Goal: Task Accomplishment & Management: Use online tool/utility

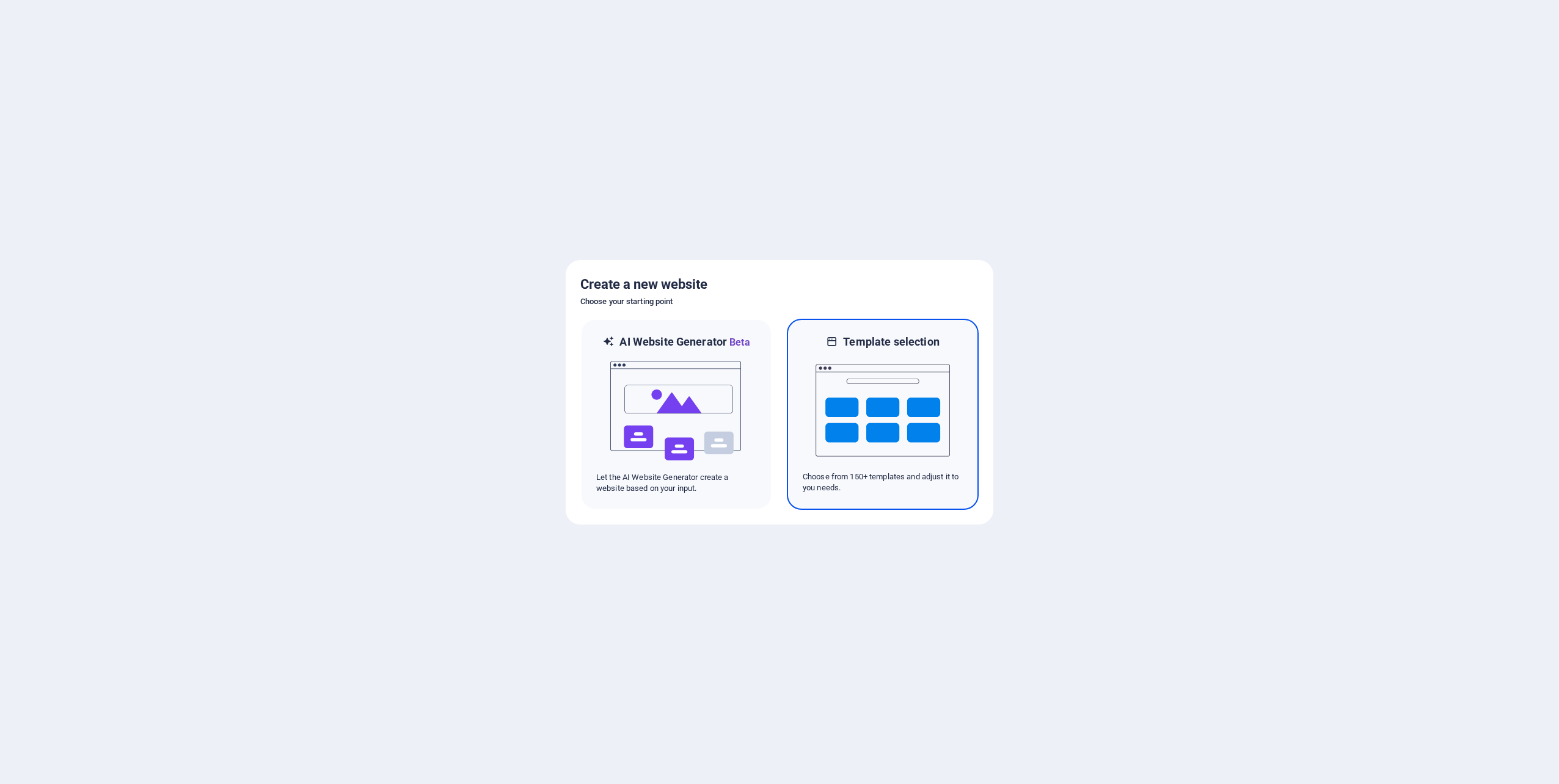
click at [919, 436] on img at bounding box center [883, 410] width 135 height 122
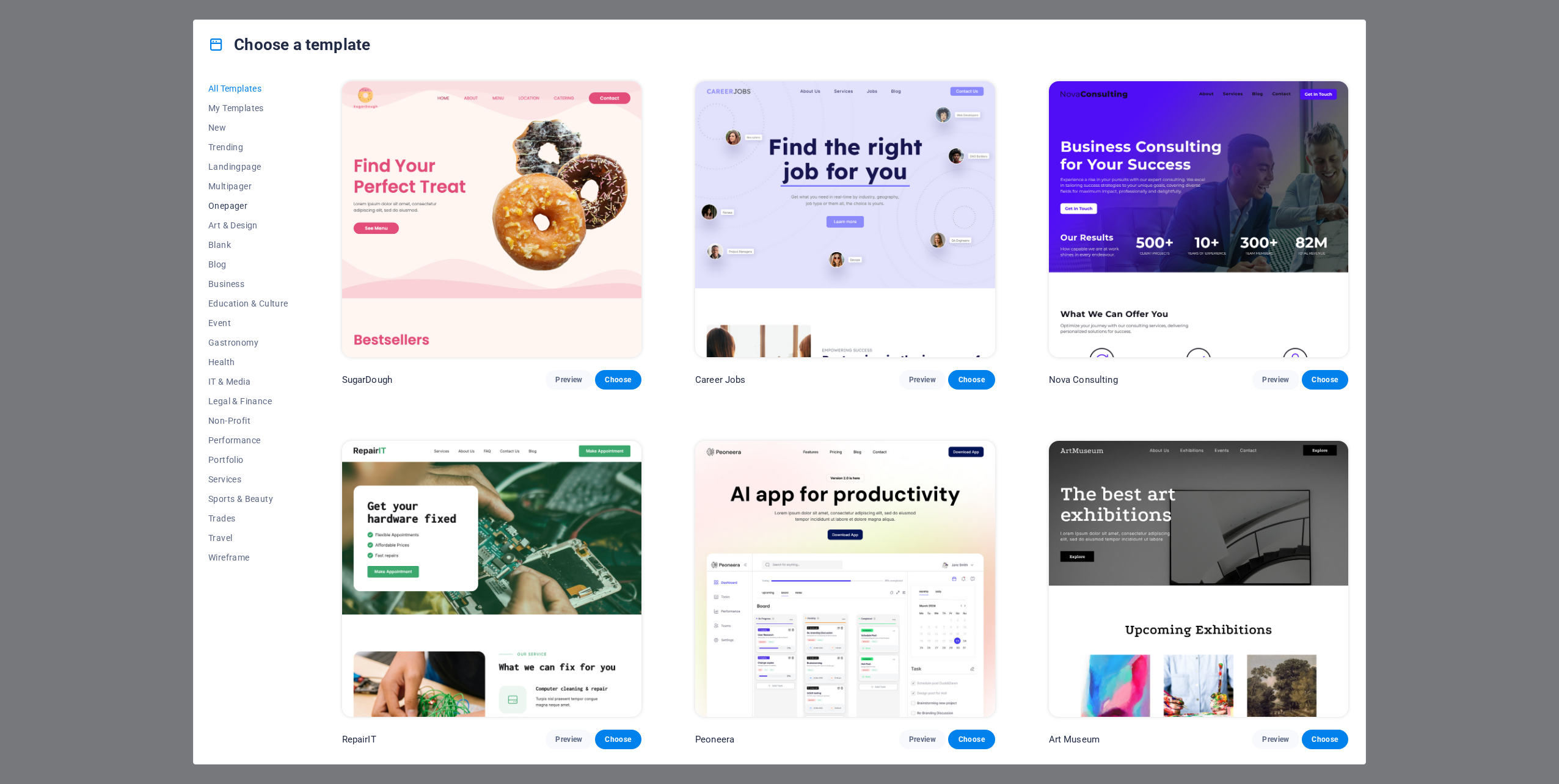
click at [231, 201] on span "Onepager" at bounding box center [248, 206] width 80 height 10
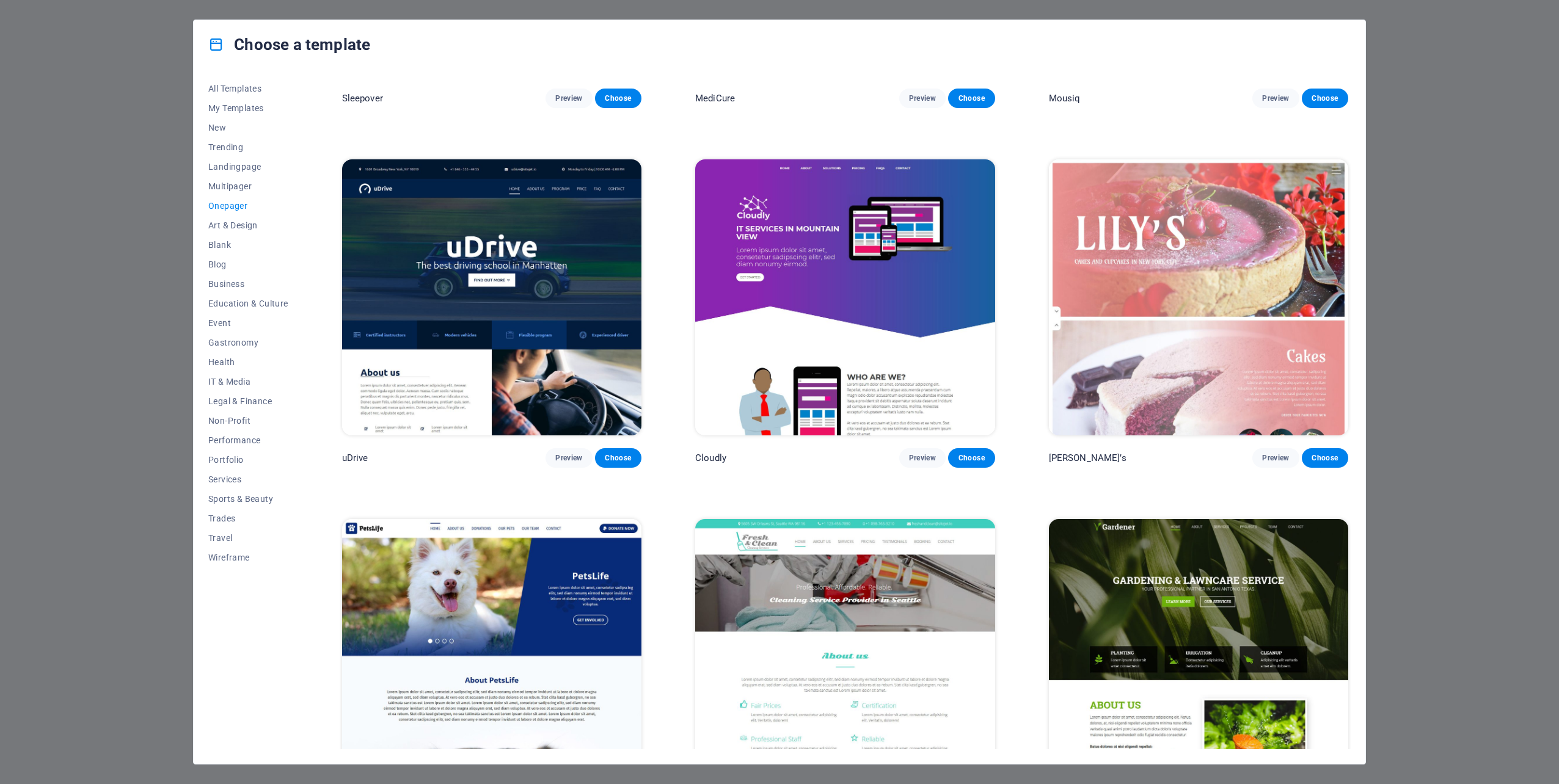
scroll to position [5310, 0]
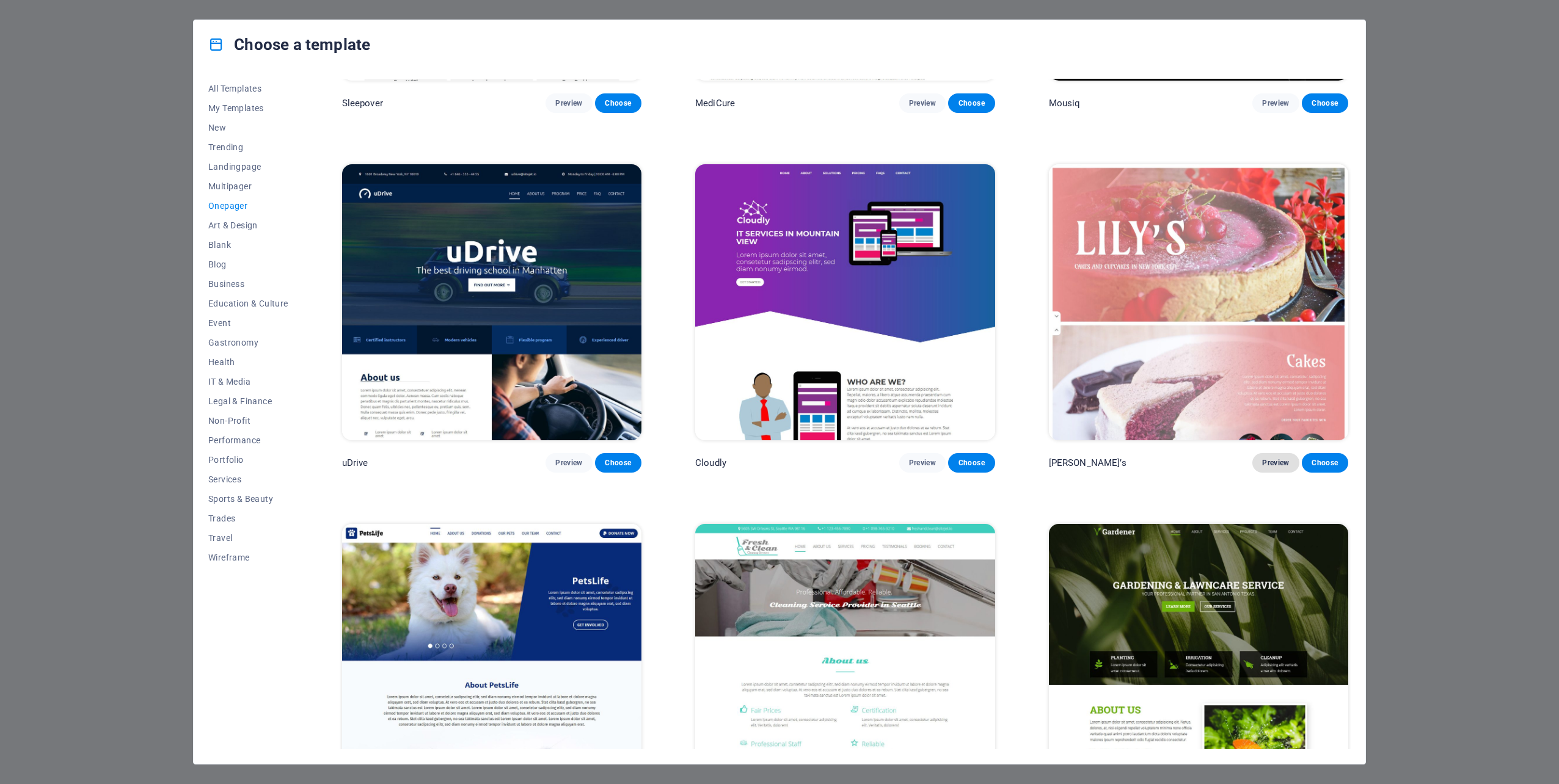
click at [1261, 453] on button "Preview" at bounding box center [1275, 463] width 46 height 20
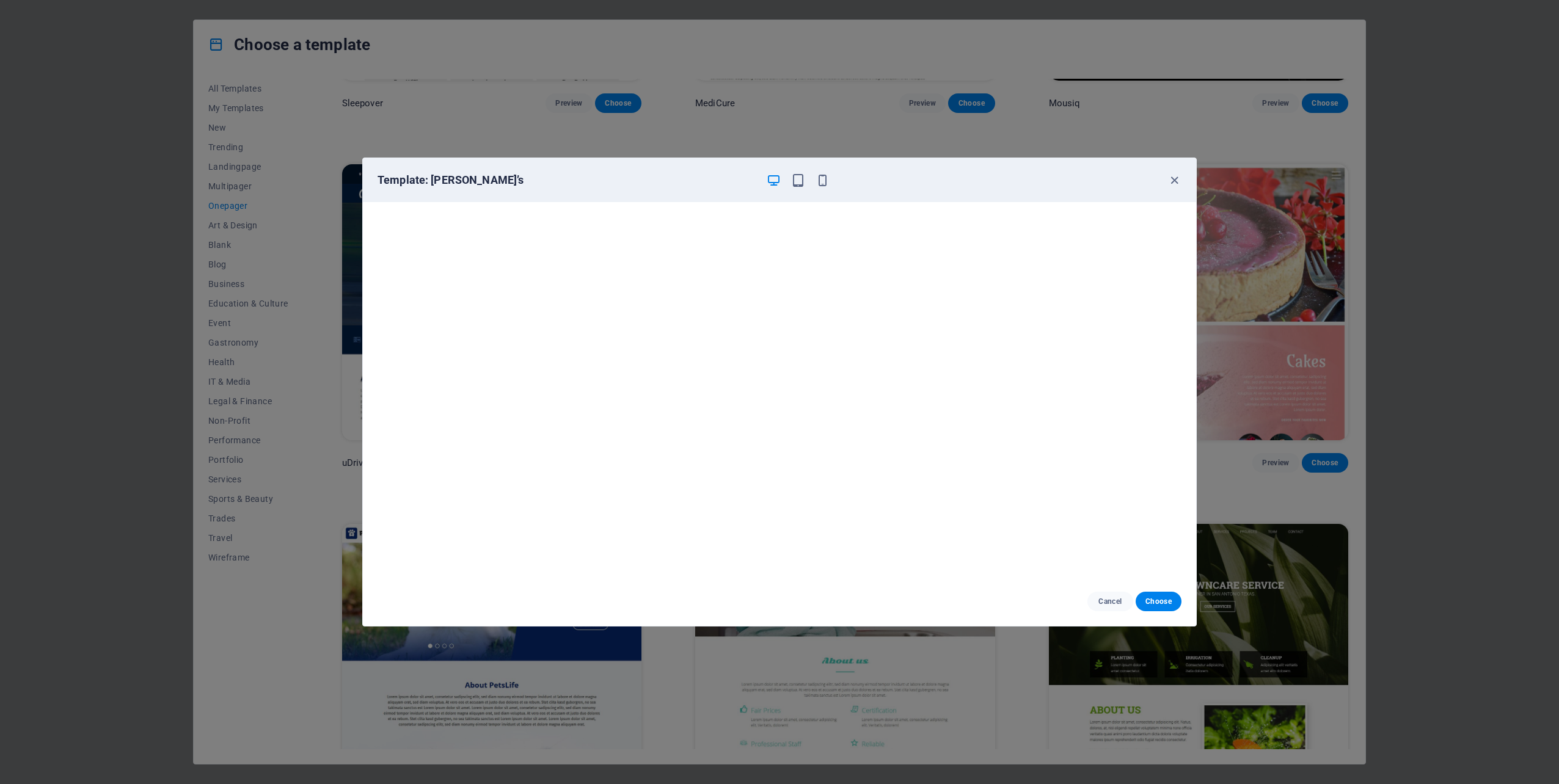
scroll to position [0, 0]
click at [1177, 178] on icon "button" at bounding box center [1174, 180] width 14 height 14
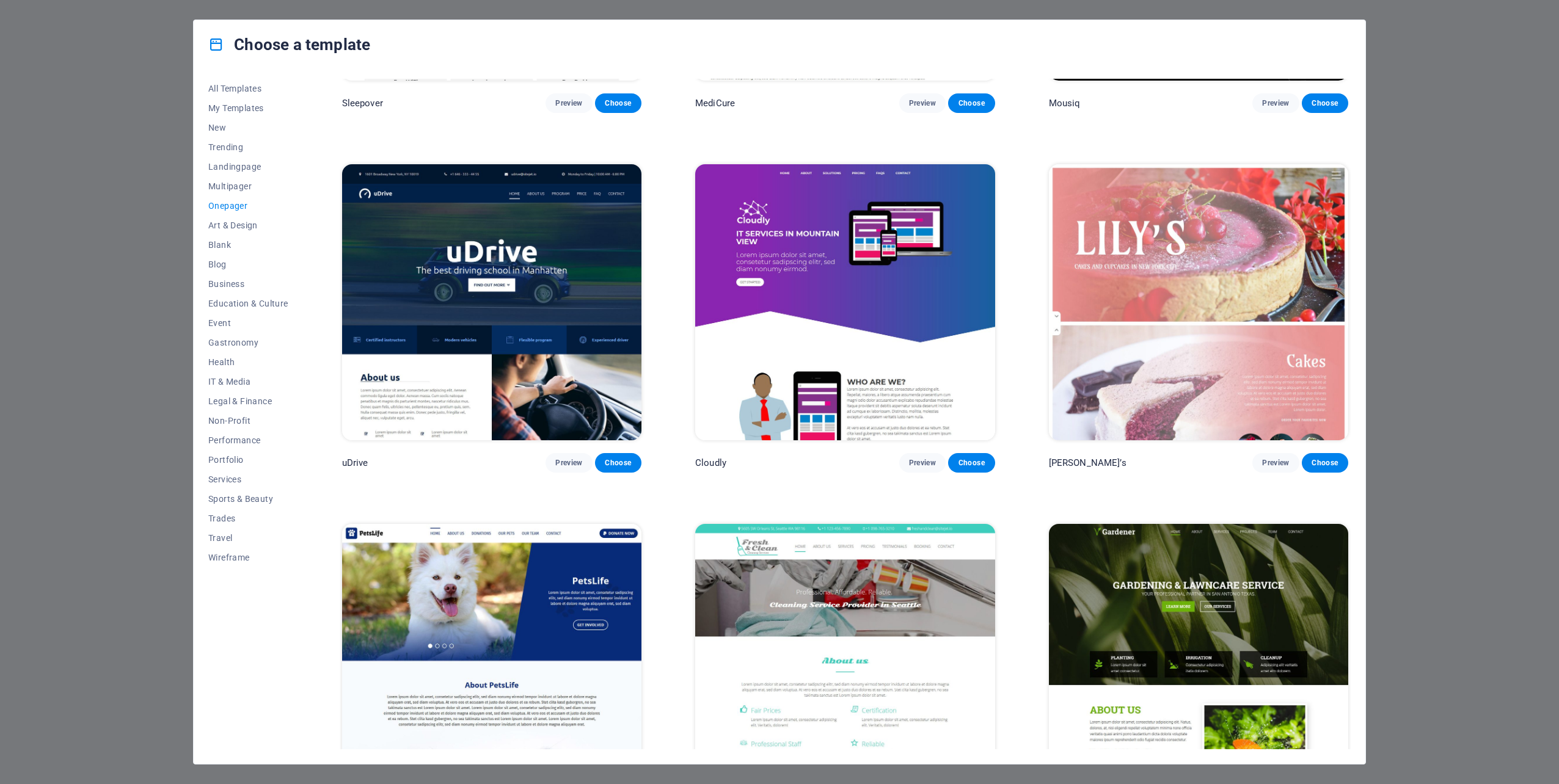
click at [891, 16] on div "Choose a template All Templates My Templates New Trending Landingpage Multipage…" at bounding box center [779, 392] width 1559 height 784
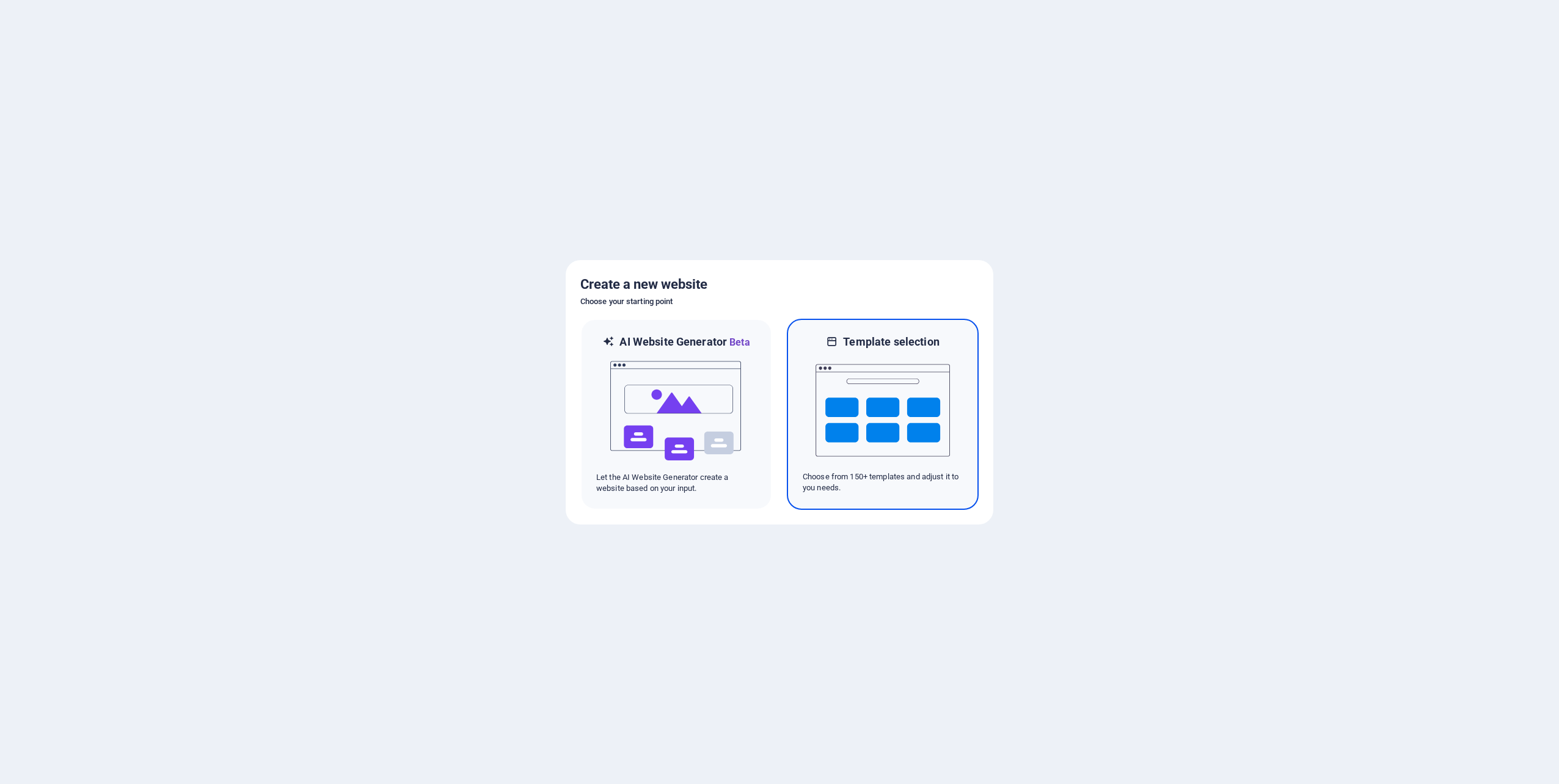
click at [842, 412] on img at bounding box center [883, 410] width 135 height 122
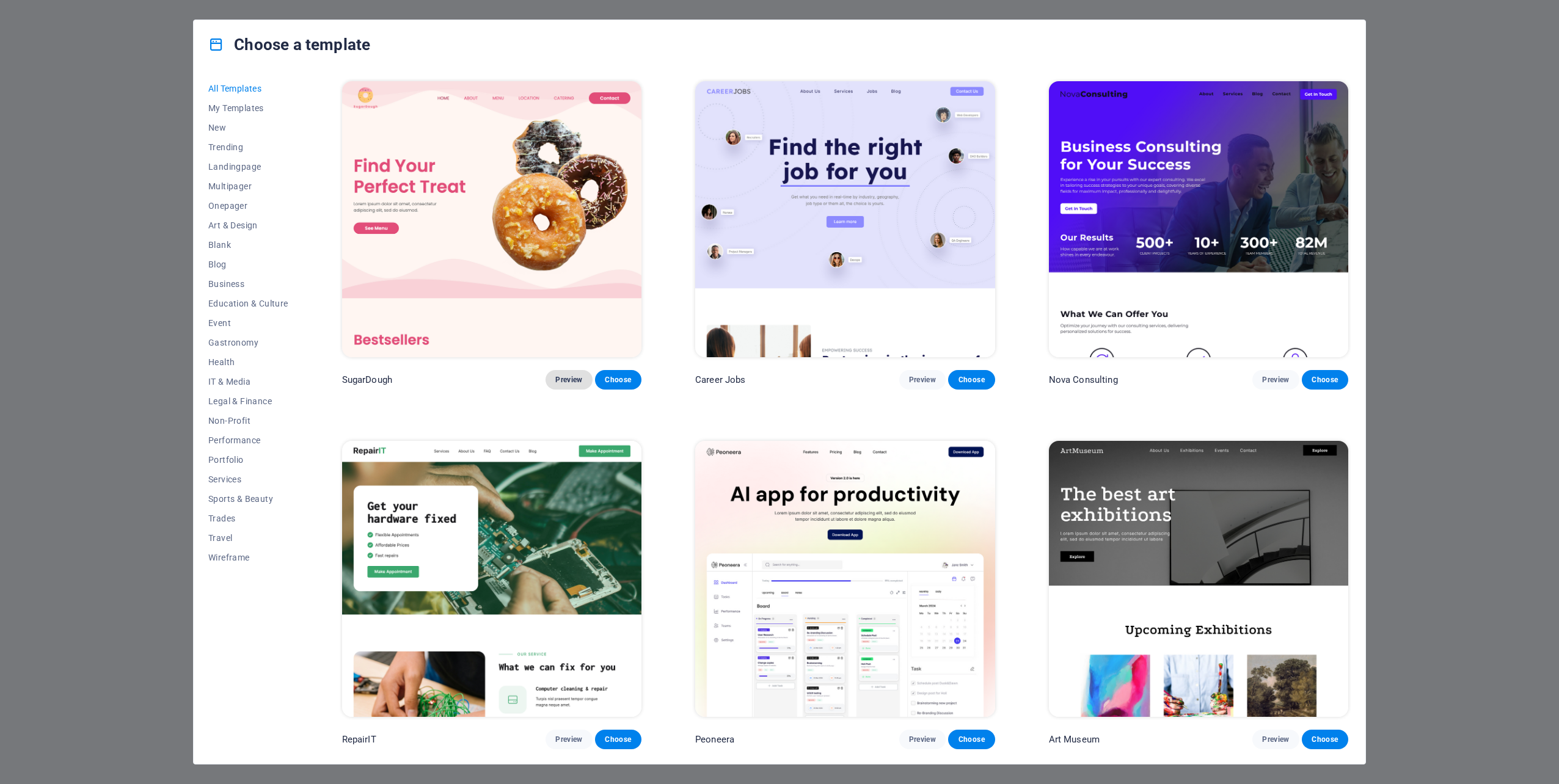
click at [566, 379] on span "Preview" at bounding box center [568, 380] width 27 height 10
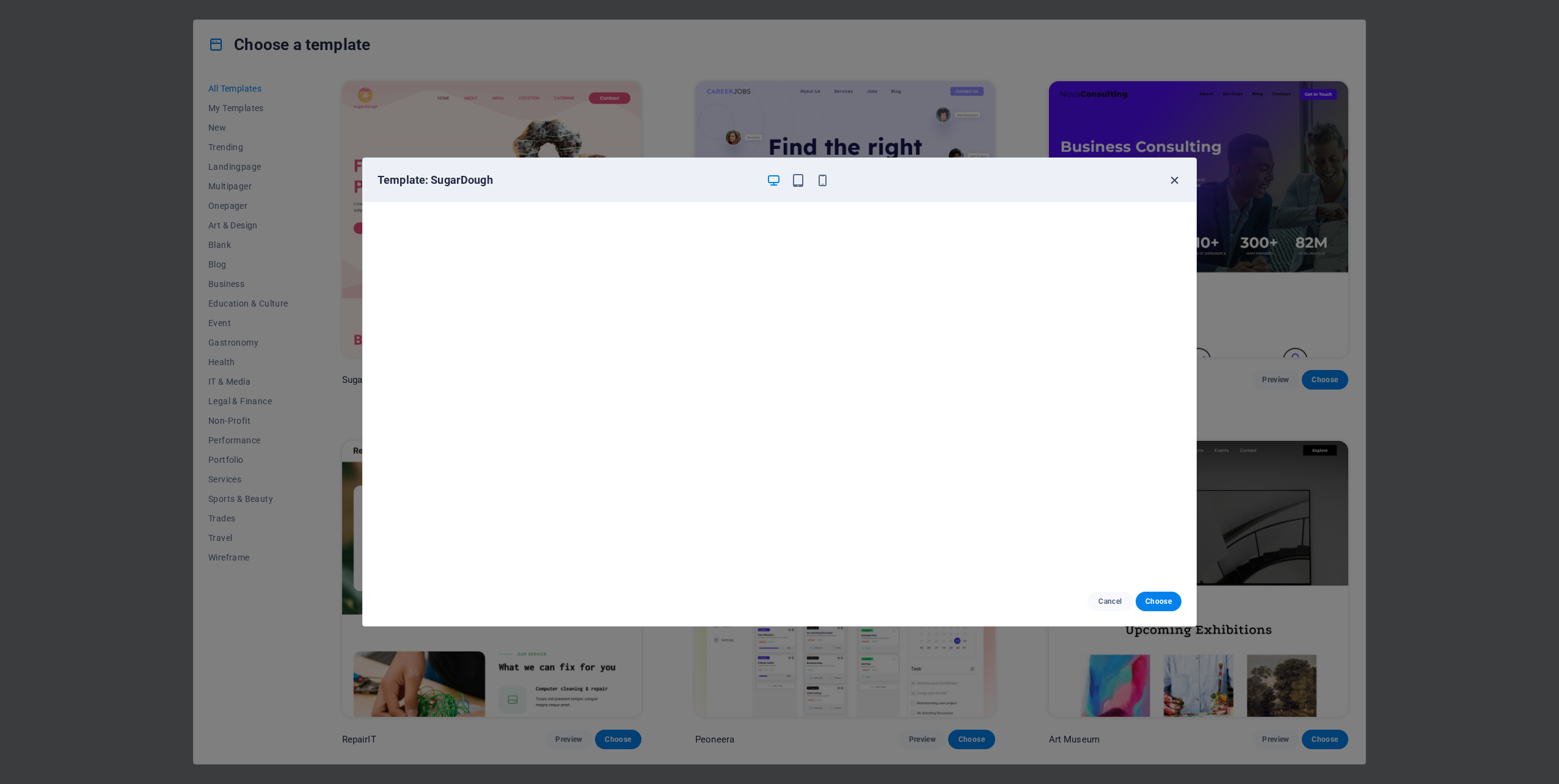
click at [1175, 178] on icon "button" at bounding box center [1174, 180] width 14 height 14
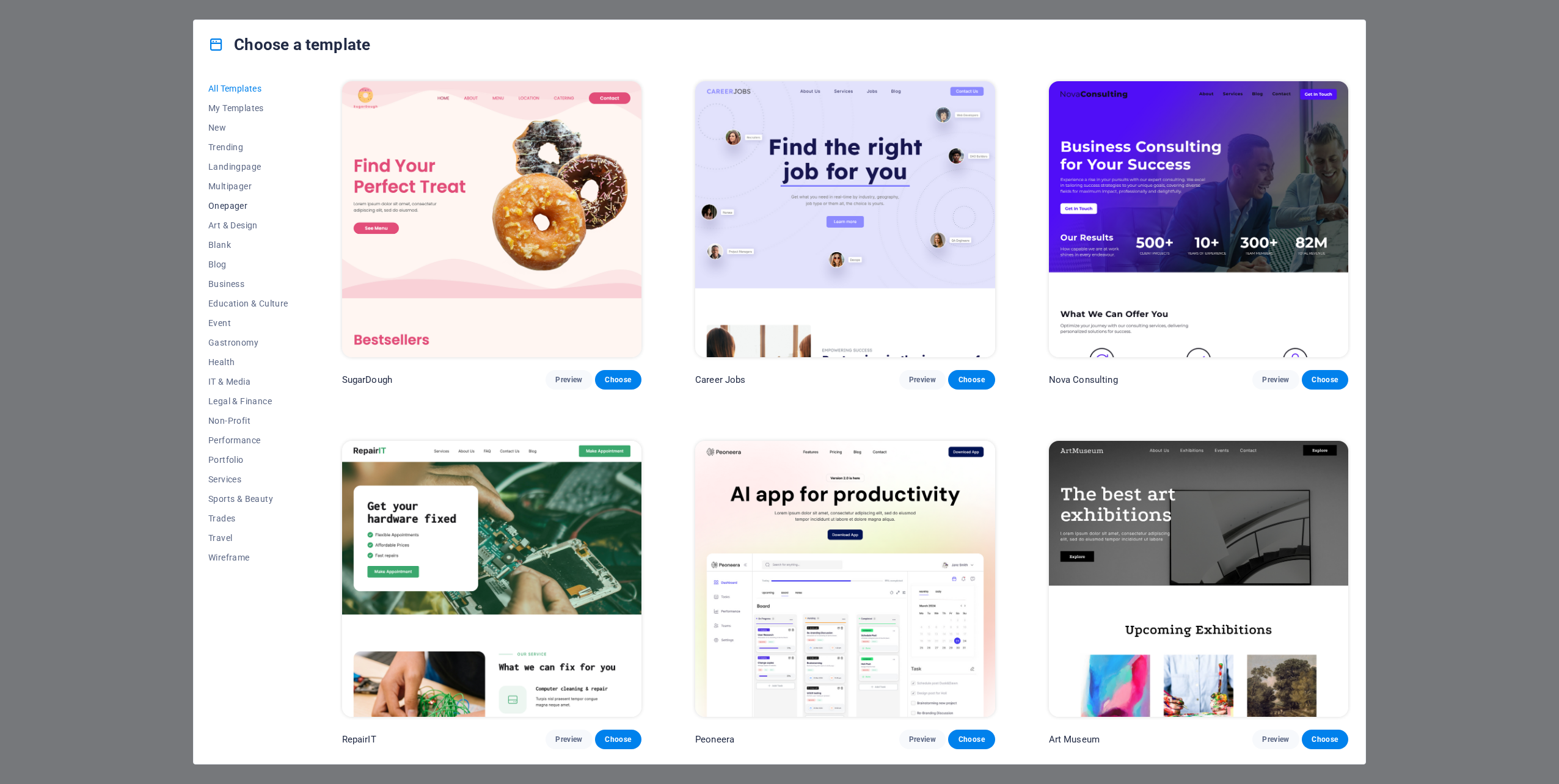
click at [233, 208] on span "Onepager" at bounding box center [248, 206] width 80 height 10
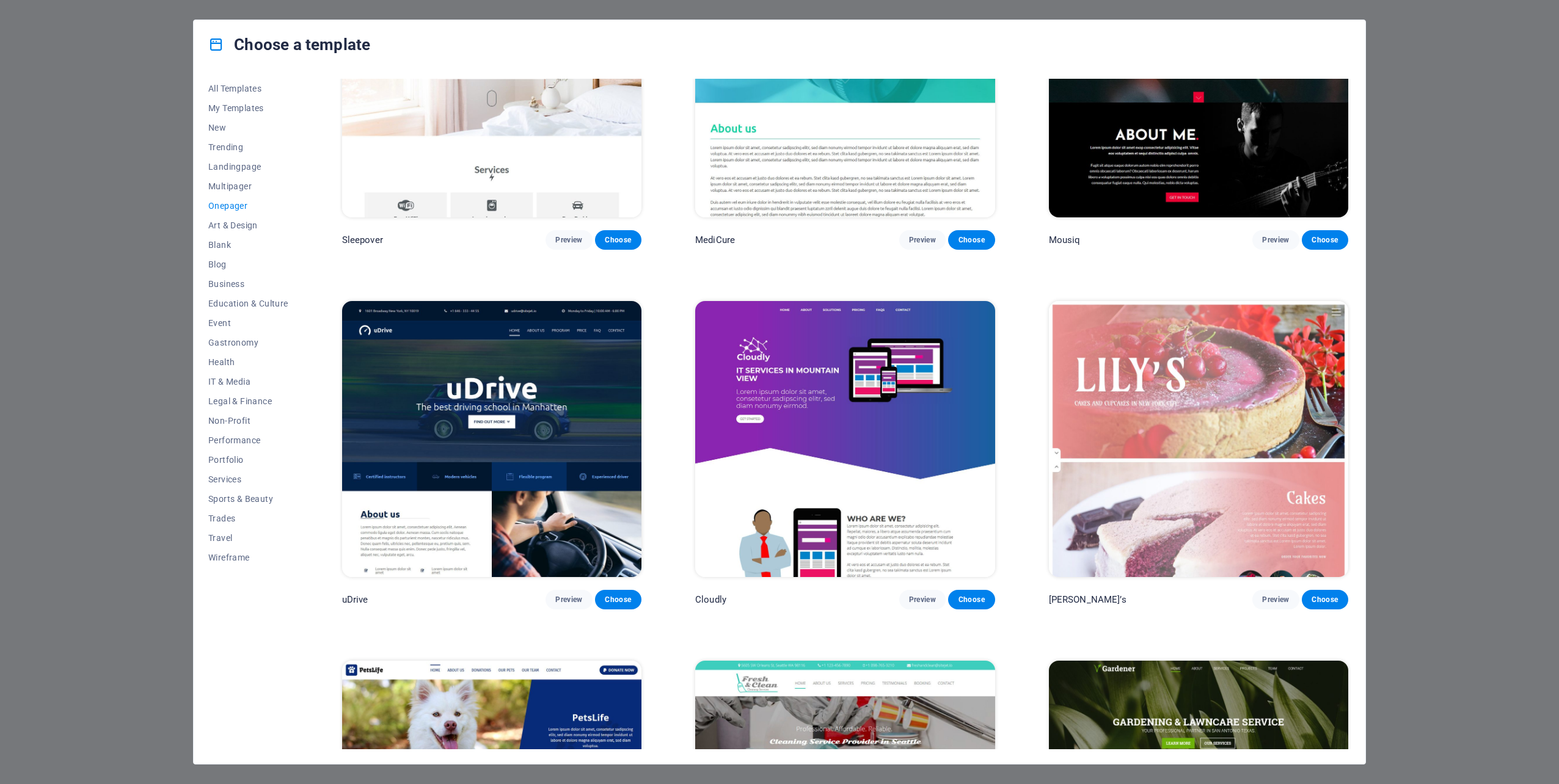
scroll to position [5190, 0]
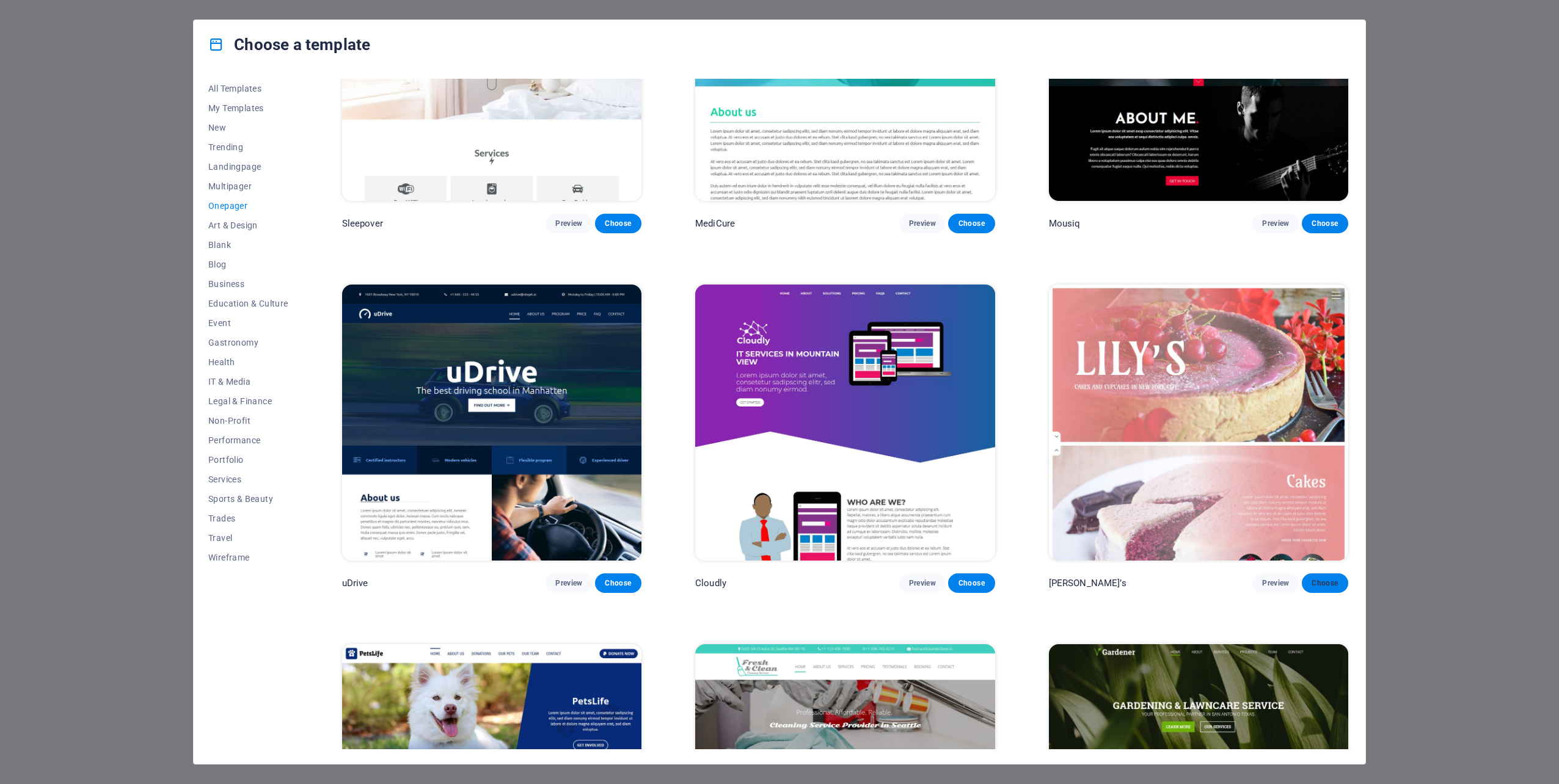
click at [1330, 578] on span "Choose" at bounding box center [1325, 583] width 27 height 10
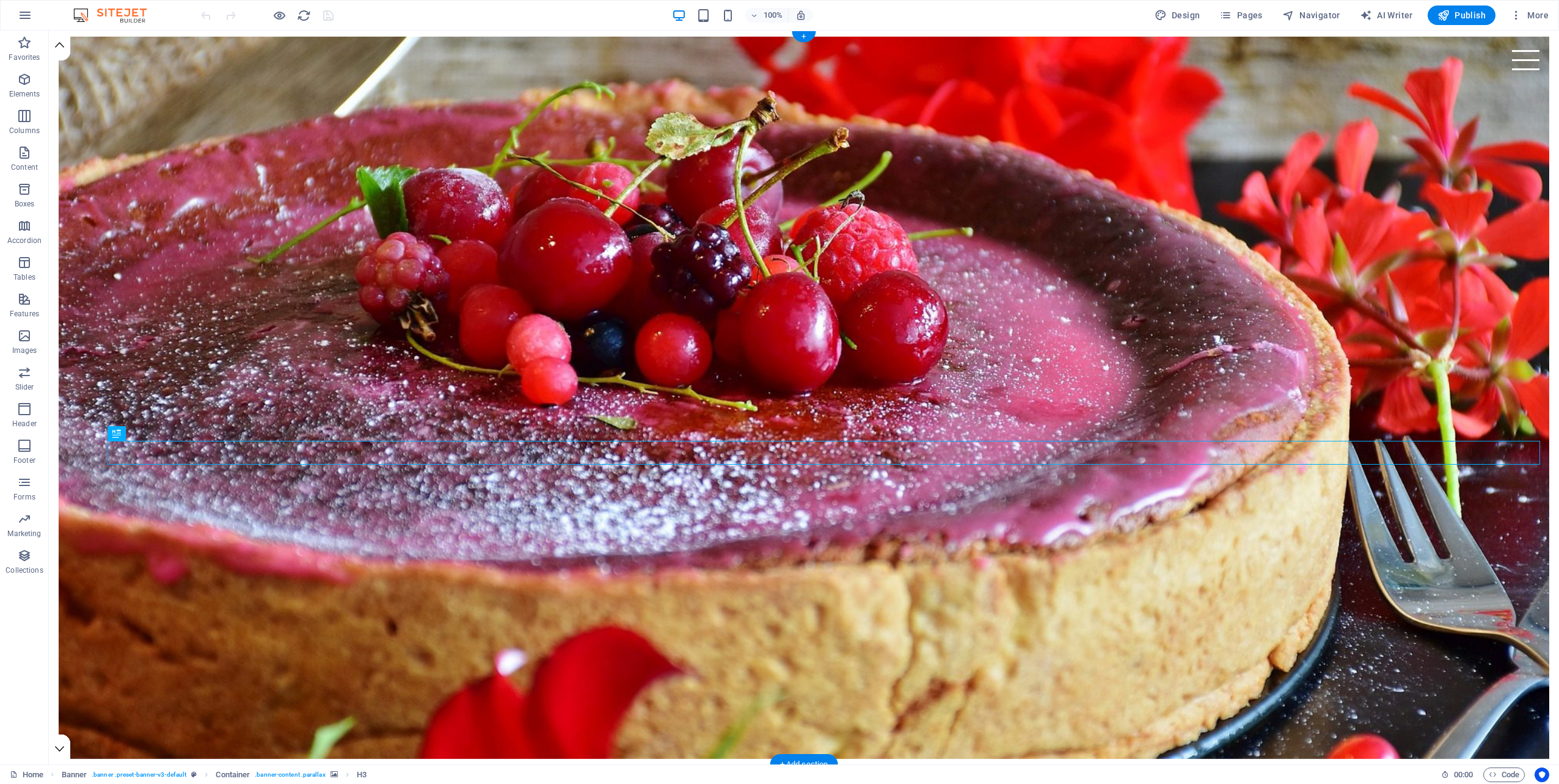
click at [192, 233] on figure at bounding box center [803, 398] width 1490 height 723
click at [28, 343] on icon "button" at bounding box center [24, 336] width 15 height 15
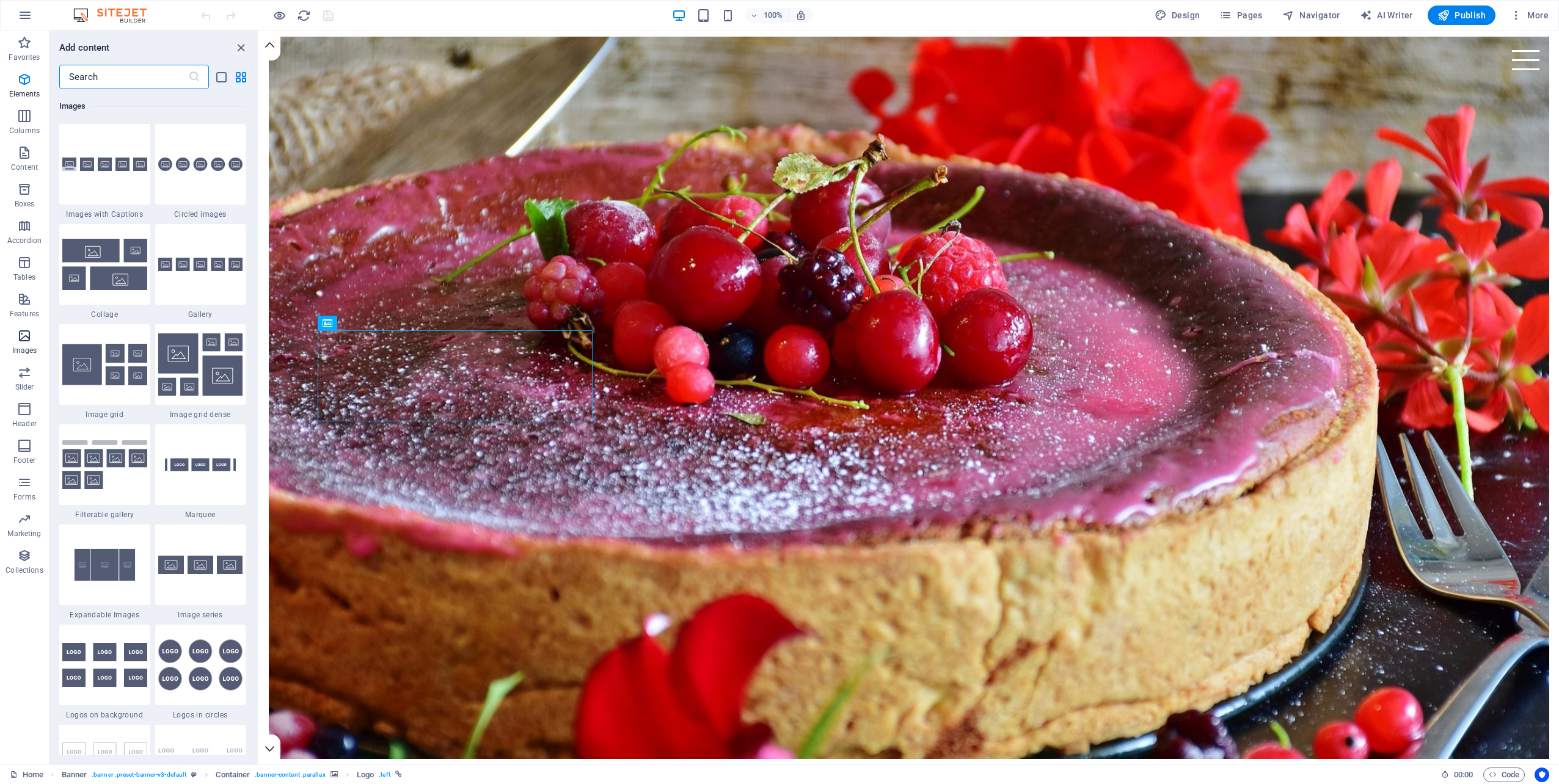
scroll to position [6192, 0]
click at [990, 339] on figure at bounding box center [909, 398] width 1280 height 723
click at [705, 164] on figure at bounding box center [909, 398] width 1280 height 723
click at [955, 298] on figure at bounding box center [909, 398] width 1280 height 723
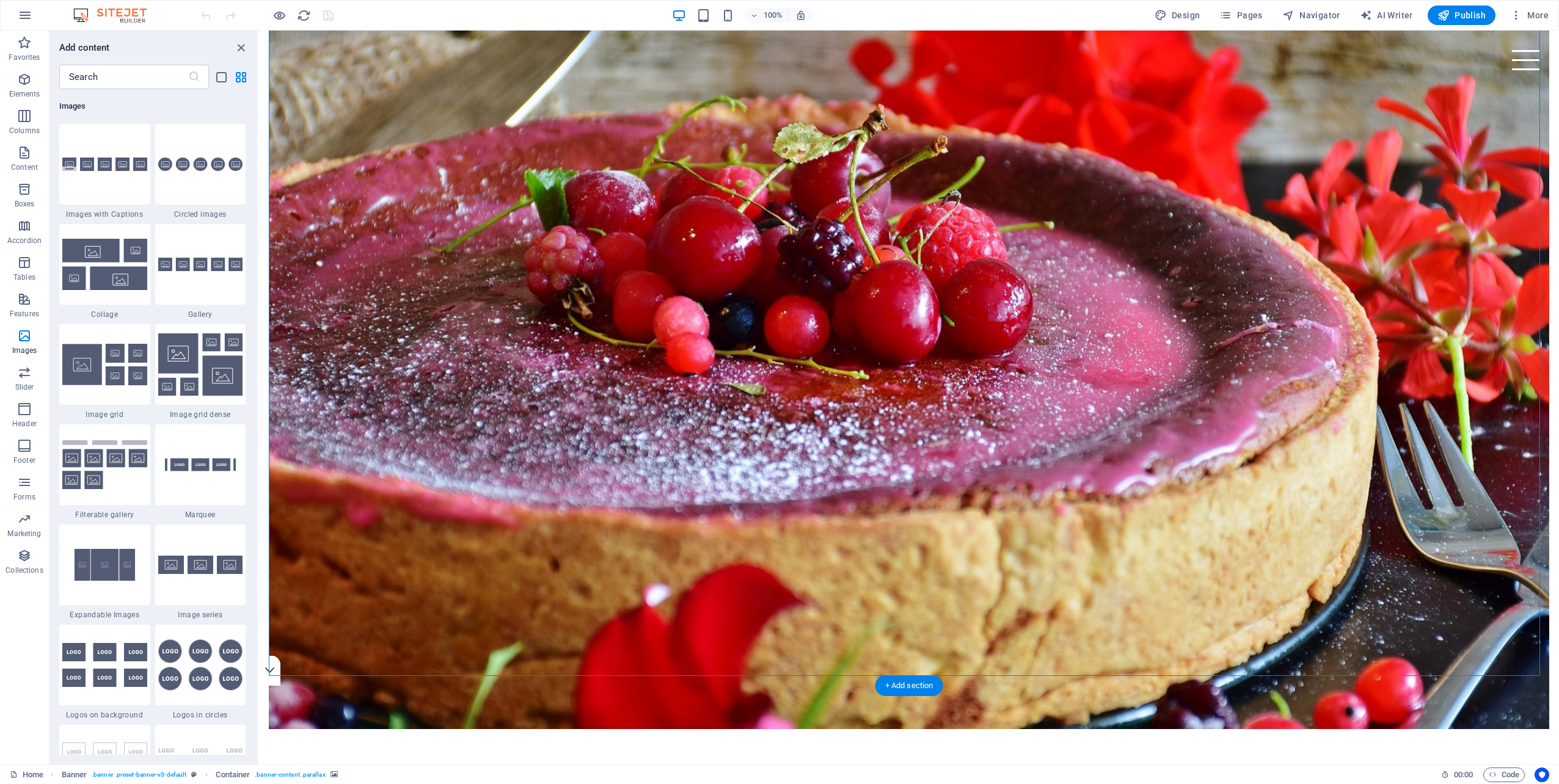
scroll to position [61, 0]
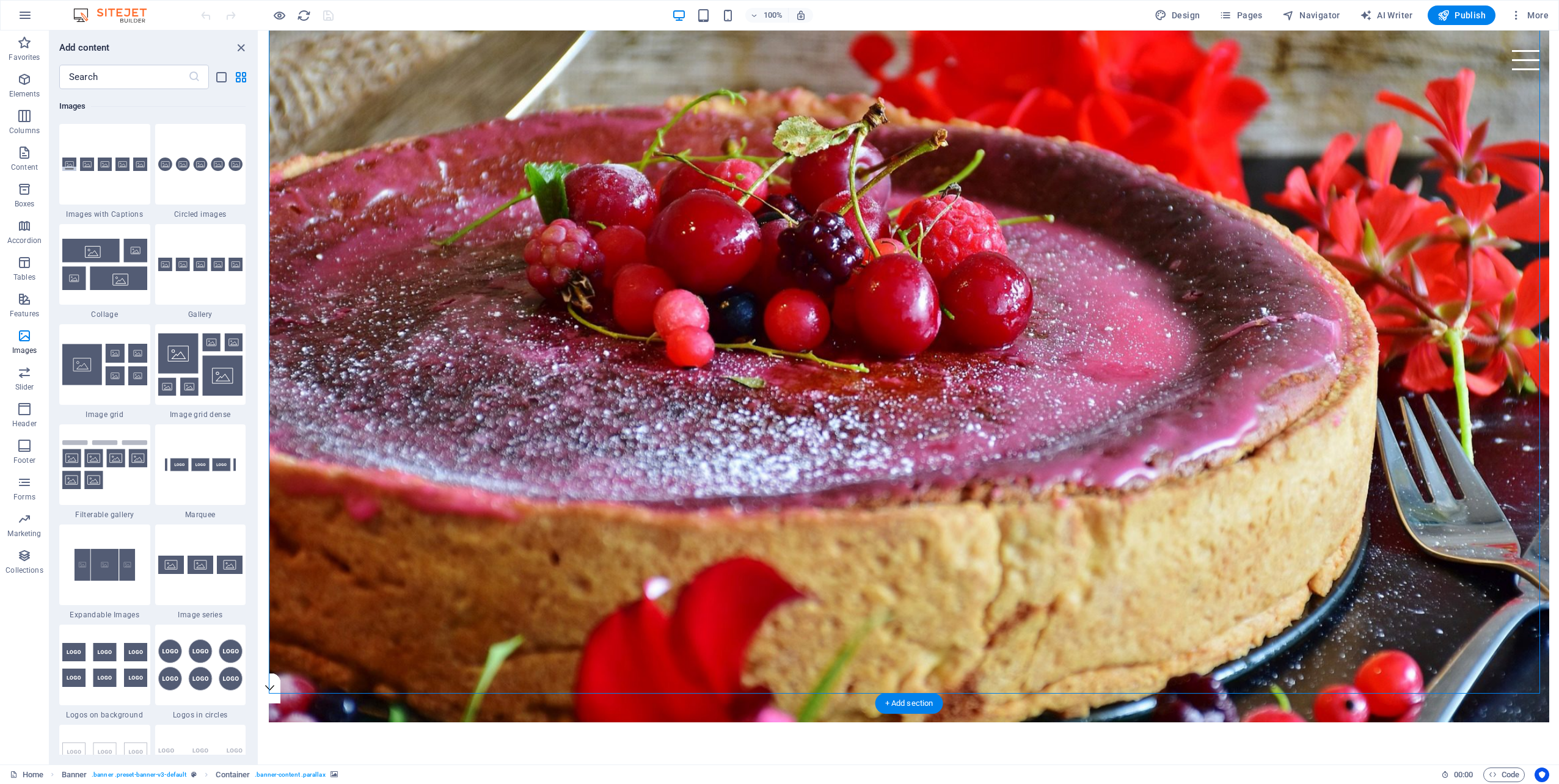
click at [300, 43] on figure at bounding box center [909, 361] width 1280 height 723
click at [285, 37] on figure at bounding box center [909, 361] width 1280 height 723
click at [491, 117] on figure at bounding box center [909, 361] width 1280 height 723
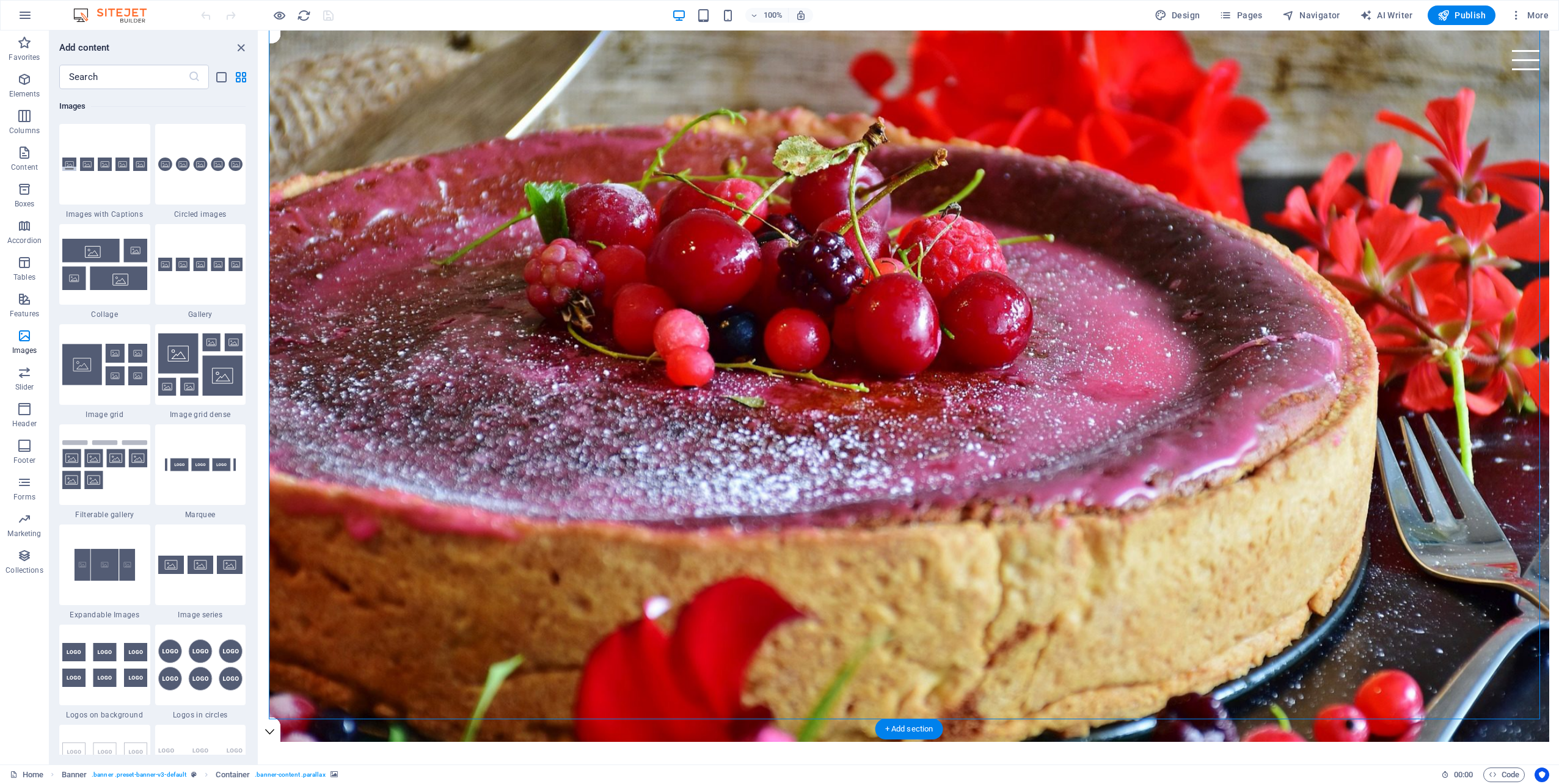
scroll to position [0, 0]
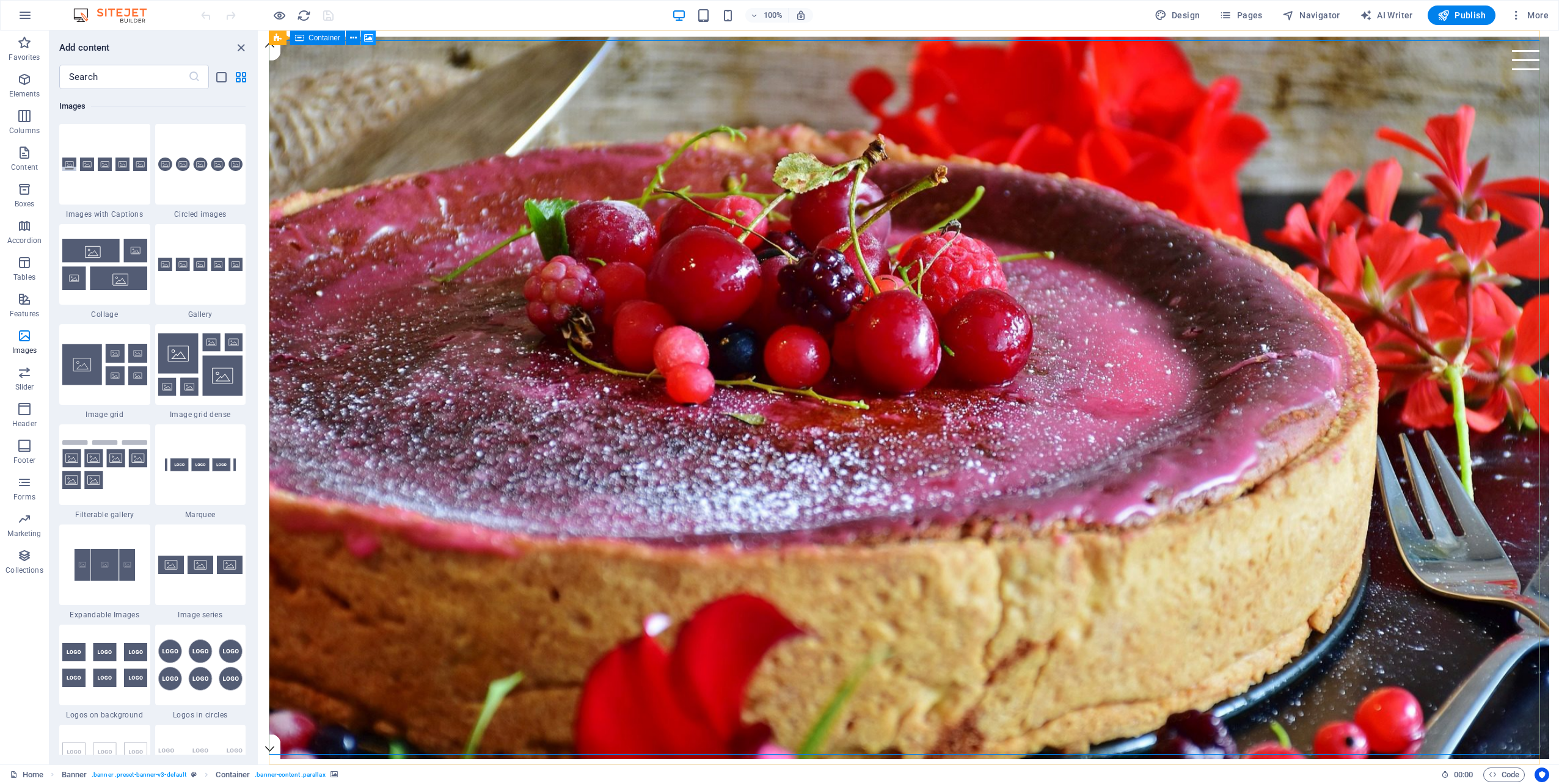
click at [367, 37] on icon at bounding box center [369, 38] width 10 height 13
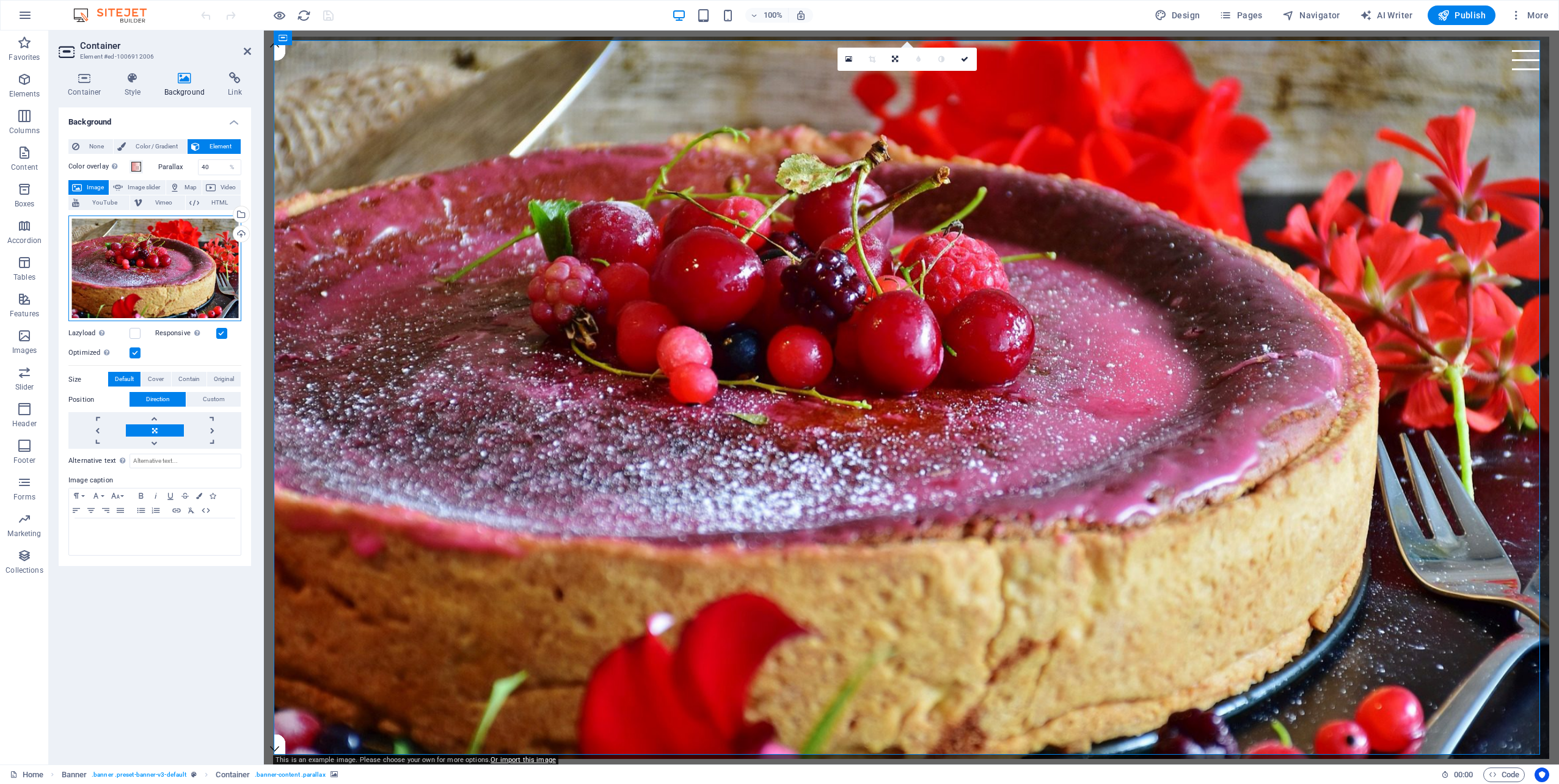
click at [172, 267] on div "Drag files here, click to choose files or select files from Files or our free s…" at bounding box center [155, 268] width 173 height 106
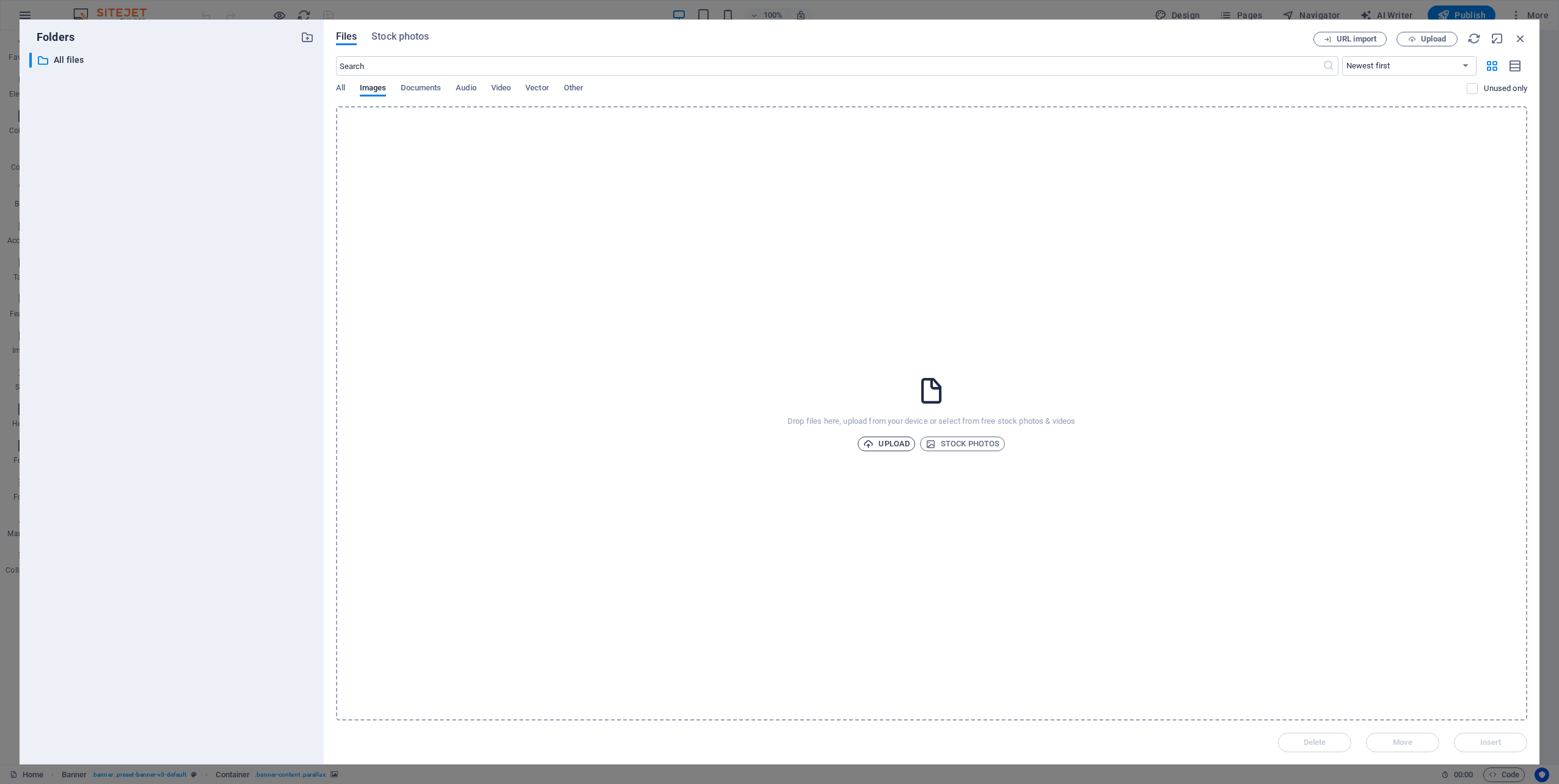
click at [894, 442] on span "Upload" at bounding box center [886, 444] width 46 height 15
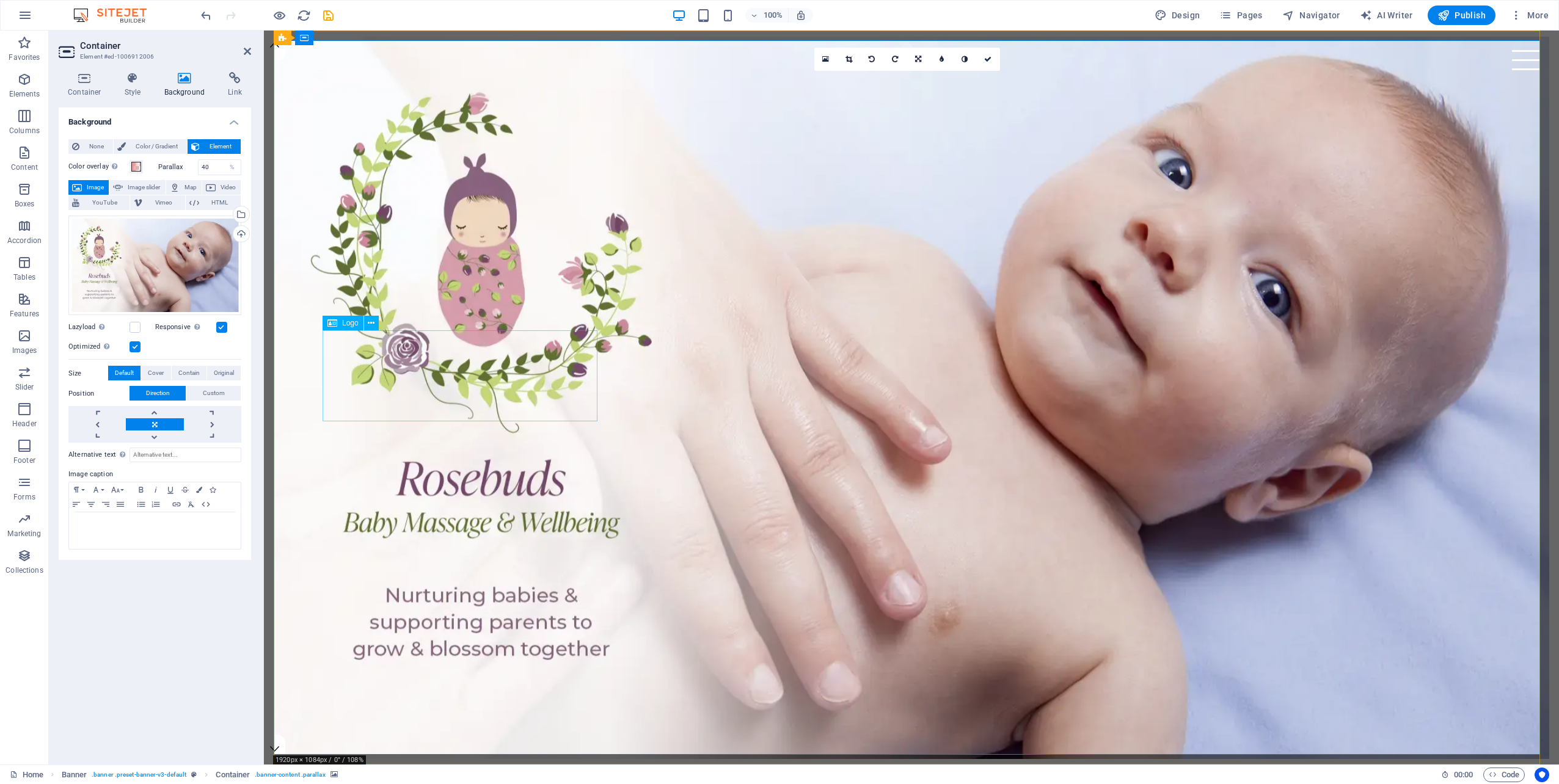
click at [372, 326] on icon at bounding box center [371, 323] width 7 height 13
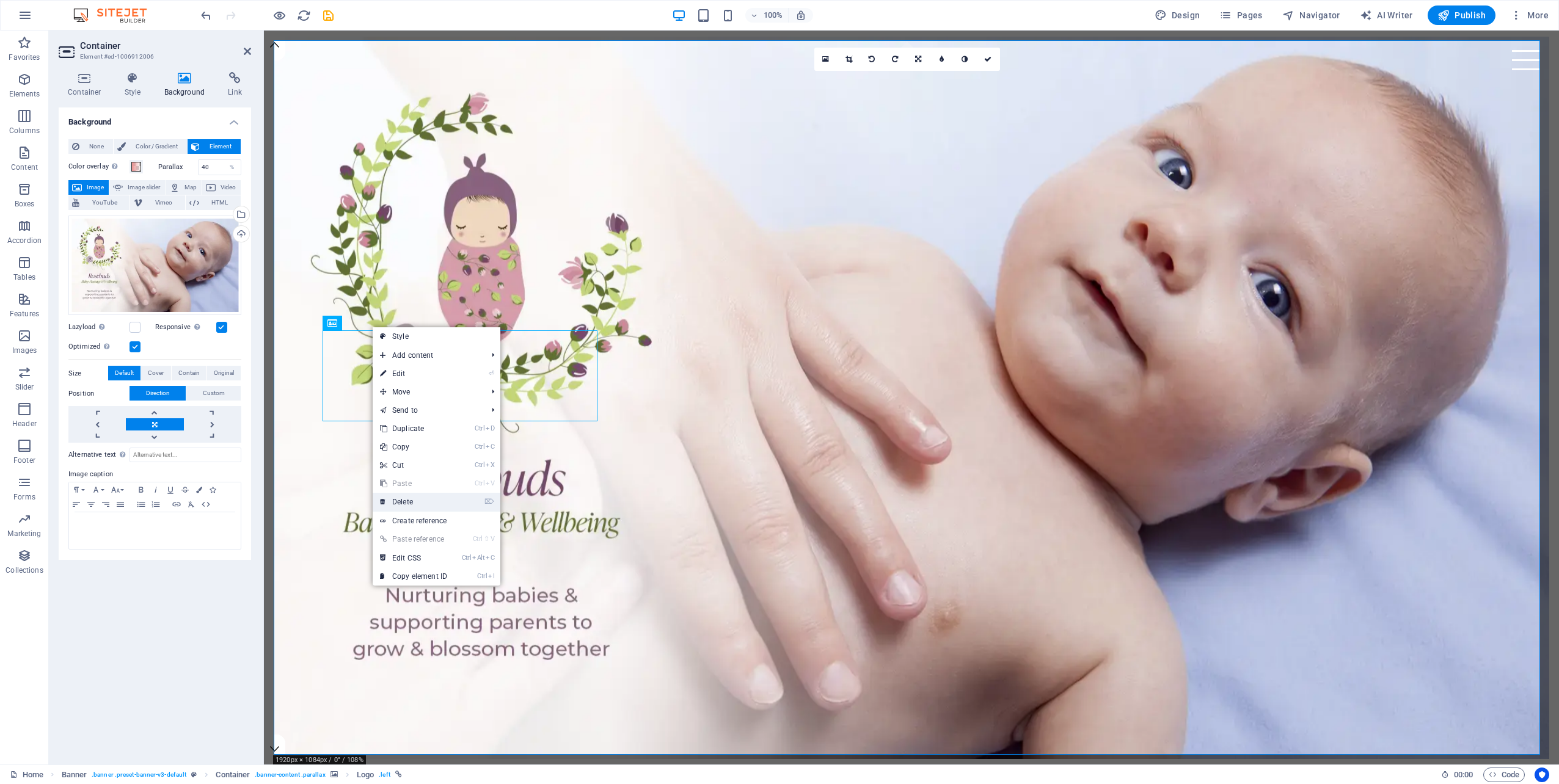
click at [421, 500] on link "⌦ Delete" at bounding box center [413, 502] width 82 height 18
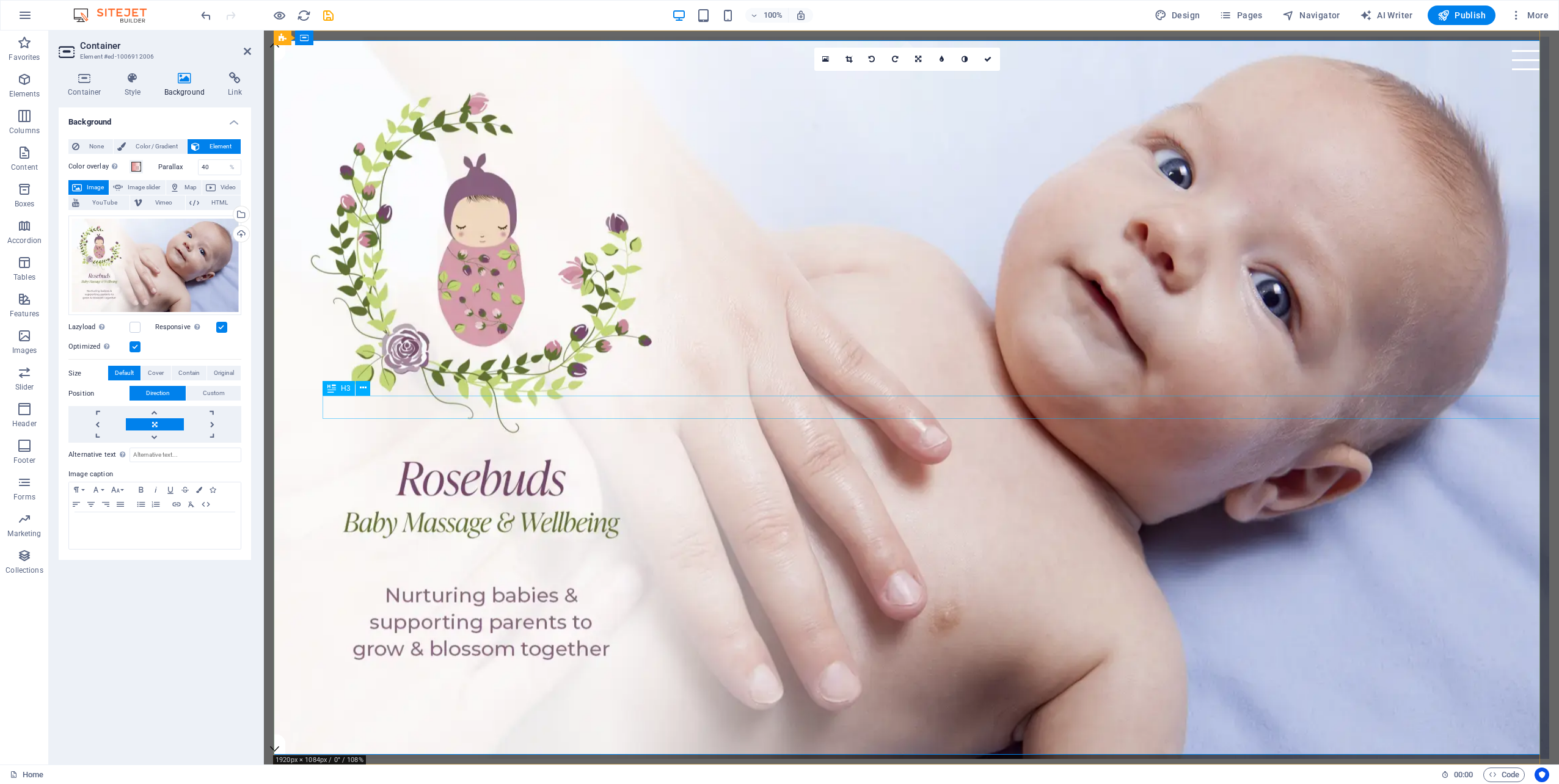
click at [372, 783] on div "Cakes and cupcakes in [US_STATE][GEOGRAPHIC_DATA]" at bounding box center [936, 794] width 1226 height 23
click at [365, 385] on icon at bounding box center [363, 388] width 7 height 13
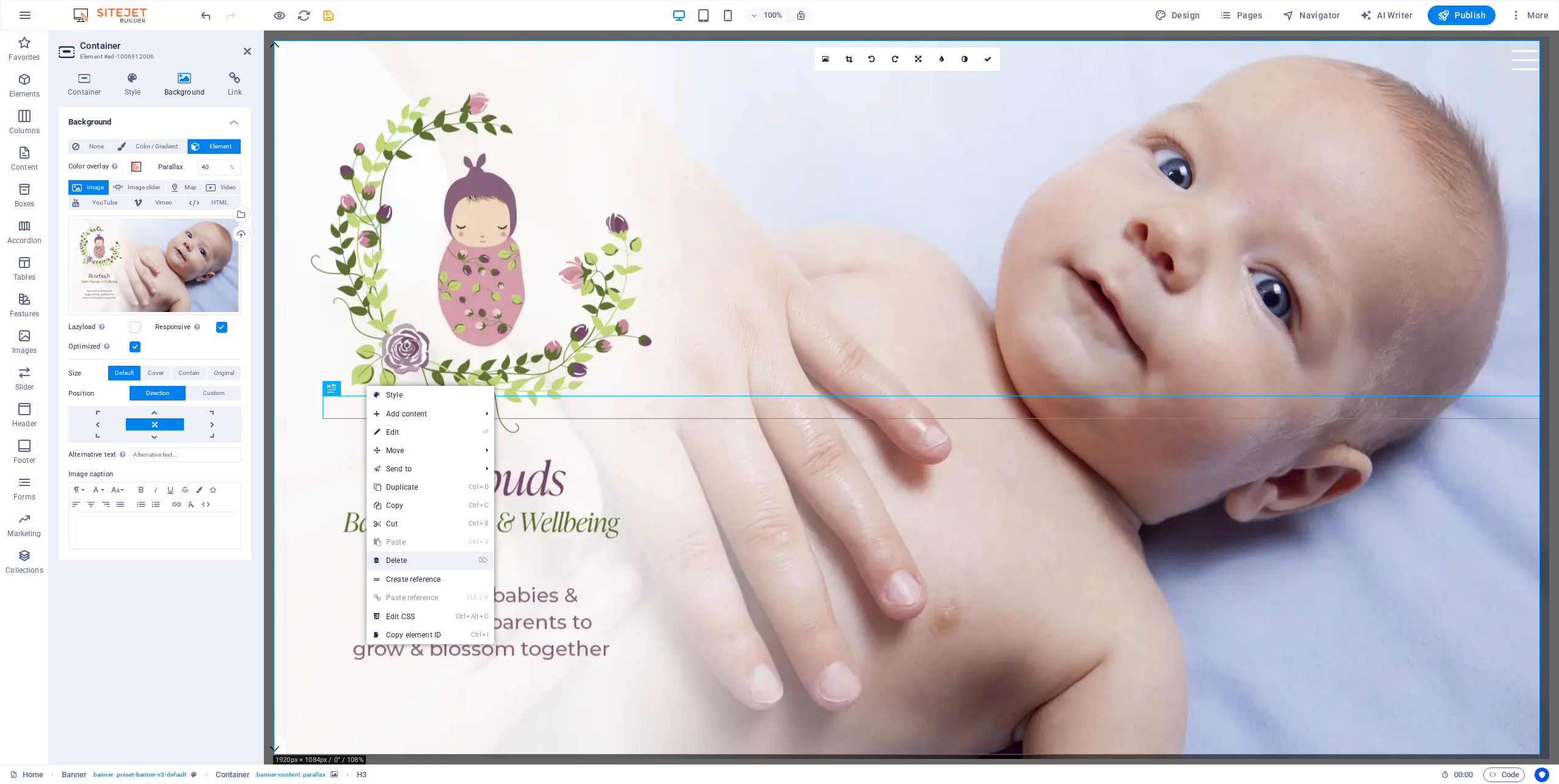
click at [411, 552] on link "⌦ Delete" at bounding box center [407, 560] width 82 height 18
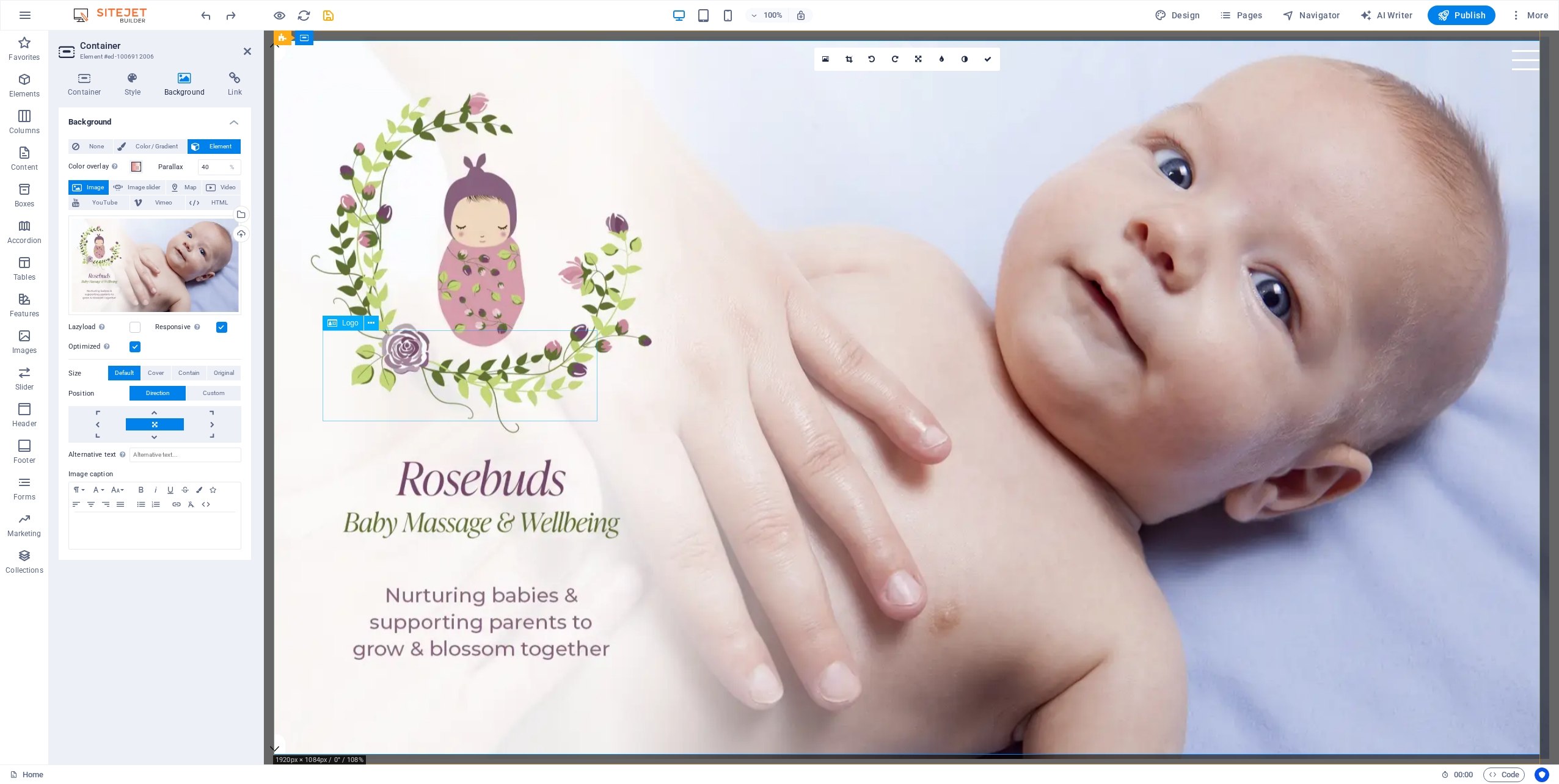
click at [372, 321] on icon at bounding box center [371, 323] width 7 height 13
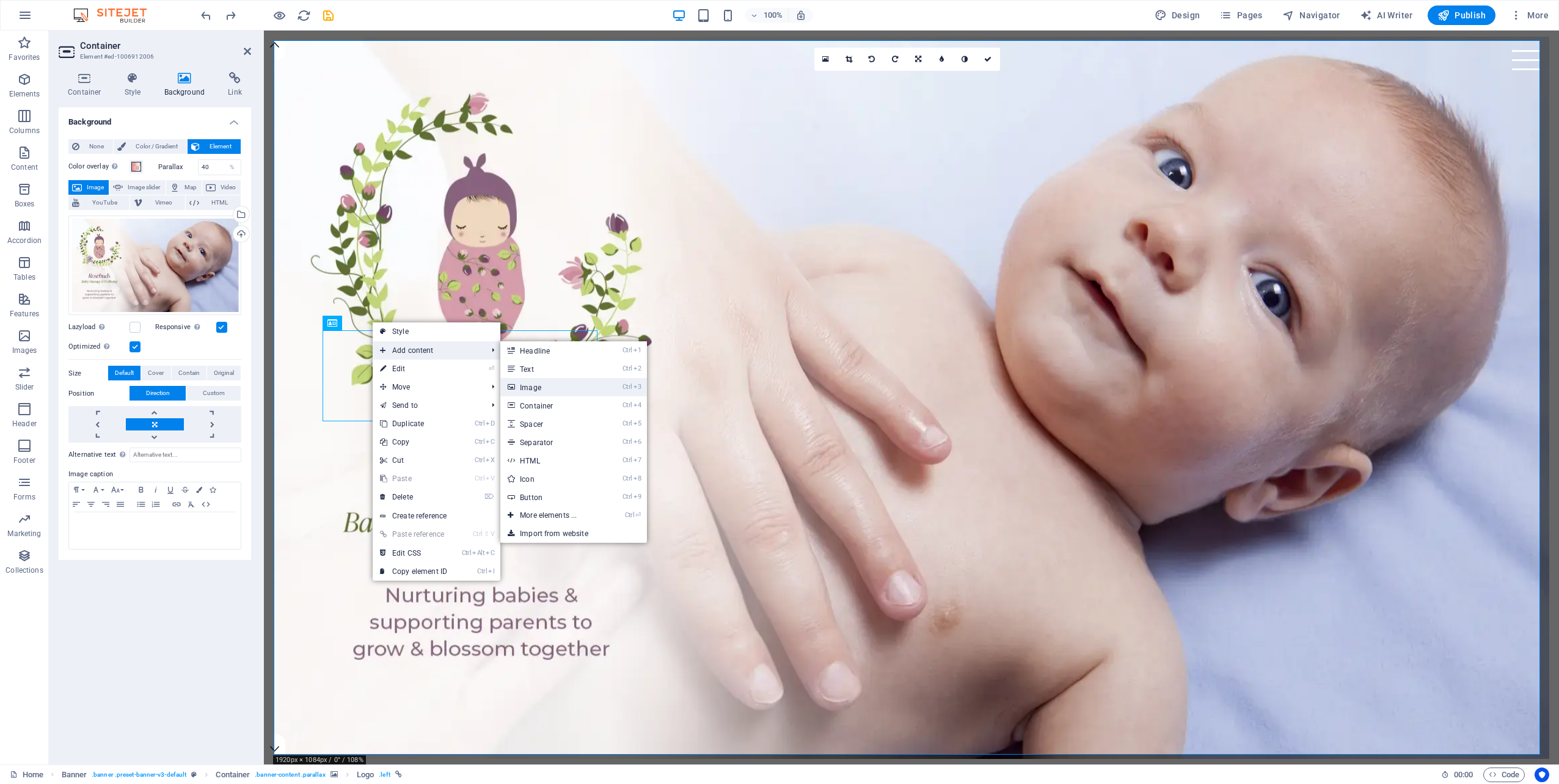
click at [545, 383] on link "Ctrl 3 Image" at bounding box center [551, 387] width 101 height 18
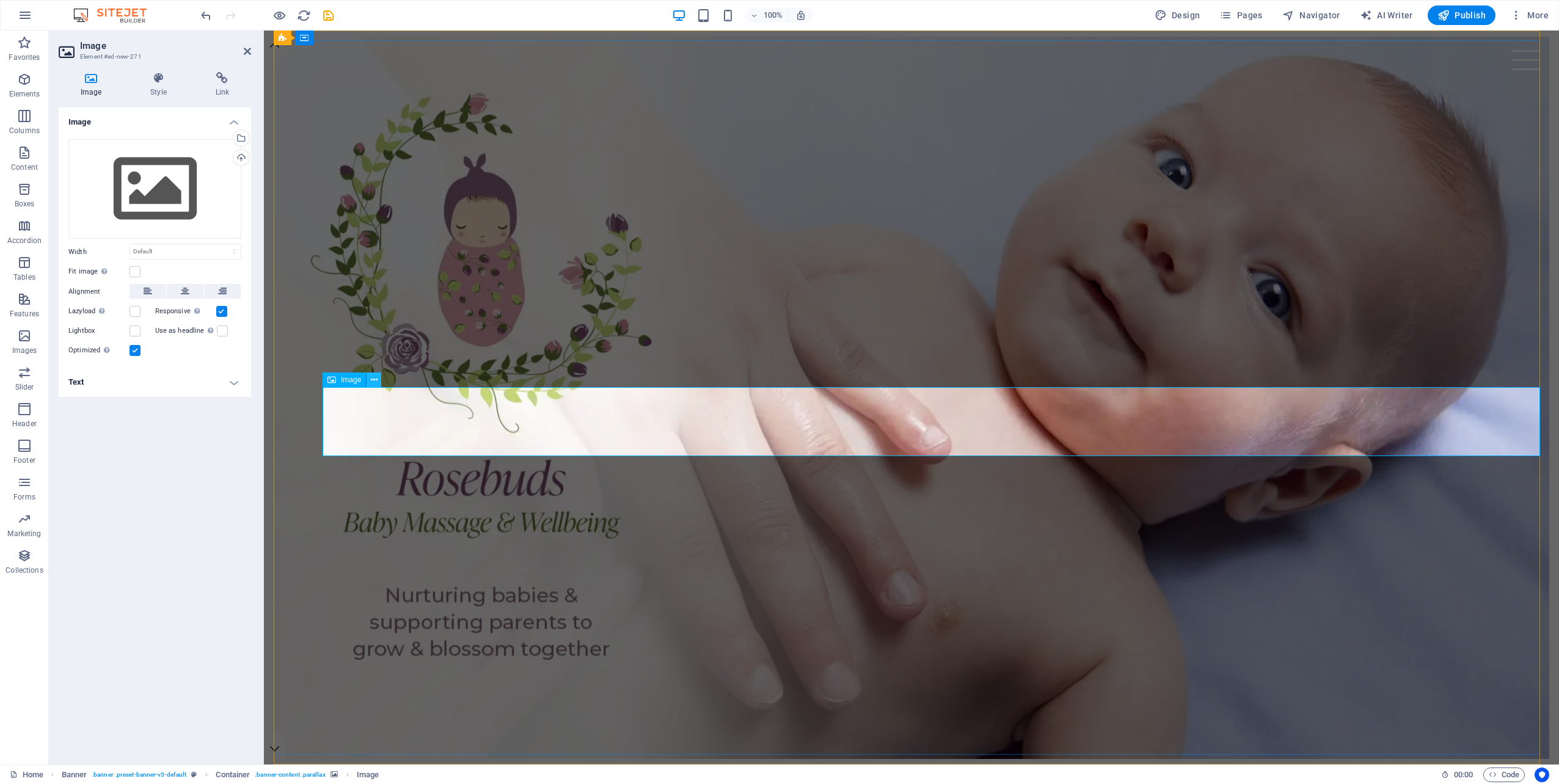
click at [374, 380] on icon at bounding box center [374, 380] width 7 height 13
click at [205, 13] on icon "undo" at bounding box center [206, 15] width 14 height 14
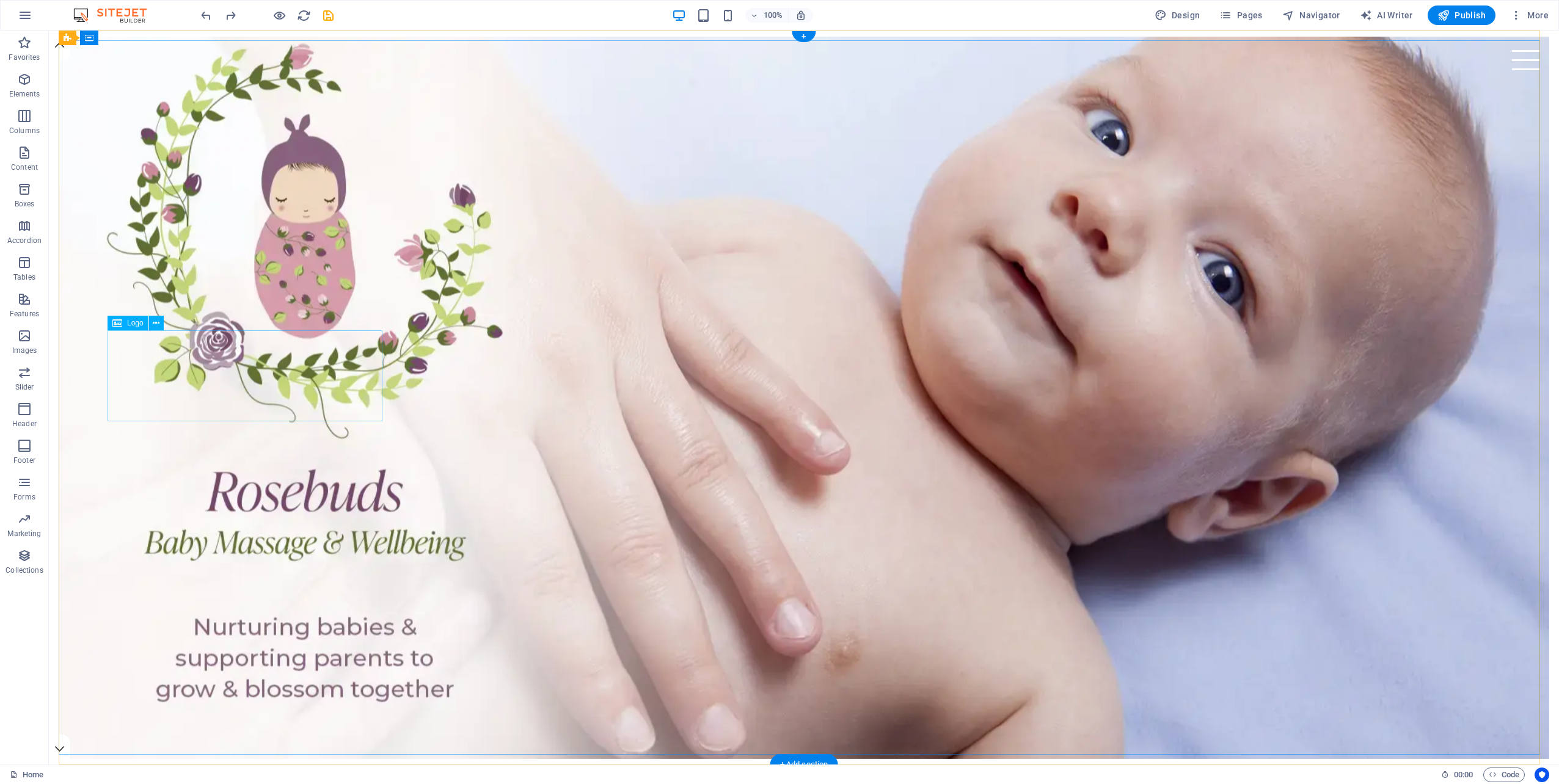
click at [157, 324] on icon at bounding box center [156, 323] width 7 height 13
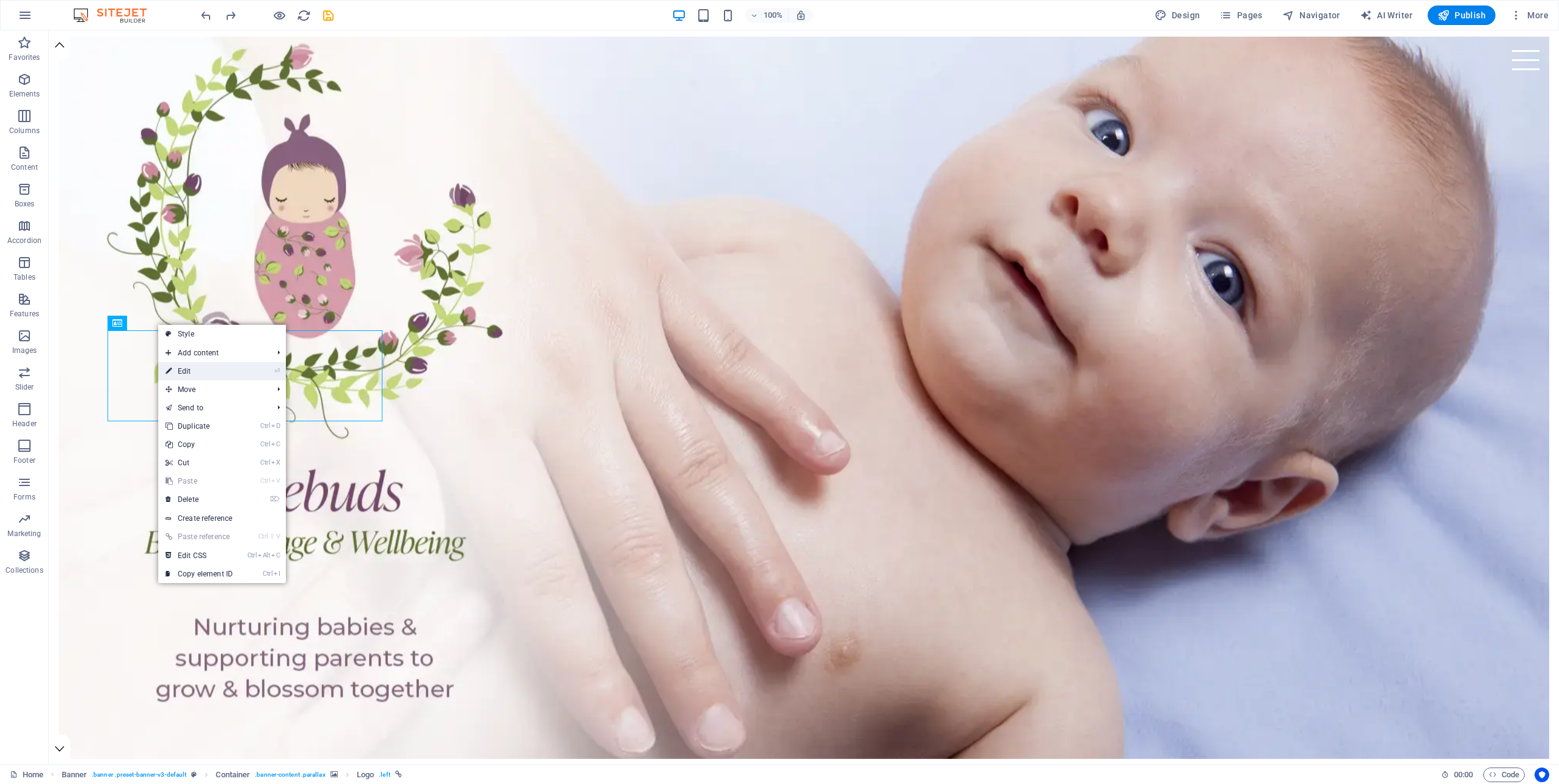
click at [185, 369] on link "⏎ Edit" at bounding box center [199, 371] width 82 height 18
select select "px"
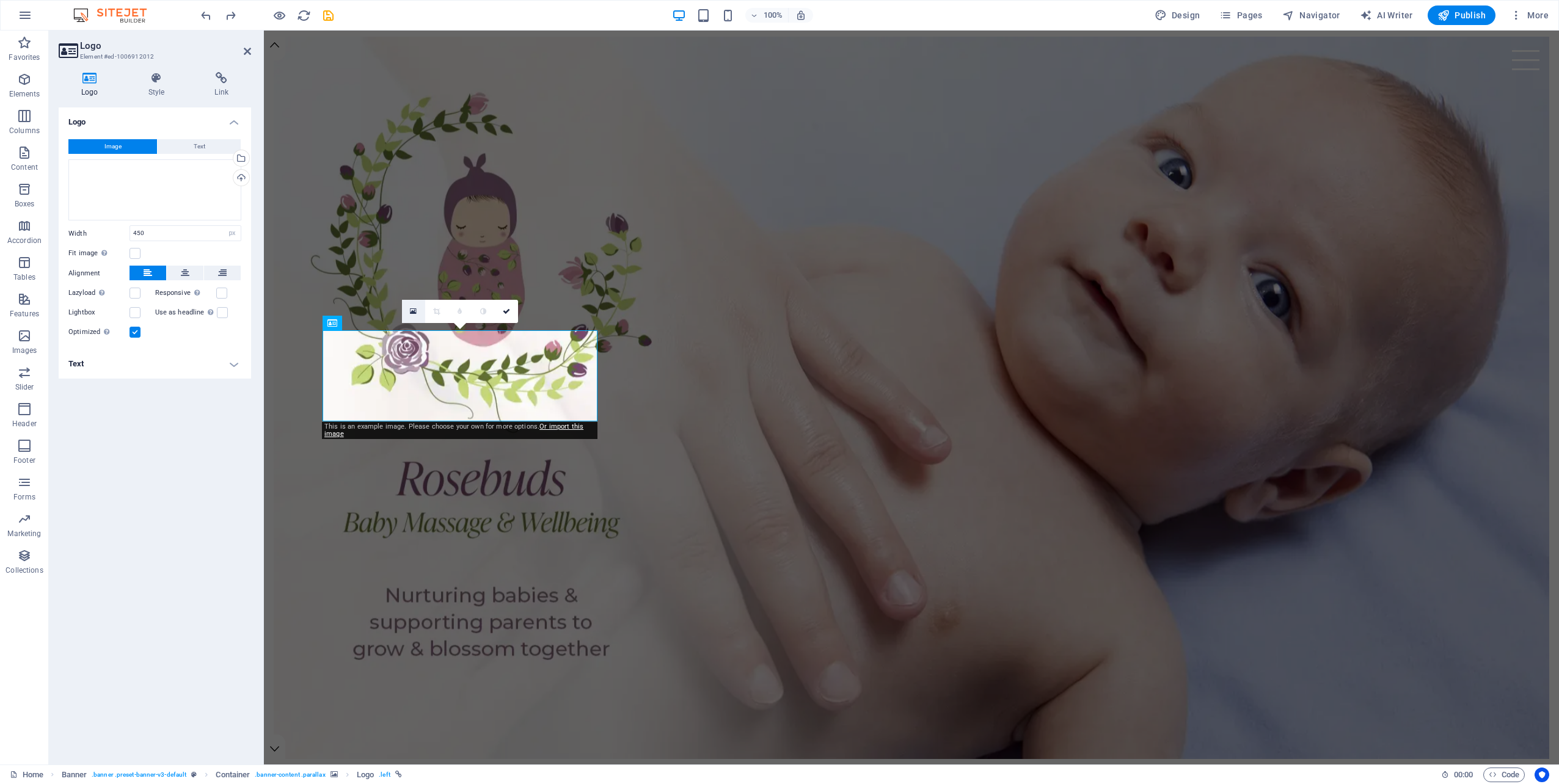
click at [413, 312] on icon at bounding box center [413, 312] width 7 height 9
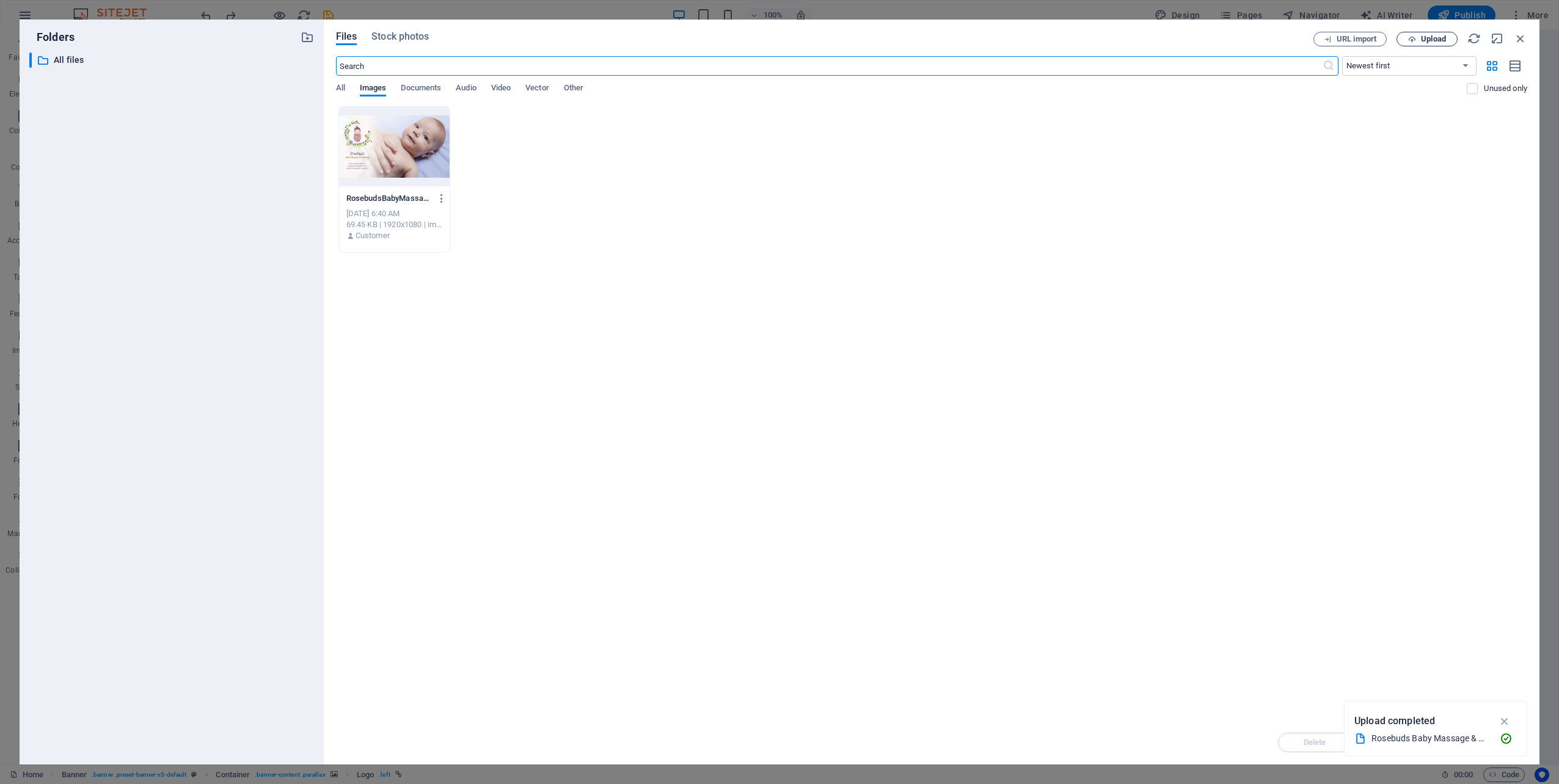
click at [1423, 39] on span "Upload" at bounding box center [1433, 39] width 25 height 7
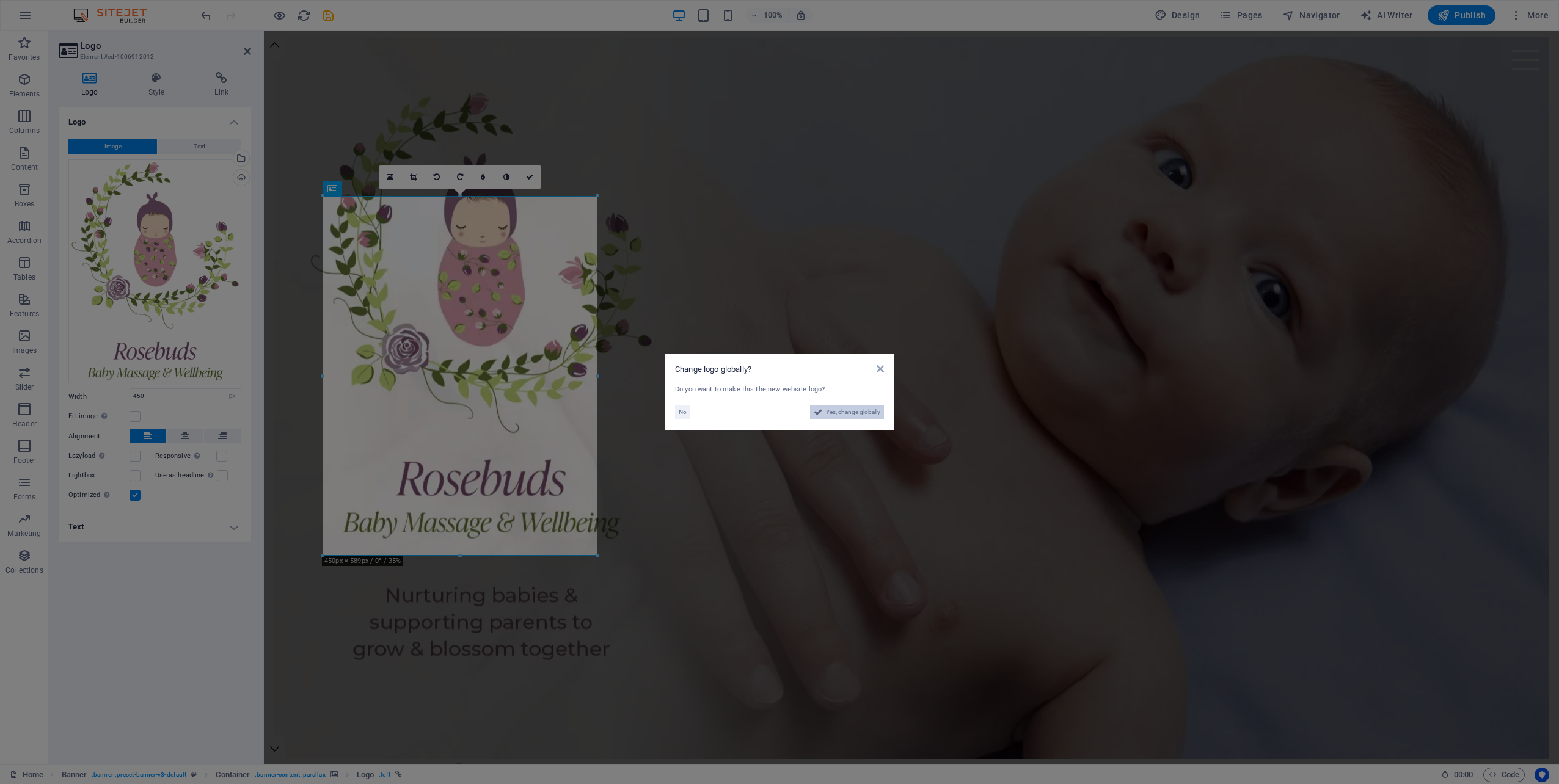
click at [841, 412] on span "Yes, change globally" at bounding box center [853, 412] width 54 height 15
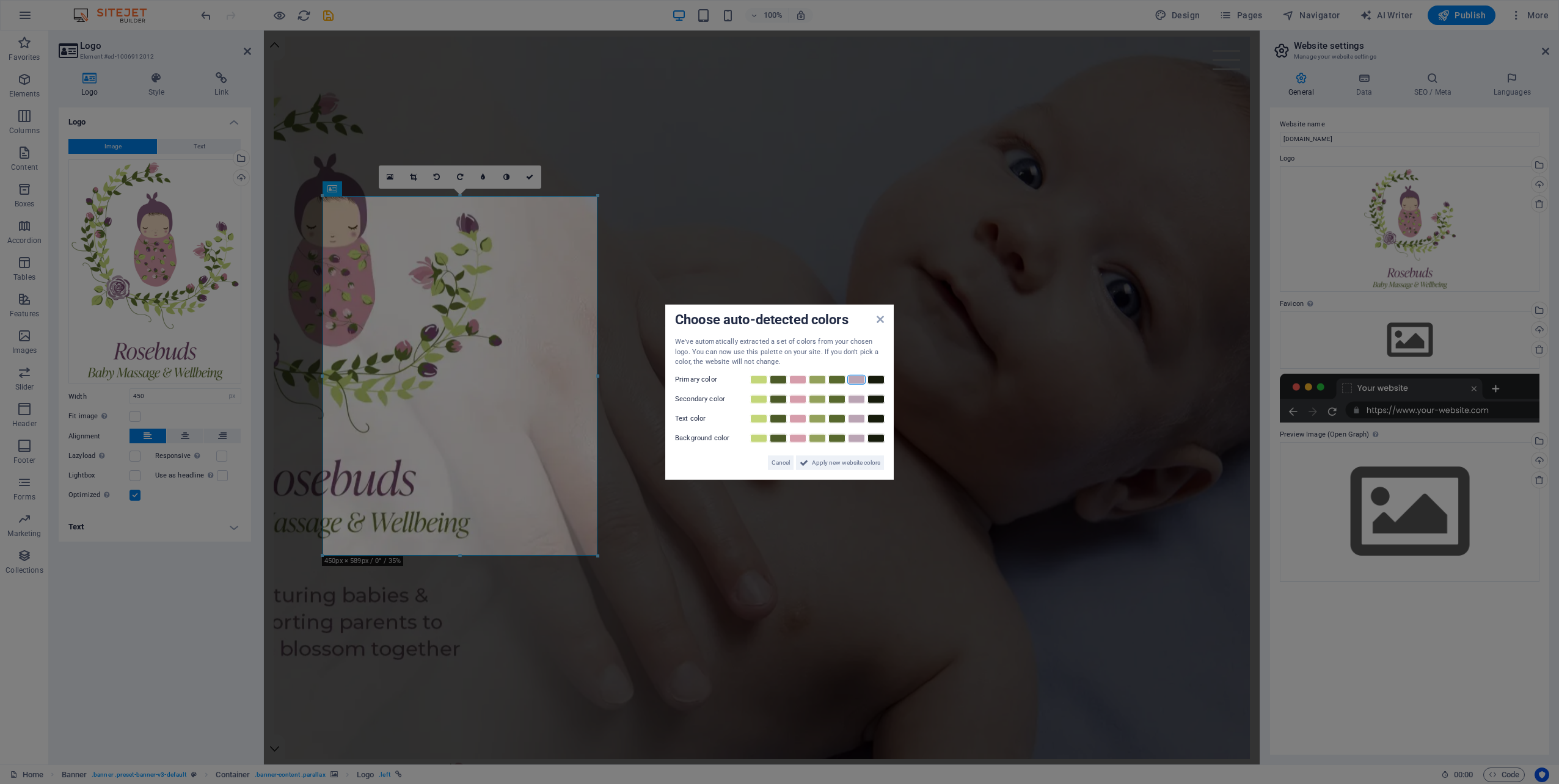
click at [854, 380] on link at bounding box center [856, 379] width 18 height 10
click at [846, 461] on span "Apply new website colors" at bounding box center [846, 462] width 69 height 15
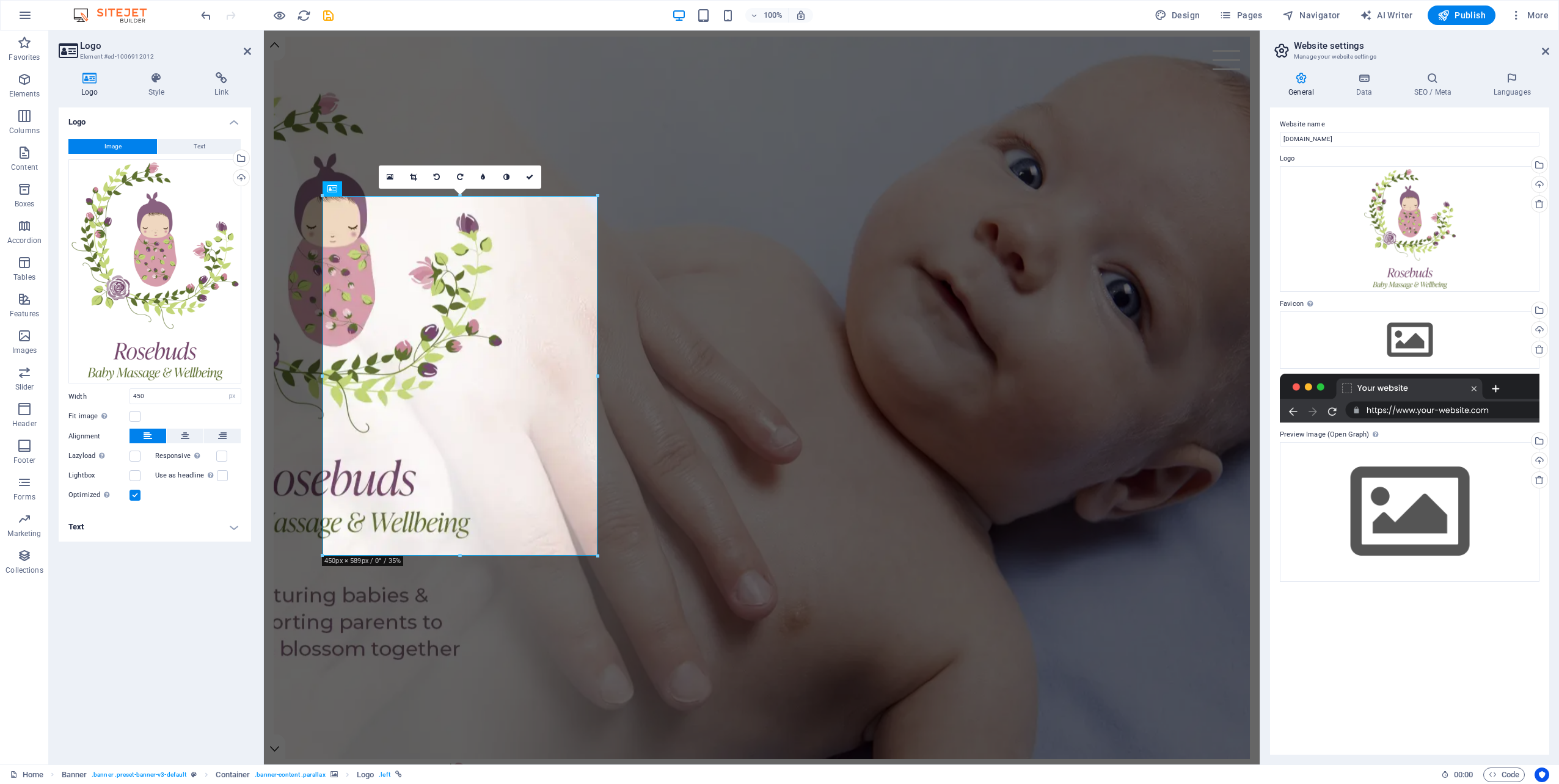
click at [411, 189] on div "16:10 16:9 4:3 1:1 1:2 0" at bounding box center [460, 177] width 162 height 23
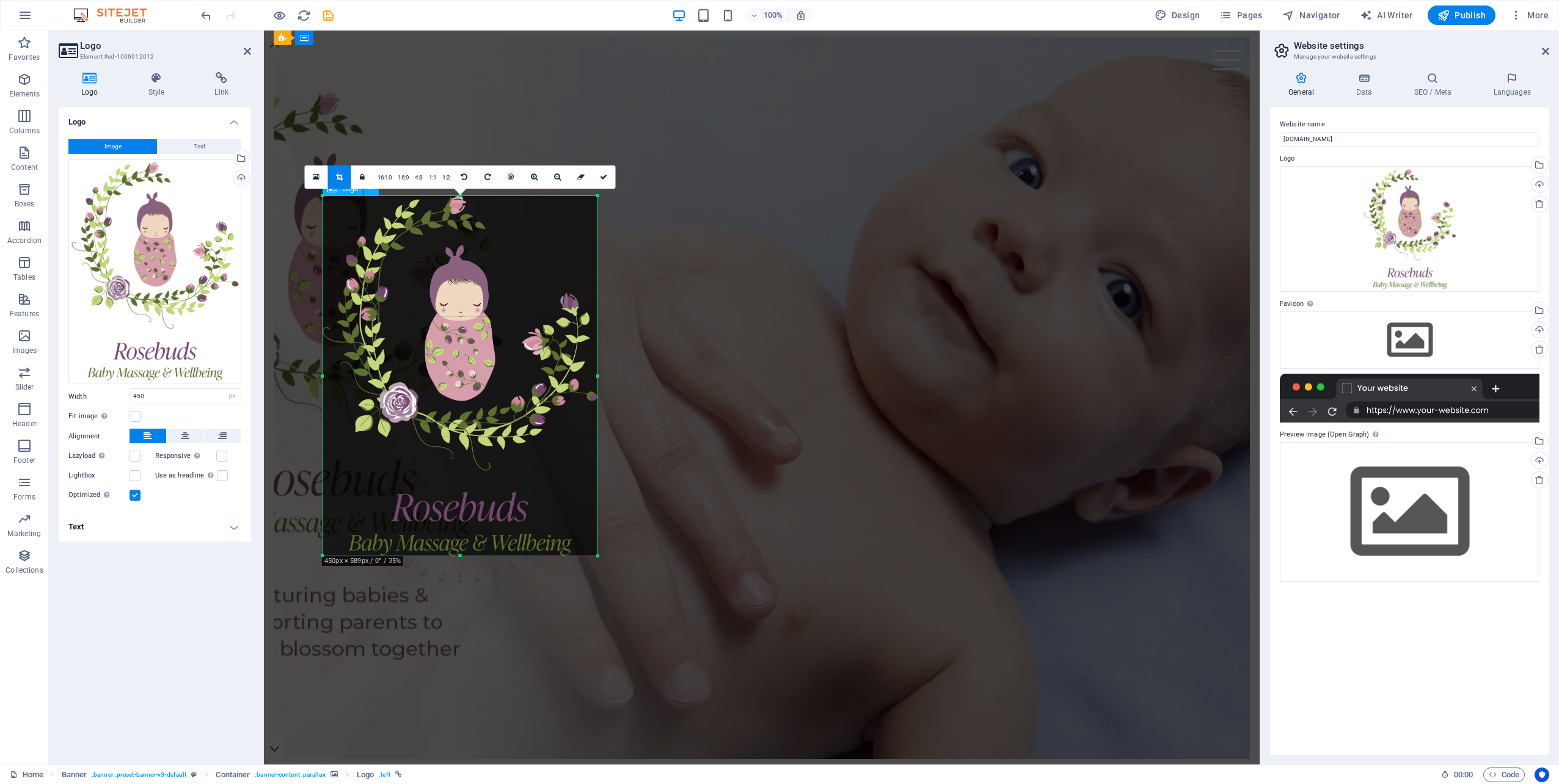
drag, startPoint x: 462, startPoint y: 312, endPoint x: 463, endPoint y: 295, distance: 17.0
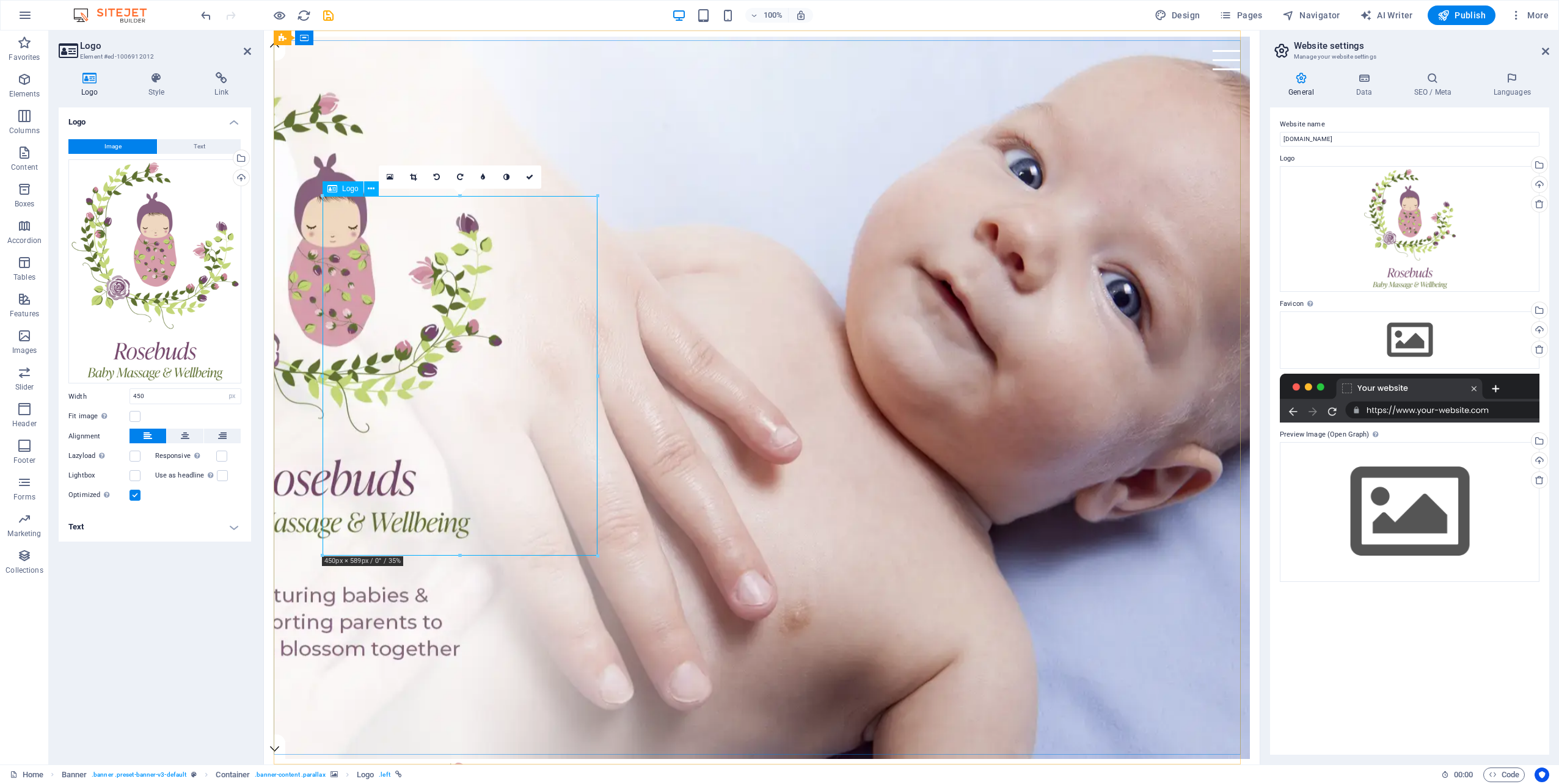
drag, startPoint x: 459, startPoint y: 298, endPoint x: 449, endPoint y: 257, distance: 42.2
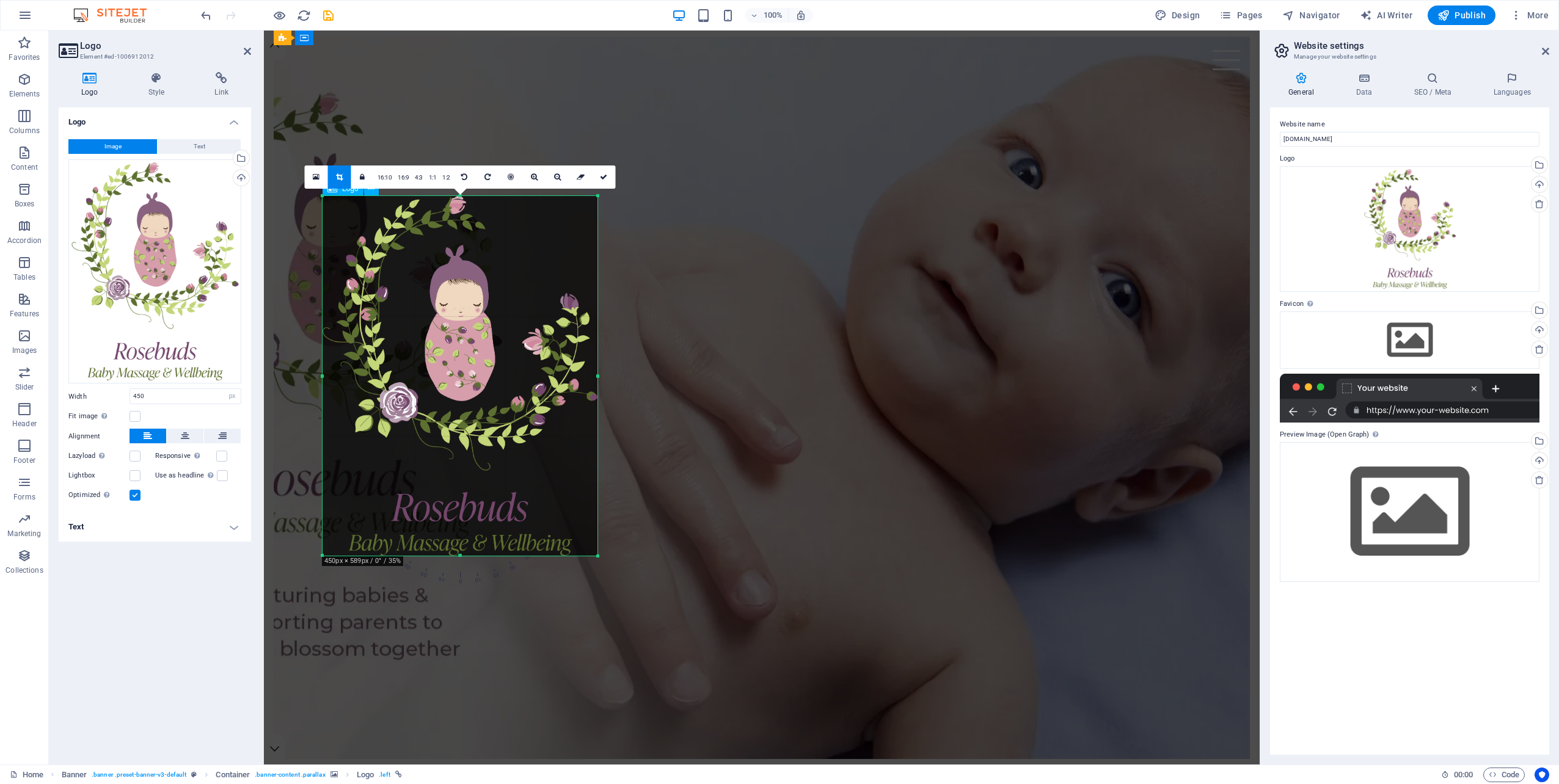
drag, startPoint x: 427, startPoint y: 416, endPoint x: 686, endPoint y: 409, distance: 259.1
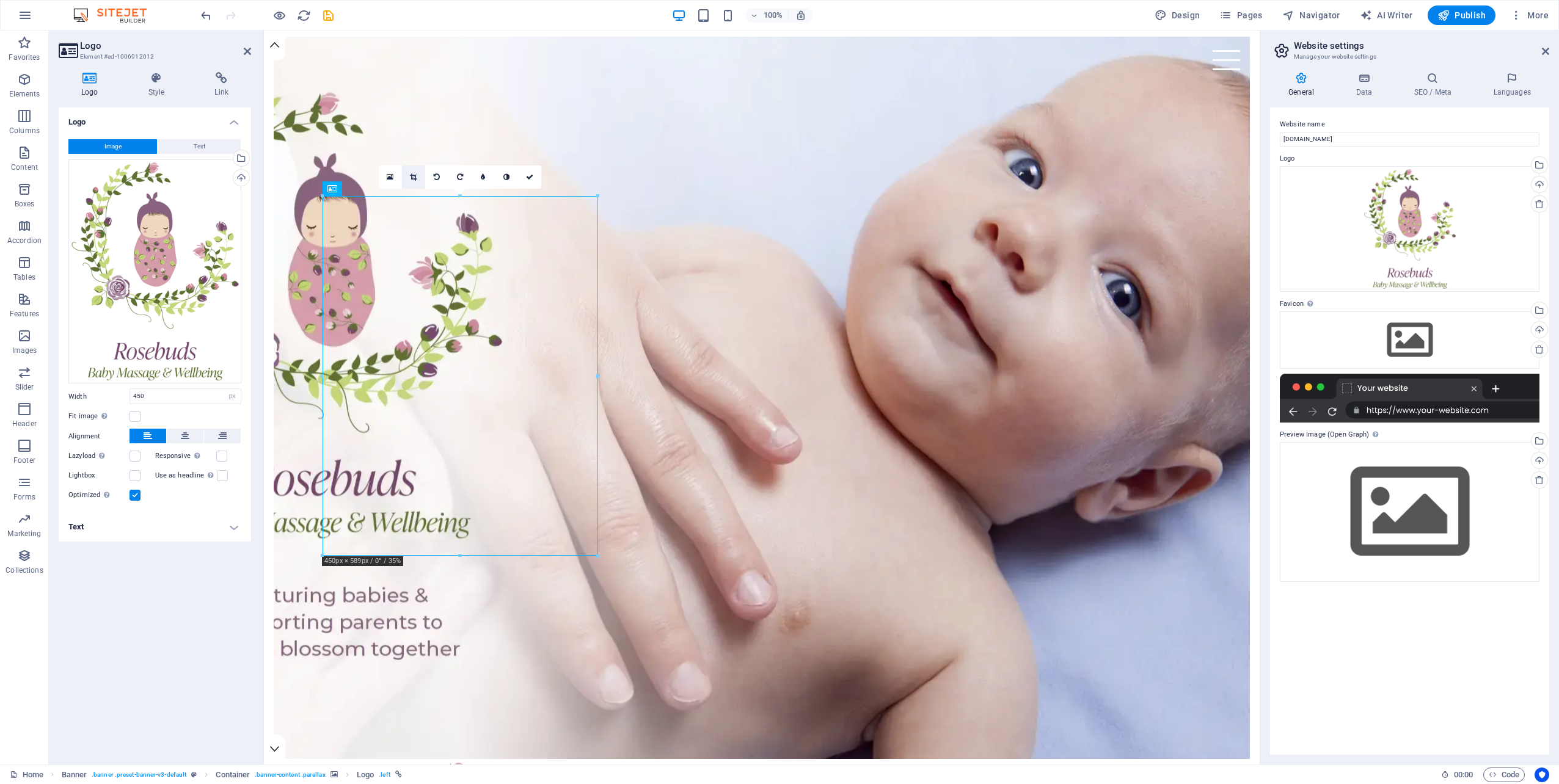
click at [414, 178] on icon at bounding box center [413, 177] width 7 height 7
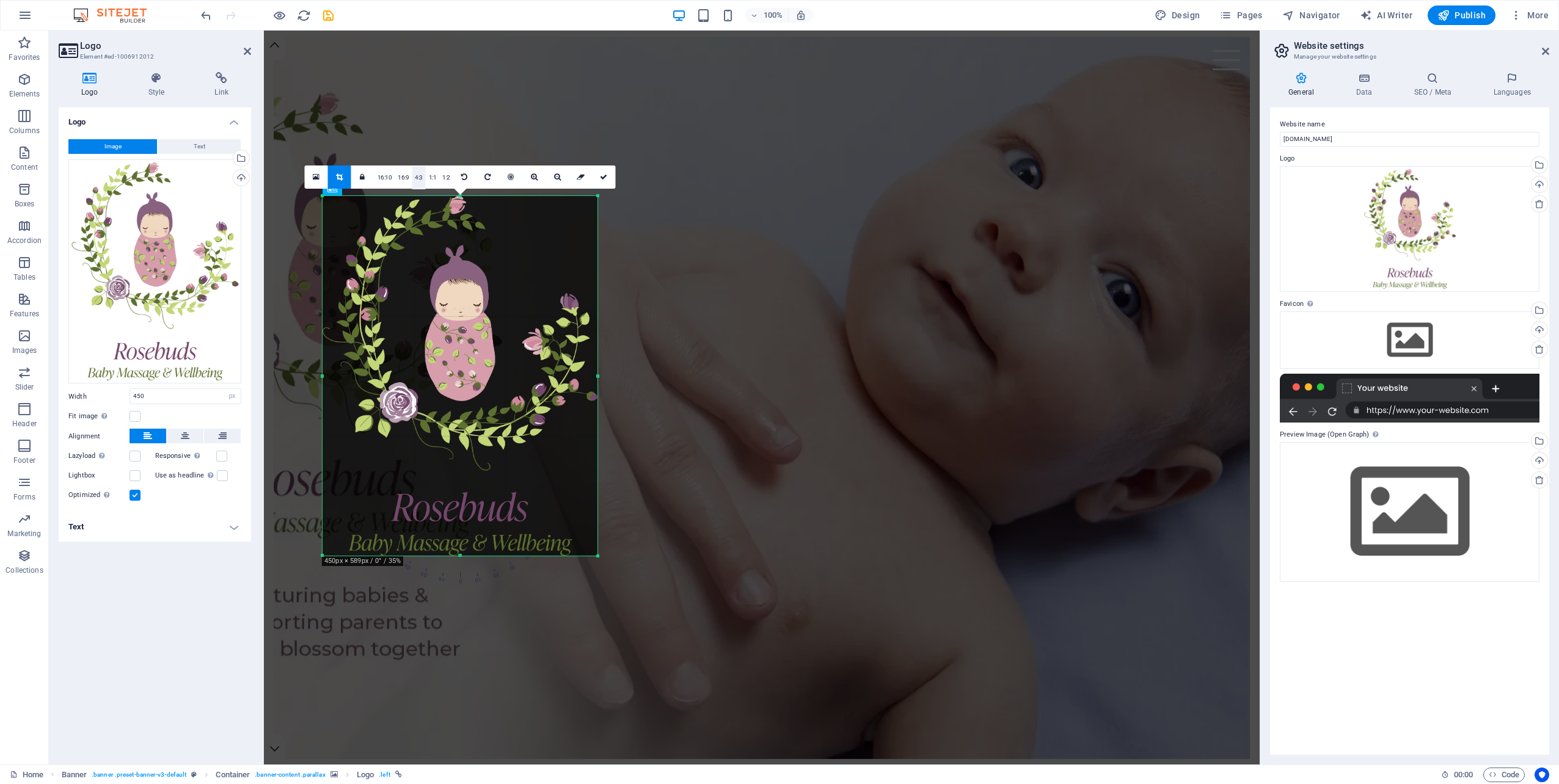
click at [414, 178] on link "4:3" at bounding box center [418, 178] width 14 height 23
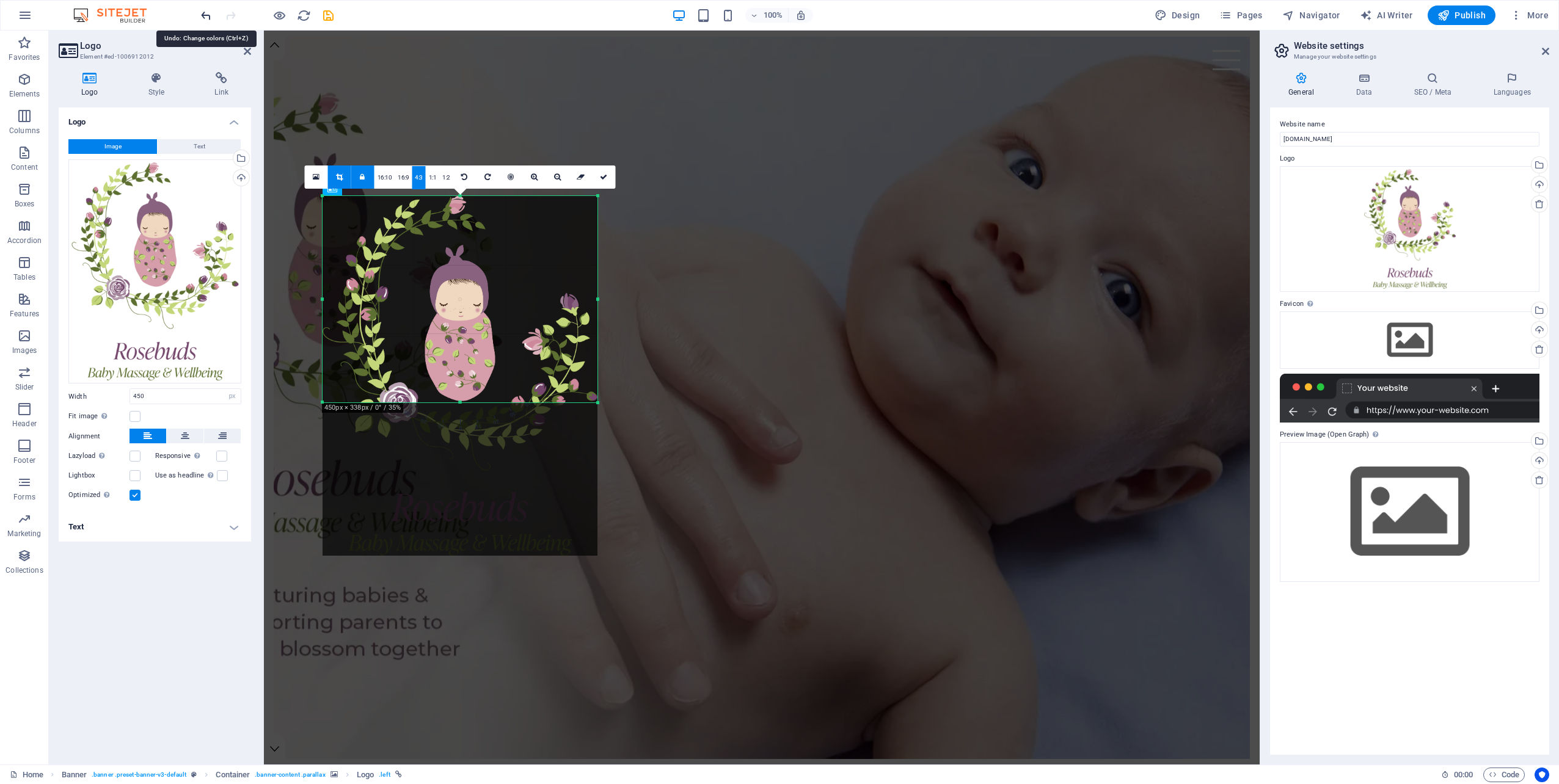
click at [204, 18] on icon "undo" at bounding box center [206, 15] width 14 height 14
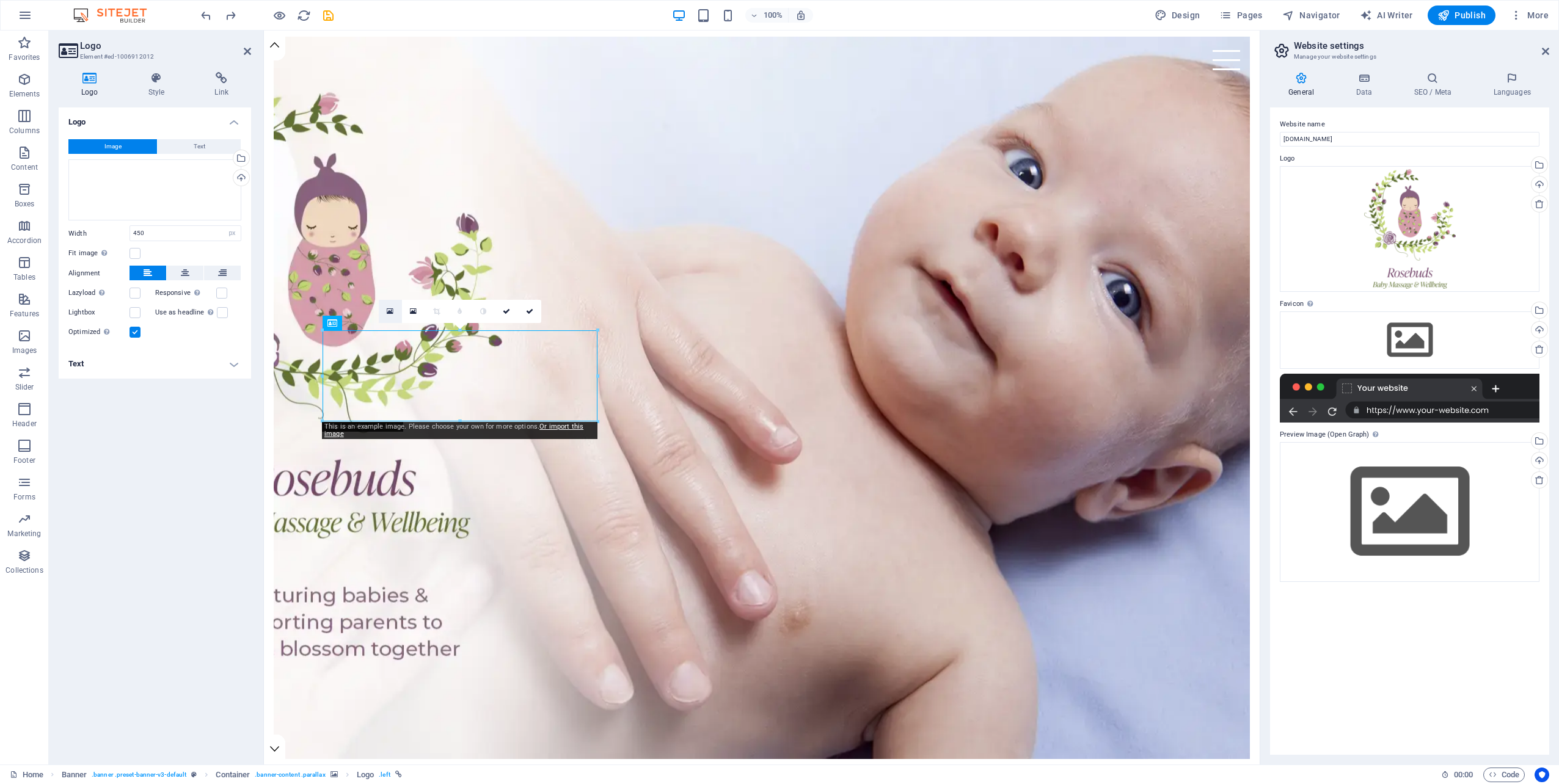
click at [391, 310] on icon at bounding box center [389, 312] width 7 height 9
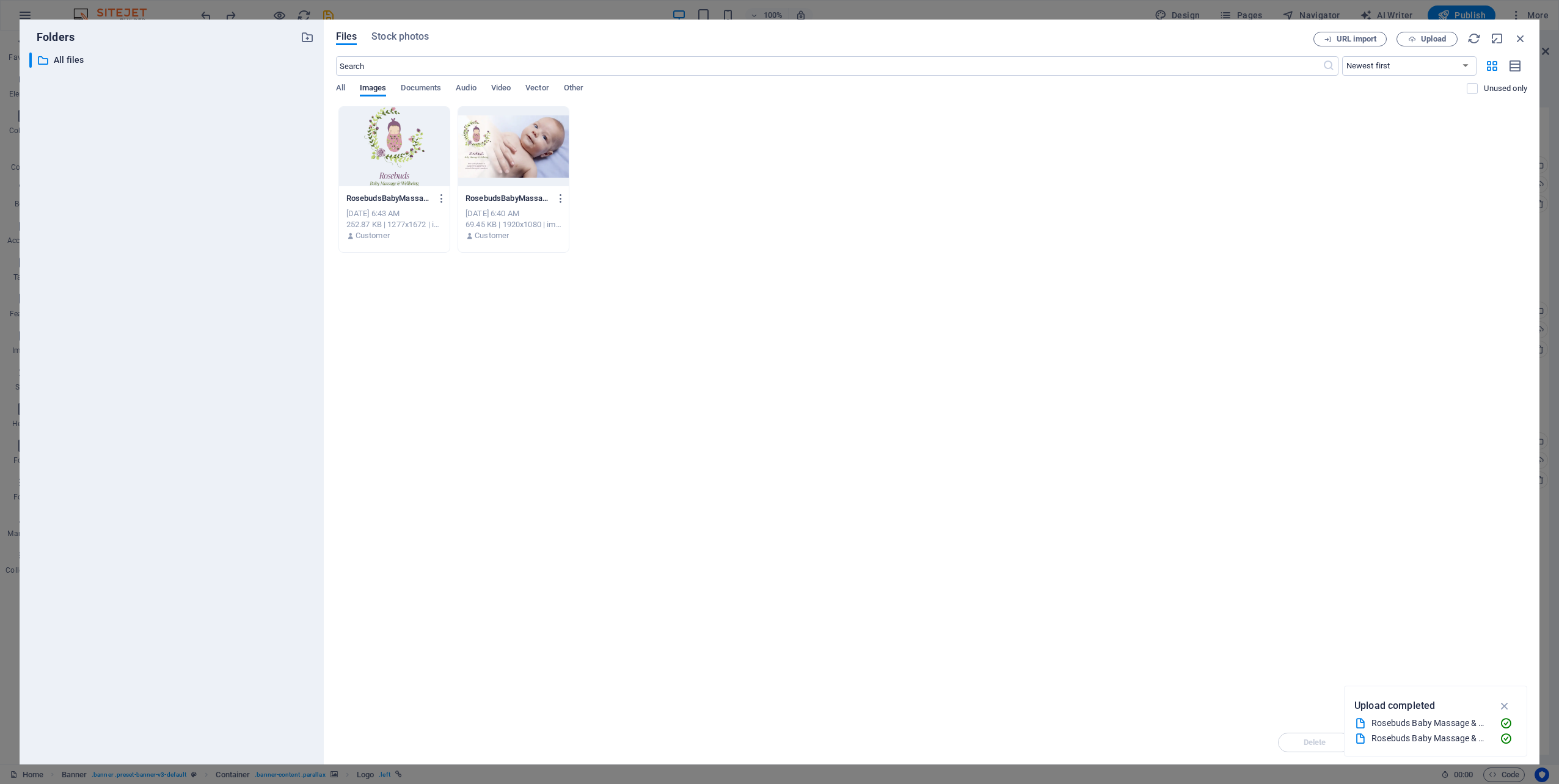
click at [416, 155] on div at bounding box center [394, 146] width 110 height 80
click at [1503, 706] on icon "button" at bounding box center [1504, 706] width 14 height 13
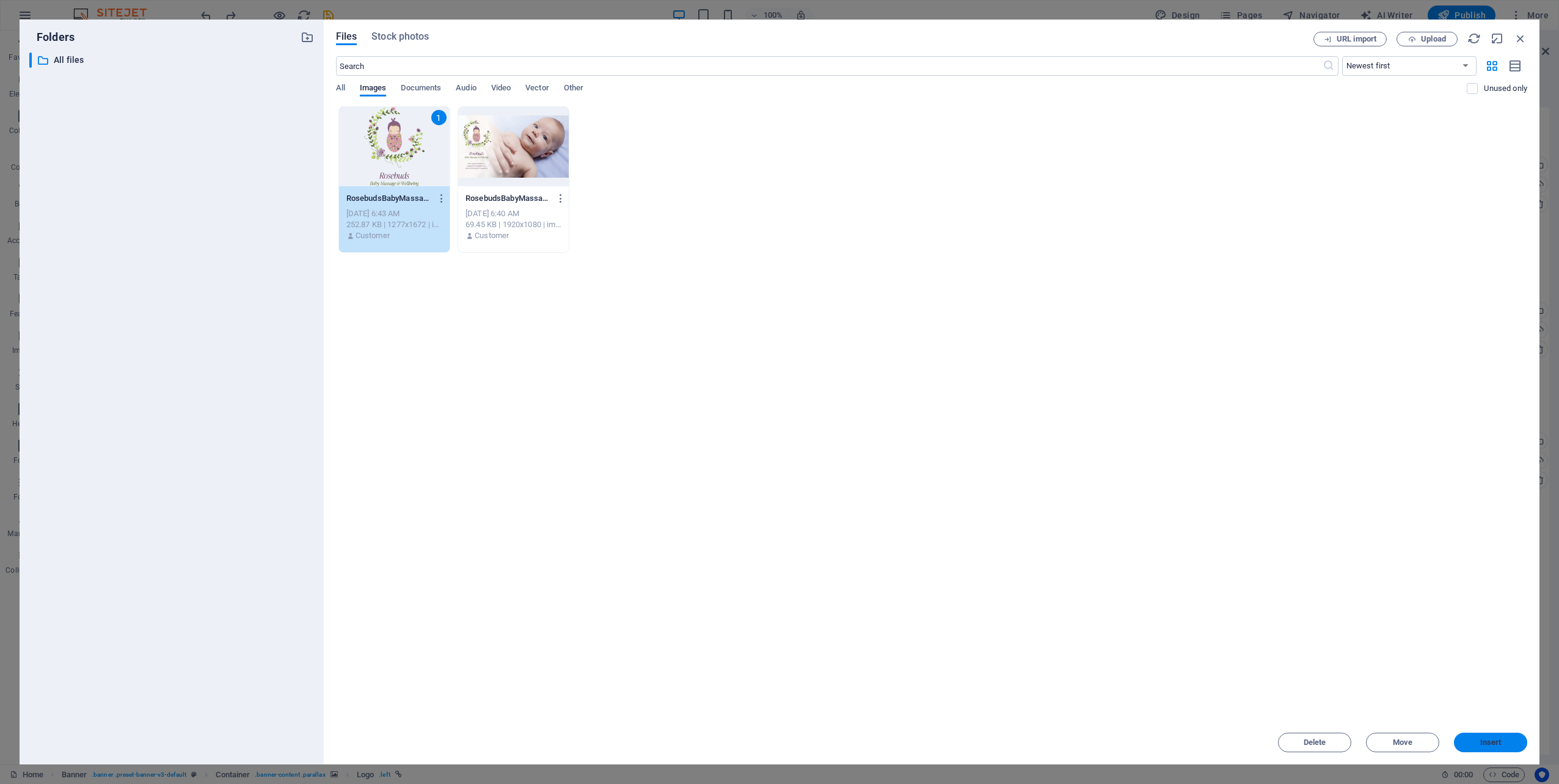
click at [1492, 744] on span "Insert" at bounding box center [1490, 742] width 21 height 7
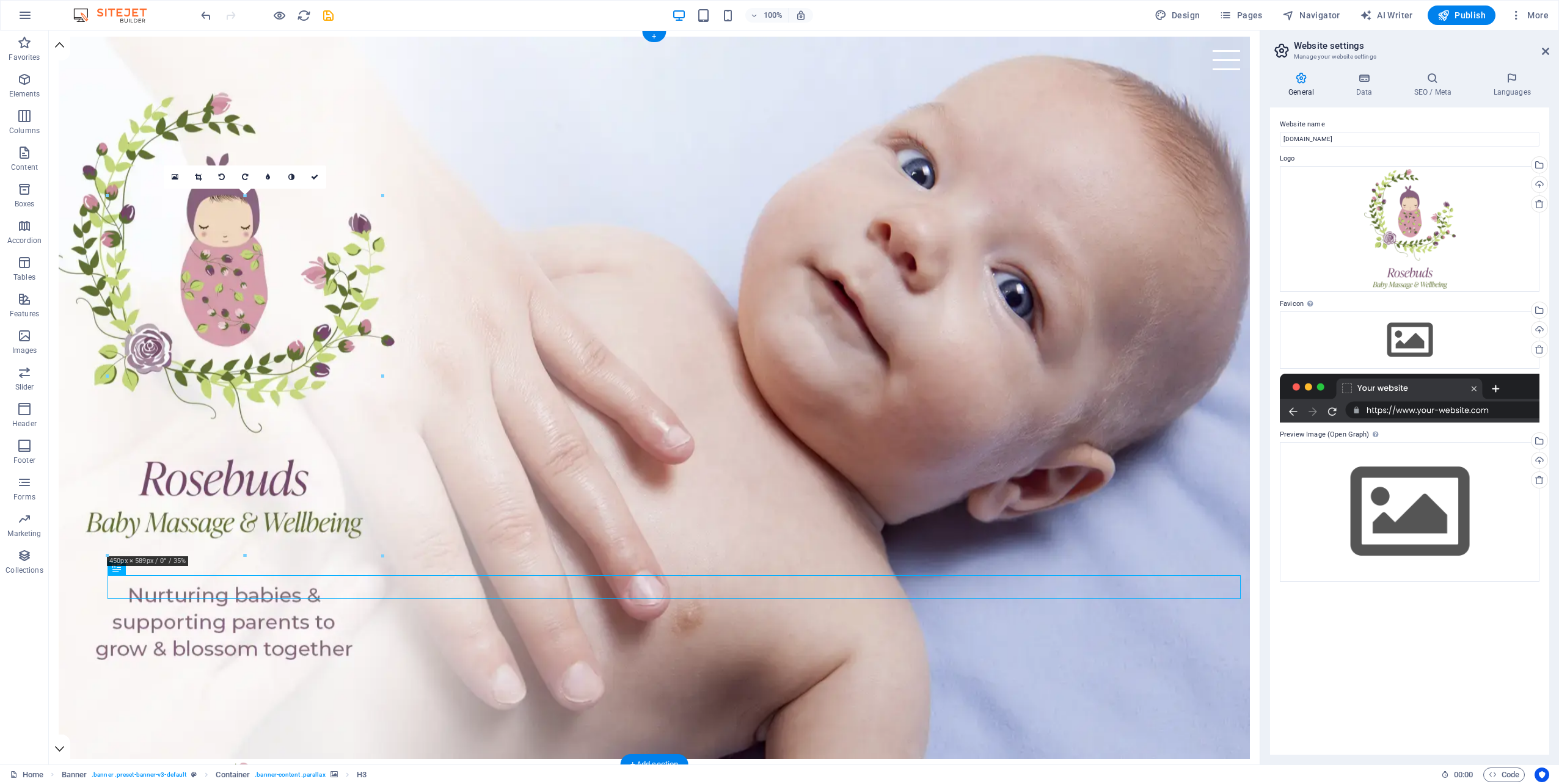
click at [788, 200] on figure at bounding box center [654, 398] width 1191 height 723
click at [155, 38] on icon at bounding box center [158, 38] width 10 height 13
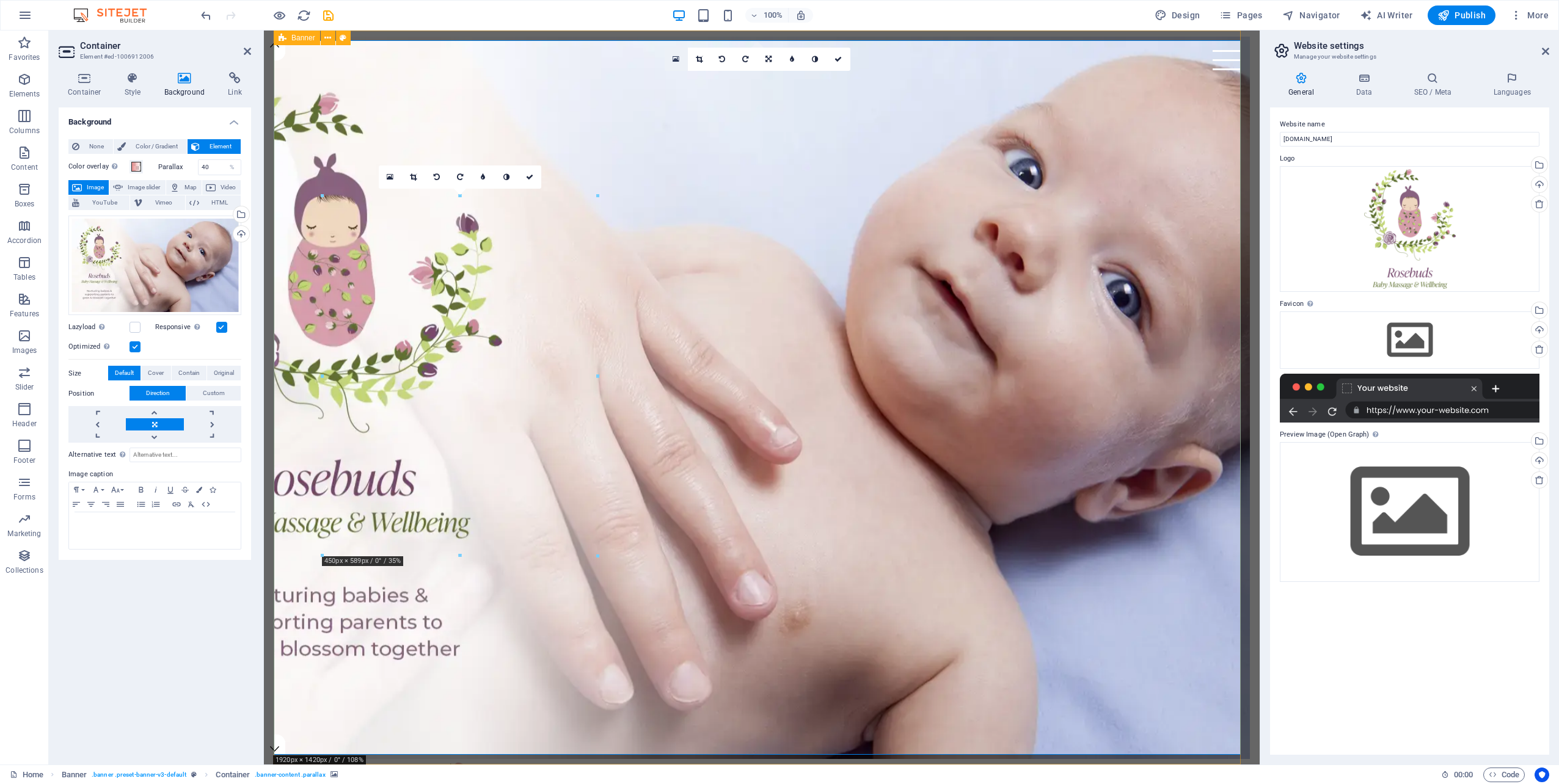
click at [675, 61] on icon at bounding box center [675, 59] width 7 height 9
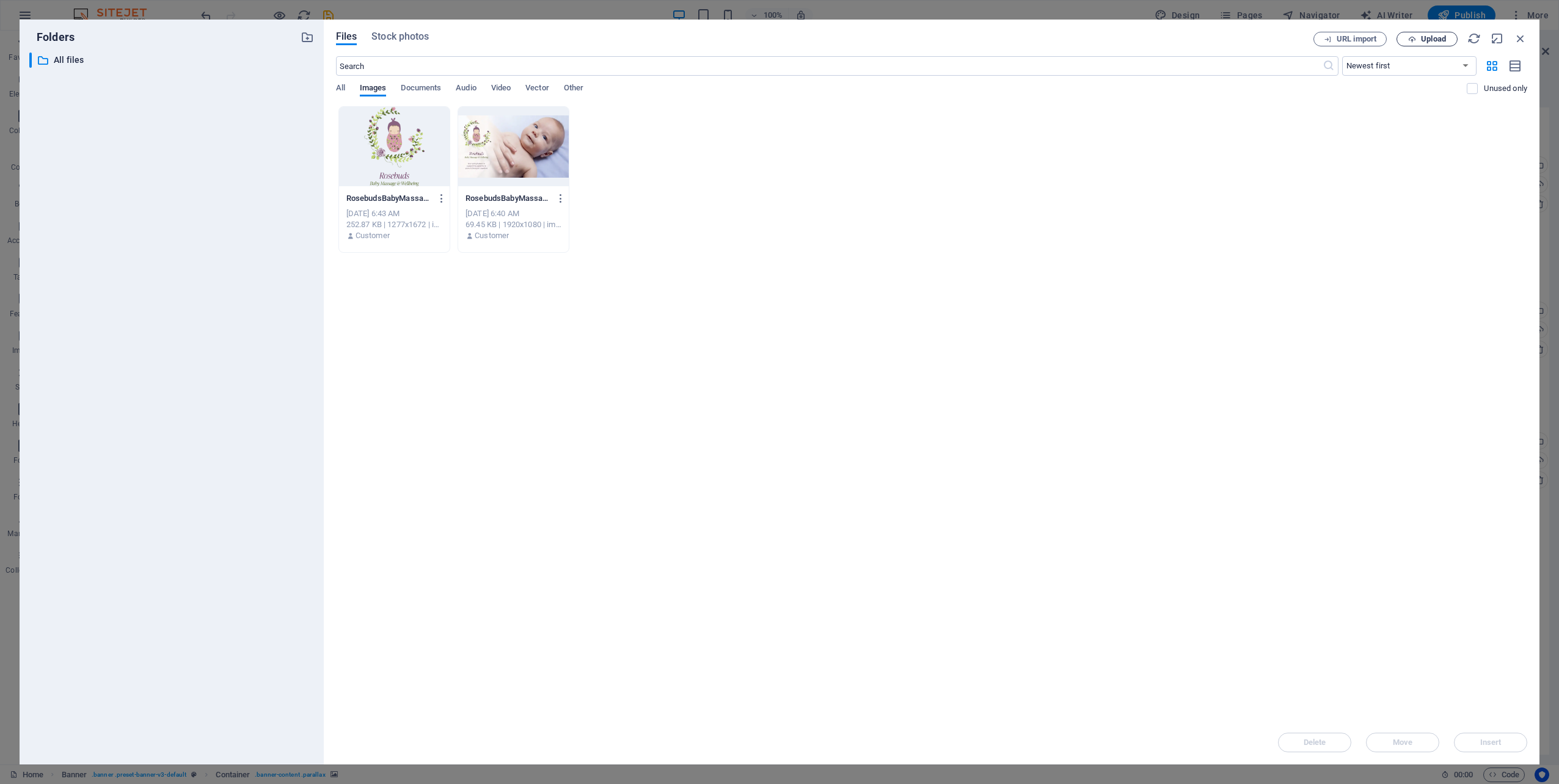
click at [1435, 39] on span "Upload" at bounding box center [1433, 39] width 25 height 7
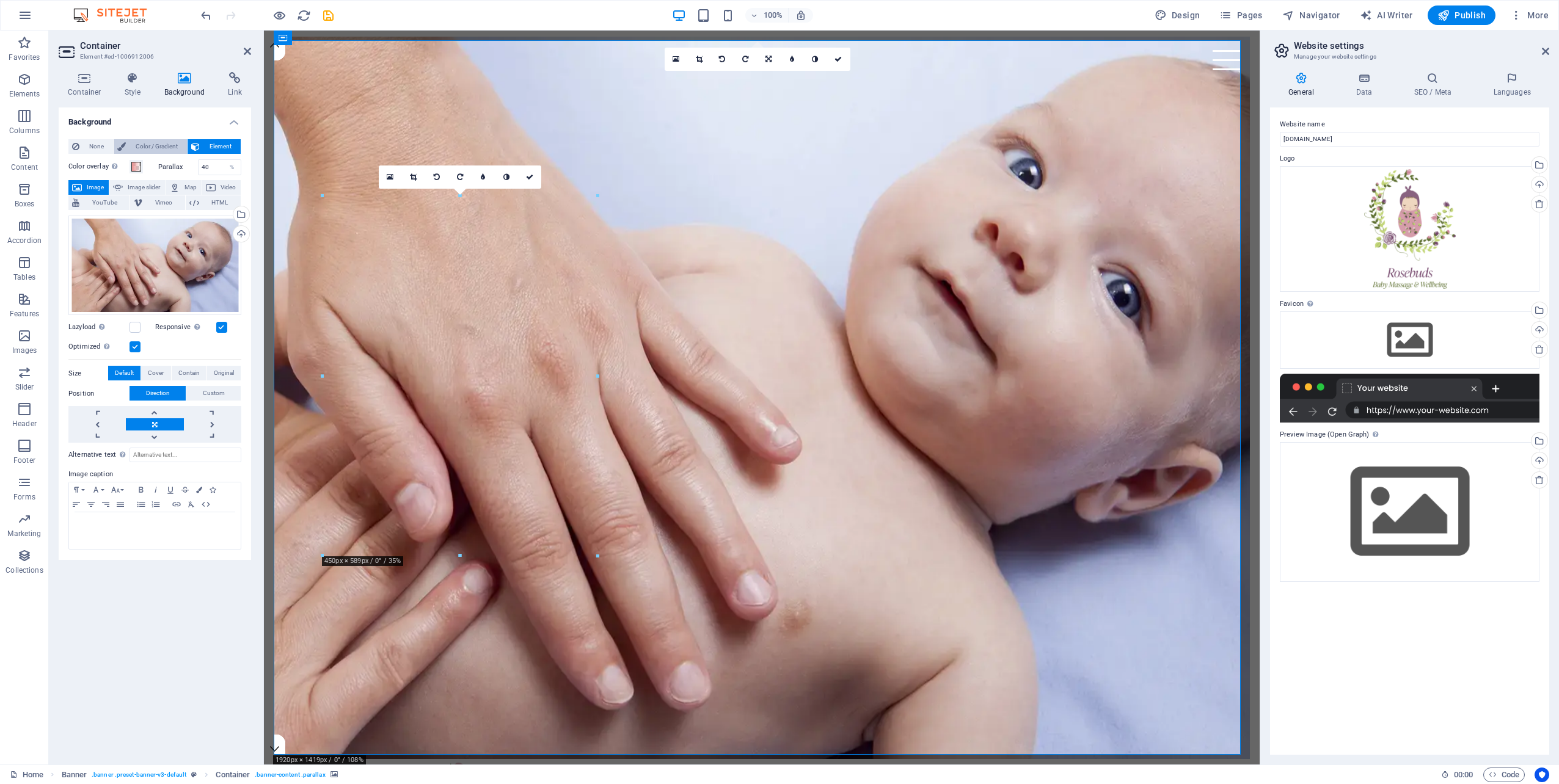
click at [151, 143] on span "Color / Gradient" at bounding box center [156, 146] width 53 height 15
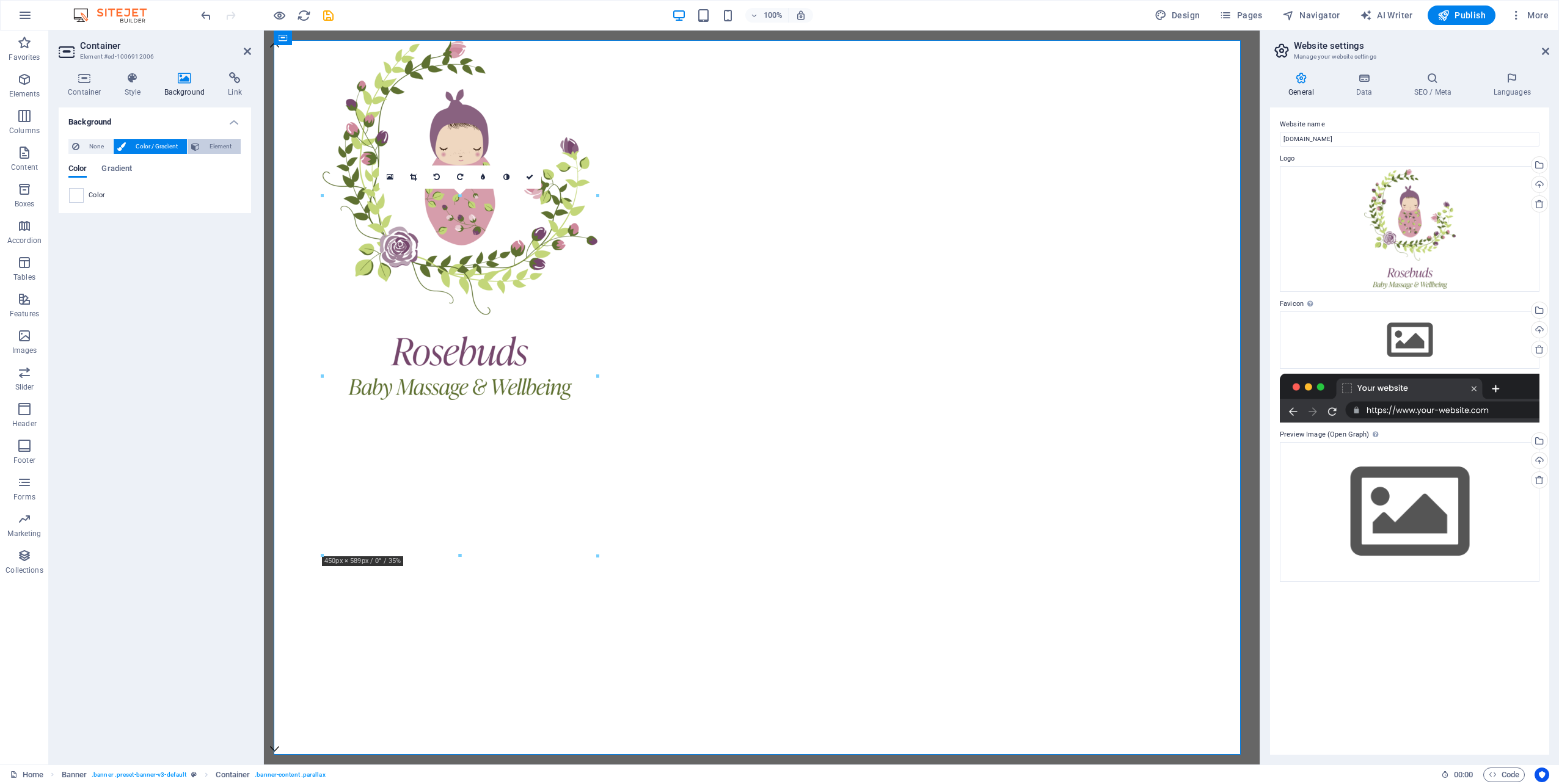
click at [228, 146] on span "Element" at bounding box center [220, 146] width 34 height 15
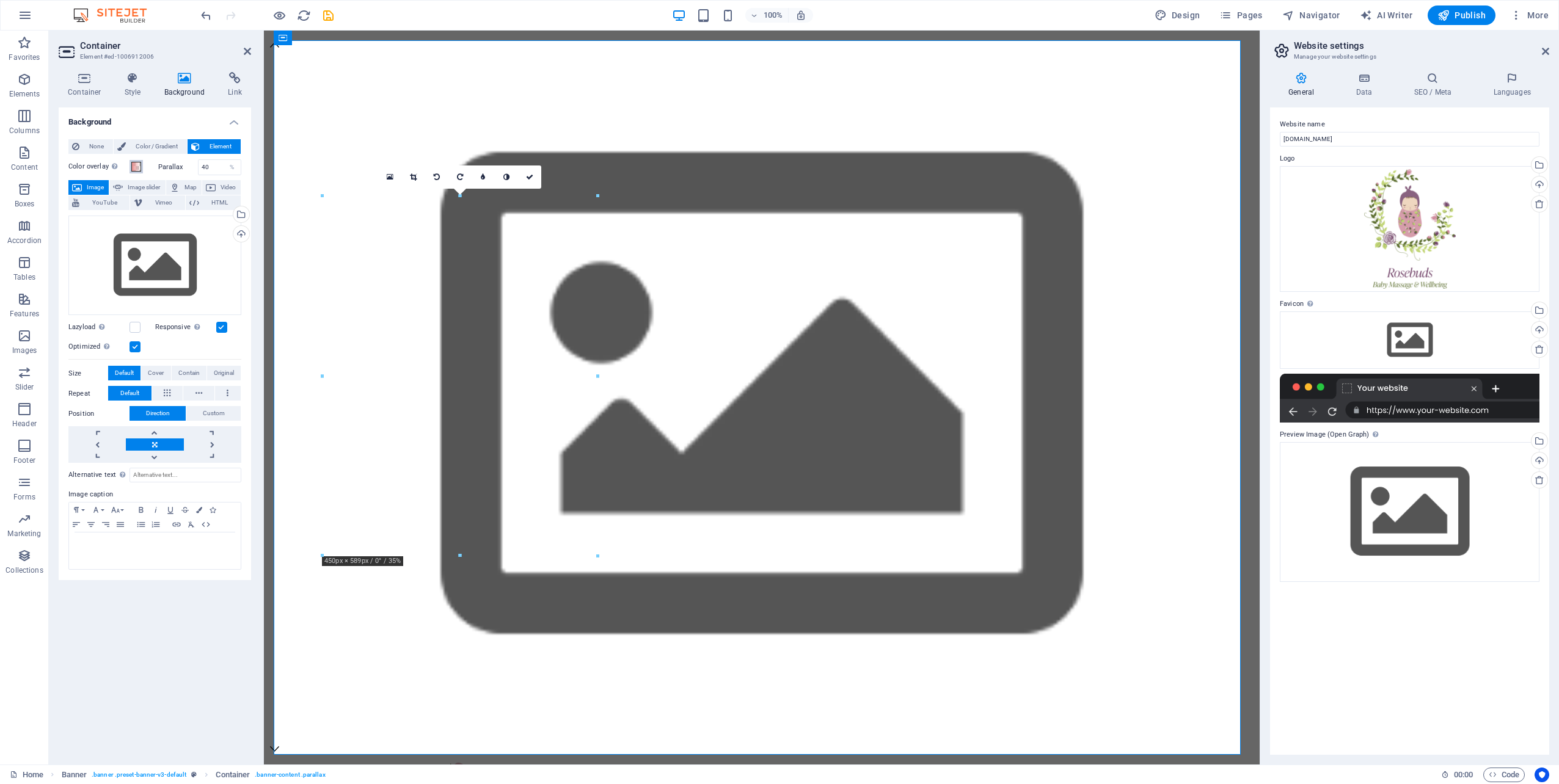
click at [136, 167] on span at bounding box center [136, 166] width 10 height 10
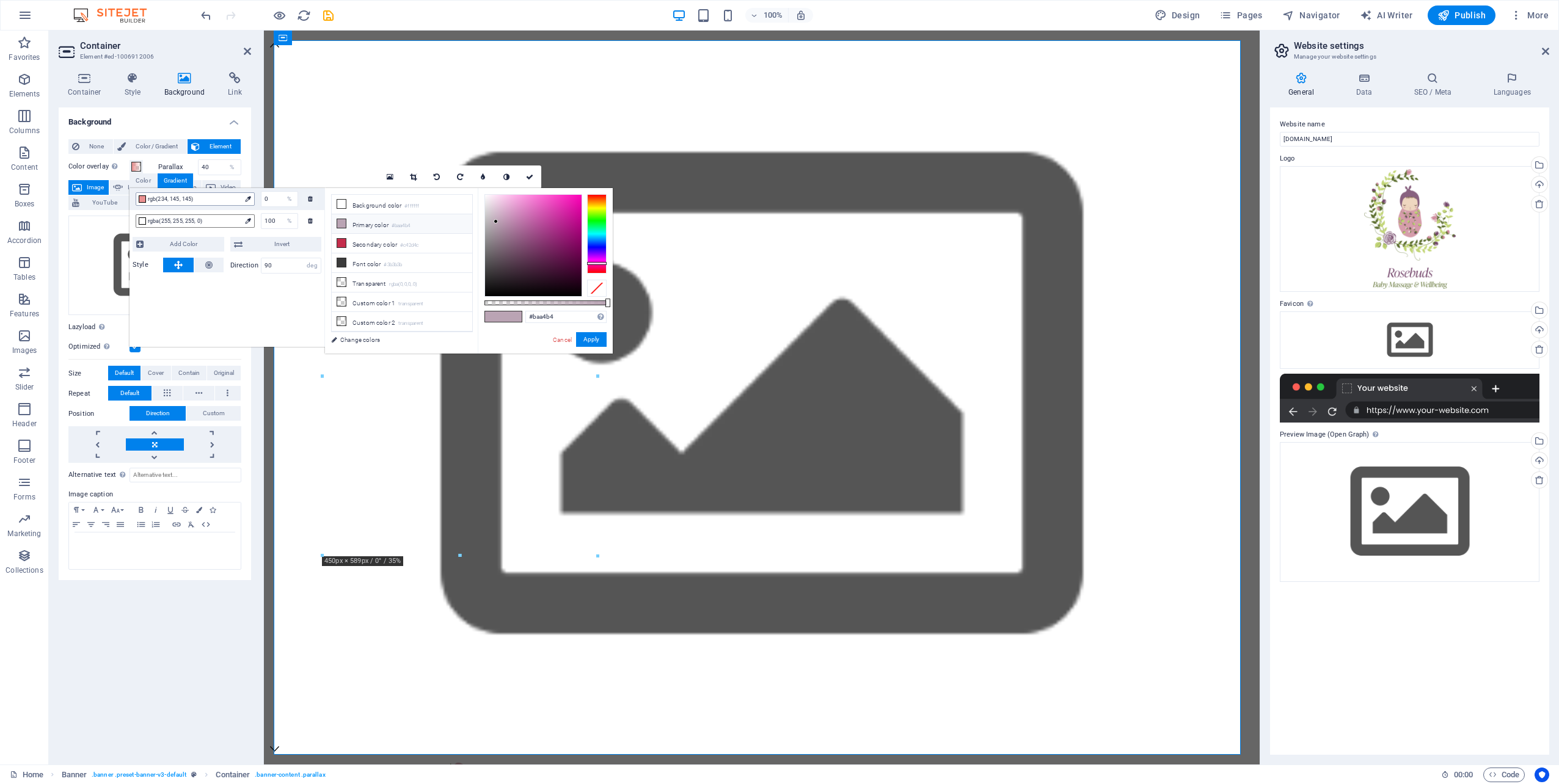
click at [143, 198] on div at bounding box center [143, 199] width 7 height 7
click at [343, 204] on icon at bounding box center [342, 204] width 9 height 9
type input "#ffffff"
click at [598, 346] on button "Apply" at bounding box center [591, 339] width 31 height 15
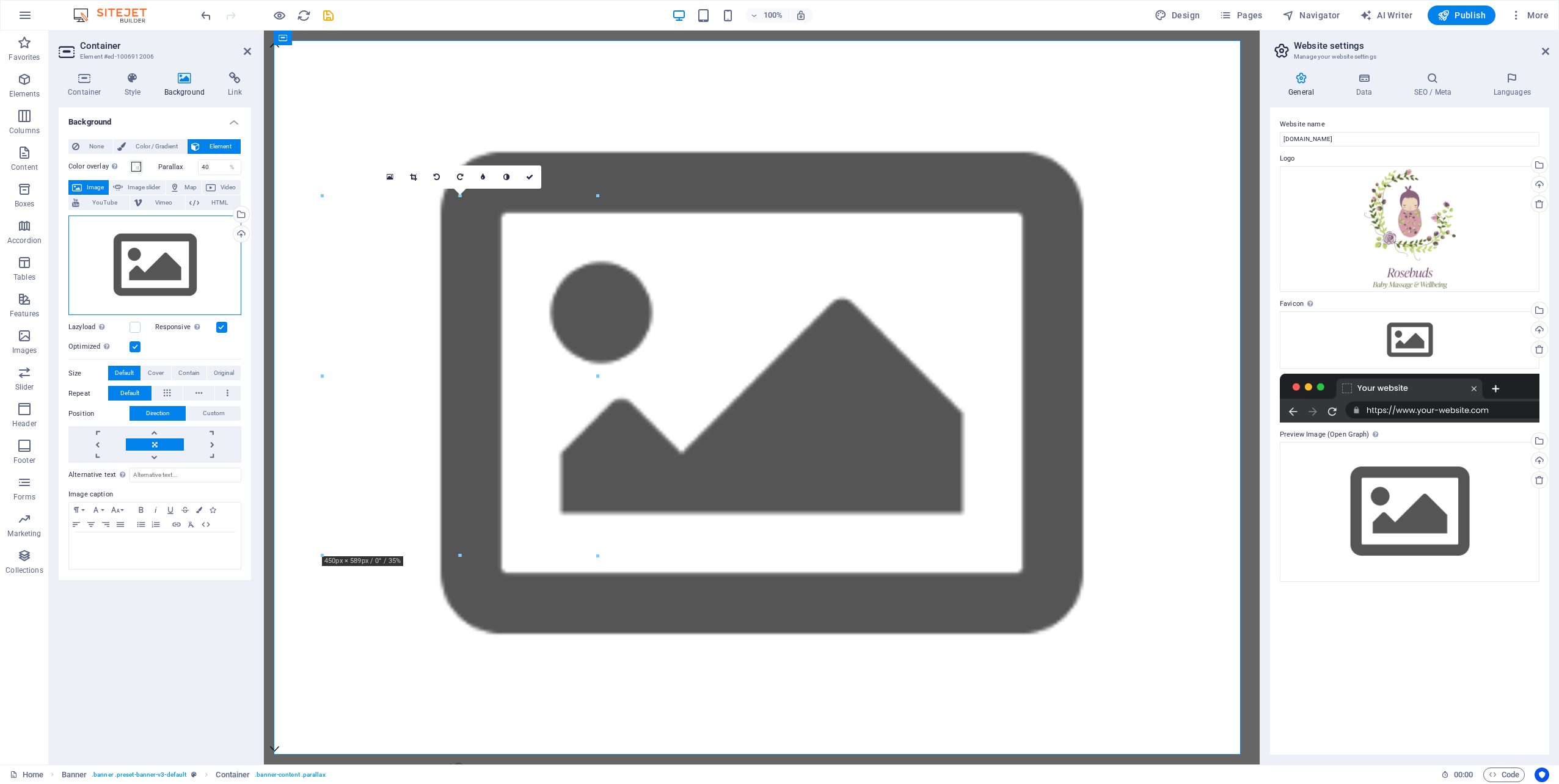
click at [140, 256] on div "Drag files here, click to choose files or select files from Files or our free s…" at bounding box center [155, 265] width 173 height 100
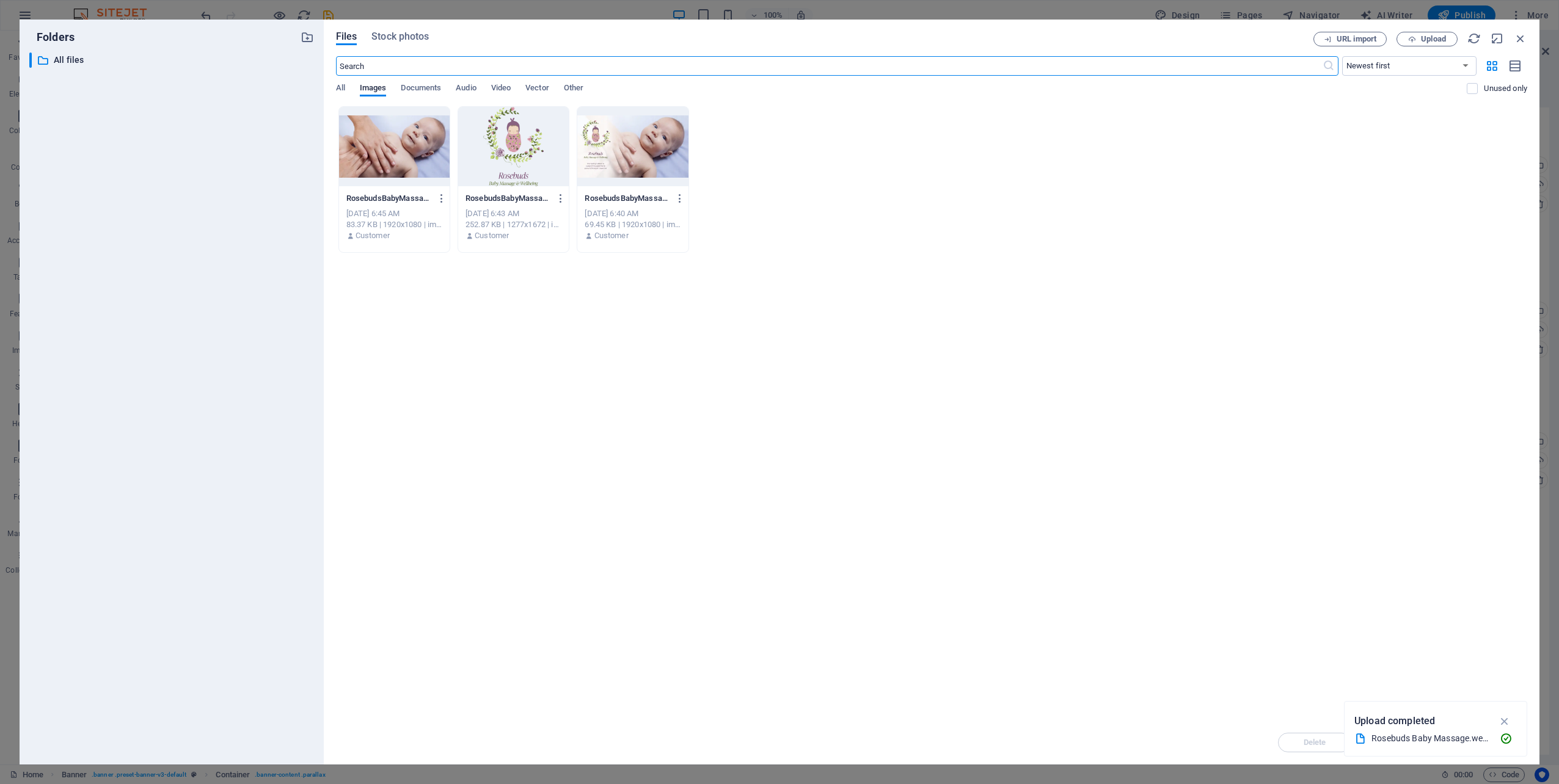
click at [413, 154] on div at bounding box center [394, 146] width 110 height 80
click at [1508, 718] on icon "button" at bounding box center [1504, 721] width 14 height 13
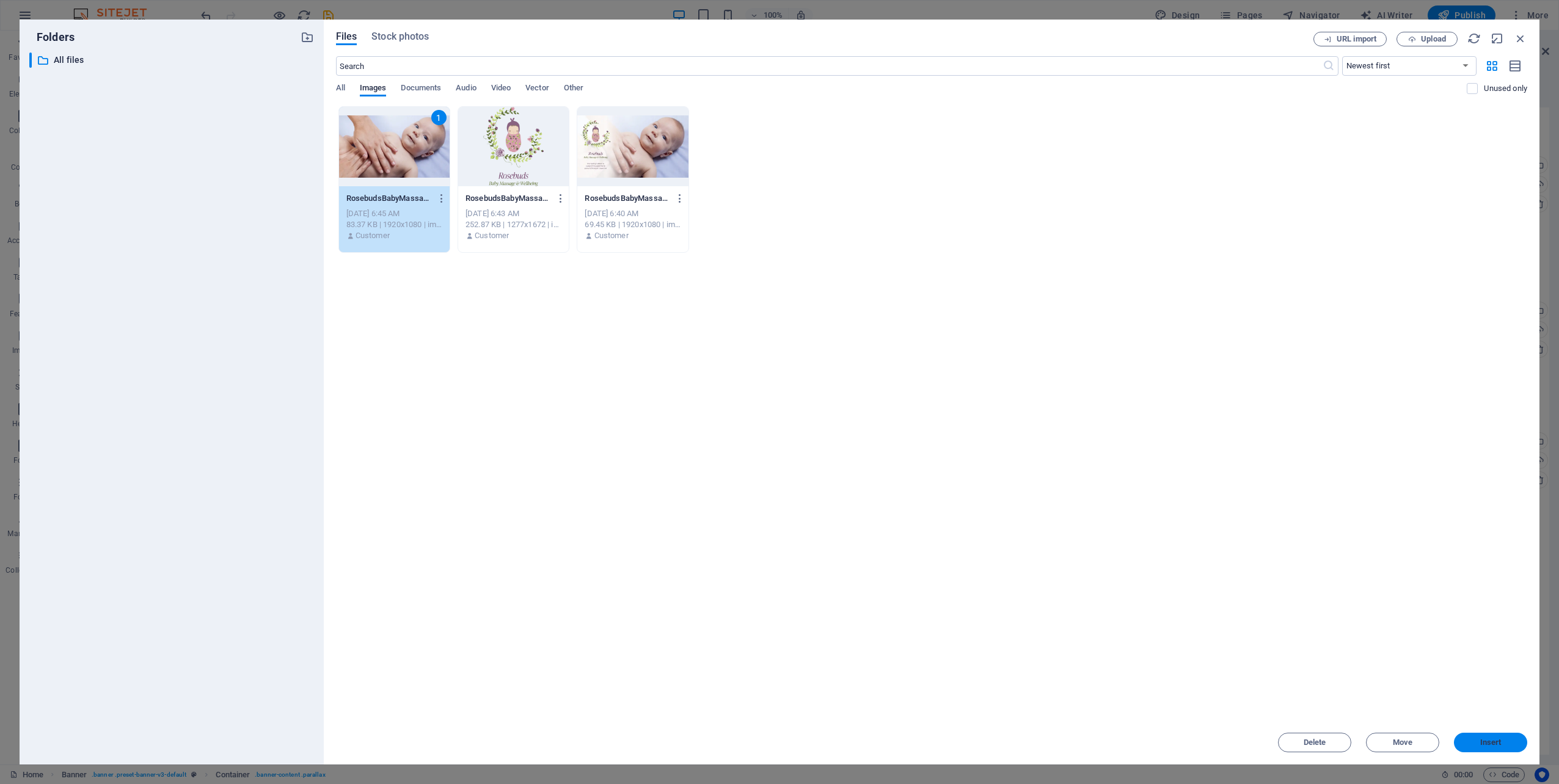
click at [1506, 742] on span "Insert" at bounding box center [1490, 742] width 64 height 7
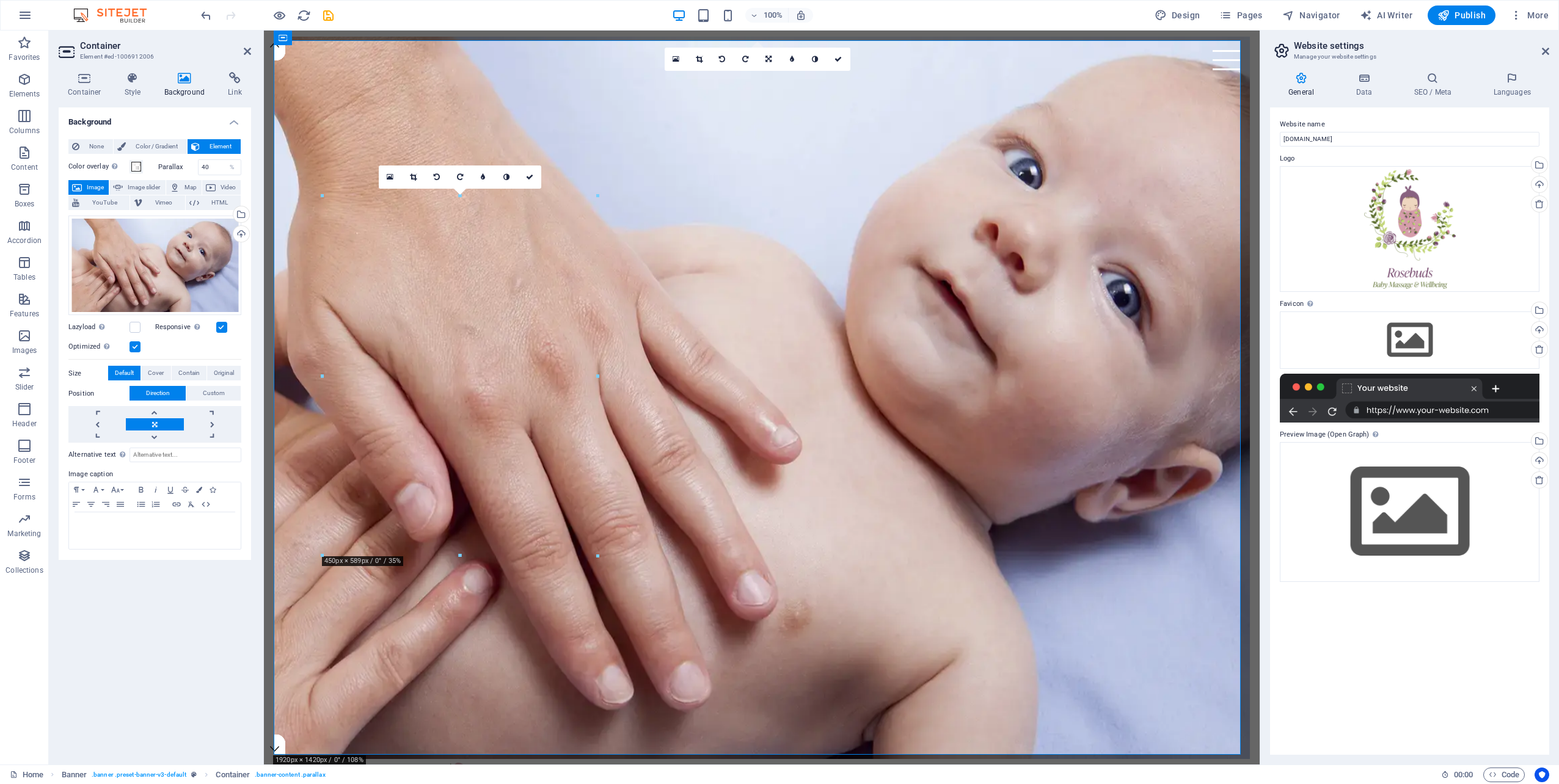
click at [173, 167] on label "Parallax" at bounding box center [178, 167] width 40 height 7
click at [333, 189] on icon at bounding box center [332, 189] width 10 height 15
click at [154, 412] on link at bounding box center [154, 412] width 57 height 12
click at [153, 412] on link at bounding box center [154, 412] width 57 height 12
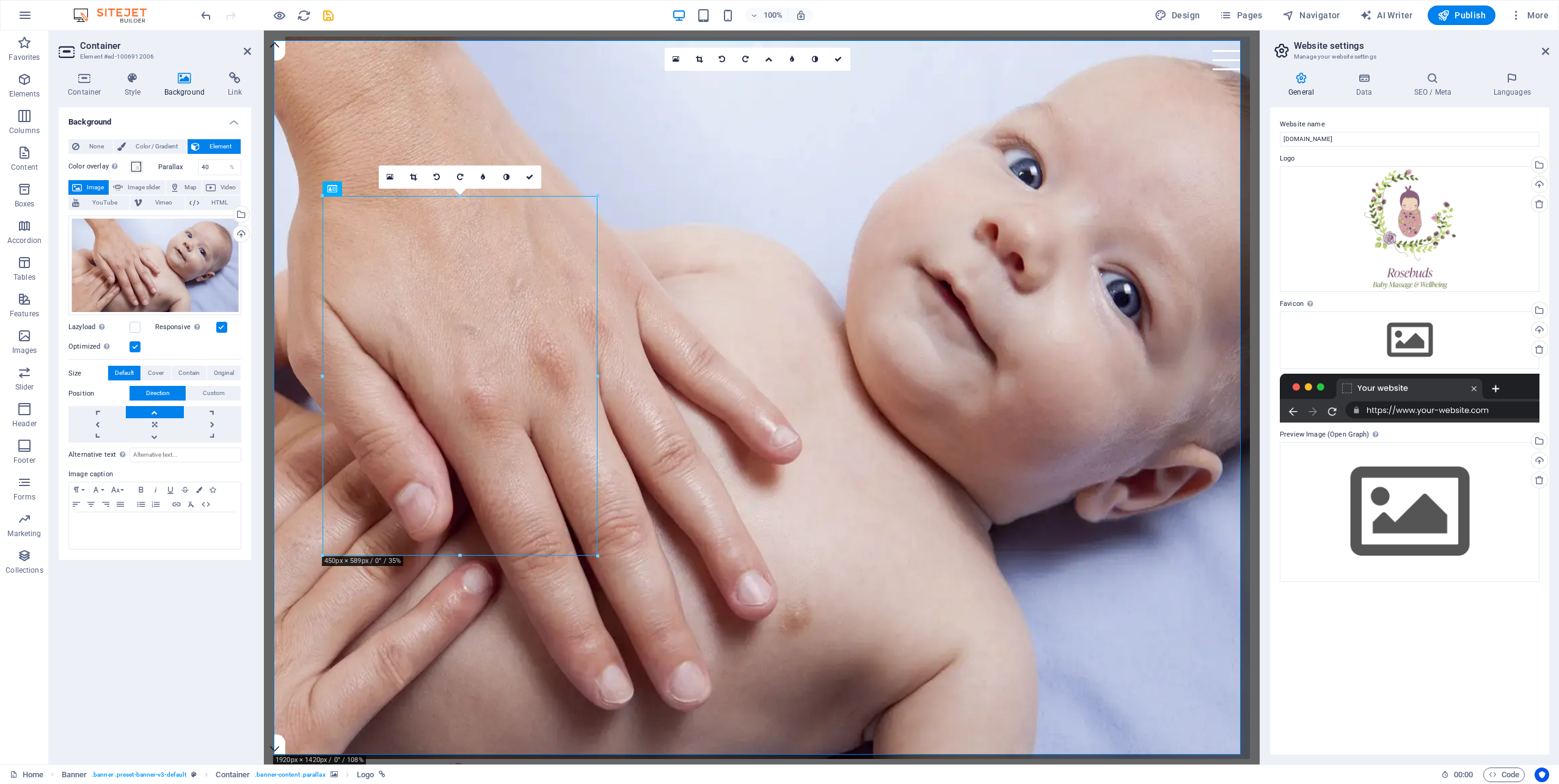
click at [153, 411] on link at bounding box center [154, 412] width 57 height 12
click at [153, 423] on link at bounding box center [154, 424] width 57 height 12
click at [154, 409] on link at bounding box center [154, 412] width 57 height 12
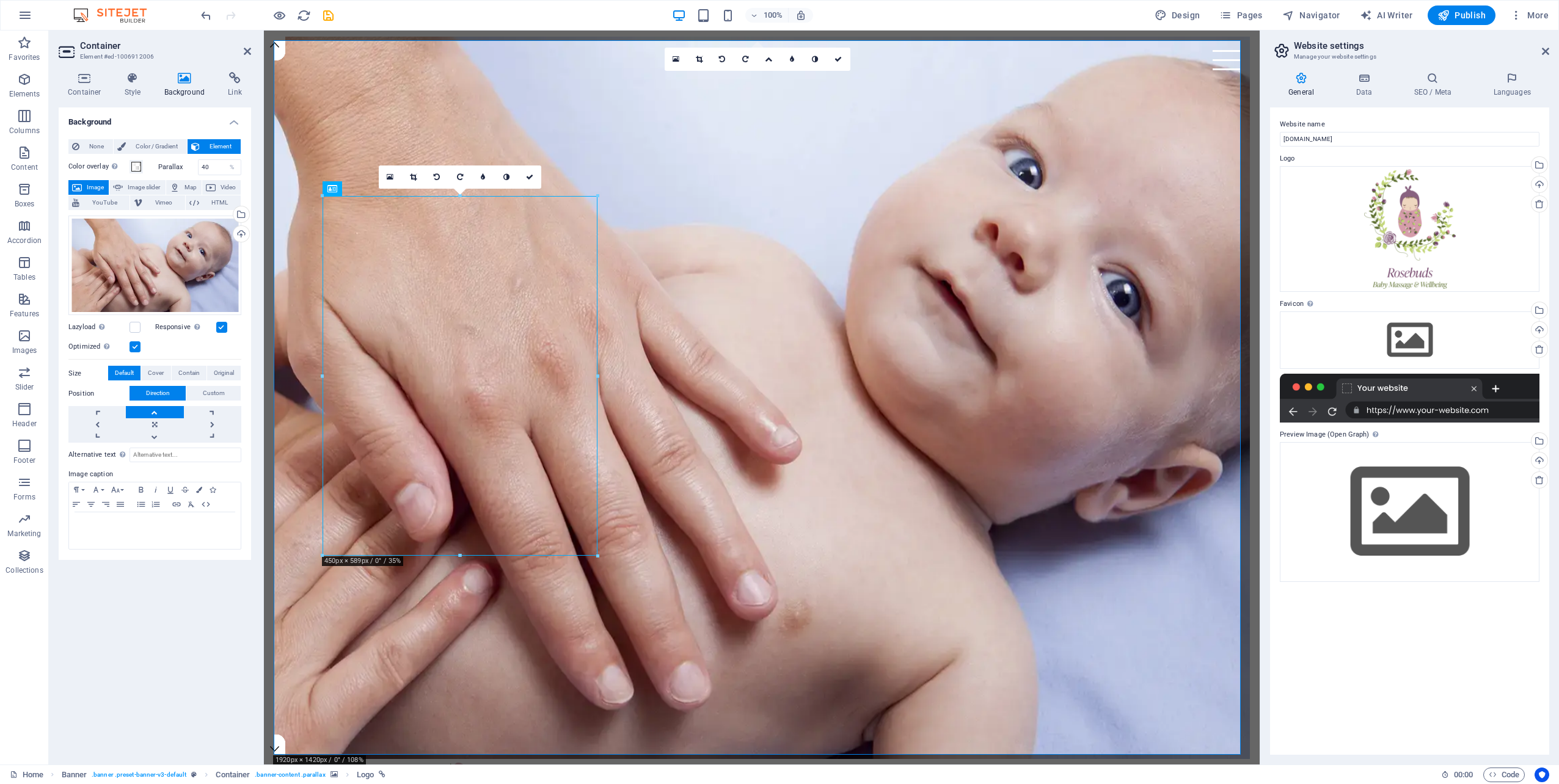
click at [154, 409] on link at bounding box center [154, 412] width 57 height 12
click at [153, 421] on link at bounding box center [154, 424] width 57 height 12
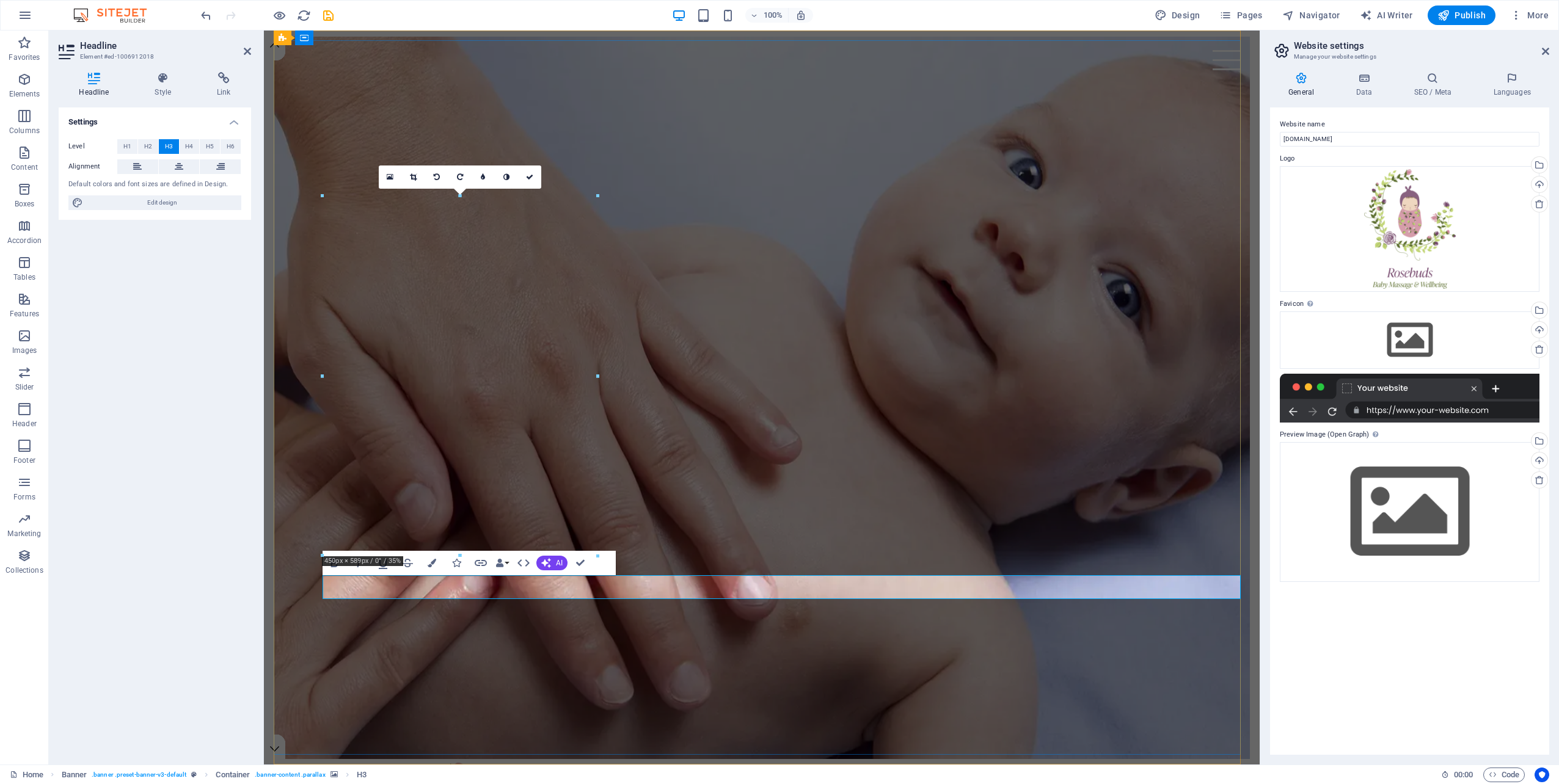
drag, startPoint x: 600, startPoint y: 587, endPoint x: 312, endPoint y: 586, distance: 288.0
click at [312, 586] on div "Cakes and cupcakes in [US_STATE][GEOGRAPHIC_DATA]" at bounding box center [762, 603] width 976 height 1125
click at [168, 204] on span "Edit design" at bounding box center [162, 203] width 151 height 15
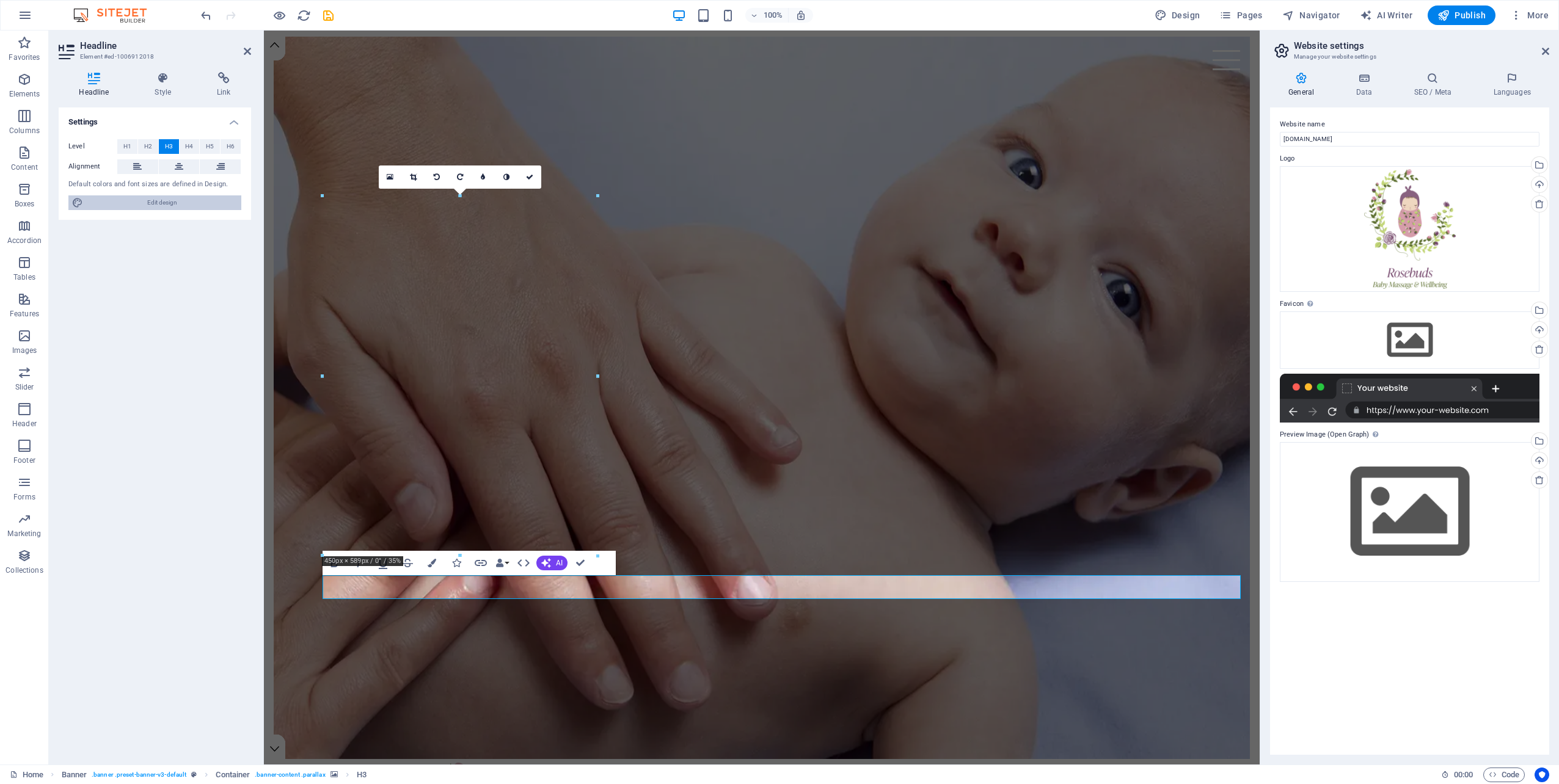
select select "rem"
select select "300"
select select "px"
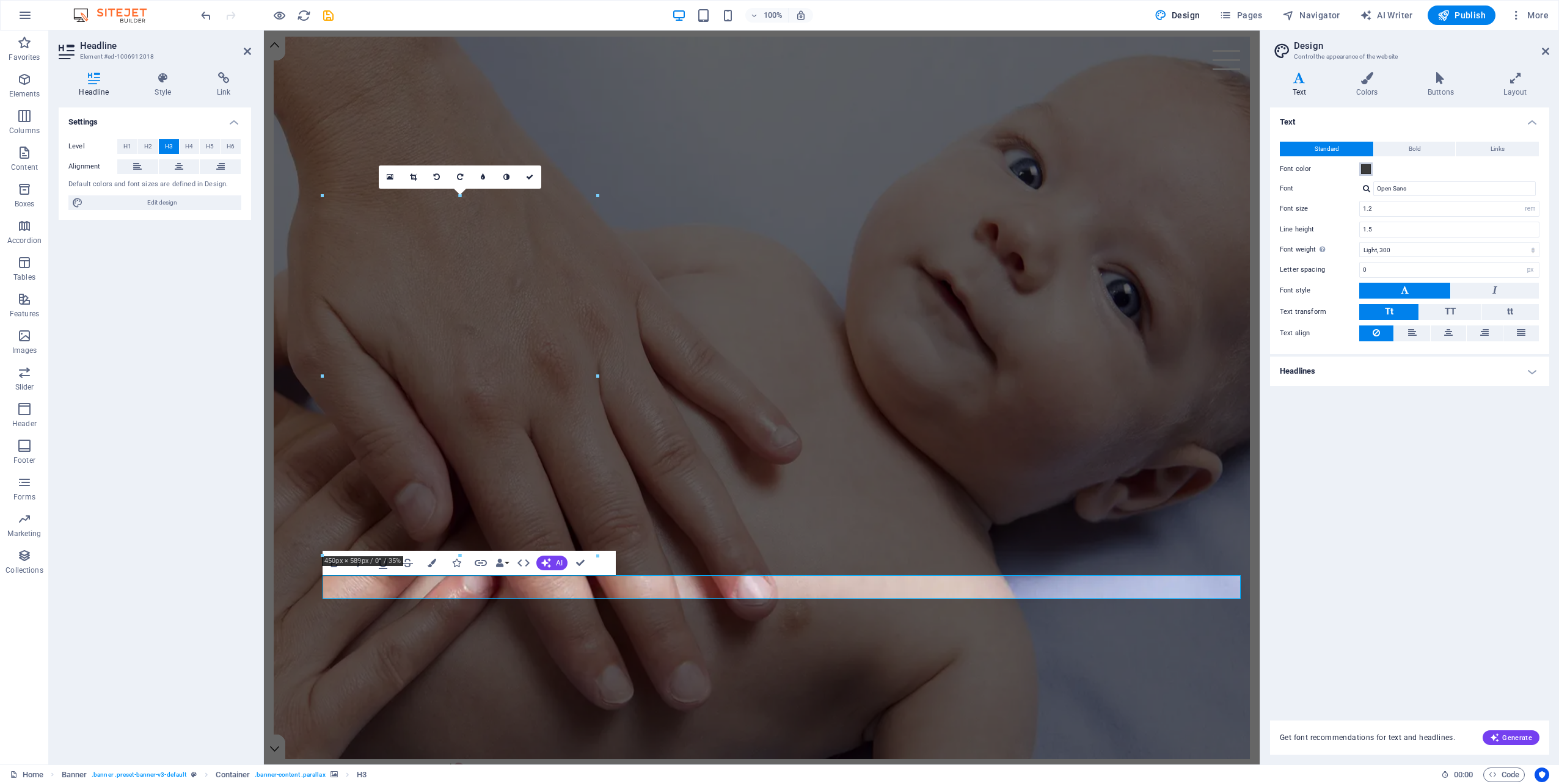
click at [1367, 169] on span at bounding box center [1365, 169] width 10 height 10
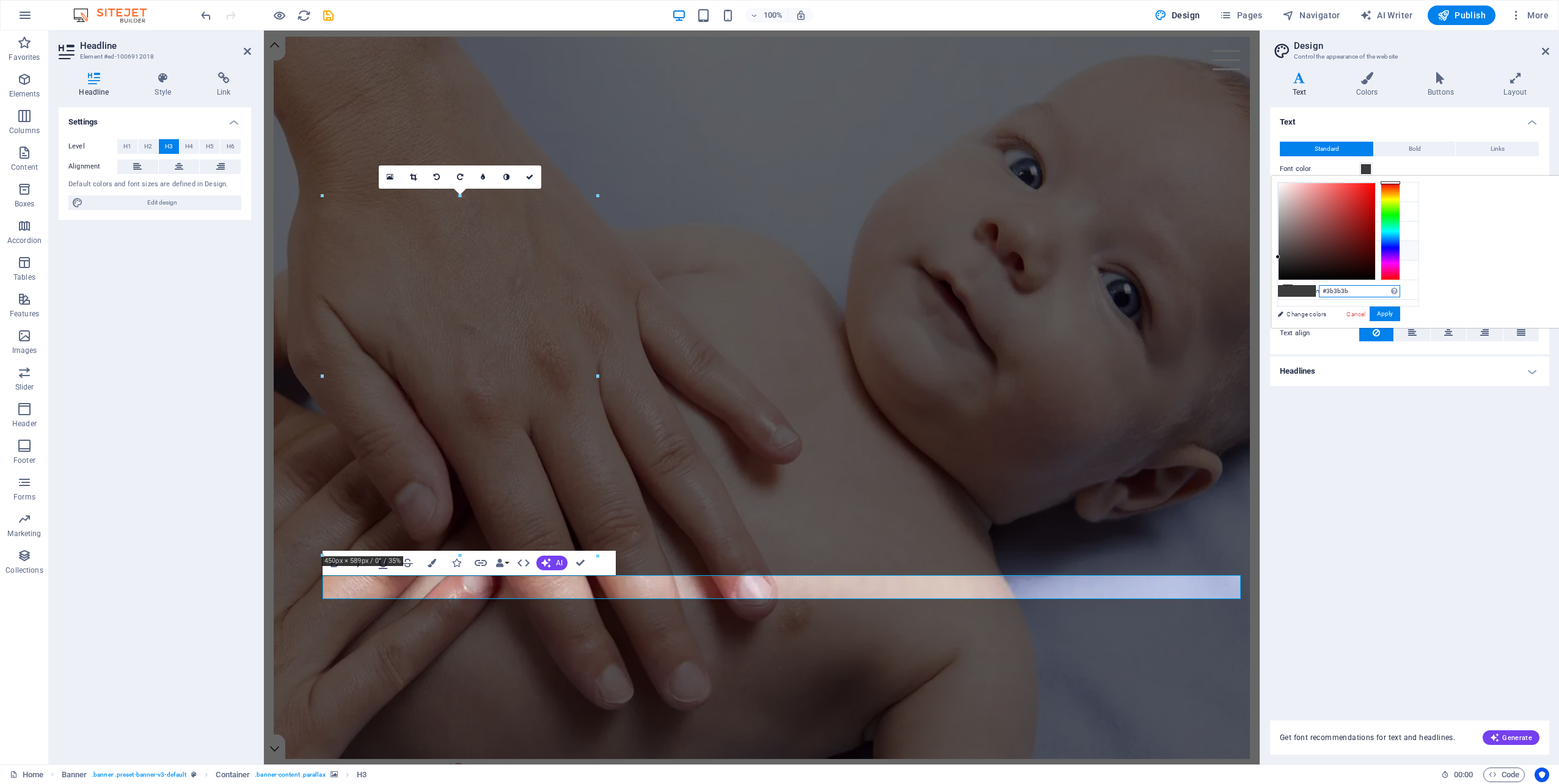
click at [1400, 289] on input "#3b3b3b" at bounding box center [1359, 291] width 81 height 12
drag, startPoint x: 1504, startPoint y: 290, endPoint x: 1470, endPoint y: 290, distance: 34.0
click at [1406, 290] on div "#3b3b3b Supported formats #0852ed rgb(8, 82, 237) rgba(8, 82, 237, 90%) hsv(221…" at bounding box center [1338, 340] width 135 height 328
paste input "896280"
type input "#896280"
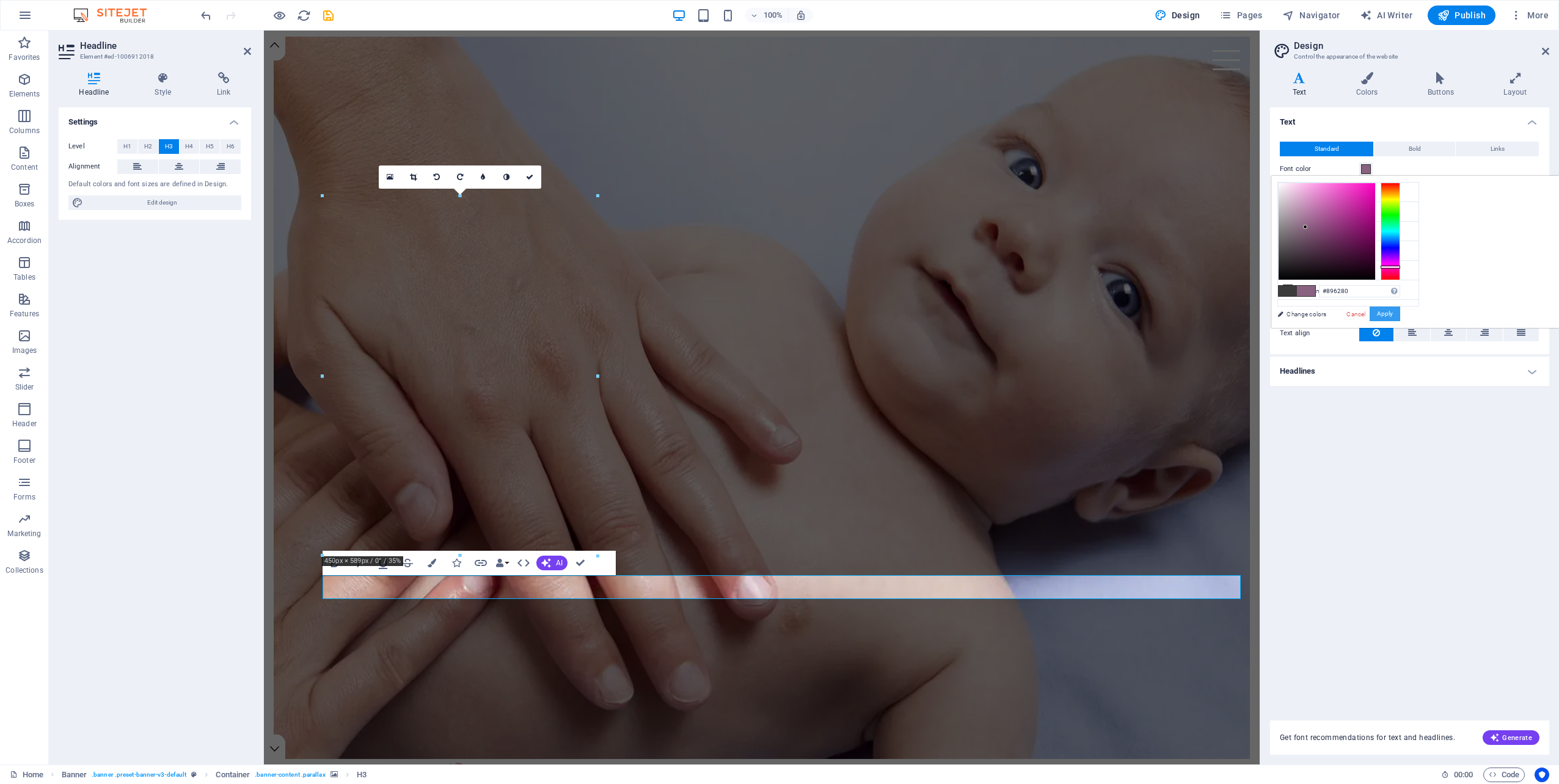
click at [1400, 314] on button "Apply" at bounding box center [1385, 314] width 31 height 15
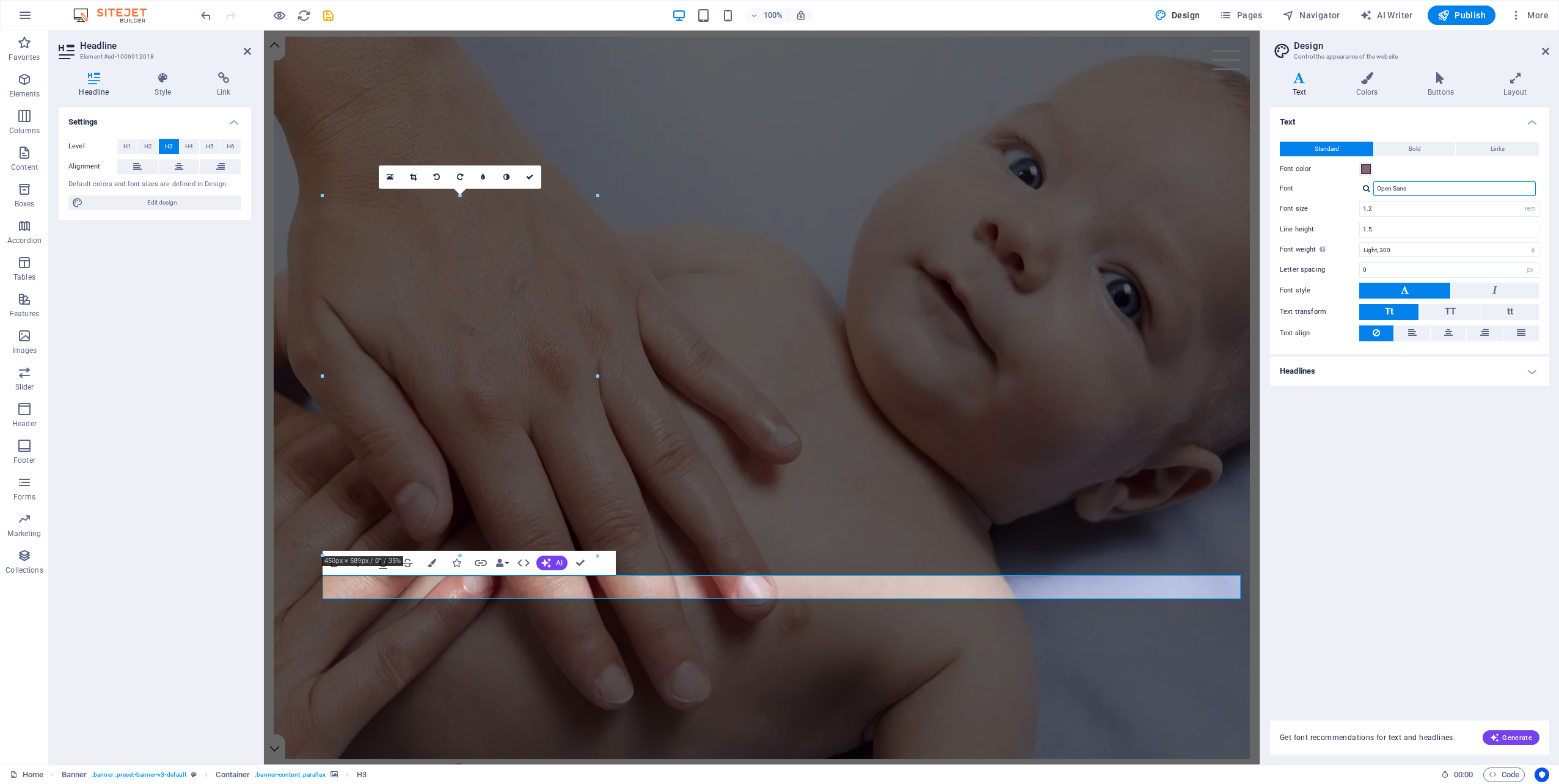
click at [1424, 192] on input "Open Sans" at bounding box center [1454, 189] width 162 height 15
drag, startPoint x: 1419, startPoint y: 186, endPoint x: 1359, endPoint y: 183, distance: 60.1
click at [1359, 183] on div "Open Sans" at bounding box center [1449, 189] width 180 height 15
type input "monerrate"
click at [1395, 203] on div "Manage fonts →" at bounding box center [1457, 205] width 161 height 13
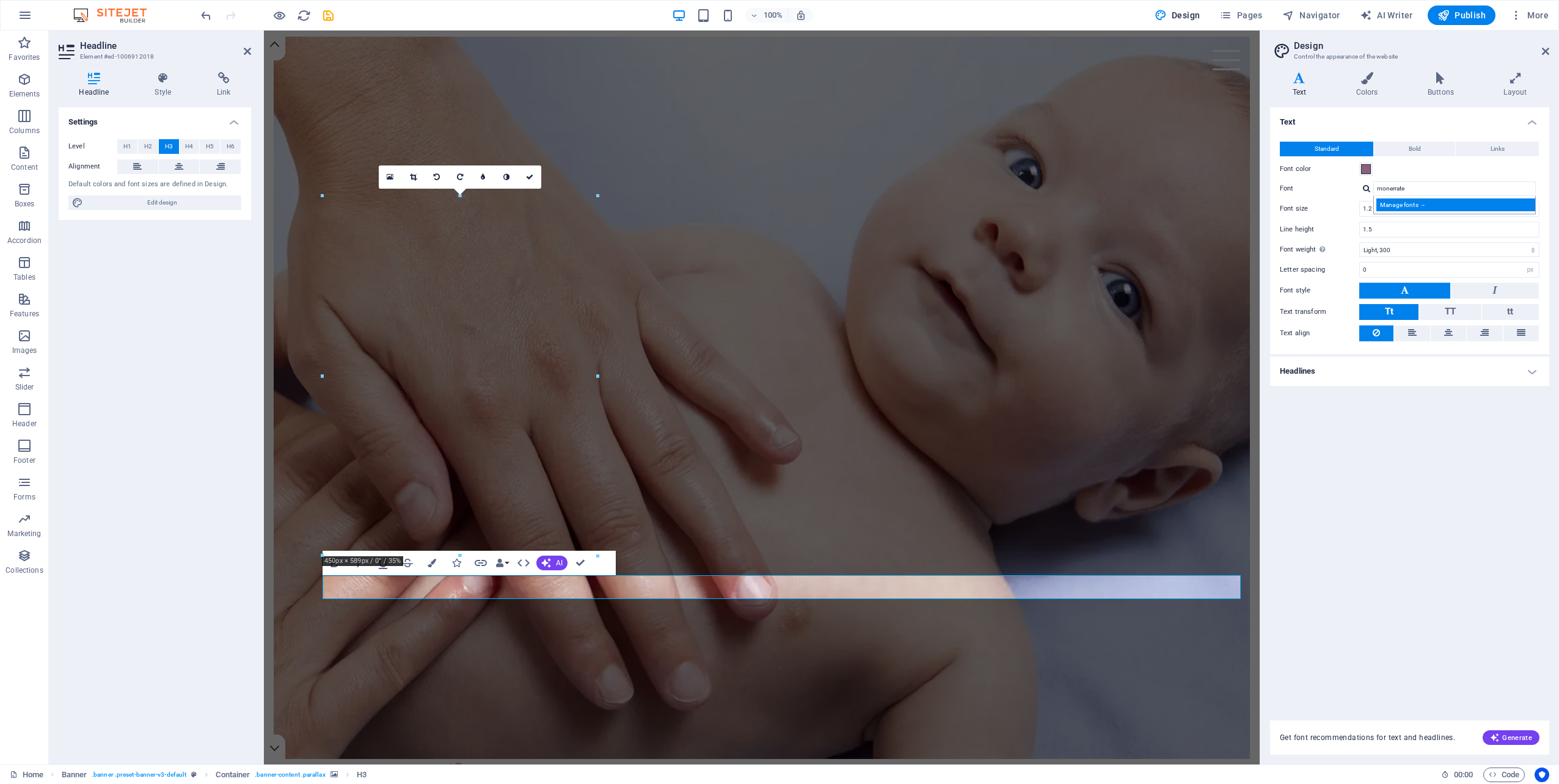
select select "popularity"
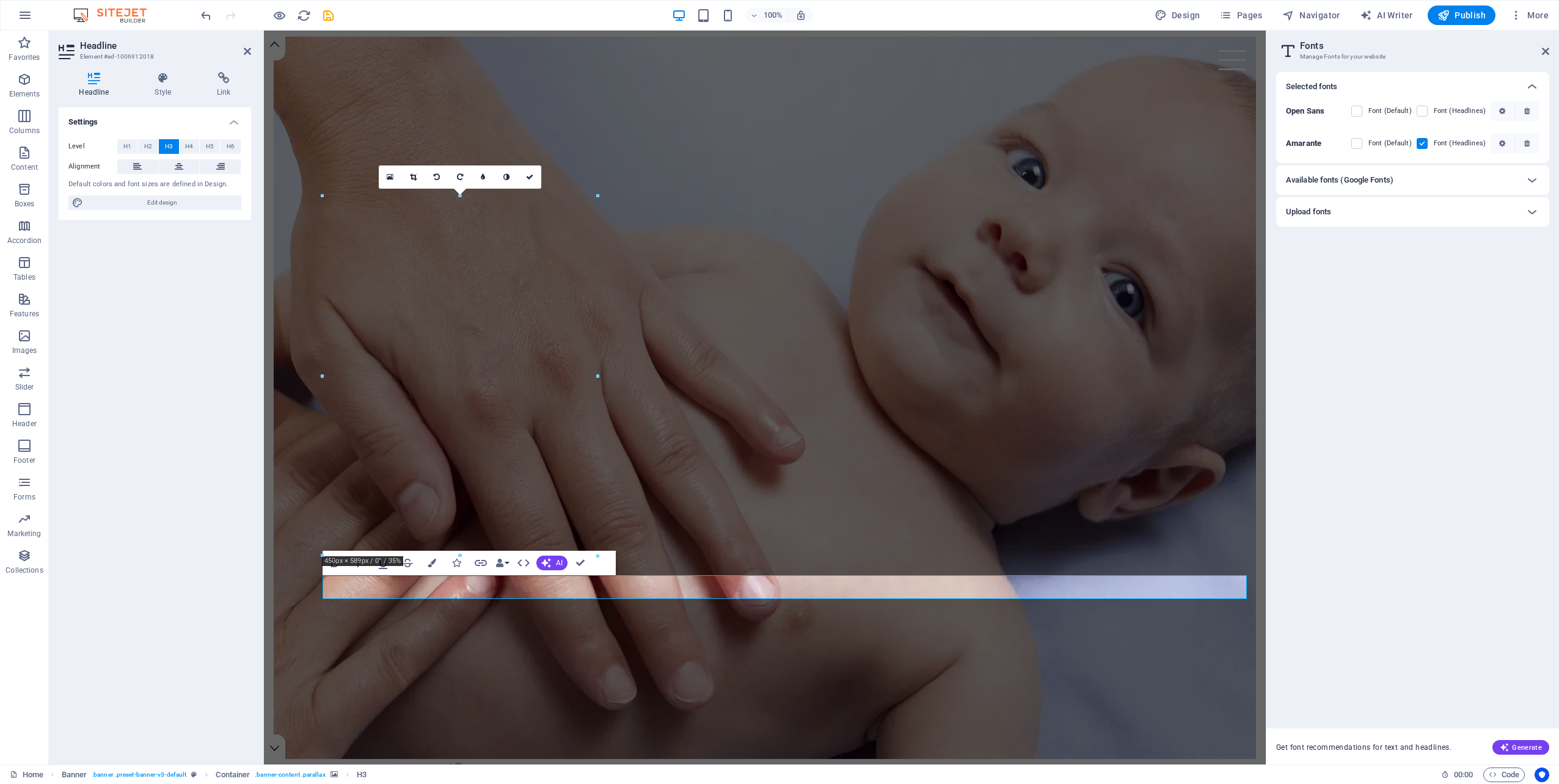
click at [1480, 183] on div "Available fonts (Google Fonts)" at bounding box center [1401, 180] width 231 height 15
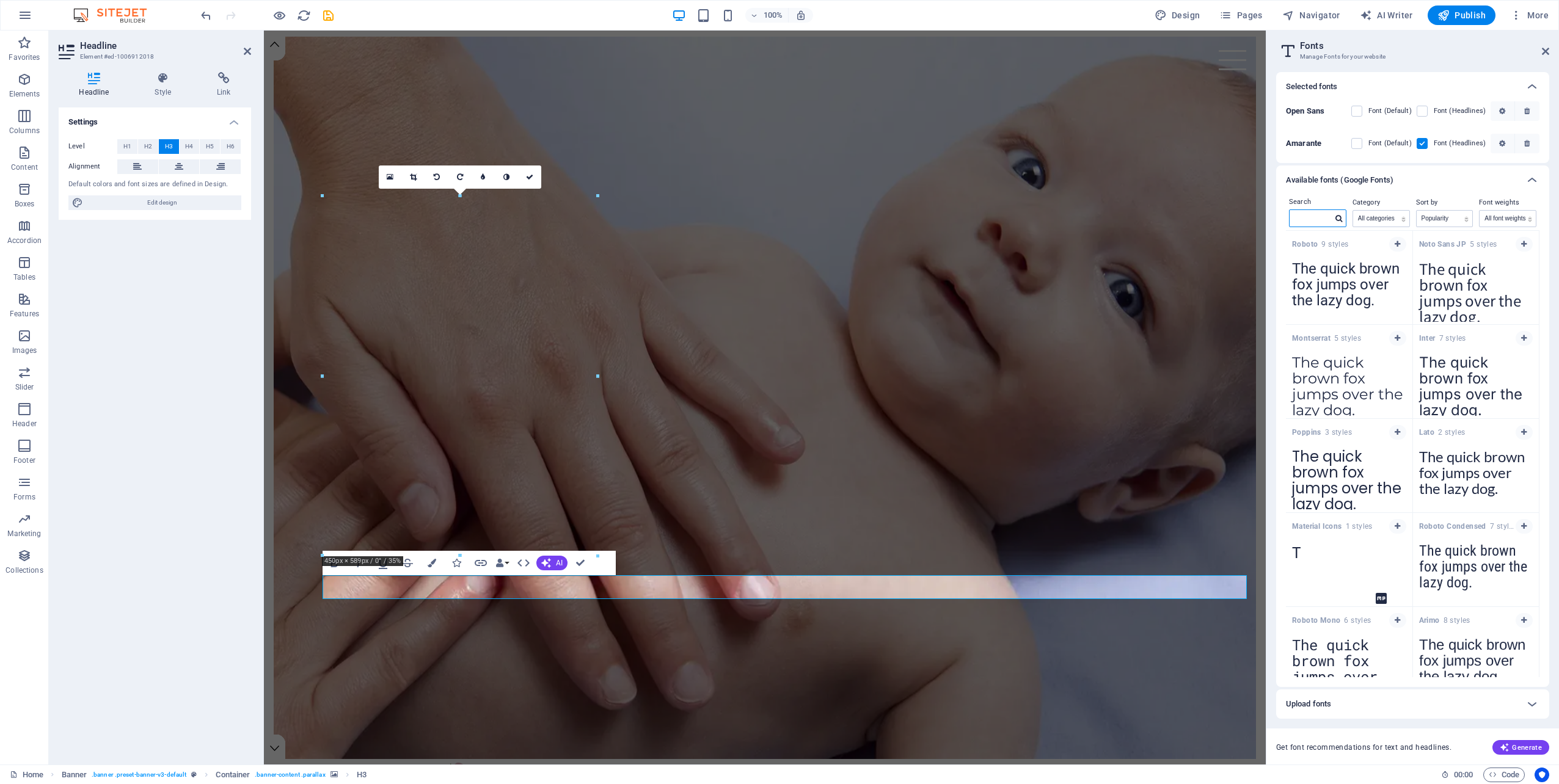
click at [1307, 213] on input "text" at bounding box center [1310, 218] width 42 height 16
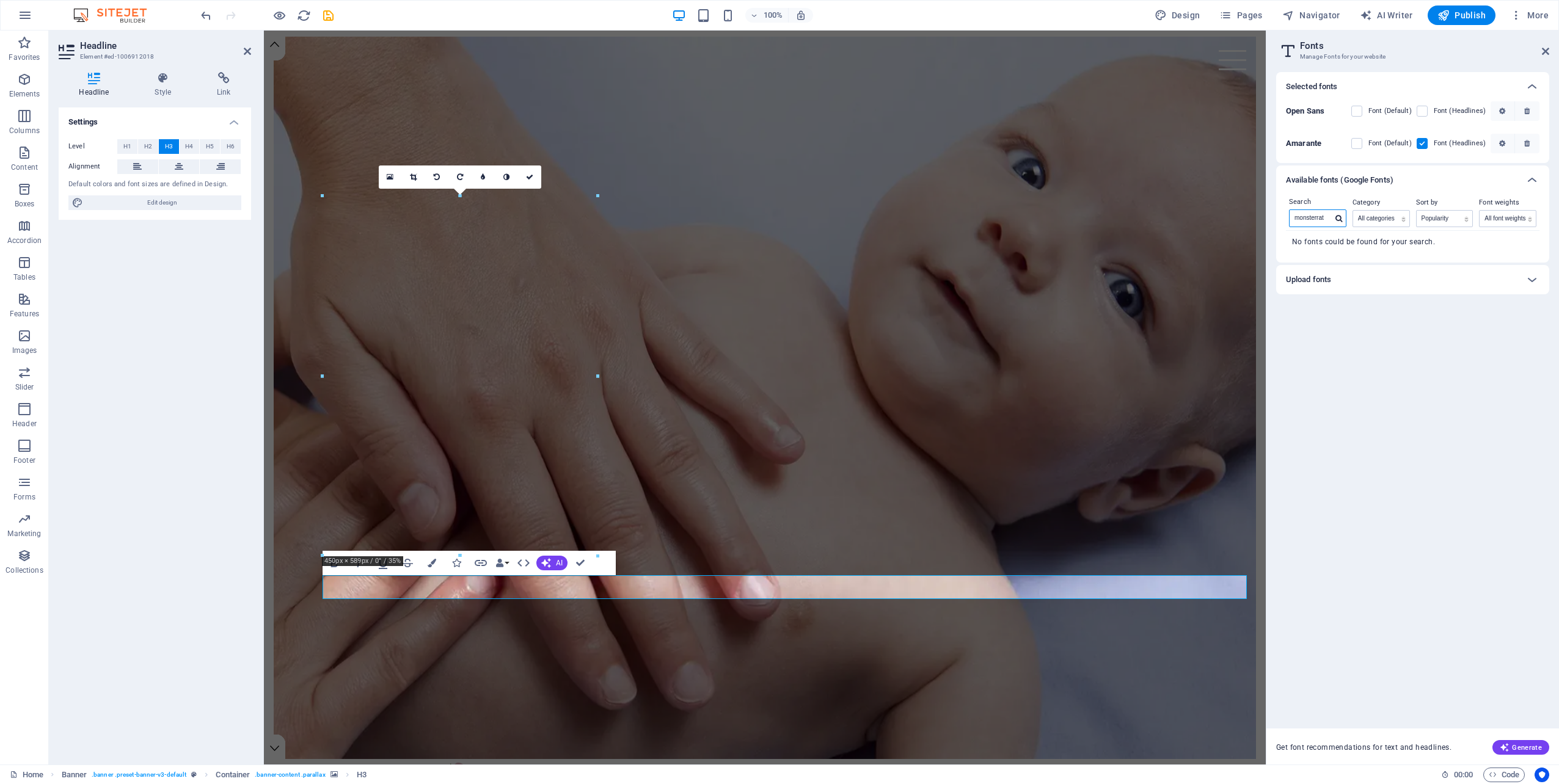
type input "monsterrat"
click at [1333, 281] on div "Upload fonts" at bounding box center [1401, 279] width 231 height 15
drag, startPoint x: 1328, startPoint y: 217, endPoint x: 1289, endPoint y: 220, distance: 39.1
click at [1289, 220] on input "monsterrat" at bounding box center [1310, 218] width 42 height 16
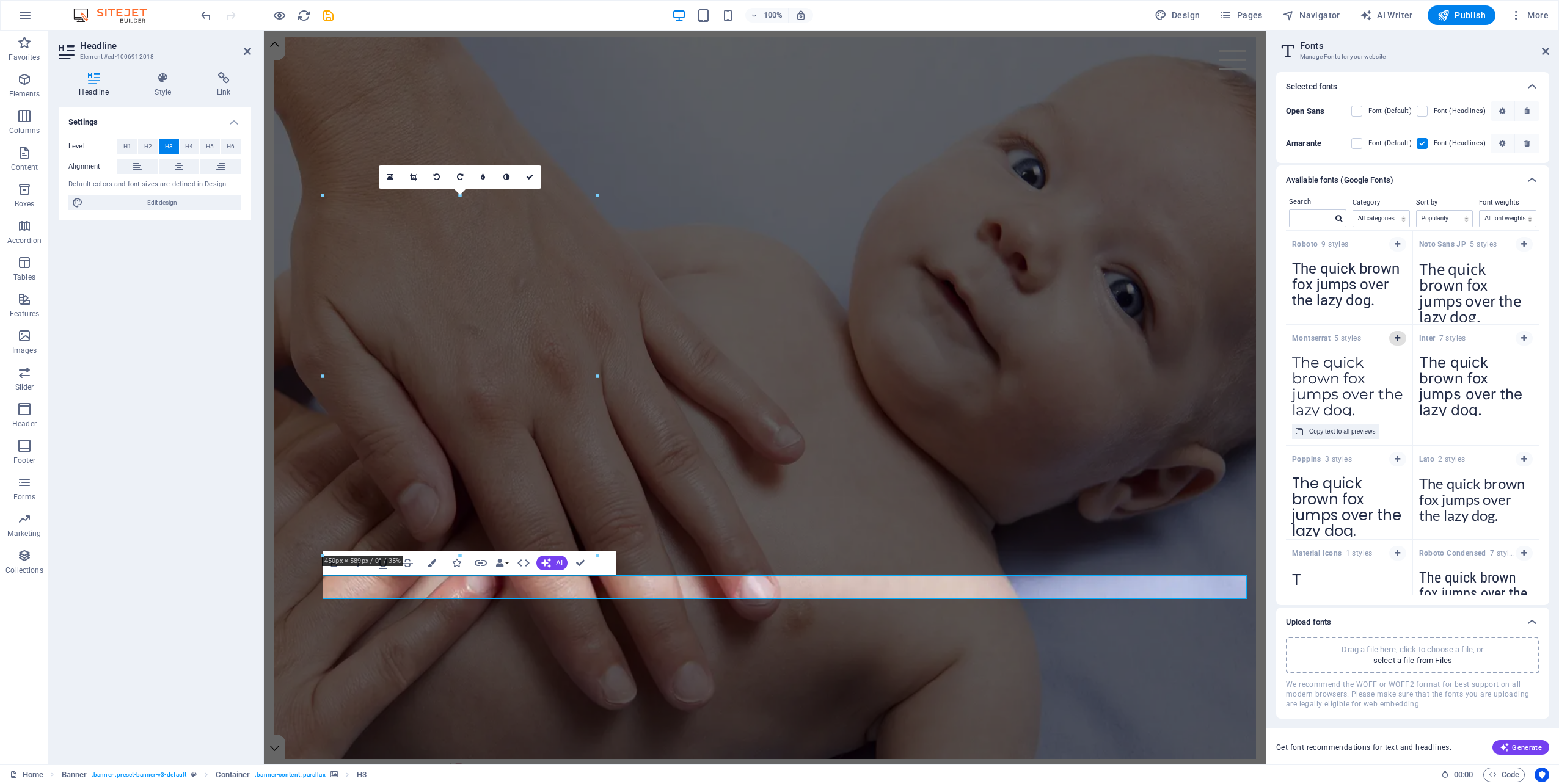
click at [1397, 339] on icon "button" at bounding box center [1397, 339] width 6 height 7
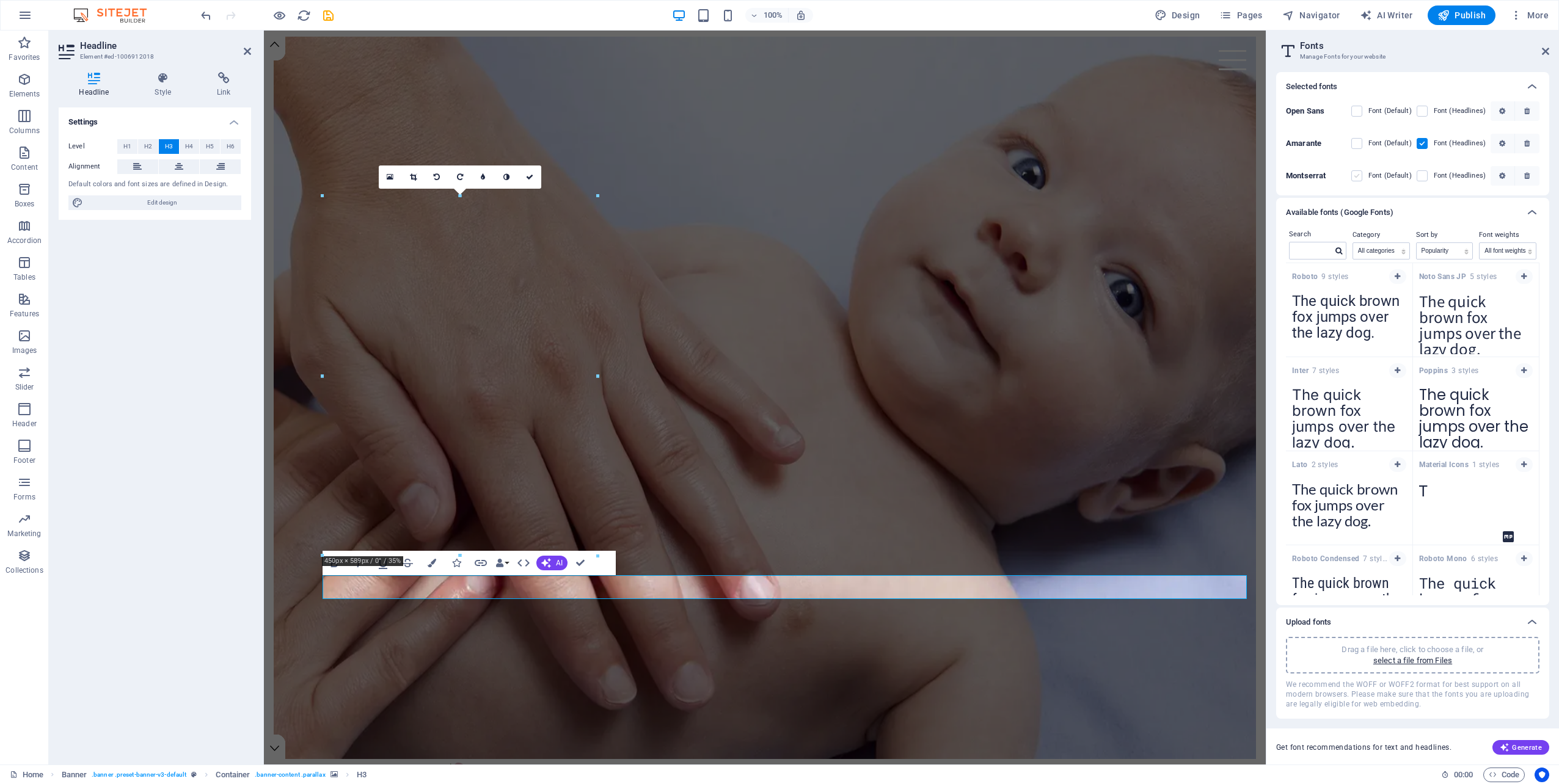
click at [1361, 175] on label at bounding box center [1356, 176] width 11 height 11
click at [0, 0] on input "checkbox" at bounding box center [0, 0] width 0 height 0
click at [1526, 142] on icon "button" at bounding box center [1527, 143] width 6 height 7
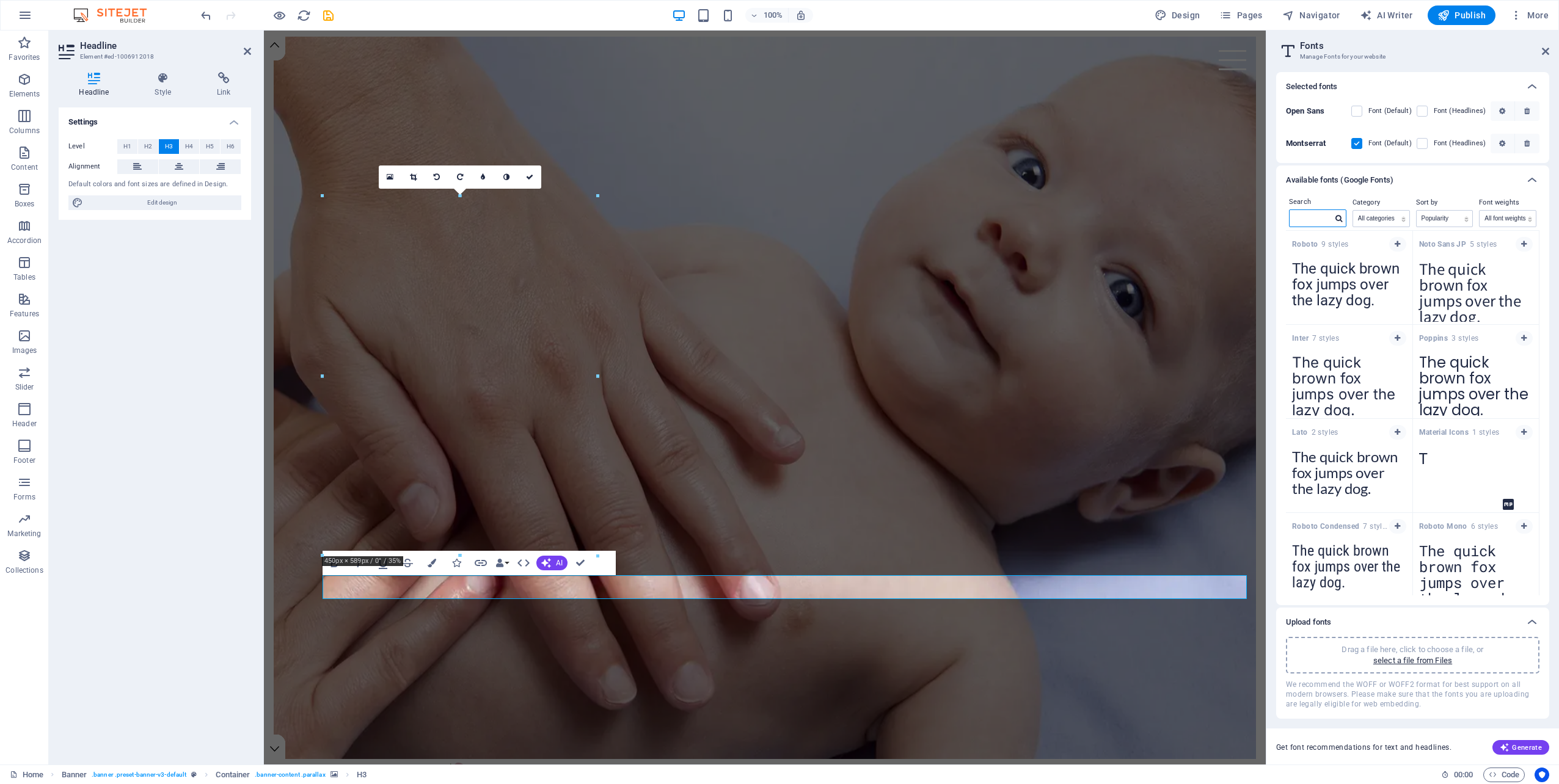
click at [1315, 217] on input "text" at bounding box center [1310, 218] width 42 height 16
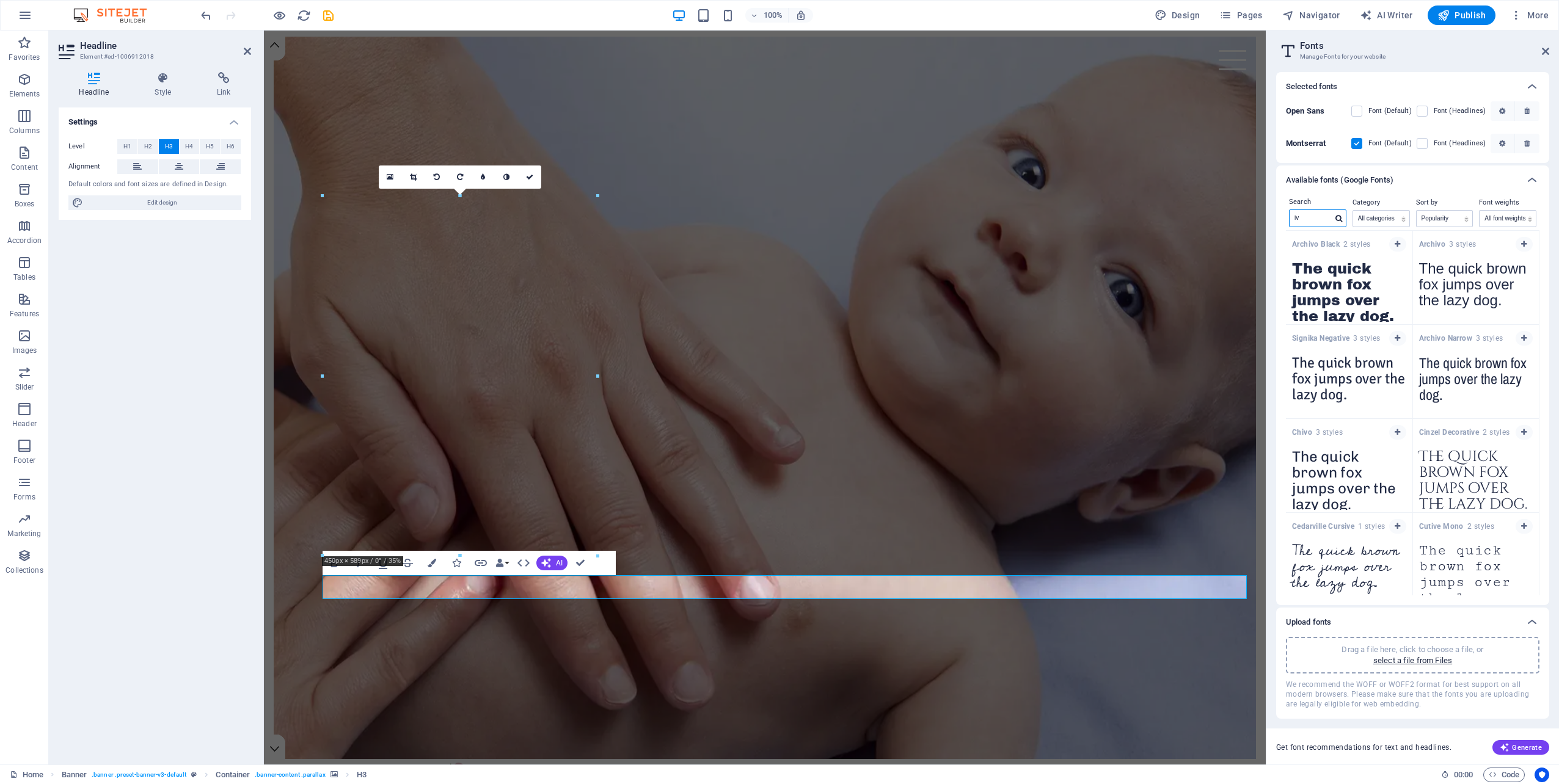
type input "ivy"
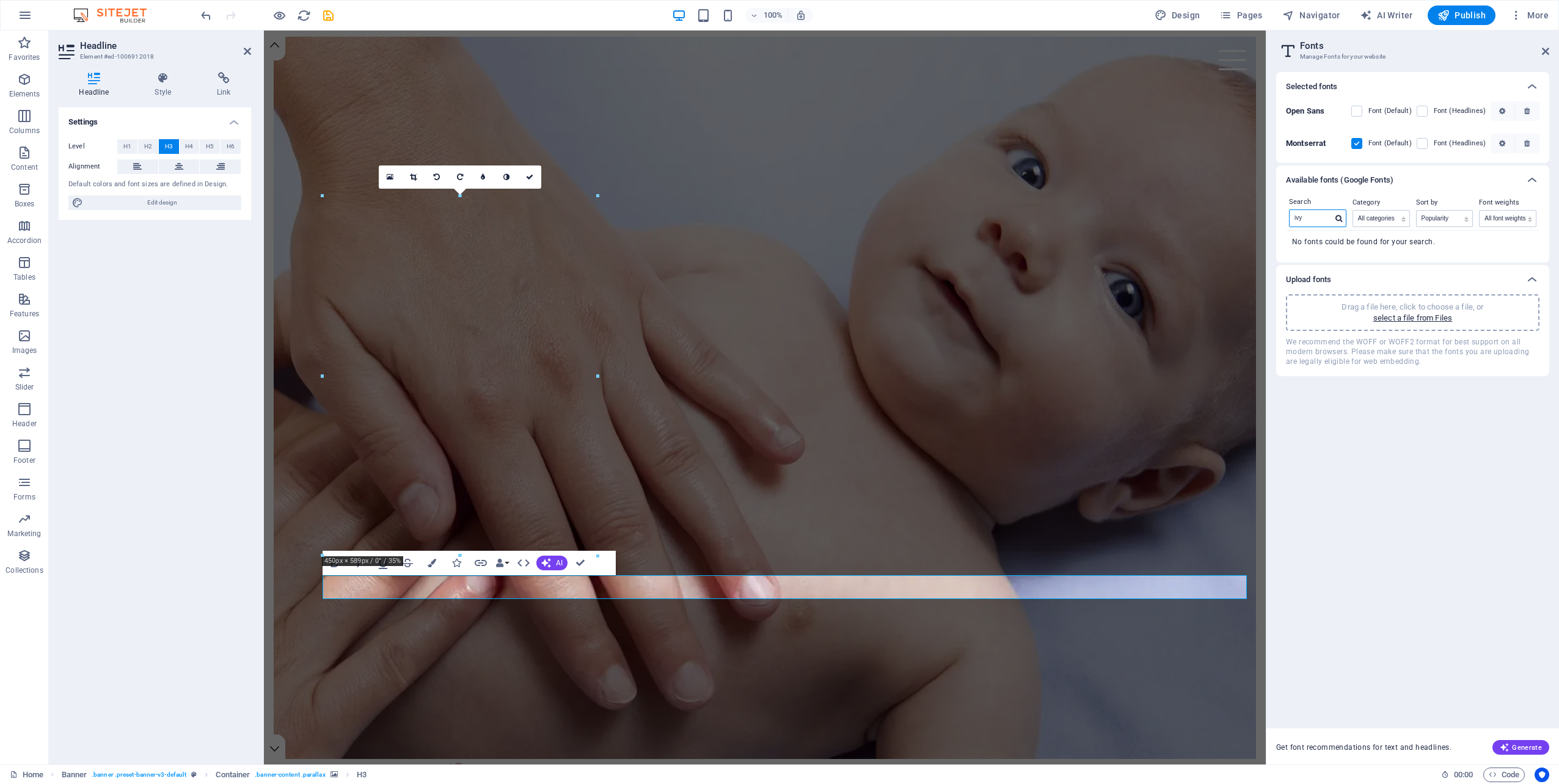
drag, startPoint x: 1312, startPoint y: 217, endPoint x: 1282, endPoint y: 219, distance: 30.1
click at [1282, 219] on div "Search ivy Category All categories serif display monospace sans-serif handwriti…" at bounding box center [1412, 228] width 273 height 68
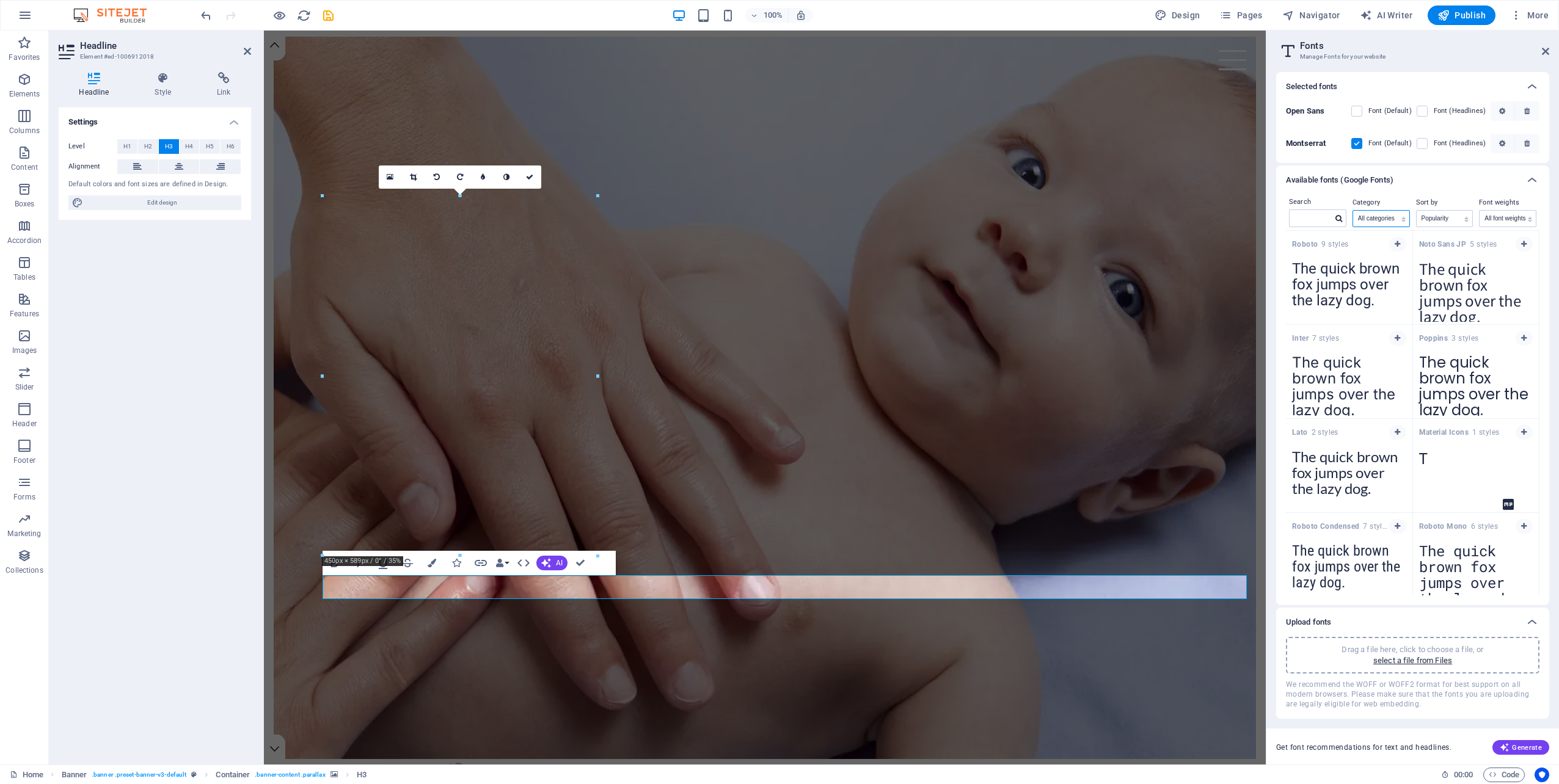
click at [1379, 219] on select "All categories serif display monospace sans-serif handwriting" at bounding box center [1380, 219] width 56 height 16
select select "display"
click at [1353, 211] on select "All categories serif display monospace sans-serif handwriting" at bounding box center [1380, 219] width 56 height 16
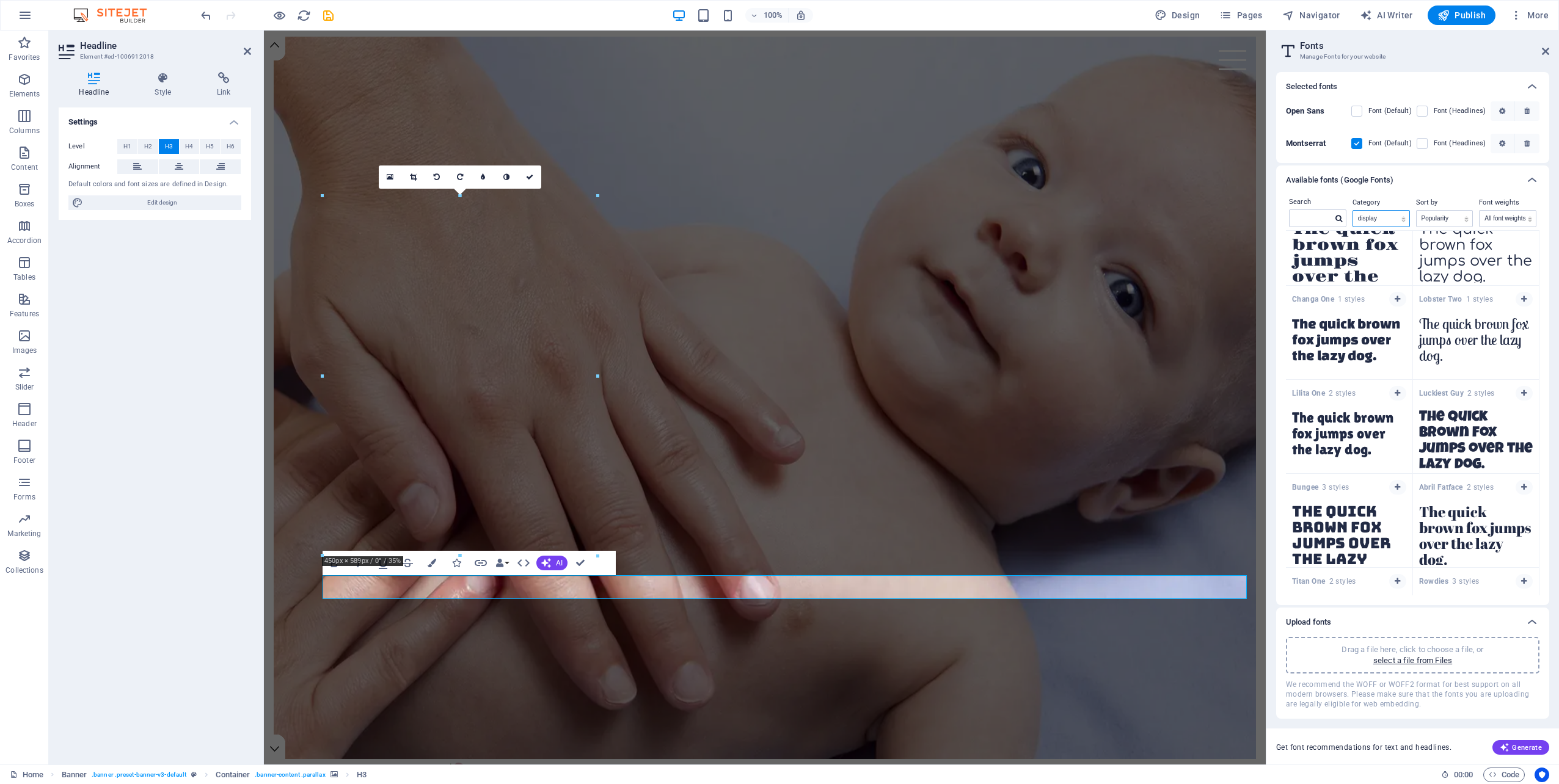
scroll to position [0, 0]
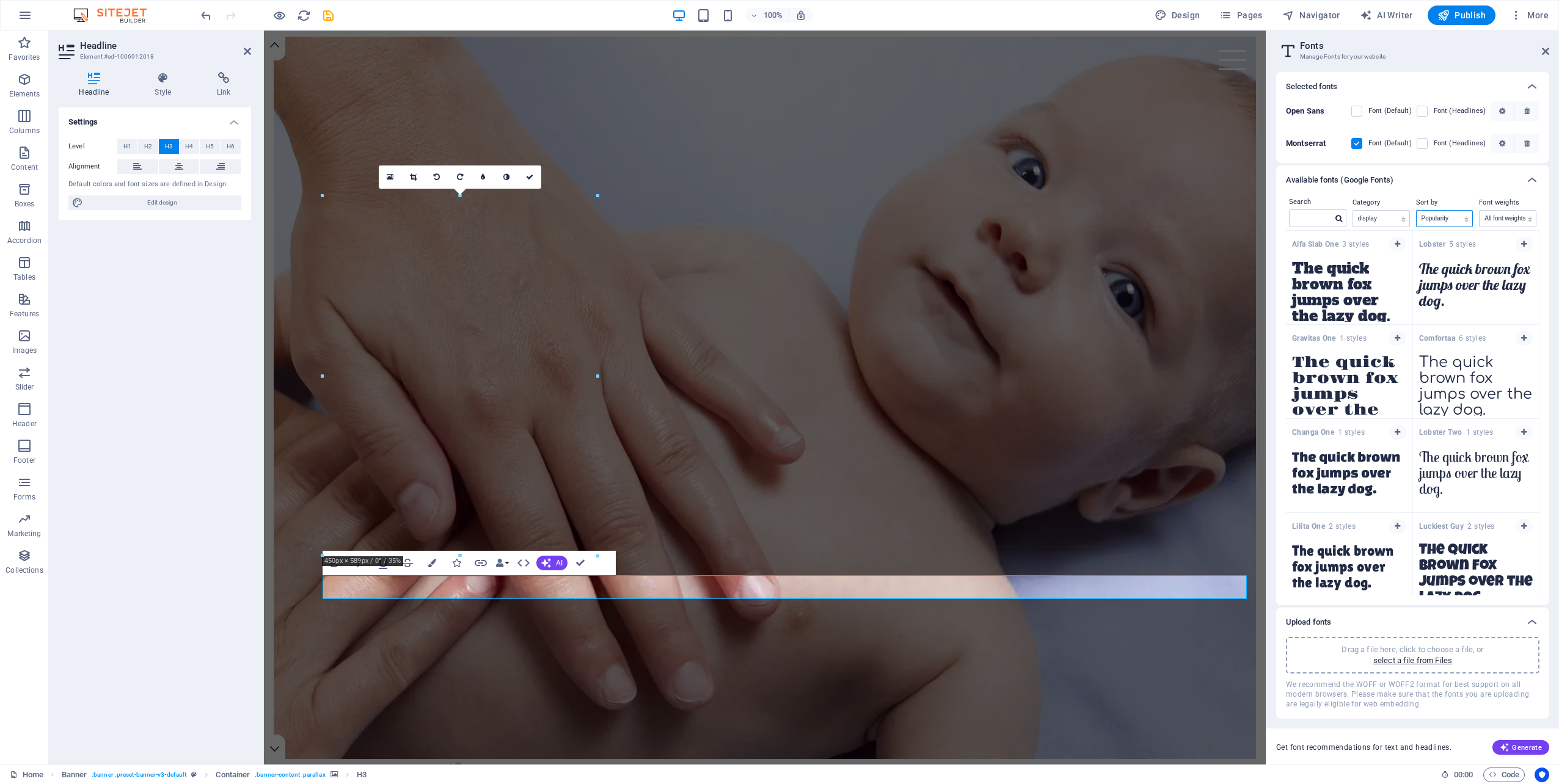
click at [1454, 220] on select "Name Category Popularity" at bounding box center [1444, 219] width 56 height 16
click at [1454, 218] on select "Name Category Popularity" at bounding box center [1444, 219] width 56 height 16
click at [1487, 217] on select "All font weights 100 100italic 200 200italic 300 300italic 500 500italic 600 60…" at bounding box center [1507, 219] width 56 height 16
click at [1479, 211] on select "All font weights 100 100italic 200 200italic 300 300italic 500 500italic 600 60…" at bounding box center [1507, 219] width 56 height 16
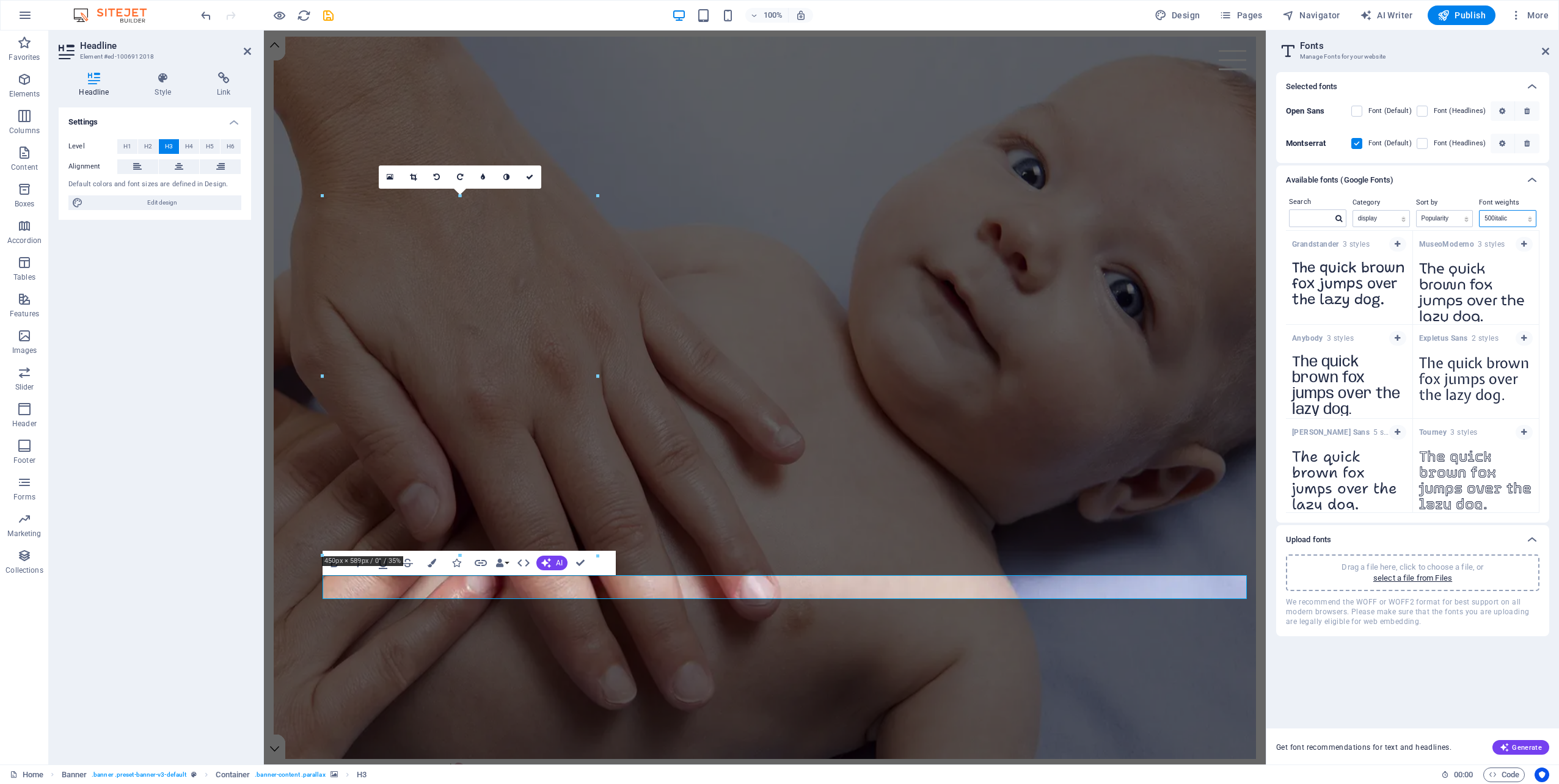
click at [1506, 216] on select "All font weights 100 100italic 200 200italic 300 300italic 500 500italic 600 60…" at bounding box center [1507, 219] width 56 height 16
select select "[DEMOGRAPHIC_DATA]"
click at [1479, 211] on select "All font weights 100 100italic 200 200italic 300 300italic 500 500italic 600 60…" at bounding box center [1507, 219] width 56 height 16
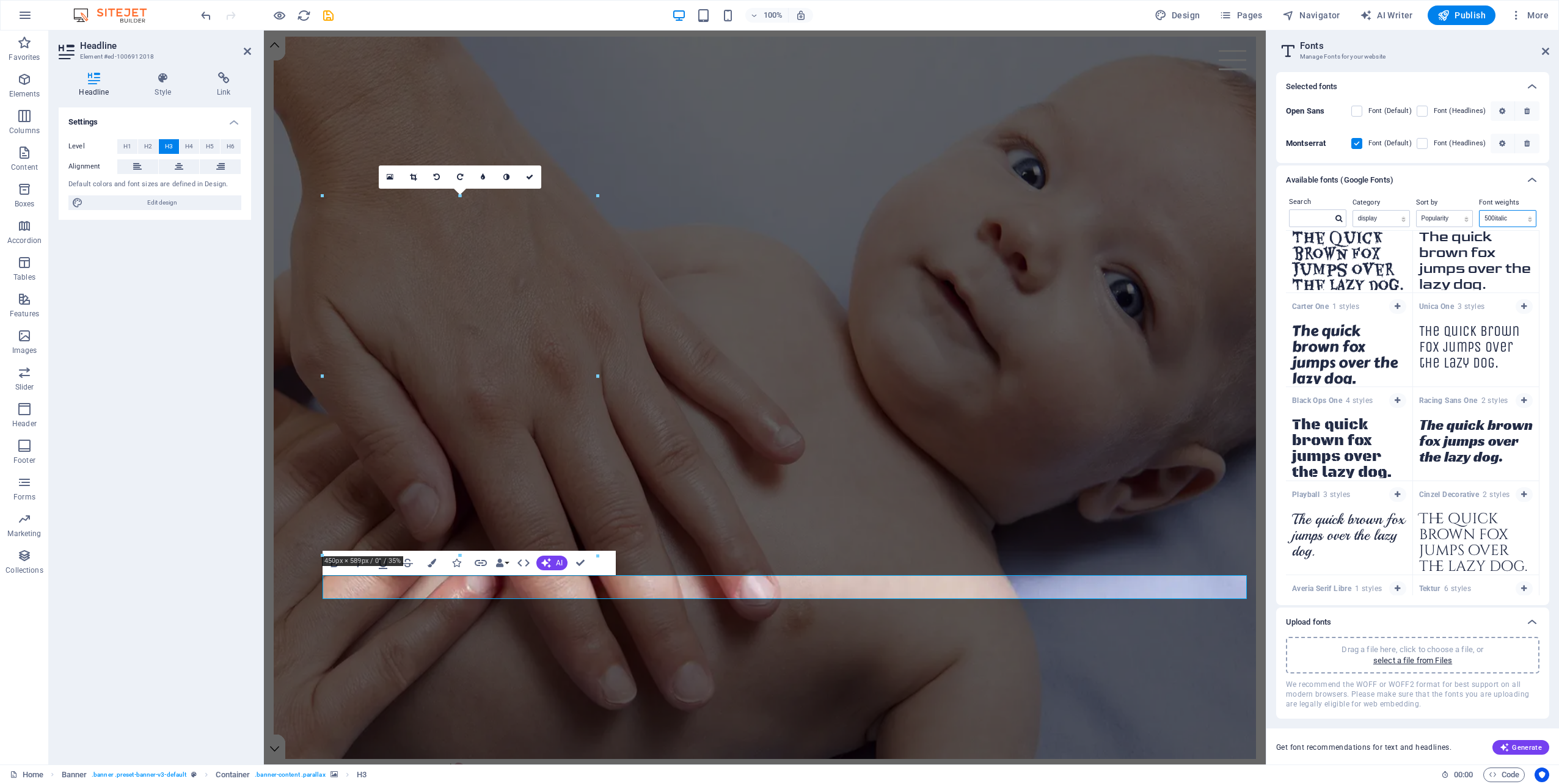
scroll to position [1877, 0]
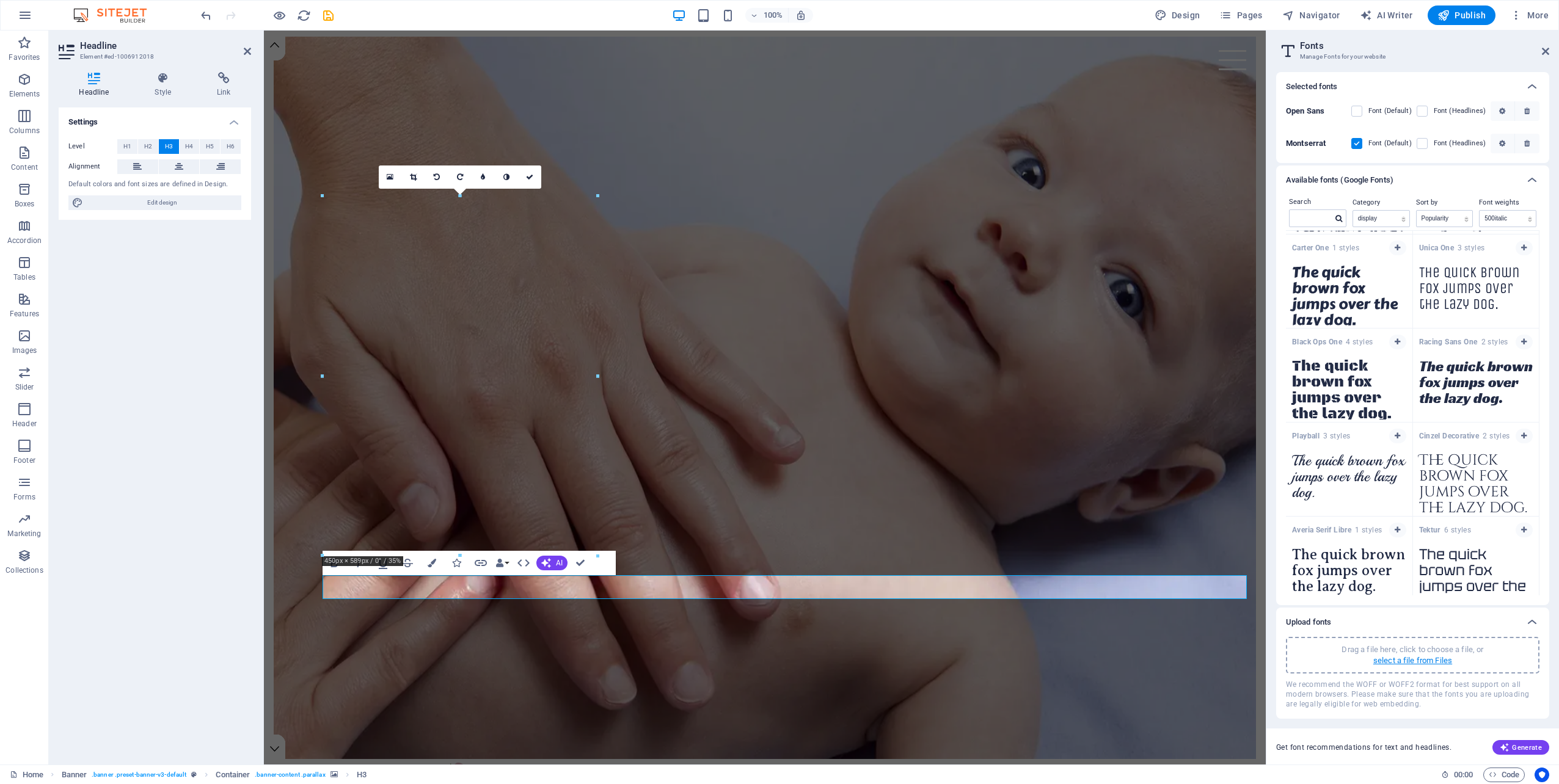
click at [1408, 660] on p "select a file from Files" at bounding box center [1413, 660] width 79 height 11
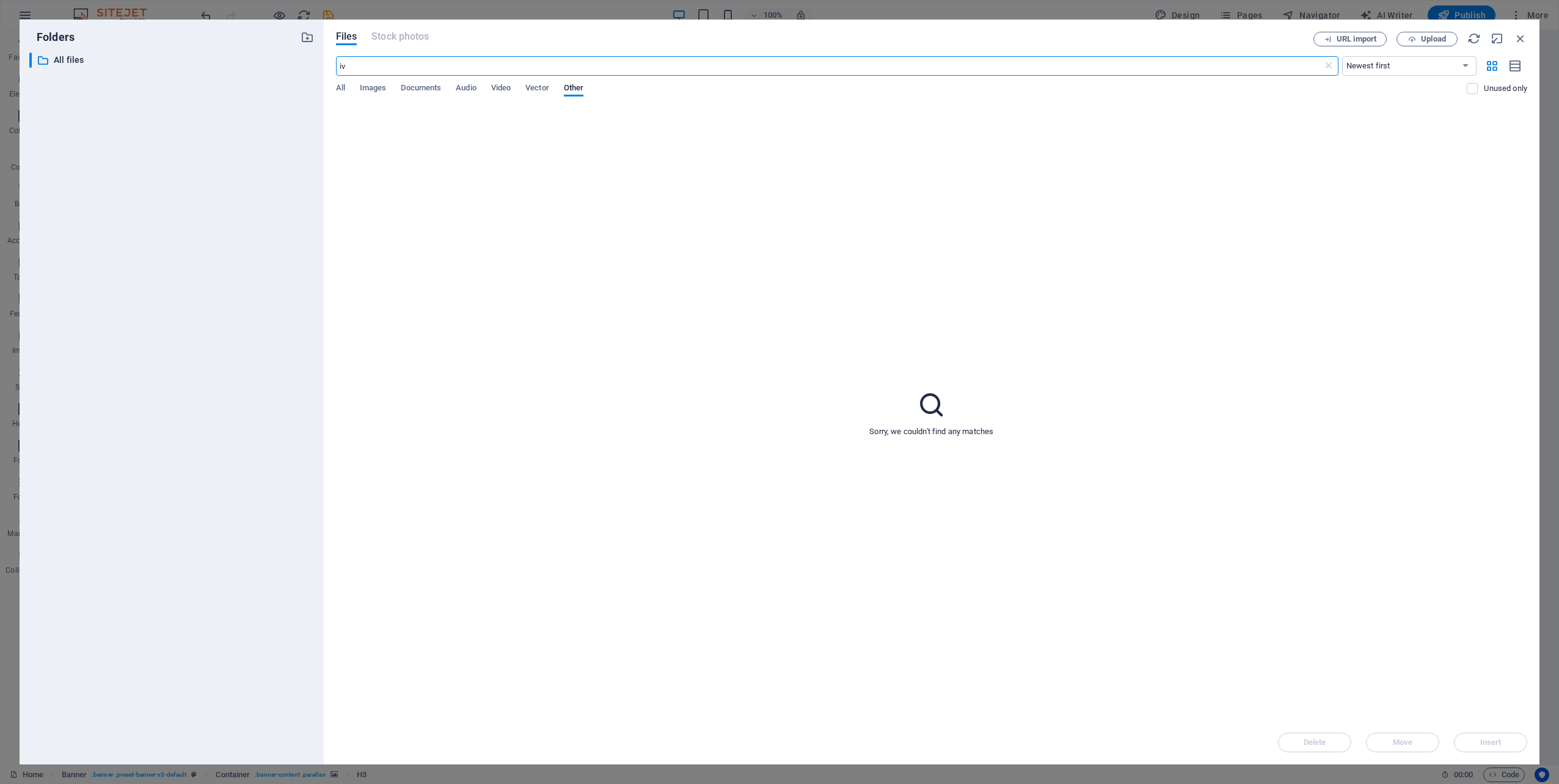
type input "i"
click at [1525, 35] on icon "button" at bounding box center [1520, 38] width 13 height 13
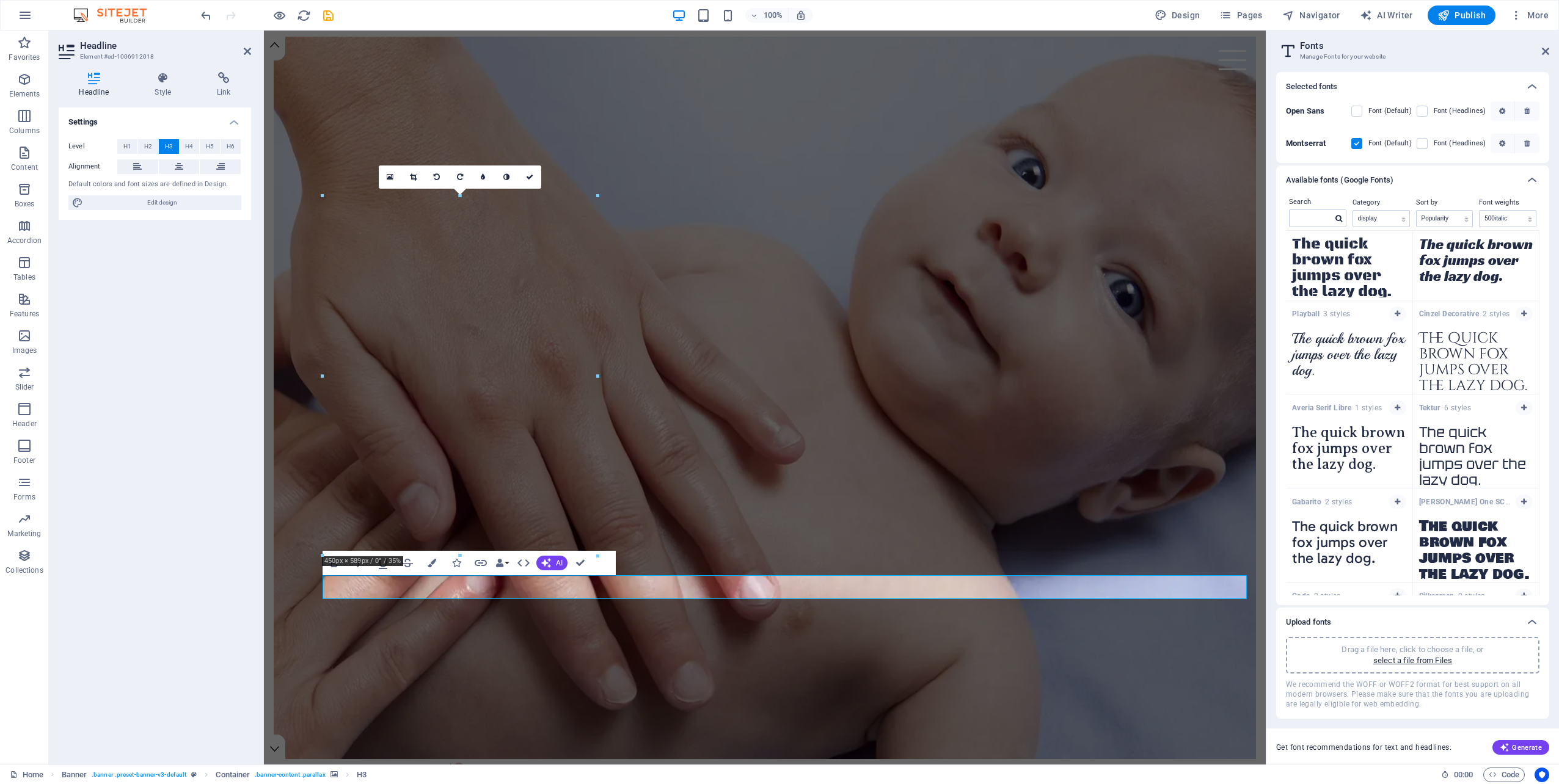
scroll to position [2060, 0]
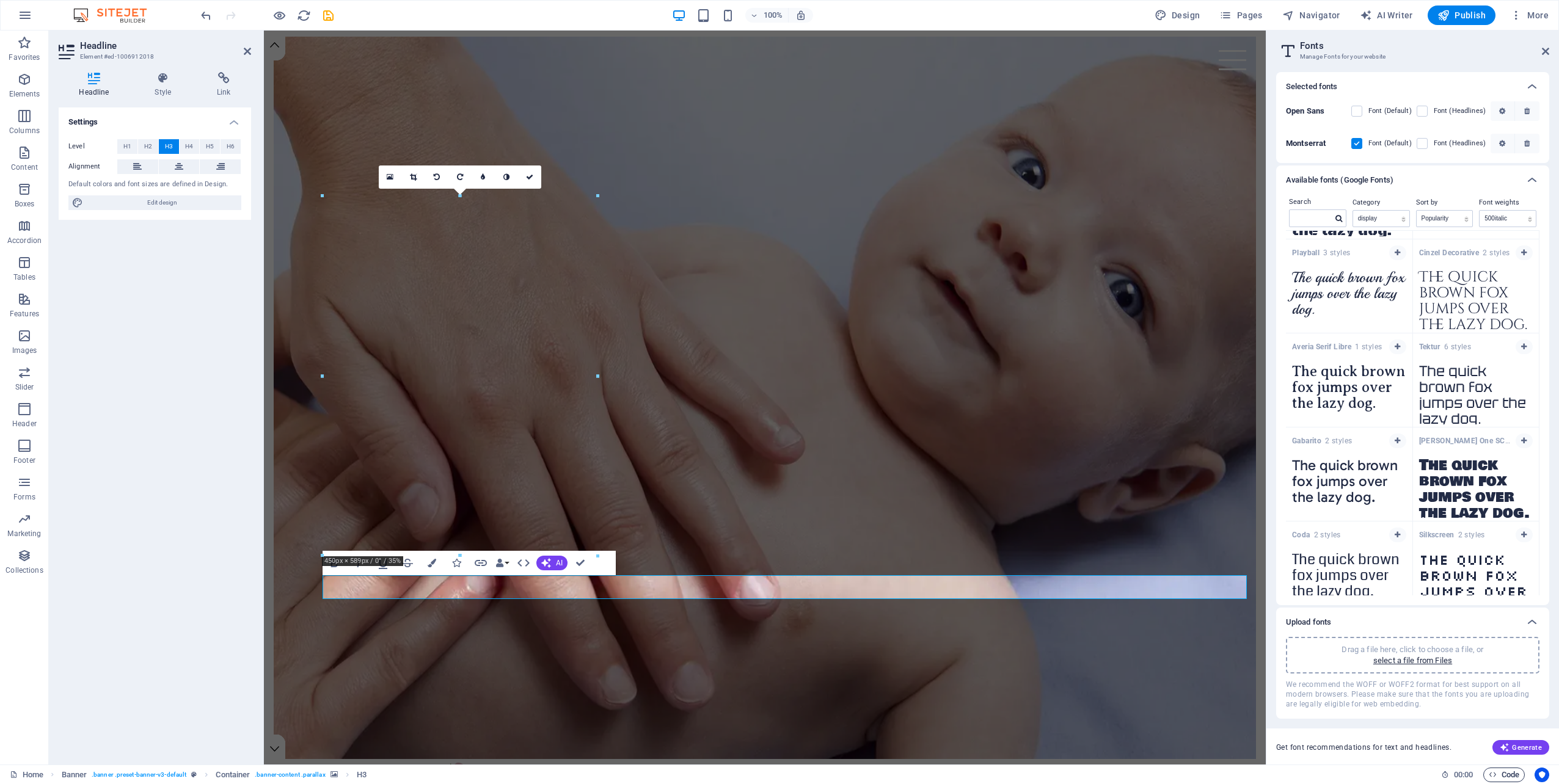
click at [1492, 774] on icon "button" at bounding box center [1492, 774] width 8 height 8
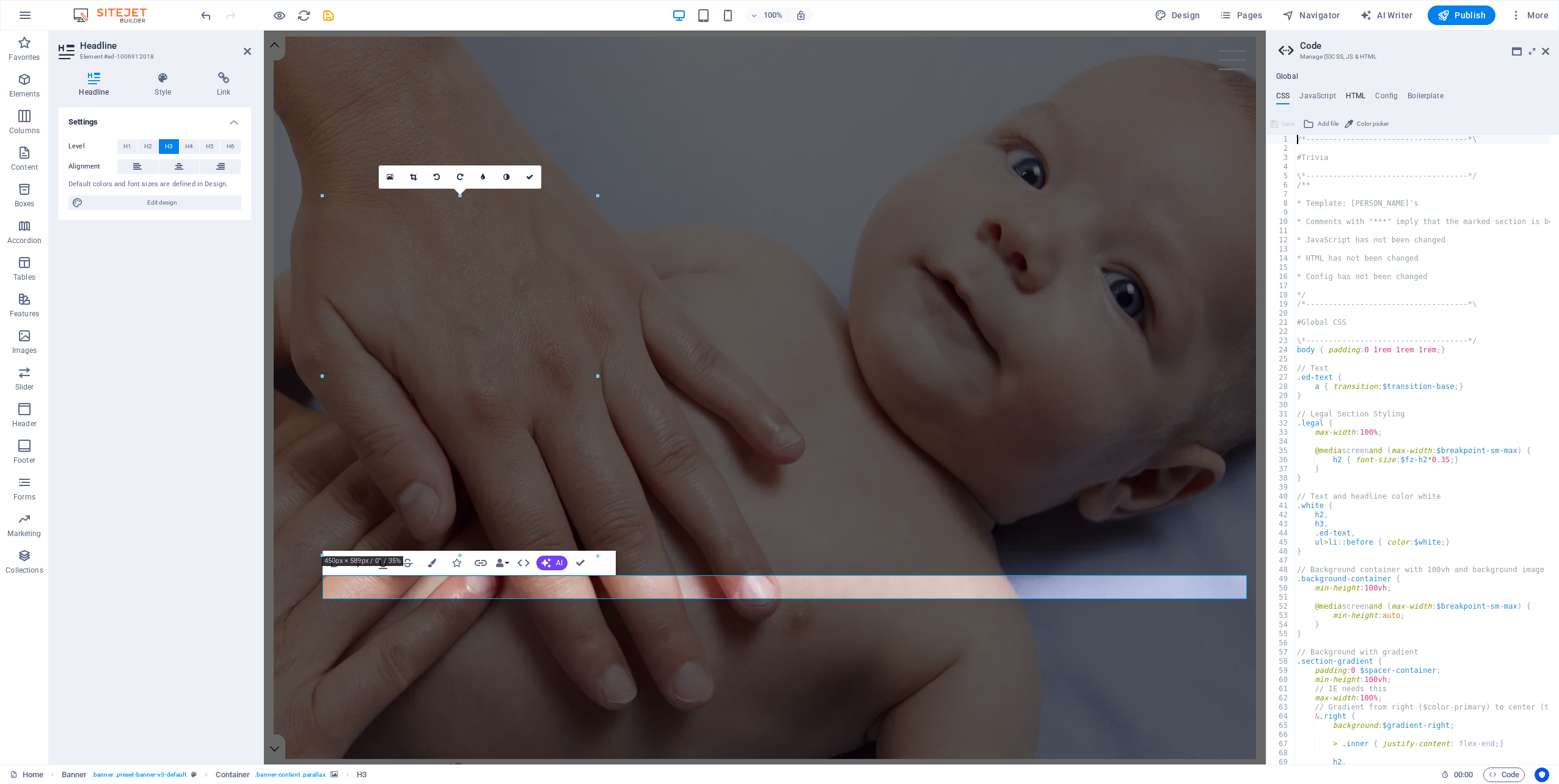
click at [1353, 95] on h4 "HTML" at bounding box center [1356, 98] width 20 height 13
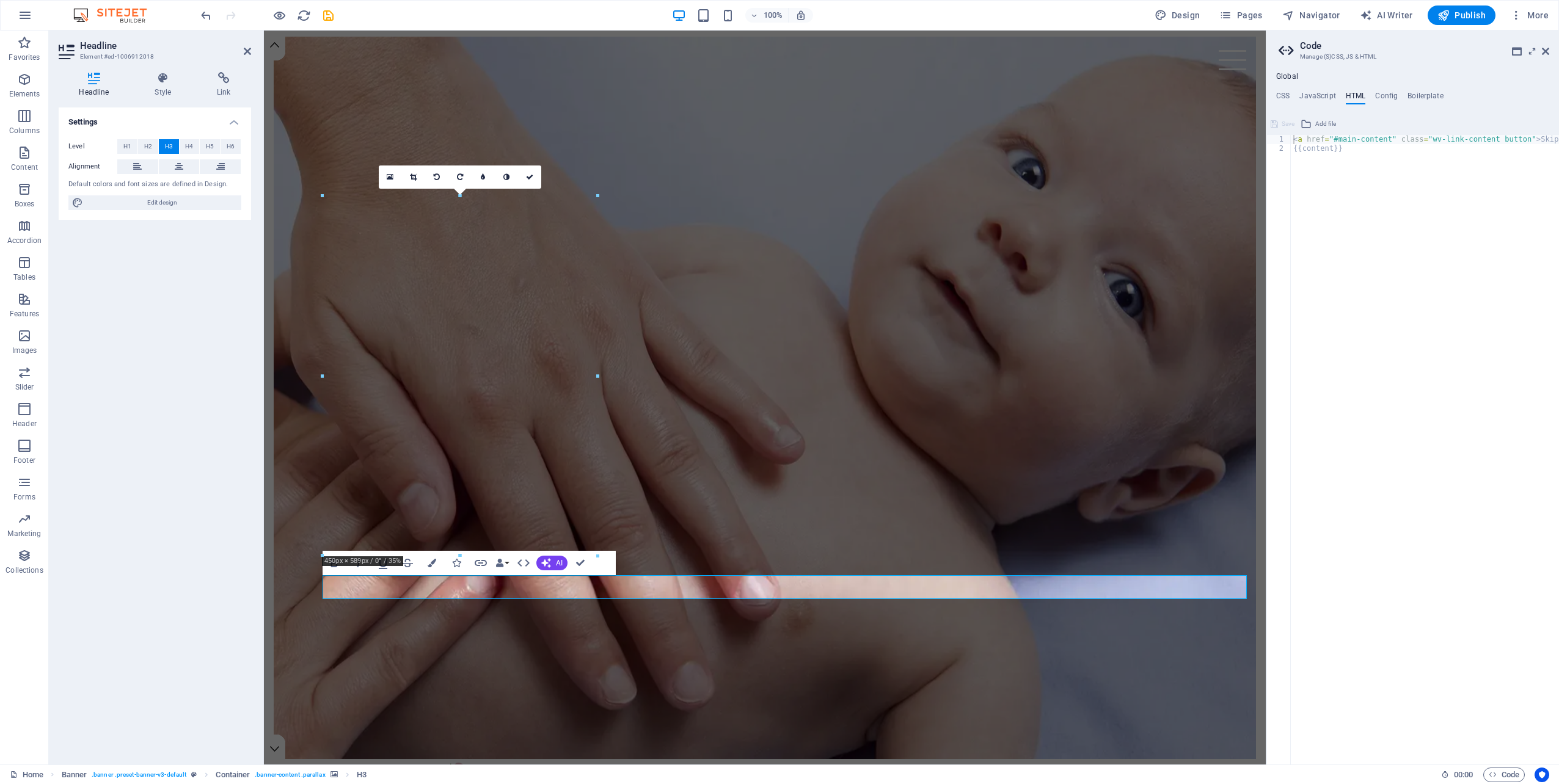
click at [1272, 94] on ul "CSS JavaScript HTML Config Boilerplate" at bounding box center [1413, 98] width 293 height 13
type textarea "{{content}}"
click at [1370, 154] on div "< a href = "#main-content" class = "wv-link-content button" > Skip to main cont…" at bounding box center [1455, 454] width 330 height 638
paste textarea "<link rel="stylesheet" href="[URL][DOMAIN_NAME]">"
type textarea "<link rel="stylesheet" href="[URL][DOMAIN_NAME]">"
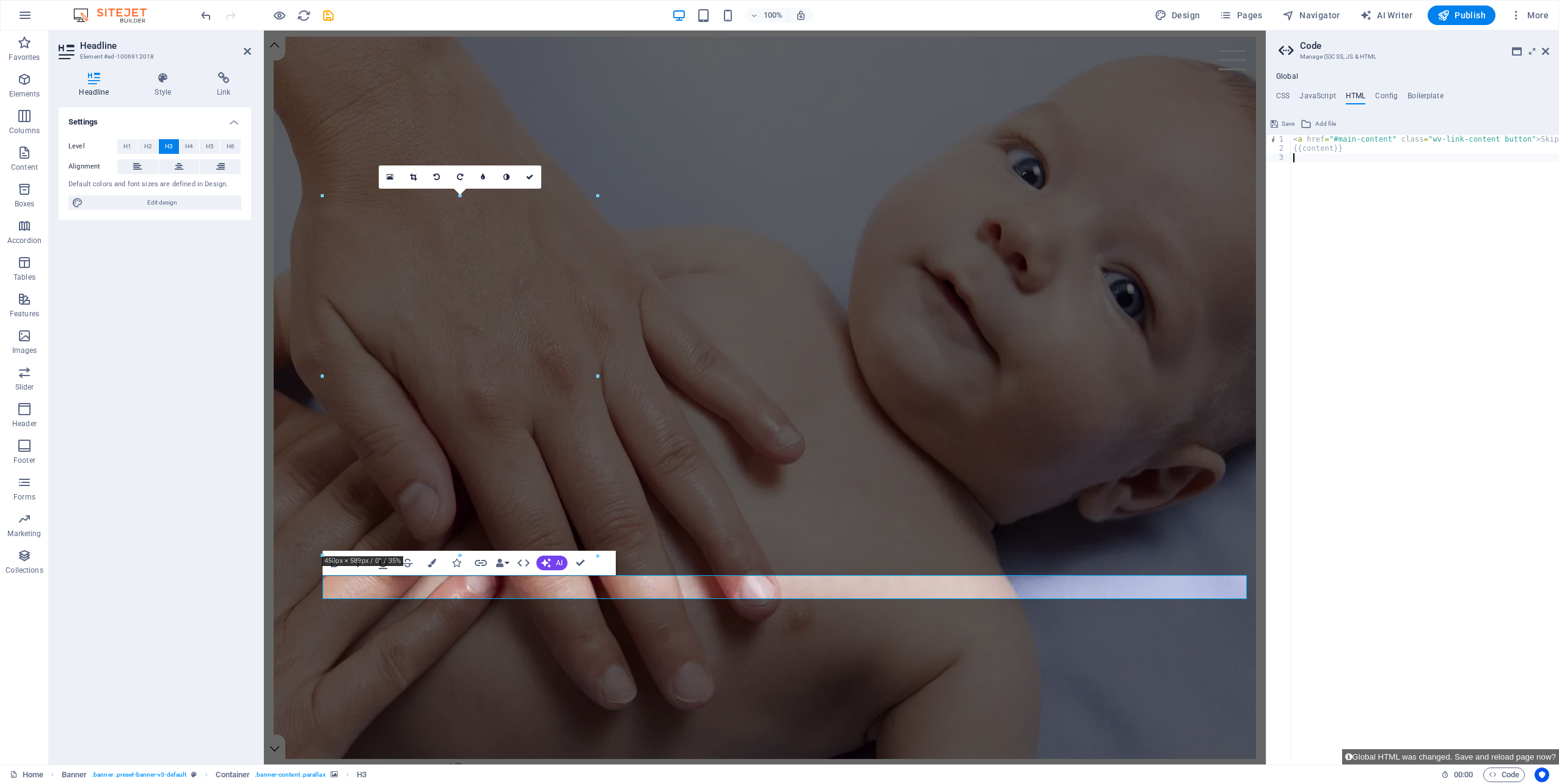
scroll to position [0, 10]
click at [1497, 293] on div "< a href = "#main-content" class = "wv-link-content button" > Skip to main cont…" at bounding box center [1446, 454] width 330 height 638
click at [1543, 47] on icon at bounding box center [1545, 50] width 7 height 10
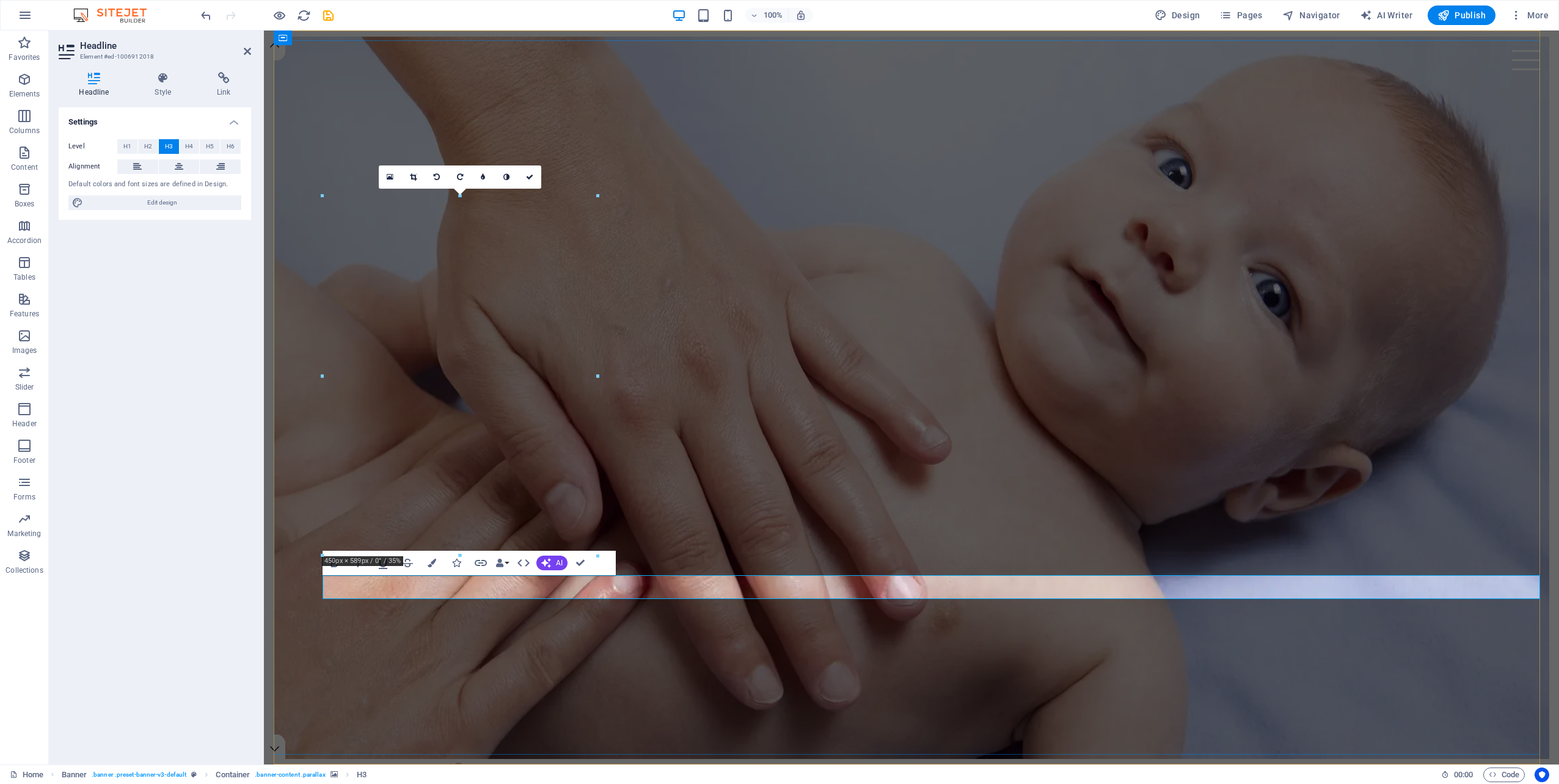
click at [519, 561] on icon "button" at bounding box center [523, 563] width 12 height 7
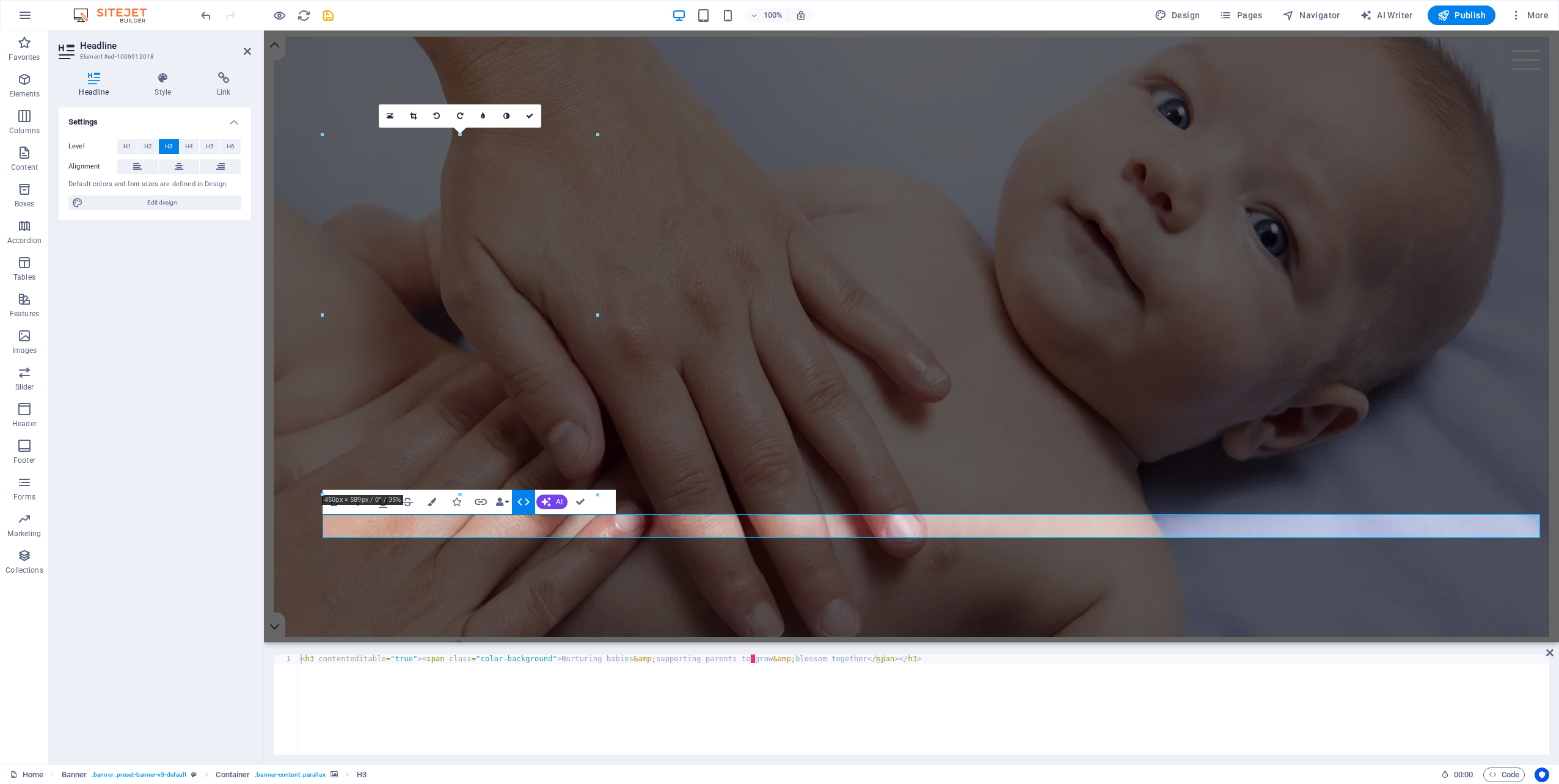
click at [522, 502] on icon "button" at bounding box center [523, 502] width 15 height 15
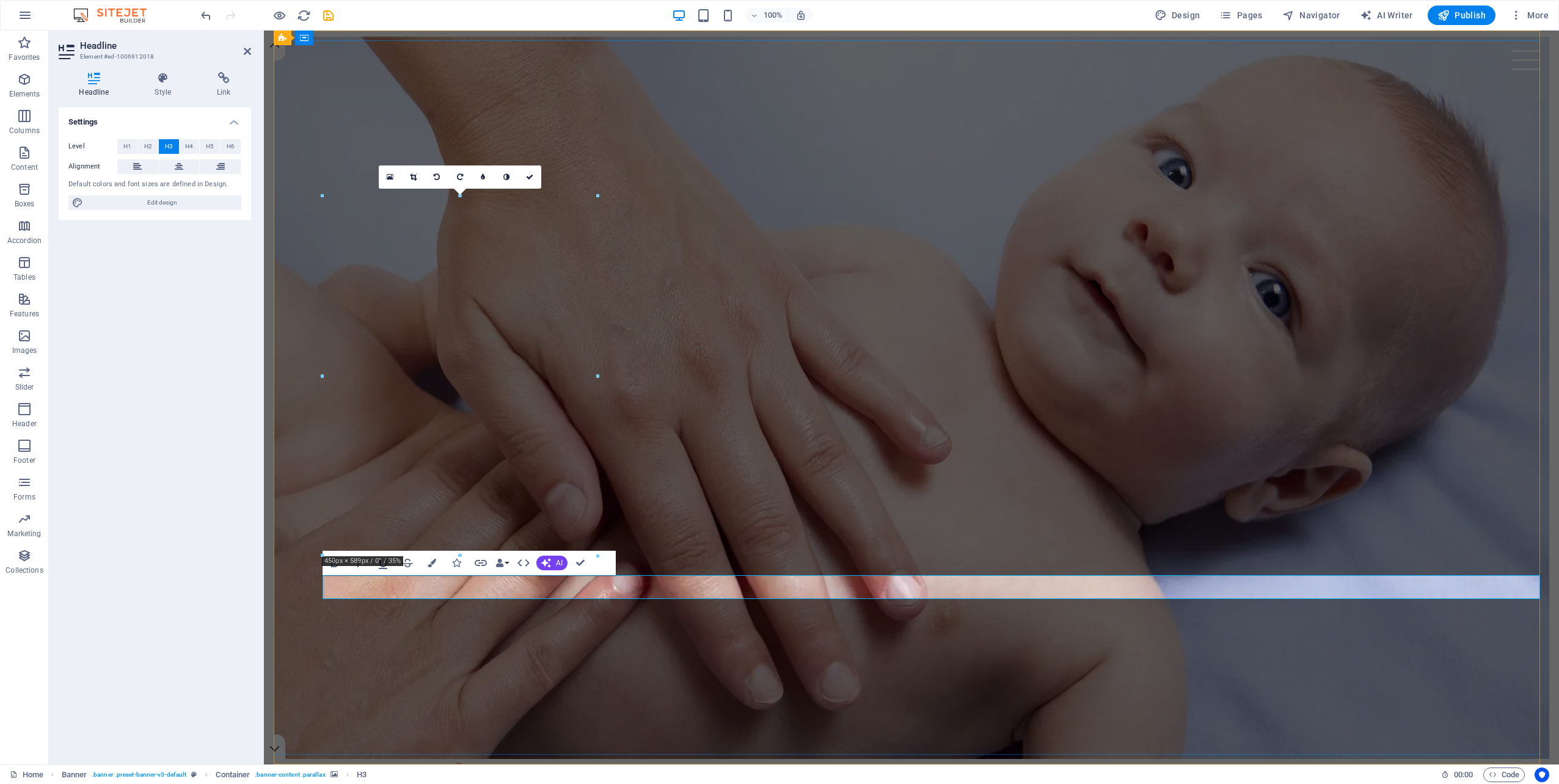
click at [174, 204] on span "Edit design" at bounding box center [162, 203] width 151 height 15
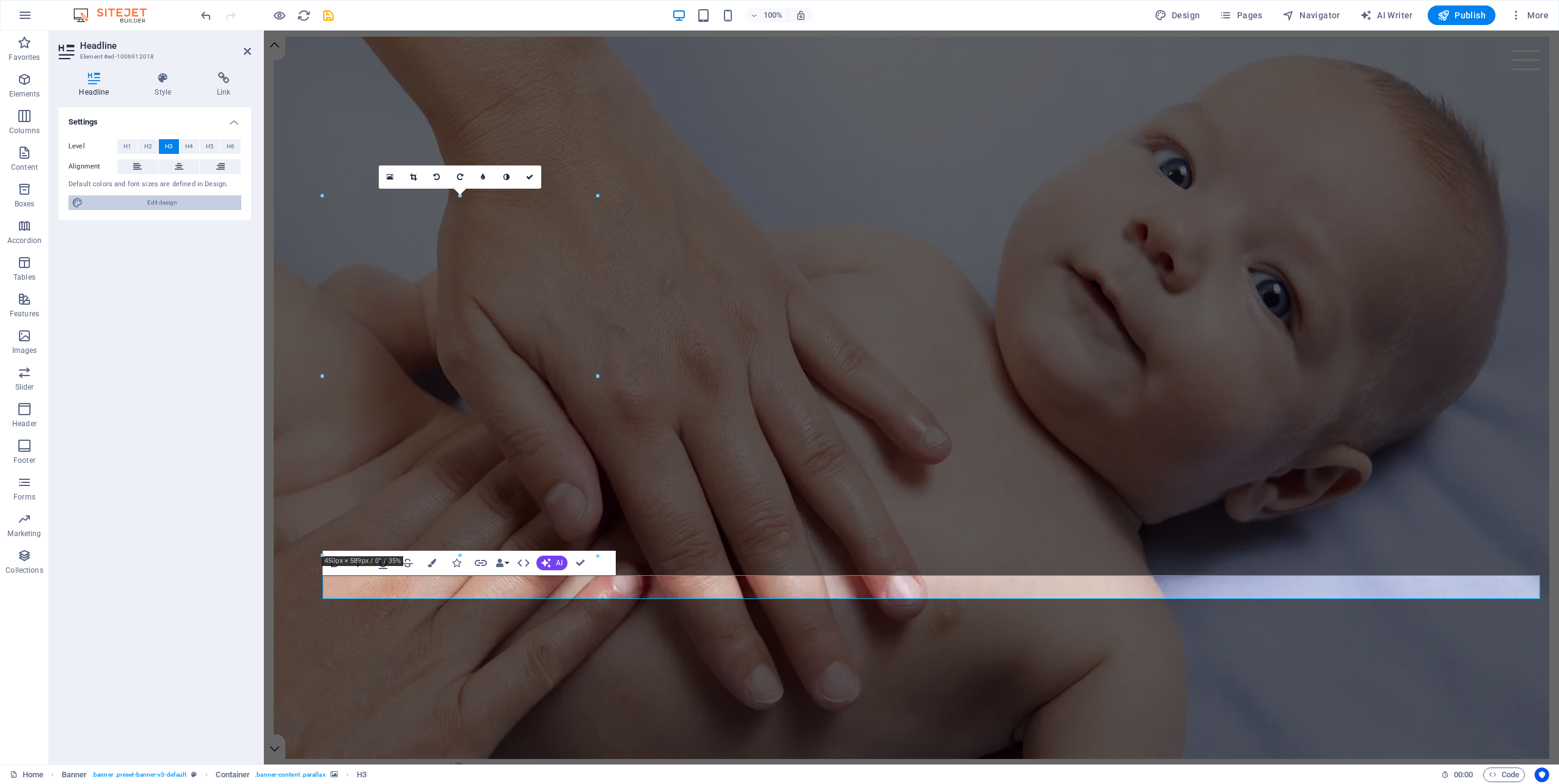
select select "rem"
select select "300"
select select "px"
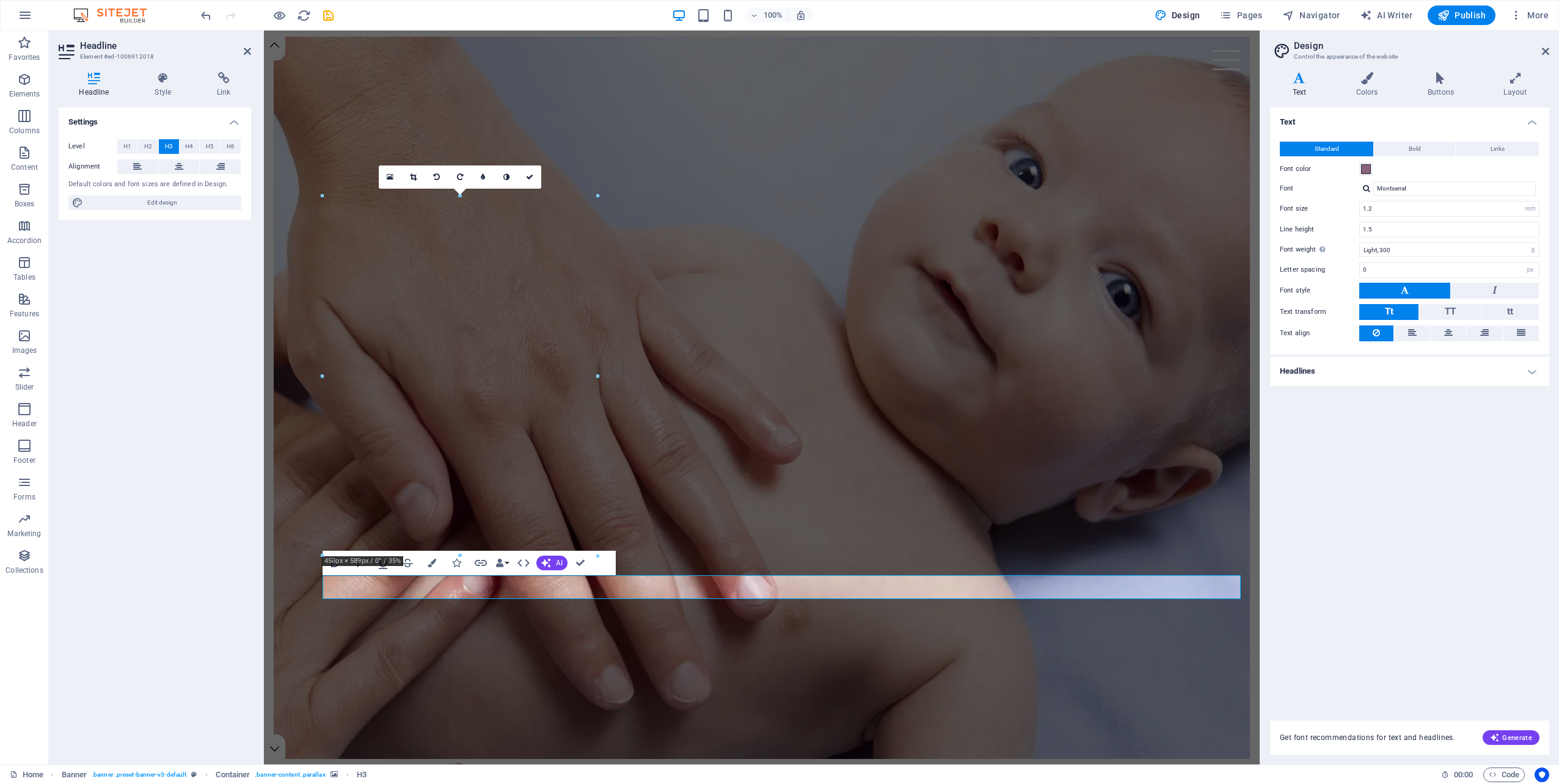
click at [1389, 372] on h4 "Headlines" at bounding box center [1410, 372] width 279 height 29
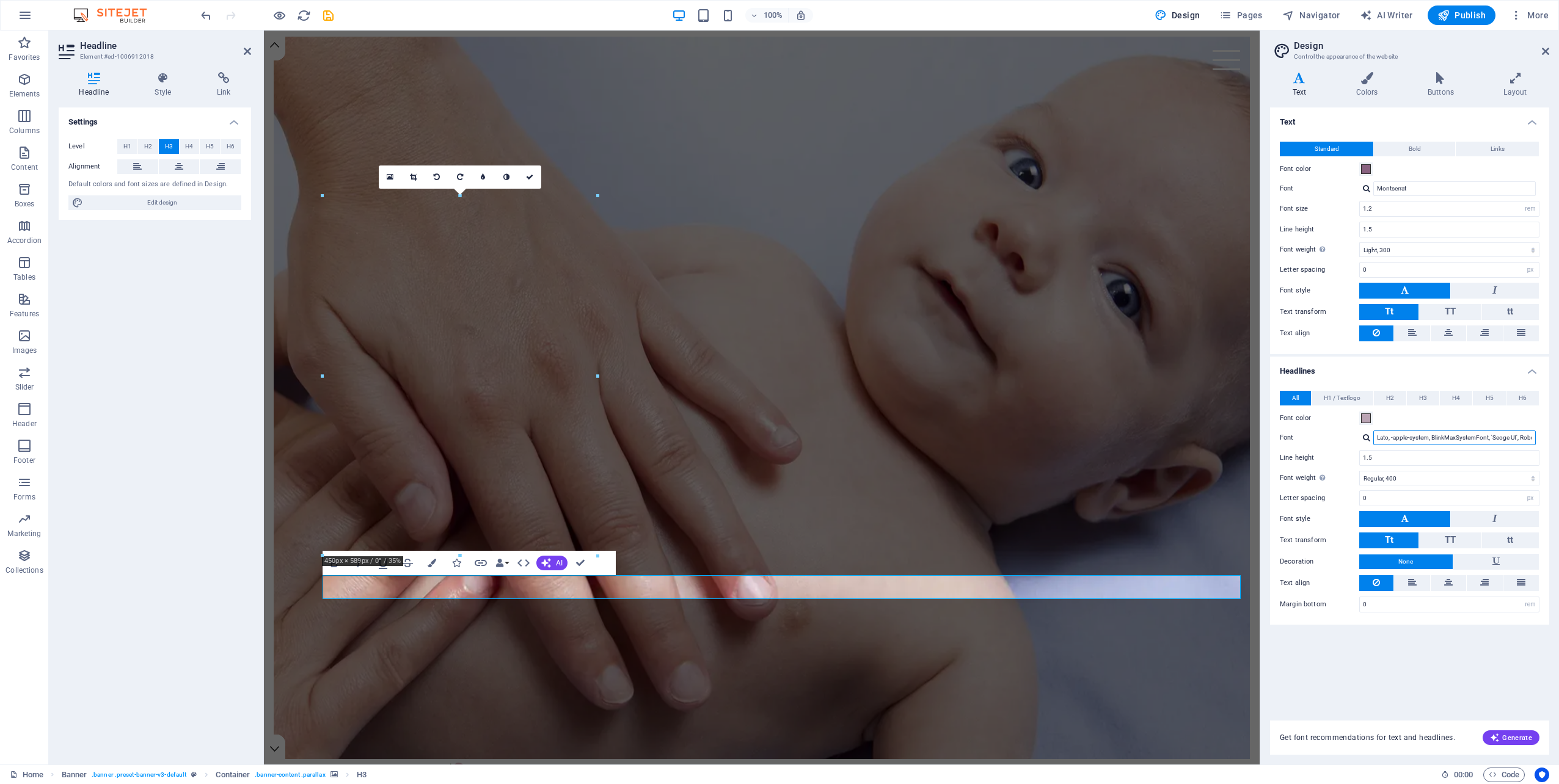
click at [1478, 434] on input "Lato, -apple-system, BlinkMaxSystemFont, 'Seoge UI', Roboto, 'Helvetica Neue', …" at bounding box center [1454, 438] width 162 height 15
click at [162, 203] on span "Edit design" at bounding box center [162, 203] width 151 height 15
click at [1297, 86] on h4 "Text" at bounding box center [1301, 85] width 64 height 26
click at [1498, 147] on span "Links" at bounding box center [1497, 149] width 14 height 15
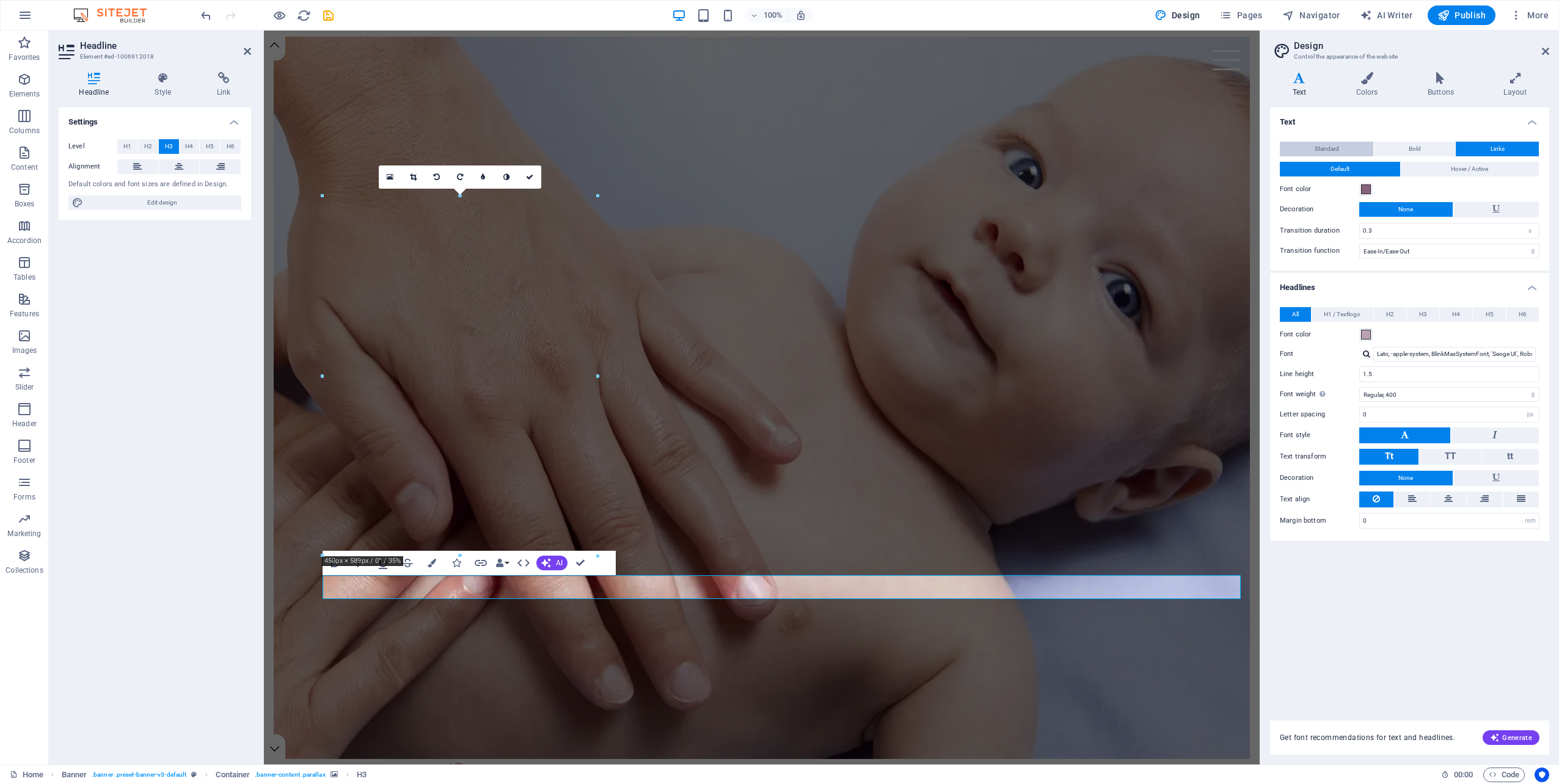
click at [1328, 146] on span "Standard" at bounding box center [1326, 149] width 24 height 15
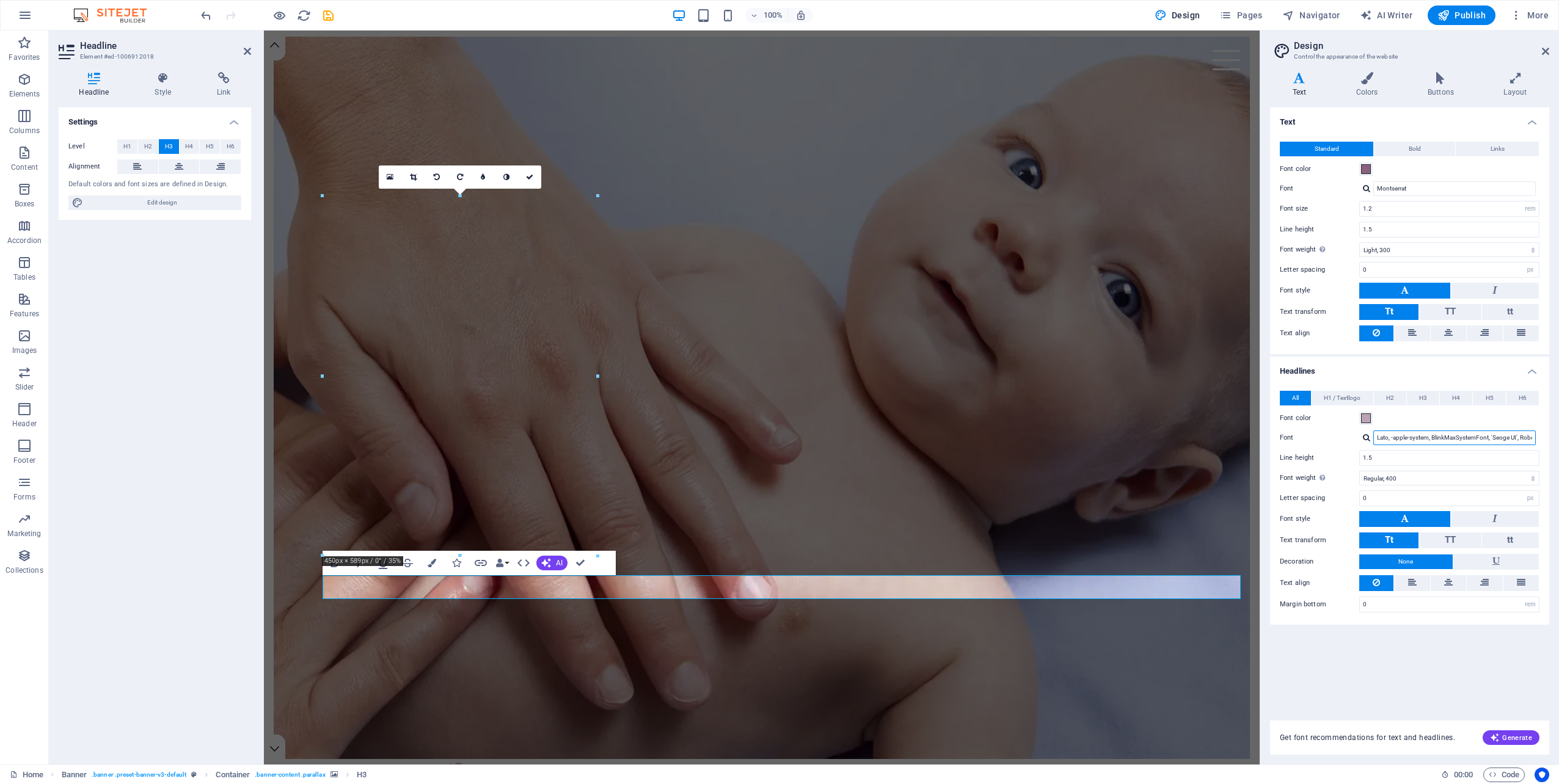
click at [1423, 434] on input "Lato, -apple-system, BlinkMaxSystemFont, 'Seoge UI', Roboto, 'Helvetica Neue', …" at bounding box center [1454, 438] width 162 height 15
click at [1379, 432] on input "Lato, -apple-system, BlinkMaxSystemFont, 'Seoge UI', Roboto, 'Helvetica Neue', …" at bounding box center [1454, 438] width 162 height 15
drag, startPoint x: 1375, startPoint y: 434, endPoint x: 1544, endPoint y: 434, distance: 169.0
click at [1544, 434] on div "All H1 / Textlogo H2 H3 H4 H5 H6 Font color Font Lato, -apple-system, BlinkMaxS…" at bounding box center [1409, 502] width 284 height 246
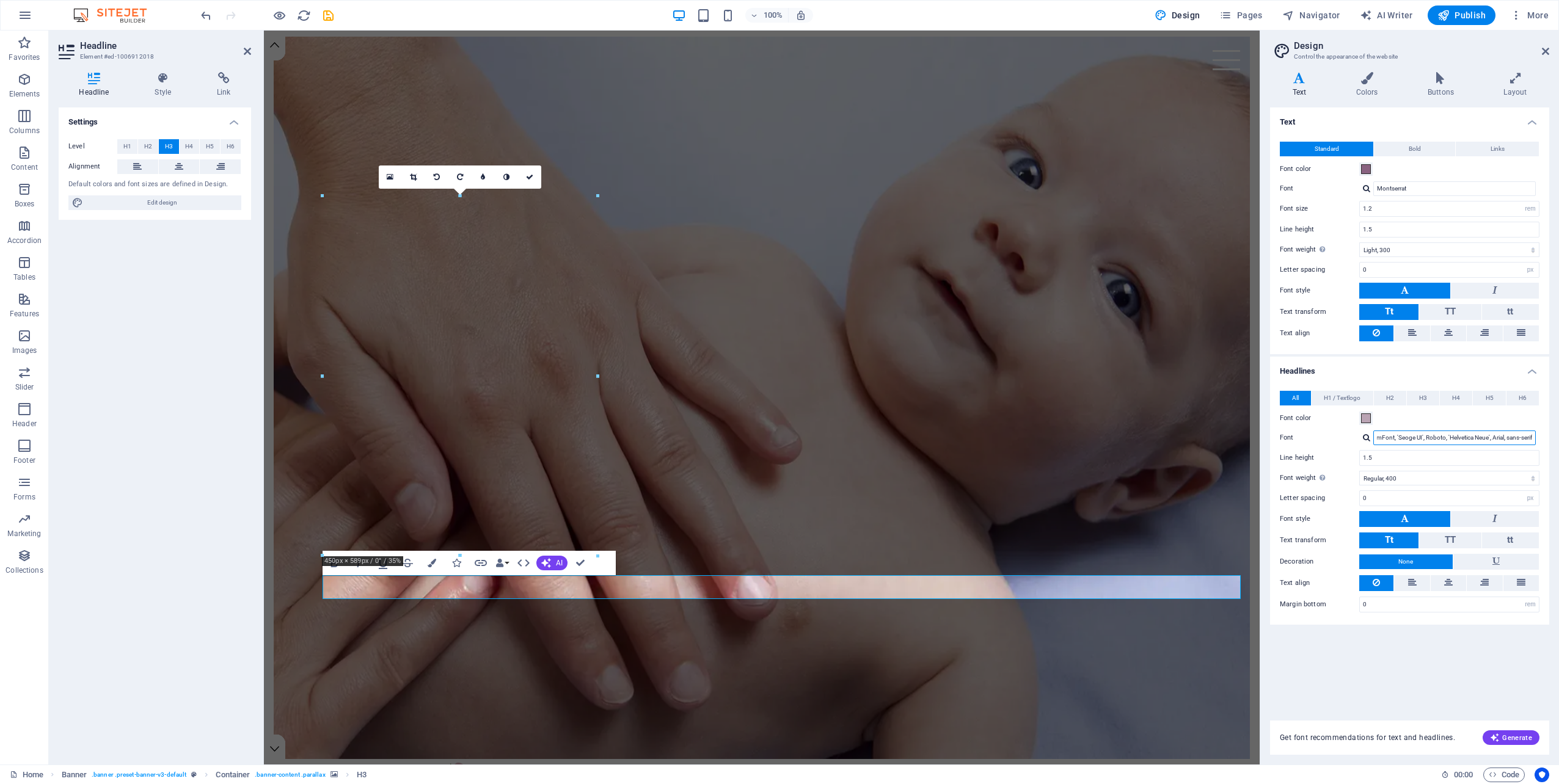
scroll to position [0, 0]
click at [1397, 437] on input "Lato, -apple-system, BlinkMaxSystemFont, 'Seoge UI', Roboto, 'Helvetica Neue', …" at bounding box center [1454, 438] width 162 height 15
drag, startPoint x: 1376, startPoint y: 435, endPoint x: 1419, endPoint y: 434, distance: 43.0
click at [1419, 434] on input "Lato, -apple-system, BlinkMaxSystemFont, 'Seoge UI', Roboto, 'Helvetica Neue', …" at bounding box center [1454, 438] width 162 height 15
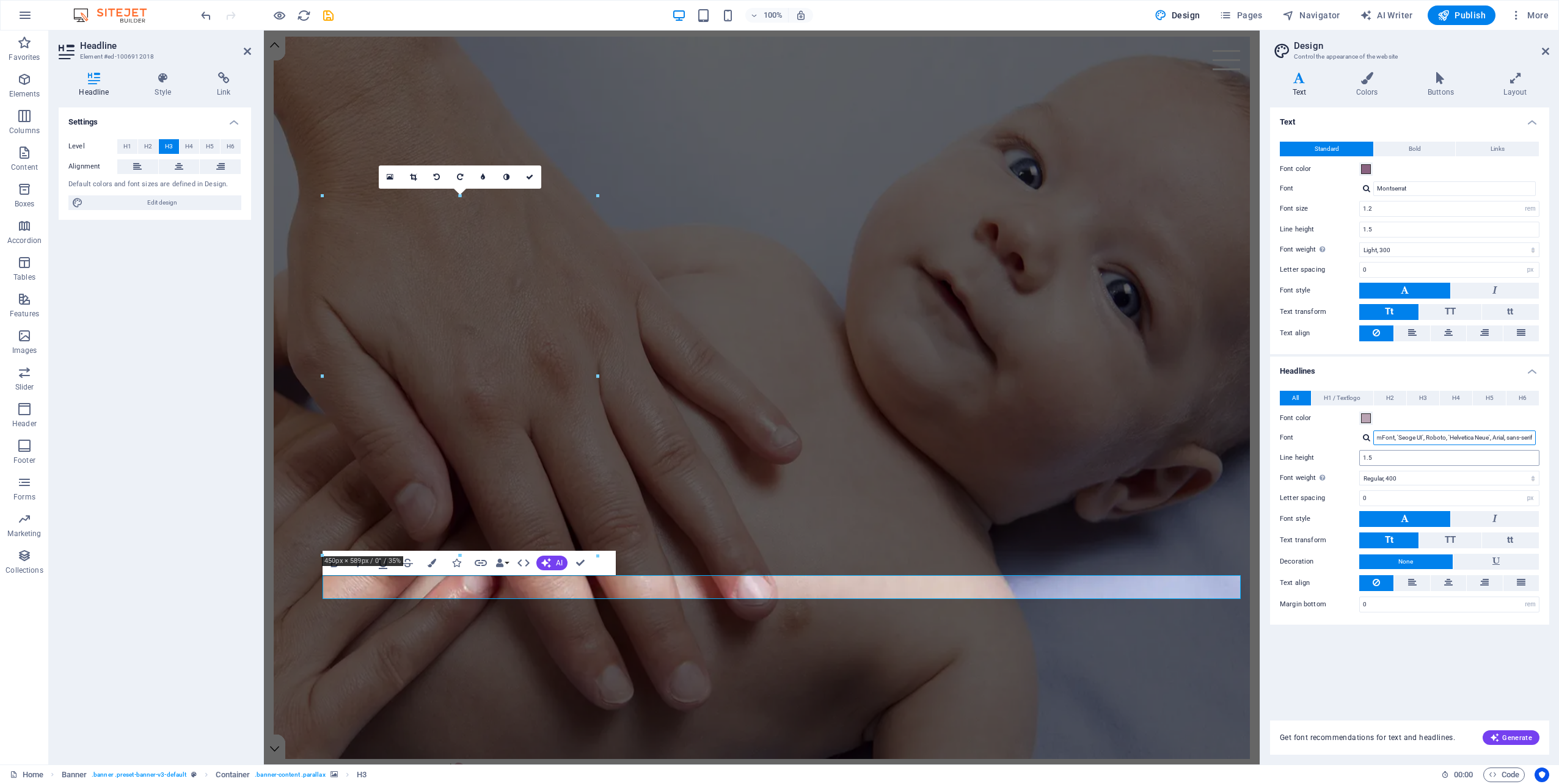
paste input ""ivypresto-display", serif;"
type input "ivypresto-display", serif;, Roboto, 'Helvetica Neue', Arial, sans-serif"
click at [1438, 451] on div "Manage fonts →" at bounding box center [1457, 454] width 161 height 13
select select "popularity"
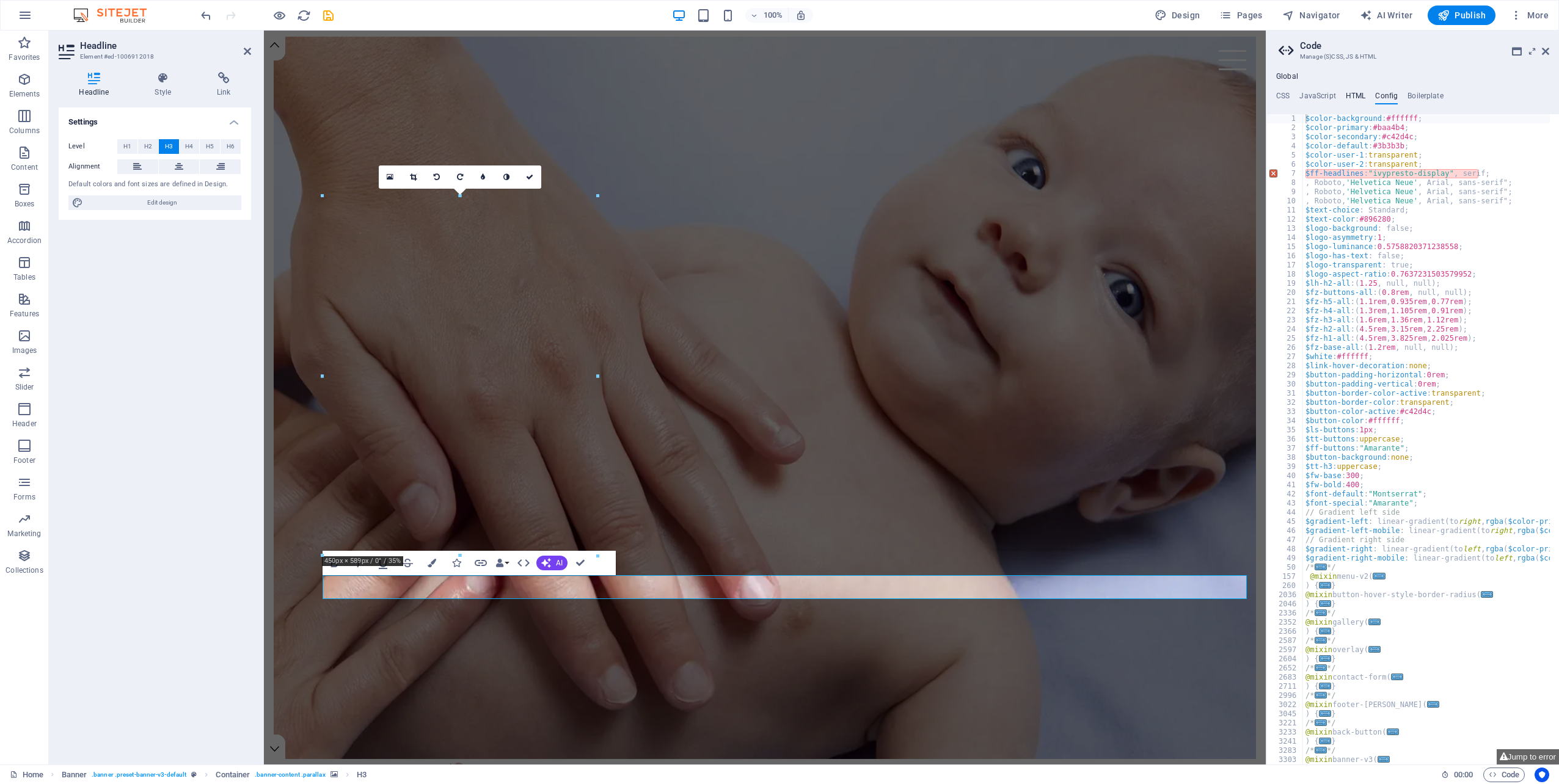
click at [1355, 100] on h4 "HTML" at bounding box center [1356, 98] width 20 height 13
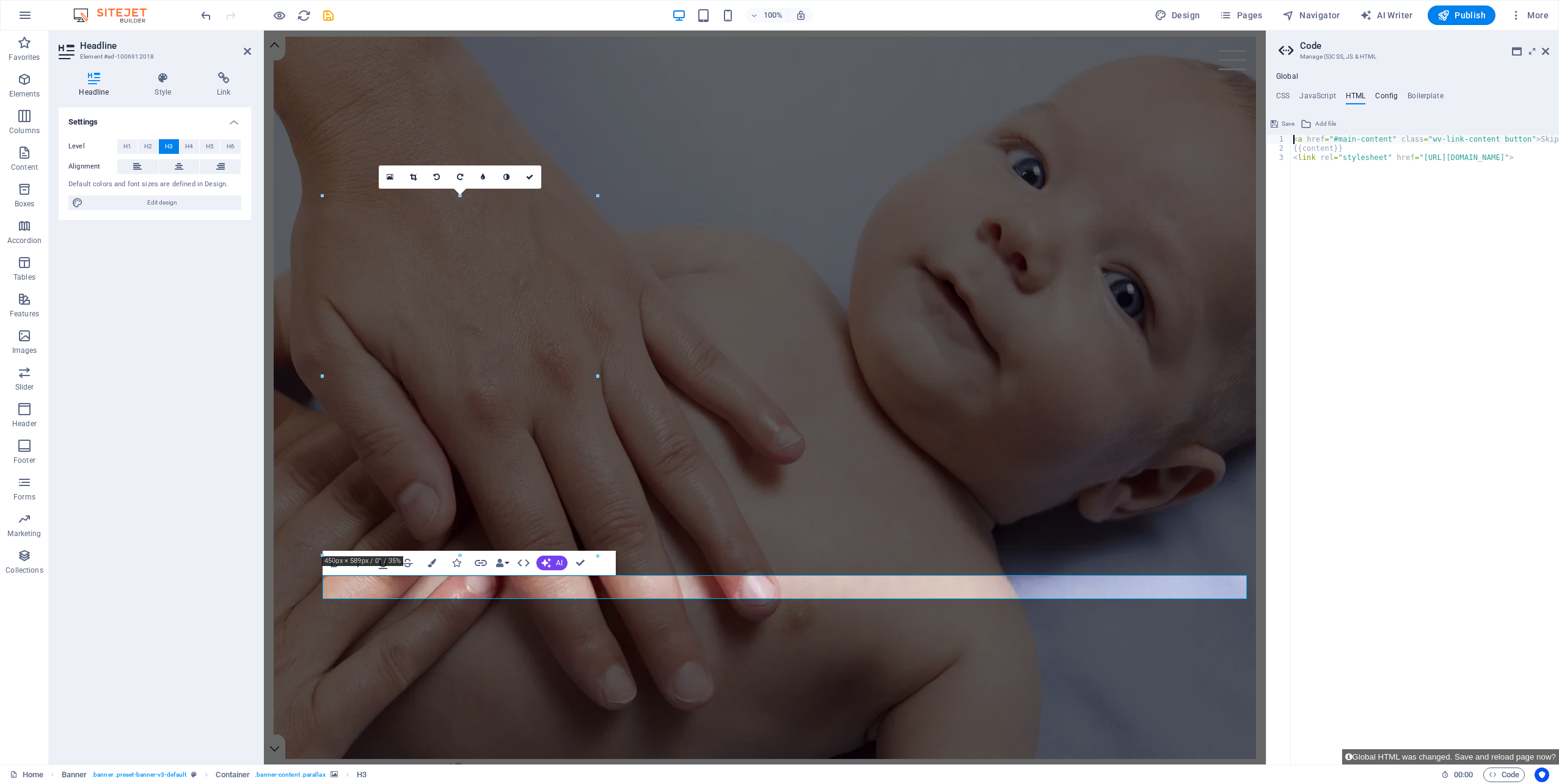
click at [1389, 98] on h4 "Config" at bounding box center [1386, 98] width 23 height 13
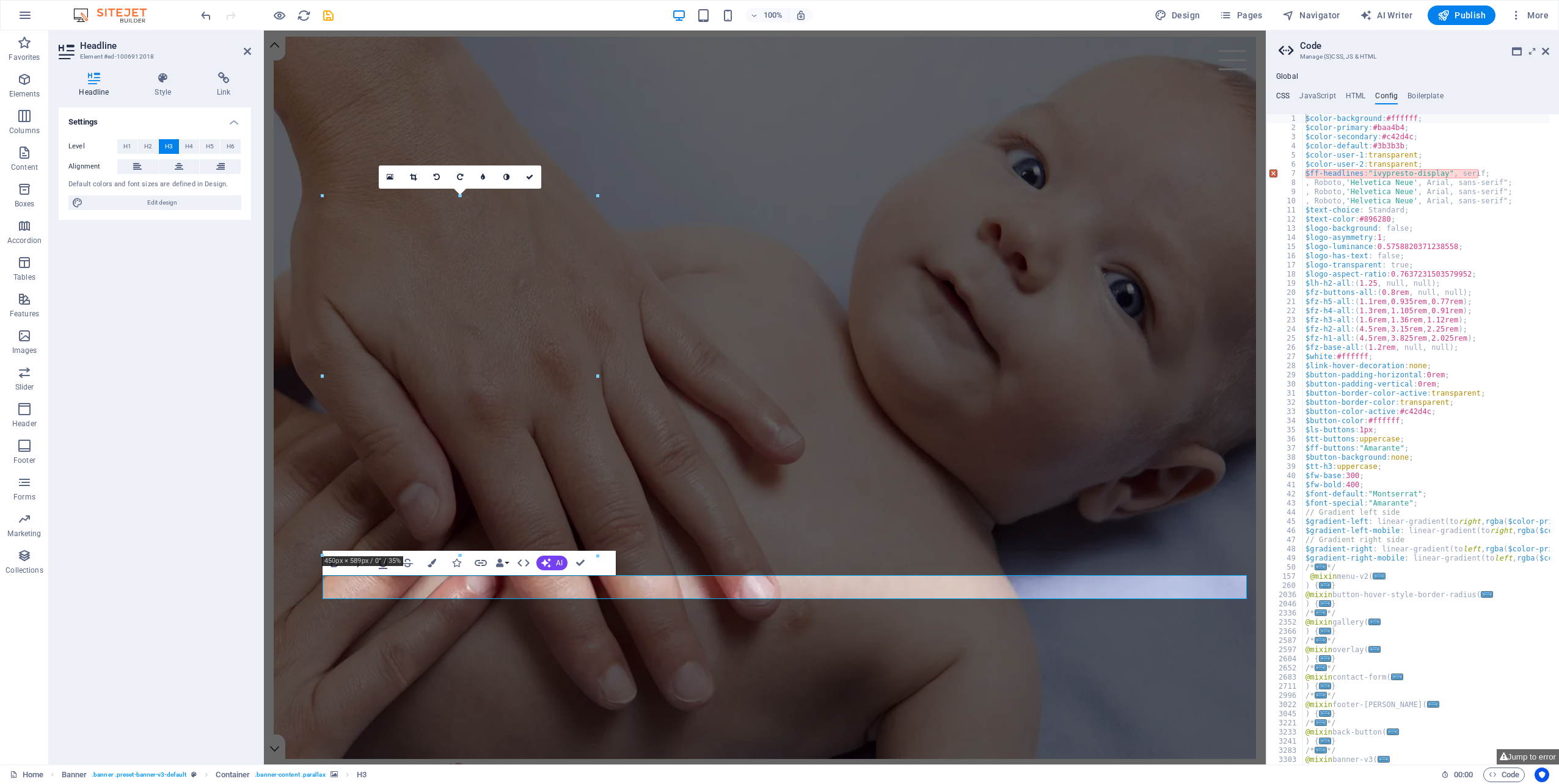
click at [1287, 94] on h4 "CSS" at bounding box center [1282, 98] width 13 height 13
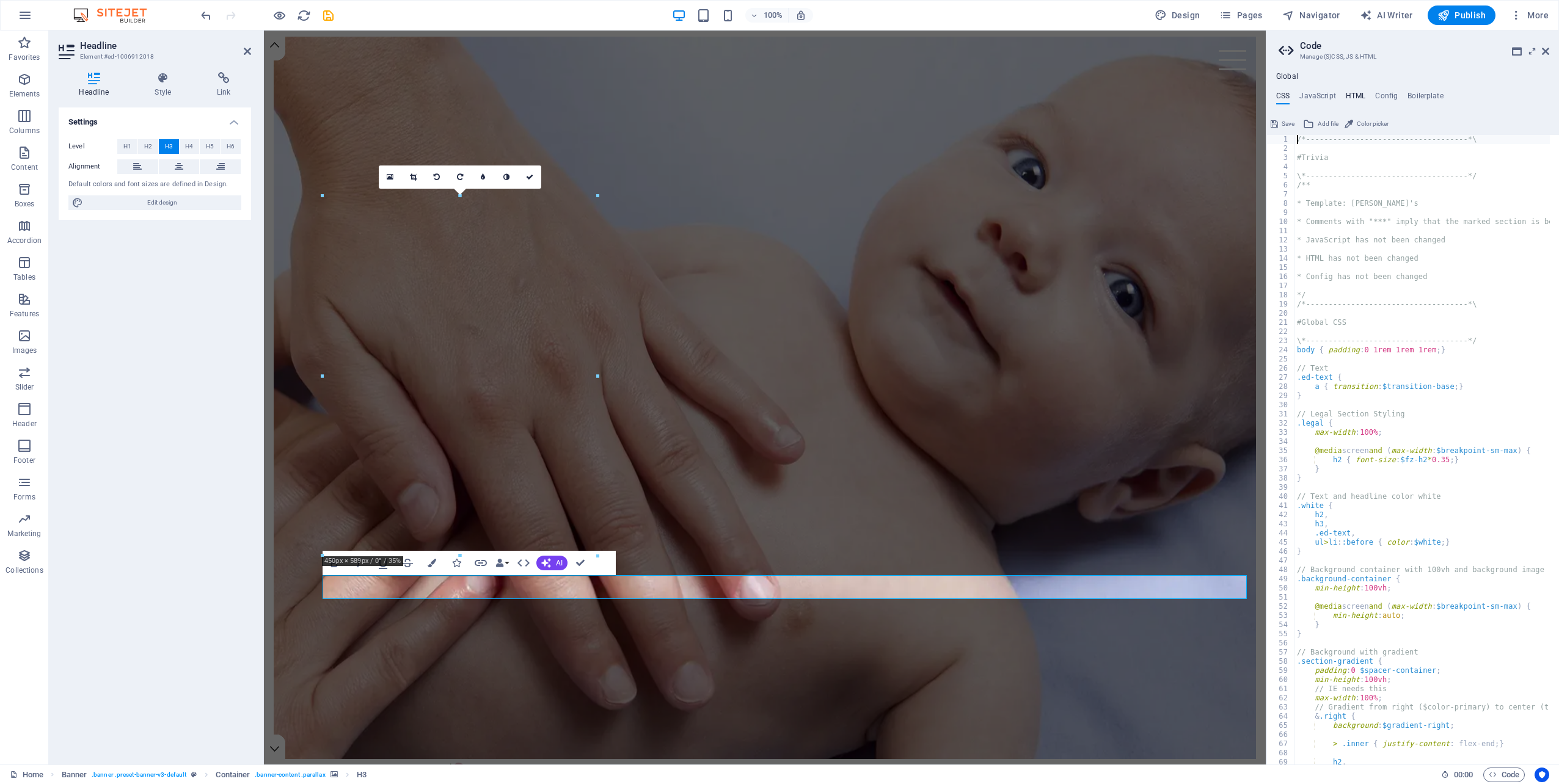
click at [1355, 94] on h4 "HTML" at bounding box center [1356, 98] width 20 height 13
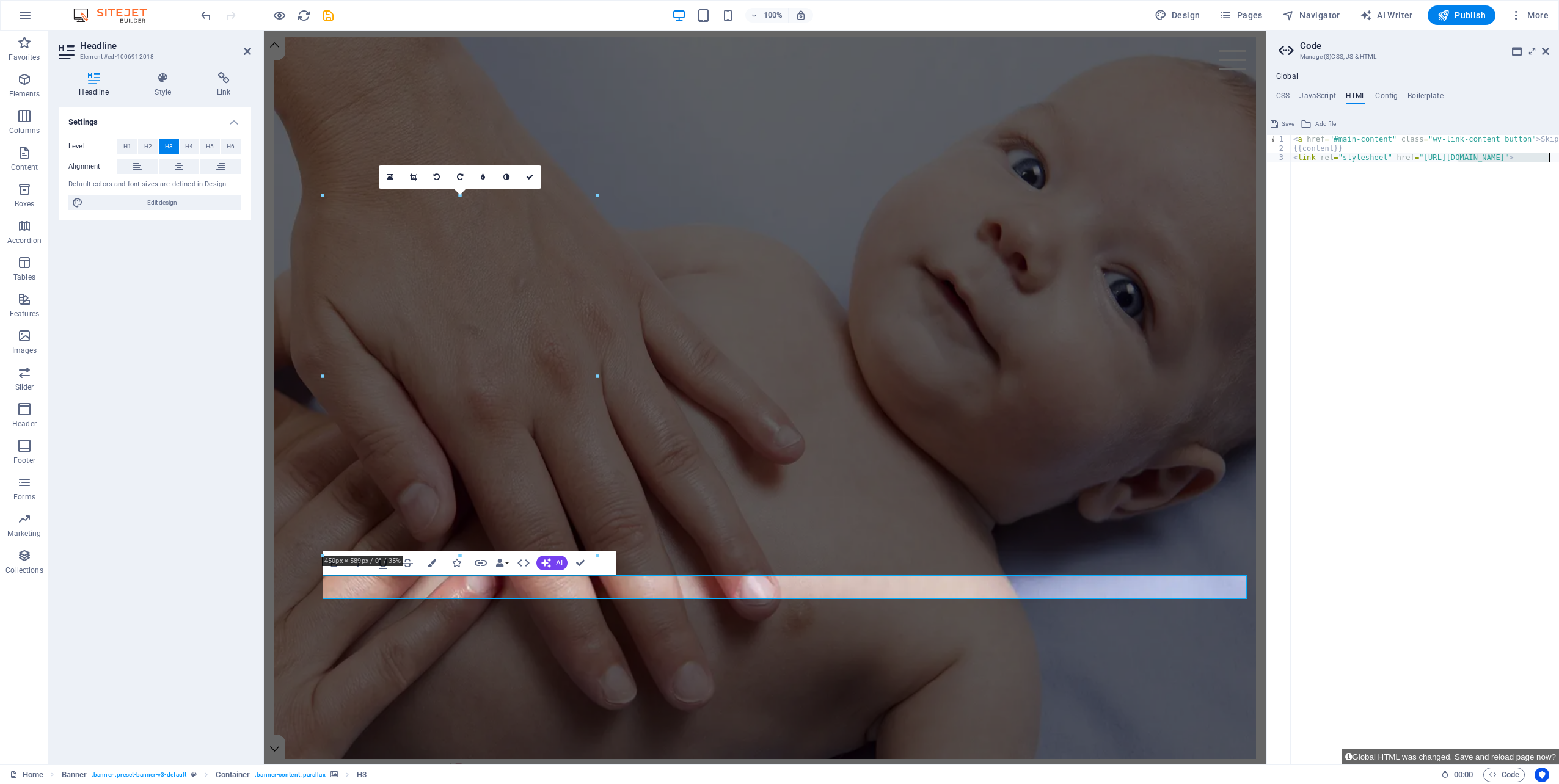
scroll to position [0, 10]
drag, startPoint x: 1456, startPoint y: 157, endPoint x: 1560, endPoint y: 161, distance: 104.1
click at [1558, 161] on html "[DOMAIN_NAME] Home Favorites Elements Columns Content Boxes Accordion Tables Fe…" at bounding box center [779, 392] width 1559 height 784
type textarea "<link rel="stylesheet" href="[URL][DOMAIN_NAME]">"
click at [1378, 100] on h4 "Config" at bounding box center [1386, 98] width 23 height 13
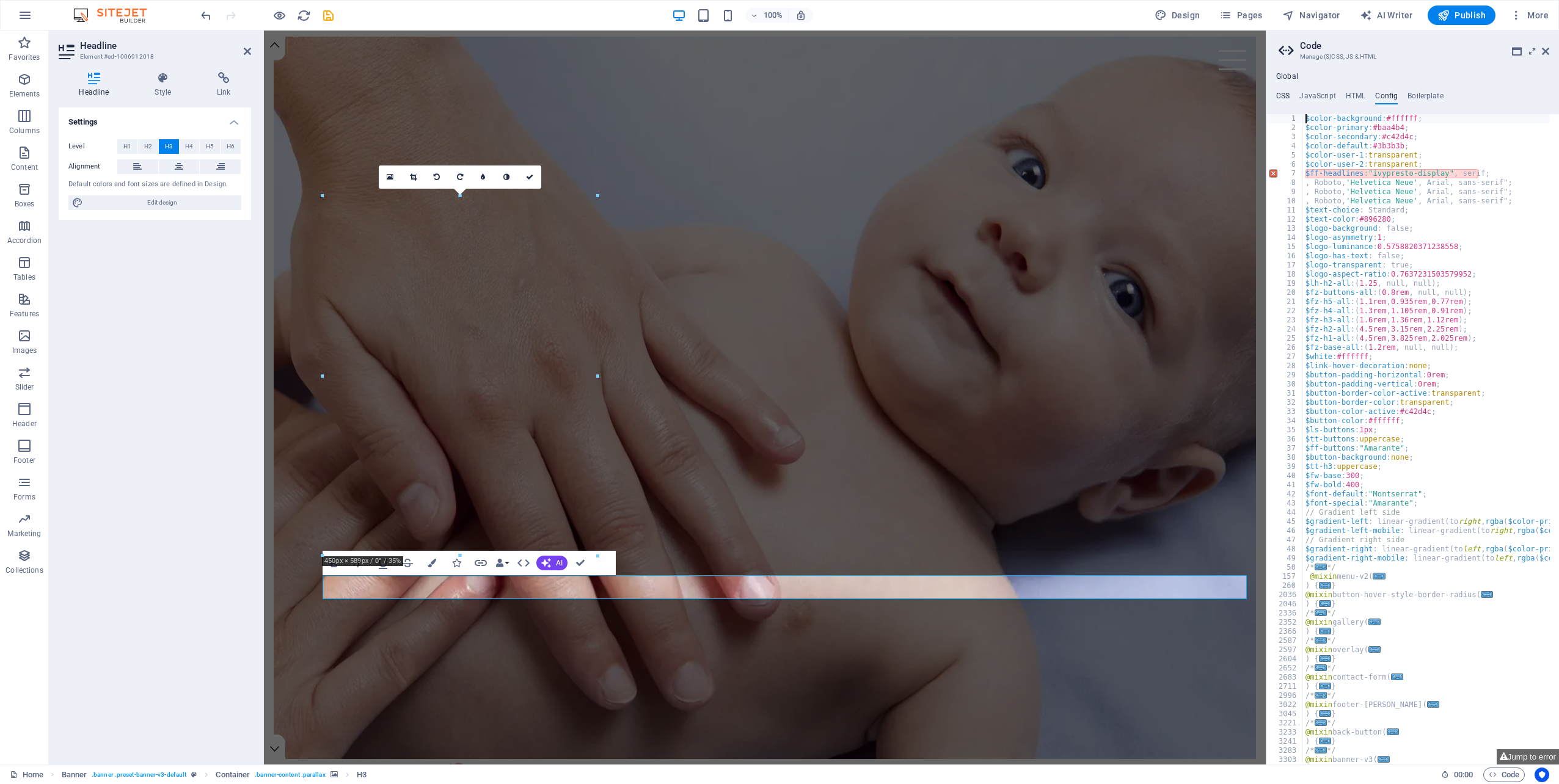
click at [1282, 96] on h4 "CSS" at bounding box center [1282, 98] width 13 height 13
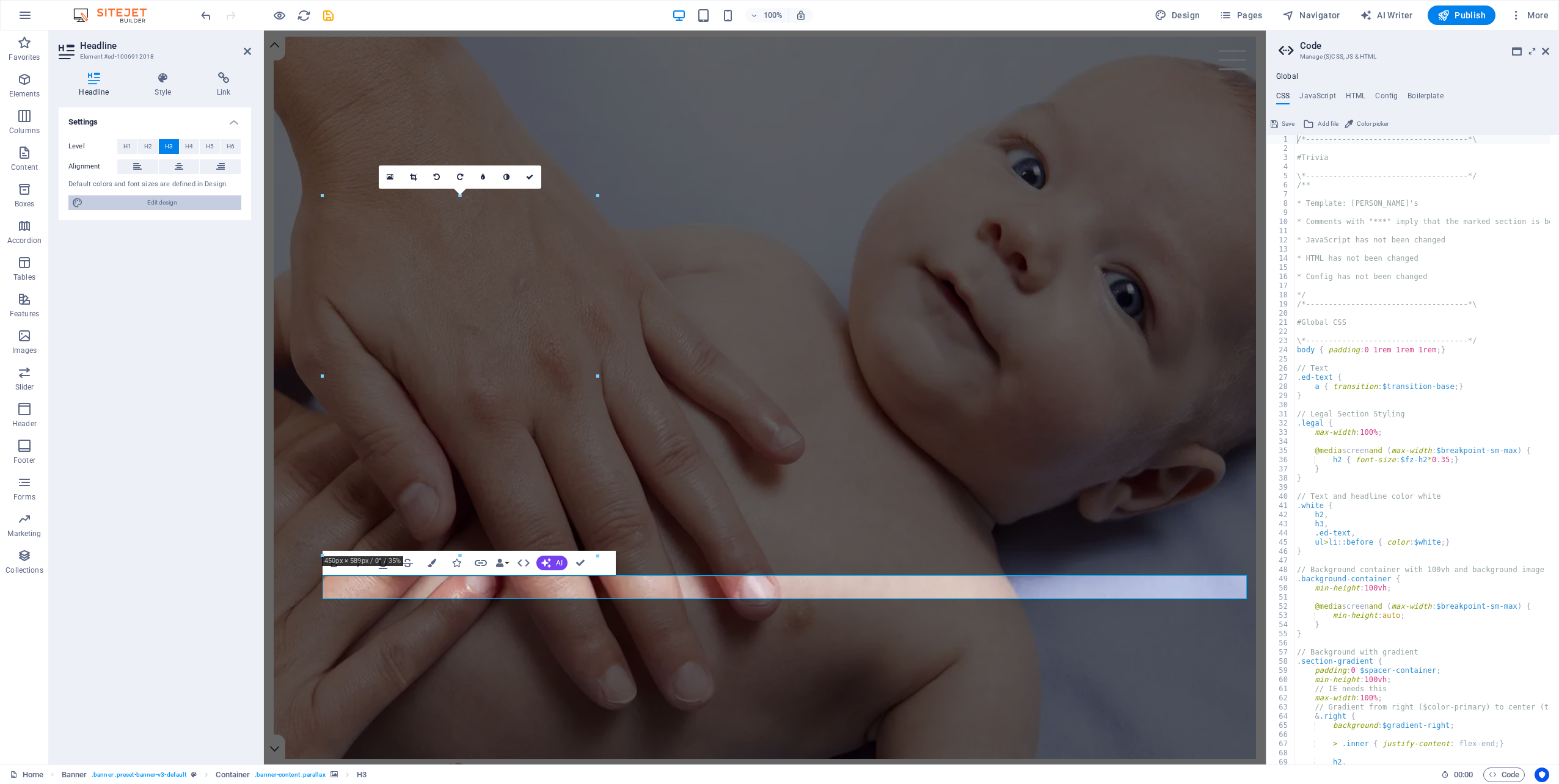
click at [176, 200] on span "Edit design" at bounding box center [162, 203] width 151 height 15
select select "rem"
select select "300"
select select "px"
select select "400"
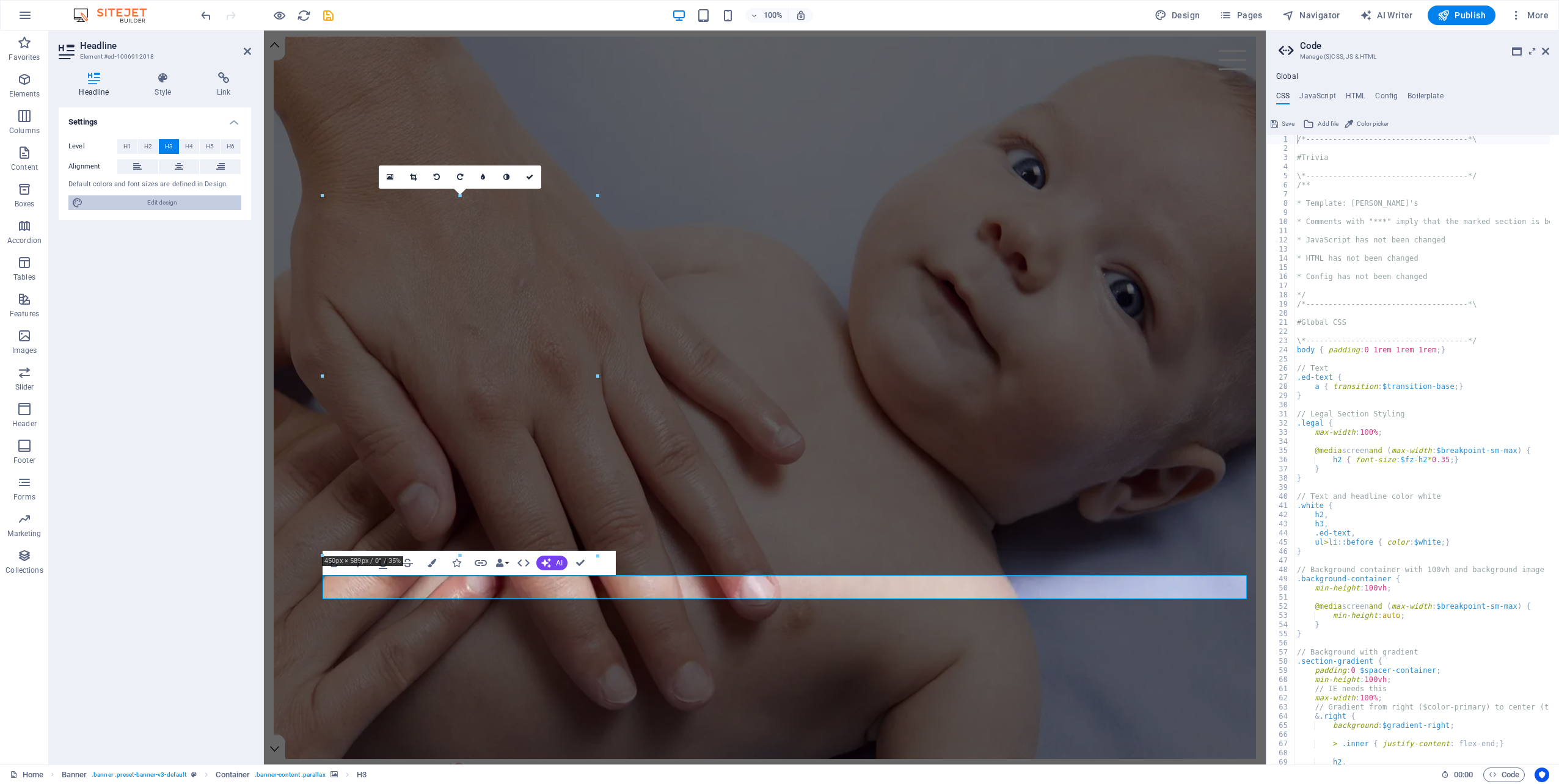
select select "px"
select select "rem"
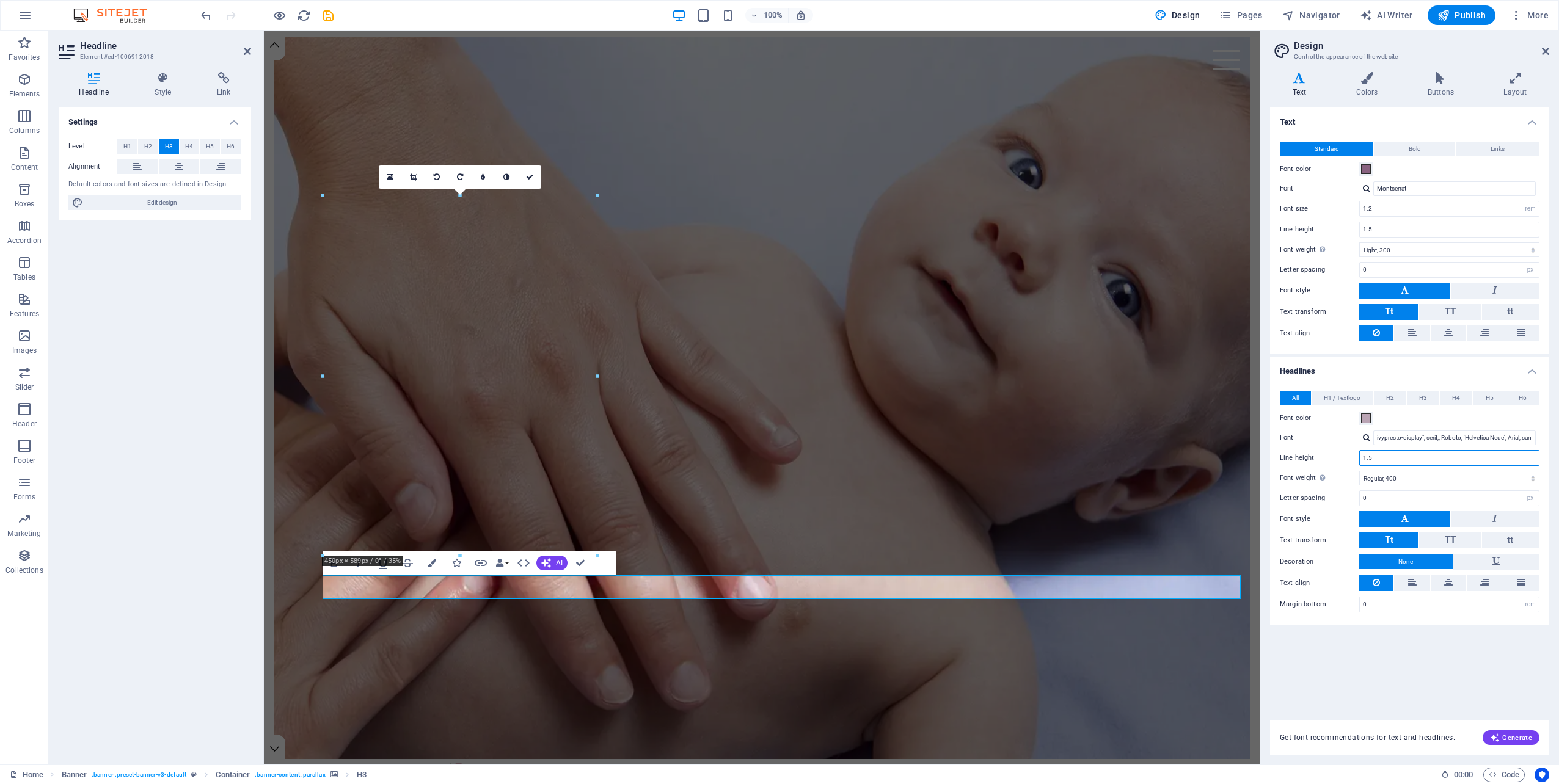
click at [1429, 458] on input "1.5" at bounding box center [1449, 458] width 179 height 15
click at [1426, 475] on select "Thin, 100 Extra-light, 200 Light, 300 Regular, 400 Medium, 500 Semi-bold, 600 B…" at bounding box center [1449, 478] width 180 height 15
select select "300"
click at [1359, 471] on select "Thin, 100 Extra-light, 200 Light, 300 Regular, 400 Medium, 500 Semi-bold, 600 B…" at bounding box center [1449, 478] width 180 height 15
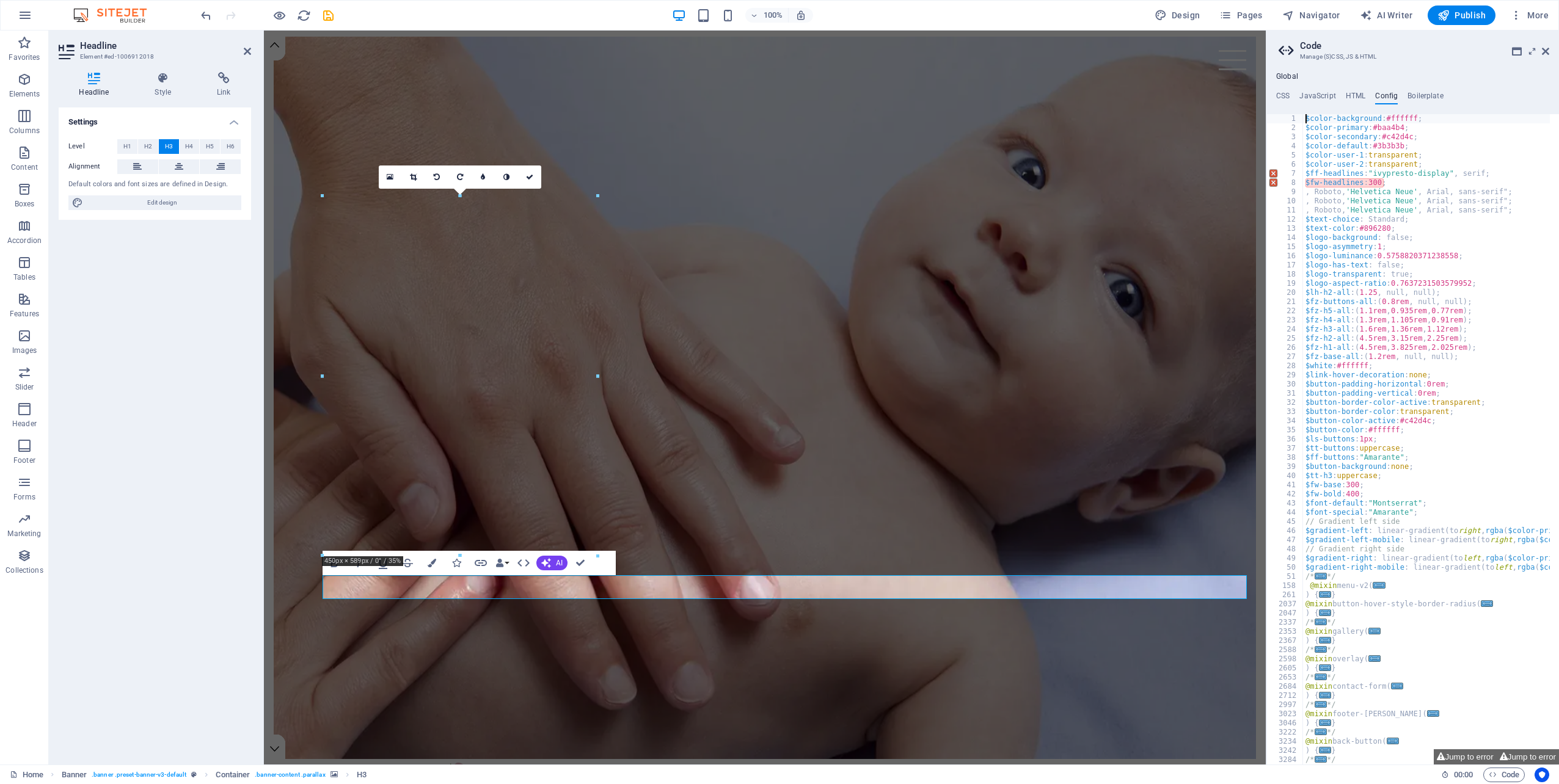
type textarea "$fw-headlines: 300;"
drag, startPoint x: 1393, startPoint y: 183, endPoint x: 1300, endPoint y: 182, distance: 93.0
click at [1300, 182] on div "$fw-headlines: 300; 1 2 3 4 5 6 7 8 9 10 11 12 13 14 15 16 17 18 19 20 21 22 23…" at bounding box center [1413, 439] width 293 height 650
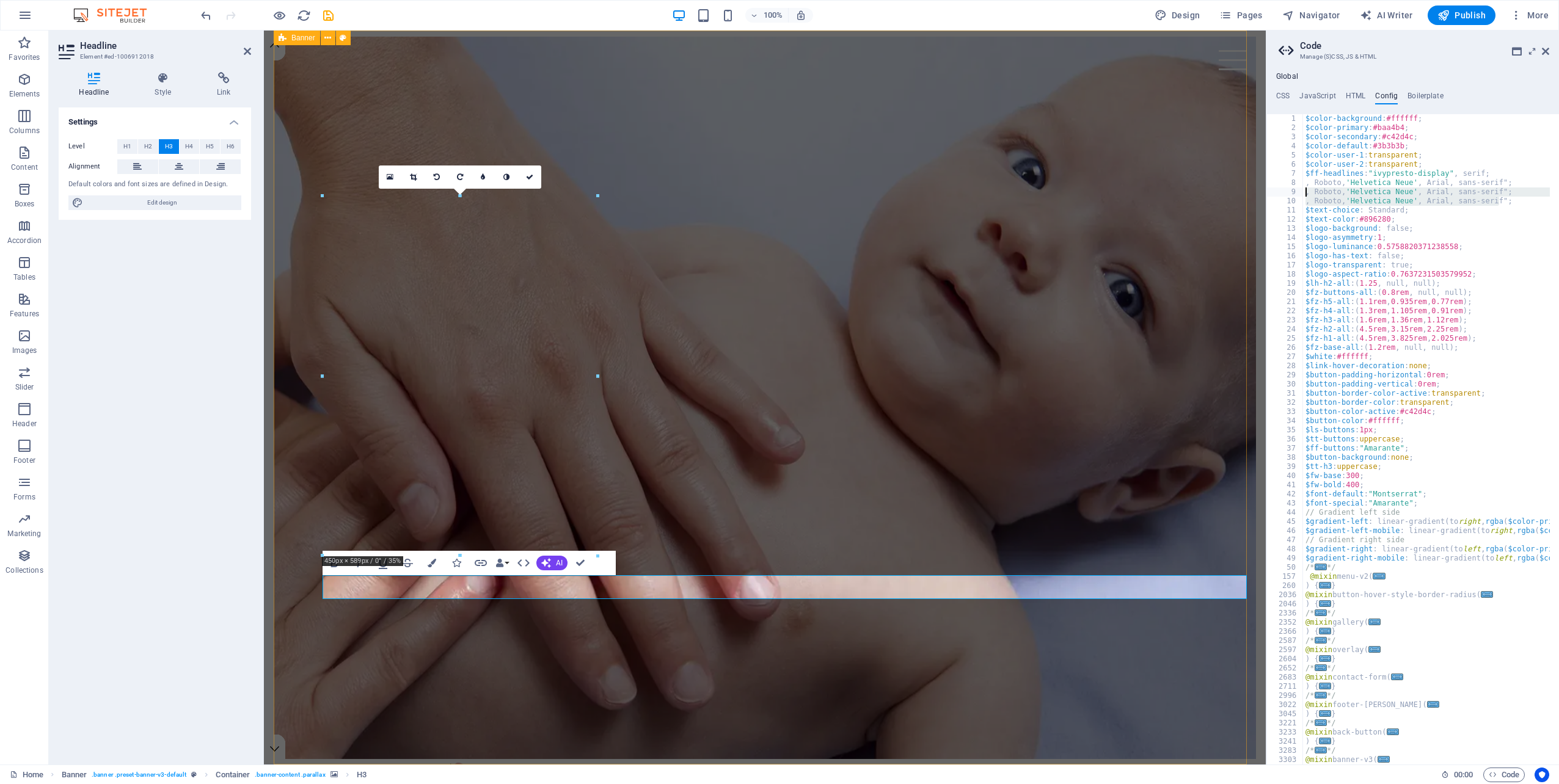
drag, startPoint x: 1503, startPoint y: 204, endPoint x: 1308, endPoint y: 185, distance: 195.9
click at [1298, 188] on div ", Roboto, 'Helvetica Neue', Arial, sans-serif"; 1 2 3 4 5 6 7 8 9 10 11 12 13 1…" at bounding box center [1413, 439] width 293 height 650
type textarea ", Roboto, 'Helvetica Neue', Arial, sans-serif"; , Roboto, 'Helvetica Neue', Ari…"
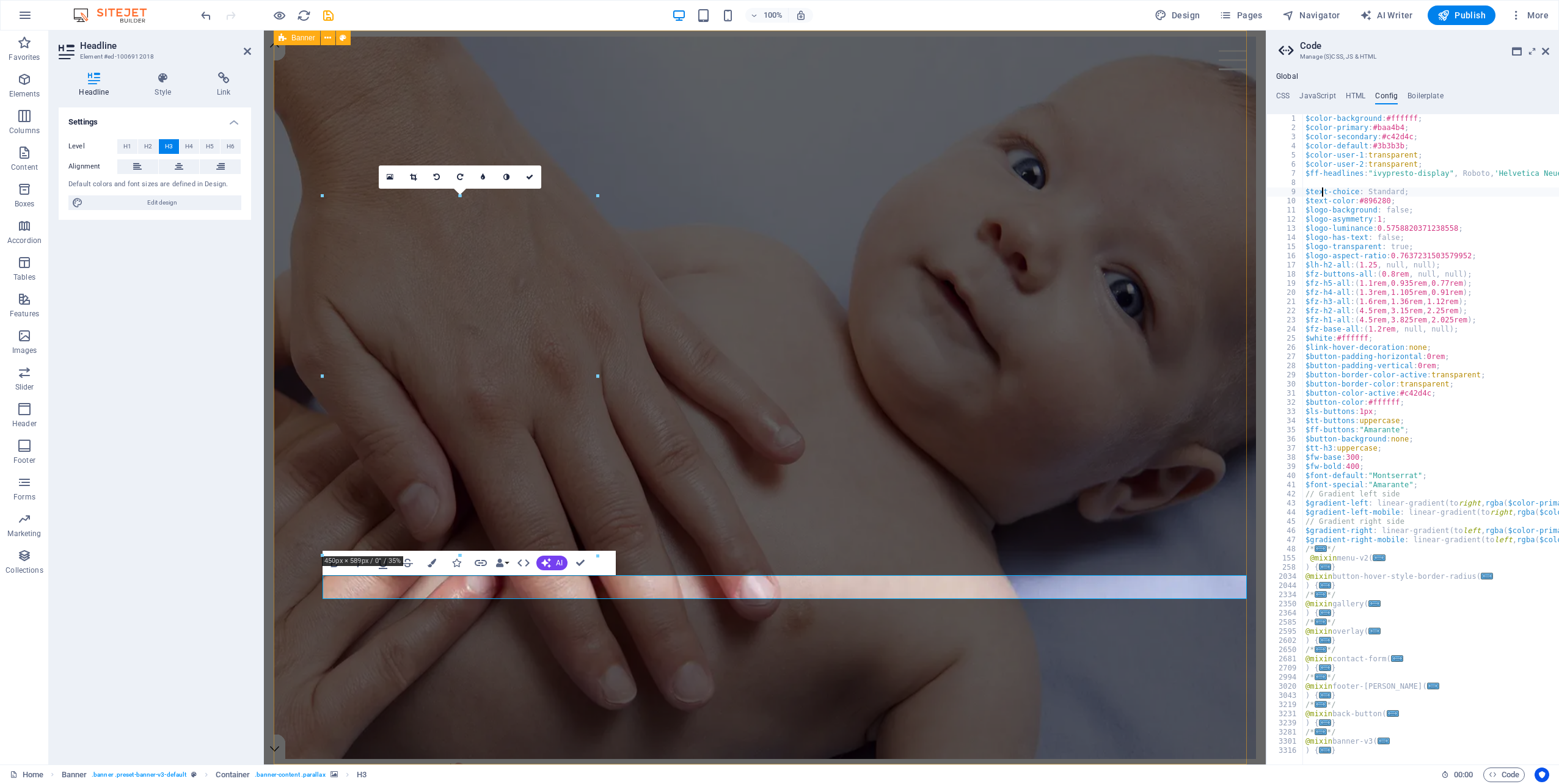
type textarea "$text-choice: Standard;"
type textarea "$fw-headlines: 300;"
click at [1503, 773] on span "Code" at bounding box center [1504, 774] width 31 height 15
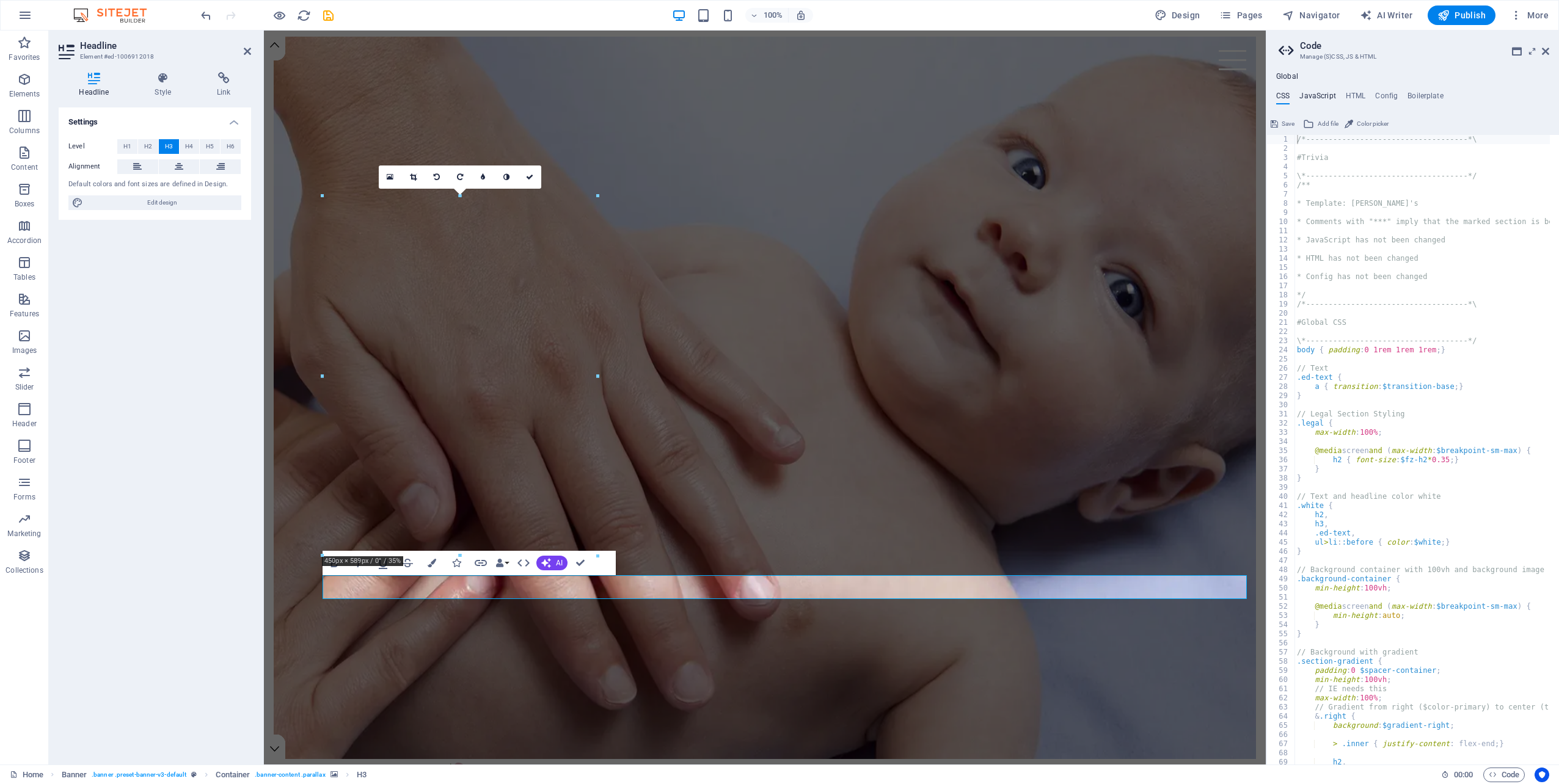
click at [1326, 95] on h4 "JavaScript" at bounding box center [1317, 98] width 36 height 13
type textarea "/* JS for preset "Menu V2" */"
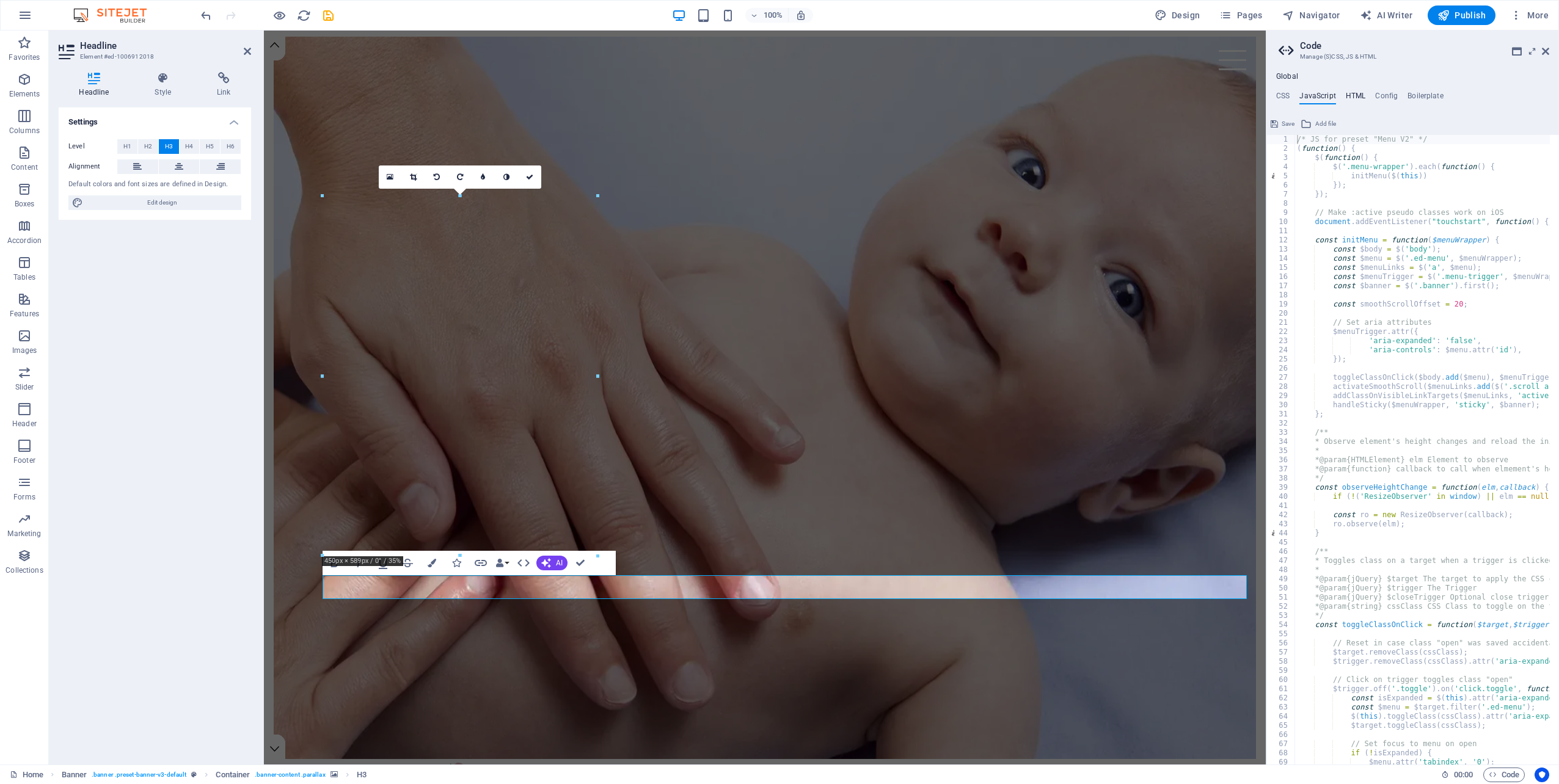
click at [1355, 95] on h4 "HTML" at bounding box center [1356, 98] width 20 height 13
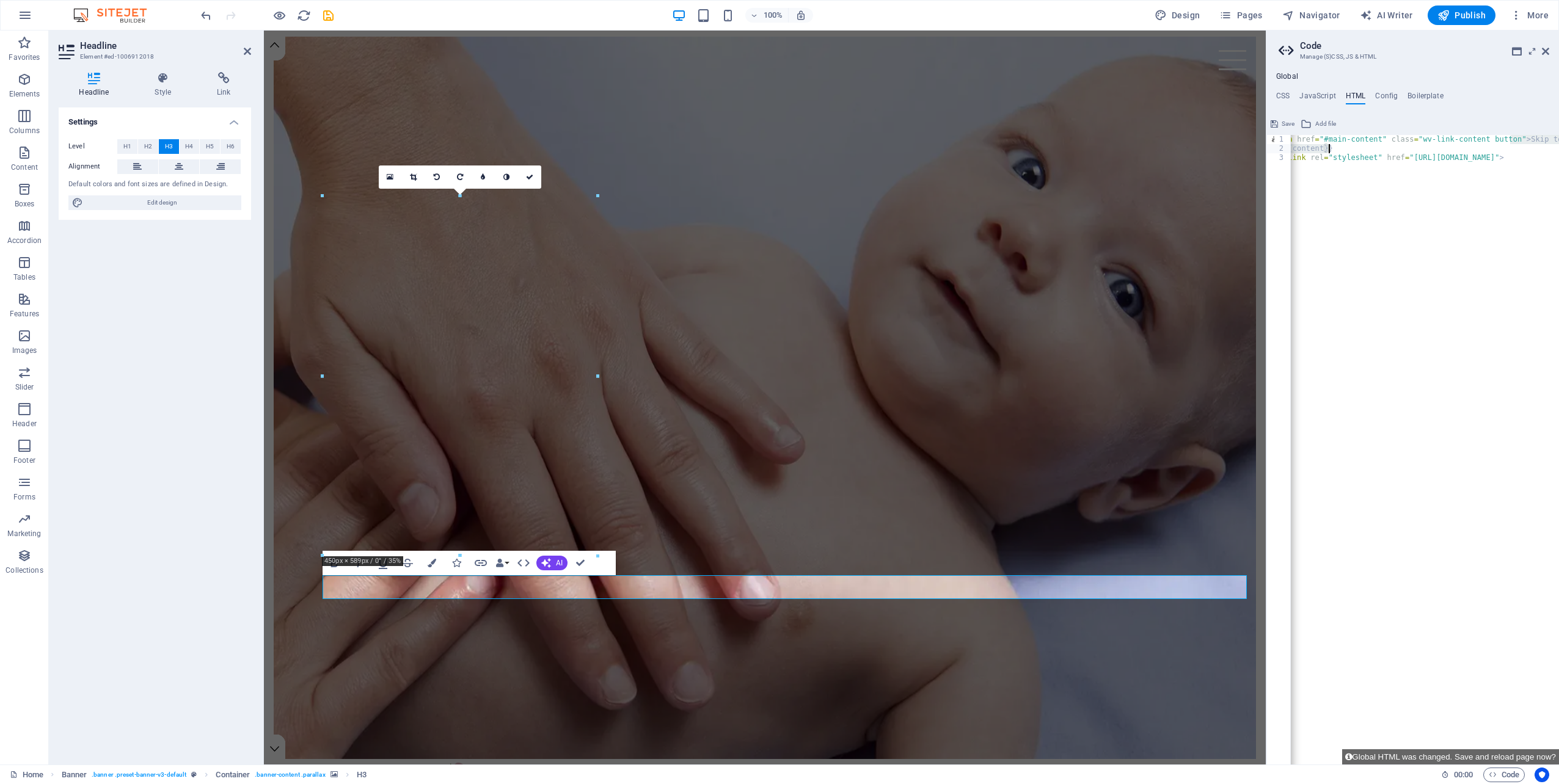
drag, startPoint x: 1511, startPoint y: 139, endPoint x: 1560, endPoint y: 146, distance: 49.5
click at [1558, 146] on html "[DOMAIN_NAME] Home Favorites Elements Columns Content Boxes Accordion Tables Fe…" at bounding box center [779, 392] width 1559 height 784
click at [1451, 210] on div "< a href = "#main-content" class = "wv-link-content button" > Skip to main cont…" at bounding box center [1446, 454] width 330 height 638
type textarea "<link rel="stylesheet" href="[URL][DOMAIN_NAME]">"
click at [1372, 156] on div "< a href = "#main-content" class = "wv-link-content button" > Skip to main cont…" at bounding box center [1446, 454] width 330 height 638
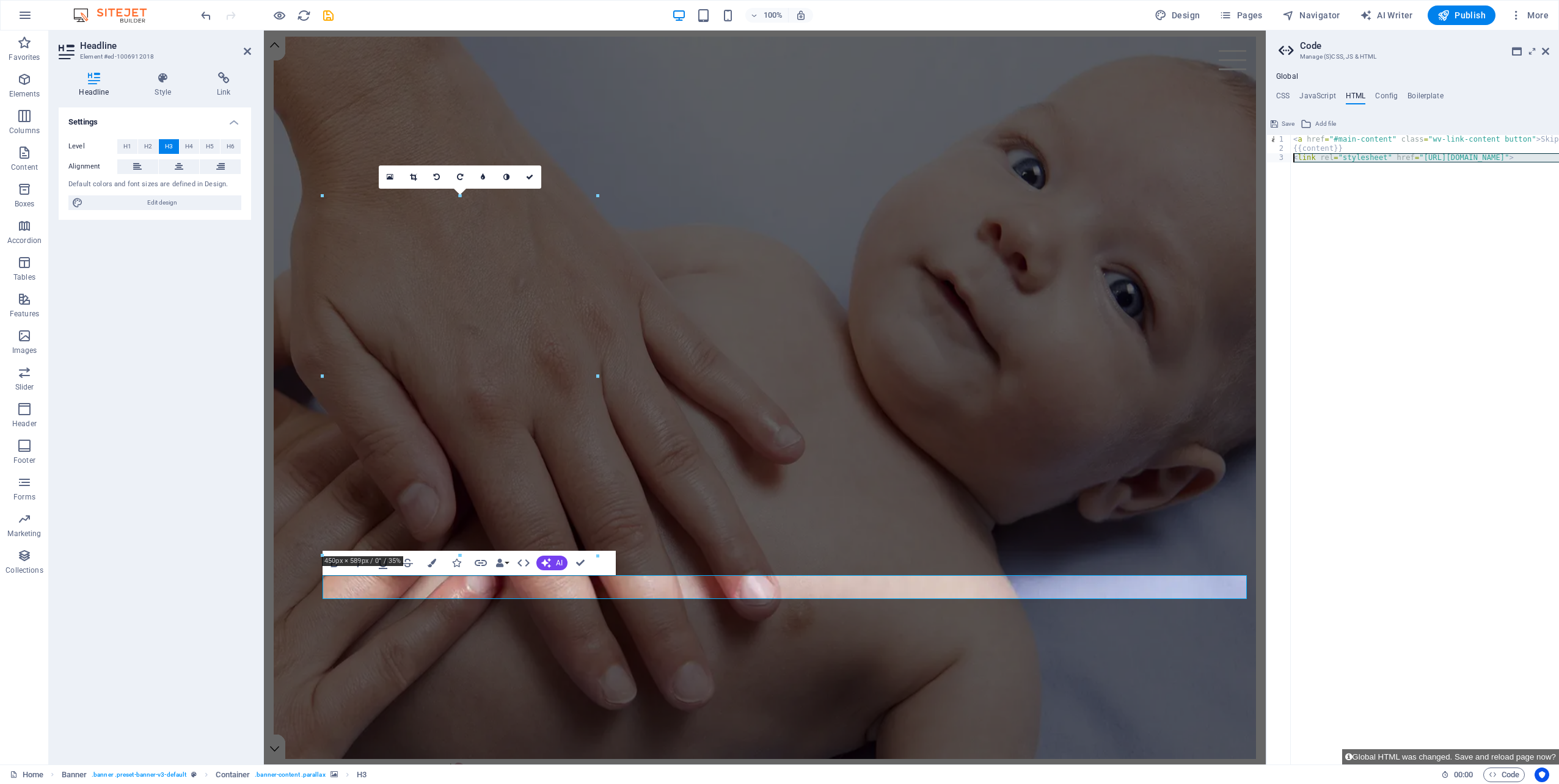
drag, startPoint x: 1554, startPoint y: 158, endPoint x: 1286, endPoint y: 159, distance: 268.0
click at [1286, 159] on div "<link rel="stylesheet" href="[URL][DOMAIN_NAME]"> 1 2 3 < a href = "#main-conte…" at bounding box center [1413, 450] width 293 height 630
click at [1293, 139] on div "< a href = "#main-content" class = "wv-link-content button" > Skip to main cont…" at bounding box center [1455, 454] width 330 height 638
paste textarea "<link rel="stylesheet" href="[URL][DOMAIN_NAME]">"
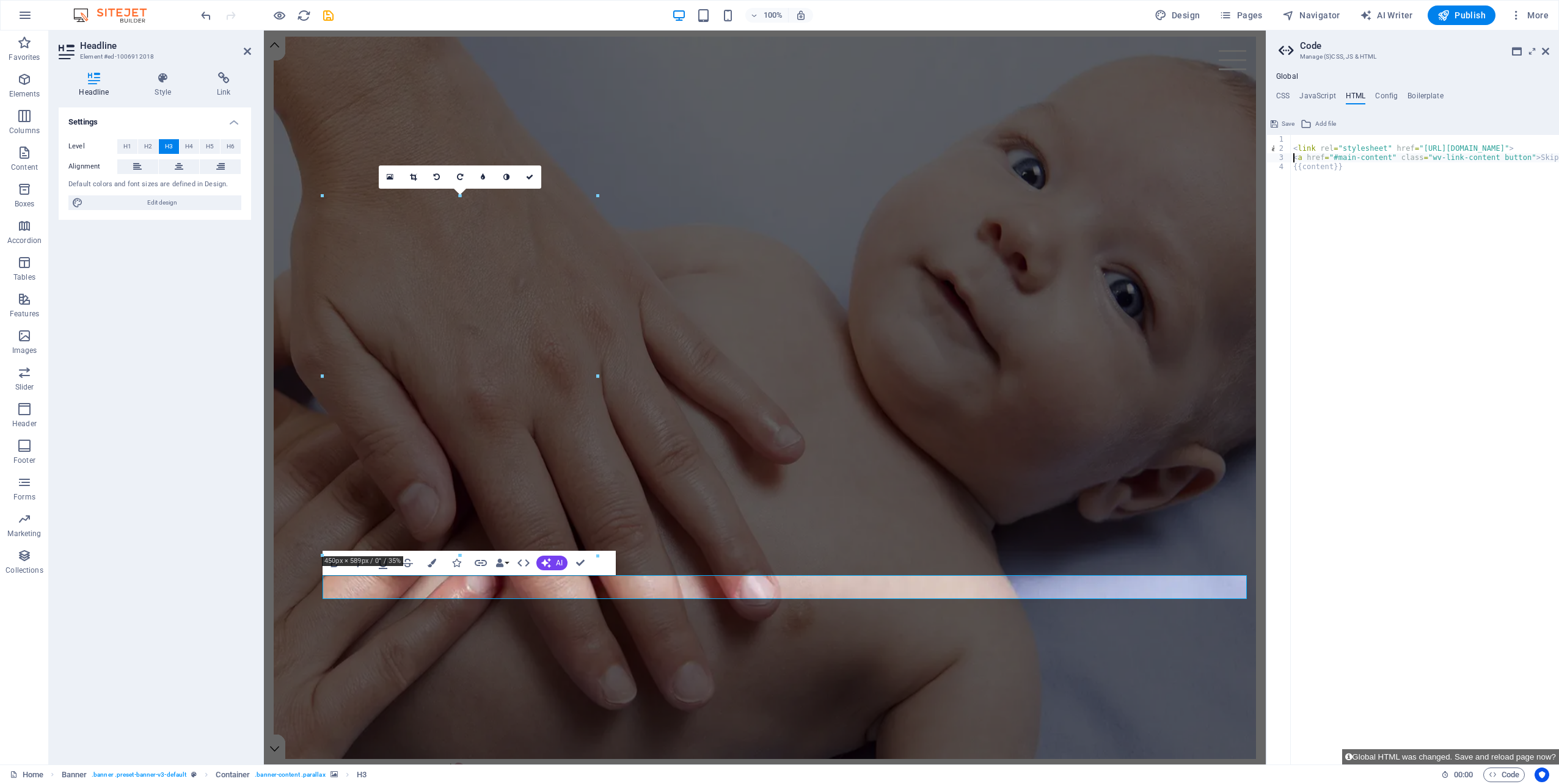
type textarea "<link rel="stylesheet" href="[URL][DOMAIN_NAME]">"
click at [1441, 183] on div "< link rel = "stylesheet" href = "[URL][DOMAIN_NAME]" > < a href = "#main-conte…" at bounding box center [1455, 454] width 330 height 638
type textarea "{{content}}"
click at [1390, 94] on h4 "Config" at bounding box center [1386, 98] width 23 height 13
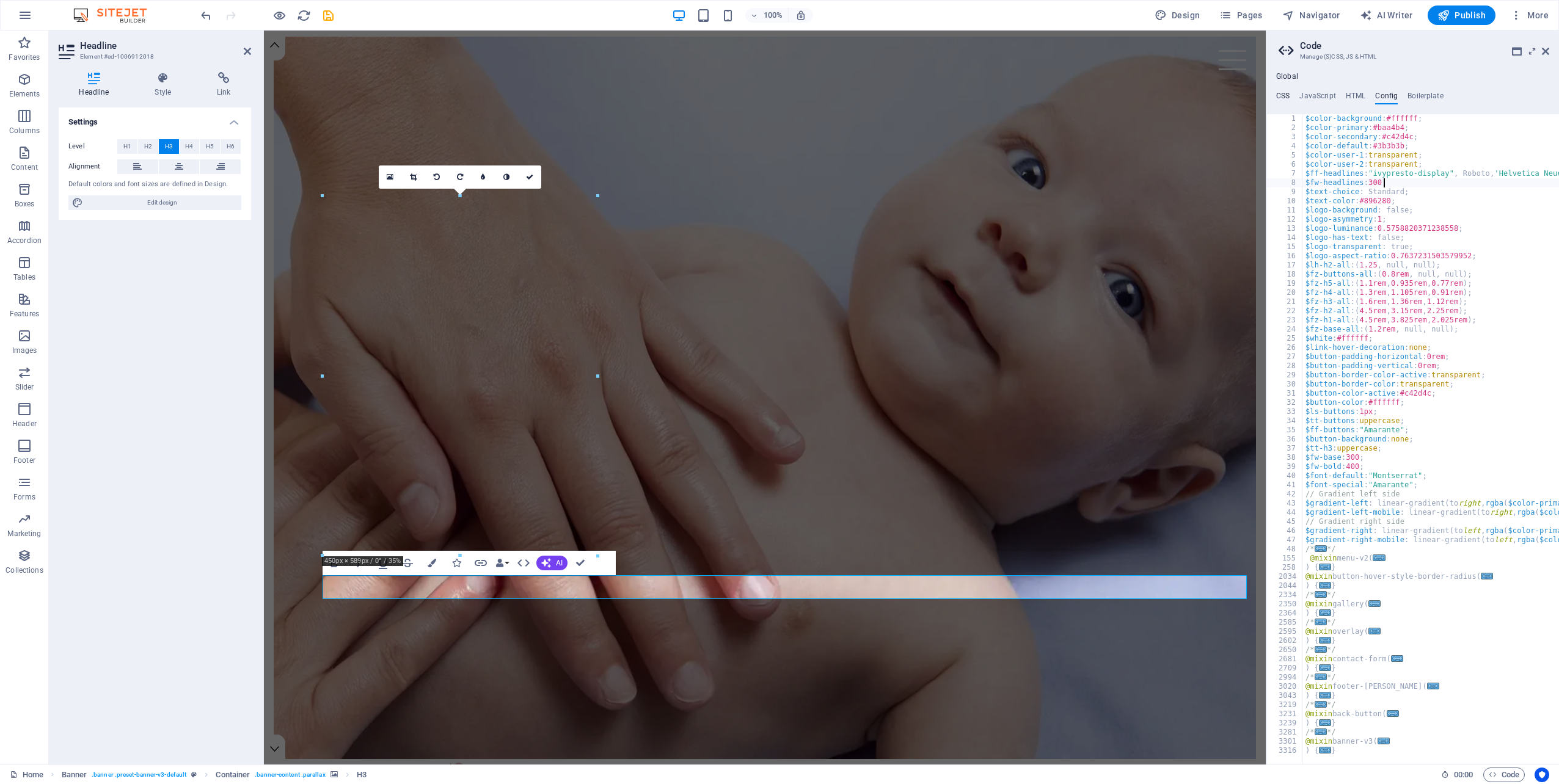
click at [1289, 96] on h4 "CSS" at bounding box center [1282, 98] width 13 height 13
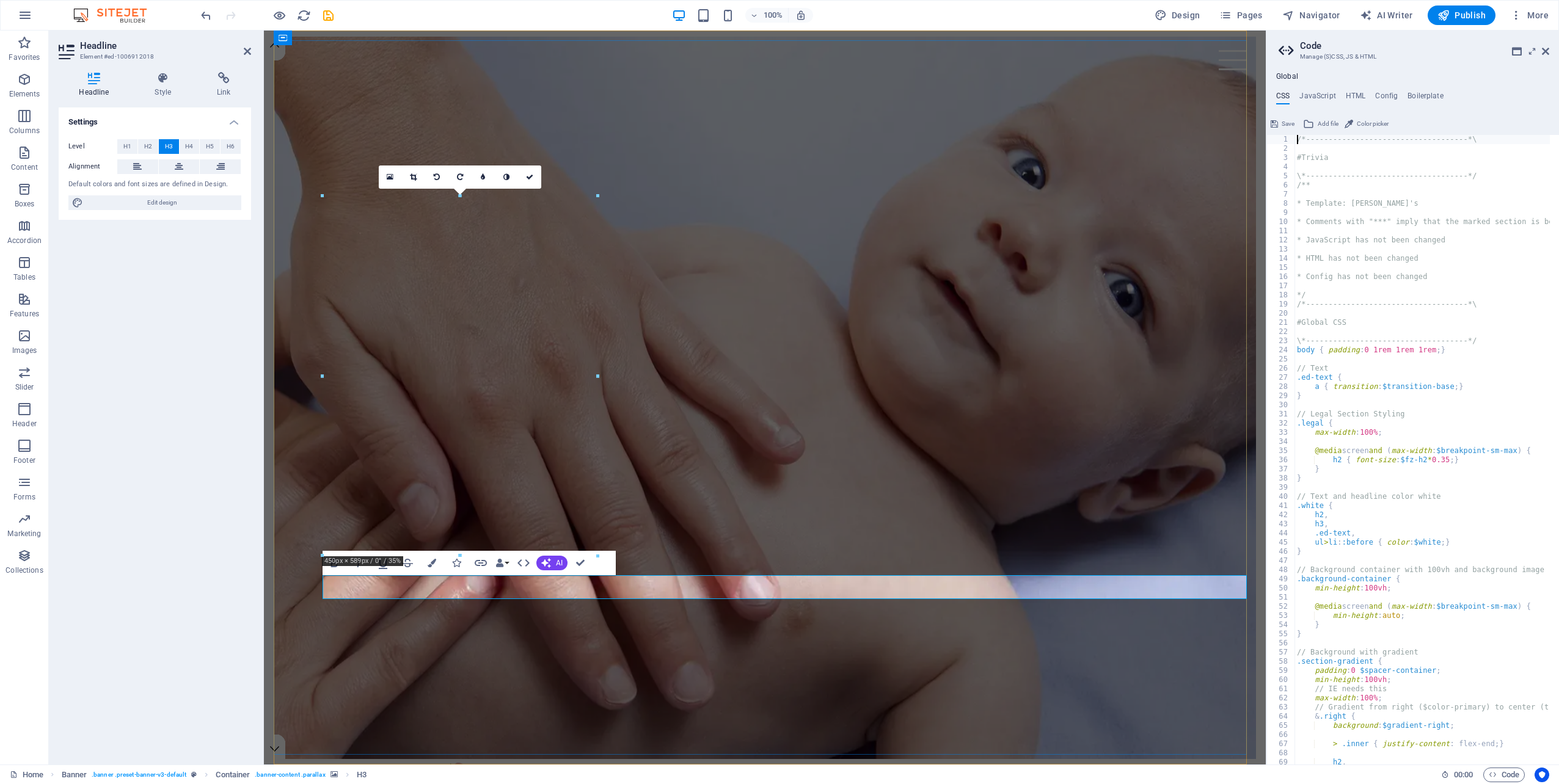
click at [197, 199] on span "Edit design" at bounding box center [162, 203] width 151 height 15
select select "rem"
select select "300"
select select "px"
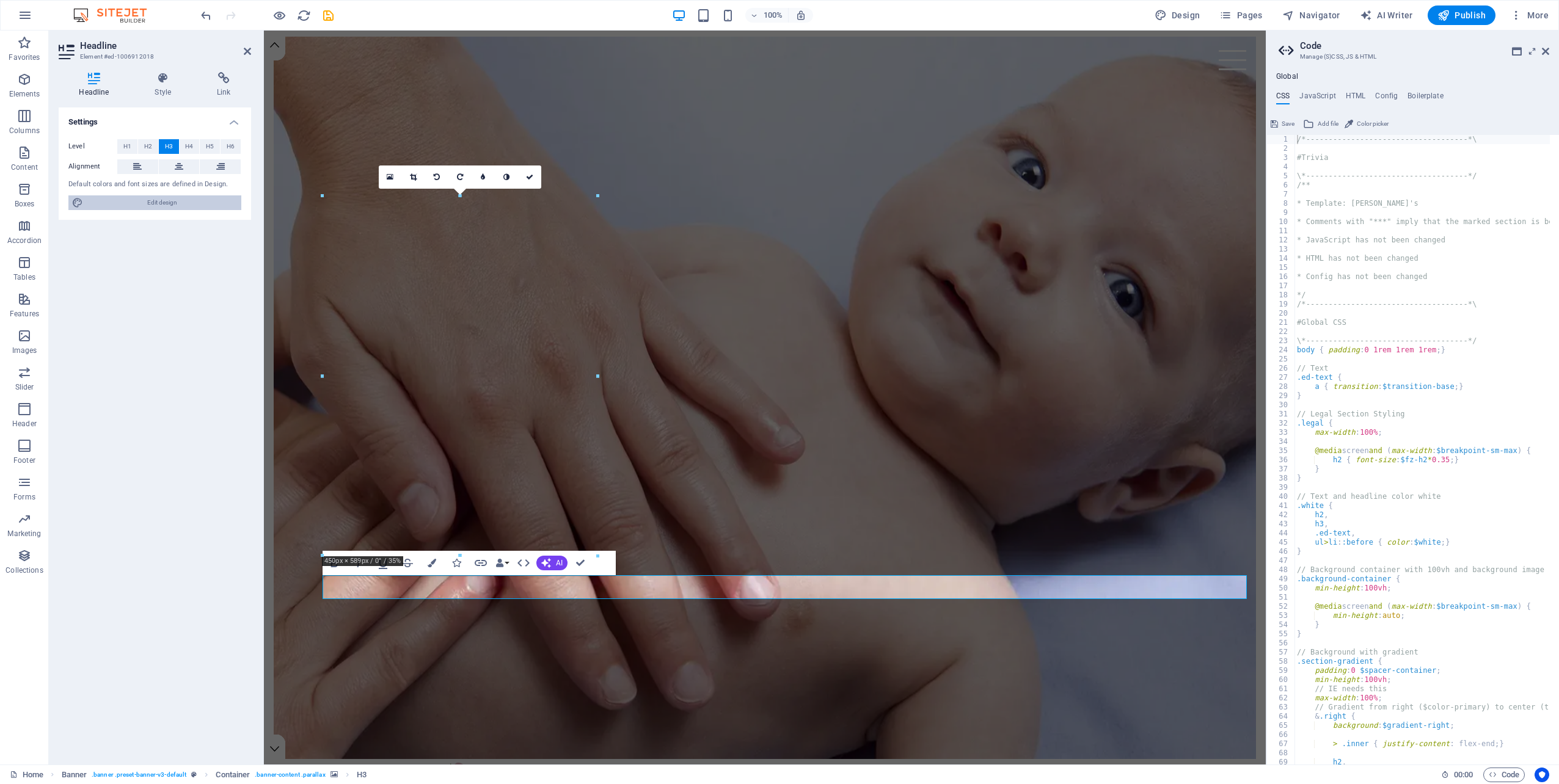
select select "300"
select select "px"
select select "rem"
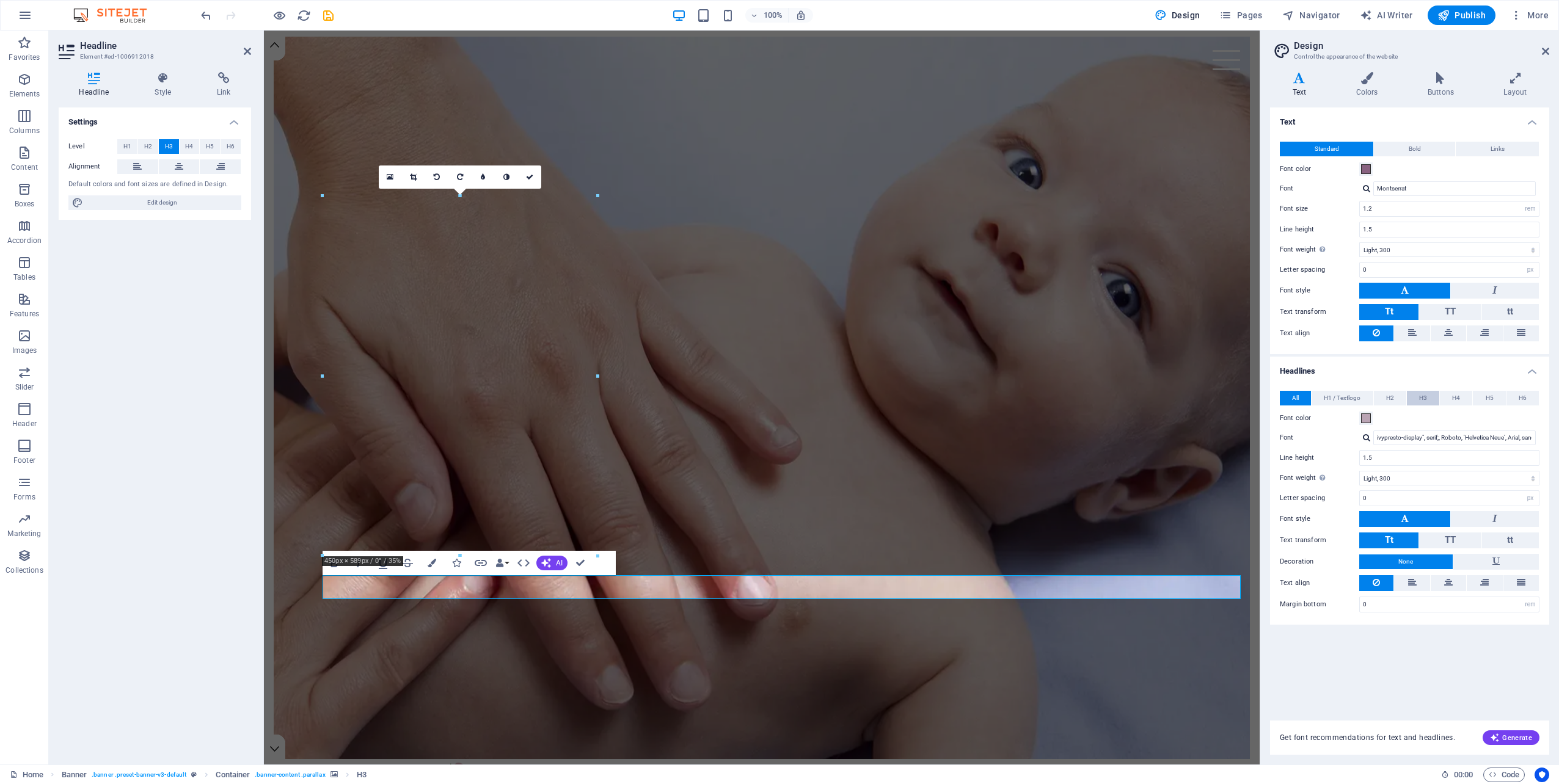
click at [1425, 393] on span "H3" at bounding box center [1422, 398] width 8 height 15
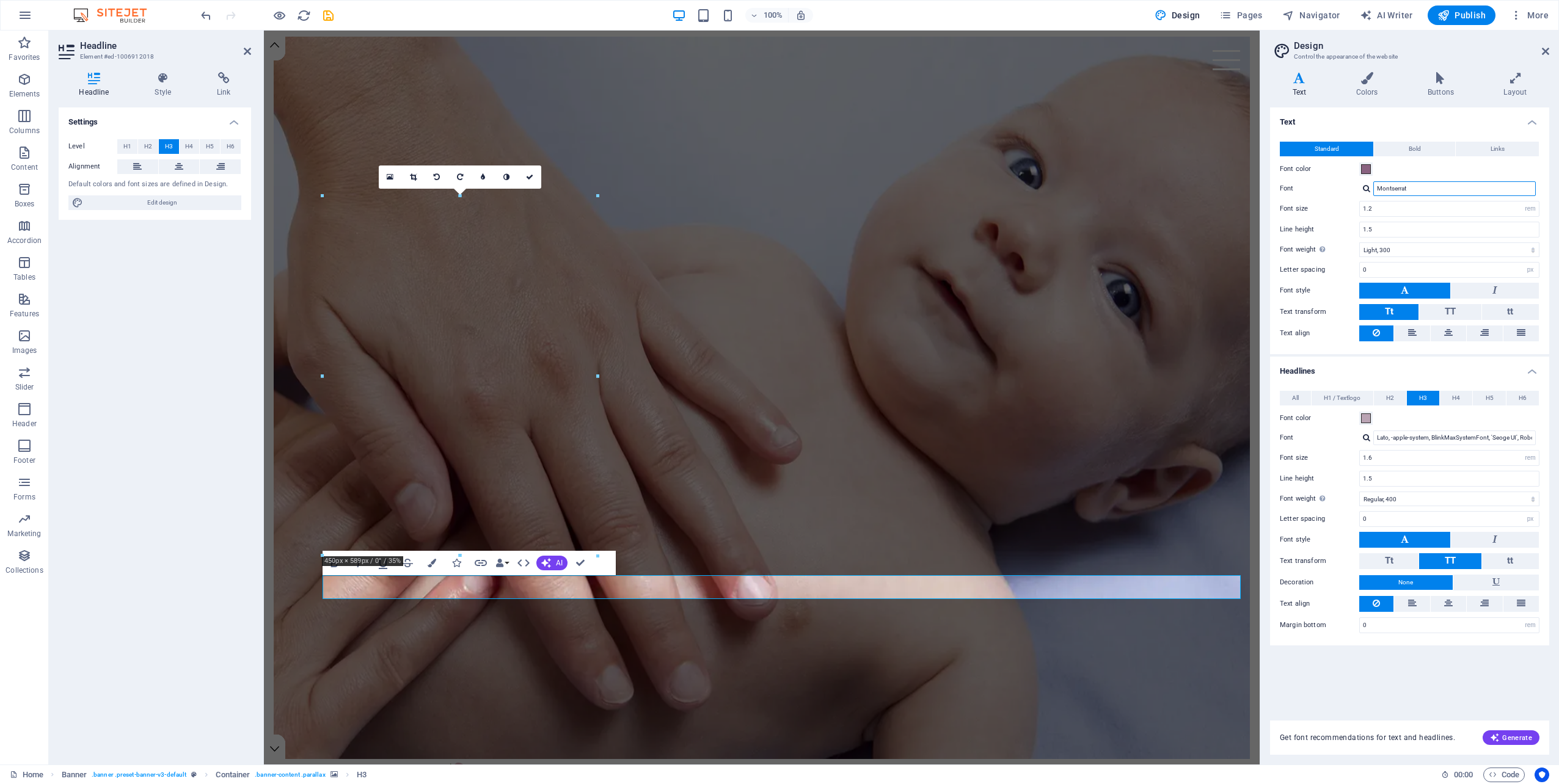
drag, startPoint x: 1420, startPoint y: 187, endPoint x: 1375, endPoint y: 189, distance: 45.0
click at [1375, 189] on input "Montserrat" at bounding box center [1454, 189] width 162 height 15
drag, startPoint x: 1377, startPoint y: 433, endPoint x: 1517, endPoint y: 437, distance: 140.1
click at [1517, 437] on input "Lato, -apple-system, BlinkMaxSystemFont, 'Seoge UI', Roboto, 'Helvetica Neue', …" at bounding box center [1454, 438] width 162 height 15
paste input "Montserrat"
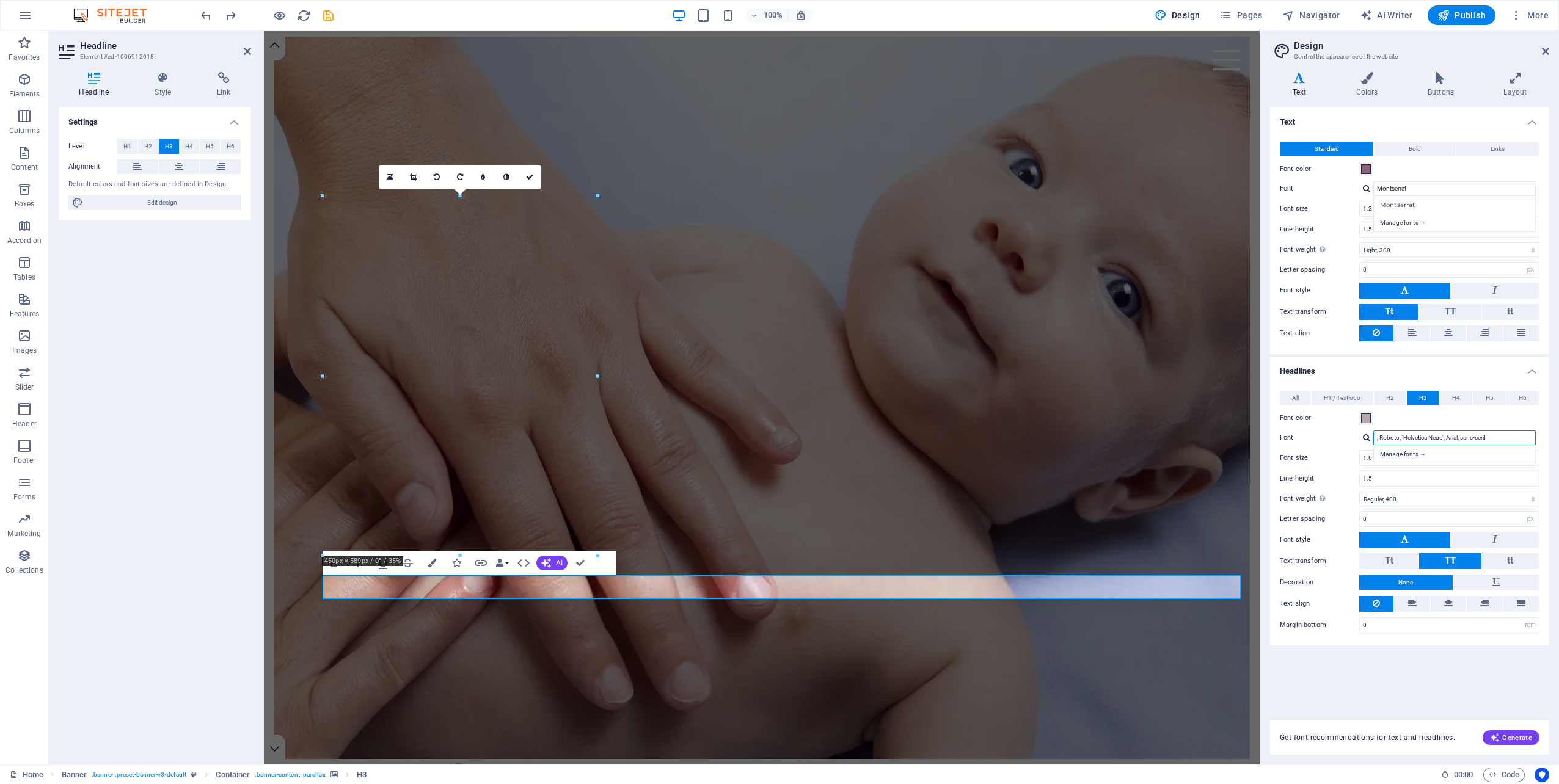
paste input "Montserrat"
type input "Montserrat, Roboto, 'Helvetica Neue', Arial, sans-serif"
click at [1321, 463] on div "All H1 / Textlogo H2 H3 H4 H5 H6 Font color Font ivypresto-display", serif;, Ro…" at bounding box center [1409, 512] width 284 height 267
click at [1343, 450] on div "Font size 1.6 rem px em %" at bounding box center [1409, 458] width 260 height 16
click at [1405, 449] on div "Manage fonts →" at bounding box center [1457, 454] width 161 height 13
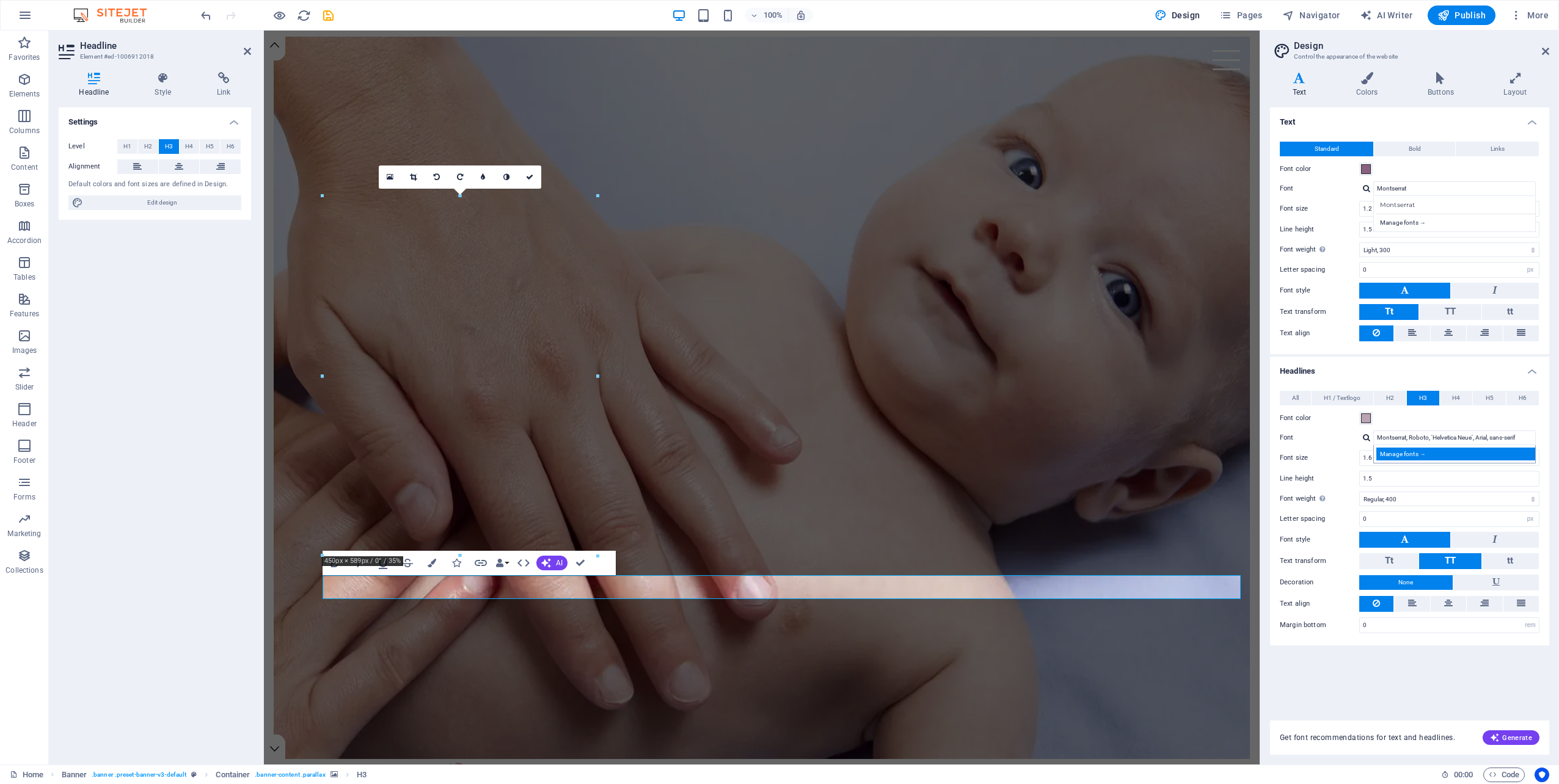
select select "popularity"
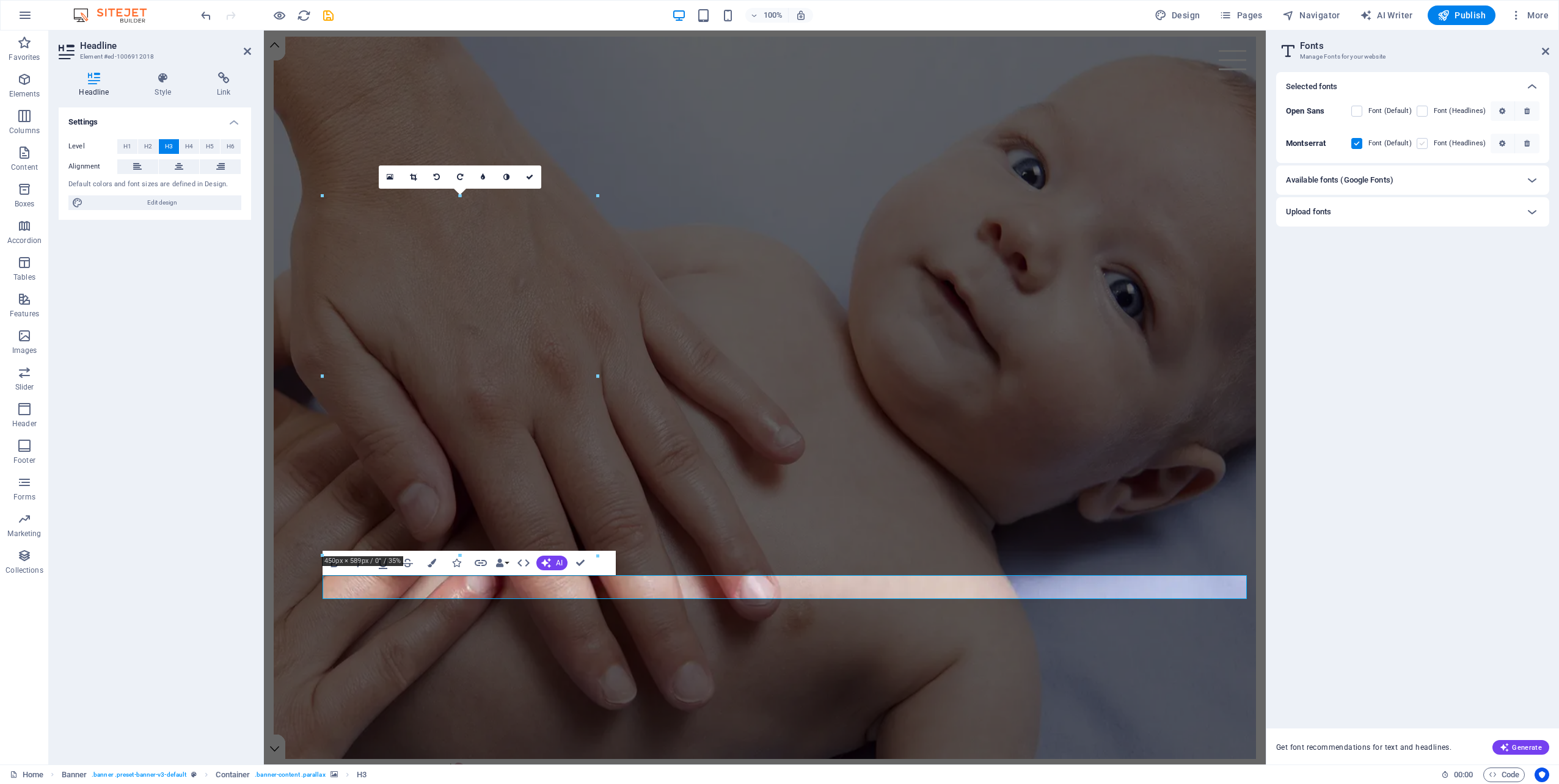
click at [1426, 140] on label at bounding box center [1421, 143] width 11 height 11
click at [0, 0] on input "checkbox" at bounding box center [0, 0] width 0 height 0
click at [1419, 182] on div "Available fonts (Google Fonts)" at bounding box center [1401, 180] width 231 height 15
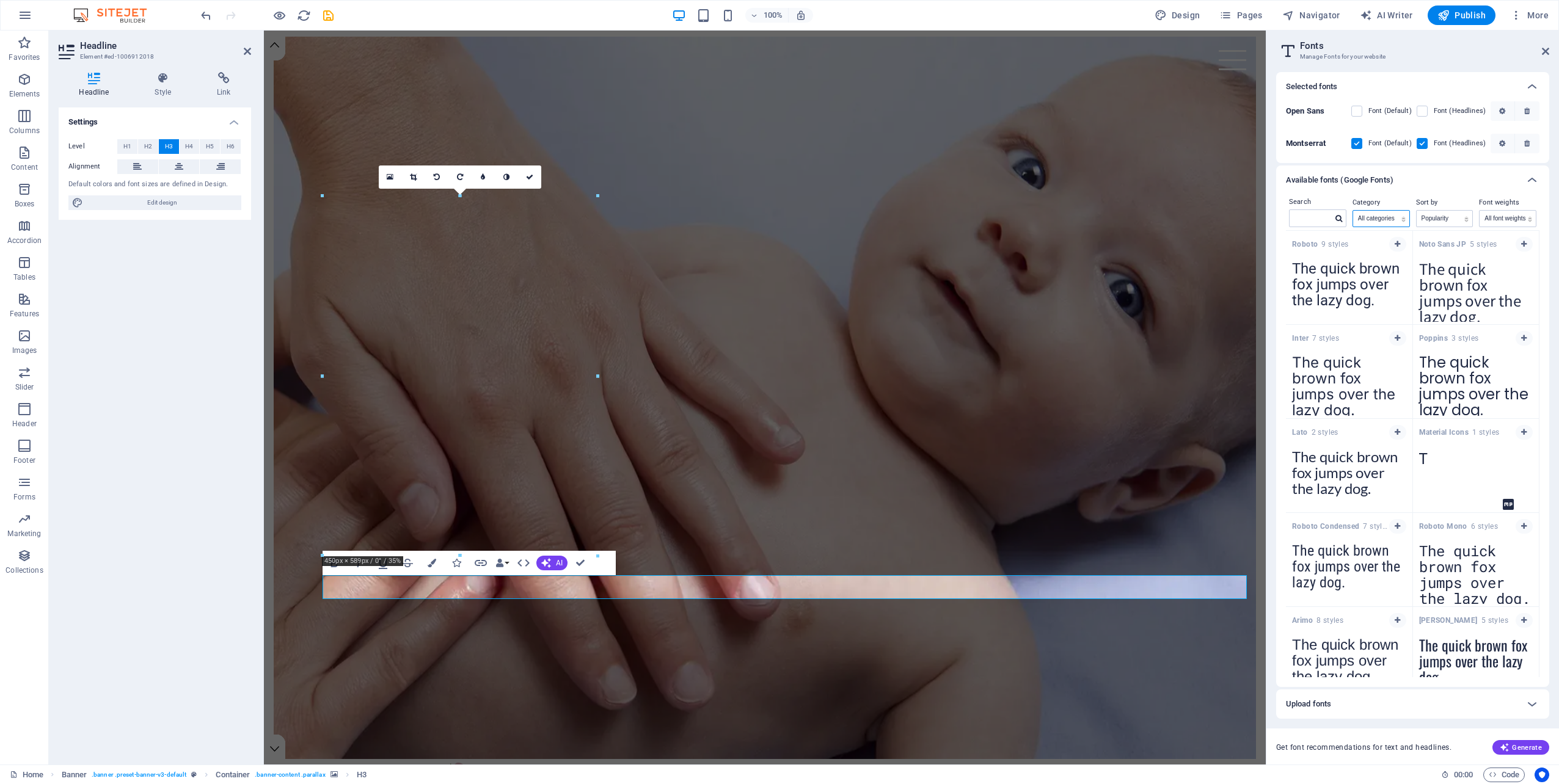
click at [1389, 221] on select "All categories serif display monospace sans-serif handwriting" at bounding box center [1380, 219] width 56 height 16
click at [1353, 211] on select "All categories serif display monospace sans-serif handwriting" at bounding box center [1380, 219] width 56 height 16
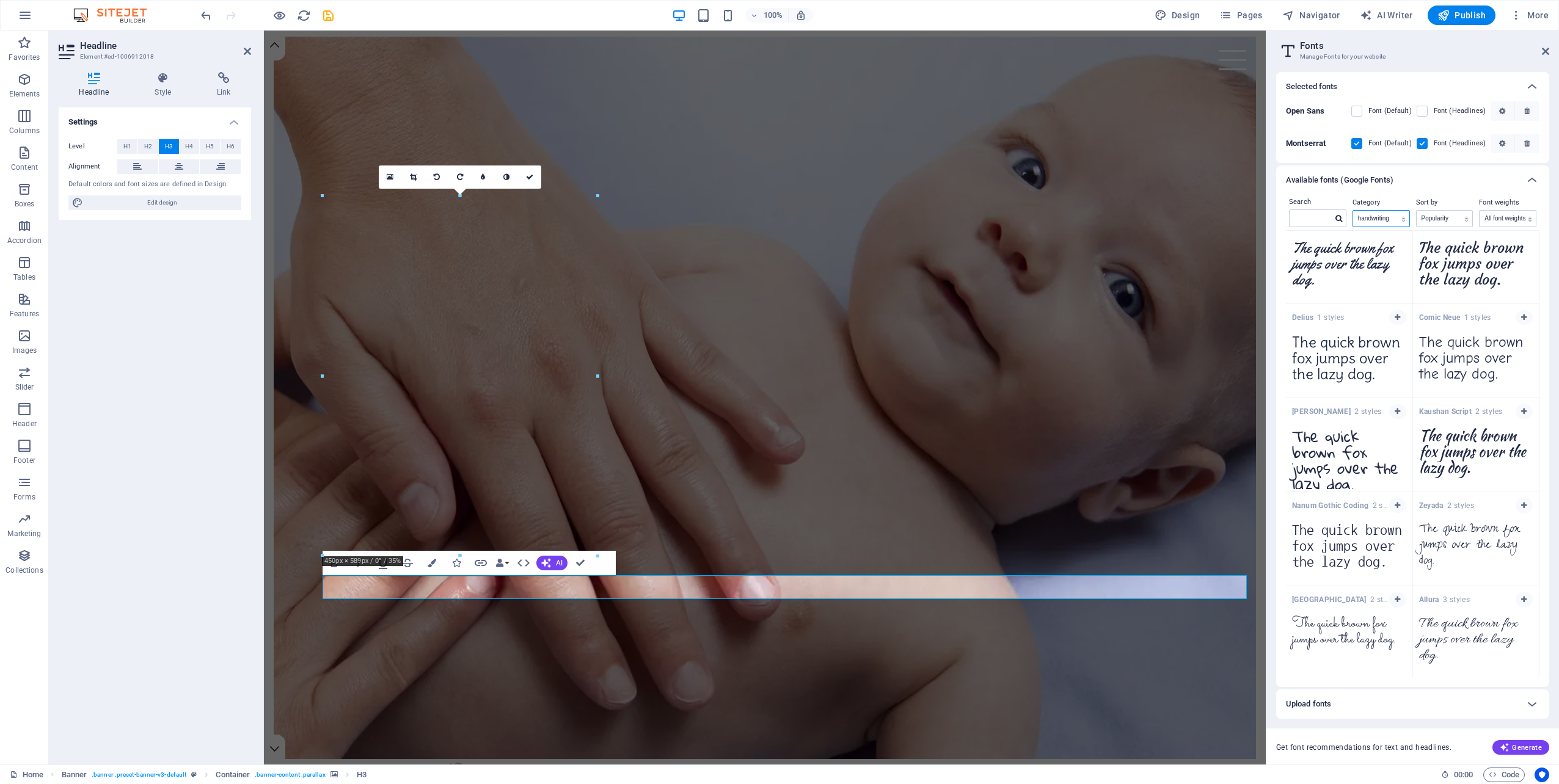
scroll to position [674, 0]
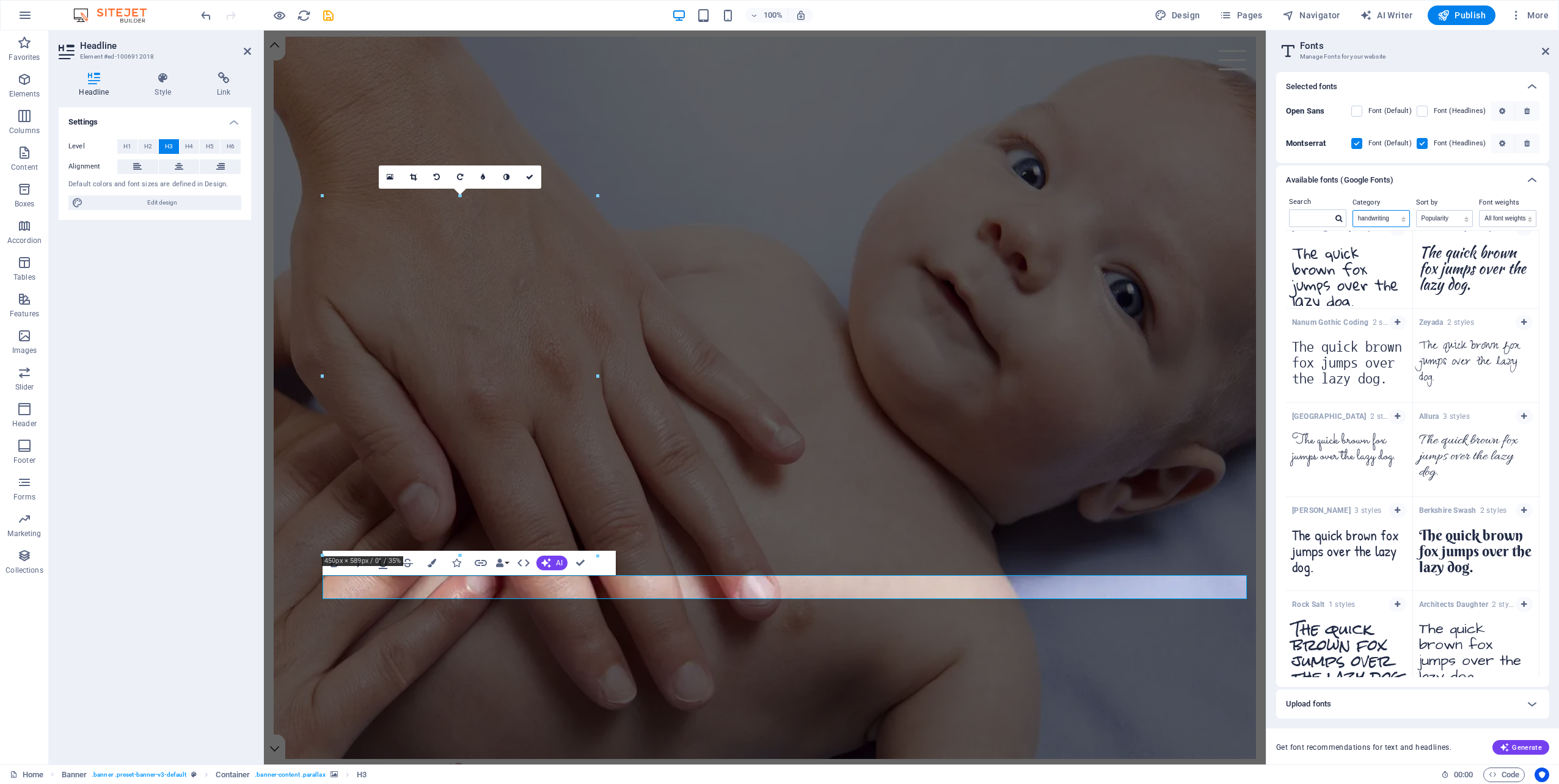
click at [1383, 220] on select "All categories serif display monospace sans-serif handwriting" at bounding box center [1380, 219] width 56 height 16
select select "serif"
click at [1353, 211] on select "All categories serif display monospace sans-serif handwriting" at bounding box center [1380, 219] width 56 height 16
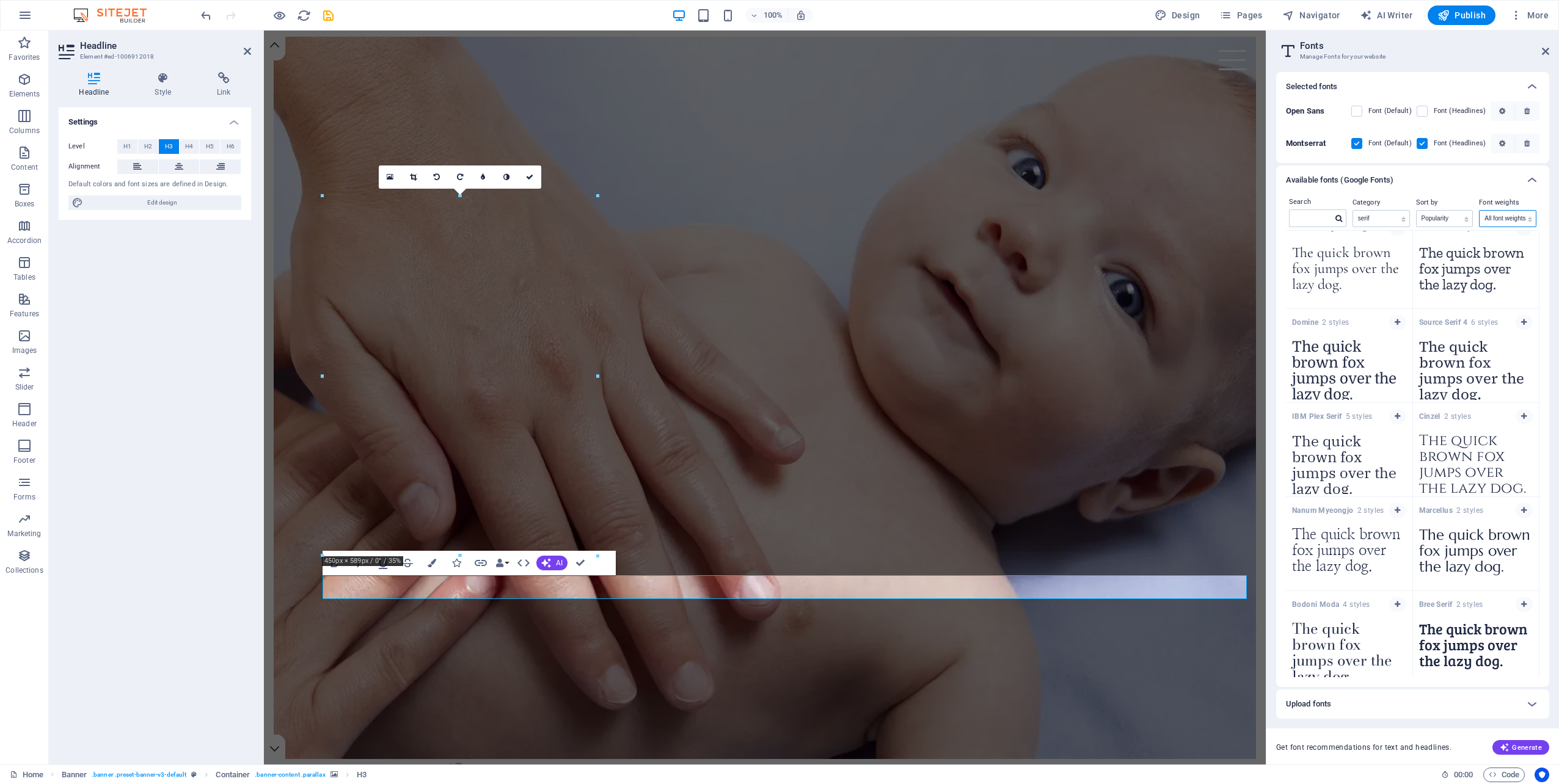
click at [1500, 221] on select "All font weights 100 100italic 200 200italic 300 300italic 500 500italic 600 60…" at bounding box center [1507, 219] width 56 height 16
select select "300italic"
click at [1479, 211] on select "All font weights 100 100italic 200 200italic 300 300italic 500 500italic 600 60…" at bounding box center [1507, 219] width 56 height 16
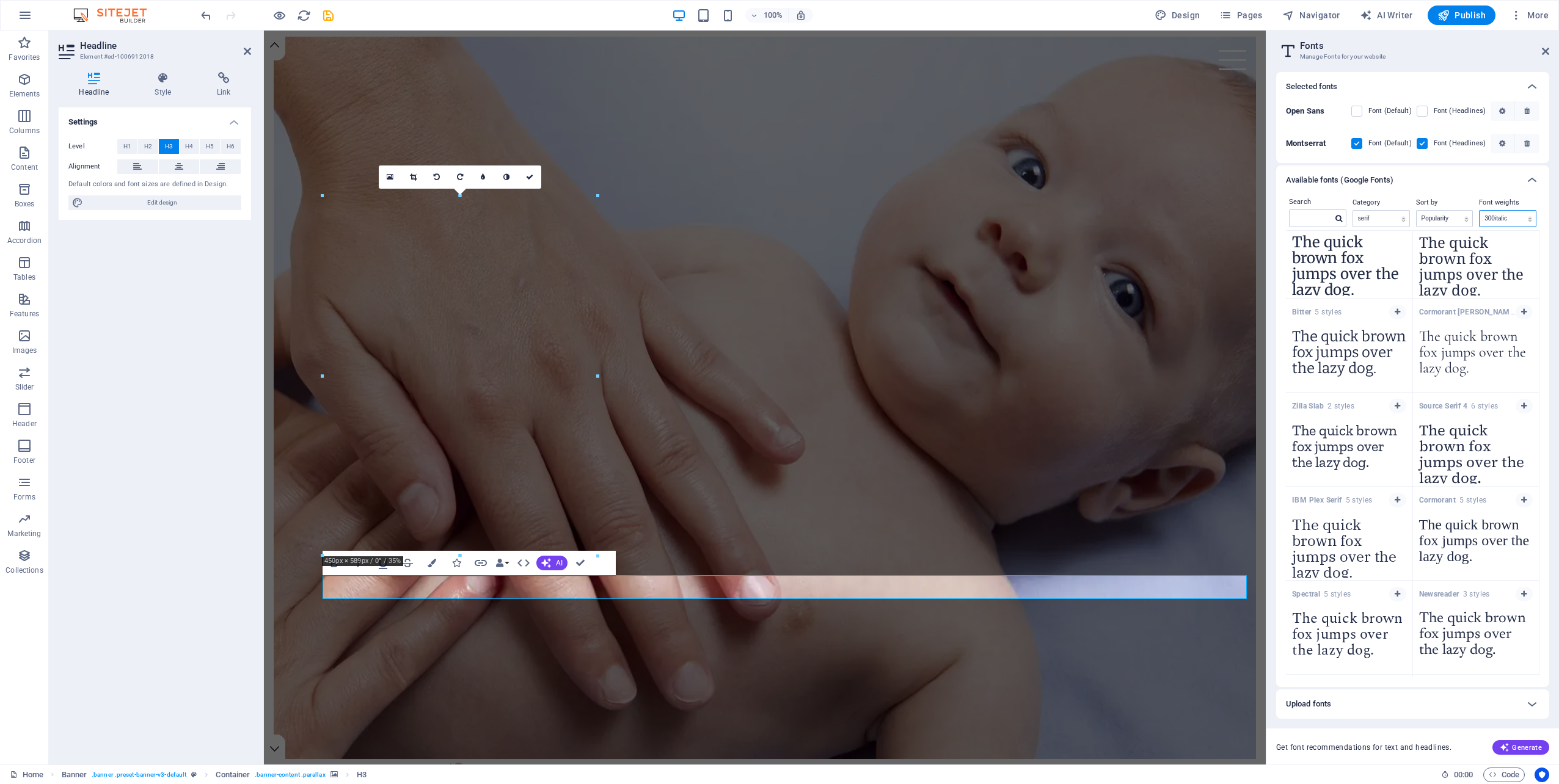
scroll to position [0, 0]
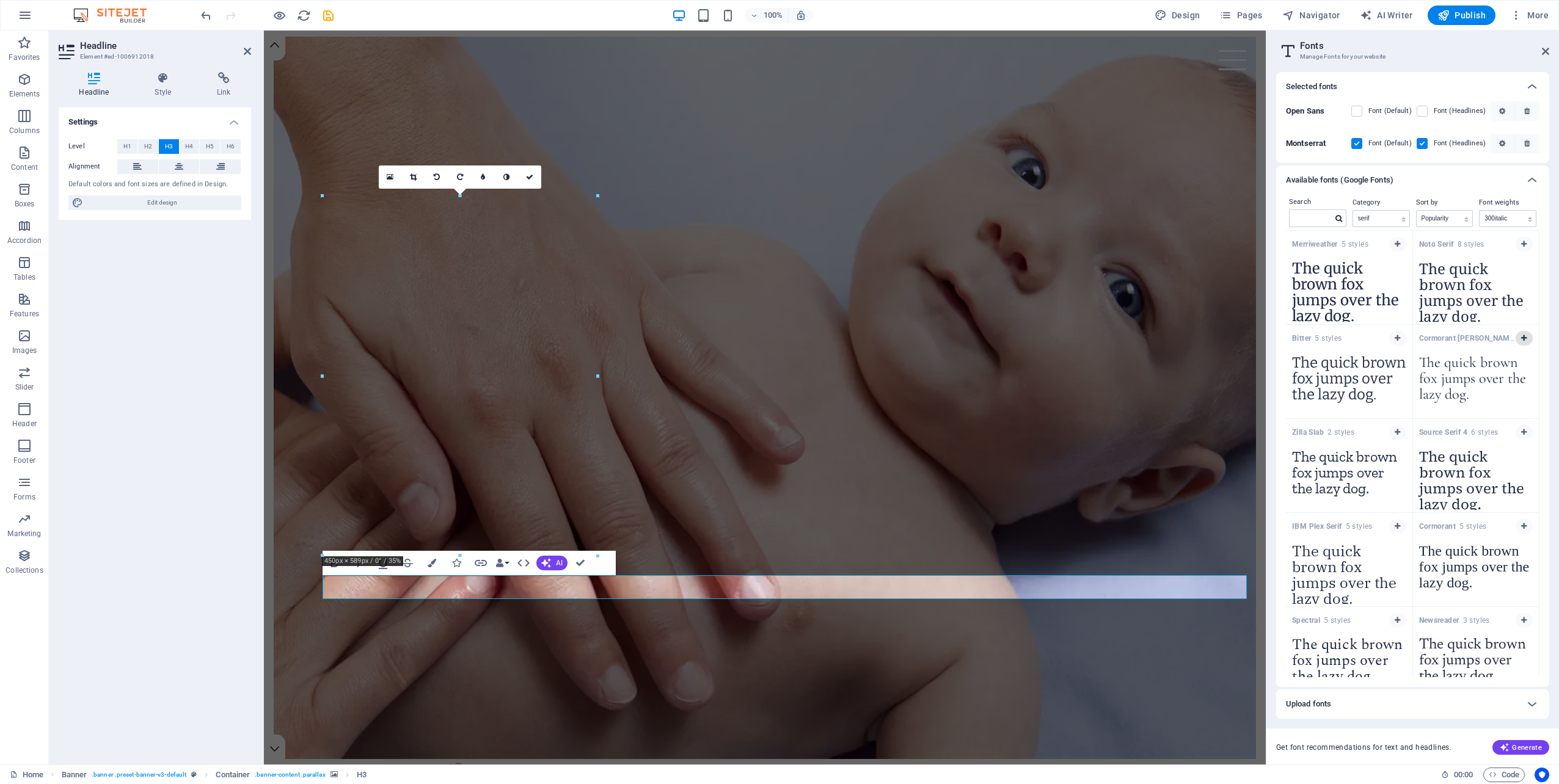
click at [1521, 338] on icon "button" at bounding box center [1524, 339] width 6 height 7
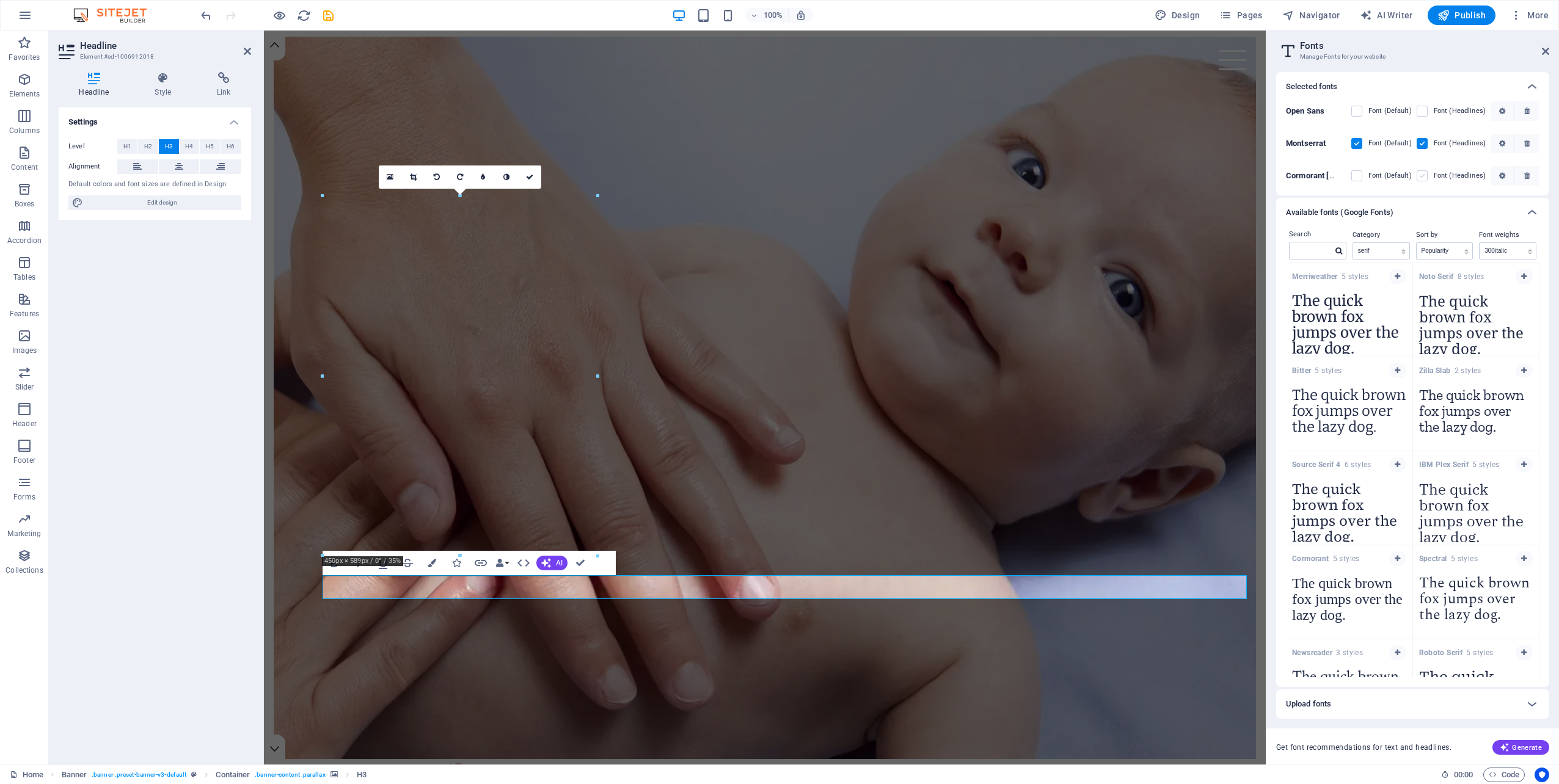
click at [1424, 176] on label at bounding box center [1421, 176] width 11 height 11
click at [0, 0] on Garamond "checkbox" at bounding box center [0, 0] width 0 height 0
click at [1529, 112] on icon "button" at bounding box center [1527, 111] width 6 height 7
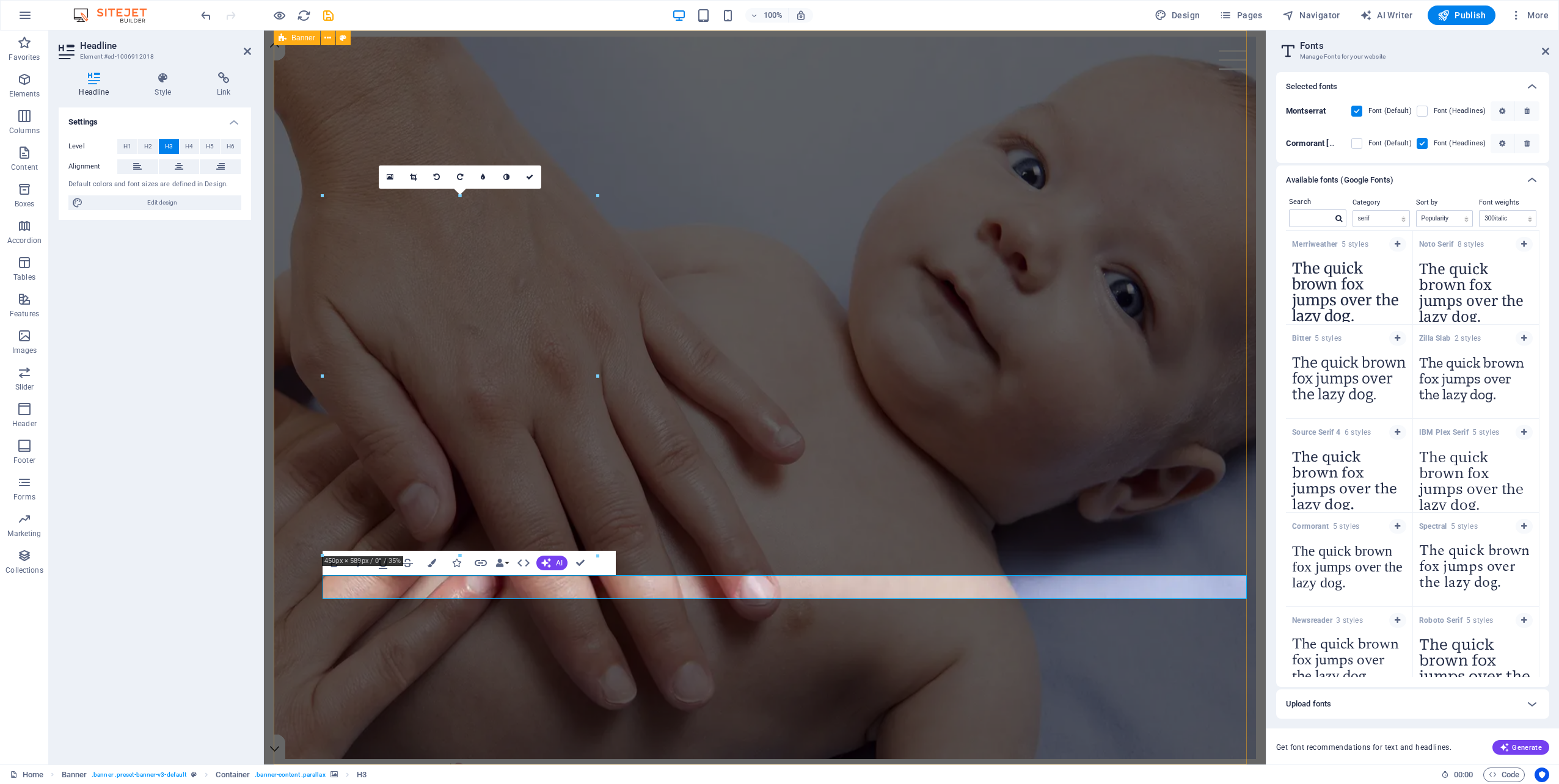
click at [1456, 431] on strong "IBM Plex Serif" at bounding box center [1445, 432] width 53 height 9
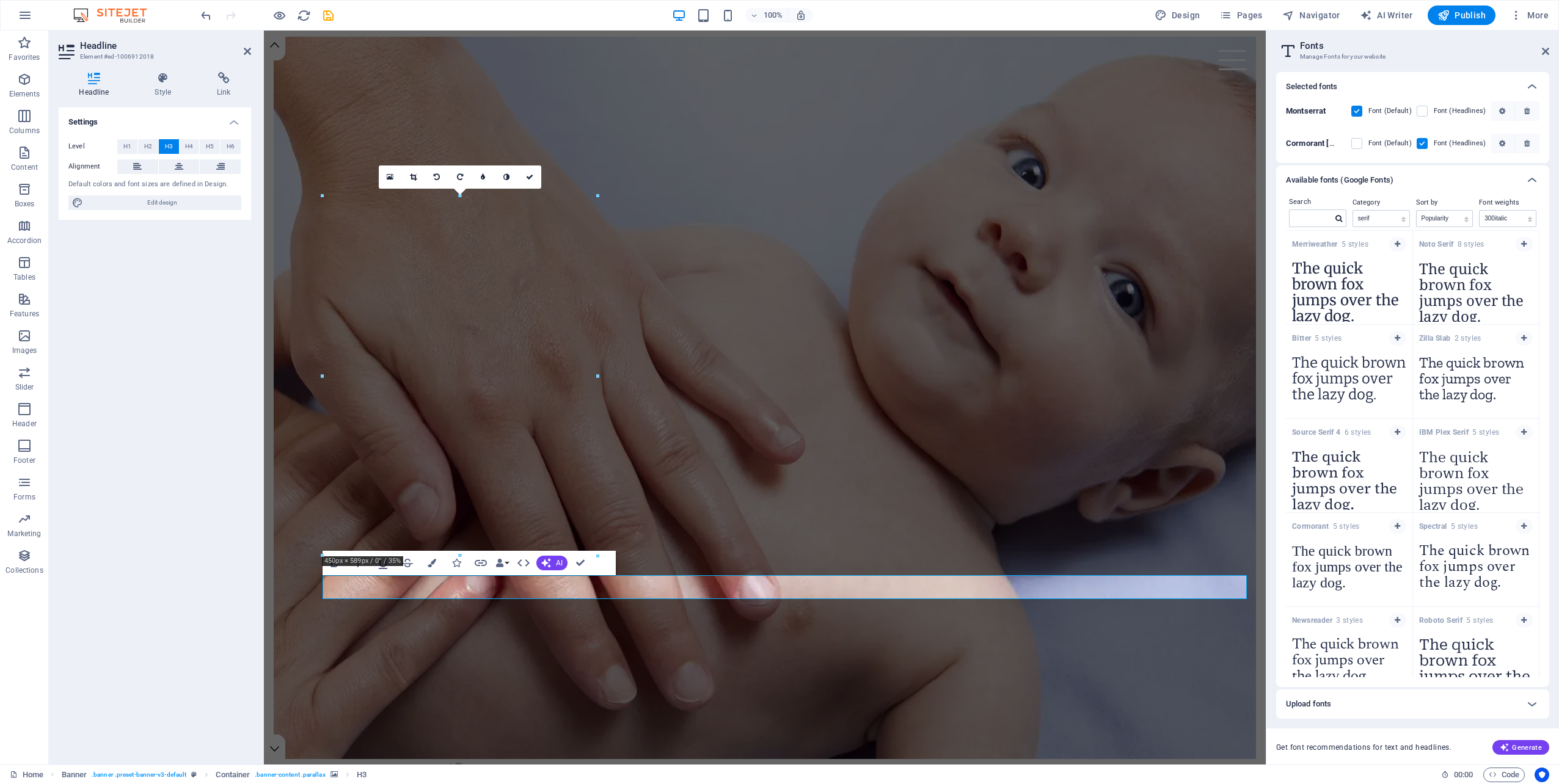
drag, startPoint x: 925, startPoint y: 587, endPoint x: 309, endPoint y: 575, distance: 616.1
click at [309, 575] on div "Nurturing babies & supporting parents to grow & blossom together Nurturing bab…" at bounding box center [765, 603] width 983 height 1125
click at [122, 144] on button "H1" at bounding box center [127, 146] width 20 height 15
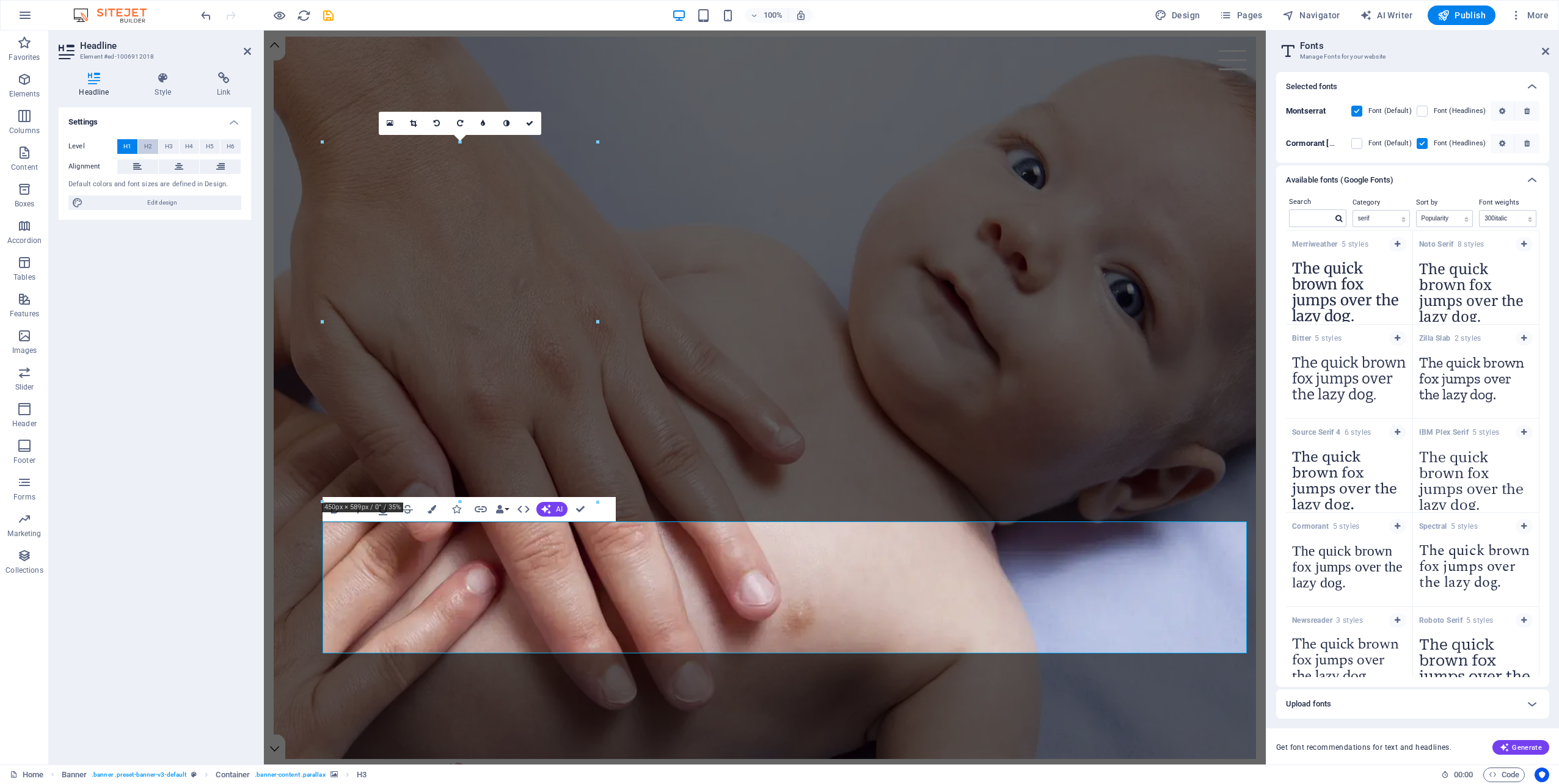
click at [144, 146] on span "H2" at bounding box center [148, 146] width 8 height 15
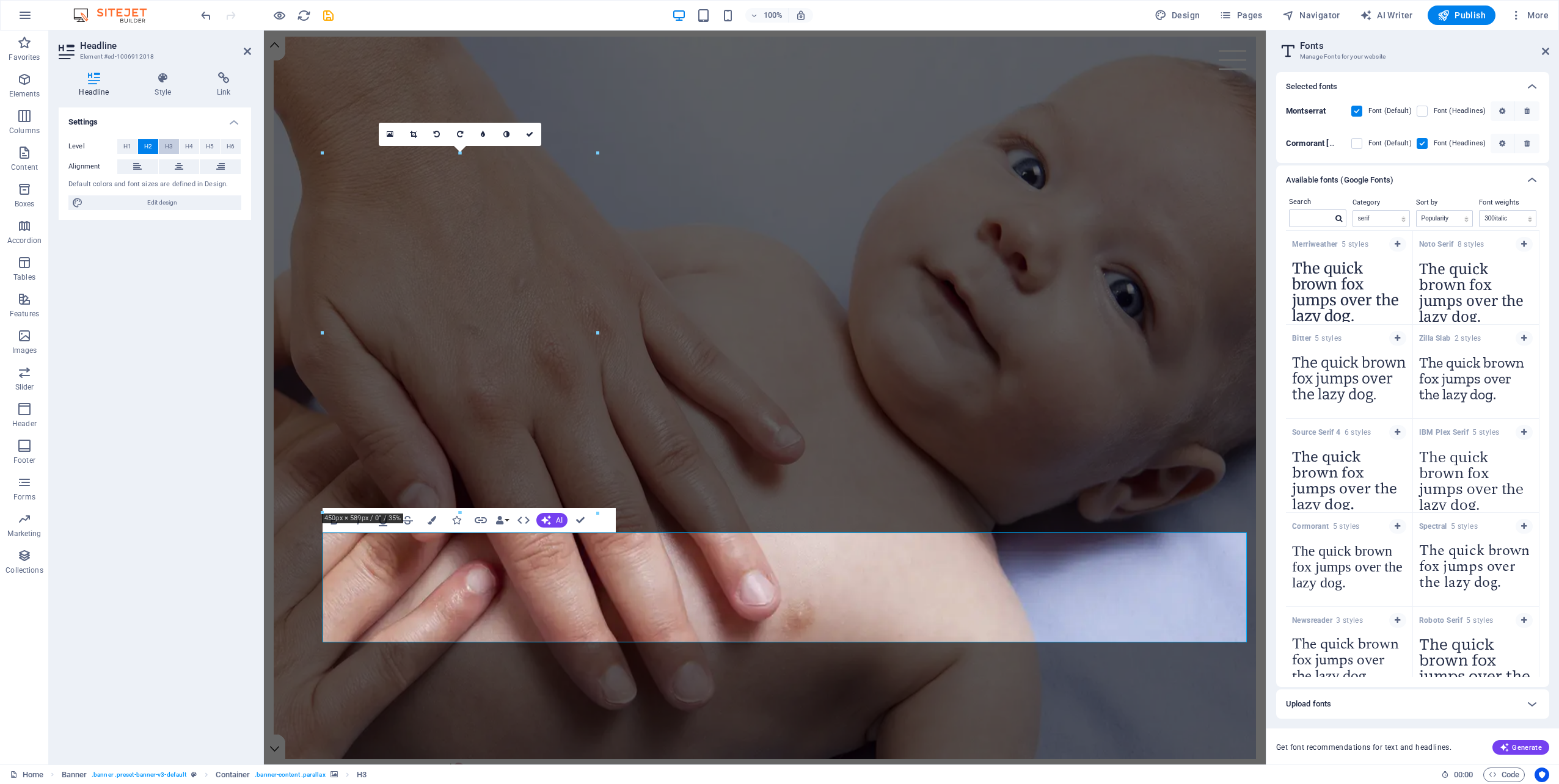
click at [167, 146] on span "H3" at bounding box center [168, 146] width 8 height 15
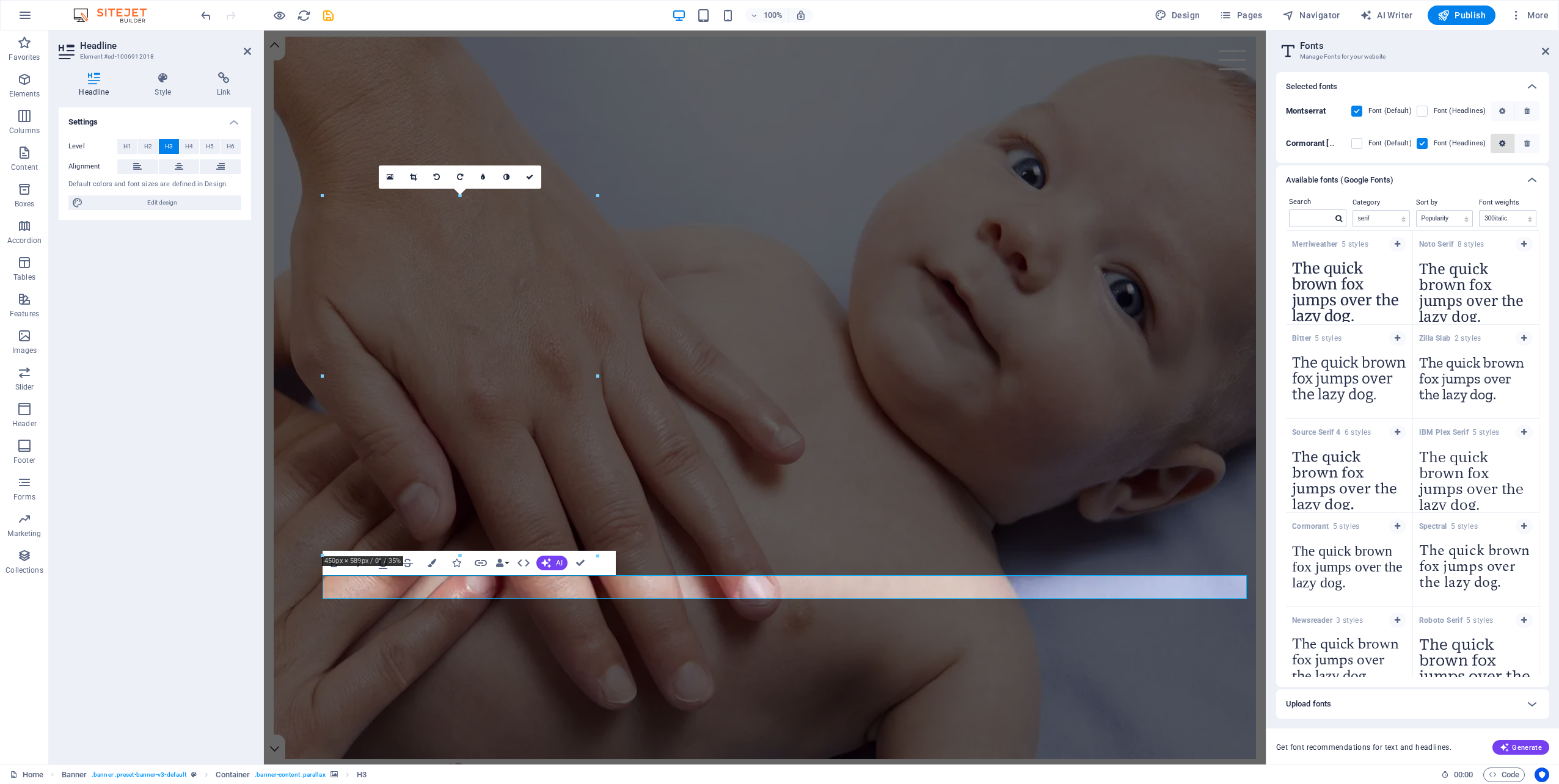
click at [1503, 144] on icon "button" at bounding box center [1502, 143] width 6 height 7
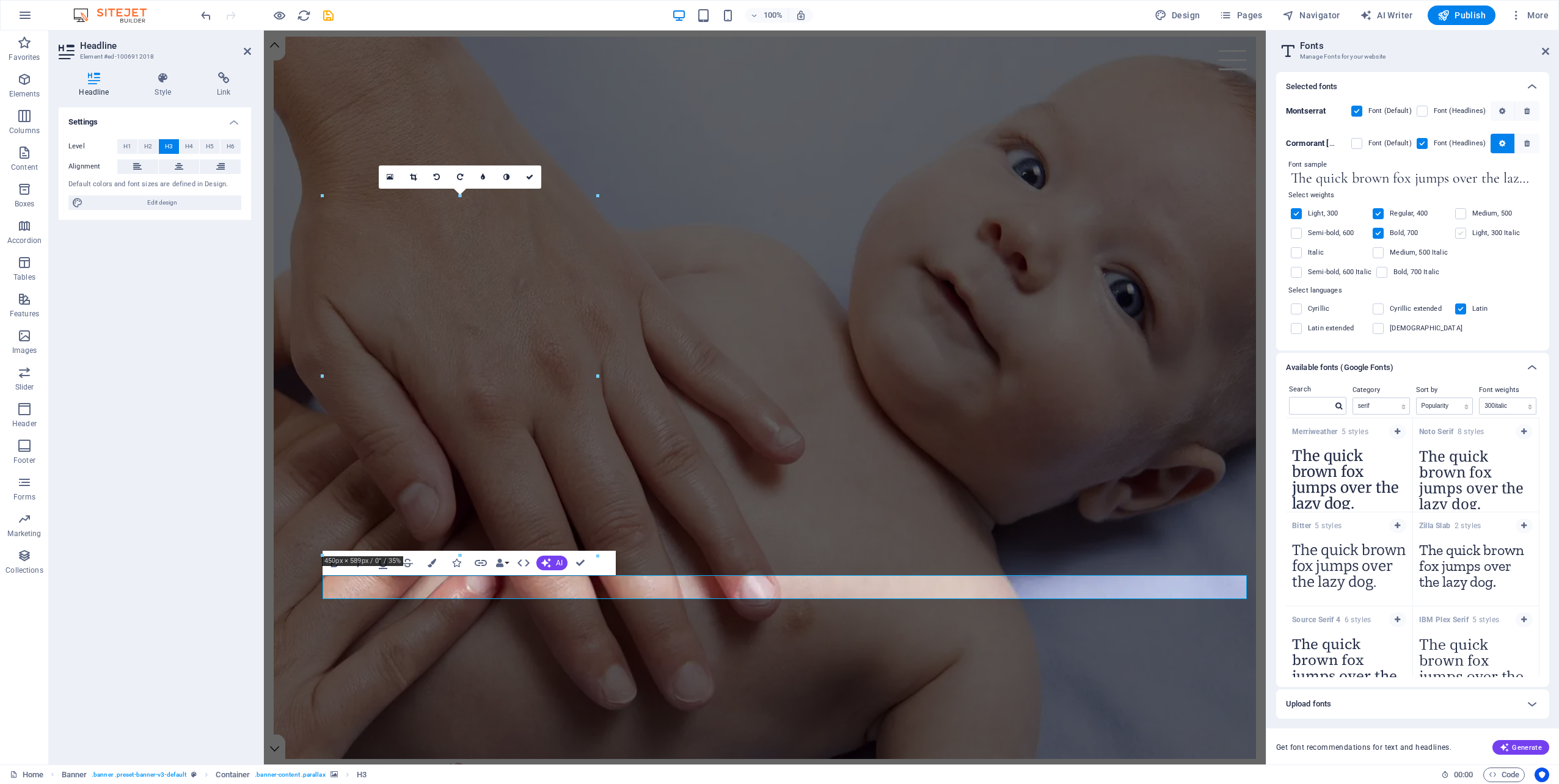
click at [1457, 233] on label at bounding box center [1460, 233] width 11 height 11
click at [0, 0] on input "checkbox" at bounding box center [0, 0] width 0 height 0
click at [1380, 231] on label at bounding box center [1378, 233] width 11 height 11
click at [0, 0] on input "checkbox" at bounding box center [0, 0] width 0 height 0
click at [1378, 211] on label at bounding box center [1378, 214] width 11 height 11
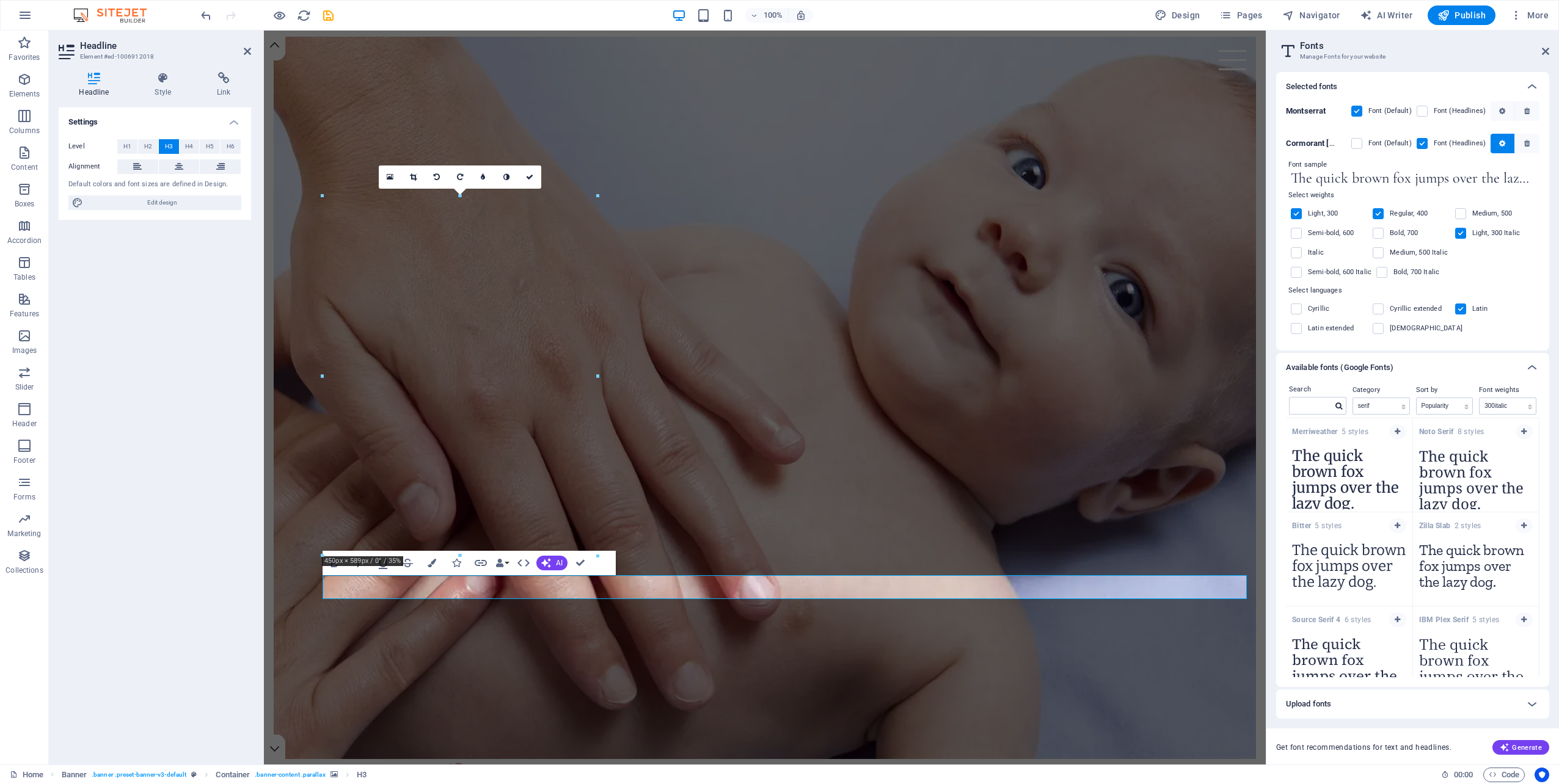
click at [0, 0] on input "checkbox" at bounding box center [0, 0] width 0 height 0
click at [1296, 214] on label at bounding box center [1296, 214] width 11 height 11
click at [0, 0] on input "checkbox" at bounding box center [0, 0] width 0 height 0
click at [1500, 146] on icon "button" at bounding box center [1502, 143] width 6 height 7
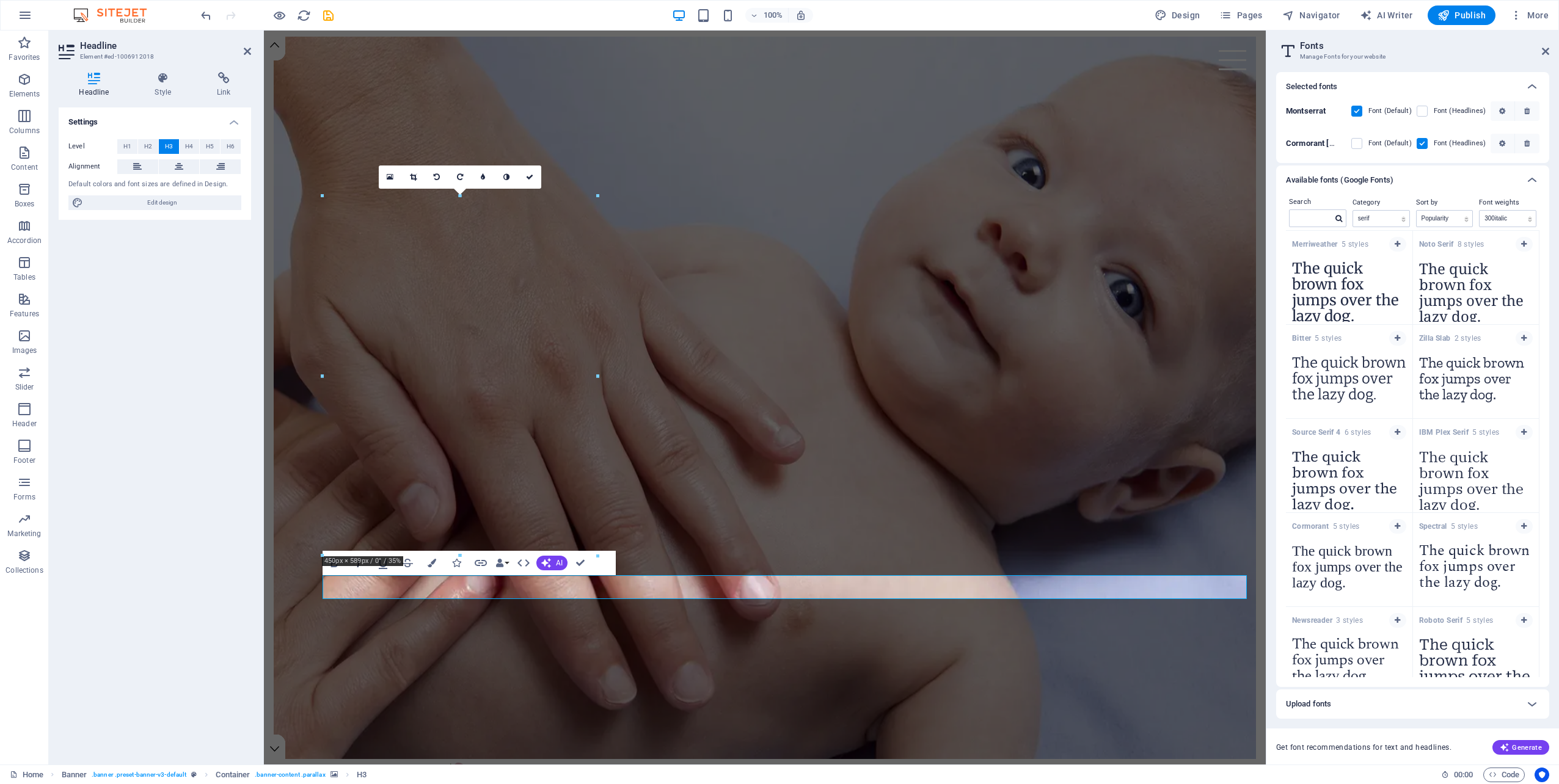
click at [361, 571] on button "Italic" at bounding box center [358, 562] width 23 height 24
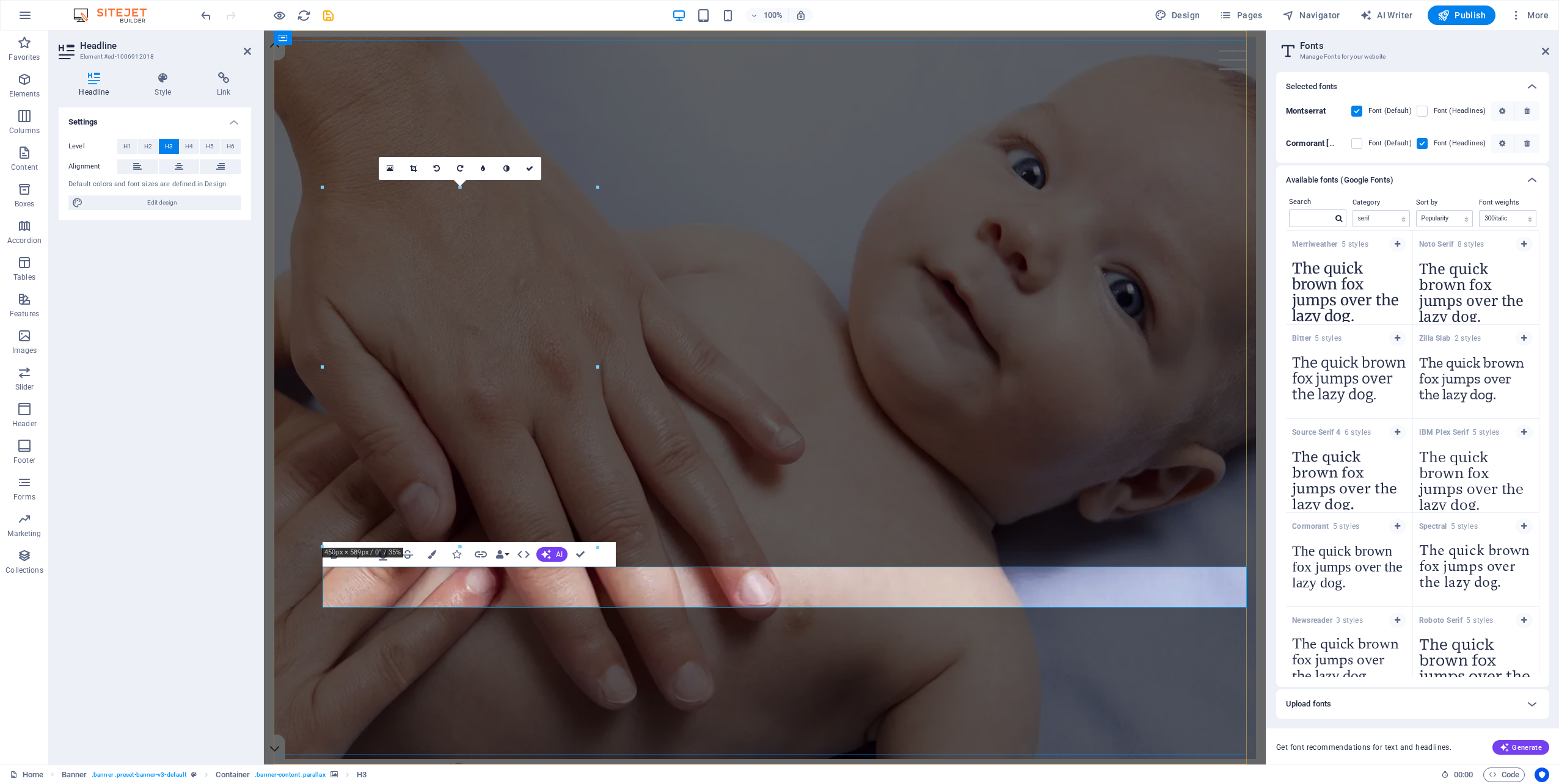
click at [142, 167] on button at bounding box center [138, 167] width 41 height 15
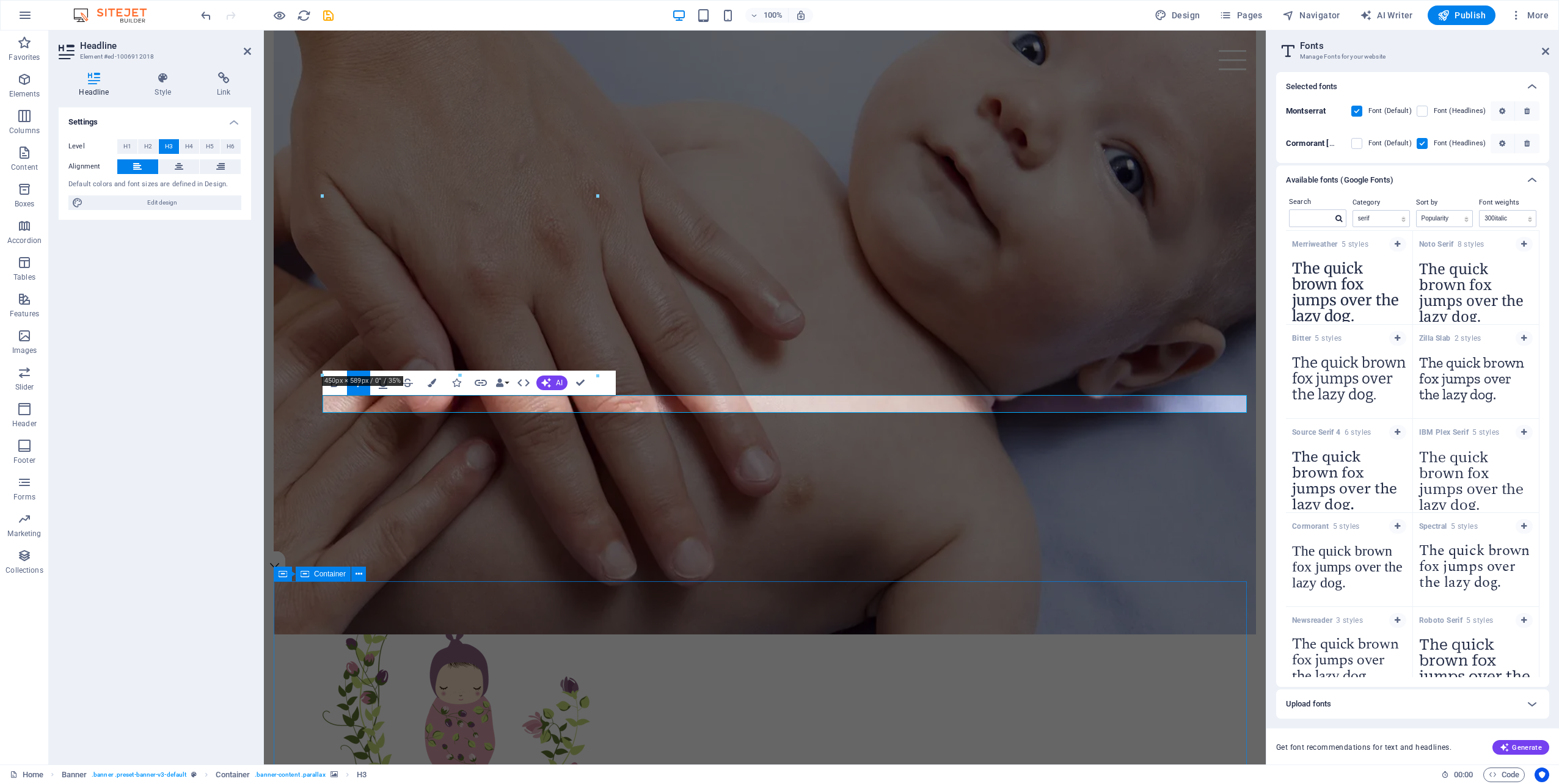
scroll to position [122, 0]
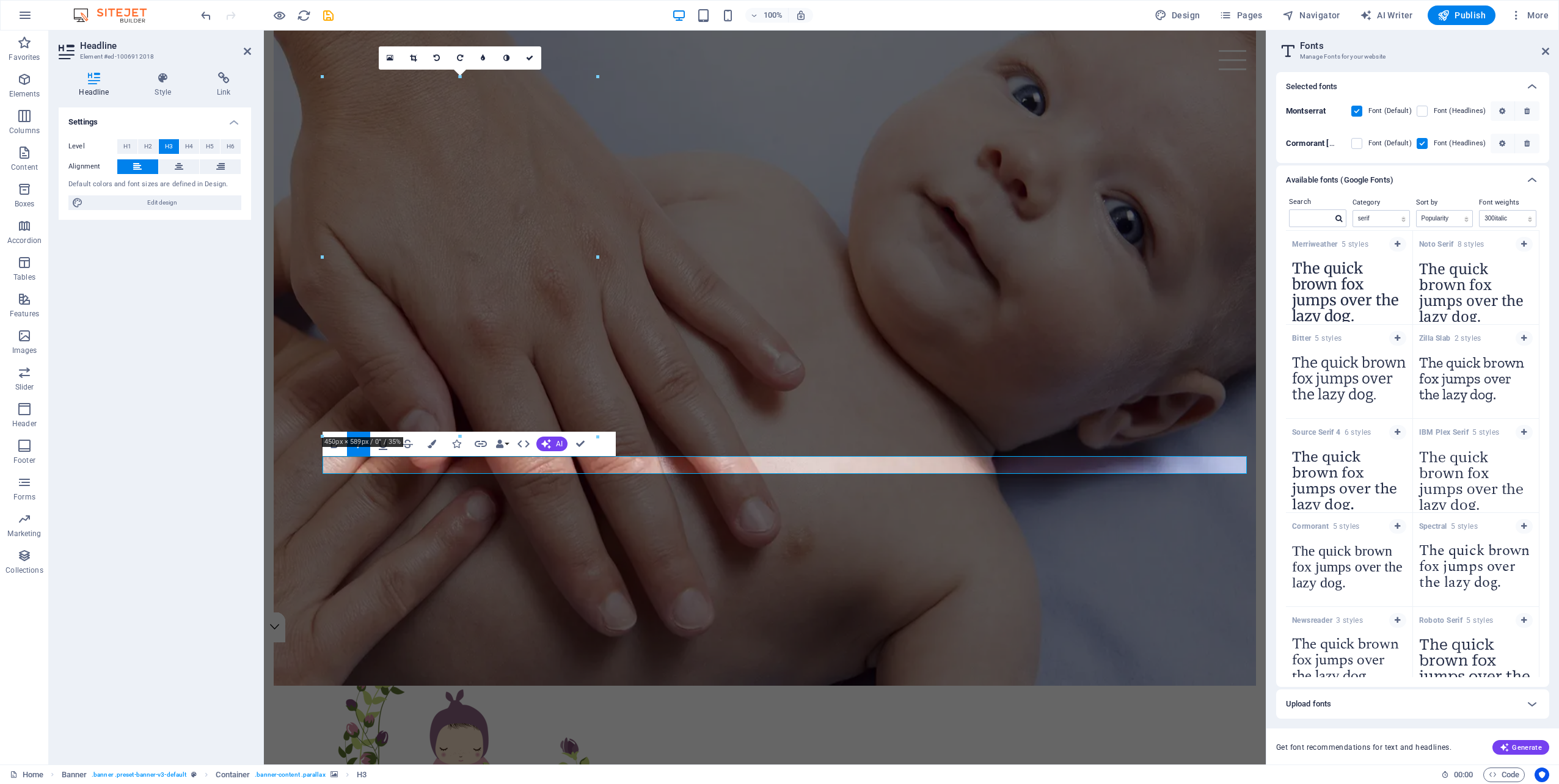
click at [354, 442] on icon "button" at bounding box center [358, 444] width 15 height 15
drag, startPoint x: 571, startPoint y: 465, endPoint x: 579, endPoint y: 466, distance: 8.1
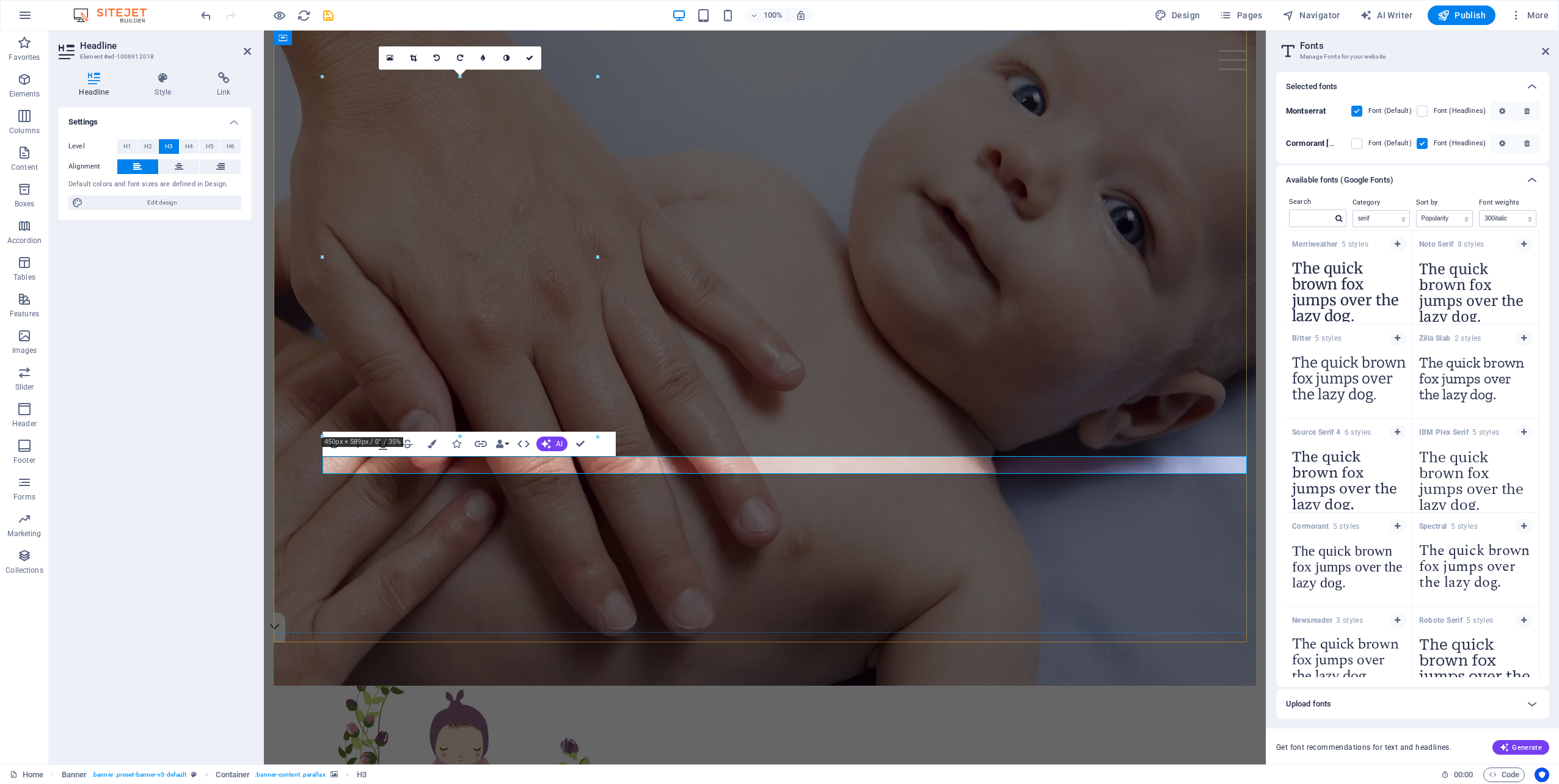
scroll to position [113, 0]
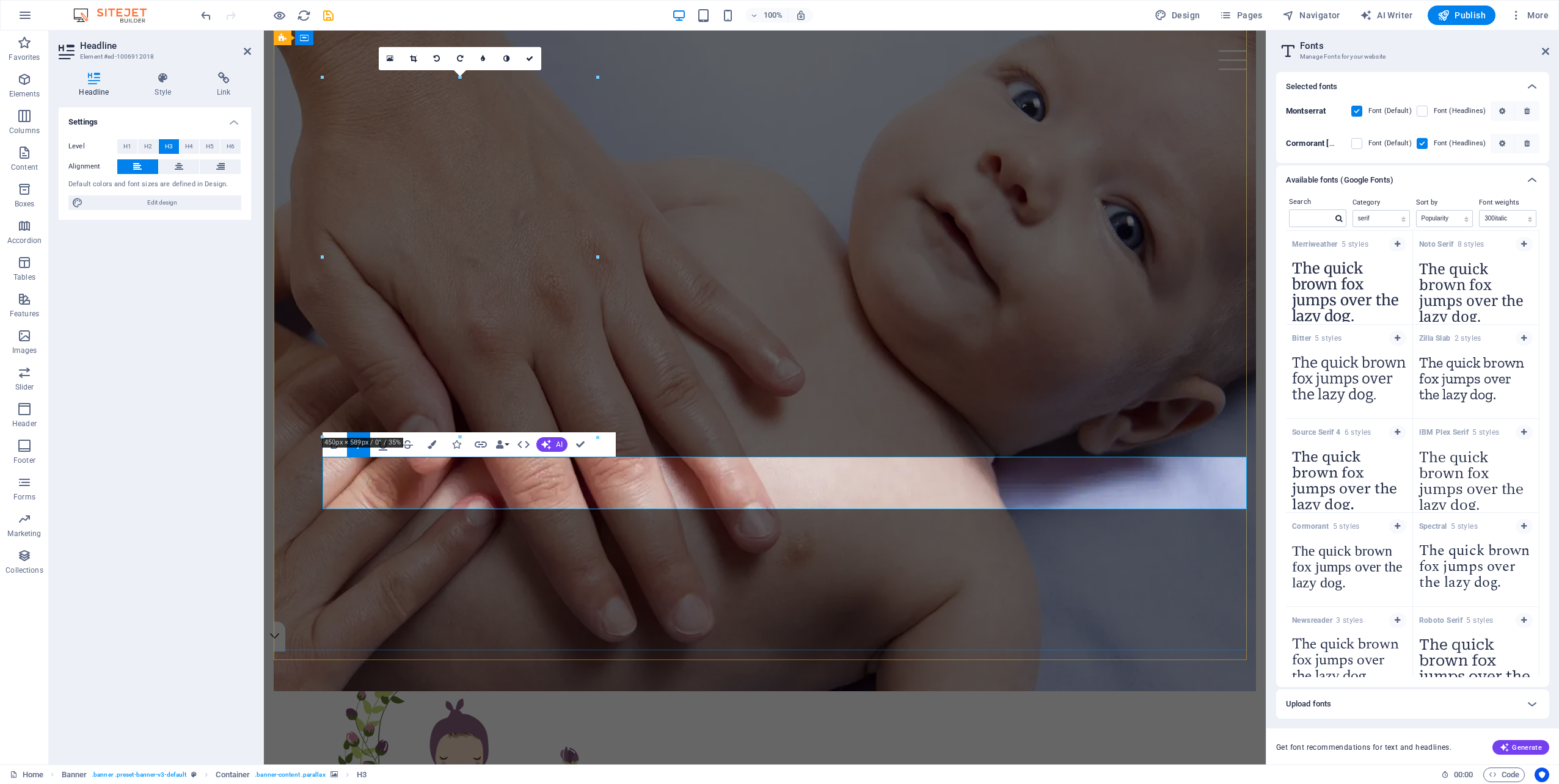
scroll to position [104, 0]
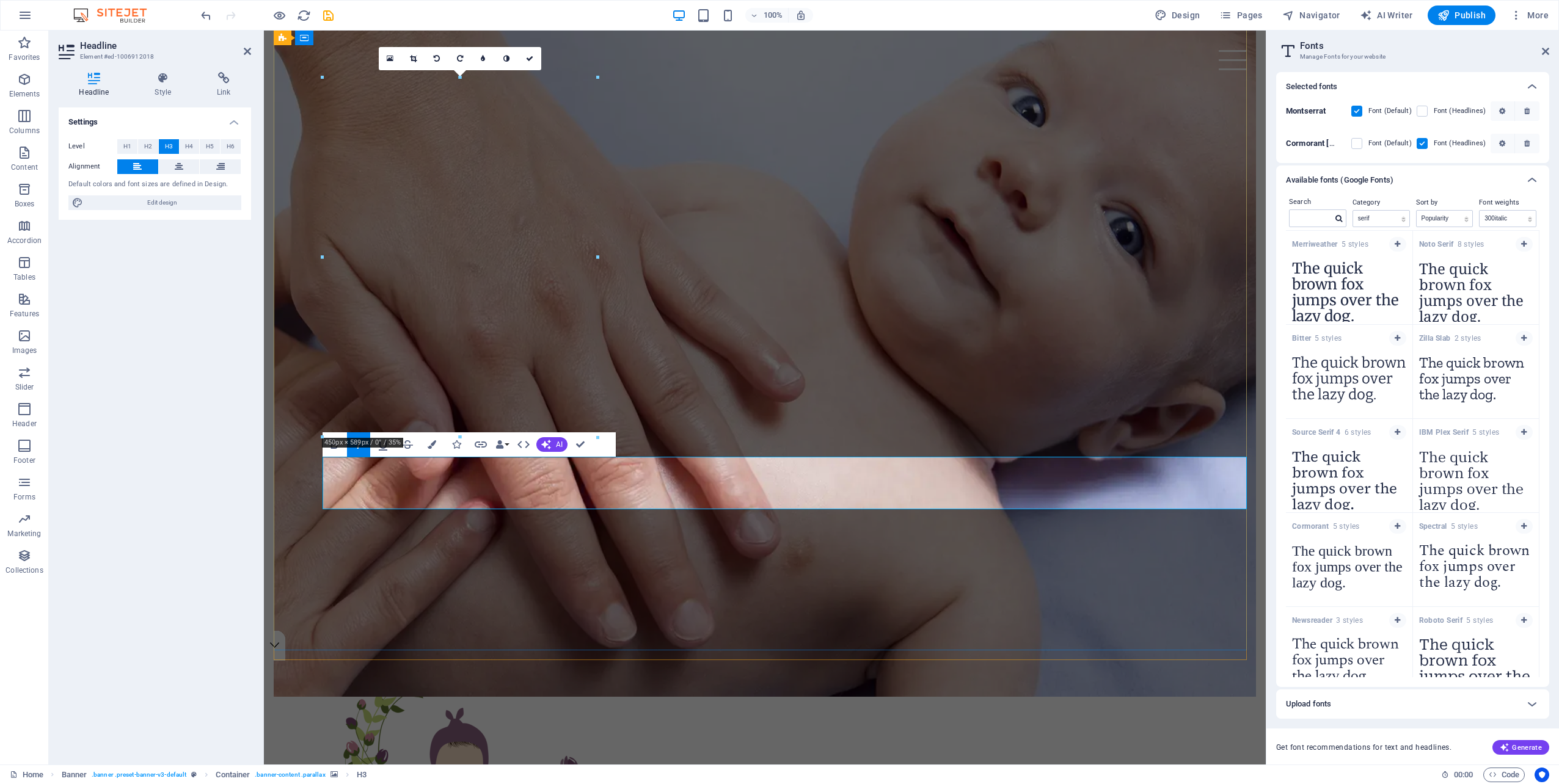
click at [392, 442] on button "Underline" at bounding box center [383, 444] width 23 height 24
click at [380, 451] on icon "button" at bounding box center [383, 445] width 15 height 15
click at [354, 453] on button "Italic" at bounding box center [358, 444] width 23 height 24
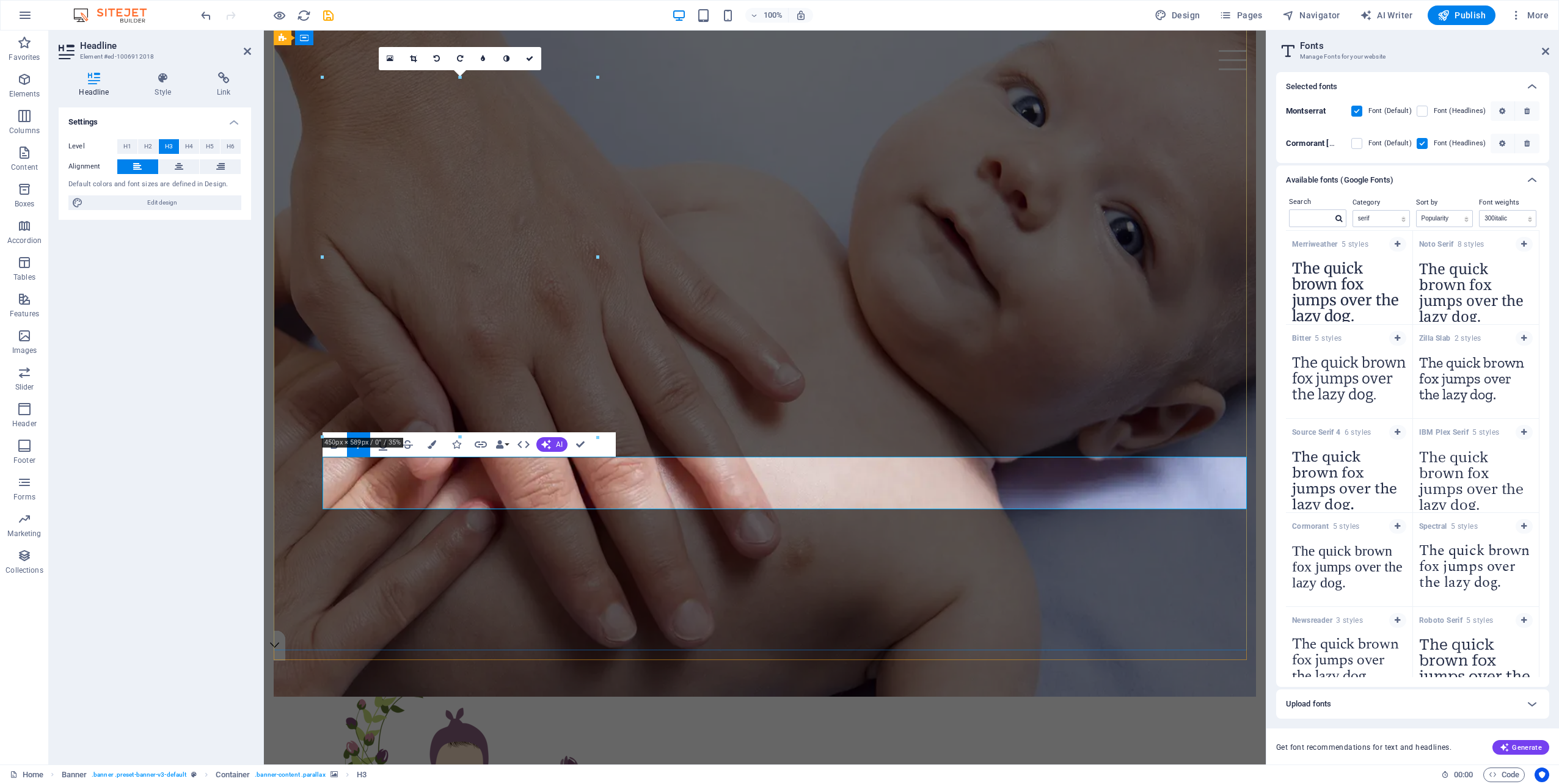
drag, startPoint x: 448, startPoint y: 497, endPoint x: 323, endPoint y: 466, distance: 128.8
click at [146, 206] on span "Edit design" at bounding box center [162, 203] width 151 height 15
select select "rem"
select select "300"
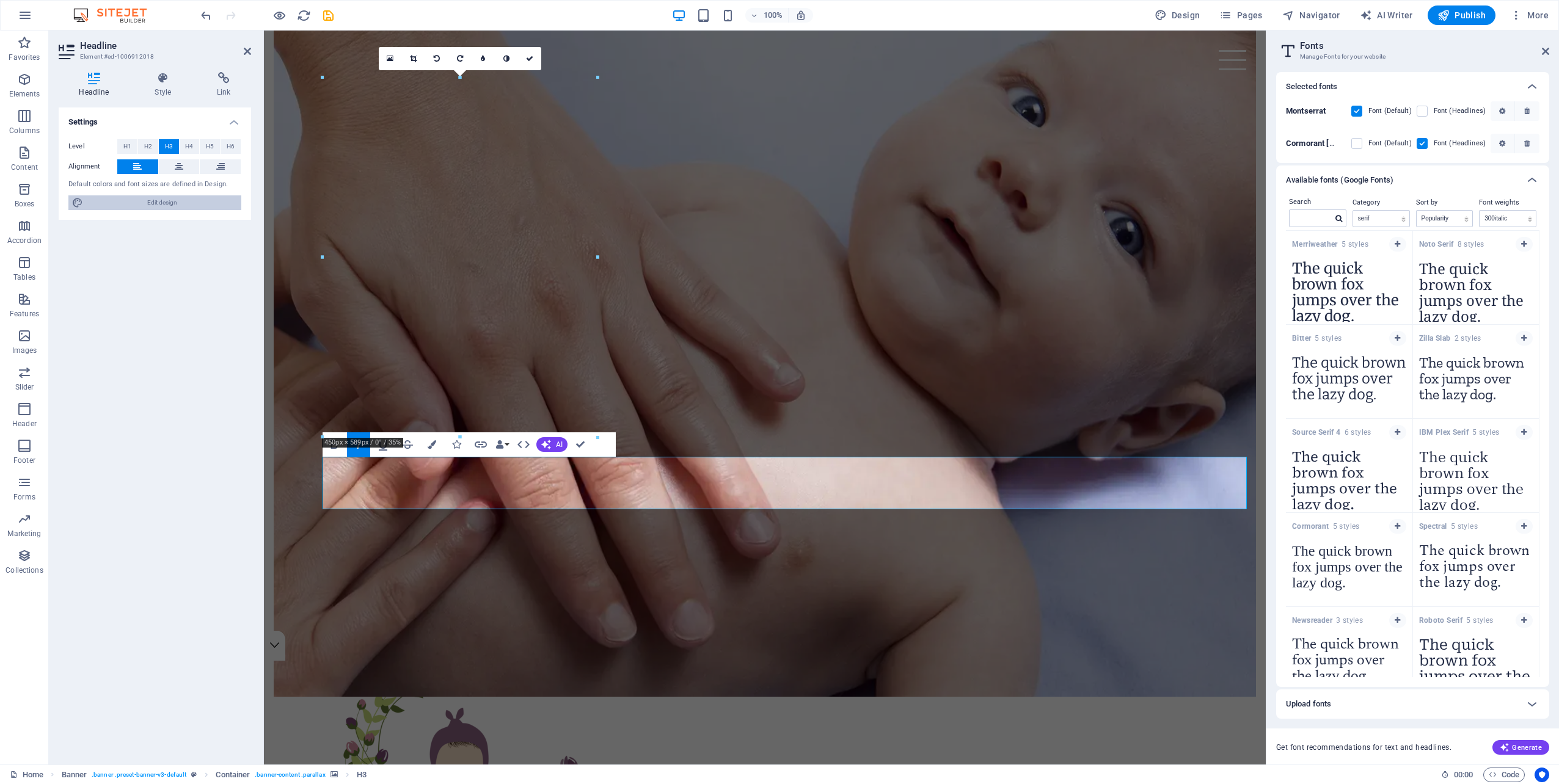
select select "px"
select select "rem"
select select "300"
select select "px"
select select "rem"
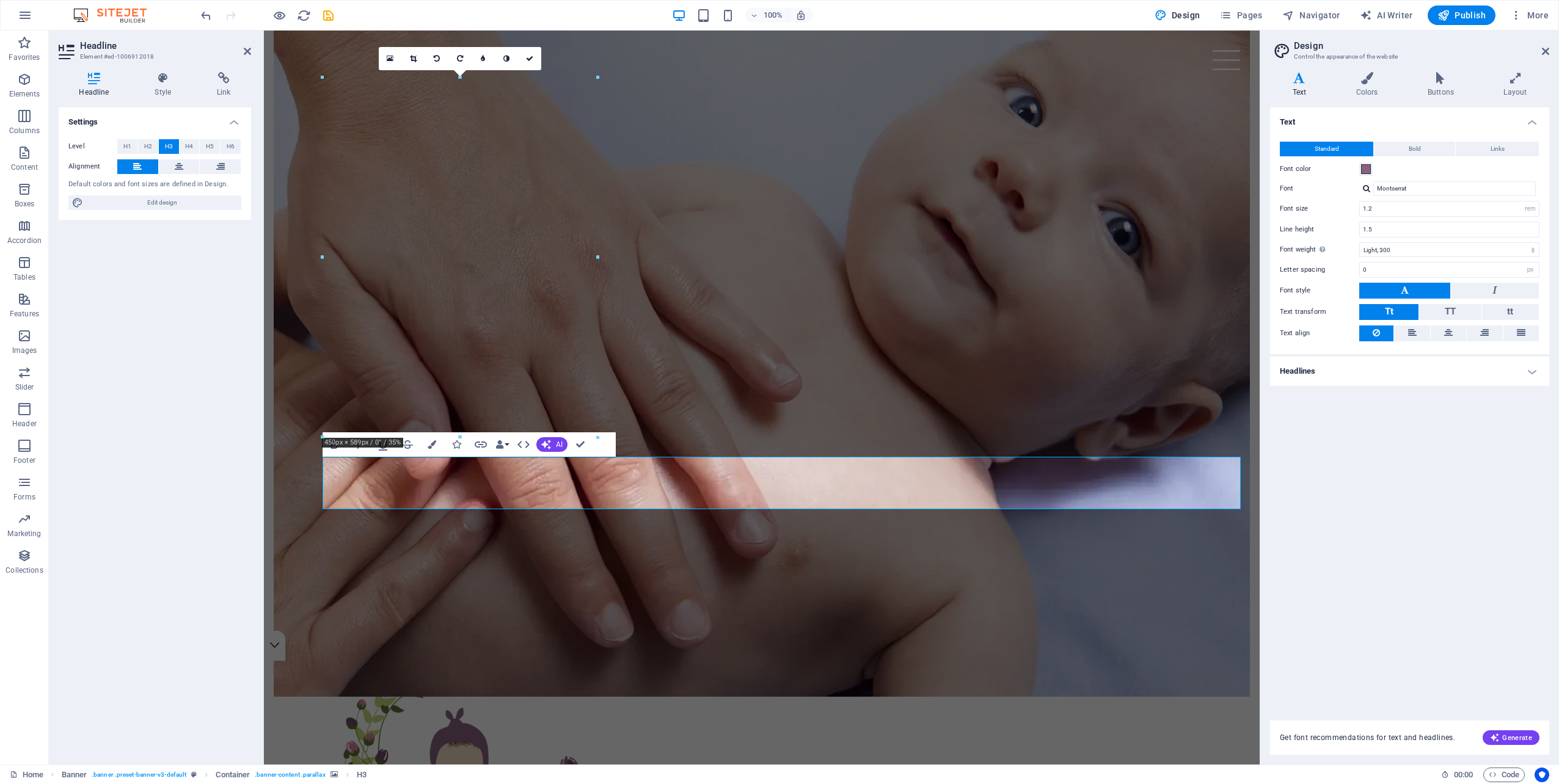
click at [1470, 369] on h4 "Headlines" at bounding box center [1410, 372] width 279 height 29
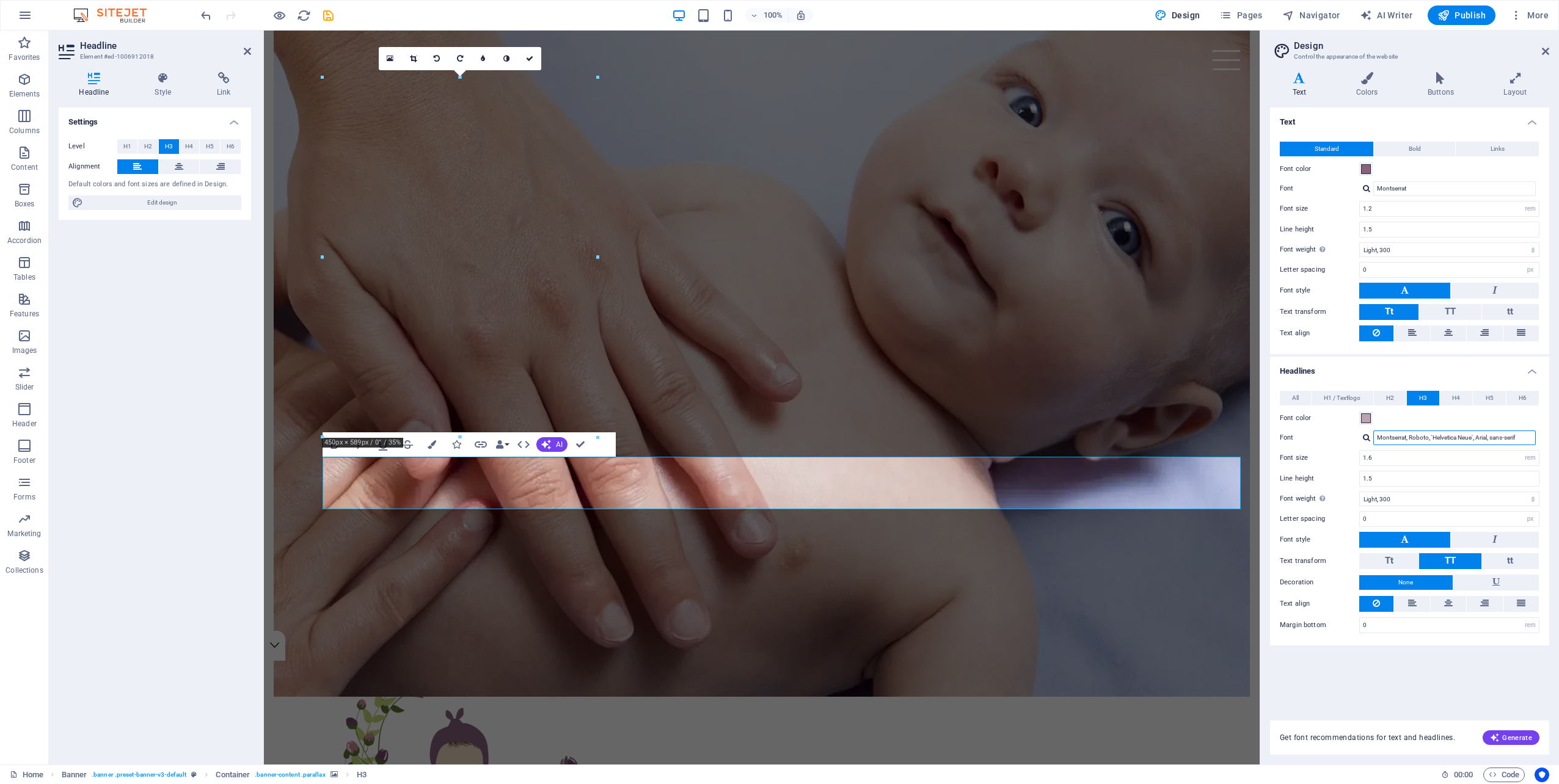
click at [1428, 437] on input "Montserrat, Roboto, 'Helvetica Neue', Arial, sans-serif" at bounding box center [1454, 438] width 162 height 15
click at [1452, 556] on span "TT" at bounding box center [1450, 560] width 11 height 11
click at [1400, 557] on button "Tt" at bounding box center [1389, 561] width 59 height 16
click at [1450, 600] on icon at bounding box center [1449, 603] width 9 height 15
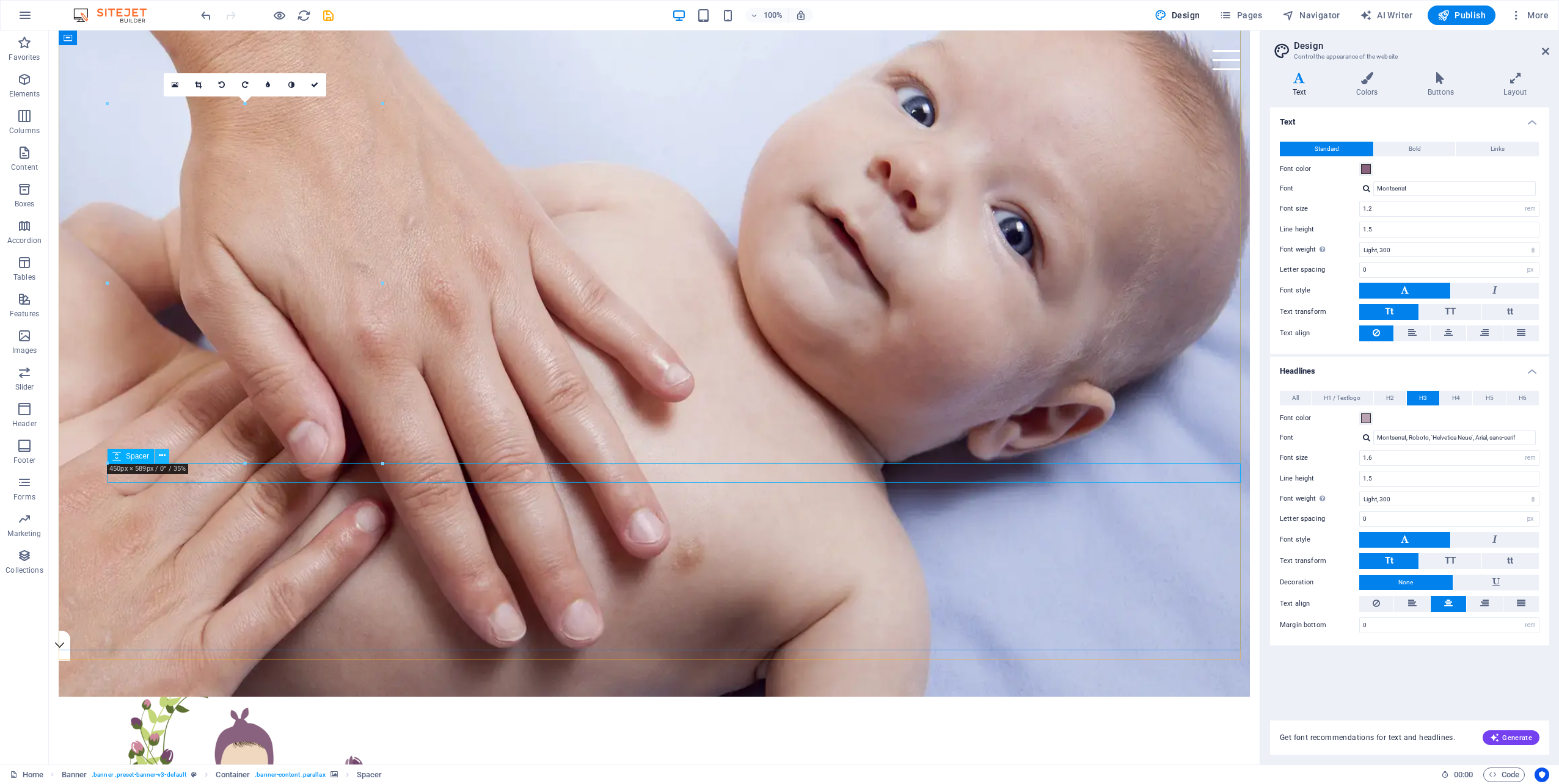
click at [160, 456] on icon at bounding box center [162, 456] width 7 height 13
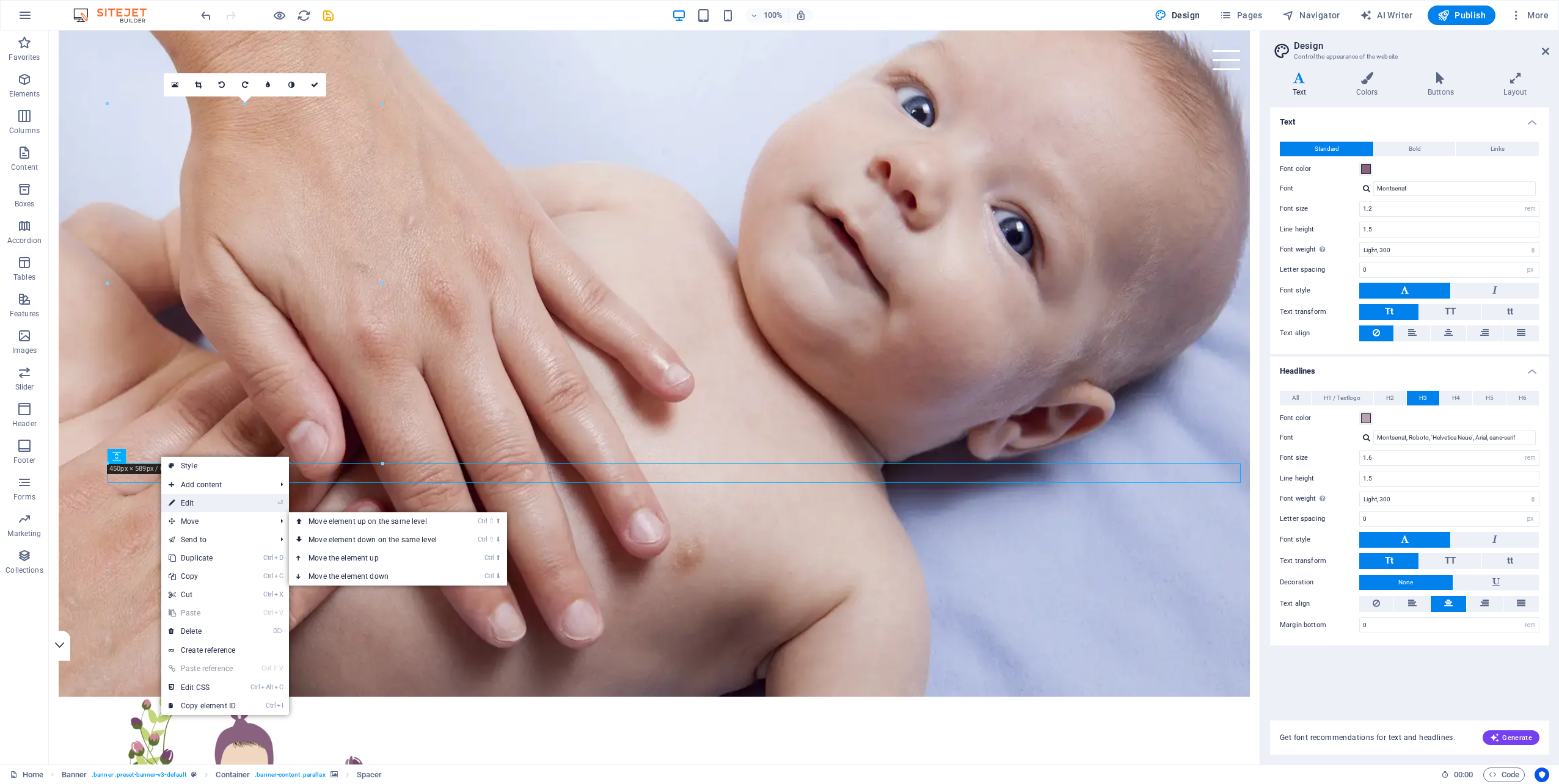
click at [189, 505] on link "⏎ Edit" at bounding box center [202, 502] width 82 height 18
select select "rem"
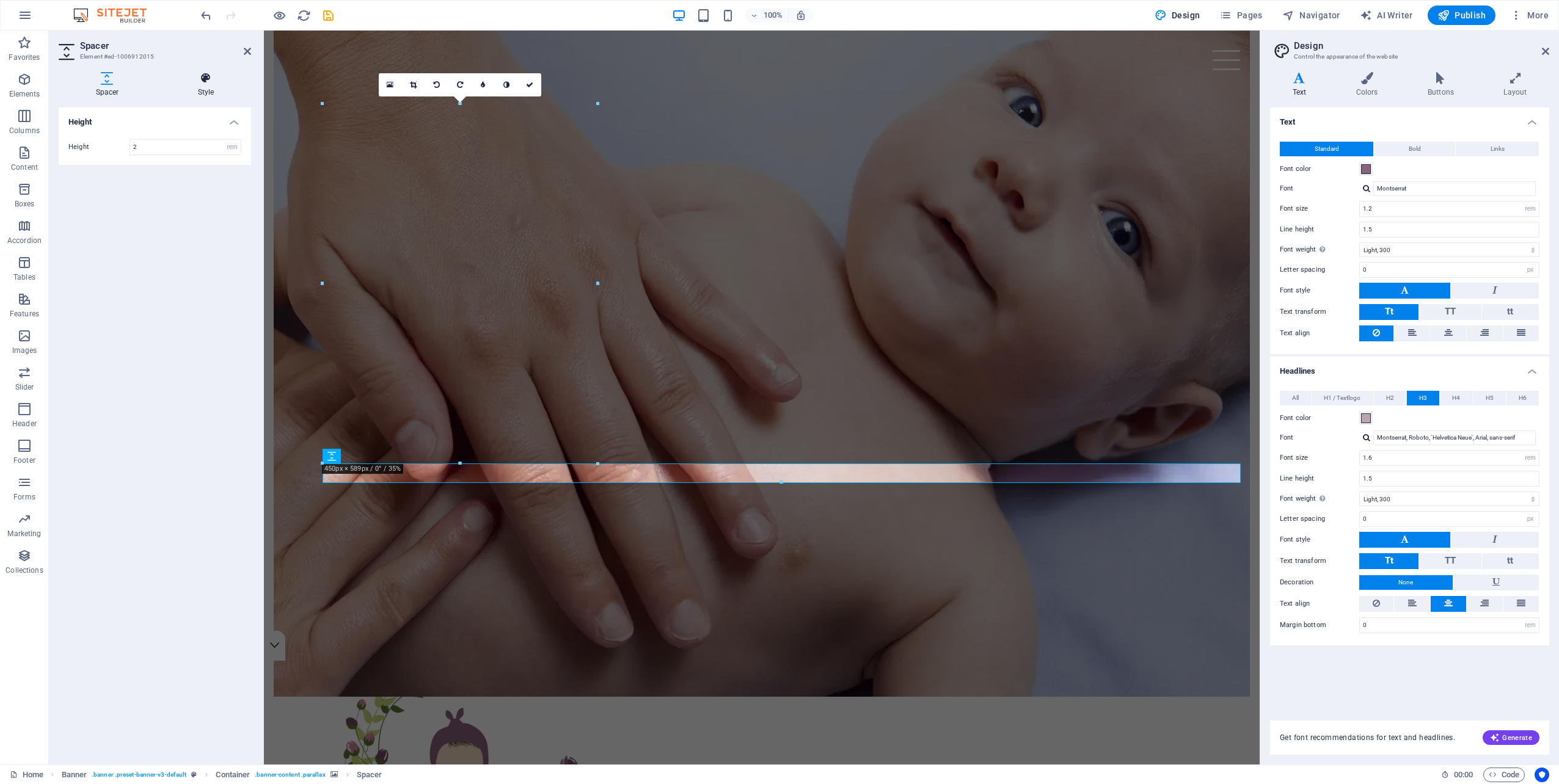
click at [203, 83] on icon at bounding box center [206, 78] width 91 height 12
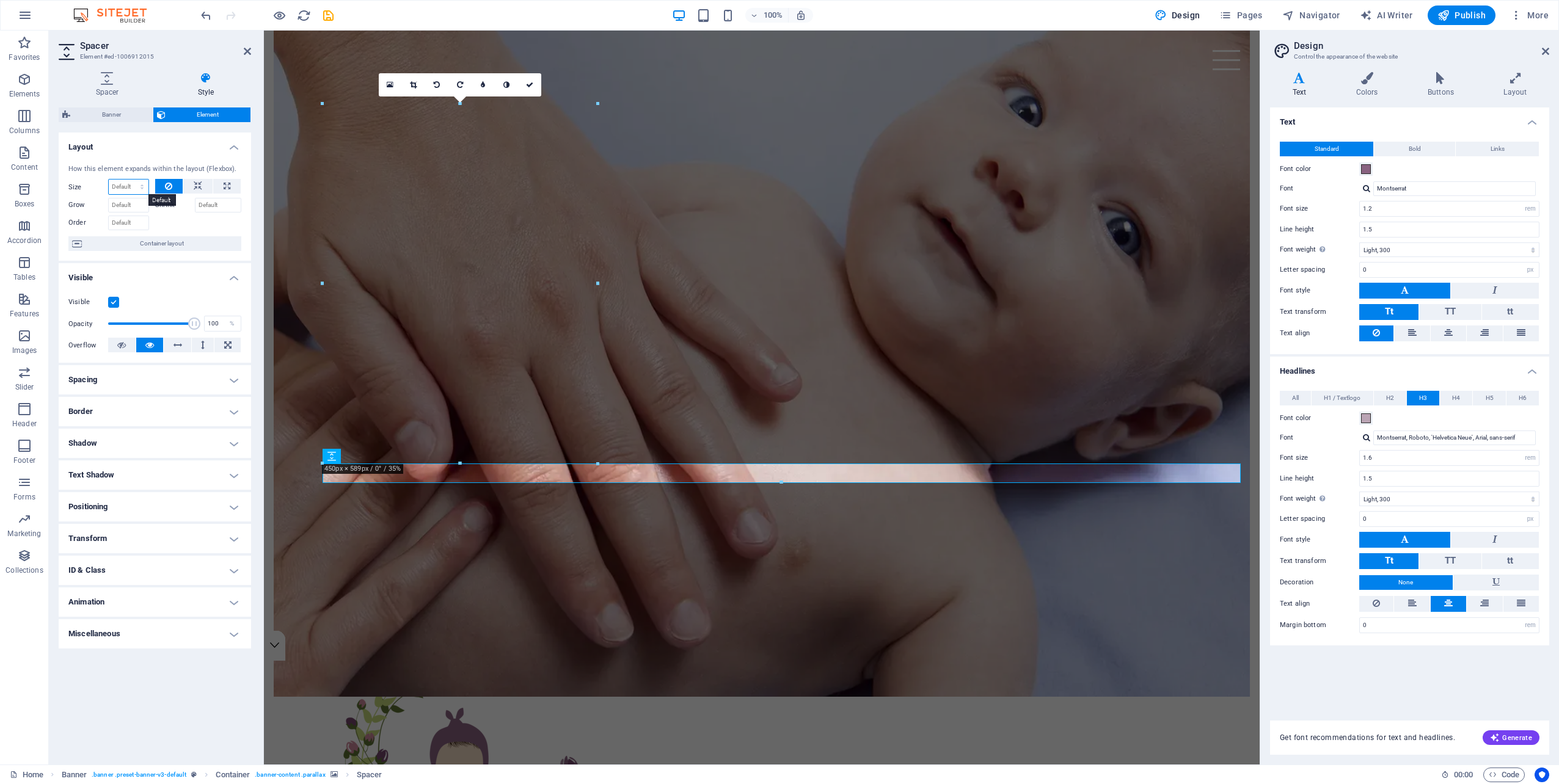
click at [131, 186] on select "Default auto px % 1/1 1/2 1/3 1/4 1/5 1/6 1/7 1/8 1/9 1/10" at bounding box center [129, 186] width 40 height 15
select select "1/3"
click at [132, 179] on select "Default auto px % 1/1 1/2 1/3 1/4 1/5 1/6 1/7 1/8 1/9 1/10" at bounding box center [129, 186] width 40 height 15
type input "33.33"
select select "%"
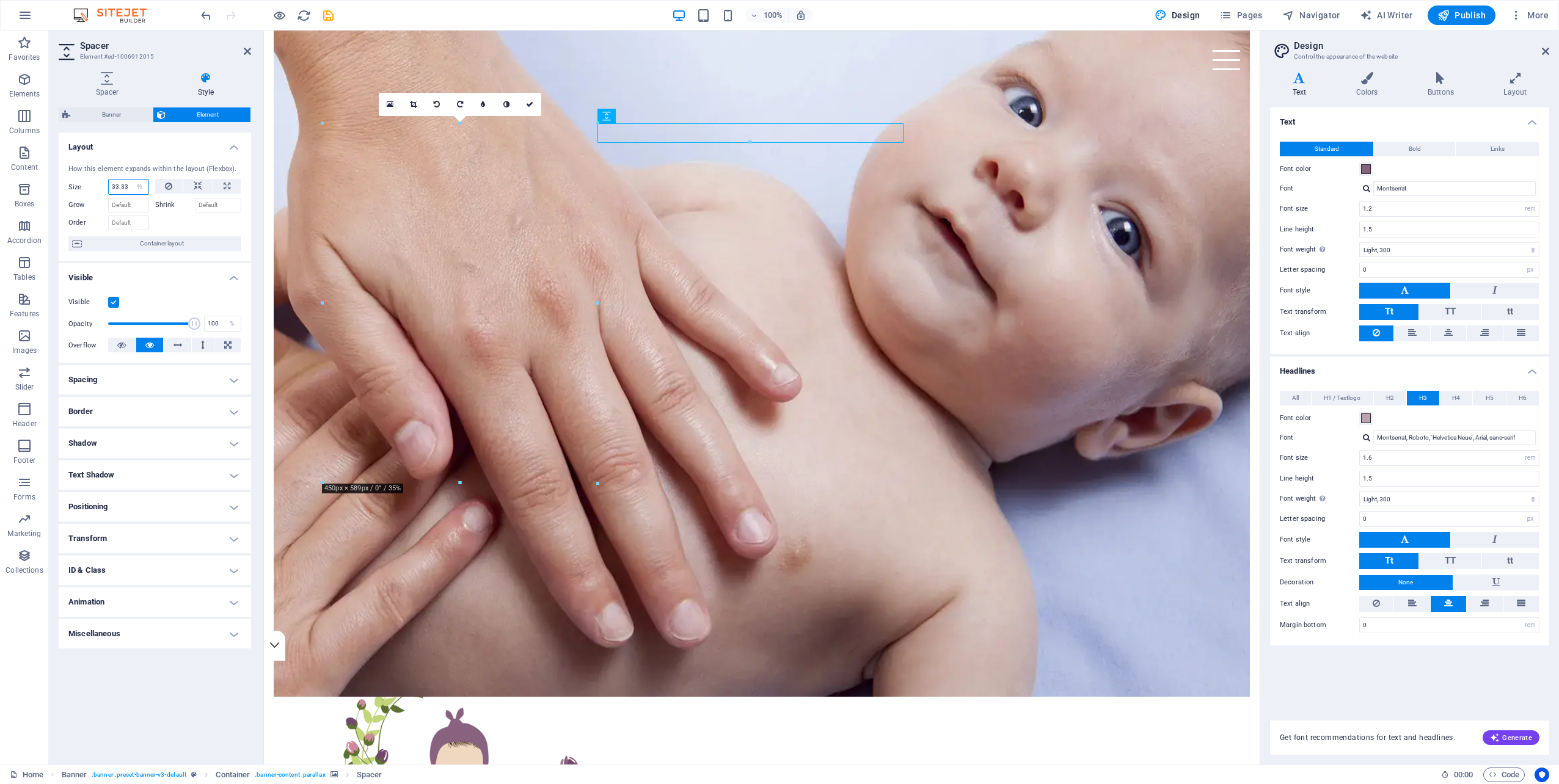
scroll to position [91, 0]
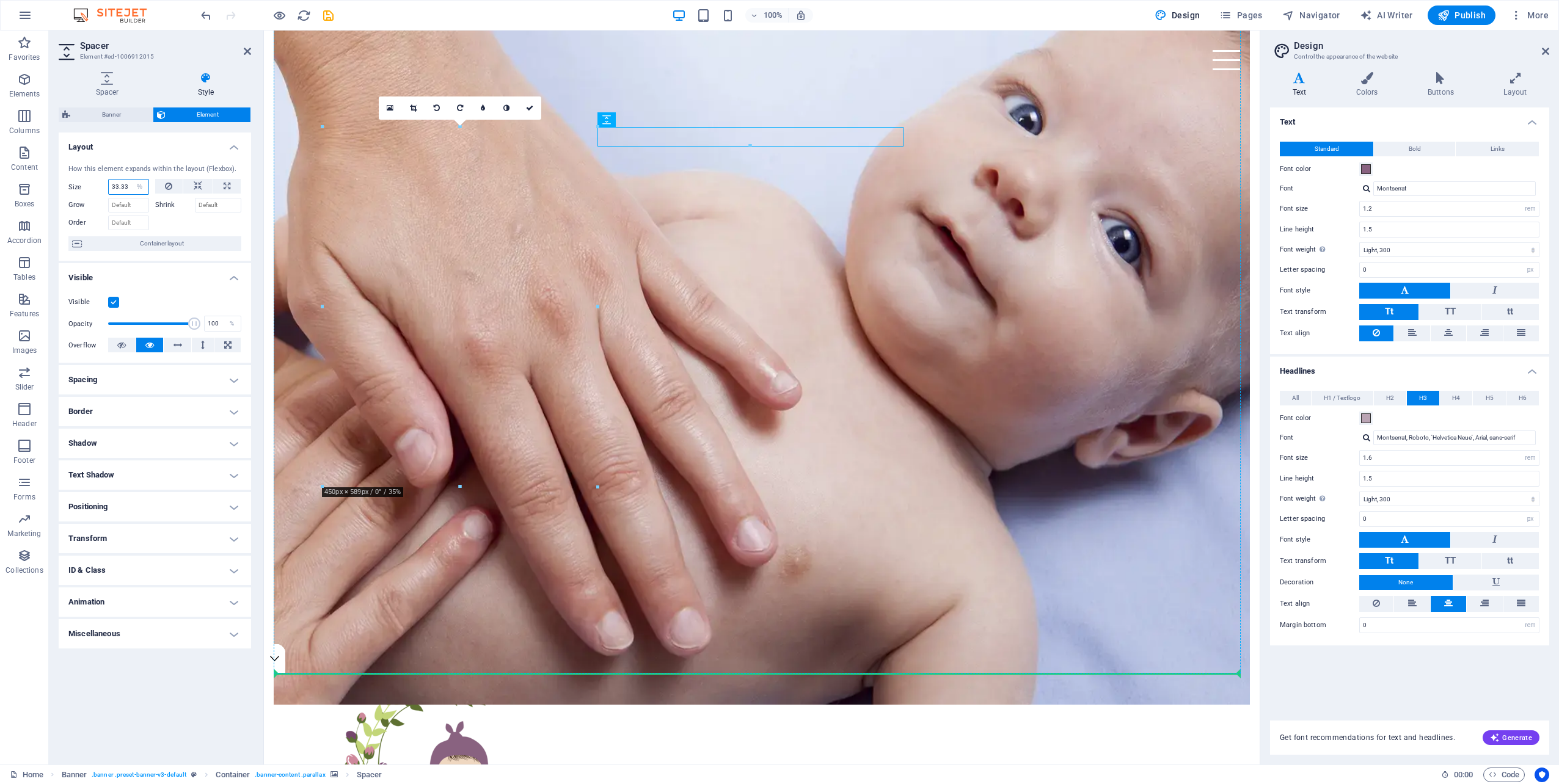
drag, startPoint x: 891, startPoint y: 138, endPoint x: 353, endPoint y: 567, distance: 688.1
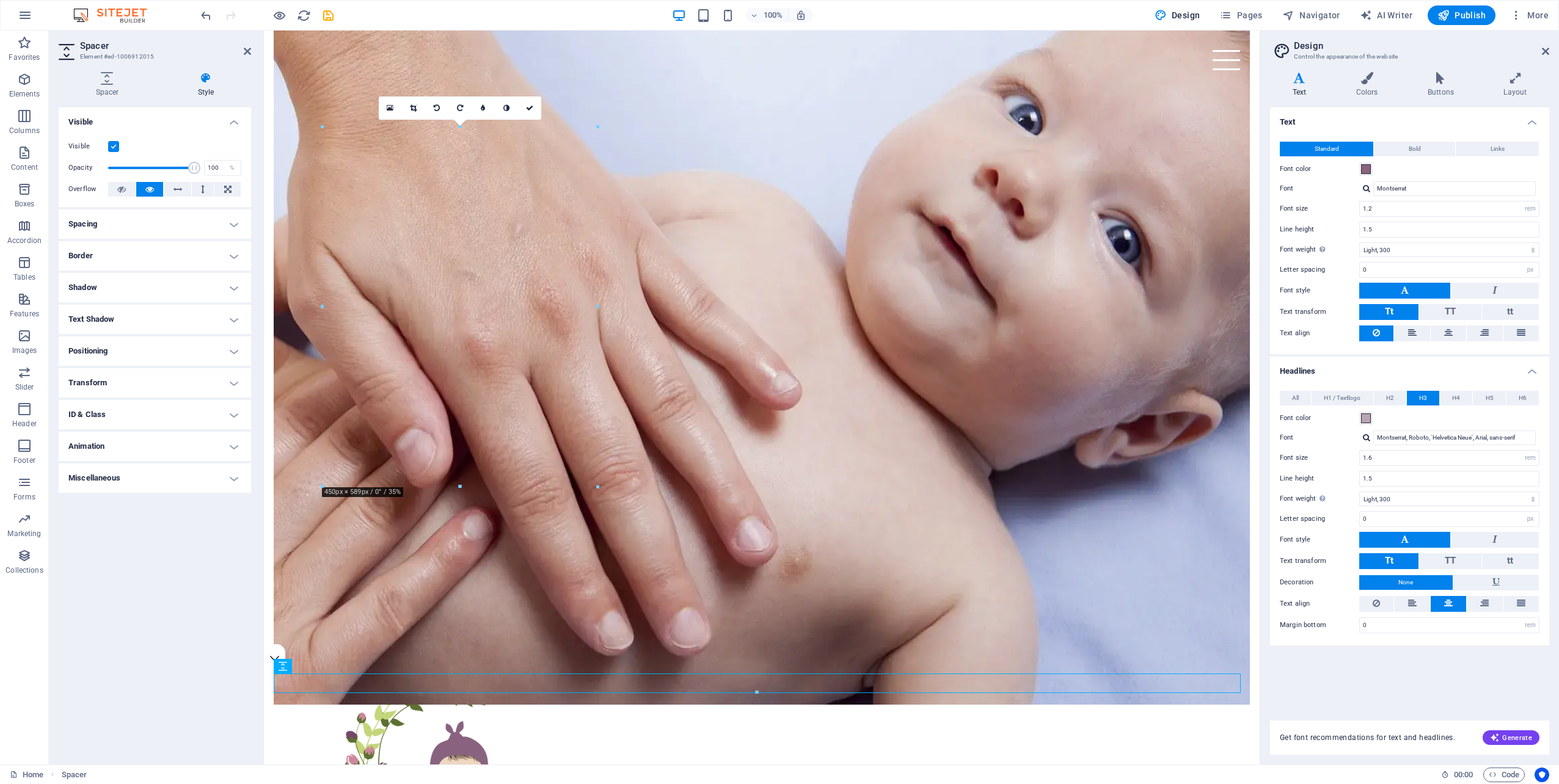
click at [440, 543] on figure at bounding box center [762, 344] width 976 height 723
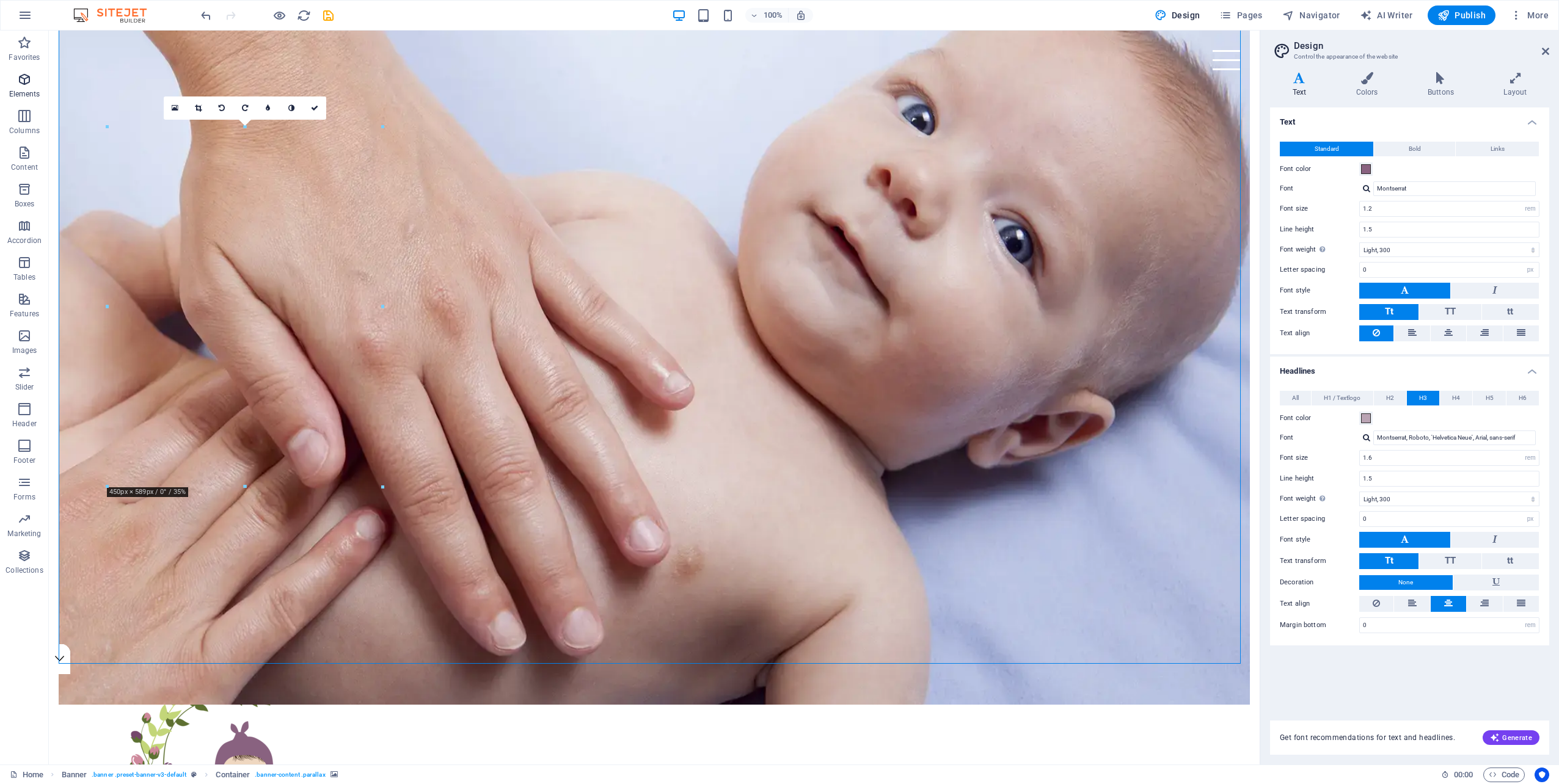
click at [24, 94] on p "Elements" at bounding box center [25, 94] width 31 height 10
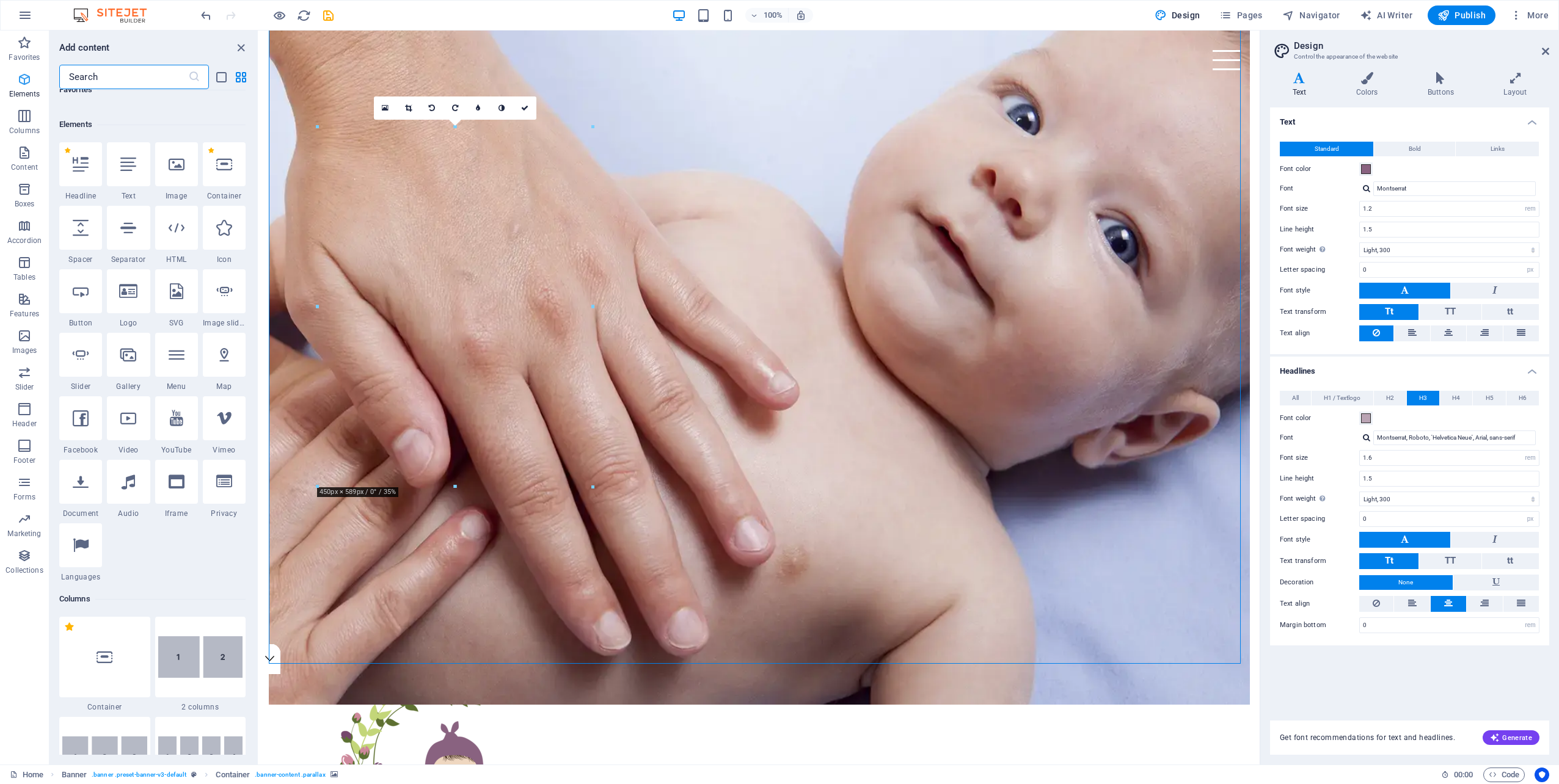
scroll to position [130, 0]
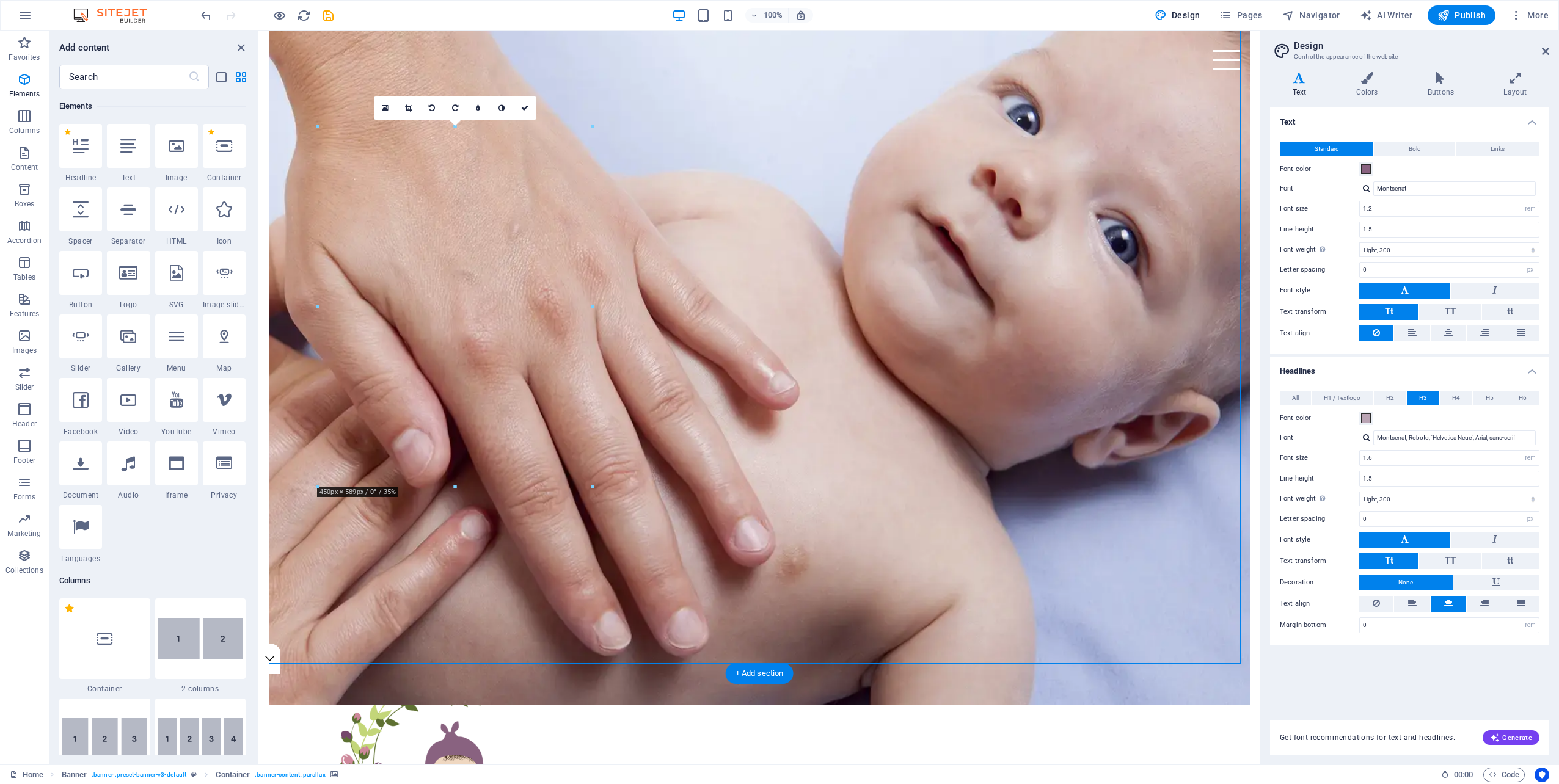
click at [346, 490] on figure at bounding box center [759, 344] width 981 height 723
click at [320, 126] on div at bounding box center [318, 127] width 6 height 6
click at [335, 118] on figure at bounding box center [759, 344] width 981 height 723
click at [342, 121] on span "Logo" at bounding box center [345, 120] width 17 height 7
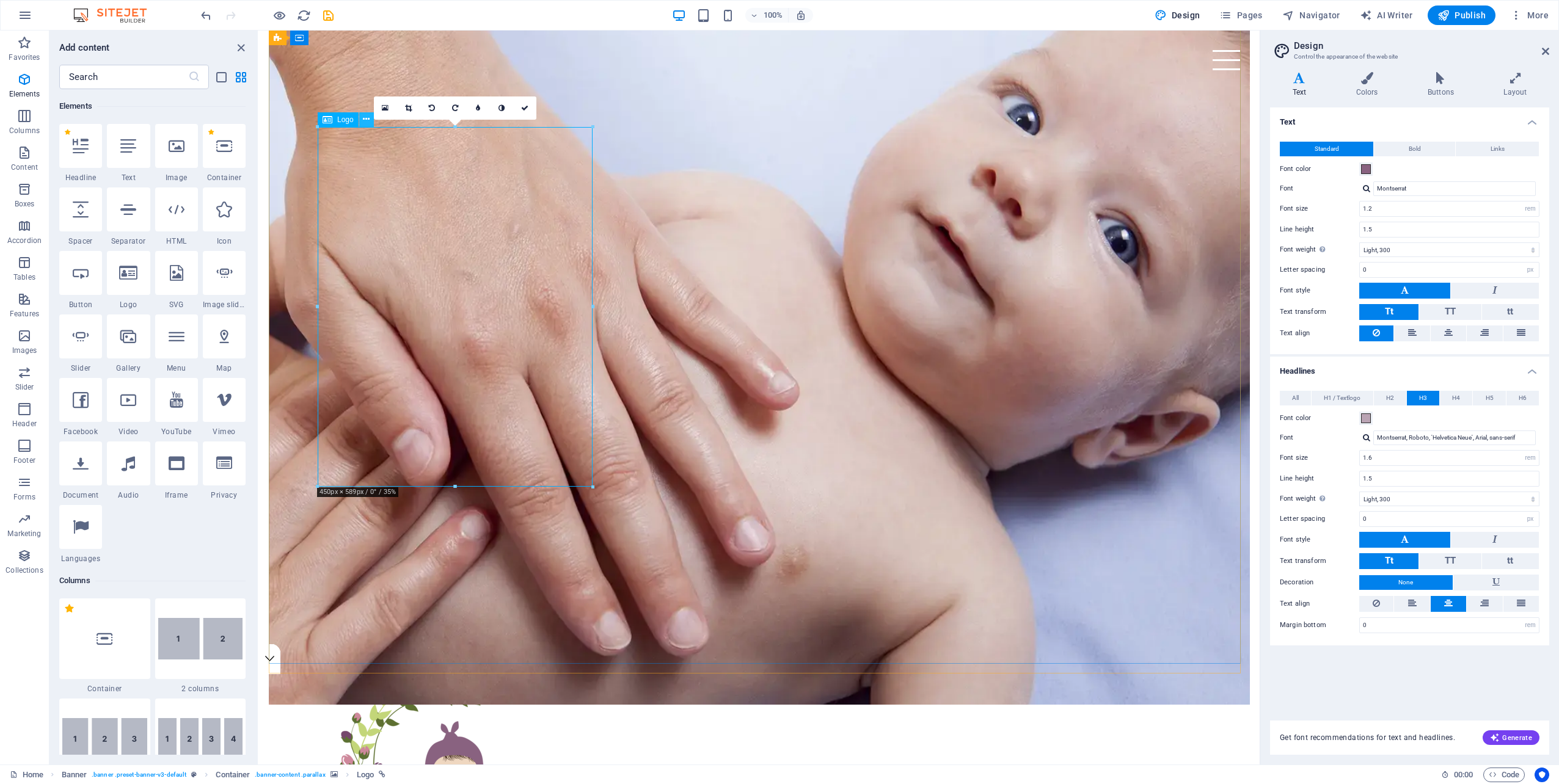
click at [363, 121] on icon at bounding box center [366, 119] width 7 height 13
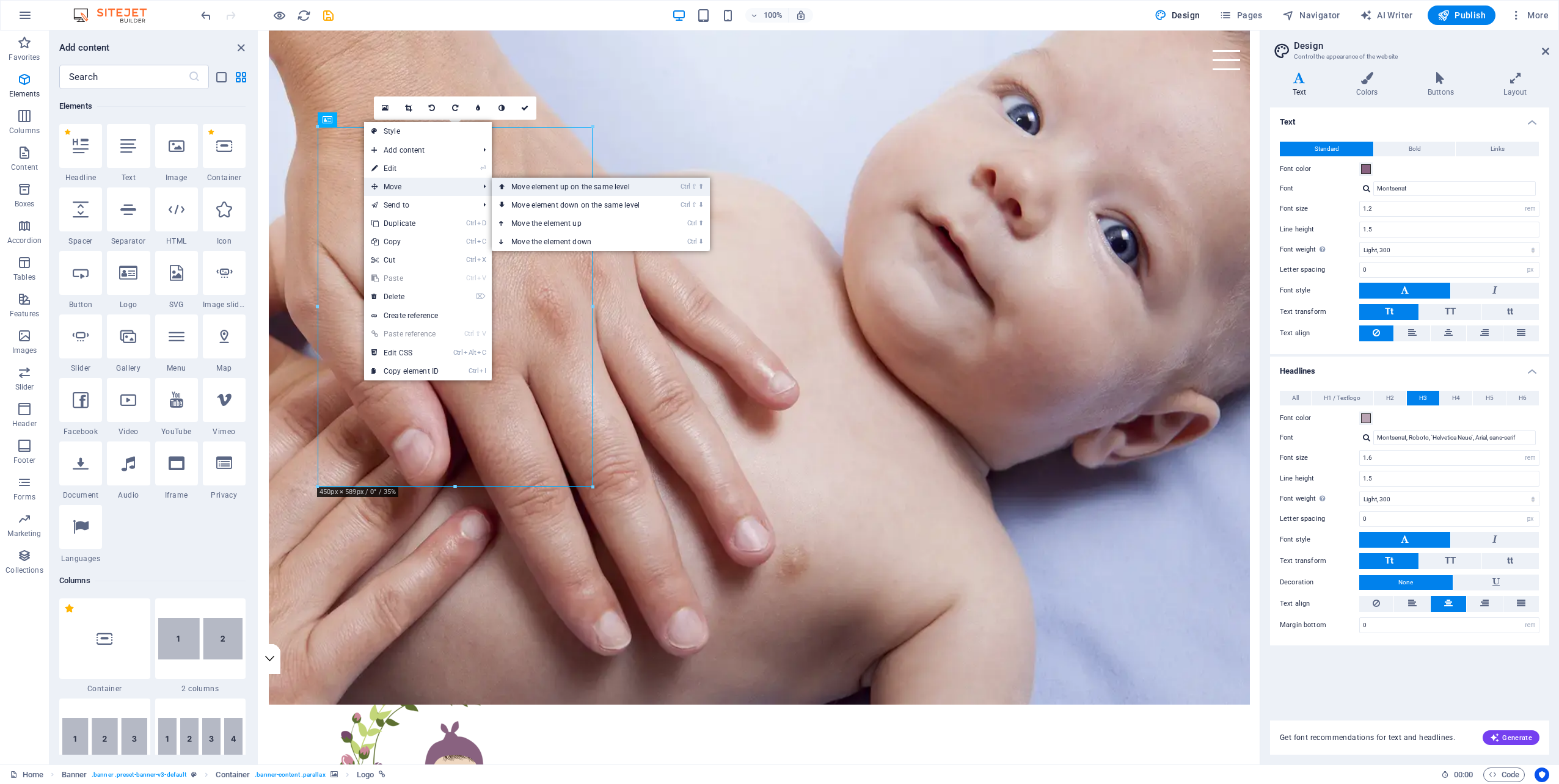
click at [530, 186] on link "Ctrl ⇧ ⬆ Move element up on the same level" at bounding box center [577, 186] width 172 height 18
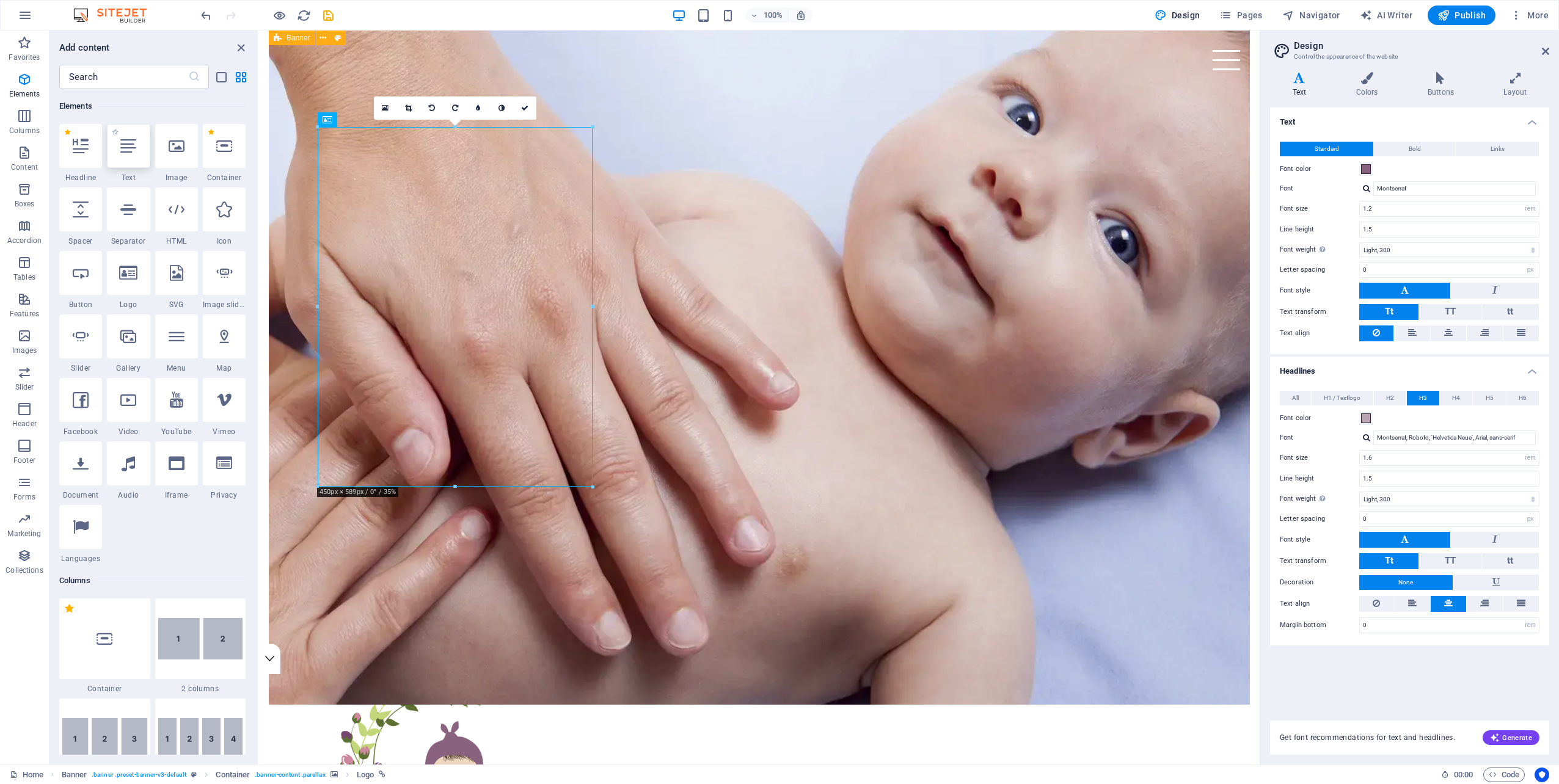
click at [127, 146] on icon at bounding box center [128, 146] width 16 height 16
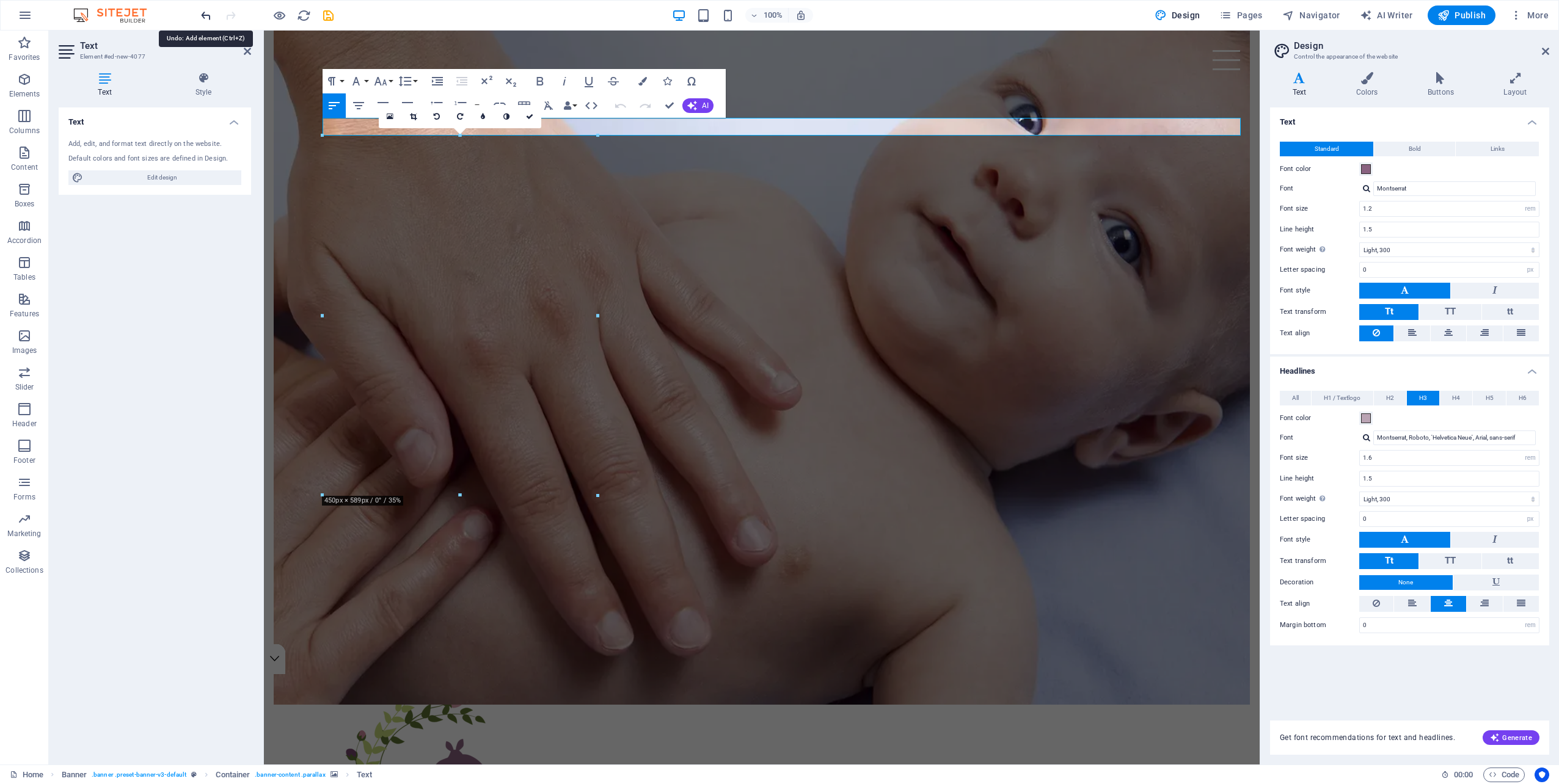
click at [206, 13] on icon "undo" at bounding box center [206, 15] width 14 height 14
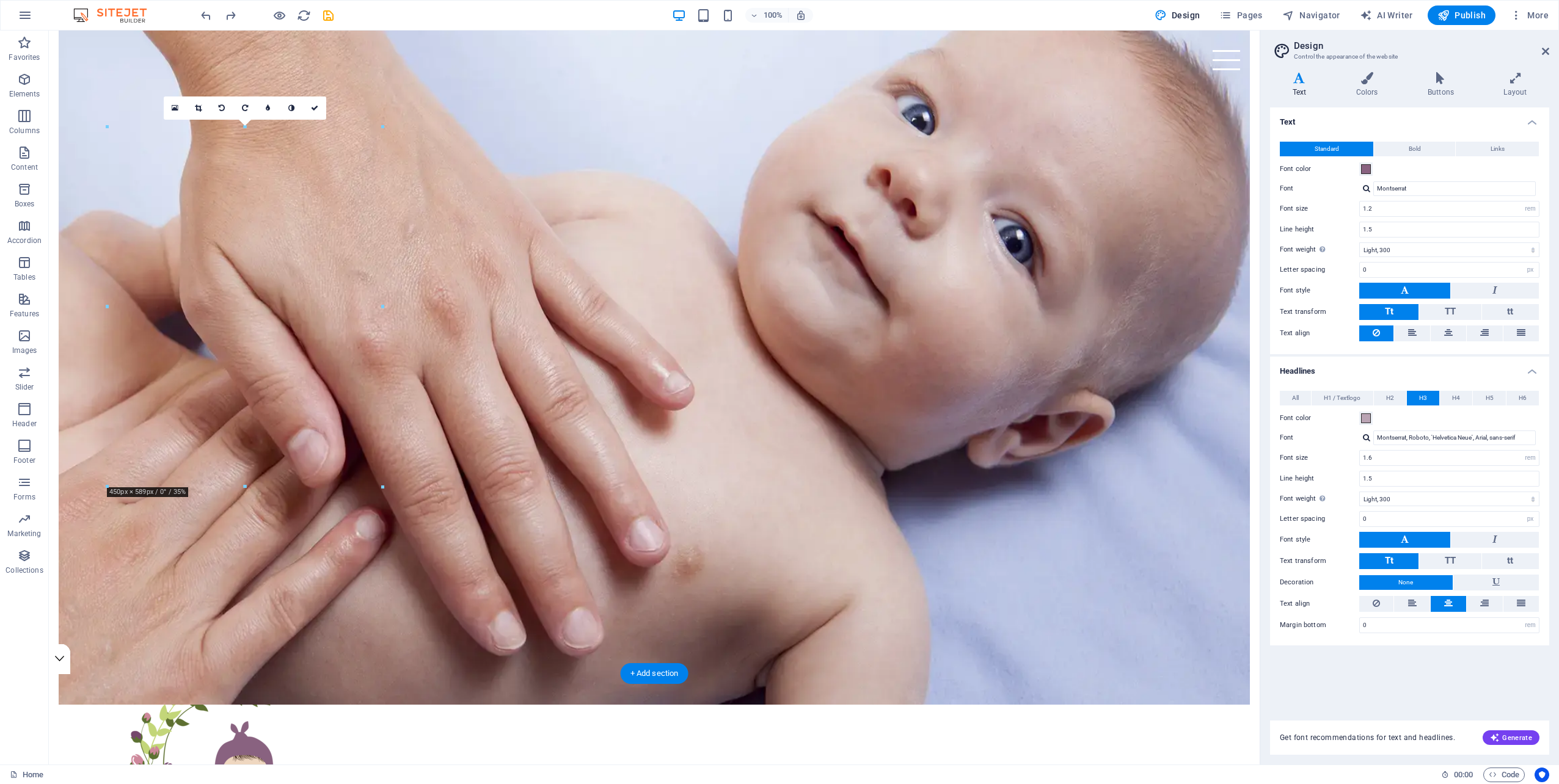
click at [241, 531] on figure at bounding box center [654, 344] width 1191 height 723
click at [27, 87] on span "Elements" at bounding box center [24, 87] width 49 height 29
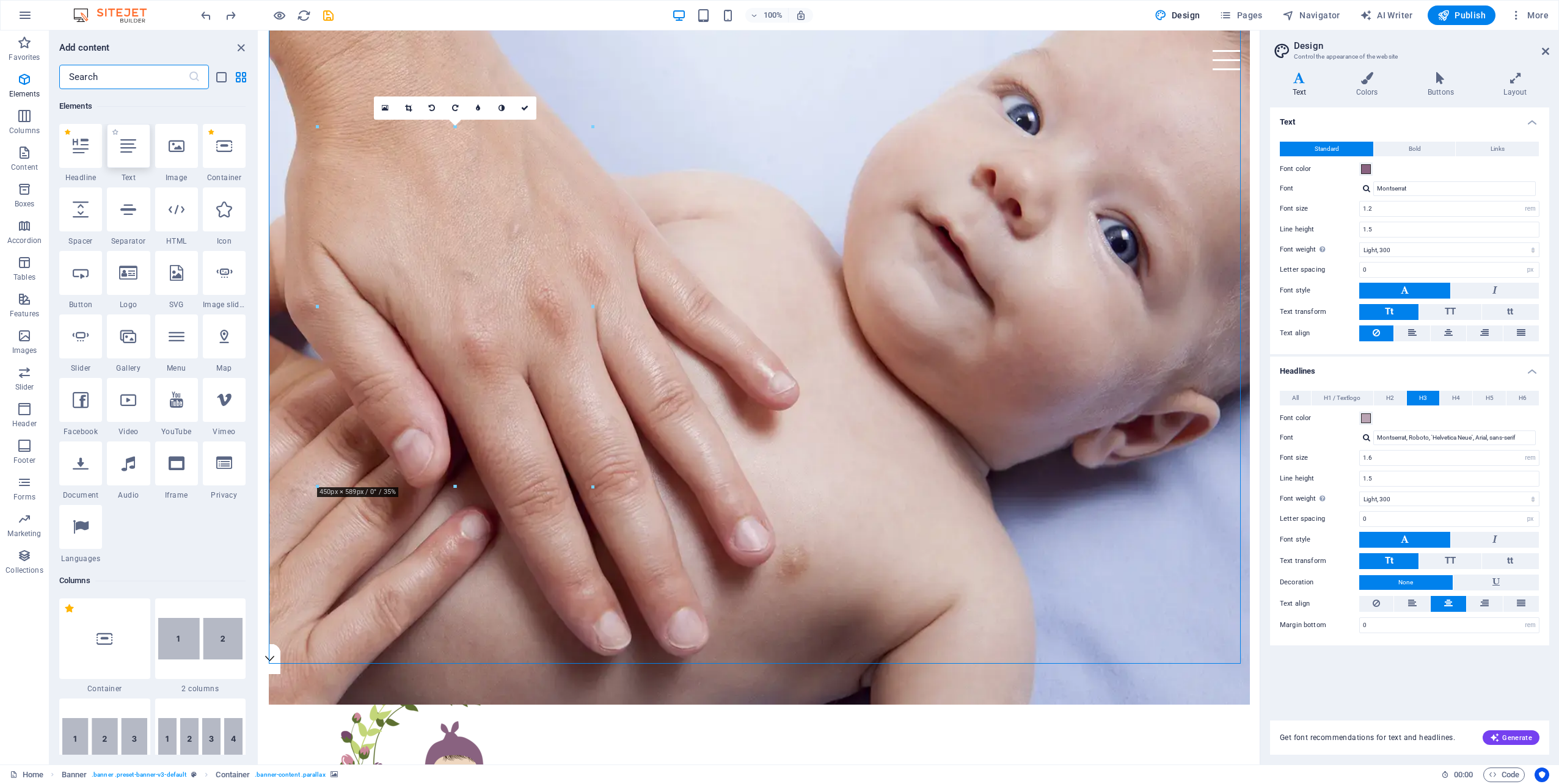
click at [113, 154] on div at bounding box center [128, 146] width 42 height 44
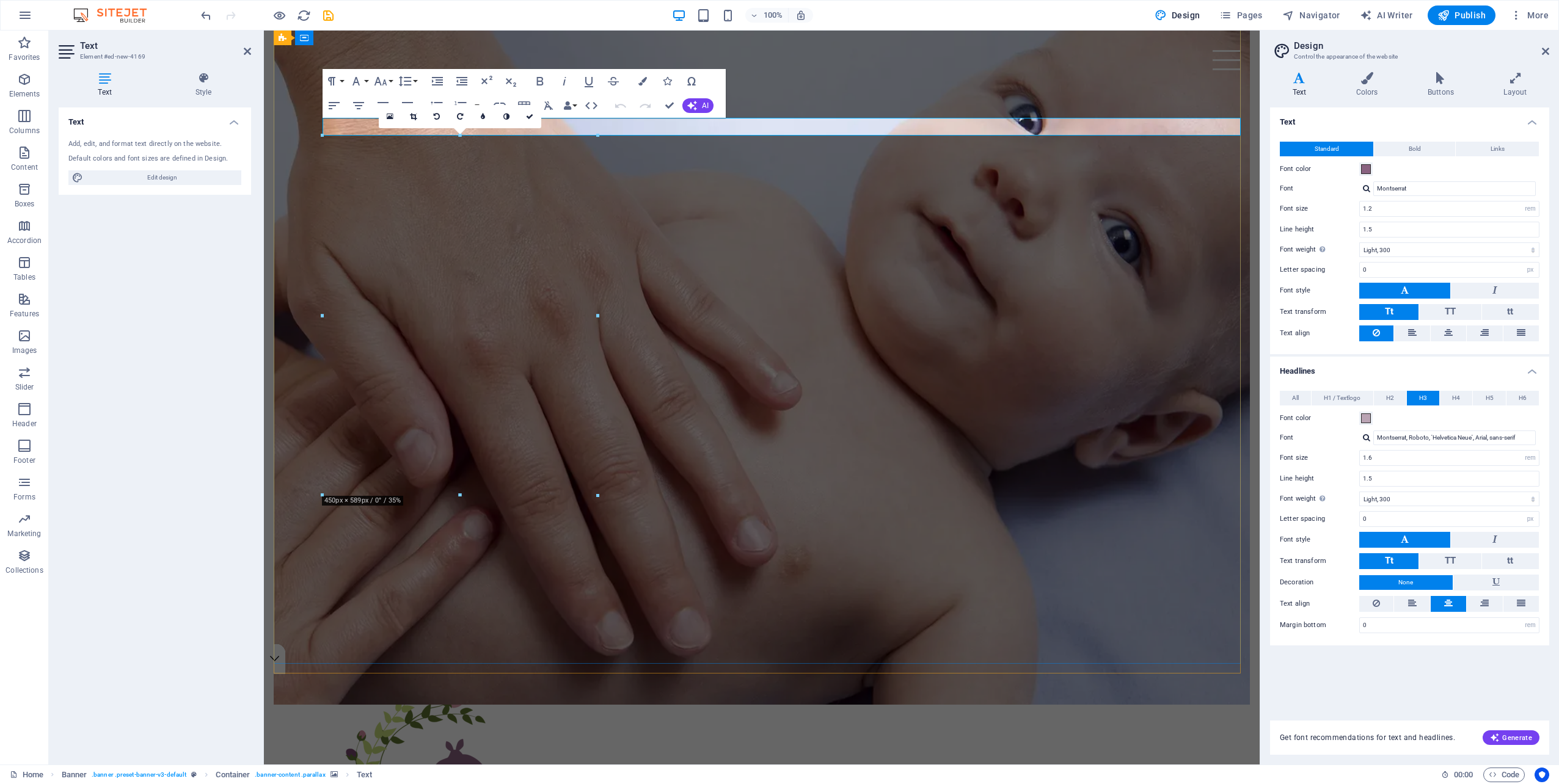
click at [353, 672] on p "New text element" at bounding box center [786, 681] width 927 height 18
click at [202, 82] on icon at bounding box center [203, 78] width 95 height 12
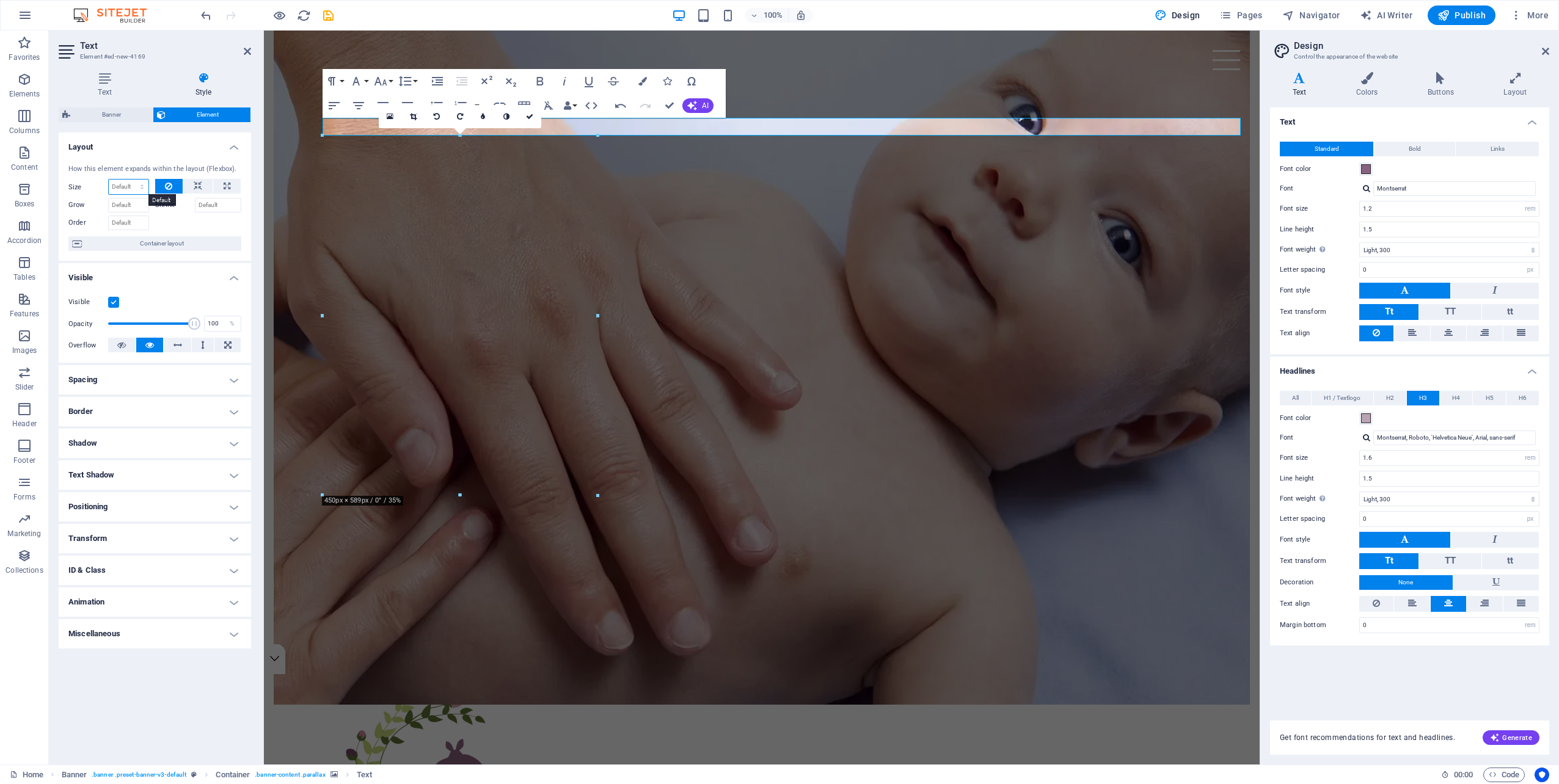
click at [139, 185] on select "Default auto px % 1/1 1/2 1/3 1/4 1/5 1/6 1/7 1/8 1/9 1/10" at bounding box center [129, 186] width 40 height 15
select select "1/3"
click at [132, 179] on select "Default auto px % 1/1 1/2 1/3 1/4 1/5 1/6 1/7 1/8 1/9 1/10" at bounding box center [129, 186] width 40 height 15
type input "33.33"
select select "%"
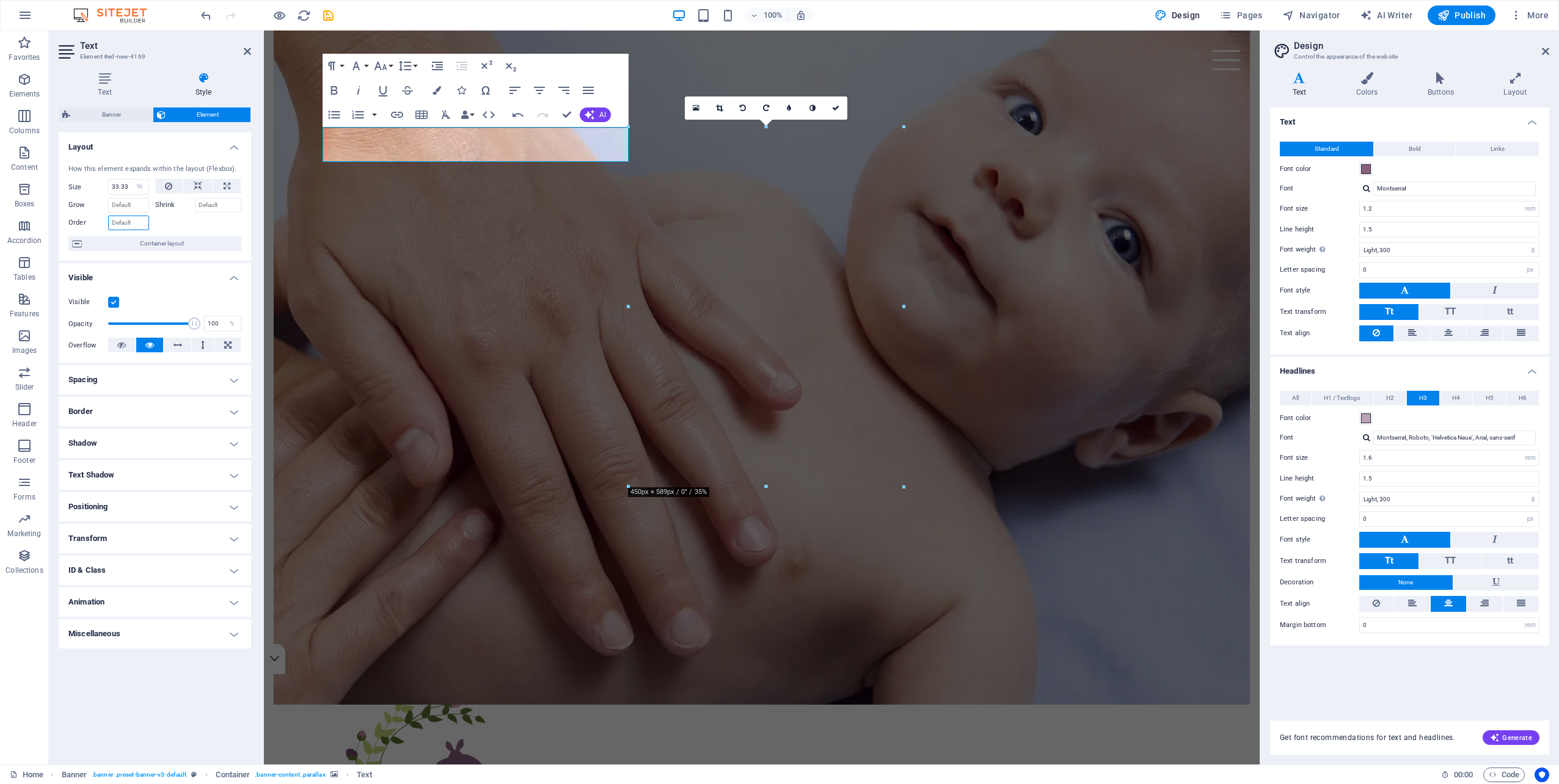
click at [121, 222] on input "Order" at bounding box center [129, 223] width 41 height 15
click at [238, 502] on h4 "Positioning" at bounding box center [154, 507] width 192 height 29
click at [209, 527] on span "Fixed" at bounding box center [202, 531] width 15 height 15
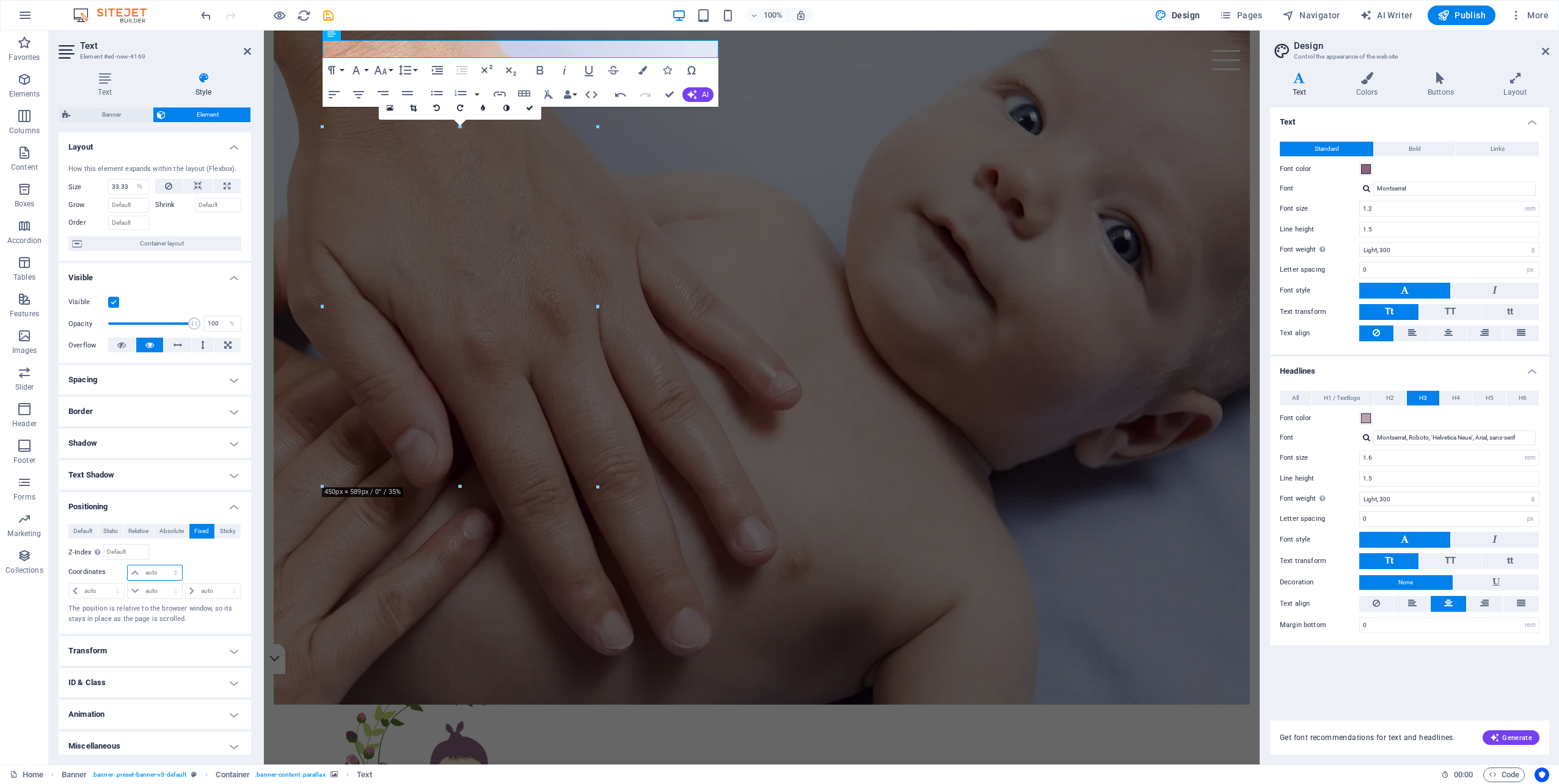
click at [161, 571] on select "auto px rem % em" at bounding box center [154, 573] width 53 height 15
click at [159, 572] on select "auto px rem % em" at bounding box center [154, 573] width 53 height 15
click at [84, 530] on span "Default" at bounding box center [83, 531] width 19 height 15
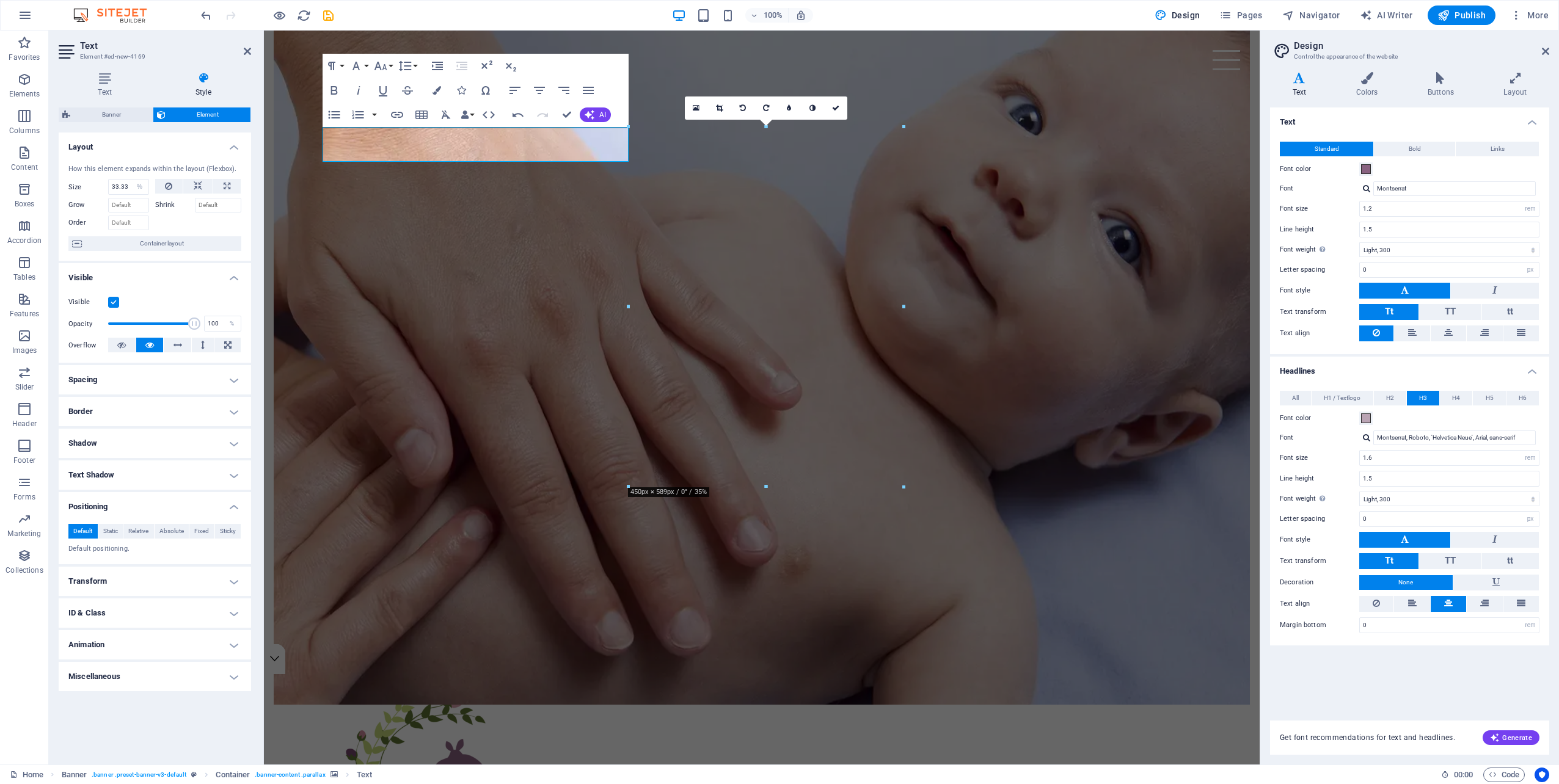
click at [233, 508] on h4 "Positioning" at bounding box center [154, 503] width 192 height 22
click at [348, 672] on p "Nurturing babies & supporting parents to grow & blossom together" at bounding box center [786, 681] width 927 height 18
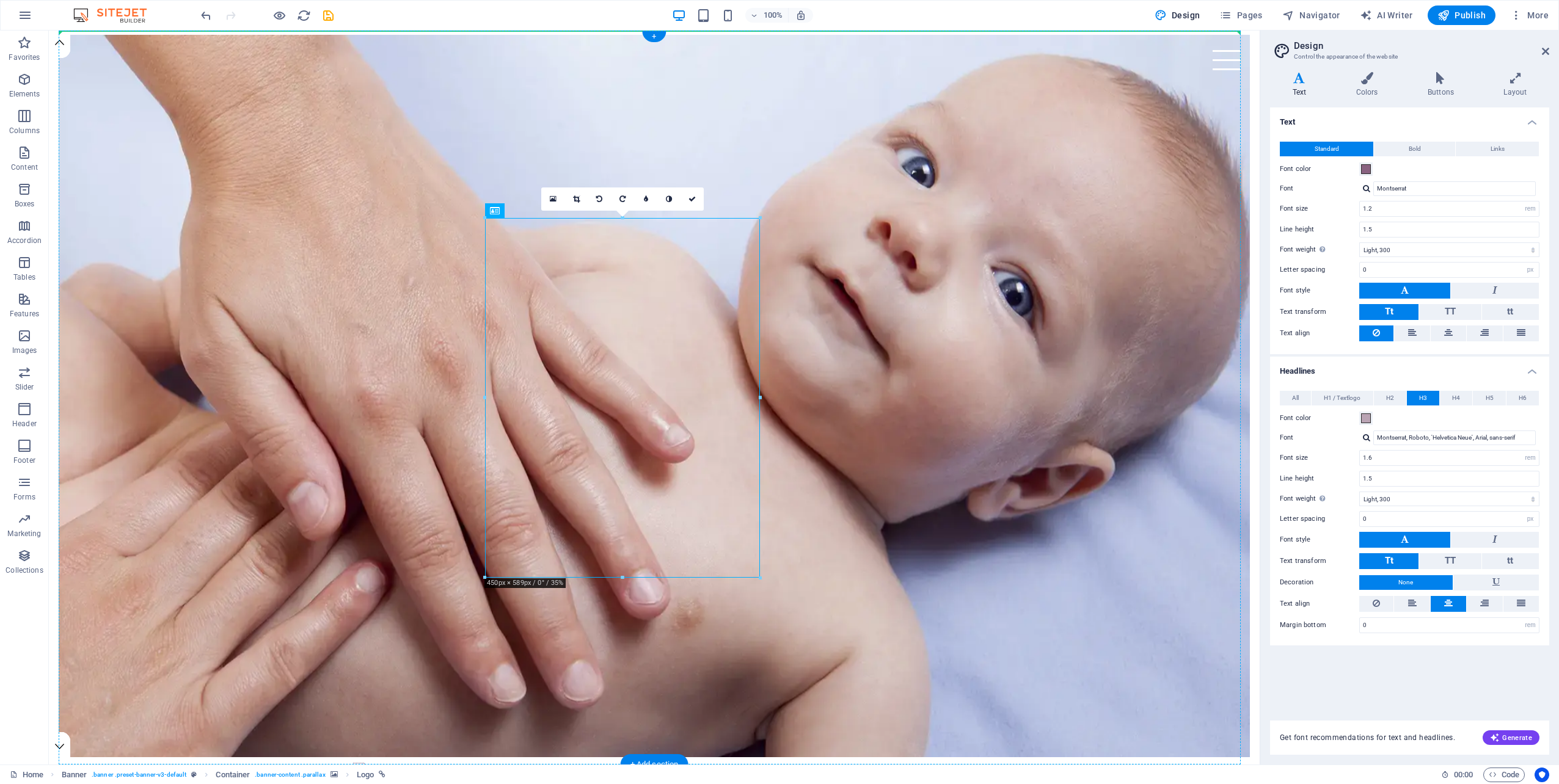
scroll to position [0, 0]
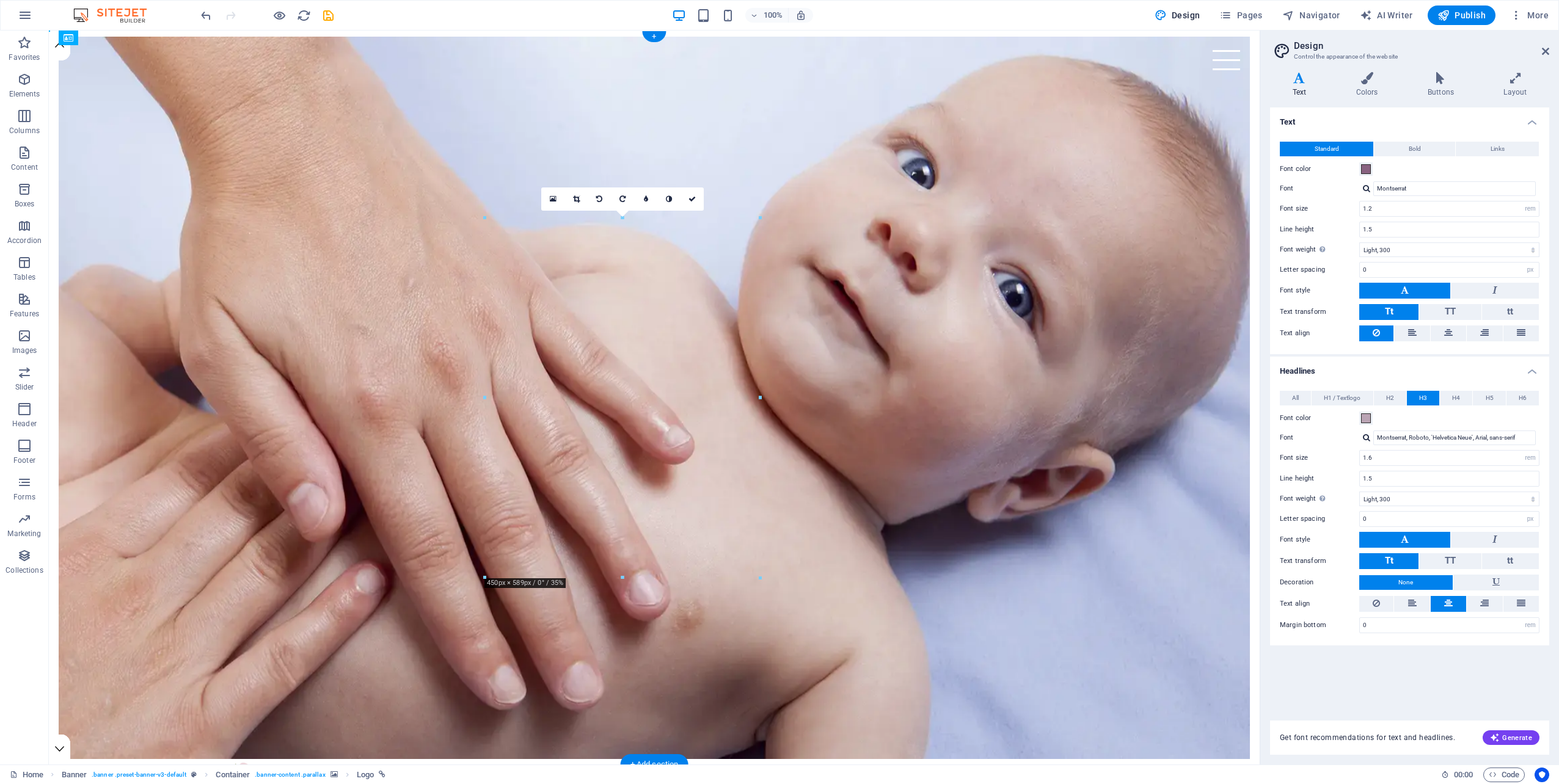
drag, startPoint x: 553, startPoint y: 150, endPoint x: 109, endPoint y: 240, distance: 453.0
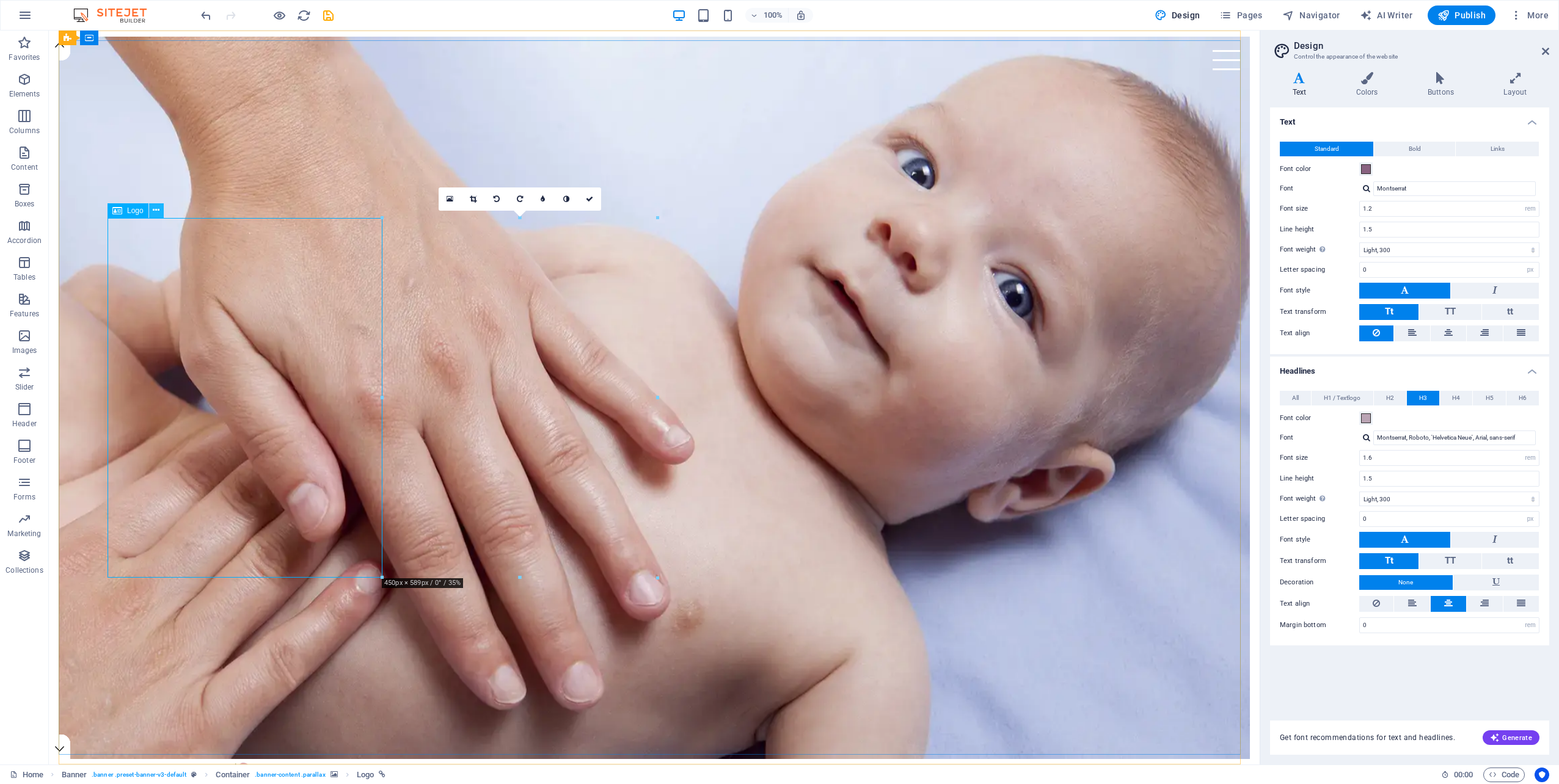
click at [157, 213] on icon at bounding box center [156, 211] width 7 height 13
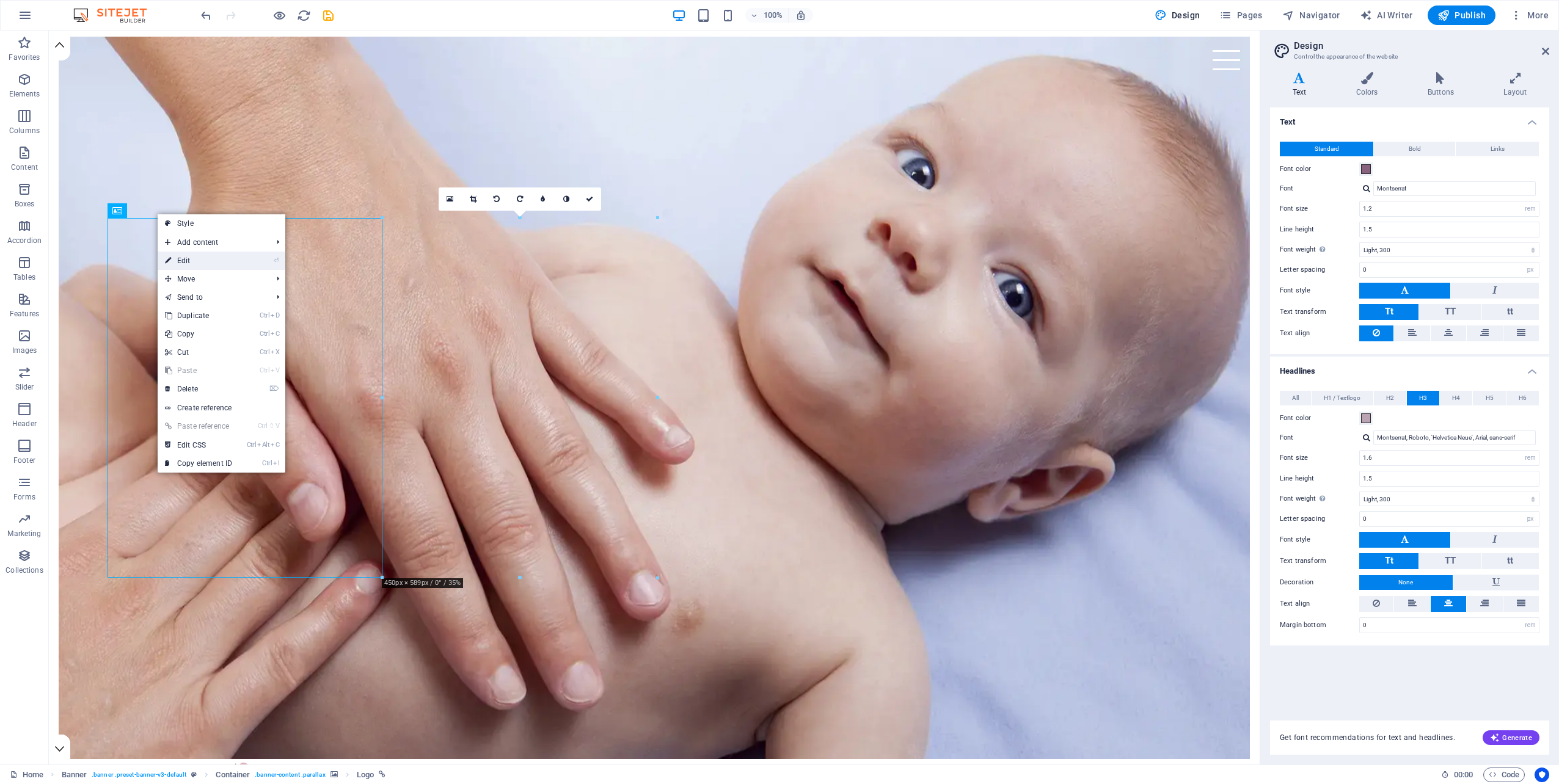
click at [198, 257] on link "⏎ Edit" at bounding box center [198, 260] width 82 height 18
select select "px"
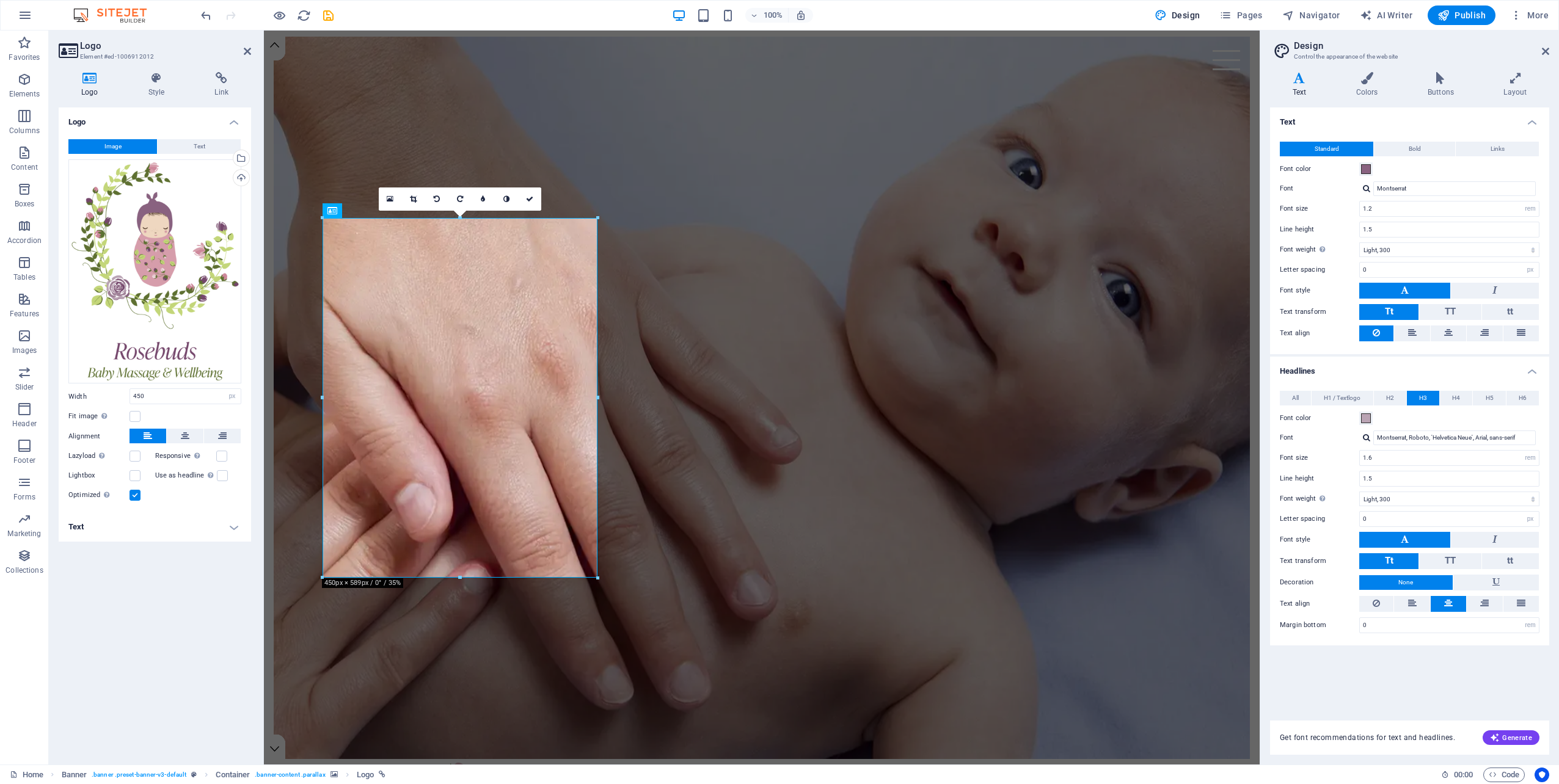
click at [237, 532] on h4 "Text" at bounding box center [154, 527] width 192 height 29
click at [235, 529] on h4 "Text" at bounding box center [154, 523] width 192 height 22
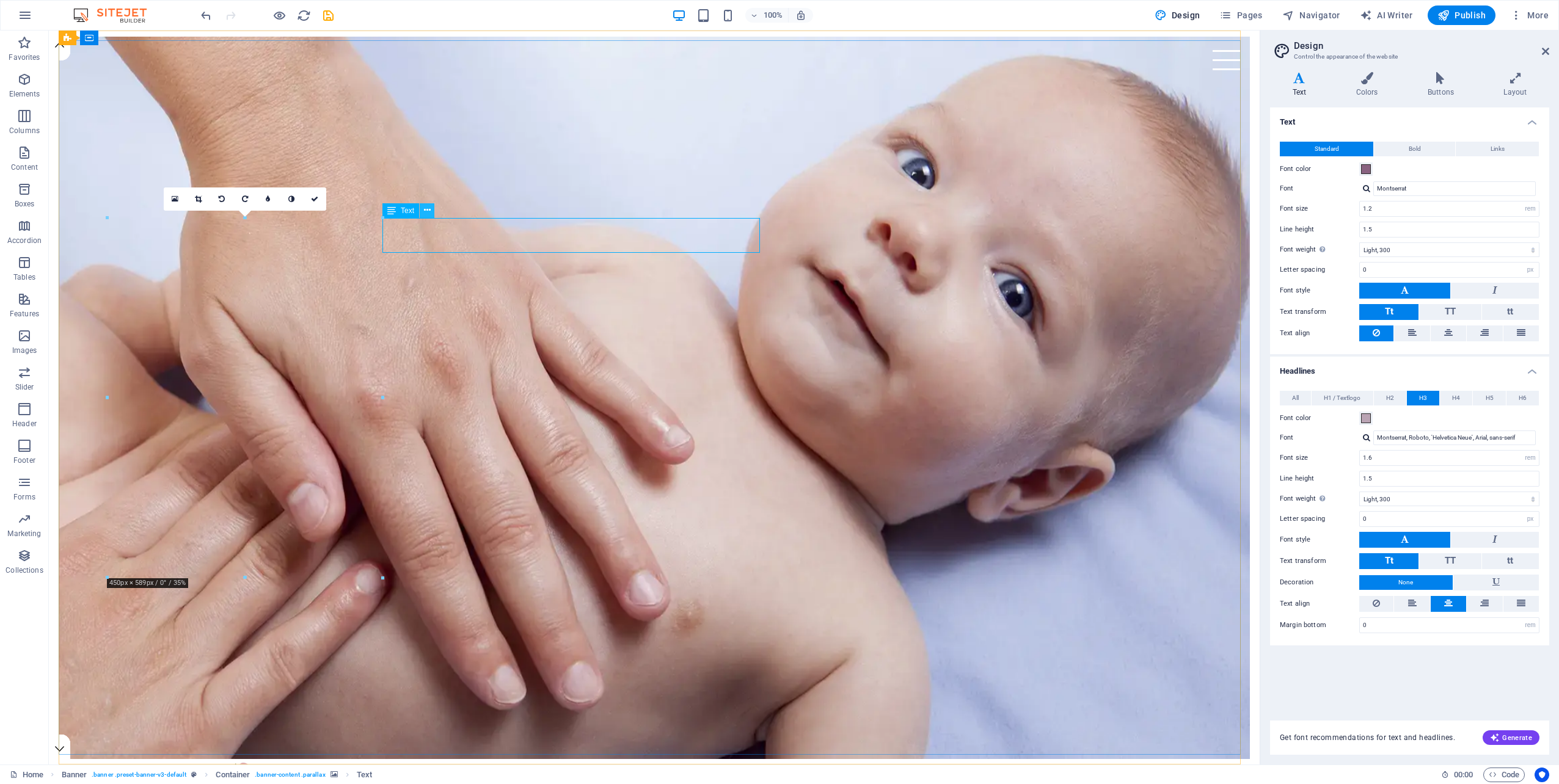
click at [424, 210] on icon at bounding box center [427, 211] width 7 height 13
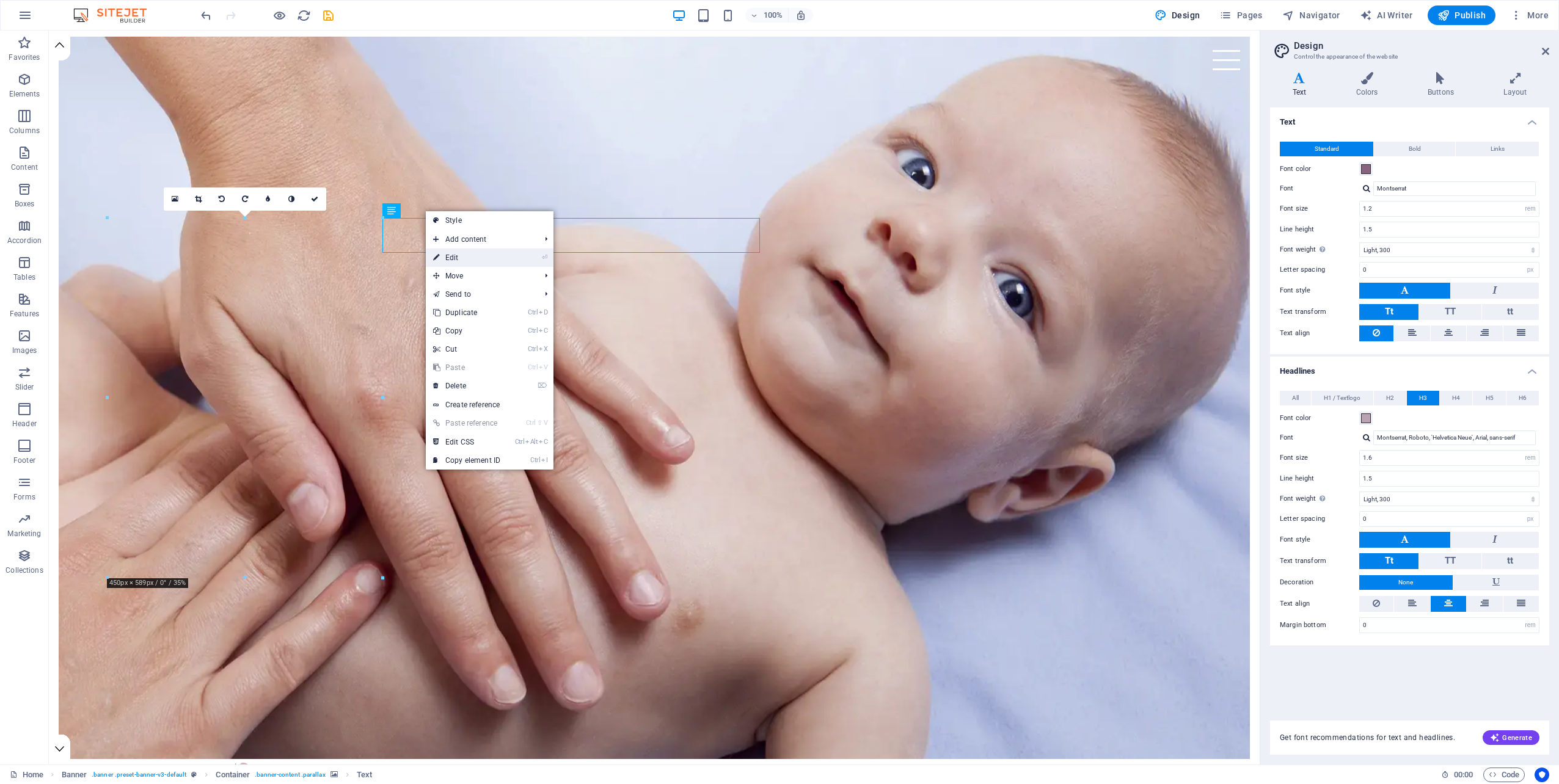
click at [448, 257] on link "⏎ Edit" at bounding box center [467, 257] width 82 height 18
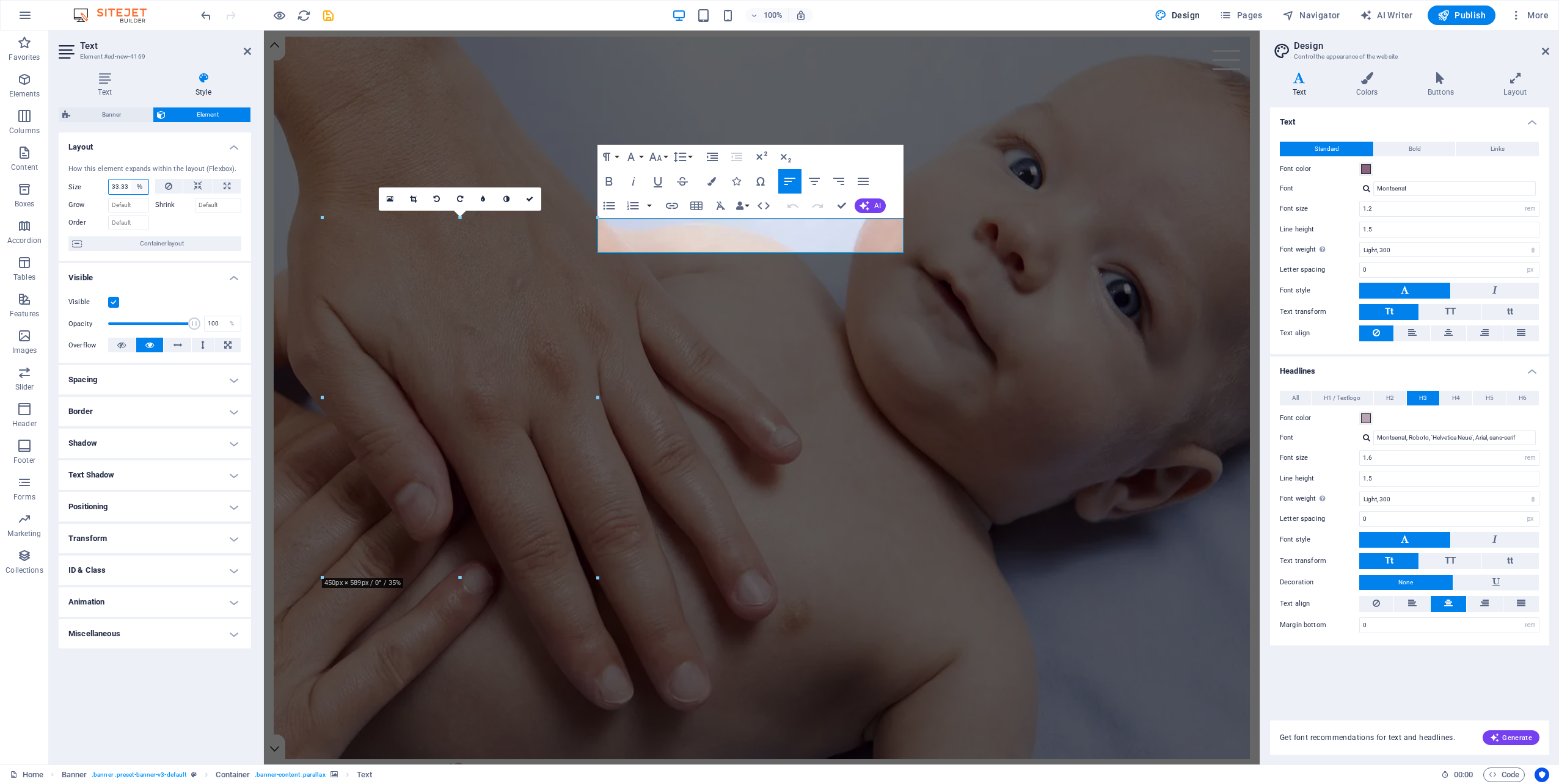
click at [133, 186] on select "Default auto px % 1/1 1/2 1/3 1/4 1/5 1/6 1/7 1/8 1/9 1/10" at bounding box center [140, 186] width 17 height 15
select select "px"
click at [132, 179] on select "Default auto px % 1/1 1/2 1/3 1/4 1/5 1/6 1/7 1/8 1/9 1/10" at bounding box center [140, 186] width 17 height 15
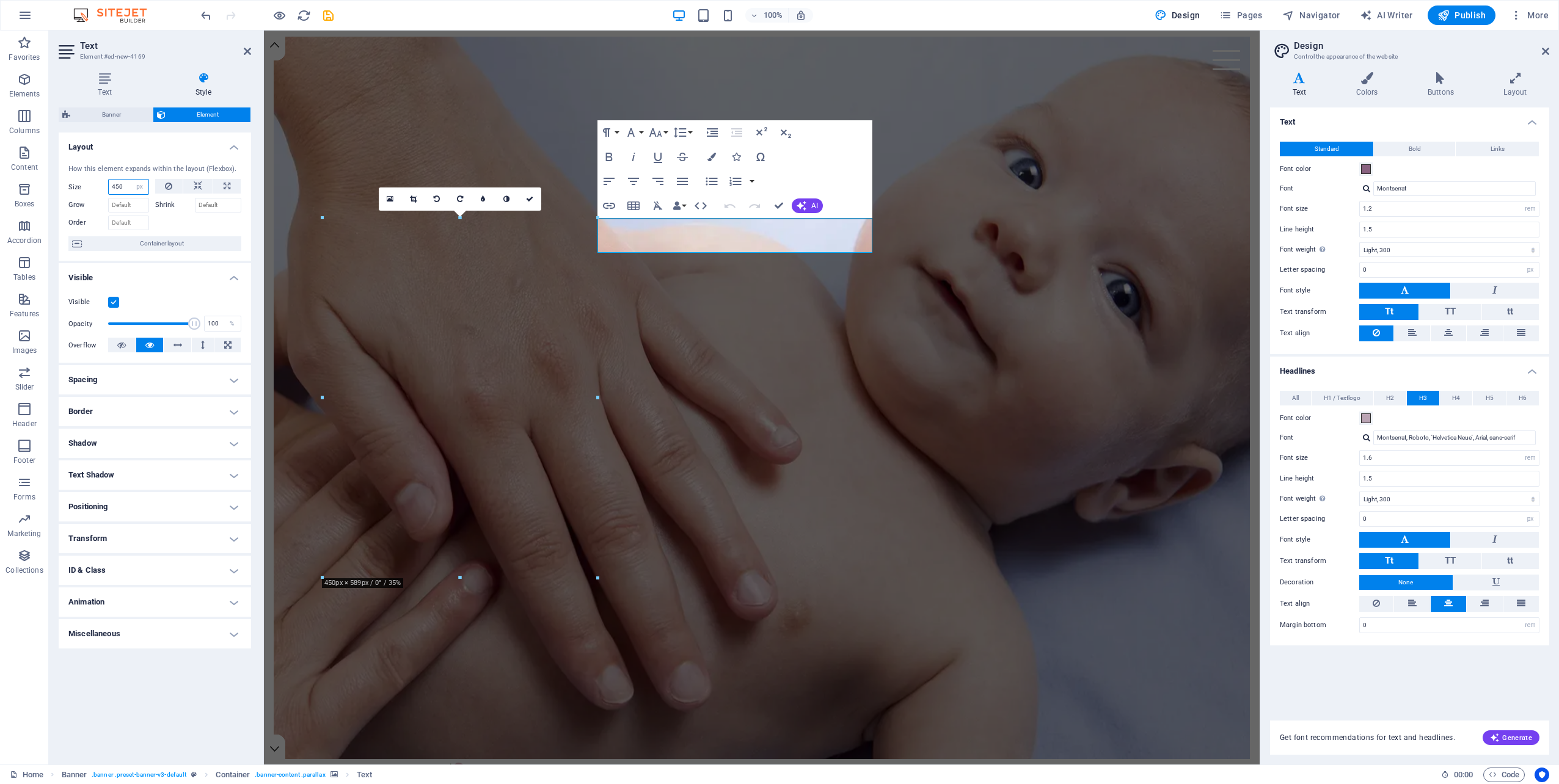
type input "450"
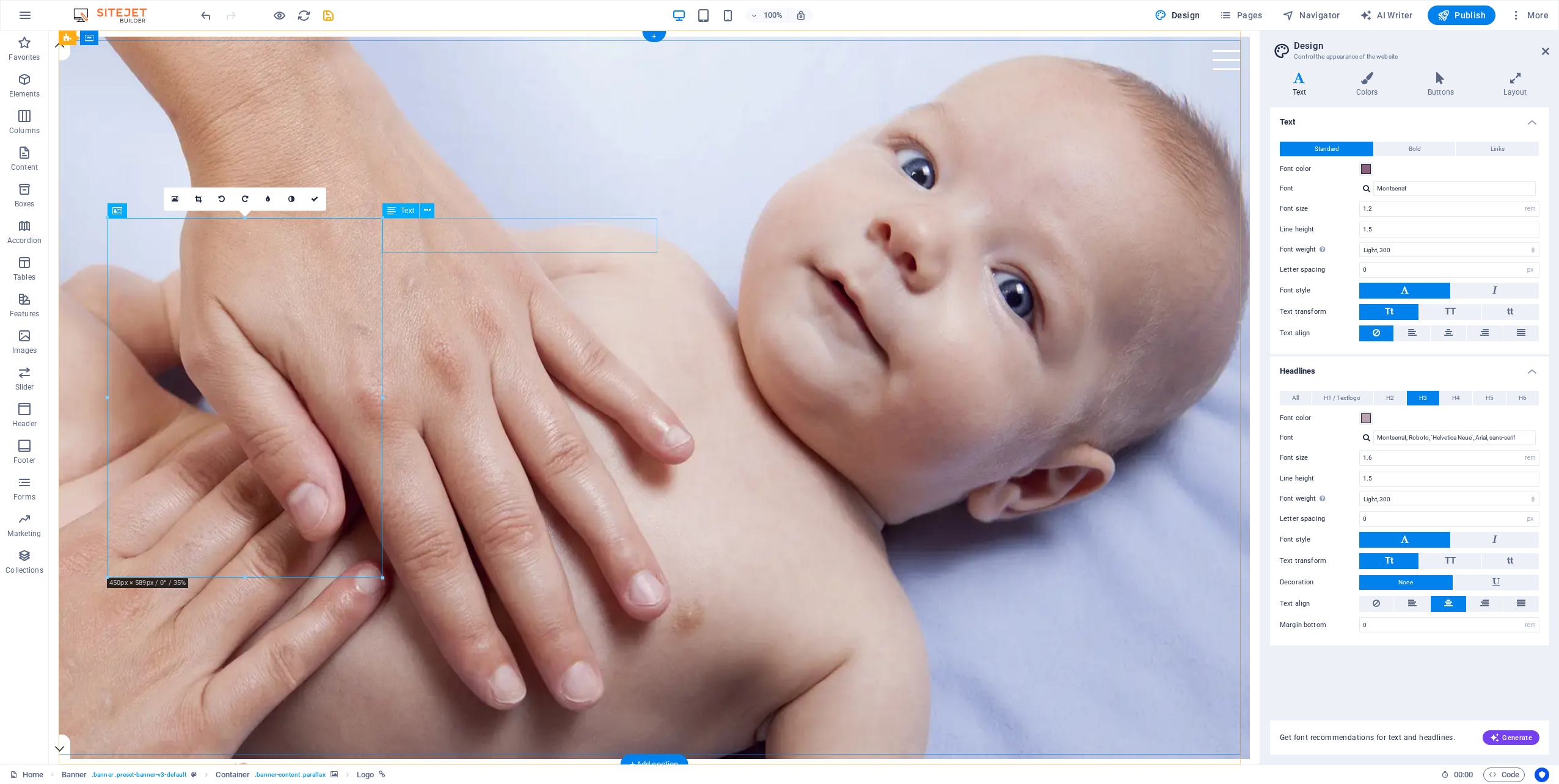
click at [429, 206] on icon at bounding box center [427, 211] width 7 height 13
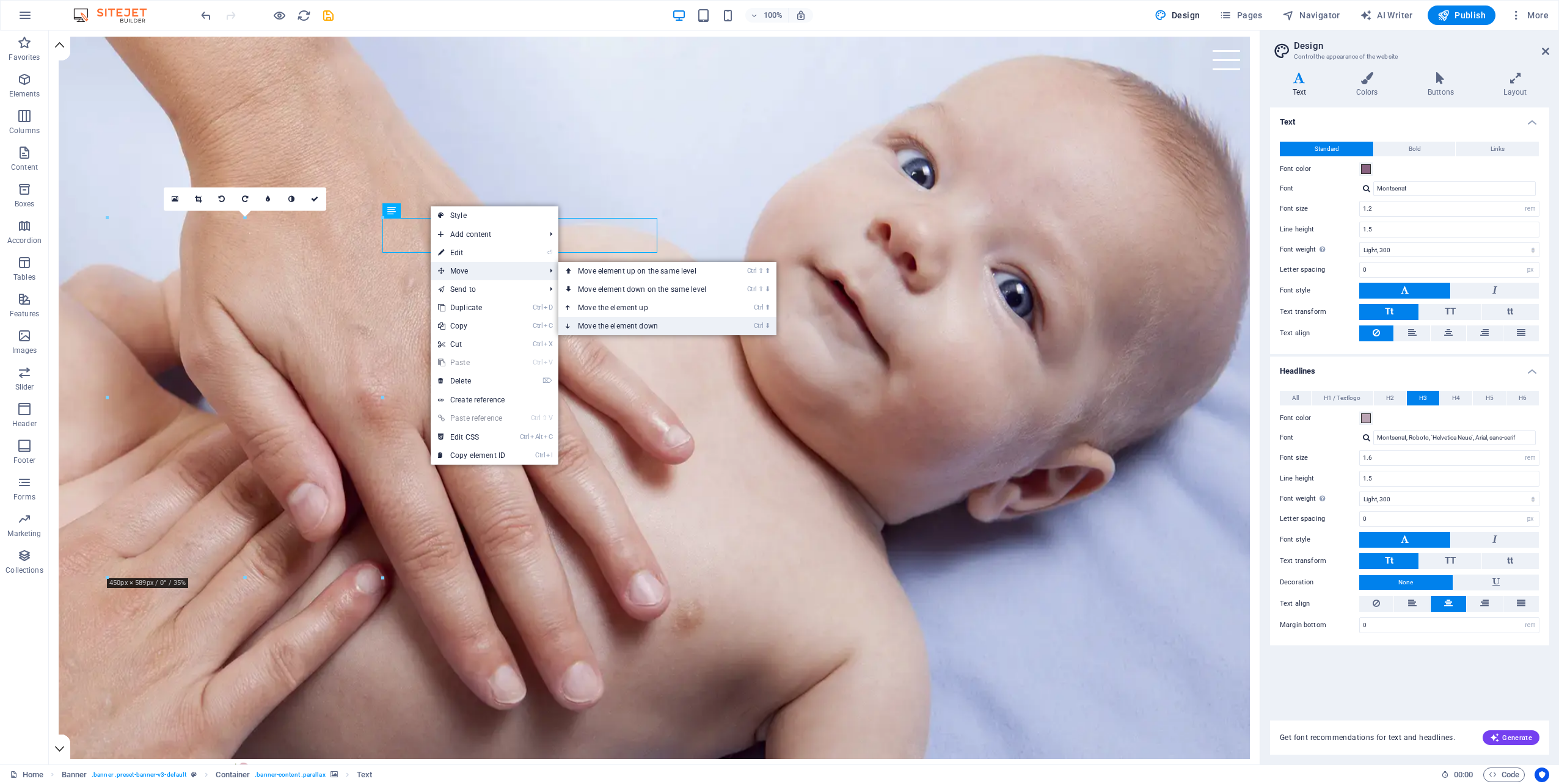
click at [594, 323] on link "Ctrl ⬇ Move the element down" at bounding box center [644, 325] width 172 height 18
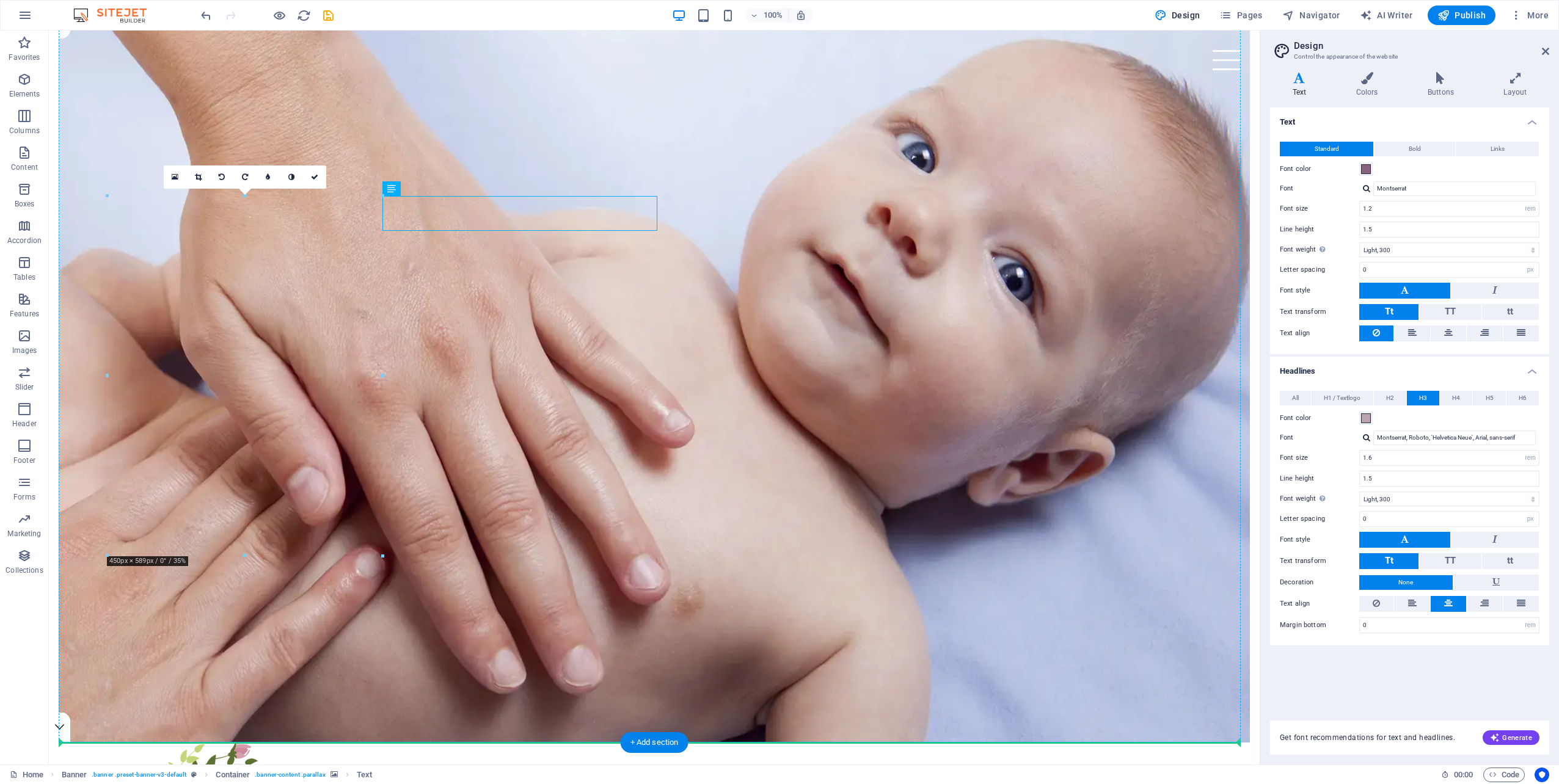
scroll to position [29, 0]
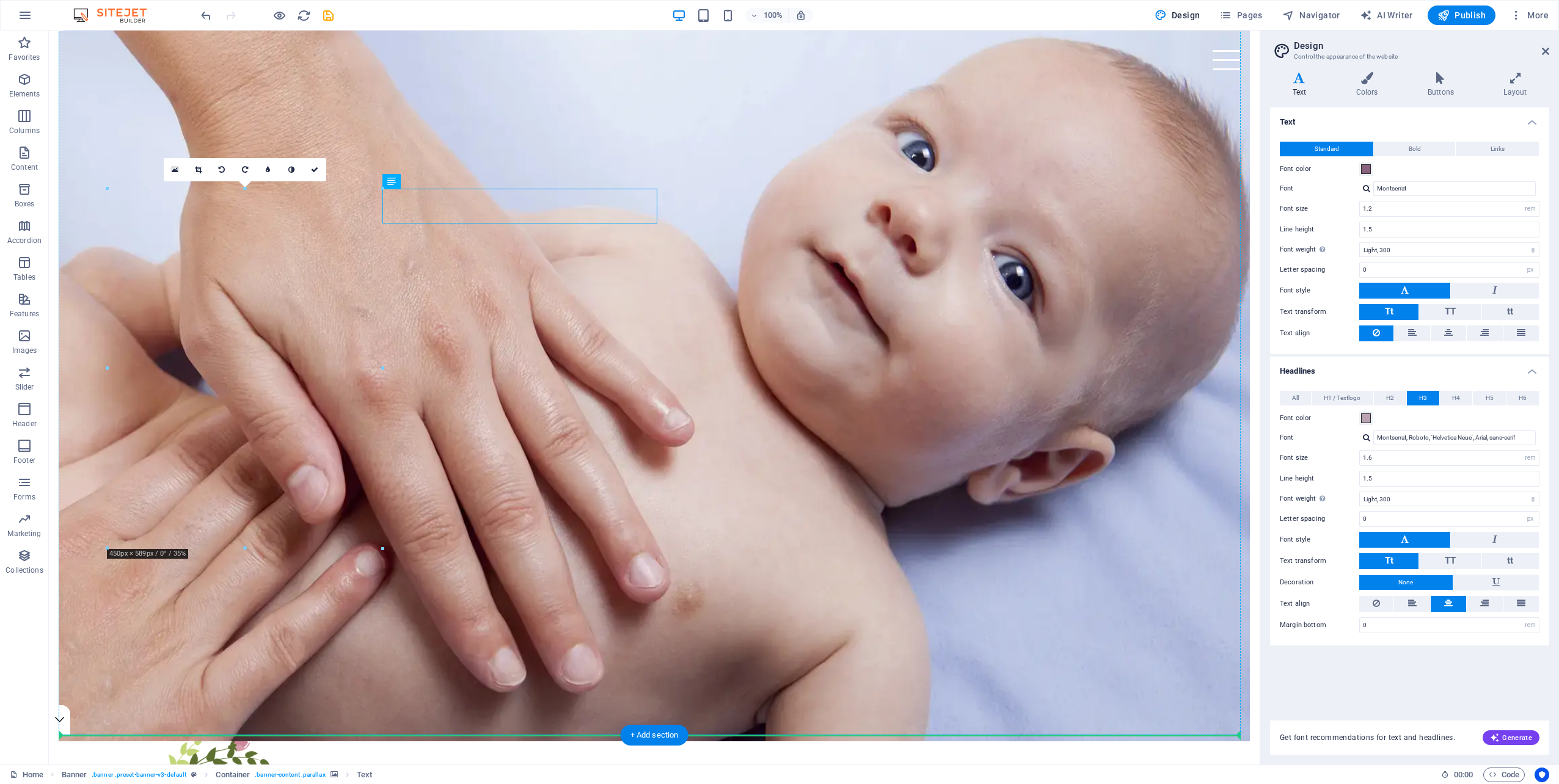
drag, startPoint x: 458, startPoint y: 242, endPoint x: 154, endPoint y: 613, distance: 479.6
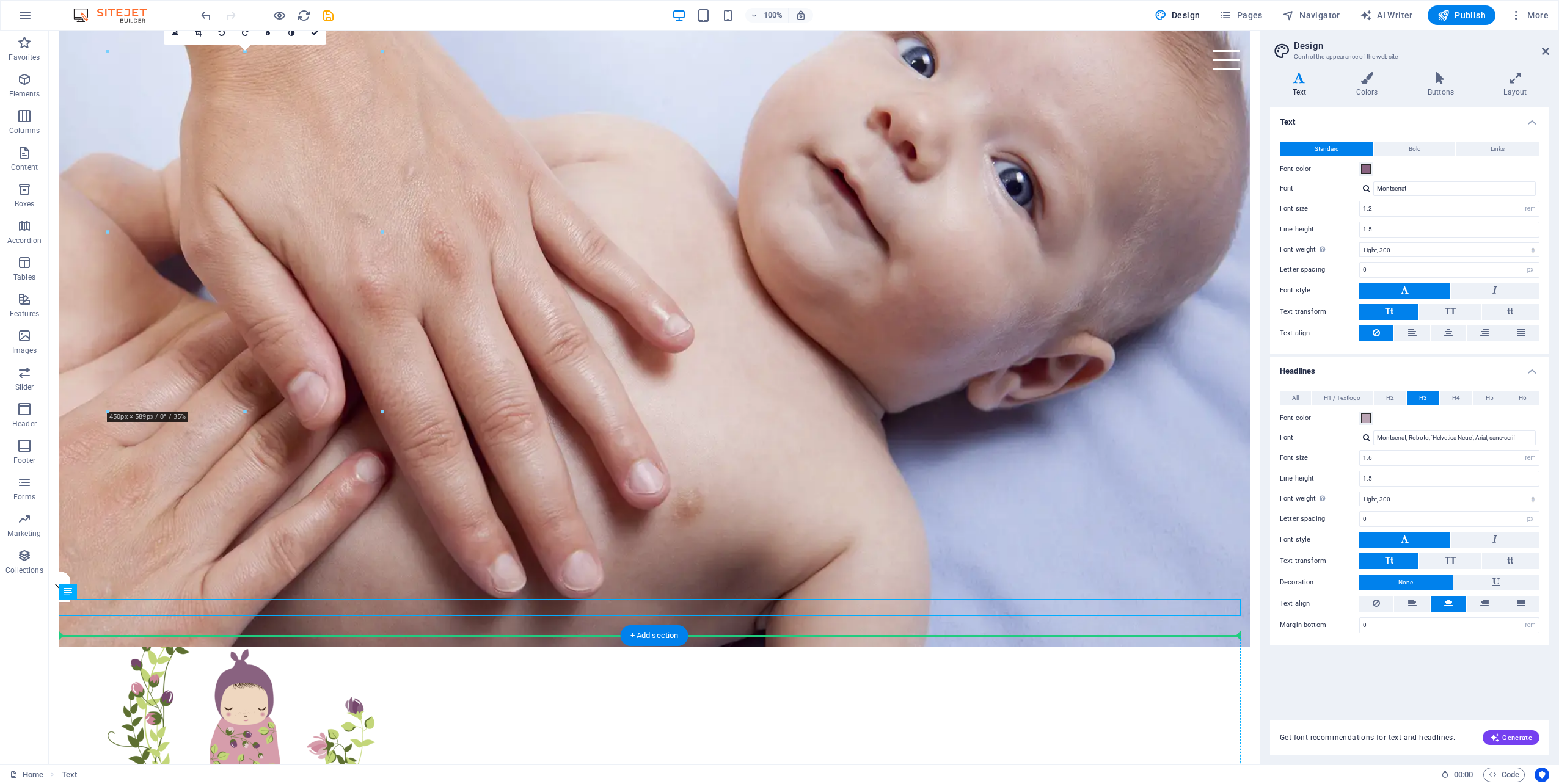
scroll to position [172, 0]
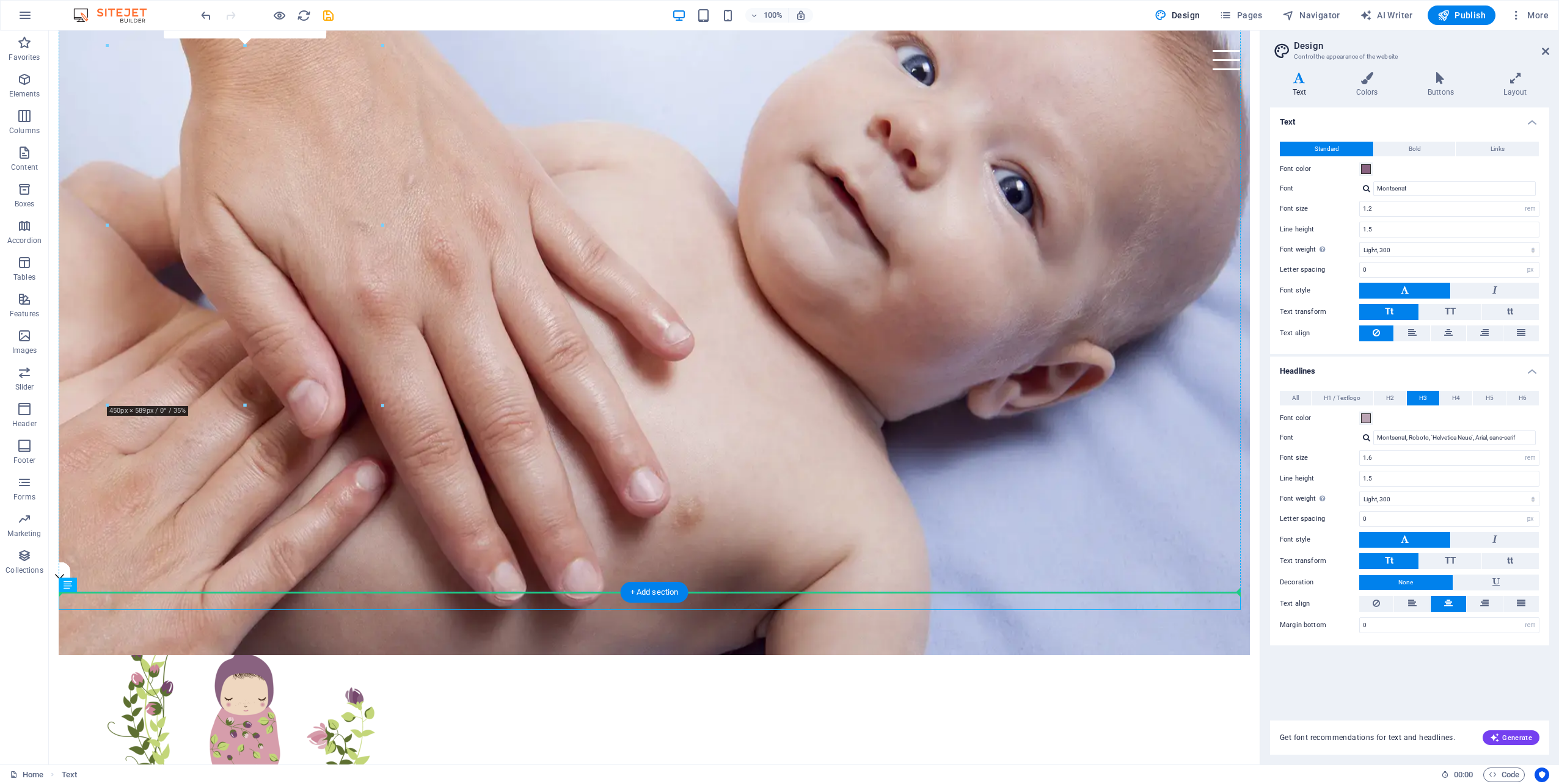
drag, startPoint x: 126, startPoint y: 760, endPoint x: 177, endPoint y: 415, distance: 348.7
drag, startPoint x: 128, startPoint y: 617, endPoint x: 184, endPoint y: 415, distance: 209.6
click at [206, 14] on icon "undo" at bounding box center [206, 15] width 14 height 14
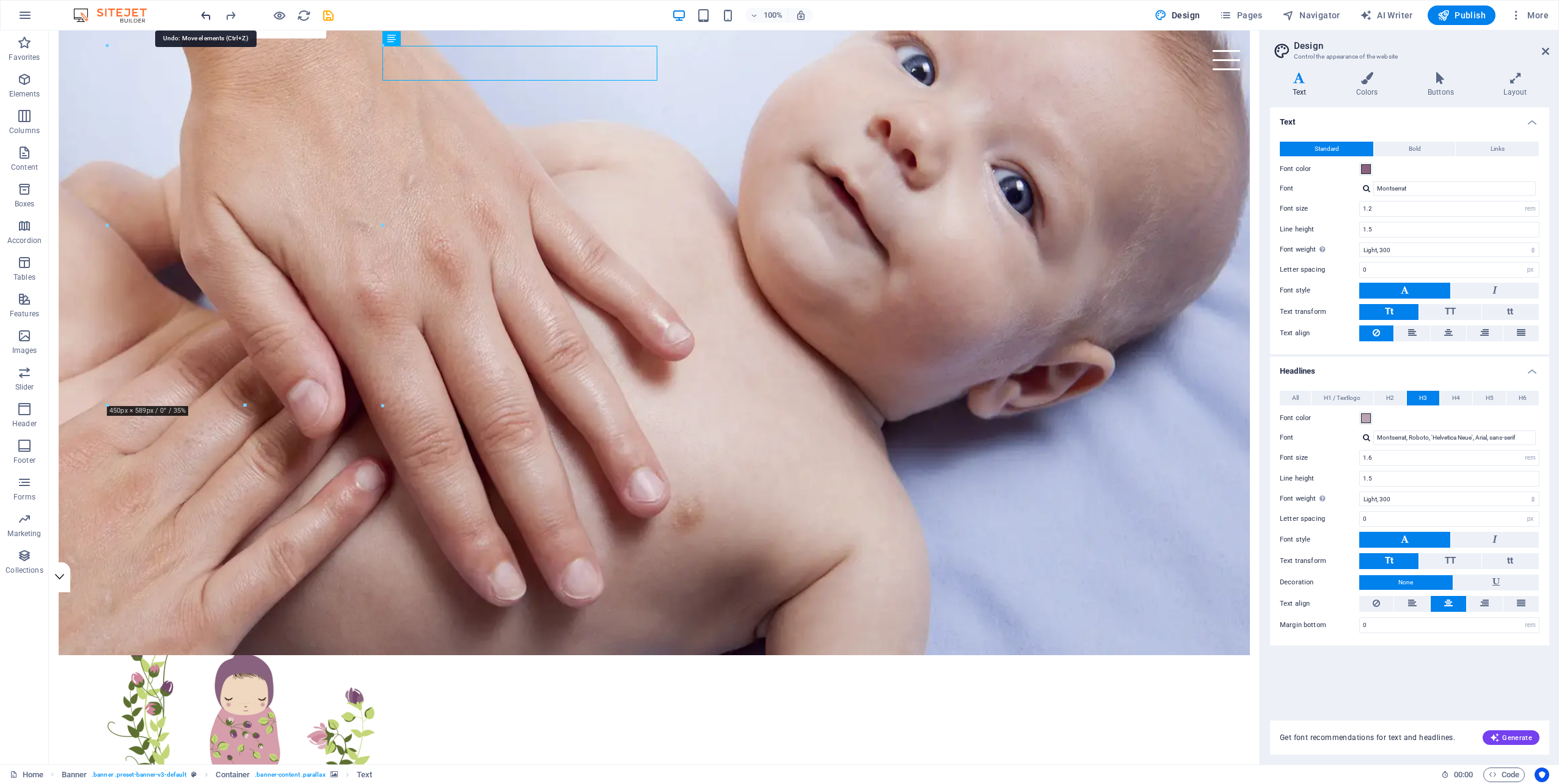
click at [209, 10] on icon "undo" at bounding box center [206, 15] width 14 height 14
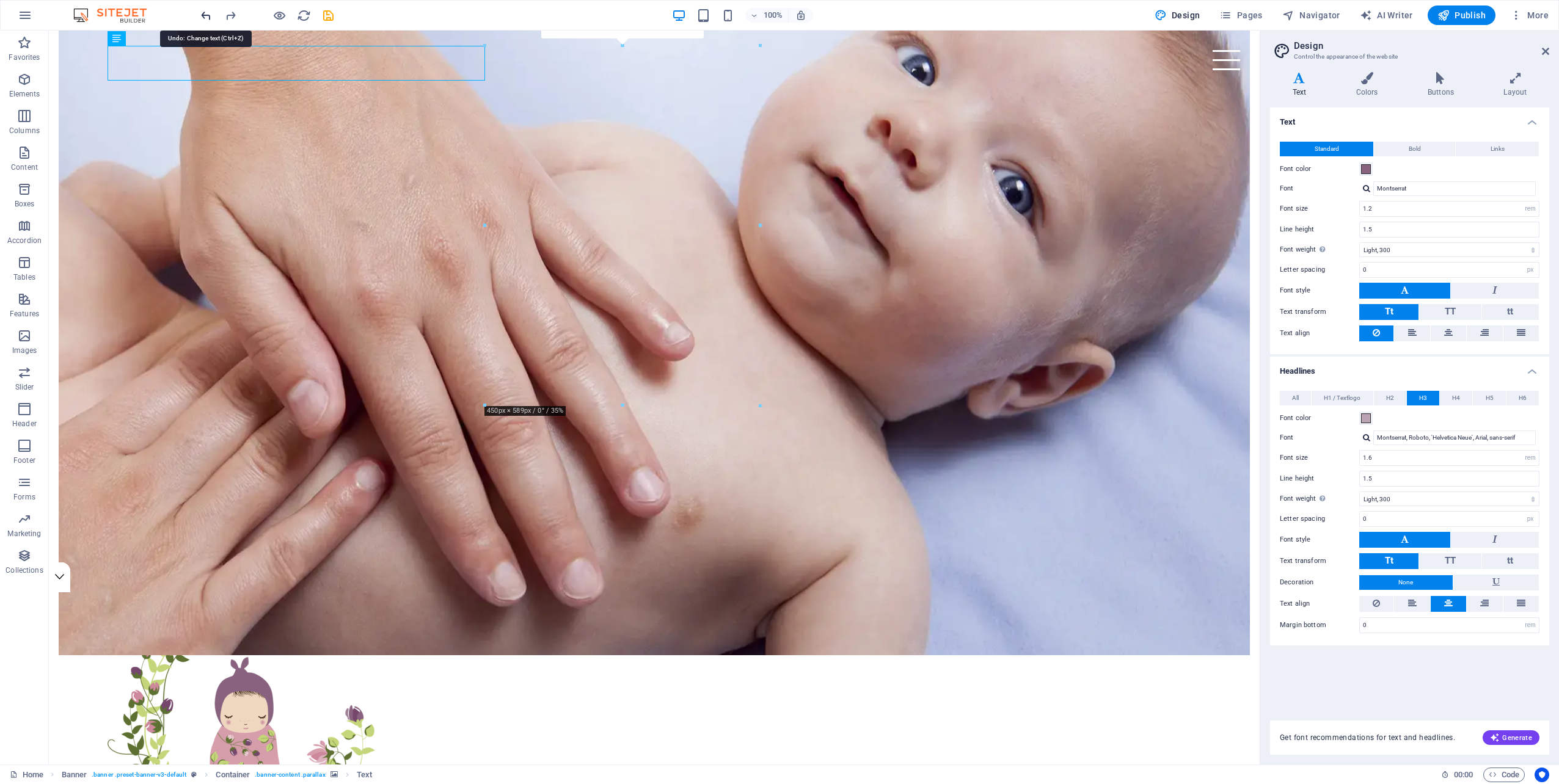
click at [209, 10] on icon "undo" at bounding box center [206, 15] width 14 height 14
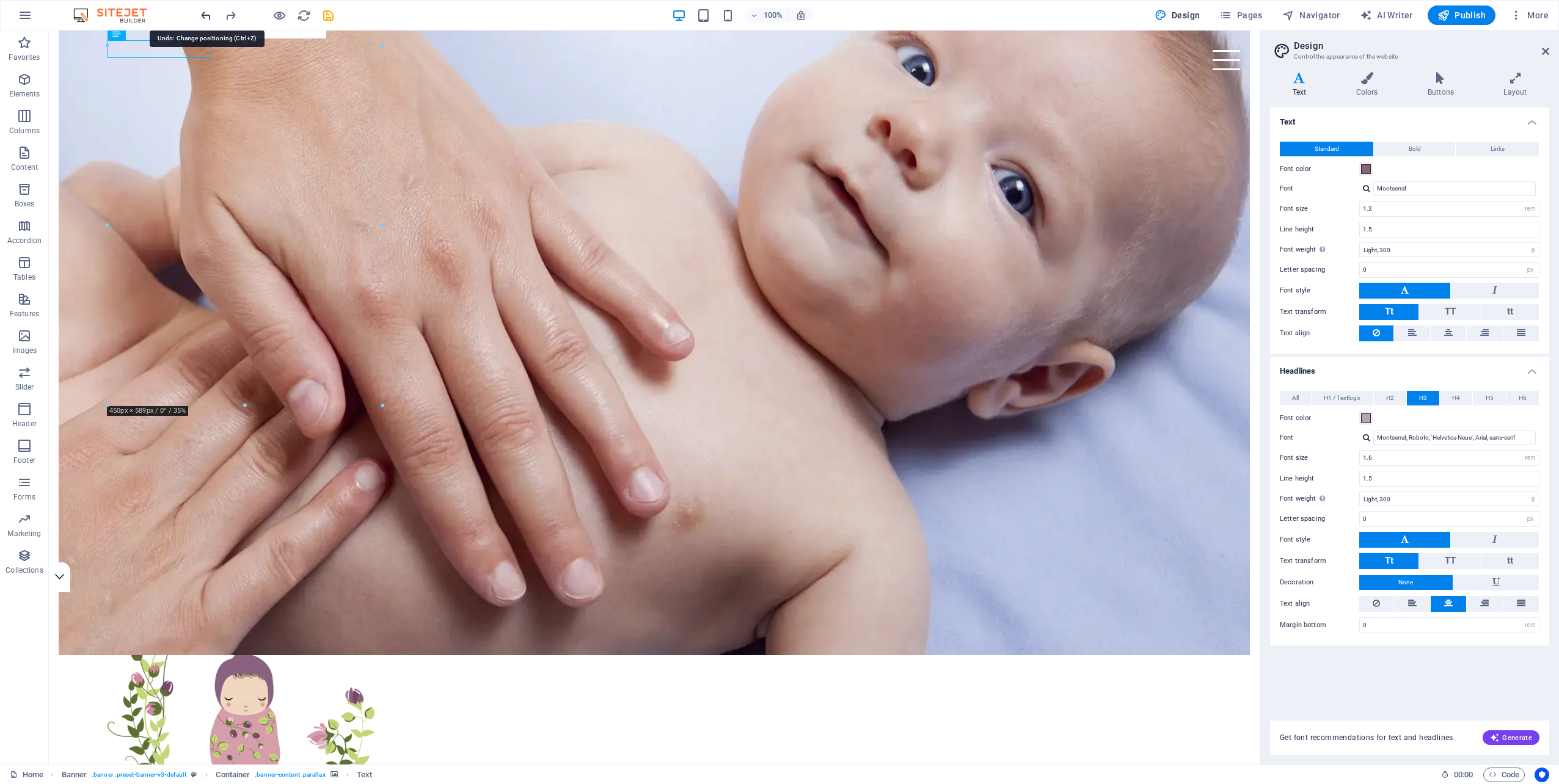
click at [209, 10] on icon "undo" at bounding box center [206, 15] width 14 height 14
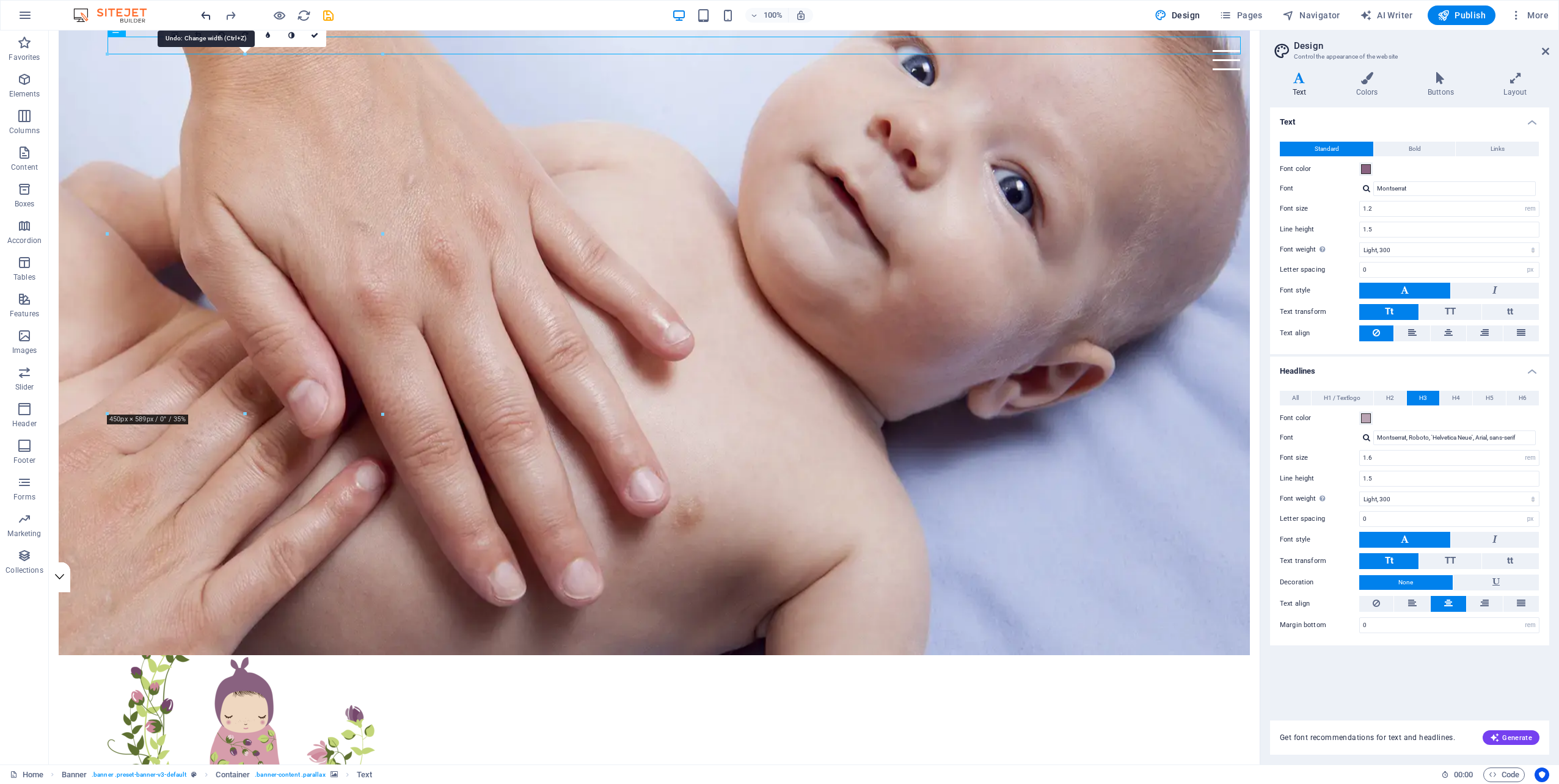
click at [209, 10] on icon "undo" at bounding box center [206, 15] width 14 height 14
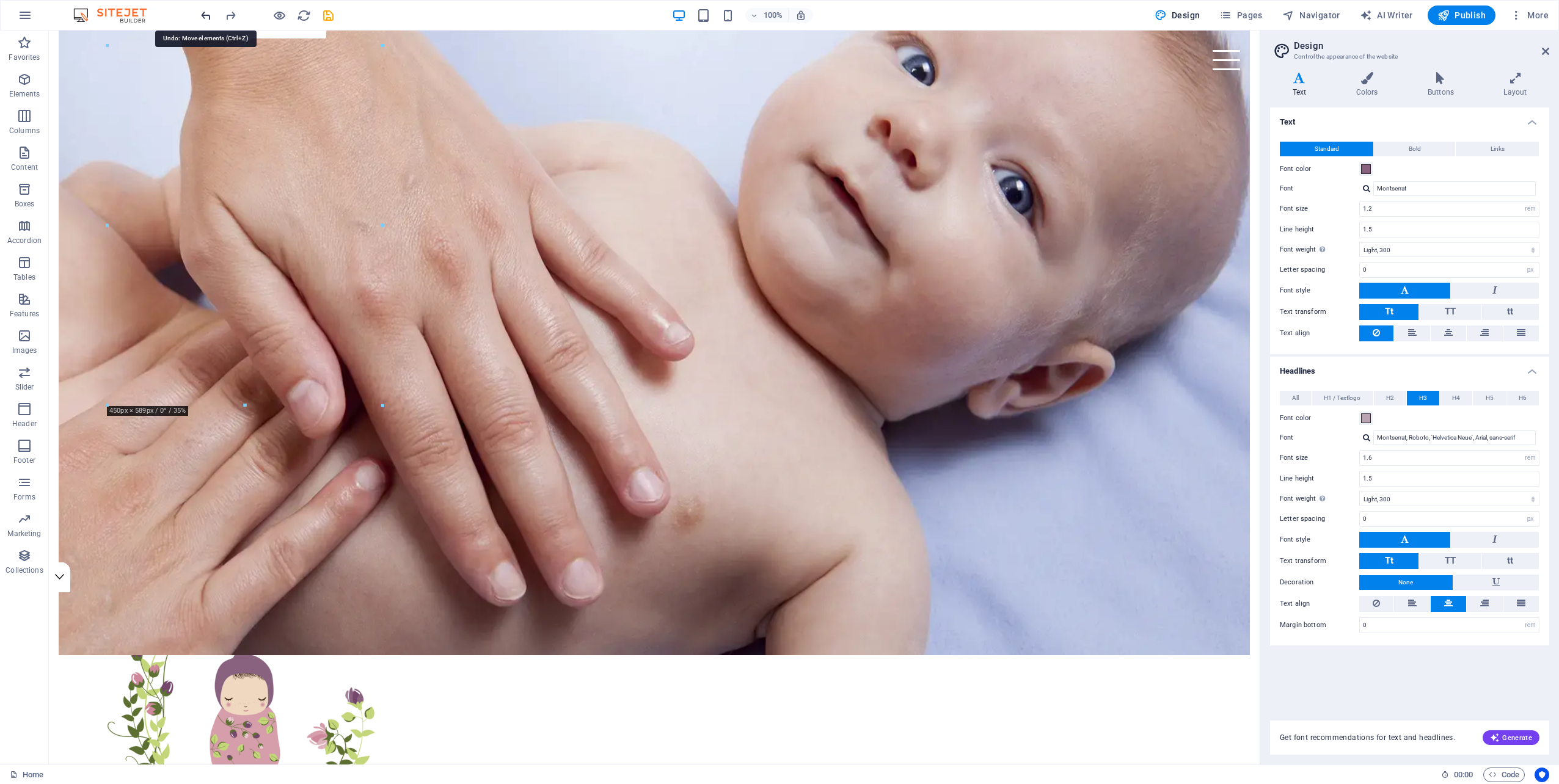
click at [209, 10] on icon "undo" at bounding box center [206, 15] width 14 height 14
click at [202, 12] on icon "undo" at bounding box center [206, 15] width 14 height 14
click at [203, 12] on icon "undo" at bounding box center [206, 15] width 14 height 14
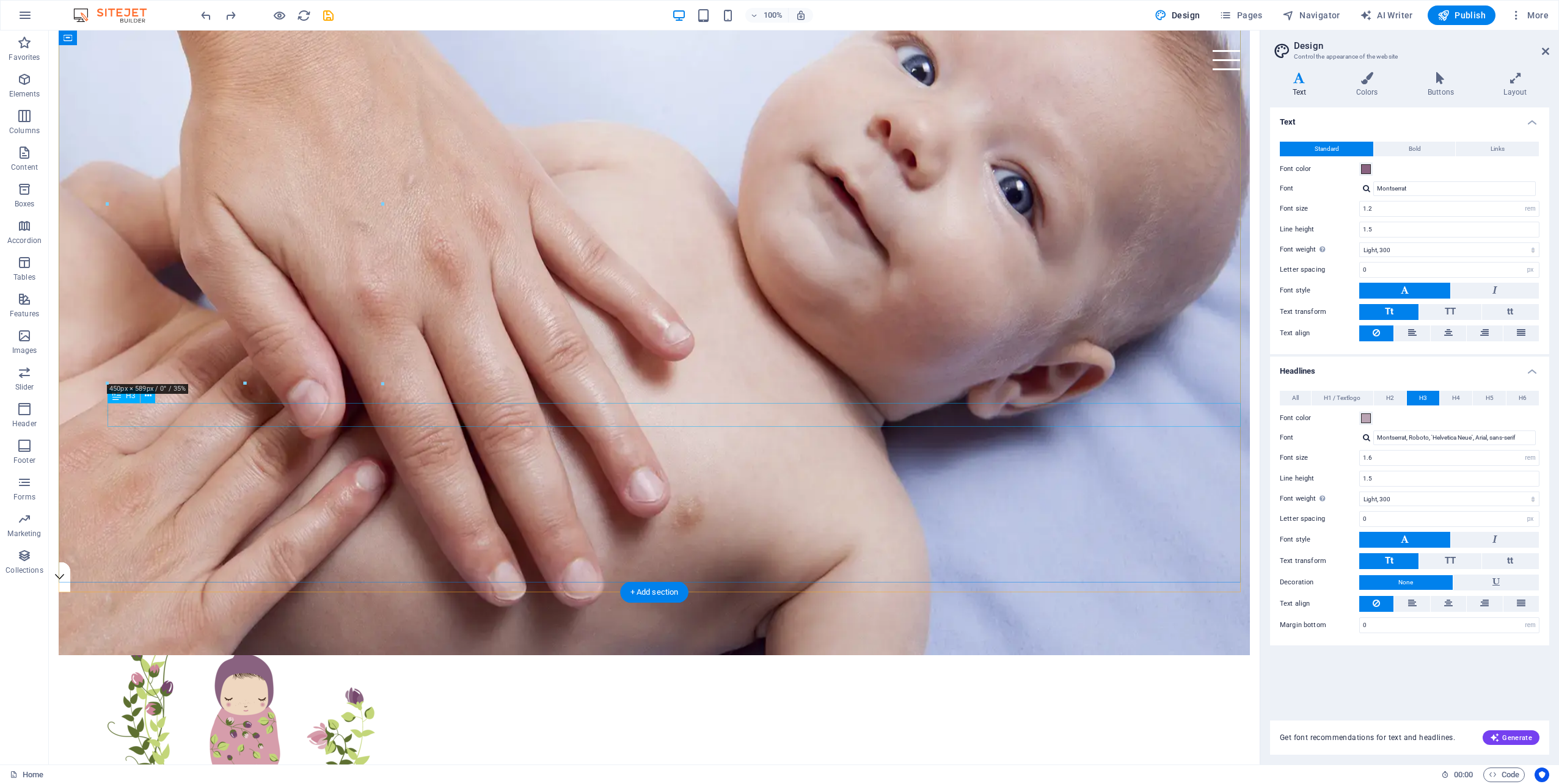
click at [118, 399] on icon at bounding box center [117, 396] width 9 height 15
click at [233, 15] on icon "redo" at bounding box center [230, 15] width 14 height 14
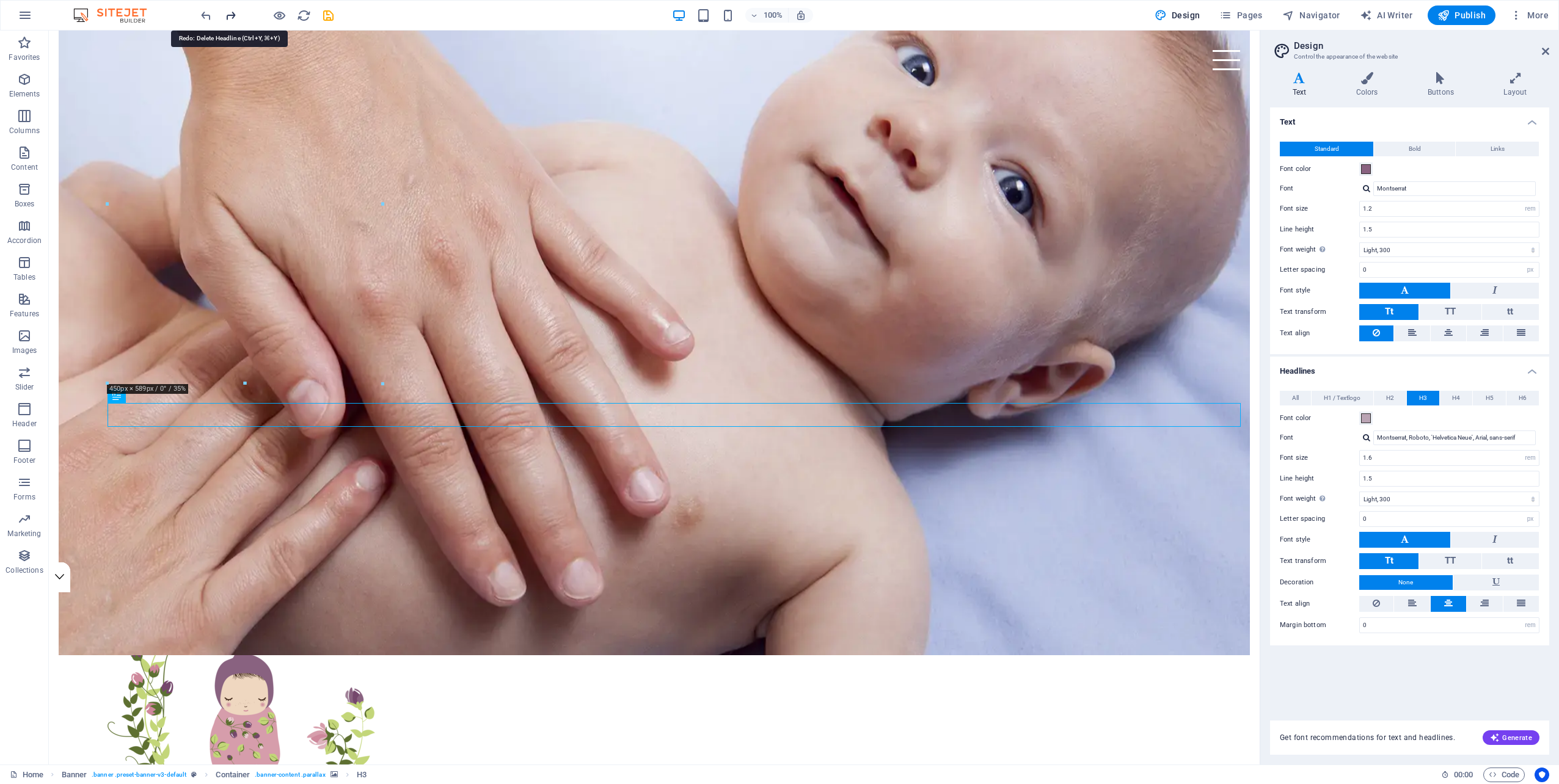
click at [232, 15] on icon "redo" at bounding box center [230, 15] width 14 height 14
click at [209, 16] on icon "undo" at bounding box center [206, 15] width 14 height 14
click at [146, 398] on icon at bounding box center [148, 396] width 7 height 13
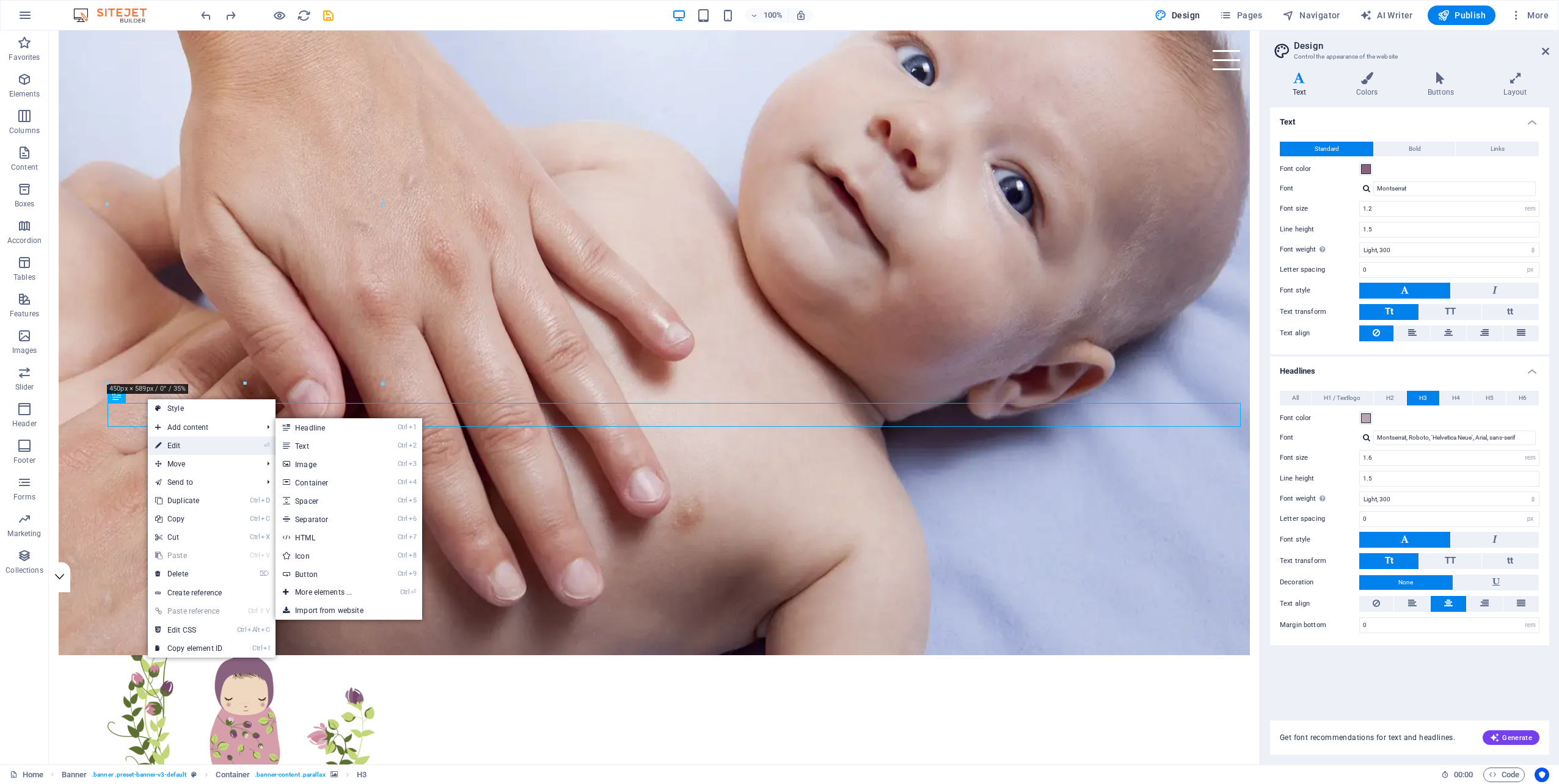
click at [176, 445] on link "⏎ Edit" at bounding box center [189, 445] width 82 height 18
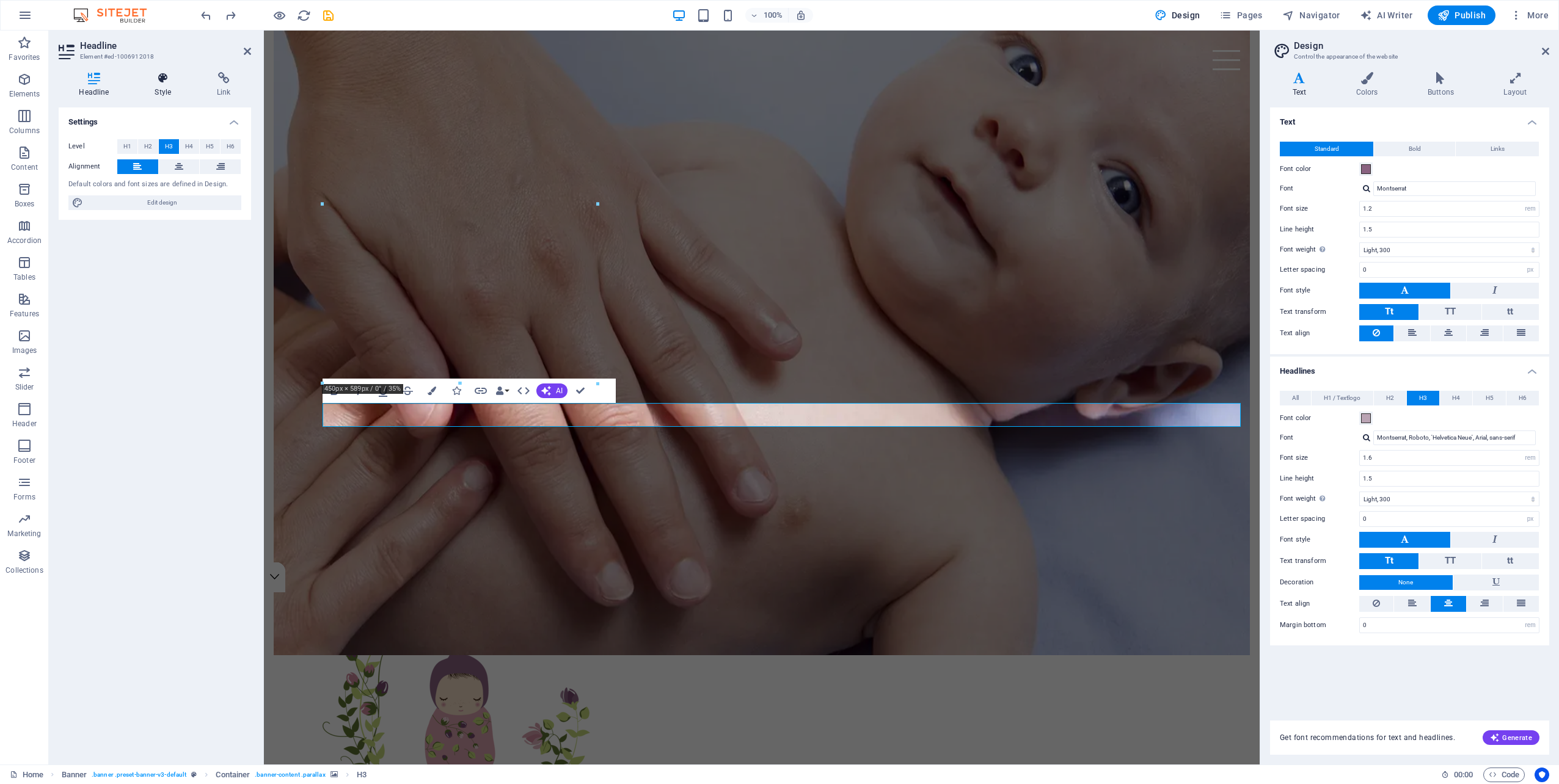
click at [158, 81] on icon at bounding box center [163, 78] width 57 height 12
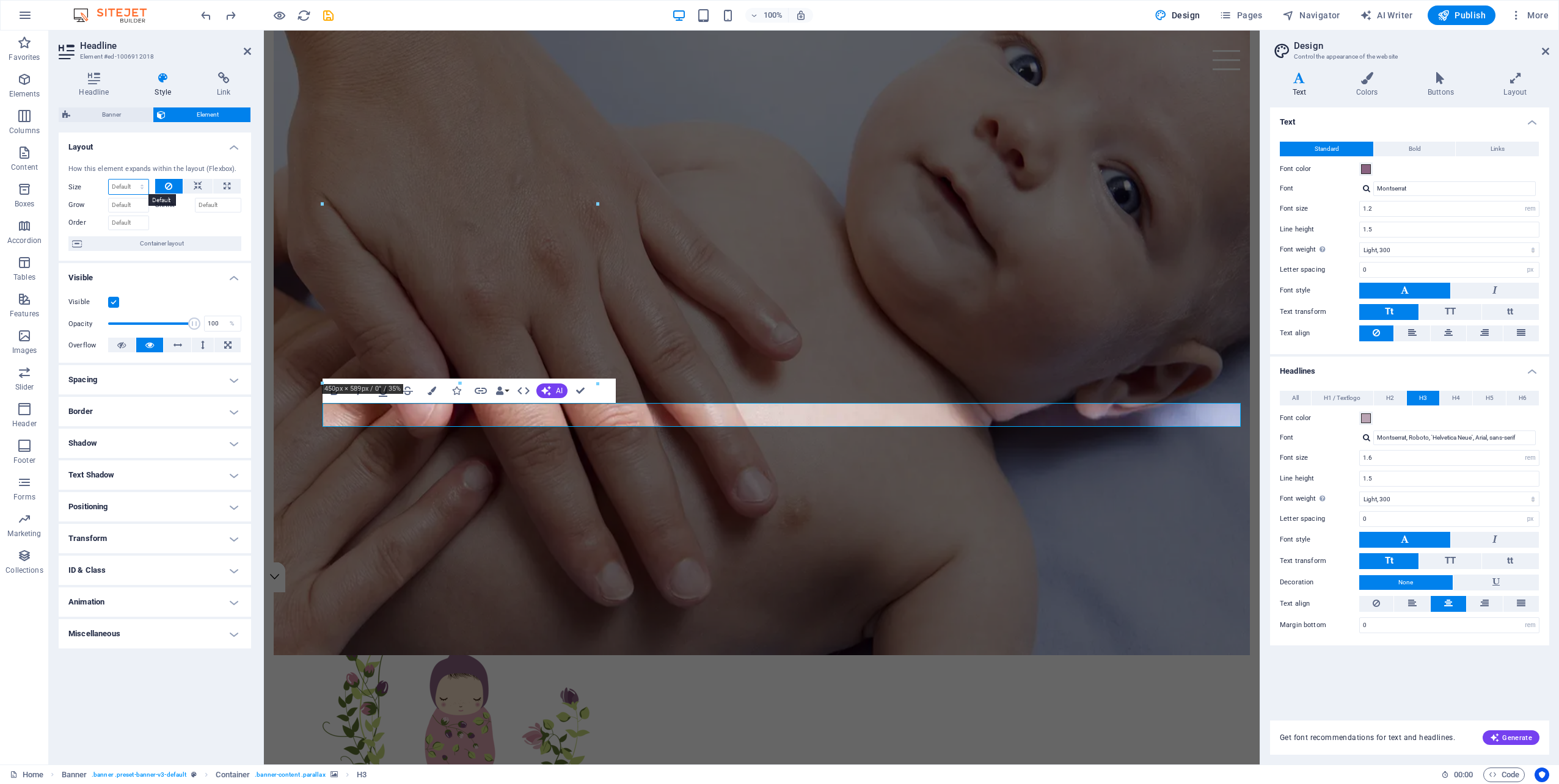
click at [124, 184] on select "Default auto px % 1/1 1/2 1/3 1/4 1/5 1/6 1/7 1/8 1/9 1/10" at bounding box center [129, 186] width 40 height 15
select select "px"
click at [132, 179] on select "Default auto px % 1/1 1/2 1/3 1/4 1/5 1/6 1/7 1/8 1/9 1/10" at bounding box center [129, 186] width 40 height 15
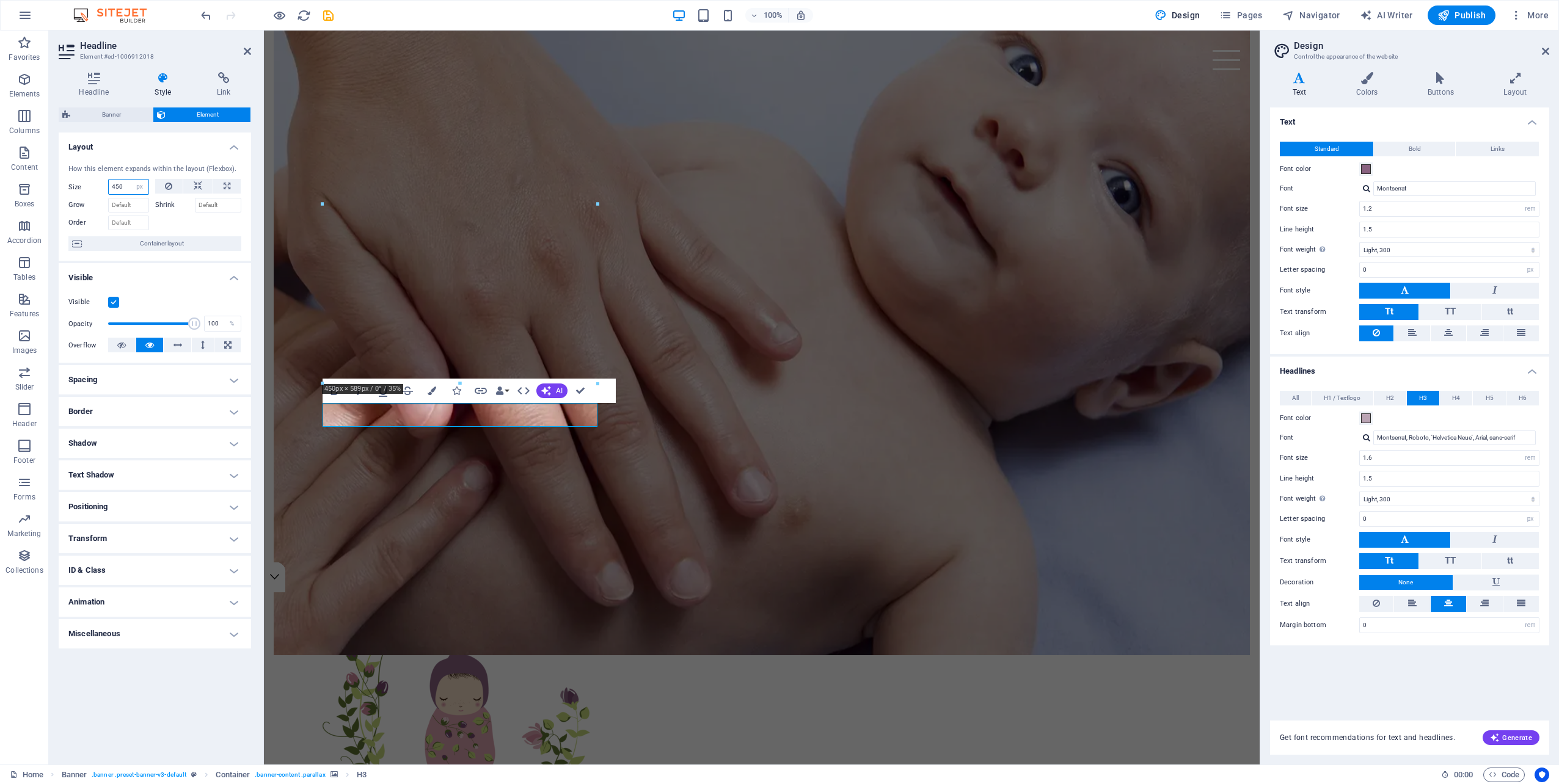
type input "450"
click at [154, 163] on div "How this element expands within the layout (Flexbox). Size 450 Default auto px …" at bounding box center [154, 208] width 192 height 107
drag, startPoint x: 558, startPoint y: 416, endPoint x: 324, endPoint y: 422, distance: 234.1
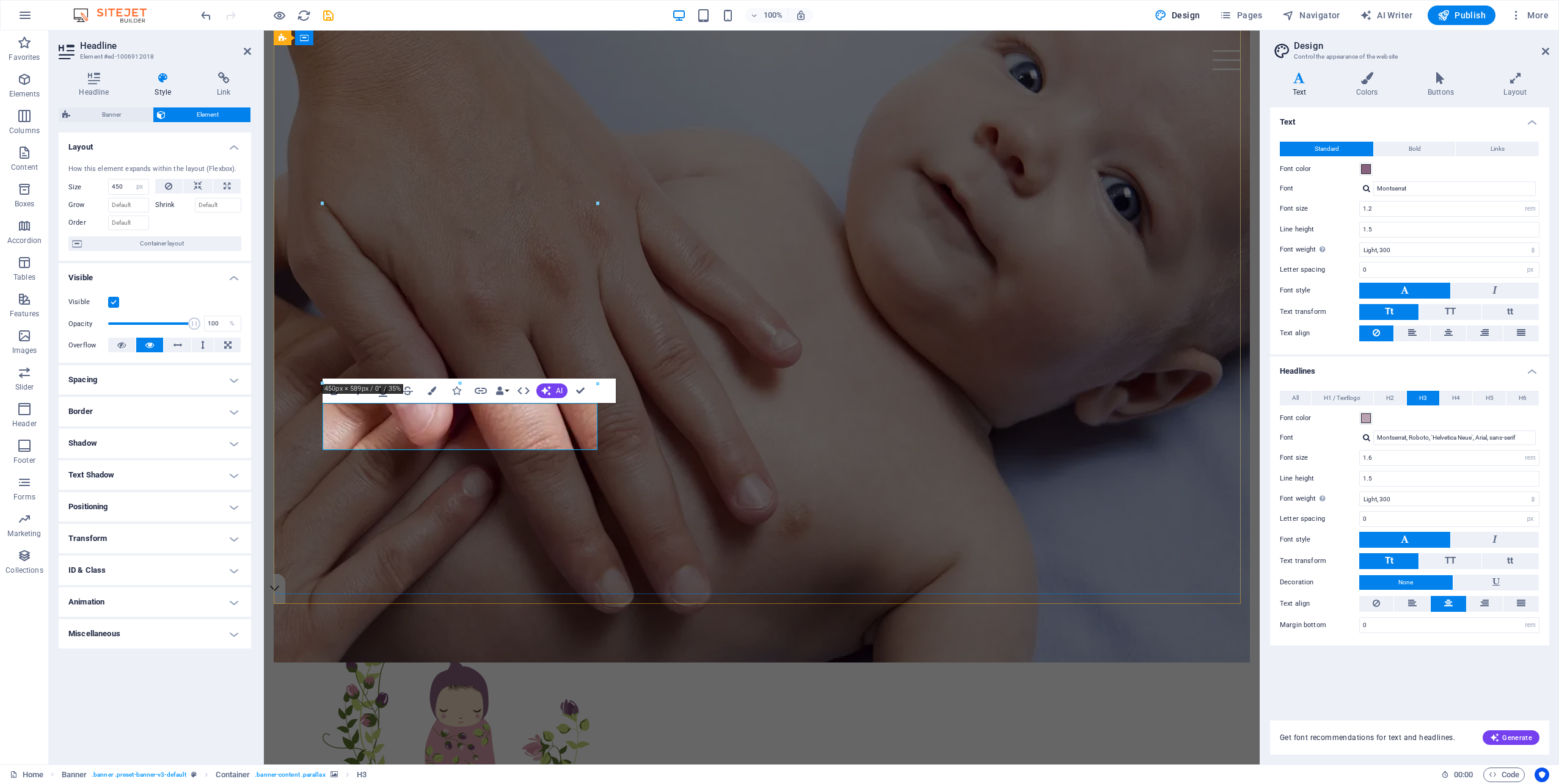
scroll to position [184, 4]
drag, startPoint x: 502, startPoint y: 441, endPoint x: 320, endPoint y: 419, distance: 183.3
click at [320, 419] on div "Nurturing babies & supporting parents to grow & blossom together. Nurturing ba…" at bounding box center [762, 442] width 976 height 1125
click at [1417, 436] on input "Montserrat, Roboto, 'Helvetica Neue', Arial, sans-serif" at bounding box center [1454, 438] width 162 height 15
click at [1397, 494] on select "Thin, 100 Extra-light, 200 Light, 300 Regular, 400 Medium, 500 Semi-bold, 600 B…" at bounding box center [1449, 499] width 180 height 15
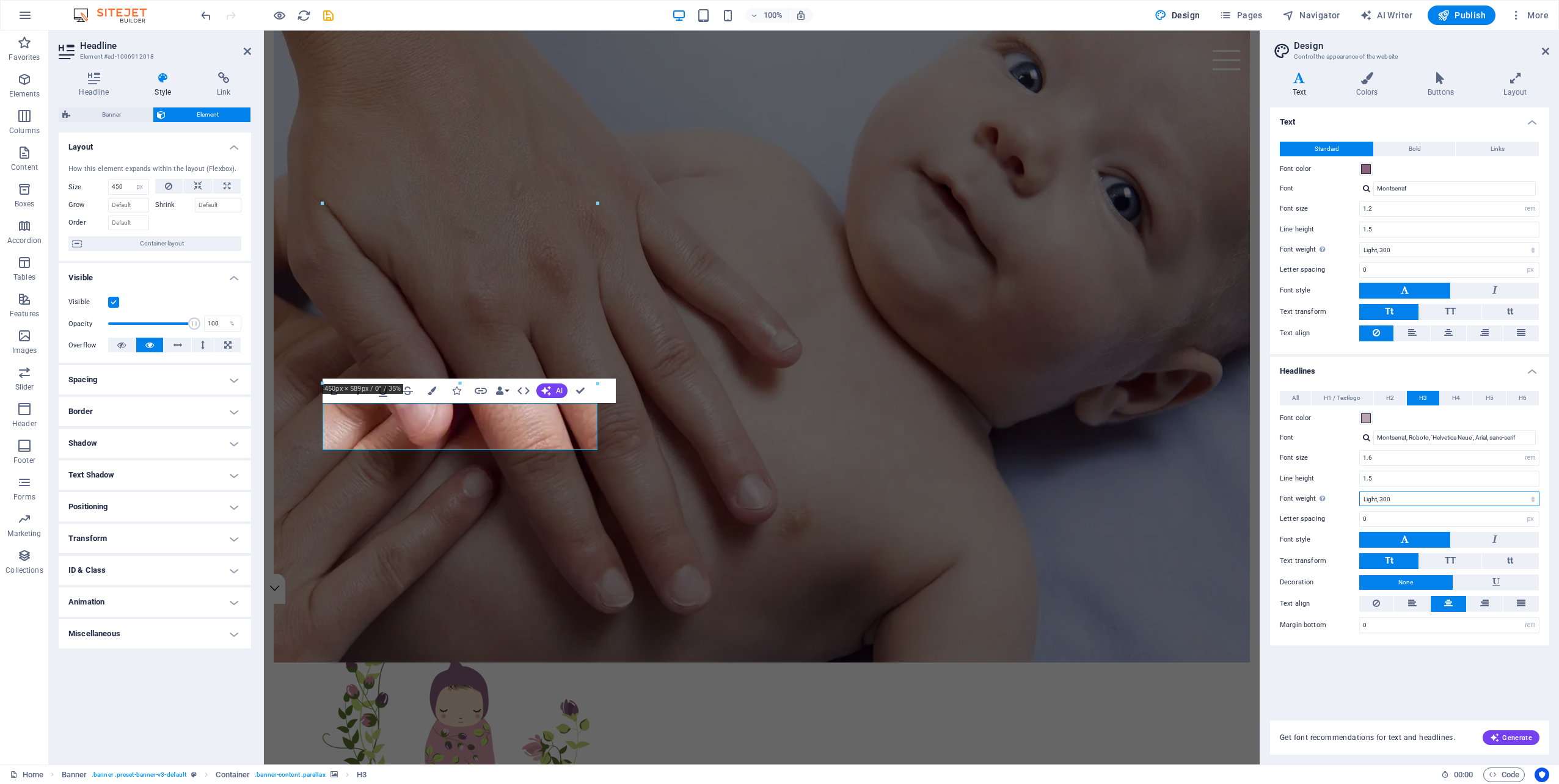
select select "400"
click at [1359, 491] on select "Thin, 100 Extra-light, 200 Light, 300 Regular, 400 Medium, 500 Semi-bold, 600 B…" at bounding box center [1449, 499] width 180 height 15
click at [1412, 535] on button at bounding box center [1405, 540] width 91 height 16
click at [1396, 553] on button "Tt" at bounding box center [1389, 561] width 59 height 16
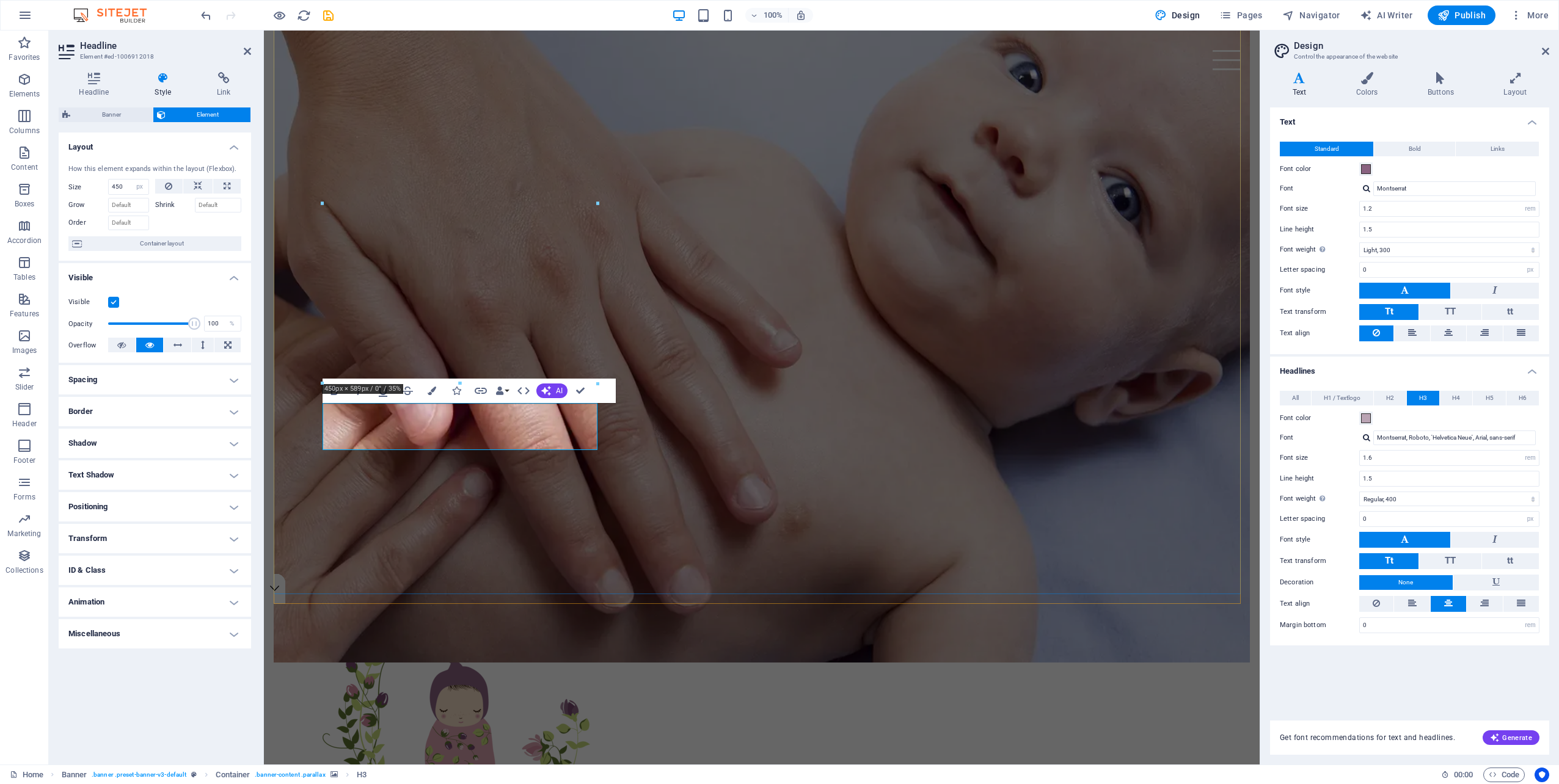
drag, startPoint x: 508, startPoint y: 440, endPoint x: 326, endPoint y: 418, distance: 183.3
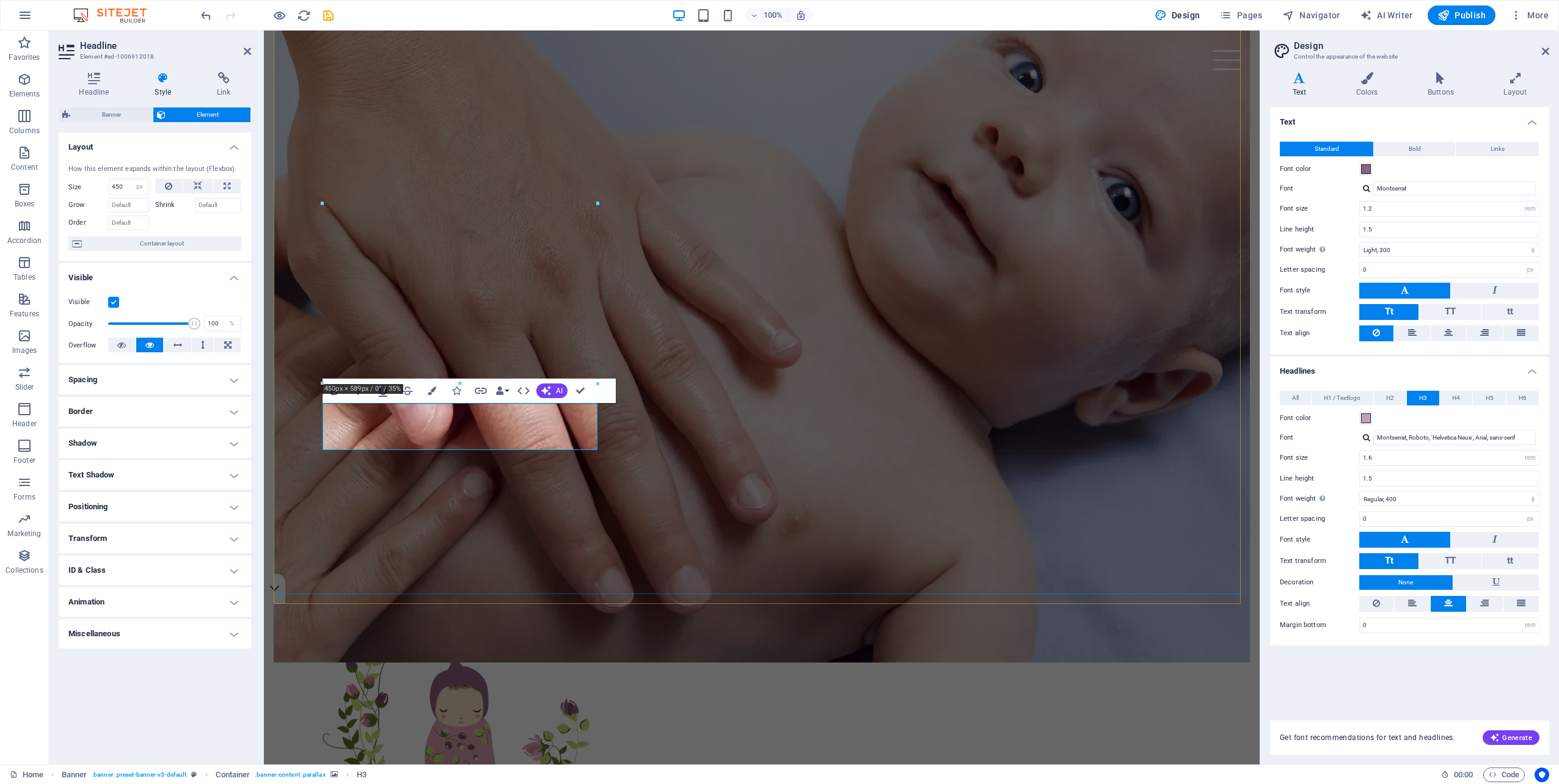
drag, startPoint x: 329, startPoint y: 439, endPoint x: 396, endPoint y: 436, distance: 67.1
click at [1367, 91] on h4 "Colors" at bounding box center [1370, 85] width 72 height 26
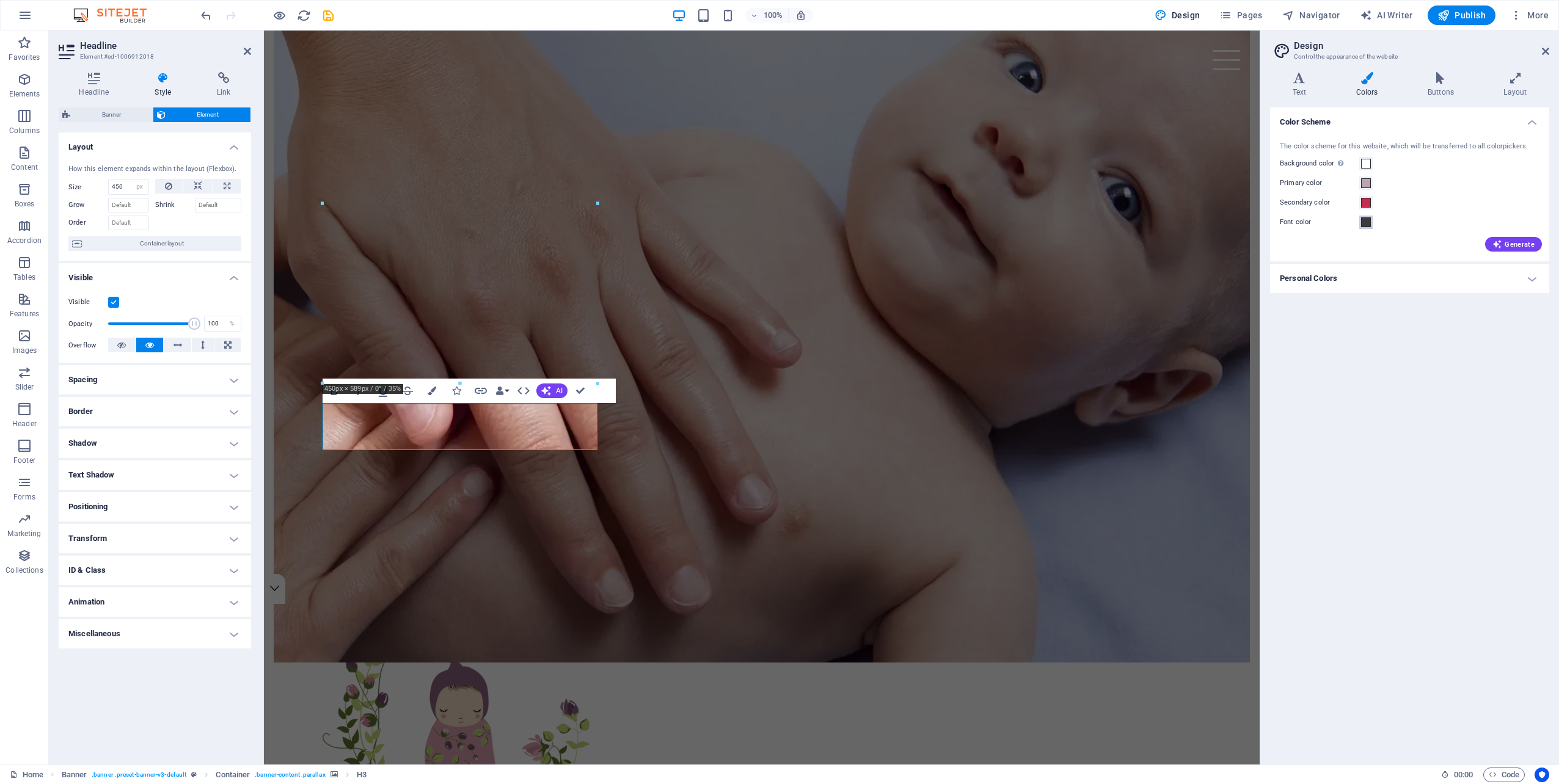
click at [1365, 225] on span at bounding box center [1365, 222] width 10 height 10
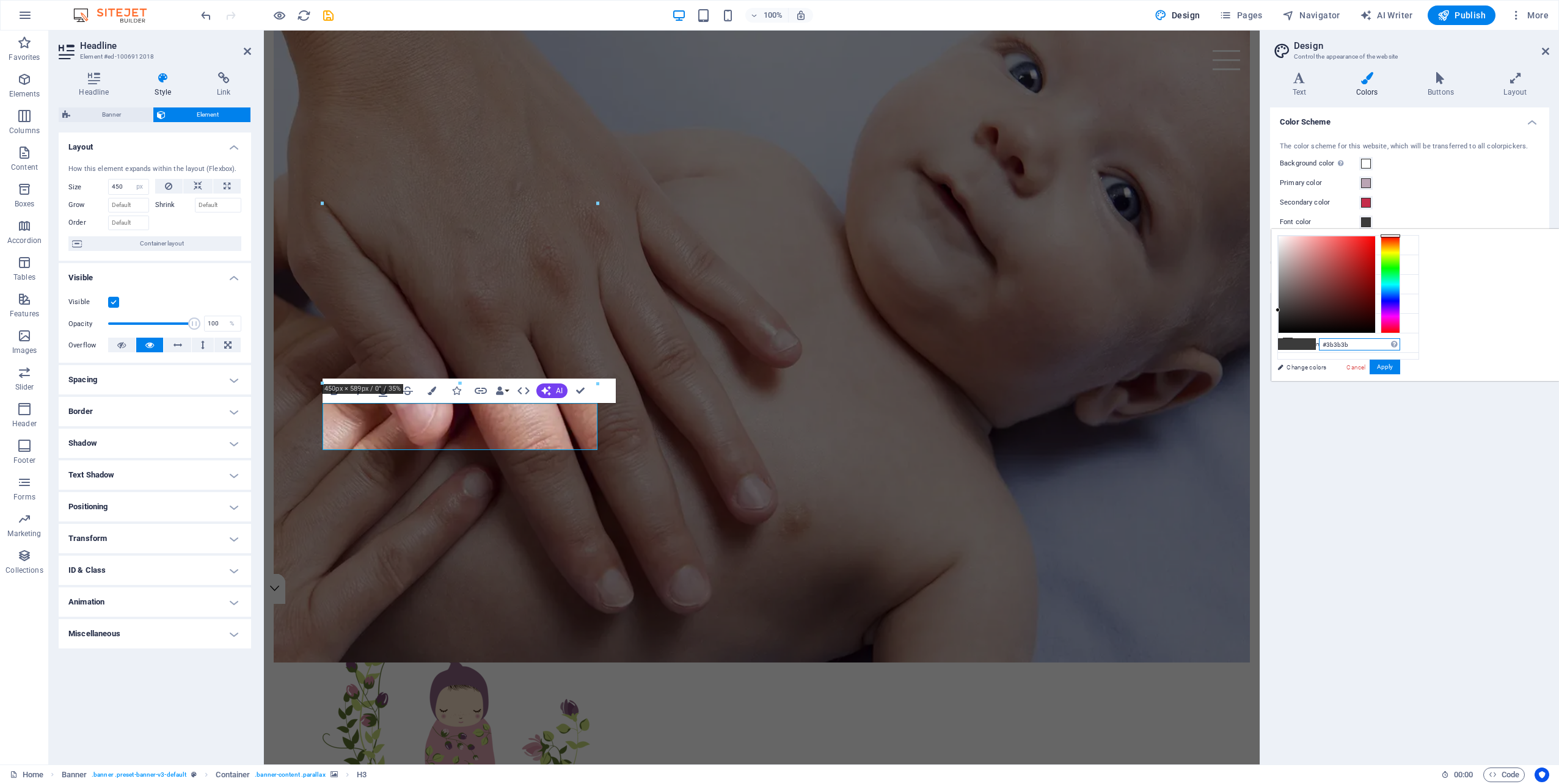
drag, startPoint x: 1515, startPoint y: 343, endPoint x: 1472, endPoint y: 343, distance: 43.0
click at [1400, 343] on input "#3b3b3b" at bounding box center [1359, 344] width 81 height 12
click at [1323, 265] on li "Primary color #baa4b4" at bounding box center [1348, 265] width 140 height 20
drag, startPoint x: 1507, startPoint y: 342, endPoint x: 1479, endPoint y: 343, distance: 28.0
click at [1400, 343] on input "#baa4b4" at bounding box center [1359, 344] width 81 height 12
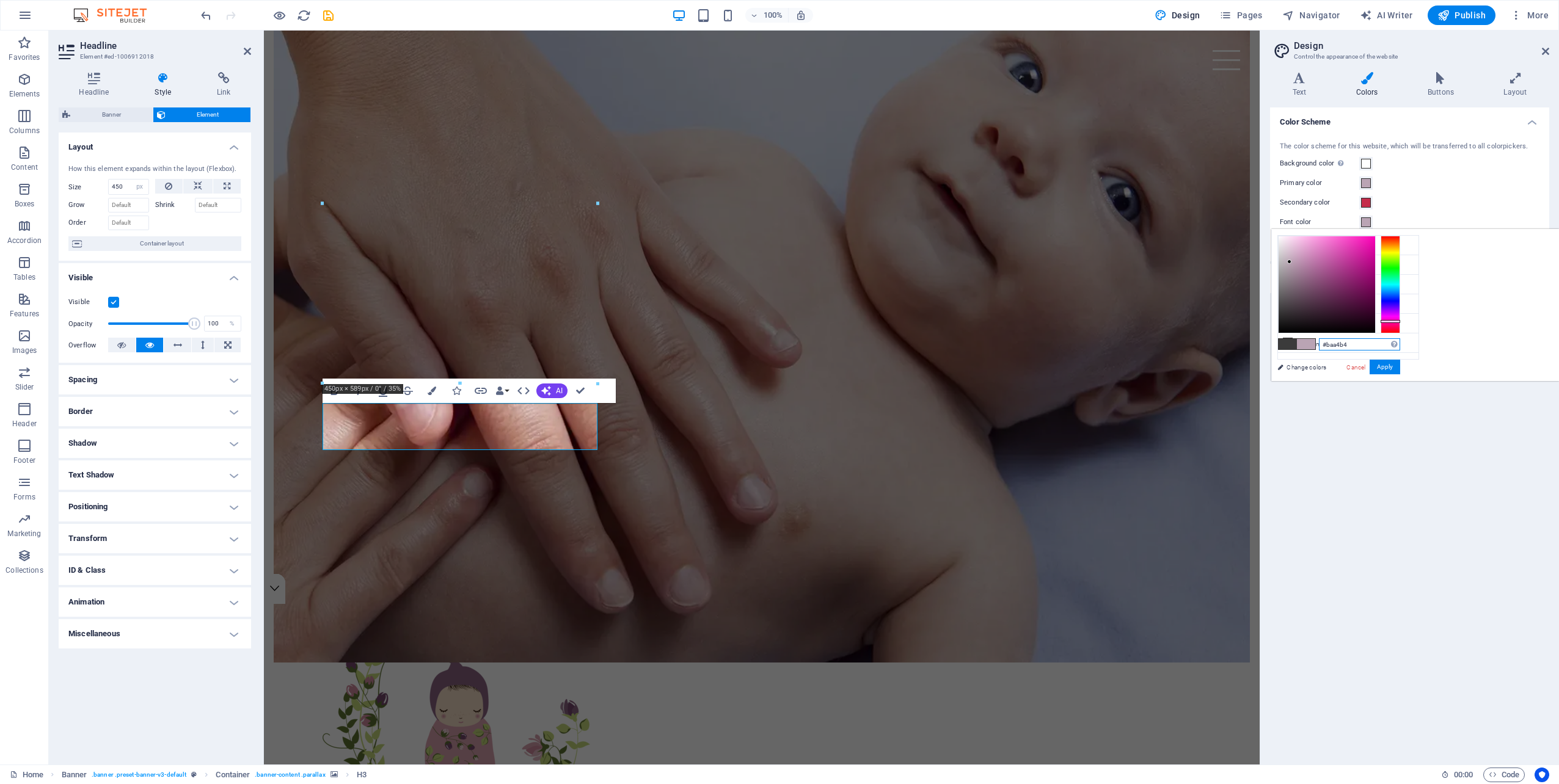
paste input "896280"
type input "#896280"
click at [1309, 366] on link "Change colors" at bounding box center [1342, 367] width 142 height 15
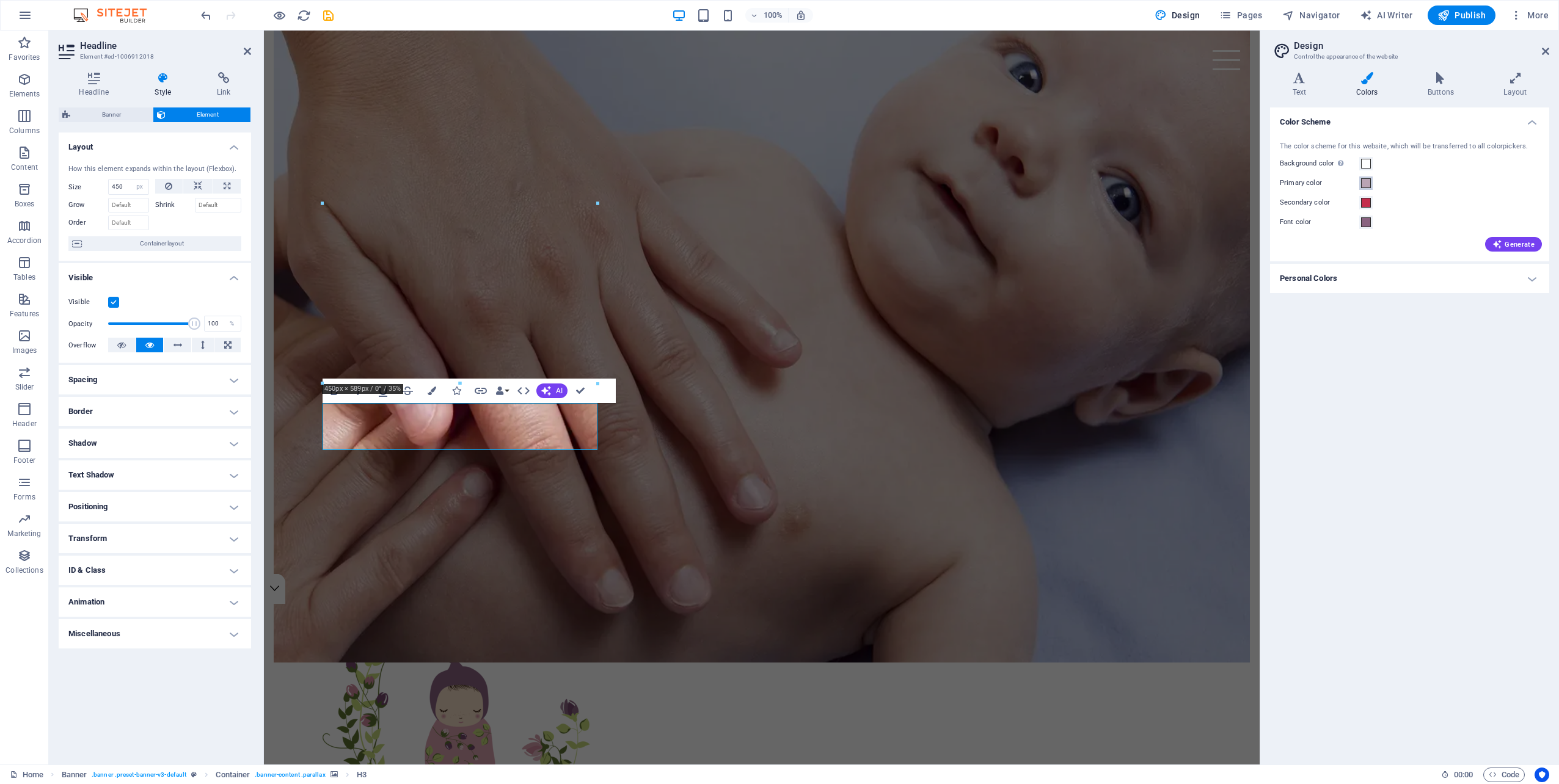
click at [1366, 181] on span at bounding box center [1365, 183] width 10 height 10
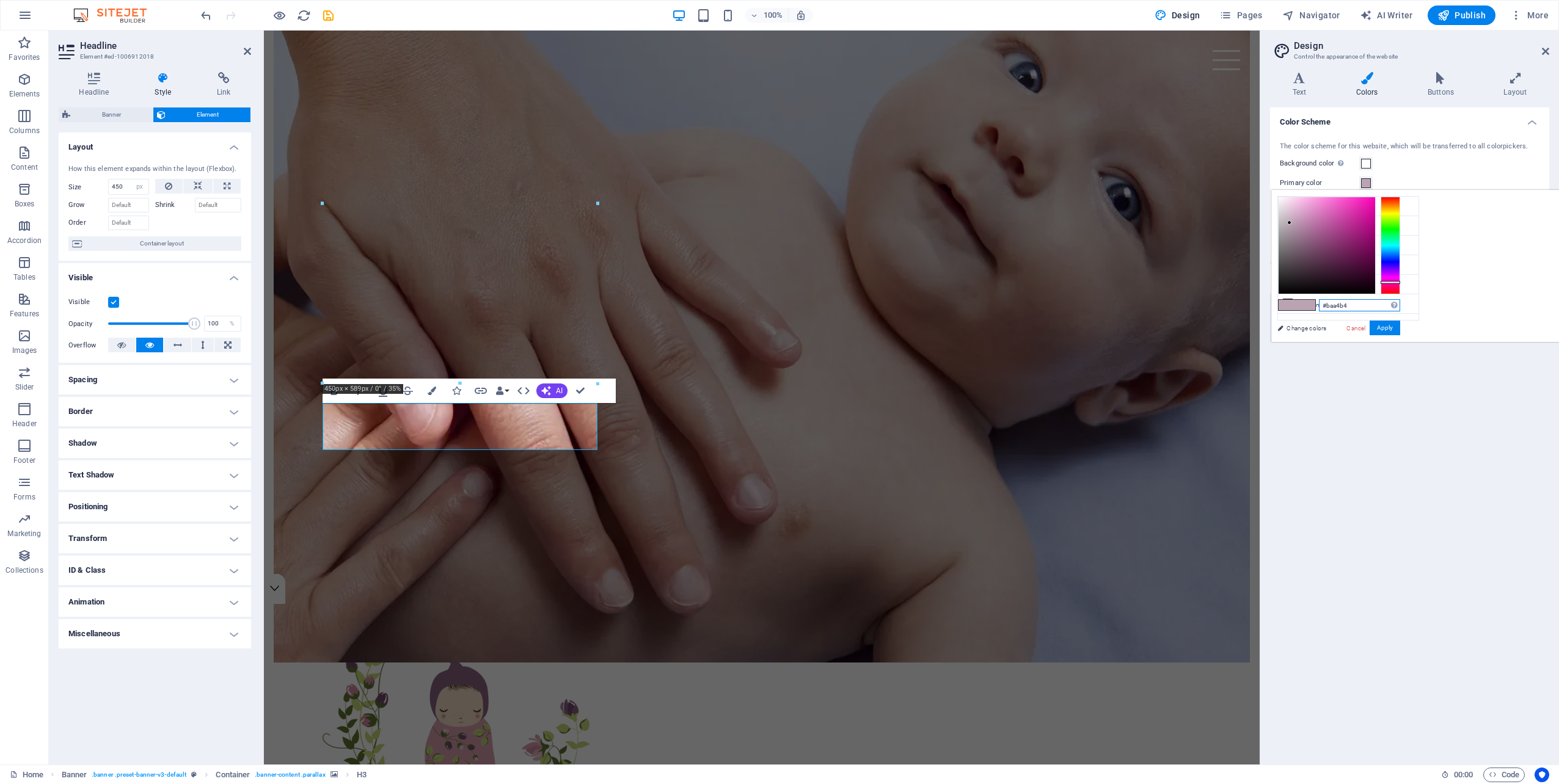
drag, startPoint x: 1506, startPoint y: 301, endPoint x: 1477, endPoint y: 301, distance: 29.0
click at [1400, 301] on input "#baa4b4" at bounding box center [1359, 305] width 81 height 12
paste input "896280"
type input "#896280"
click at [1400, 325] on button "Apply" at bounding box center [1385, 328] width 31 height 15
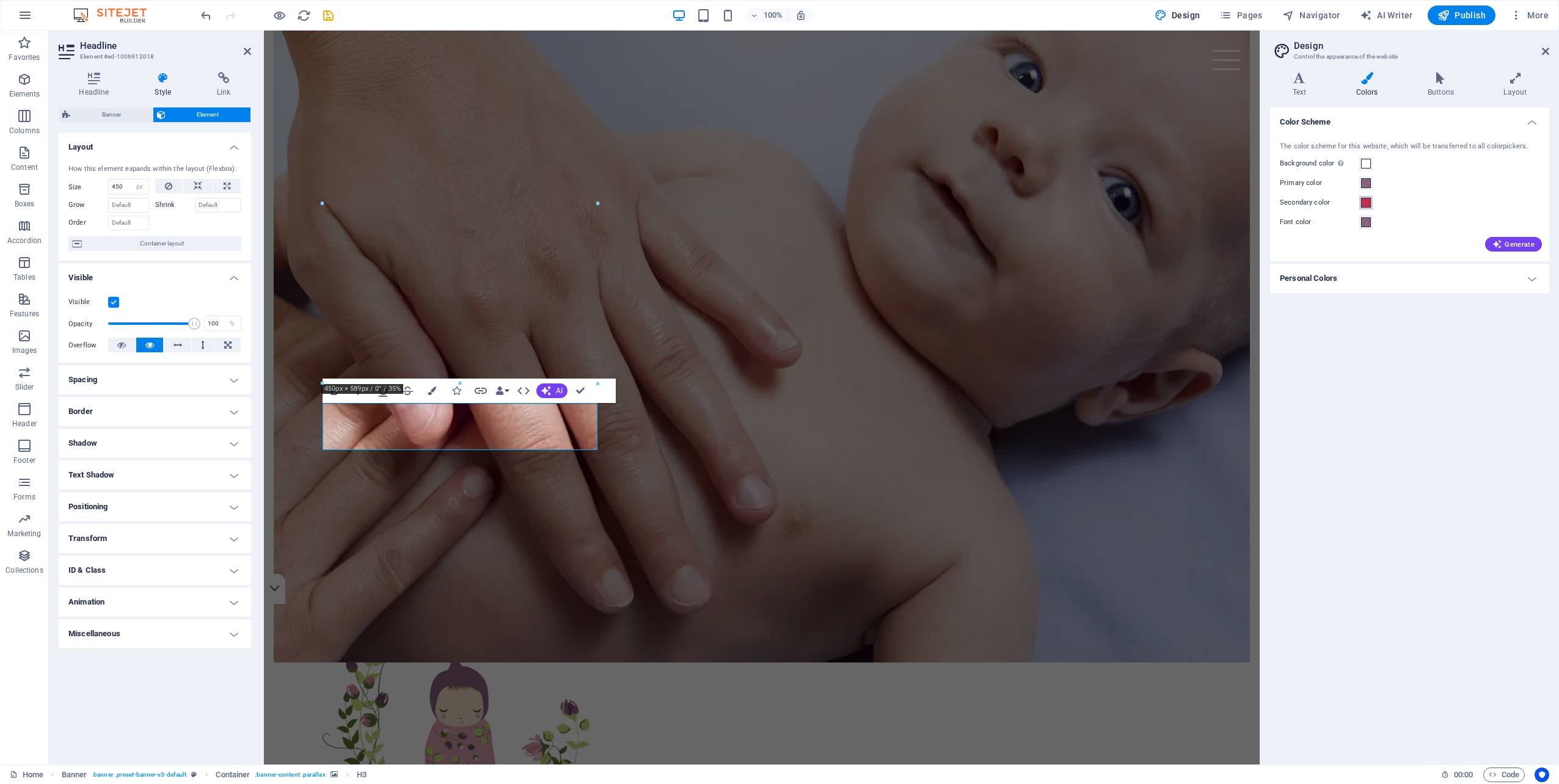
click at [1365, 202] on span at bounding box center [1365, 203] width 10 height 10
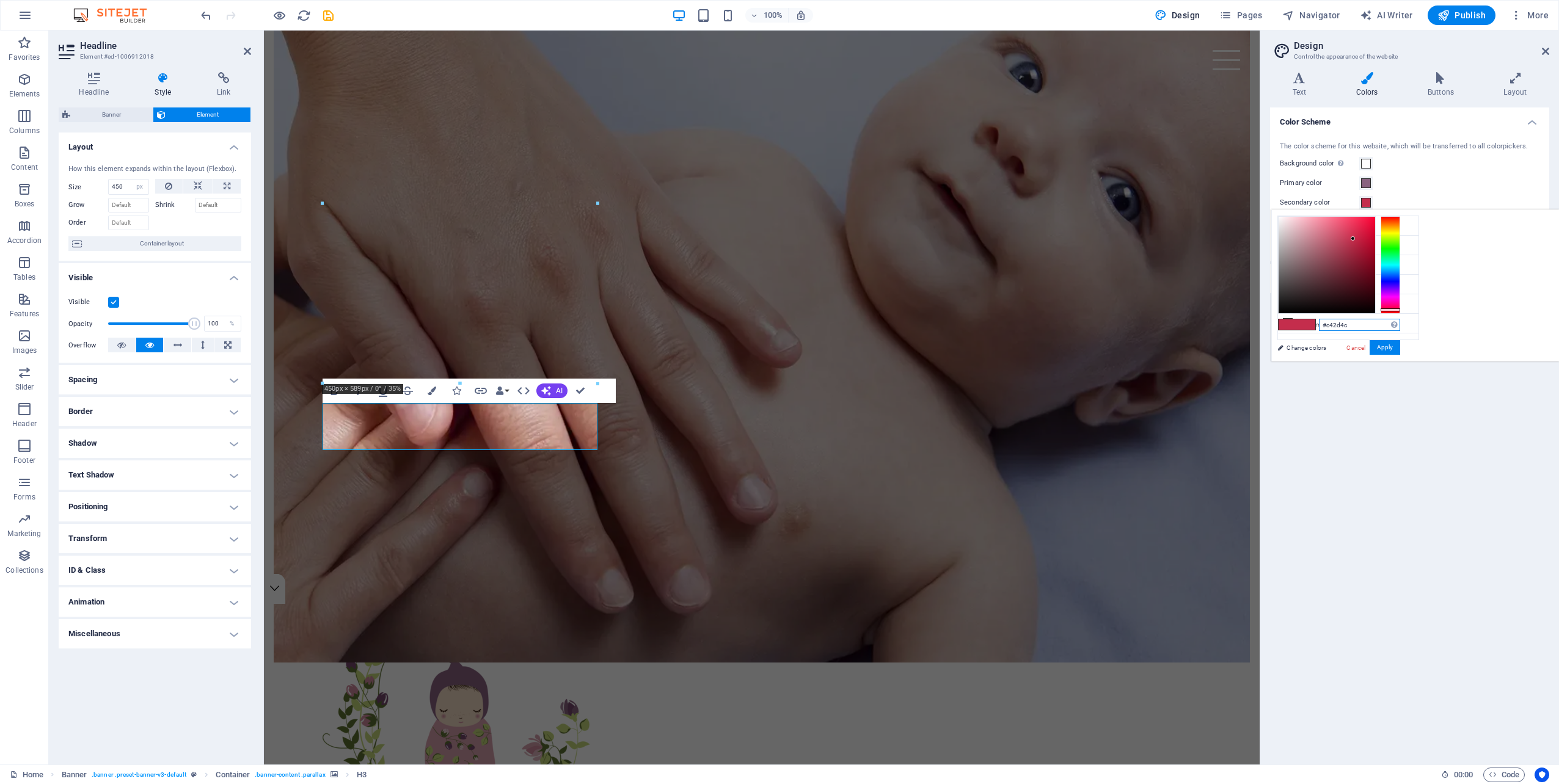
drag, startPoint x: 1503, startPoint y: 324, endPoint x: 1477, endPoint y: 324, distance: 26.0
click at [1400, 324] on input "#c42d4c" at bounding box center [1359, 325] width 81 height 12
paste input "d69dab"
type input "#d69dab"
click at [1400, 350] on button "Apply" at bounding box center [1385, 347] width 31 height 15
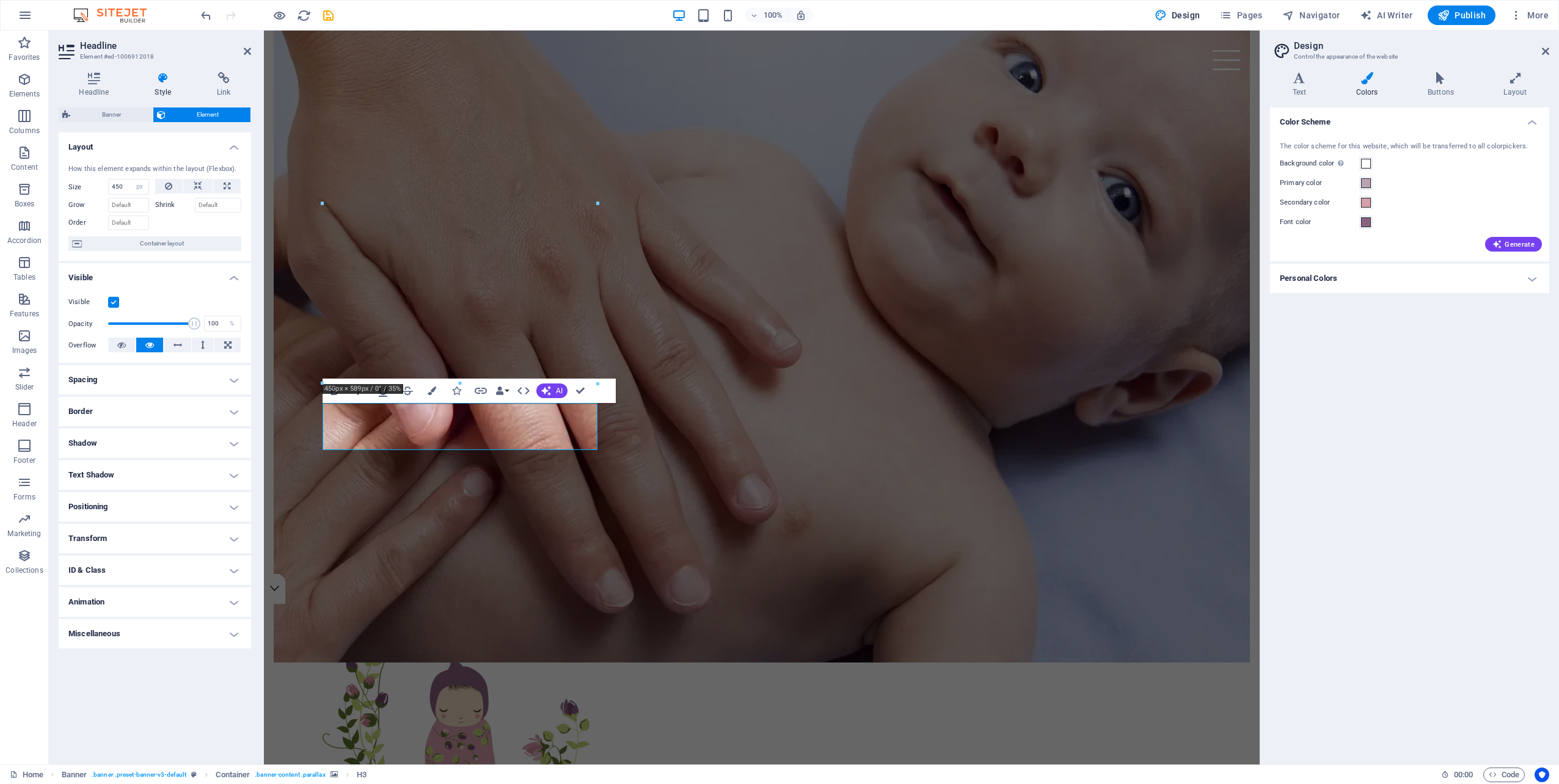
click at [1294, 221] on label "Font color" at bounding box center [1319, 222] width 80 height 15
click at [1359, 221] on button "Font color" at bounding box center [1366, 222] width 13 height 13
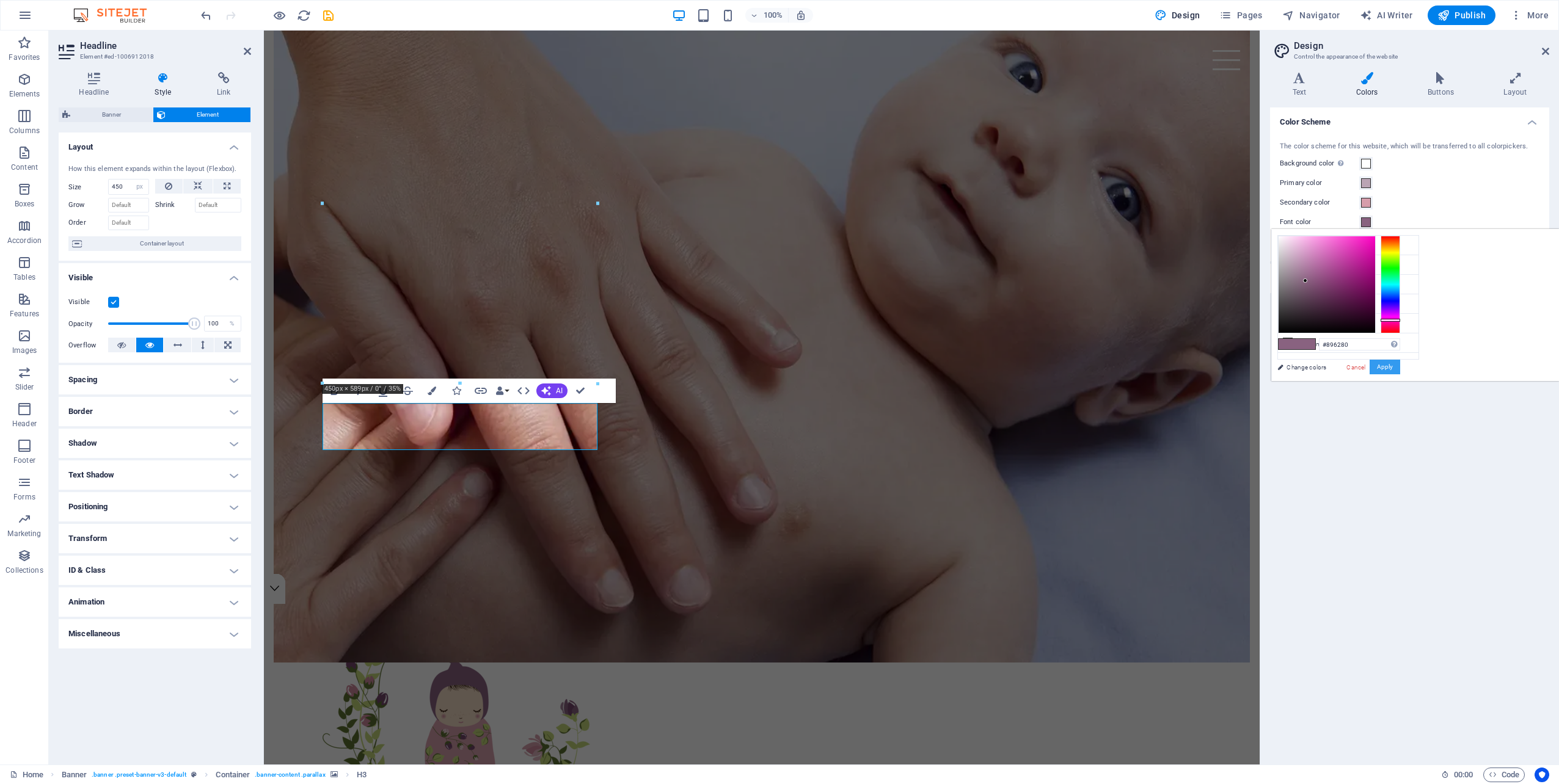
click at [1400, 366] on button "Apply" at bounding box center [1385, 367] width 31 height 15
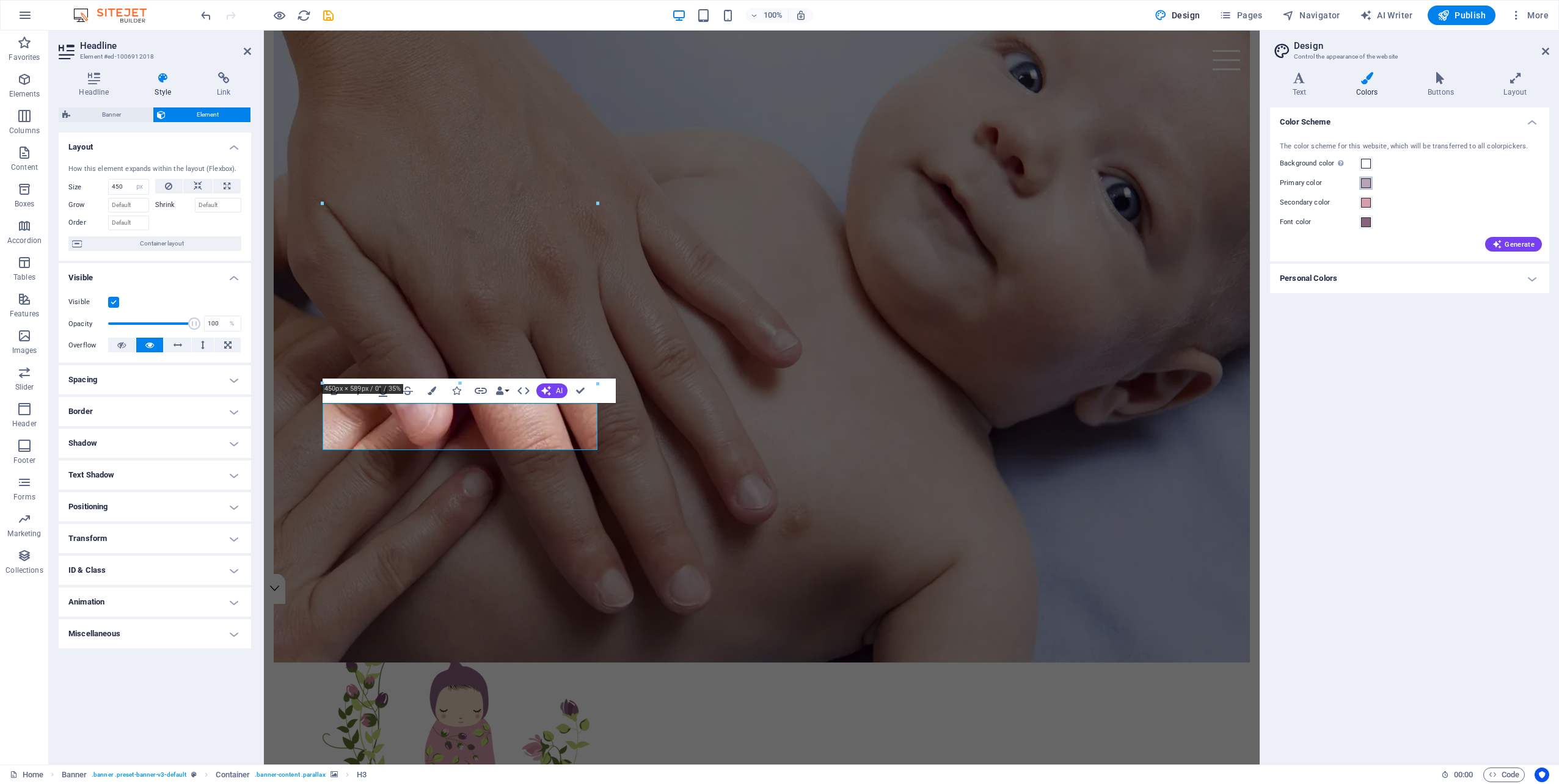
click at [1368, 185] on span at bounding box center [1365, 183] width 10 height 10
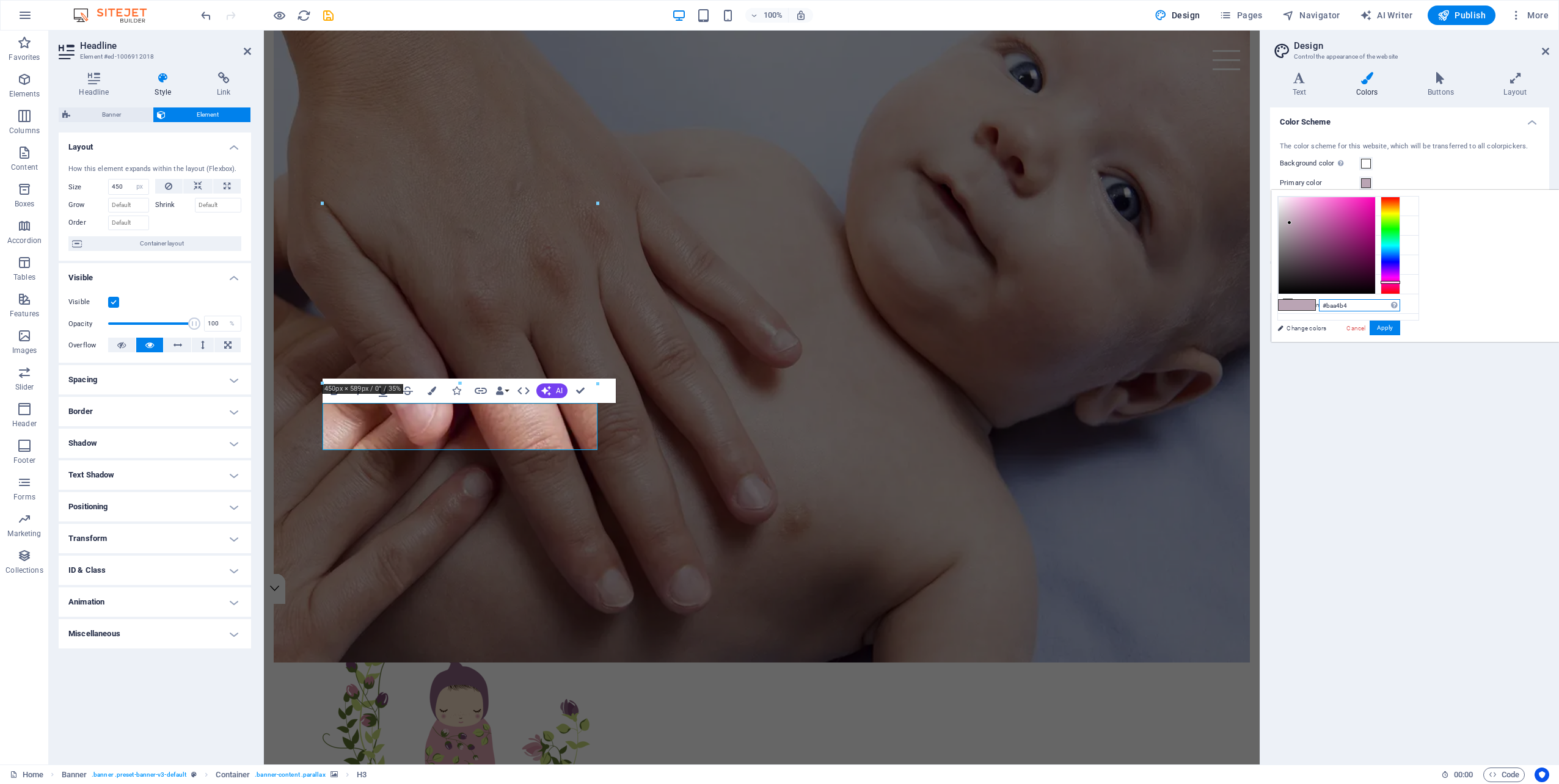
drag, startPoint x: 1501, startPoint y: 304, endPoint x: 1478, endPoint y: 304, distance: 23.0
click at [1400, 304] on input "#baa4b4" at bounding box center [1359, 305] width 81 height 12
type input "#896280"
click at [1406, 317] on div "#896280 Supported formats #0852ed rgb(8, 82, 237) rgba(8, 82, 237, 90%) hsv(221…" at bounding box center [1338, 354] width 135 height 328
click at [1400, 325] on button "Apply" at bounding box center [1385, 328] width 31 height 15
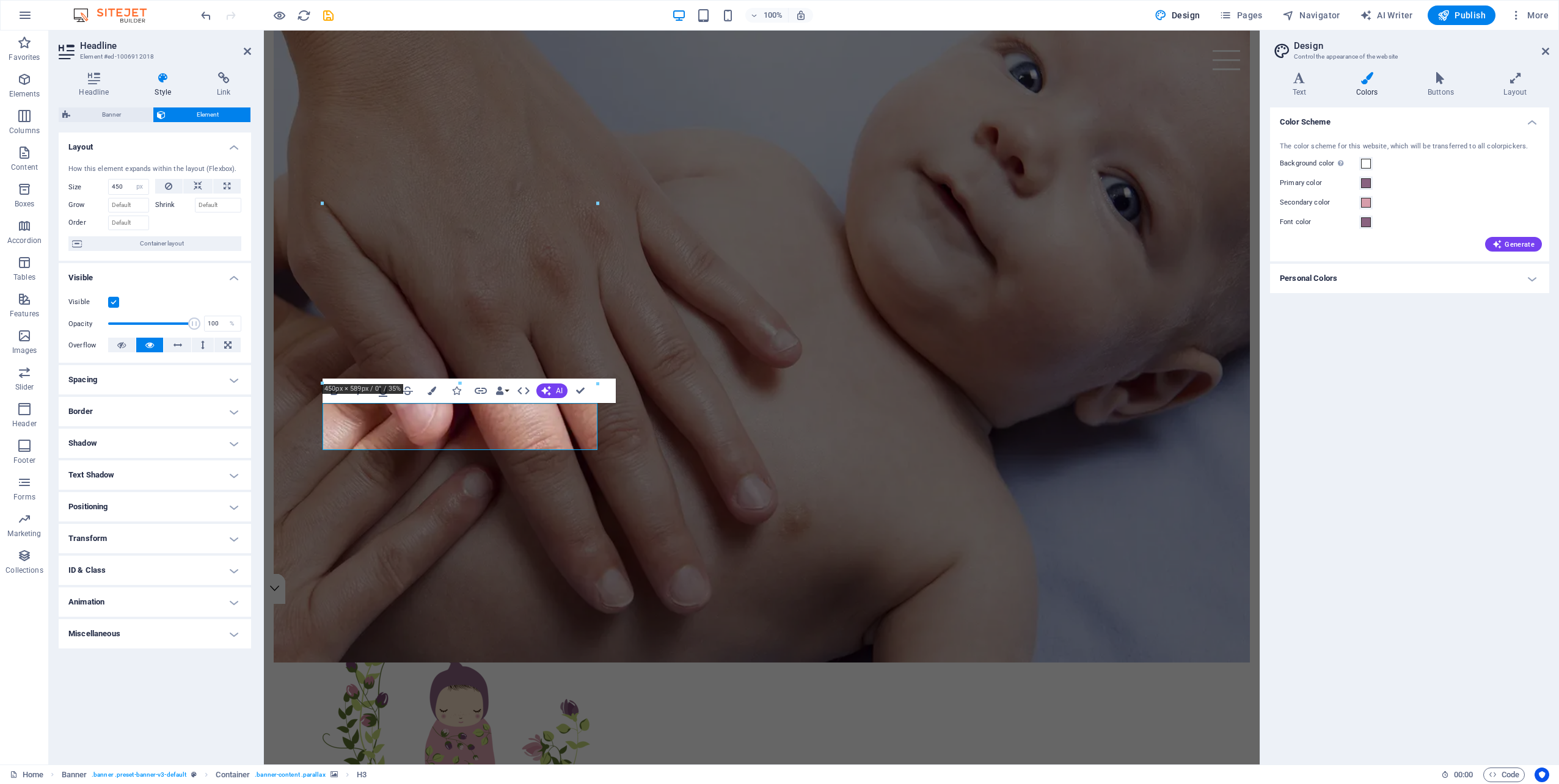
click at [1315, 183] on label "Primary color" at bounding box center [1319, 183] width 80 height 15
click at [1359, 183] on button "Primary color" at bounding box center [1366, 183] width 13 height 13
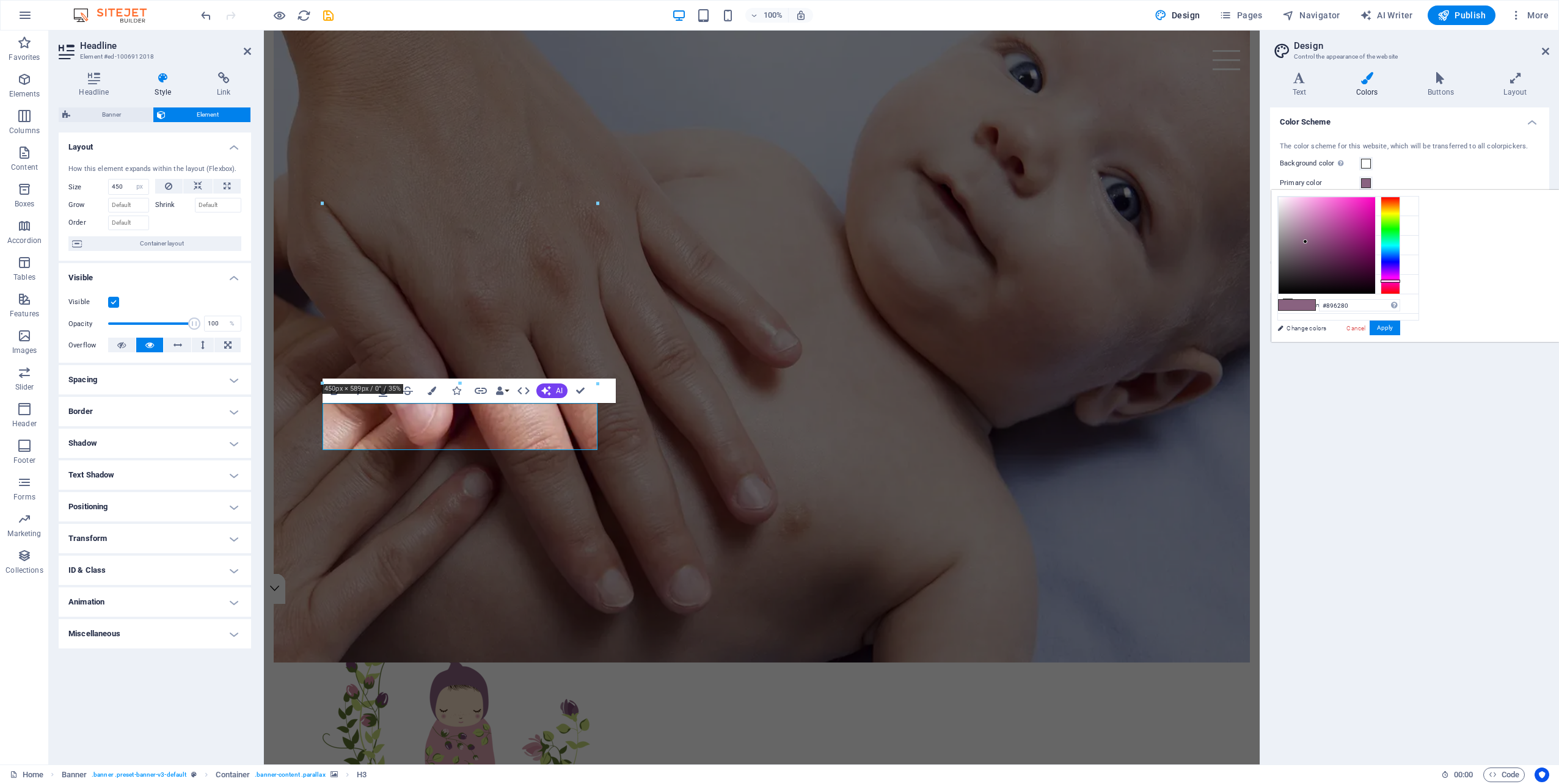
click at [1315, 183] on label "Primary color" at bounding box center [1319, 183] width 80 height 15
click at [1359, 183] on button "Primary color" at bounding box center [1366, 183] width 13 height 13
click at [1530, 165] on div "Background color Only visible if it is not covered by other backgrounds." at bounding box center [1409, 164] width 260 height 15
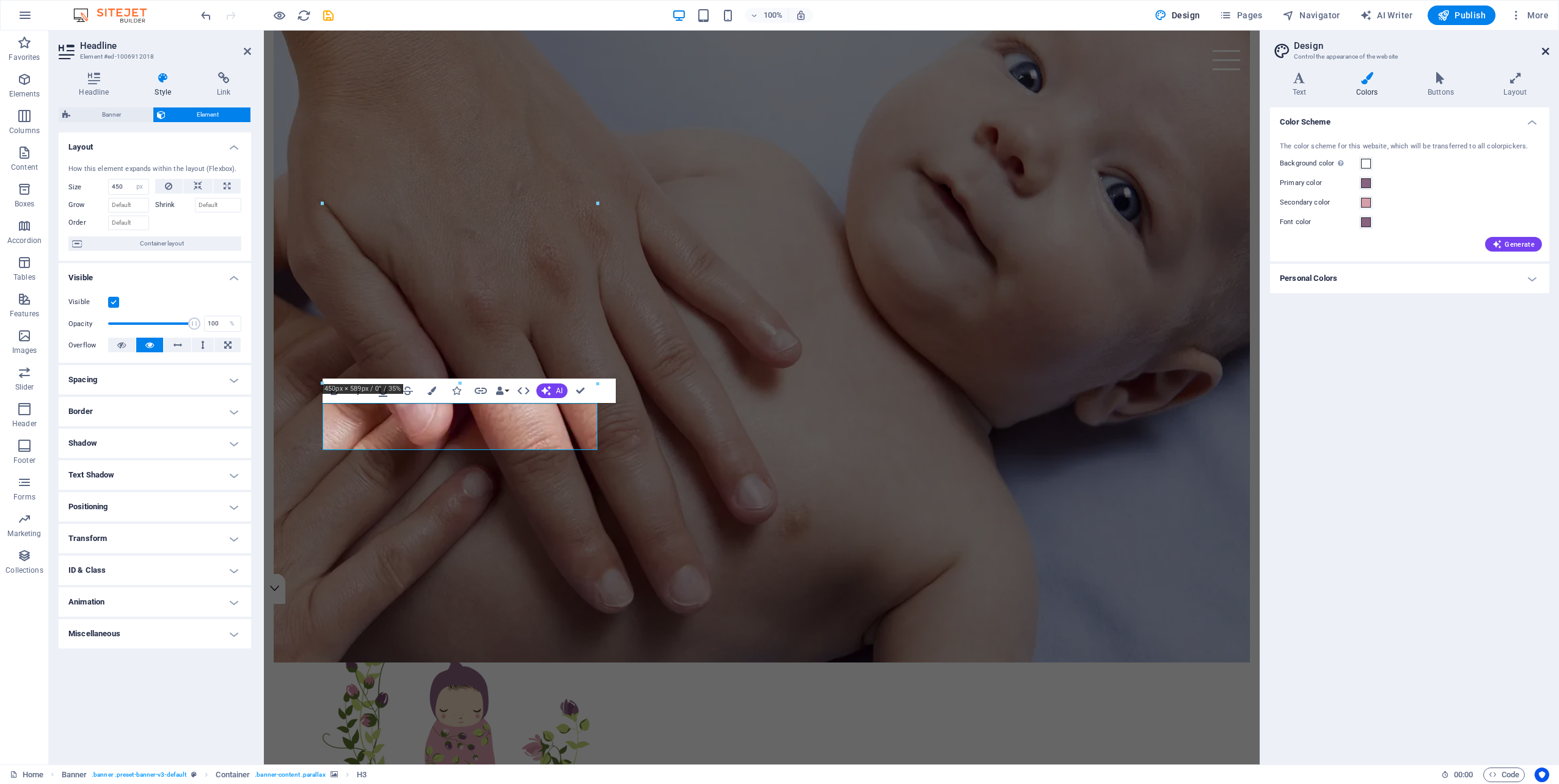
click at [1547, 50] on icon at bounding box center [1545, 50] width 7 height 10
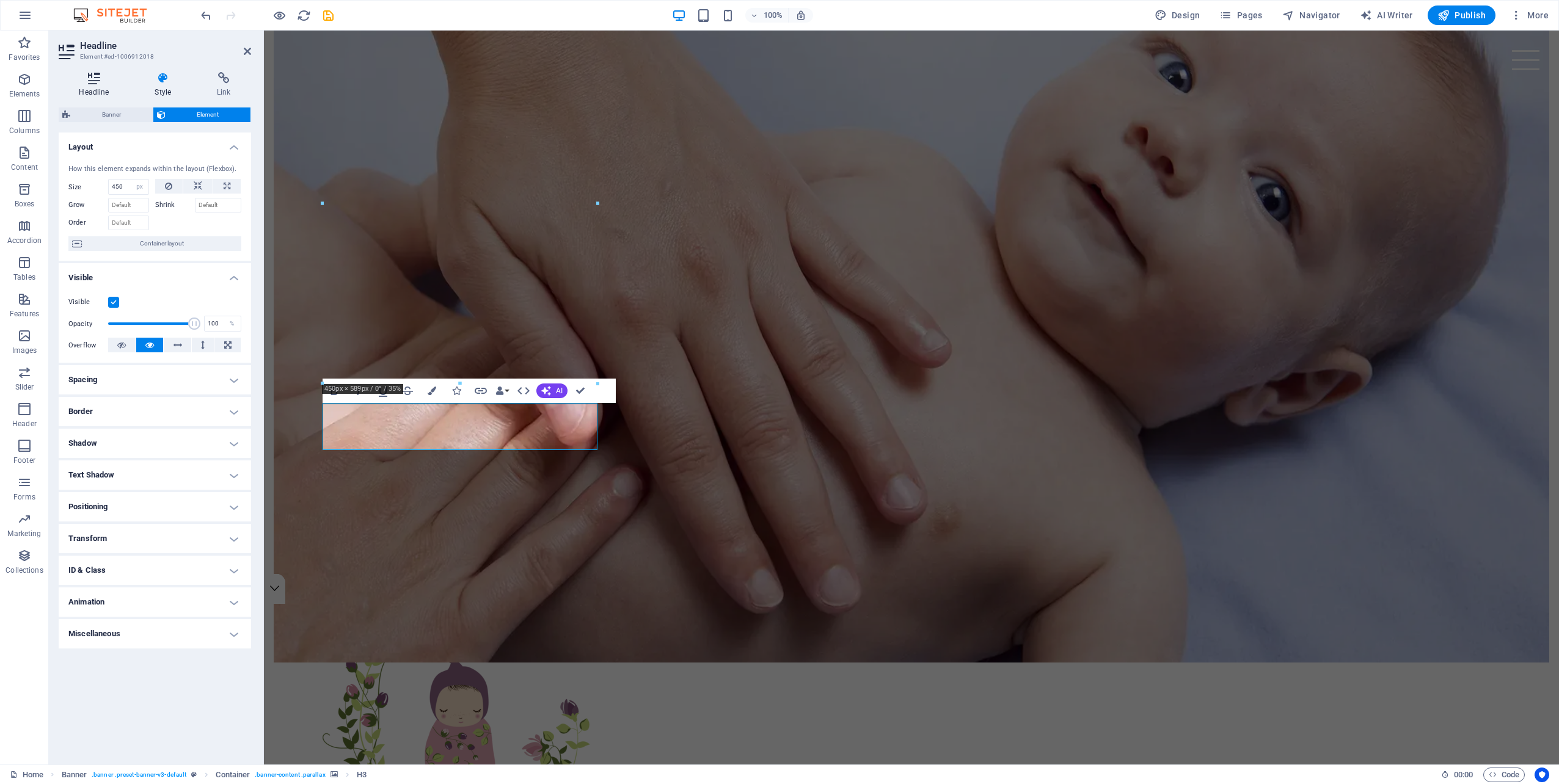
click at [92, 80] on icon at bounding box center [94, 78] width 71 height 12
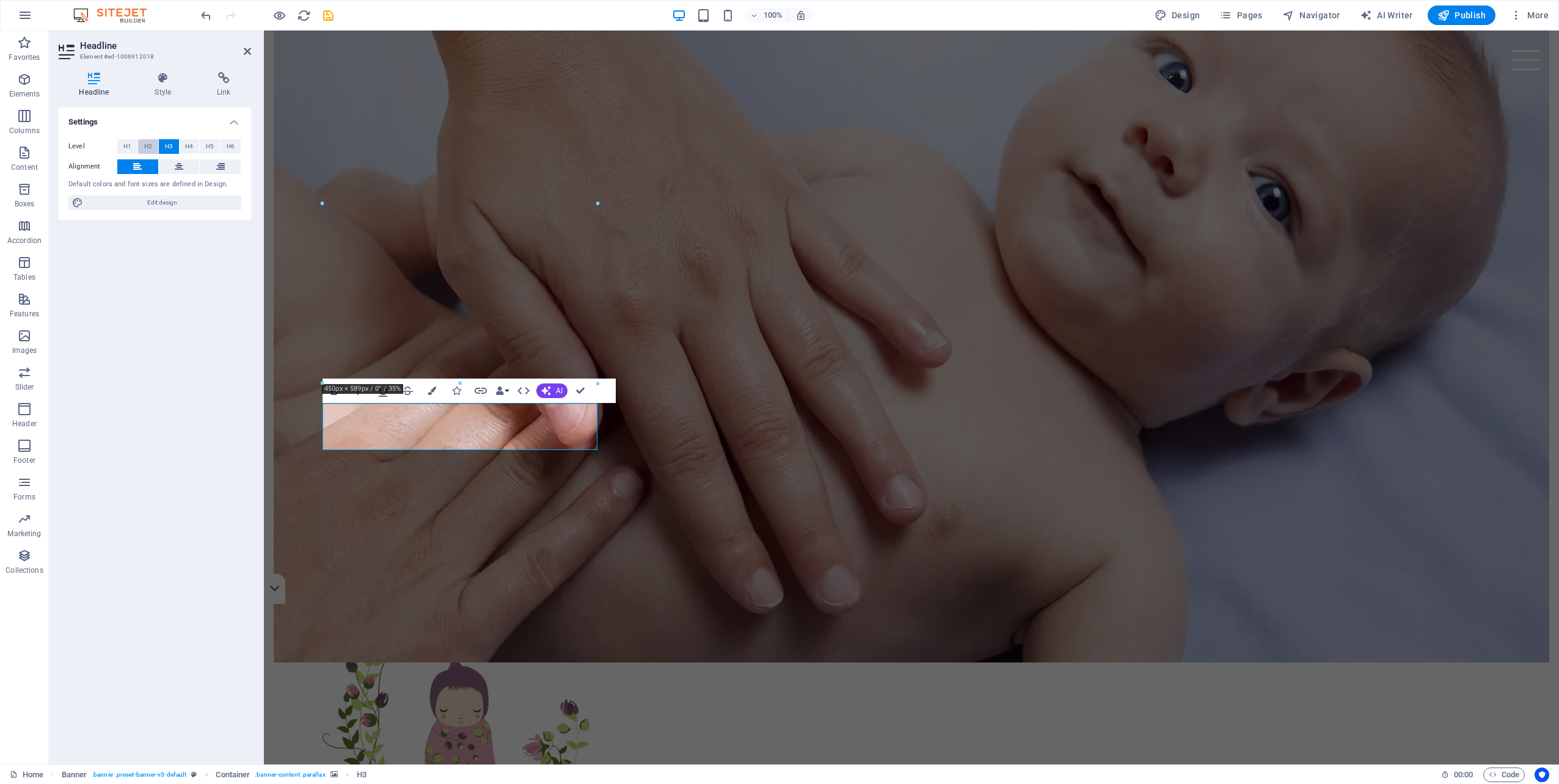
click at [154, 150] on button "H2" at bounding box center [149, 146] width 20 height 15
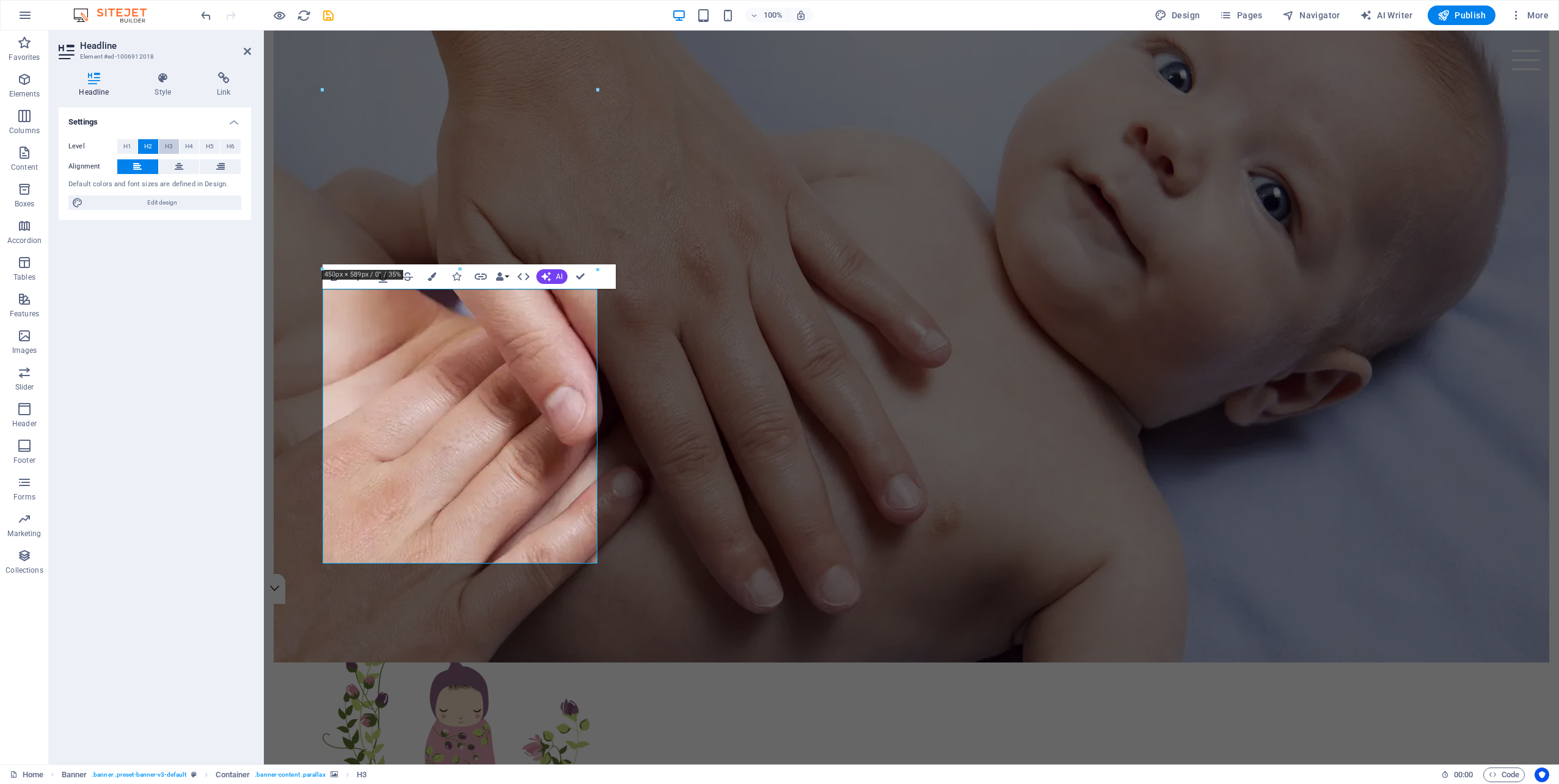
click at [165, 148] on span "H3" at bounding box center [168, 146] width 8 height 15
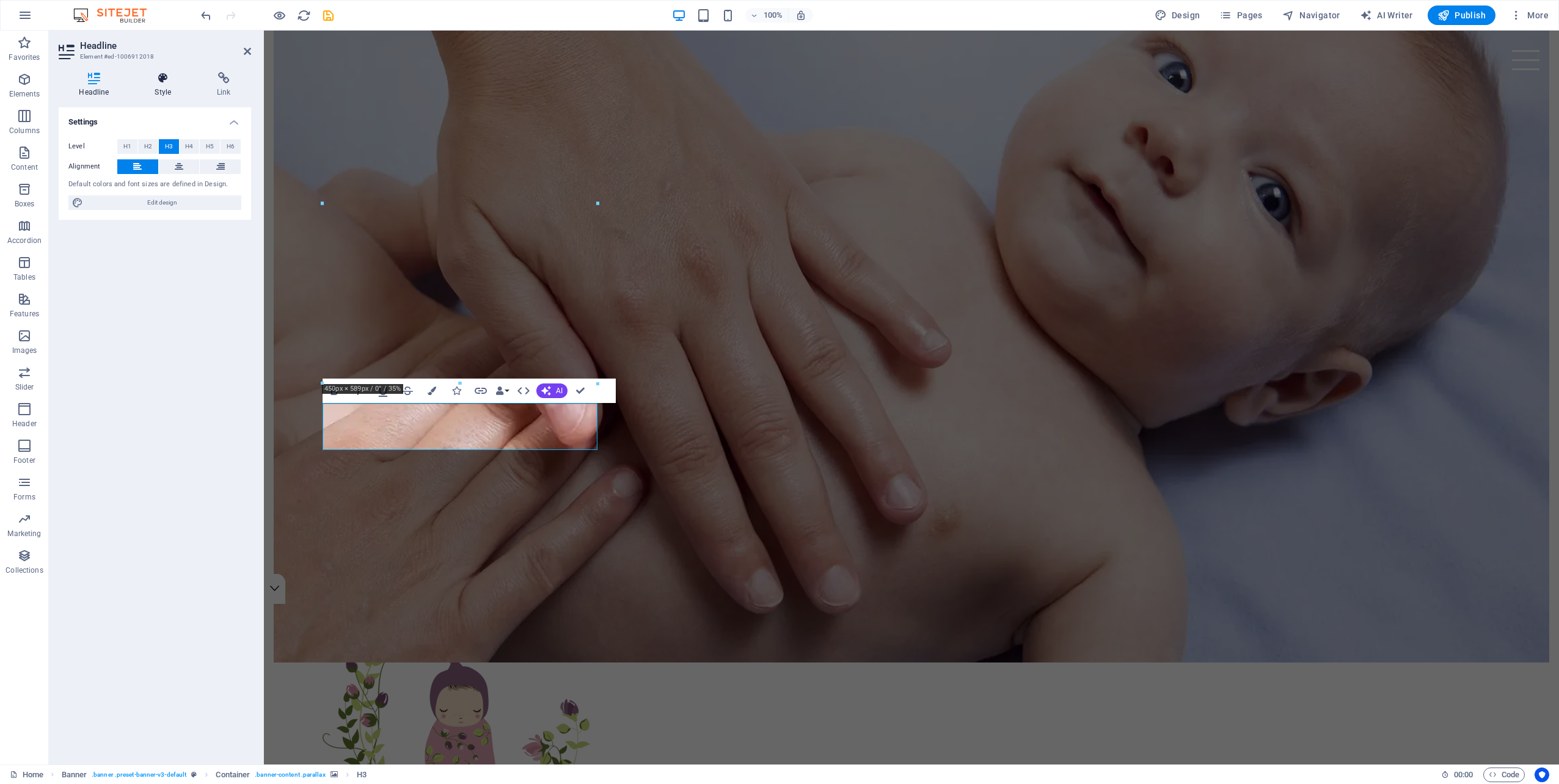
click at [165, 93] on h4 "Style" at bounding box center [165, 85] width 62 height 26
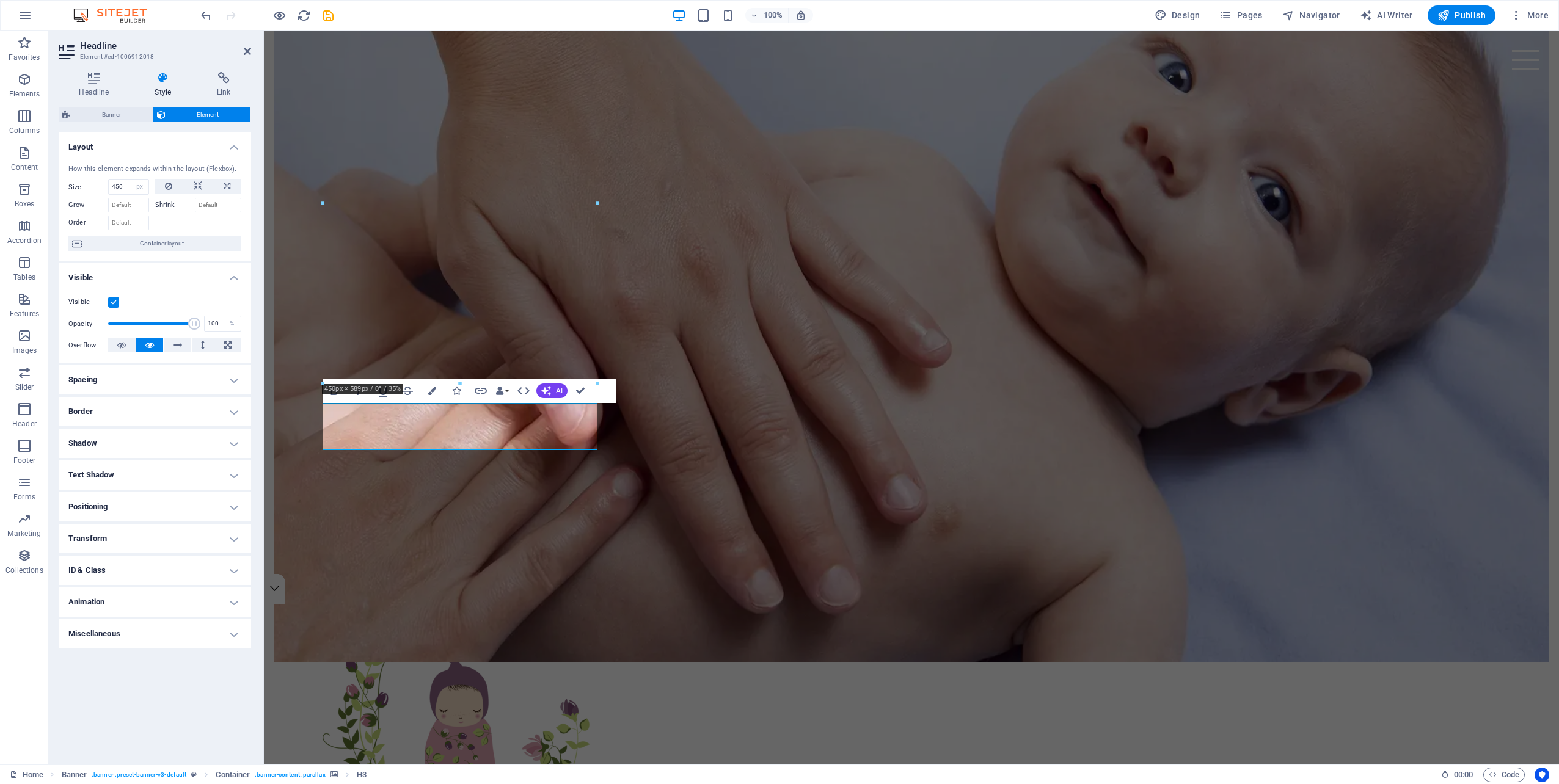
click at [199, 115] on span "Element" at bounding box center [208, 115] width 78 height 15
click at [166, 86] on h4 "Style" at bounding box center [165, 85] width 62 height 26
click at [246, 53] on icon at bounding box center [247, 50] width 7 height 10
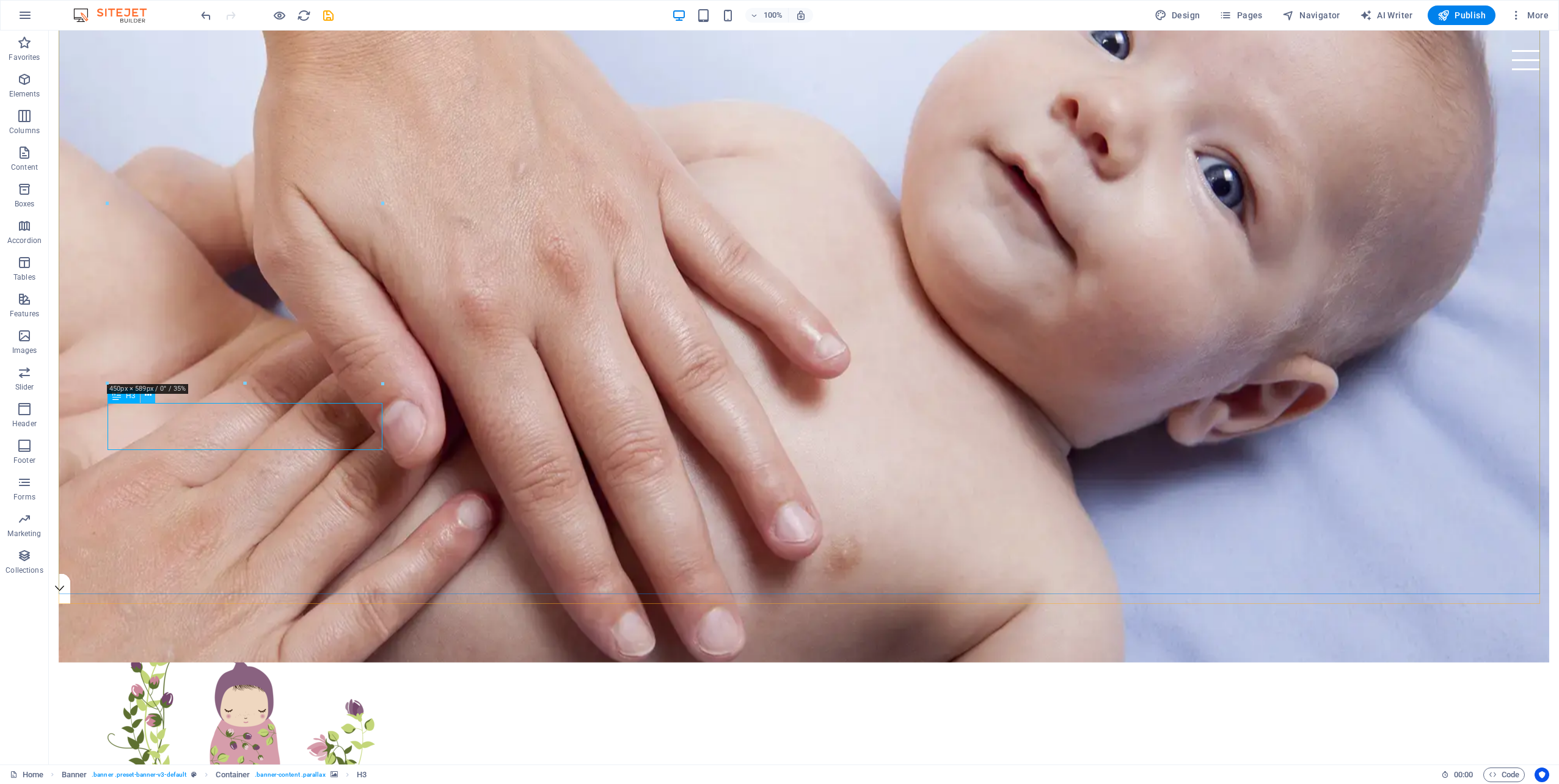
click at [147, 399] on icon at bounding box center [148, 396] width 7 height 13
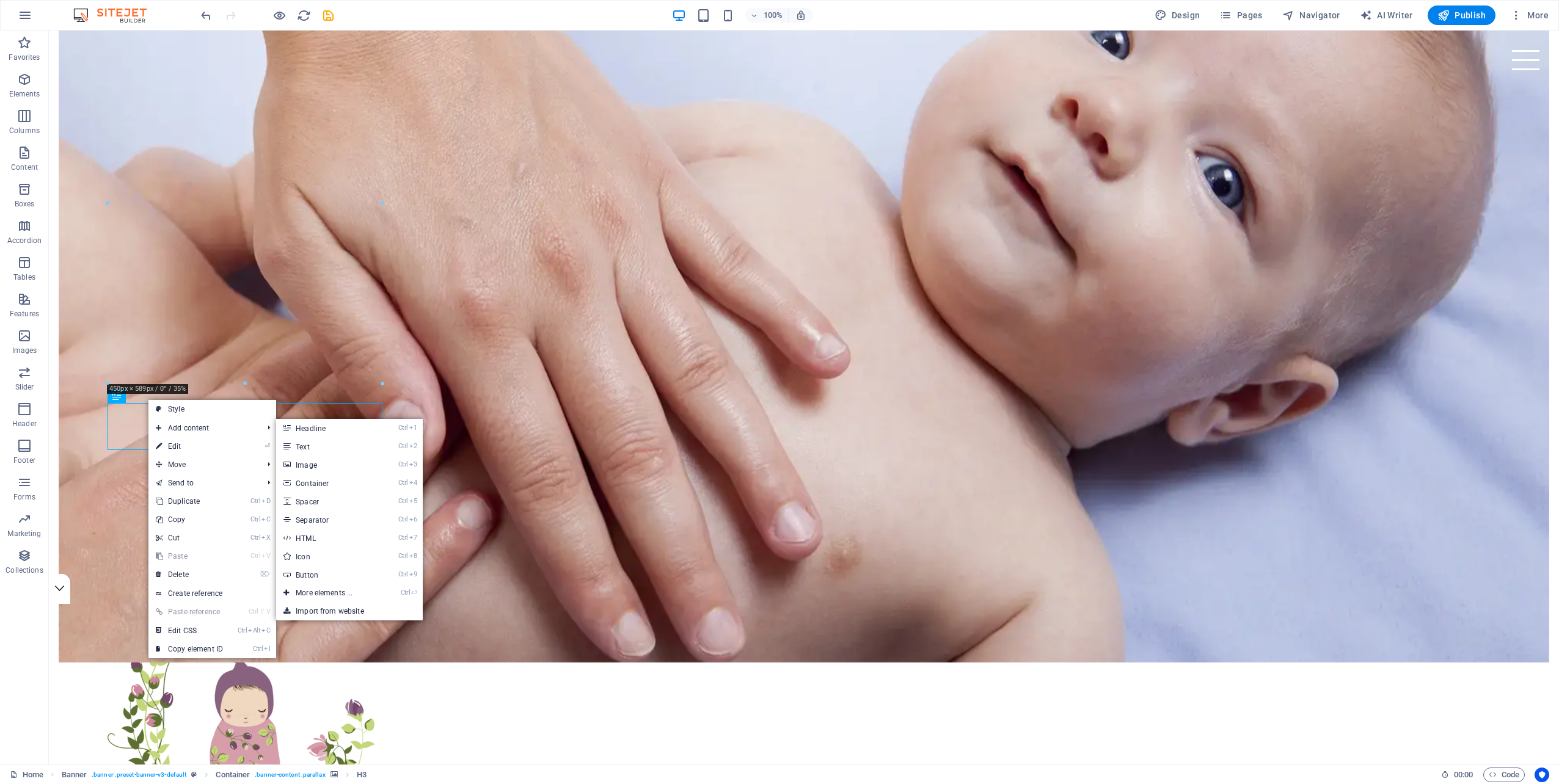
click at [189, 410] on link "Style" at bounding box center [212, 409] width 127 height 18
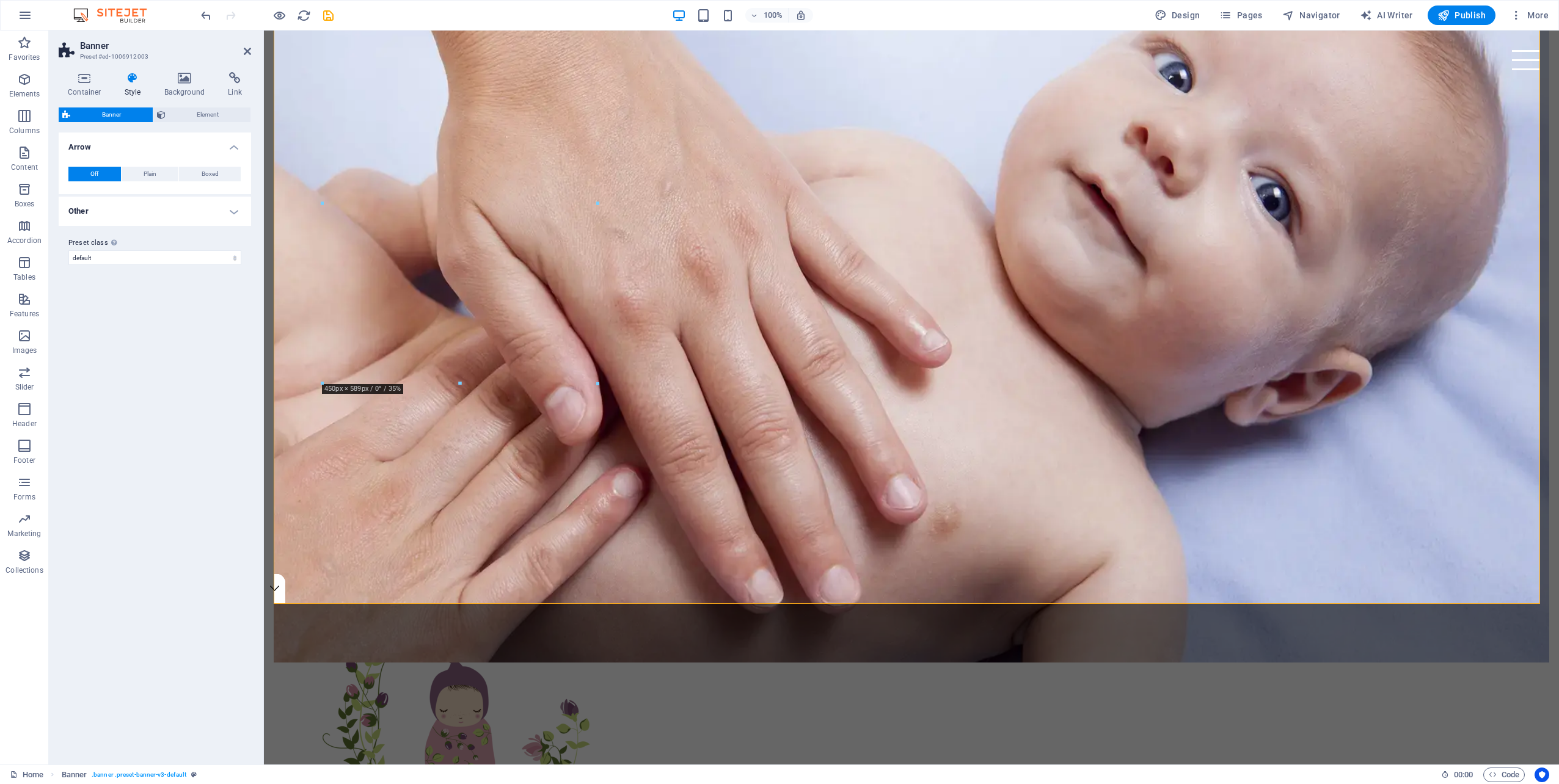
click at [127, 83] on icon at bounding box center [133, 78] width 35 height 12
click at [198, 113] on span "Element" at bounding box center [208, 115] width 78 height 15
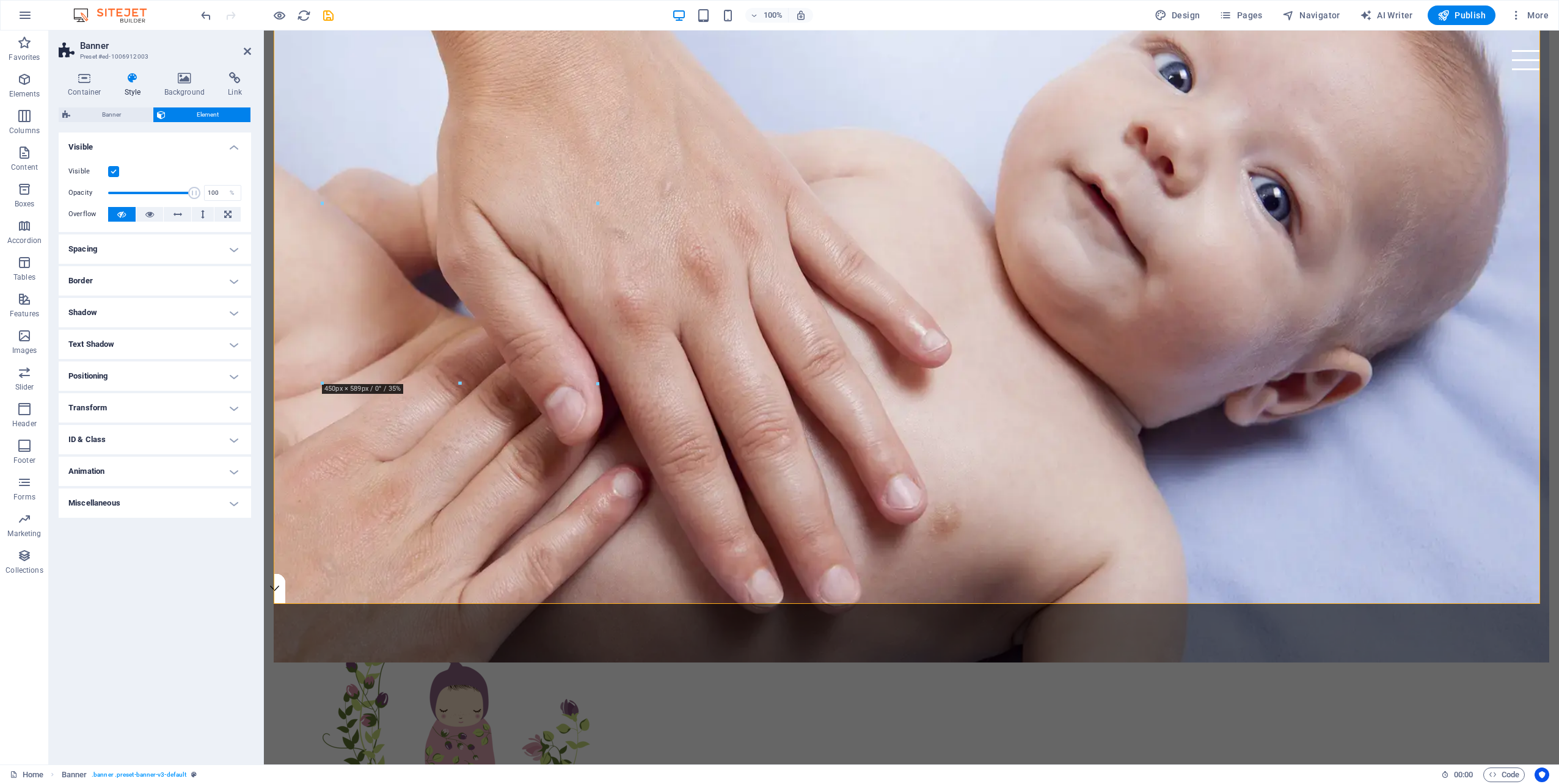
click at [146, 341] on h4 "Text Shadow" at bounding box center [154, 344] width 192 height 29
click at [145, 341] on h4 "Text Shadow" at bounding box center [154, 341] width 192 height 22
click at [187, 438] on h4 "ID & Class" at bounding box center [154, 440] width 192 height 29
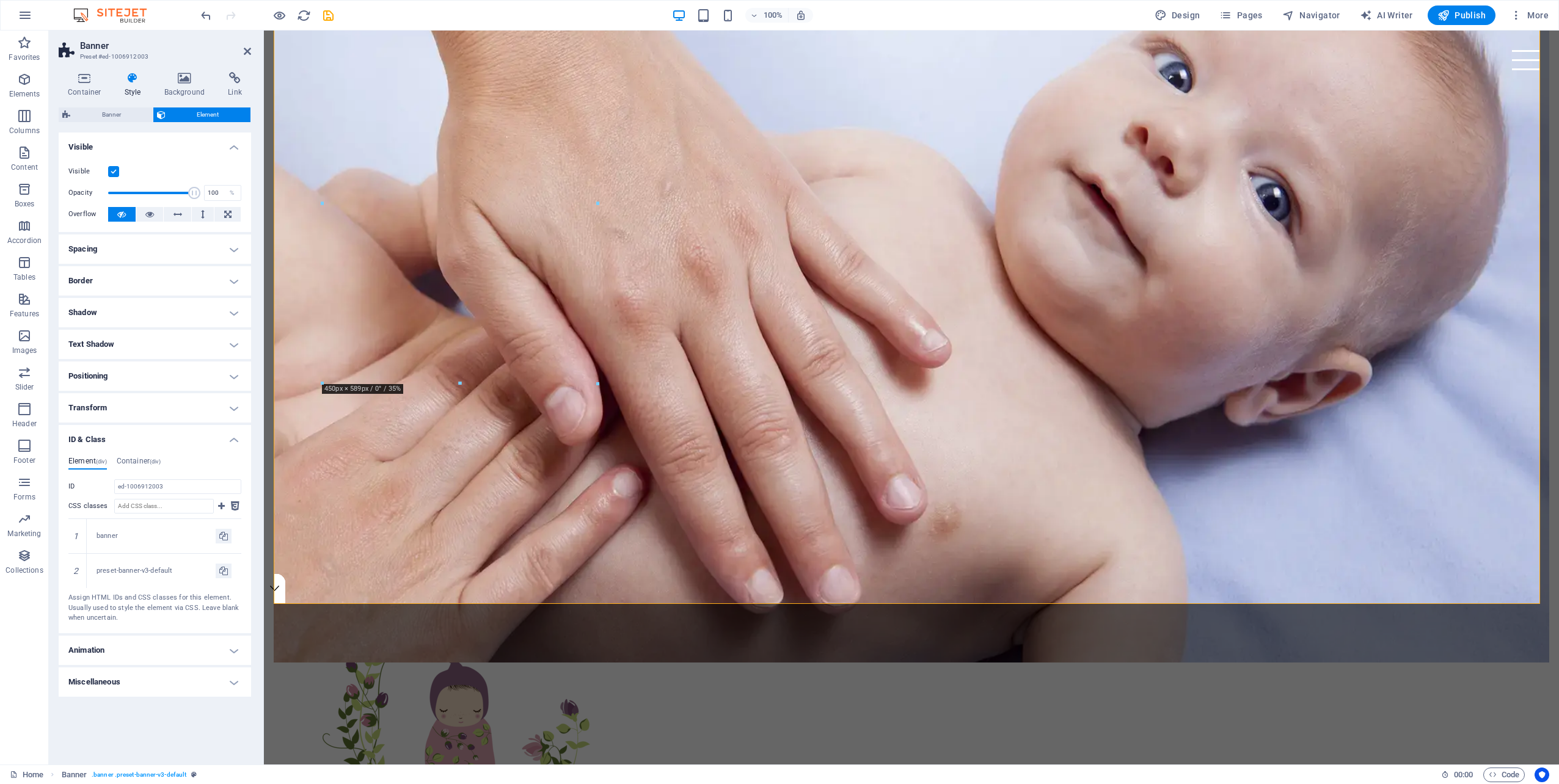
click at [187, 438] on h4 "ID & Class" at bounding box center [154, 436] width 192 height 22
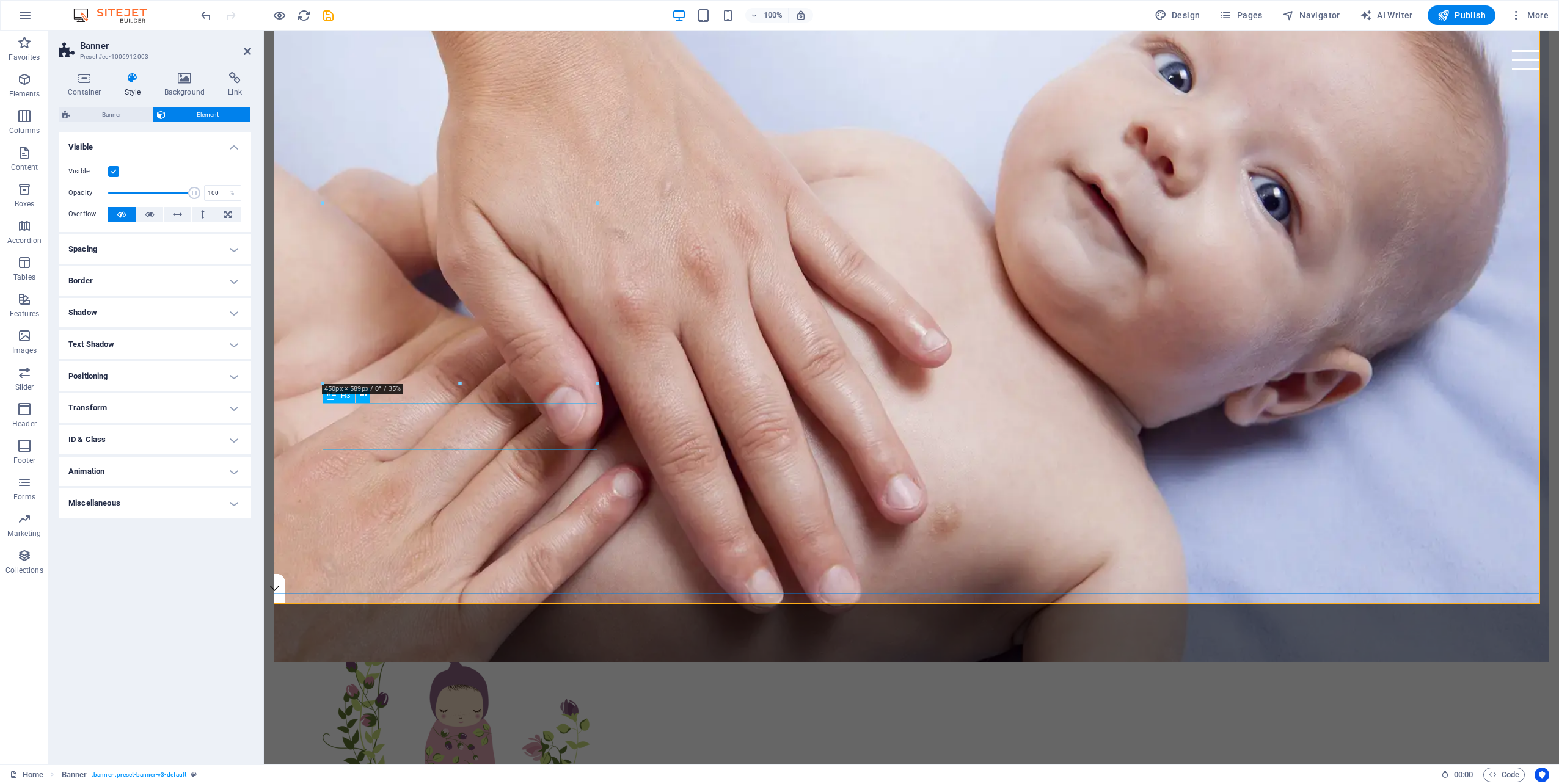
click at [364, 399] on icon at bounding box center [363, 396] width 7 height 13
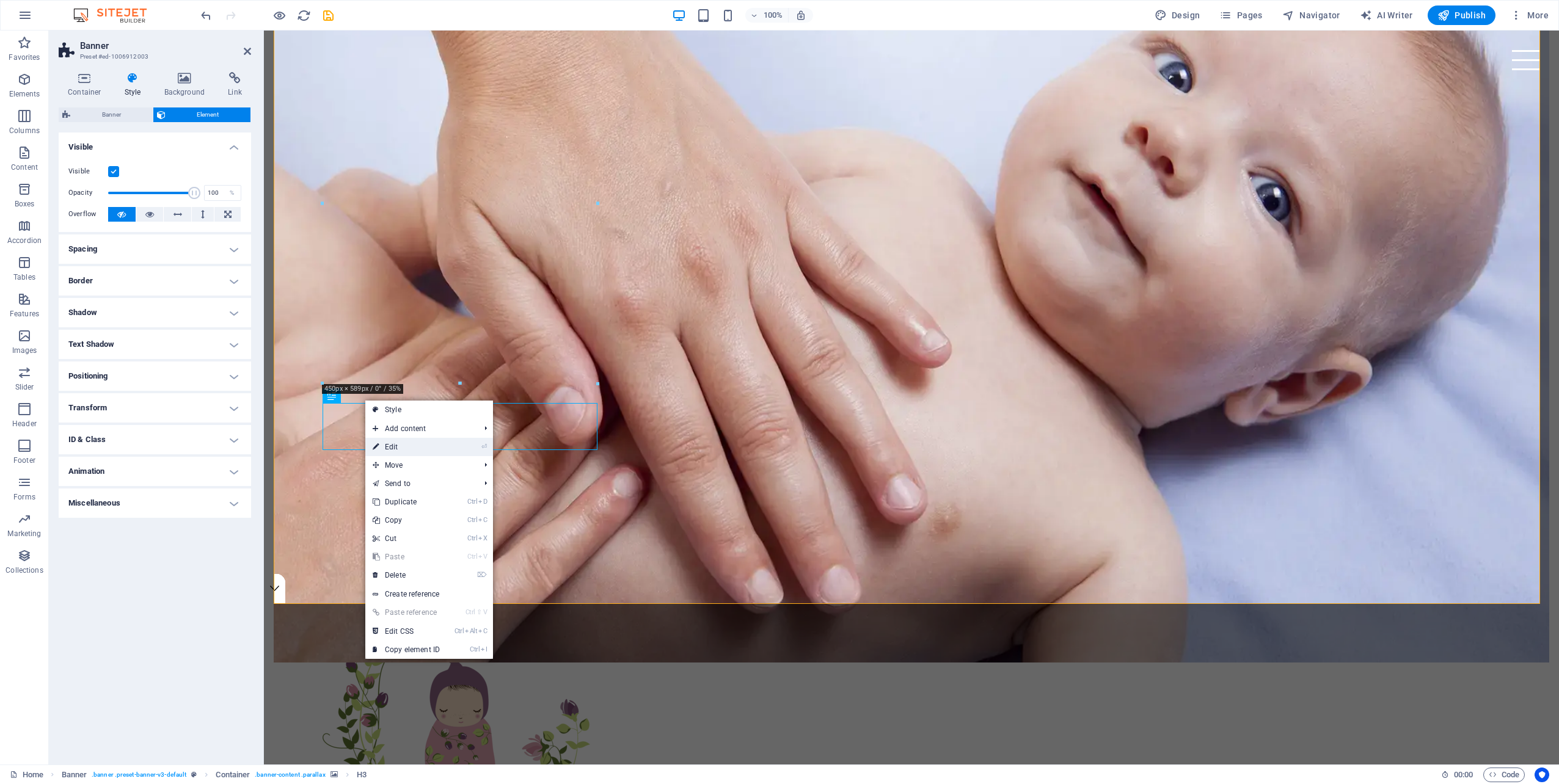
click at [406, 442] on link "⏎ Edit" at bounding box center [406, 447] width 82 height 18
select select "px"
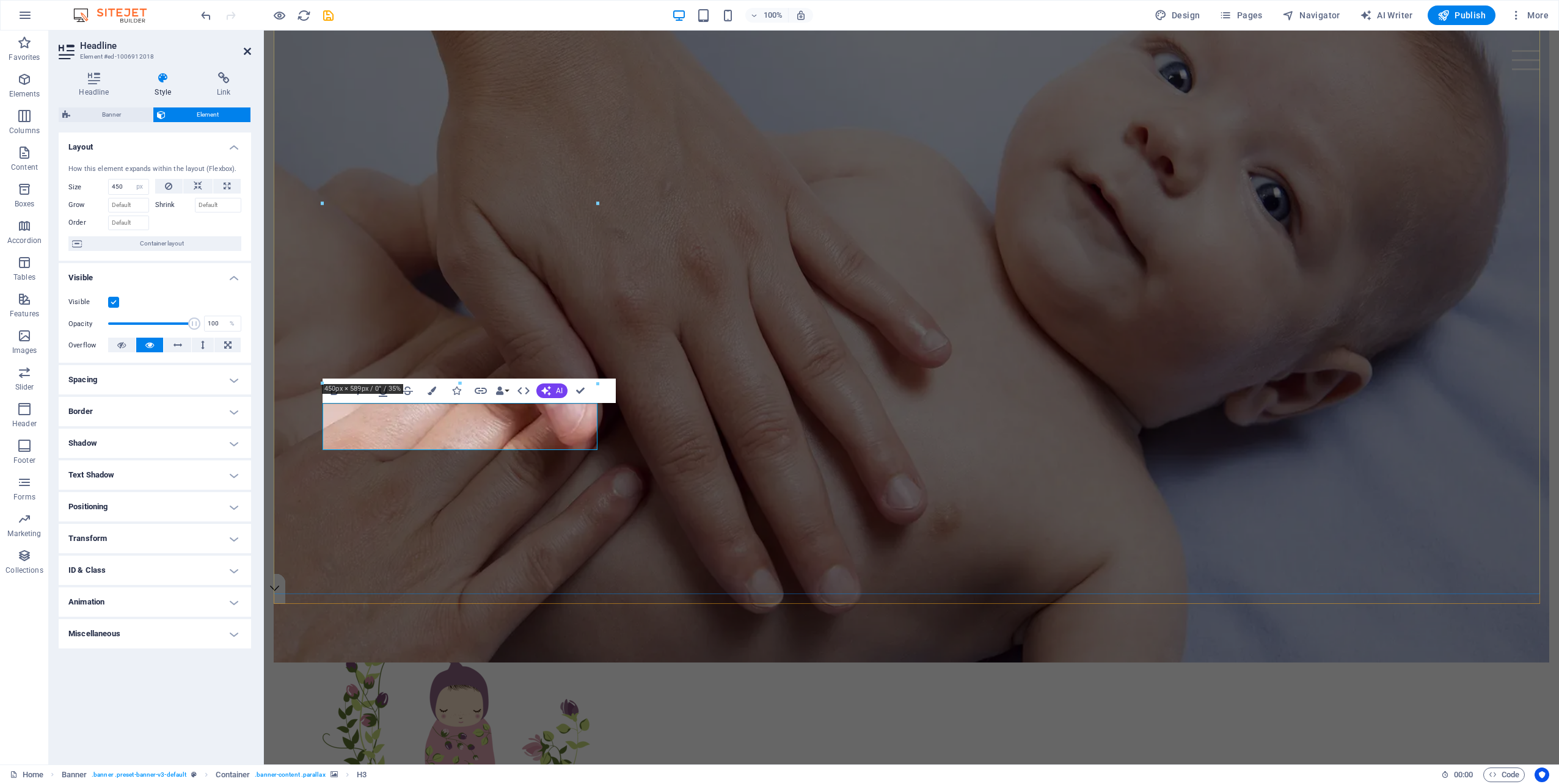
drag, startPoint x: 152, startPoint y: 402, endPoint x: 250, endPoint y: 55, distance: 360.6
click at [250, 55] on icon at bounding box center [247, 50] width 7 height 10
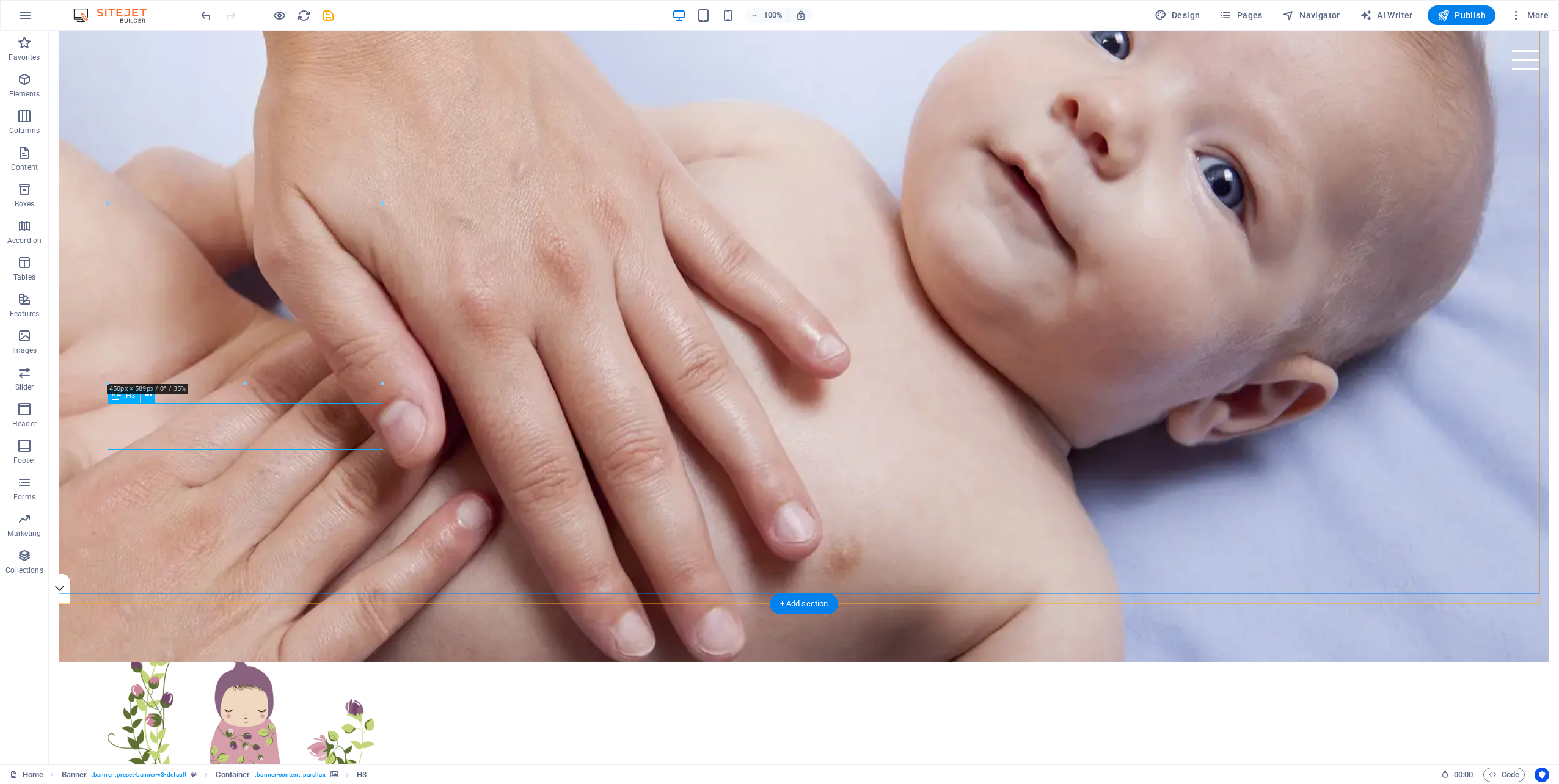
click at [149, 398] on icon at bounding box center [148, 396] width 7 height 13
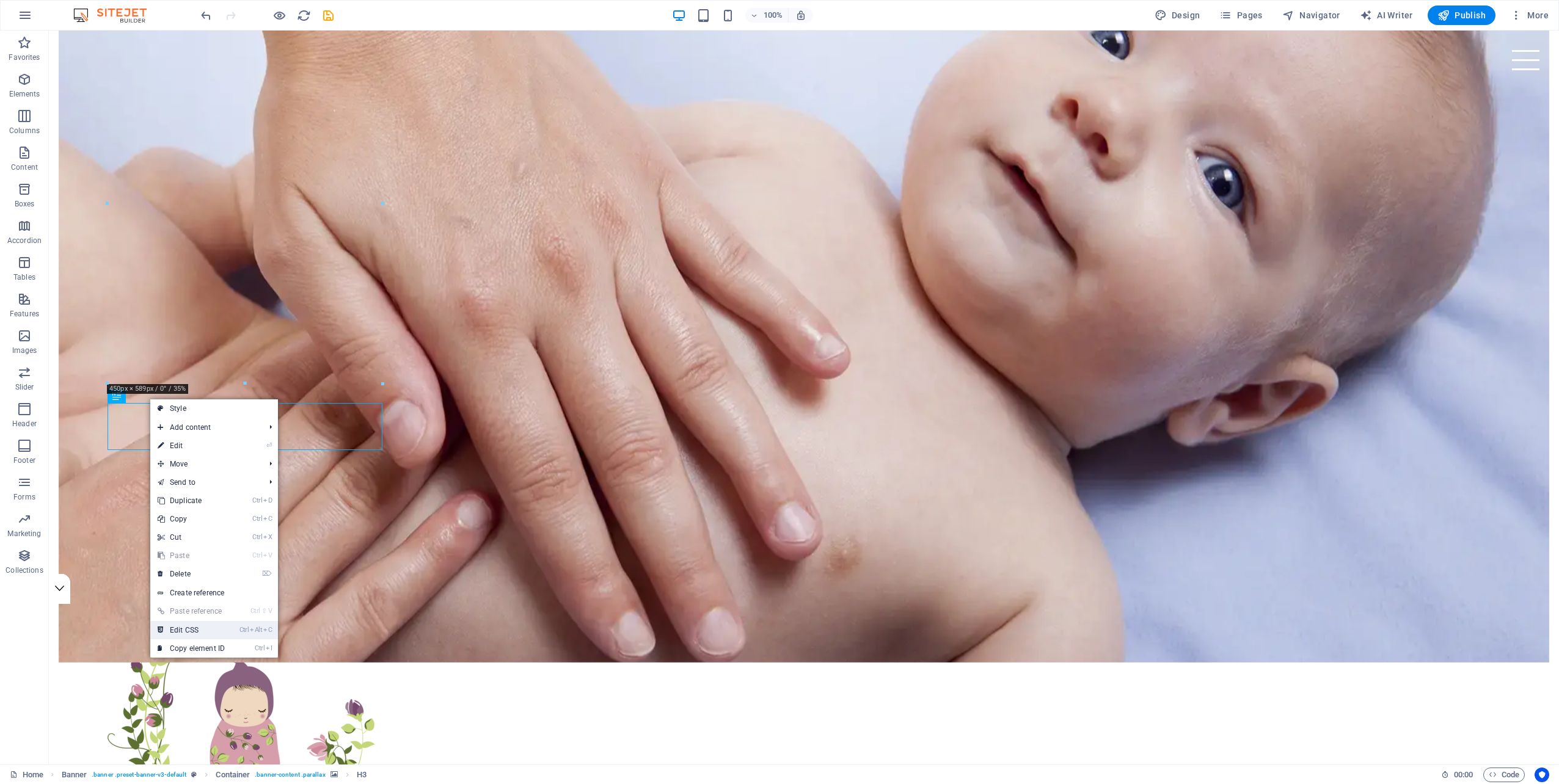
click at [198, 626] on link "Ctrl Alt C Edit CSS" at bounding box center [191, 630] width 82 height 18
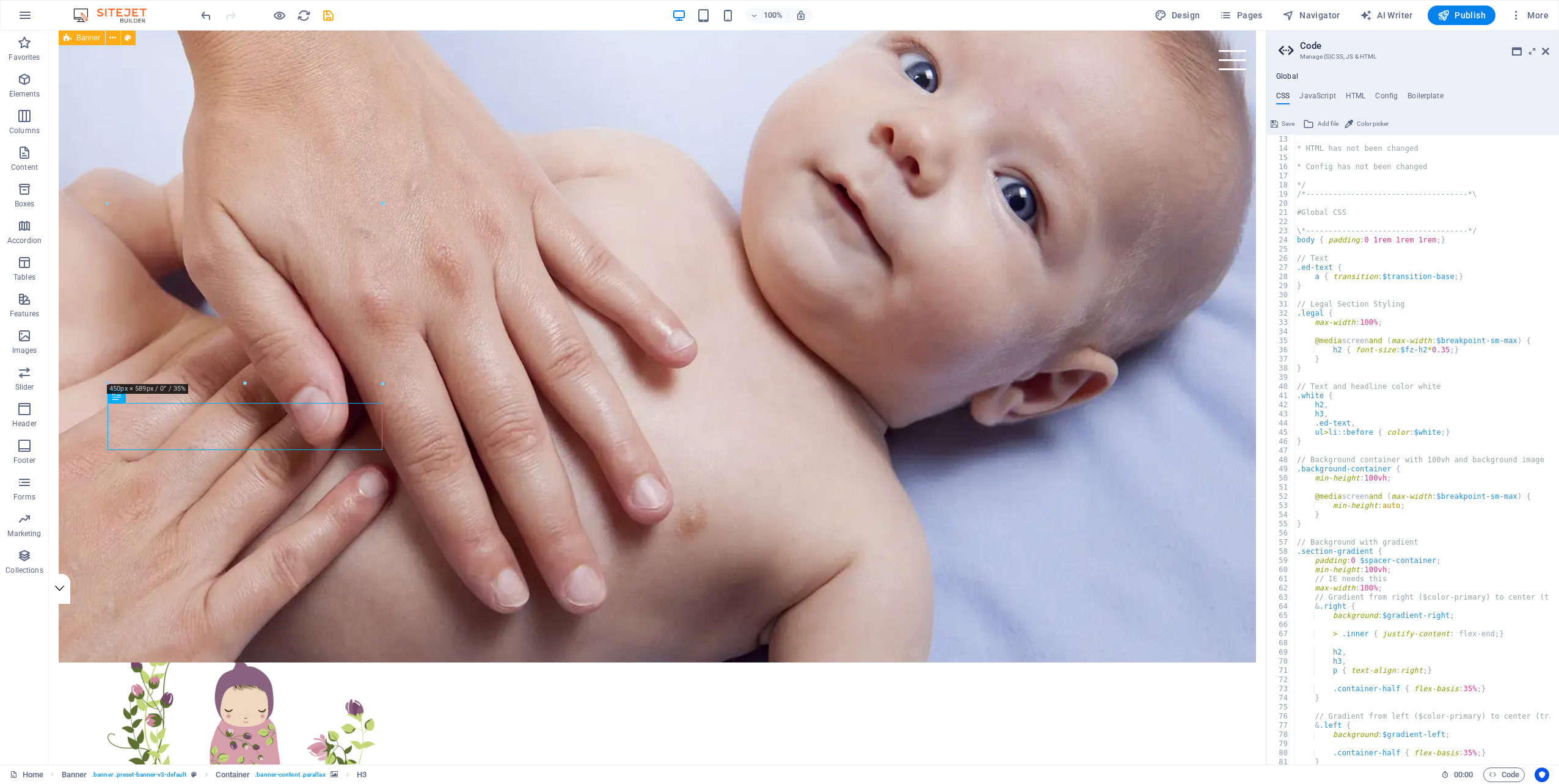
scroll to position [0, 0]
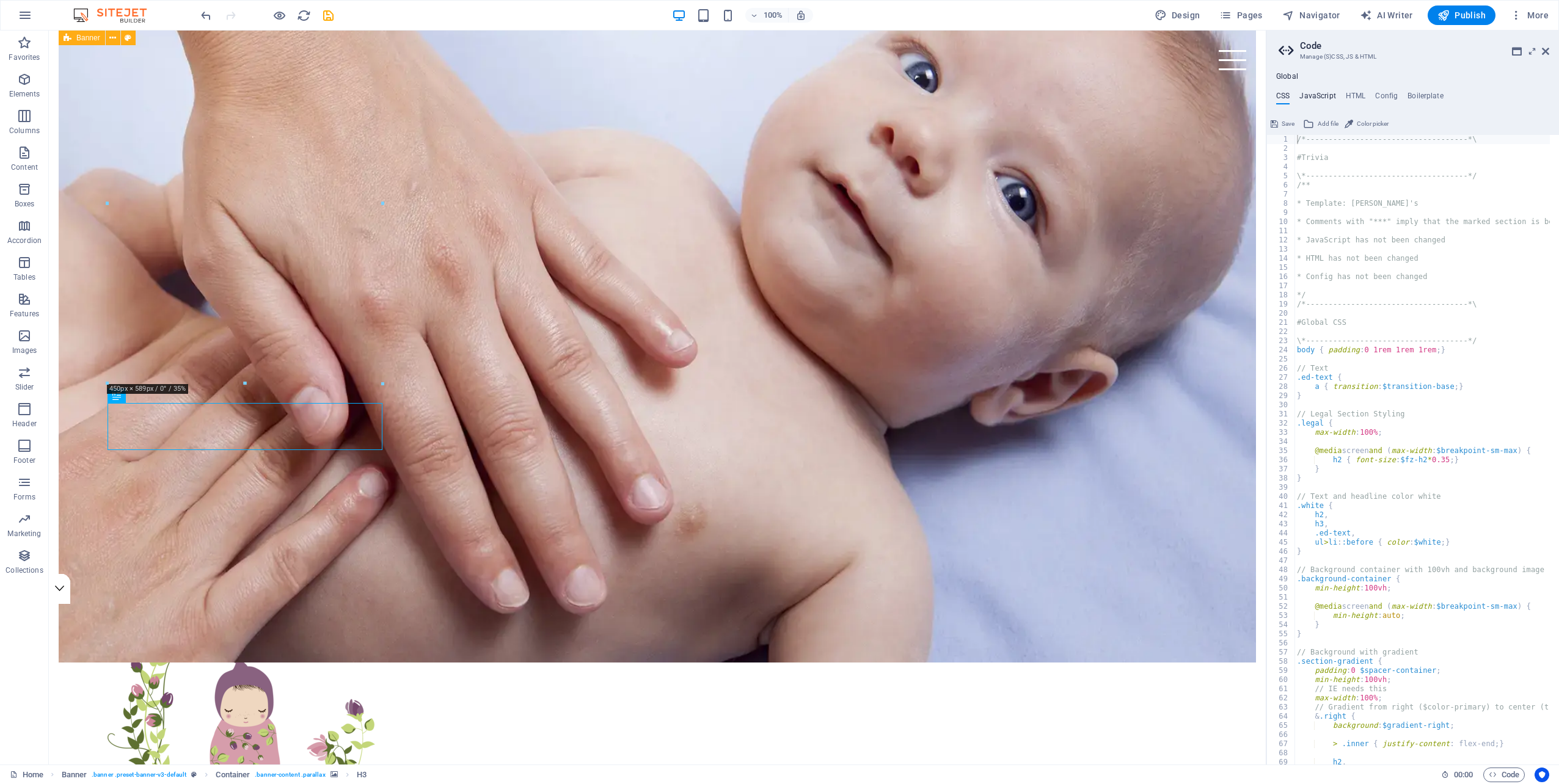
click at [1312, 94] on h4 "JavaScript" at bounding box center [1317, 98] width 36 height 13
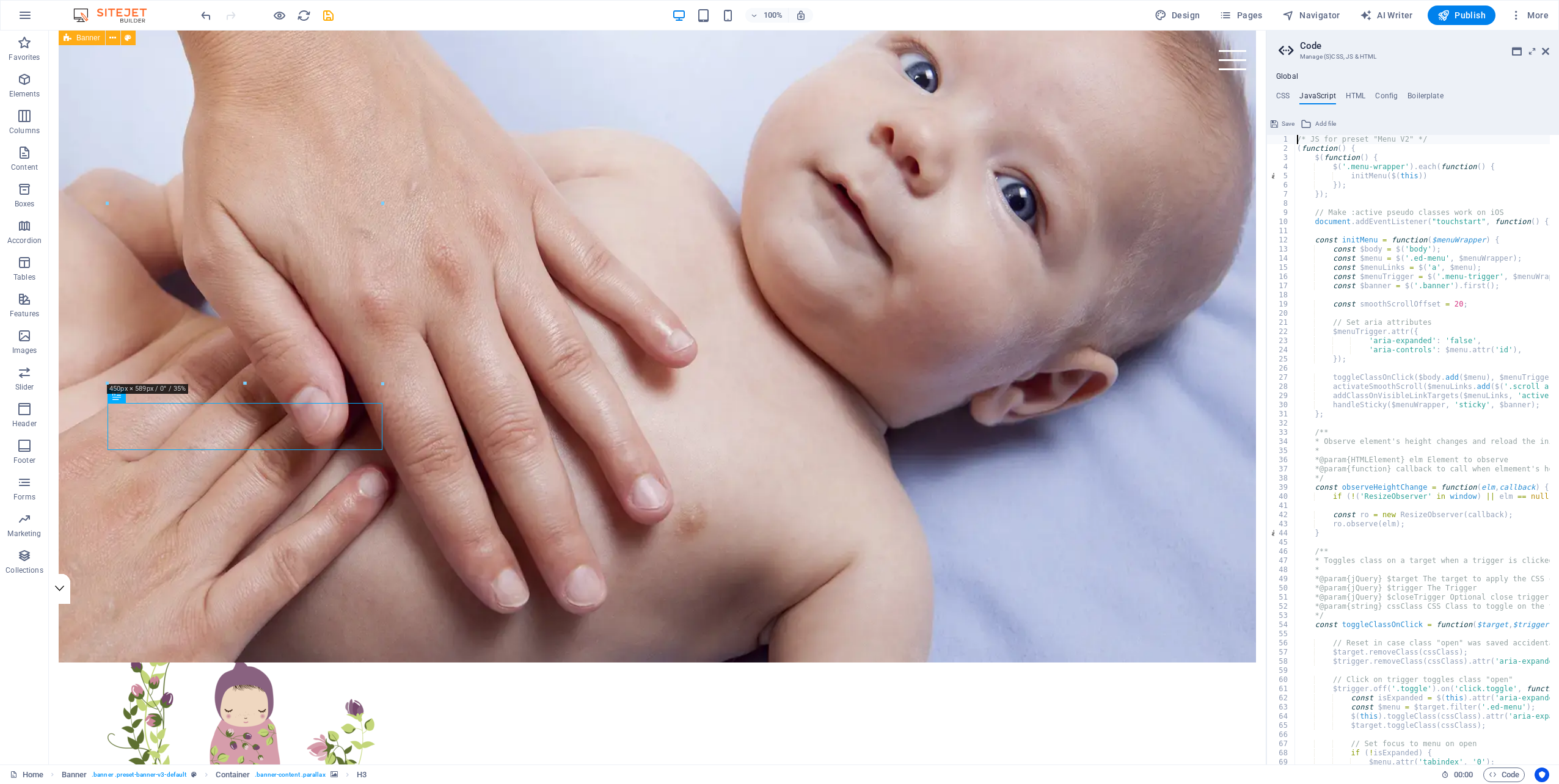
click at [1342, 100] on ul "CSS JavaScript HTML Config Boilerplate" at bounding box center [1413, 98] width 293 height 13
click at [1360, 96] on h4 "HTML" at bounding box center [1356, 98] width 20 height 13
type textarea "<link rel="stylesheet" href="[URL][DOMAIN_NAME]">"
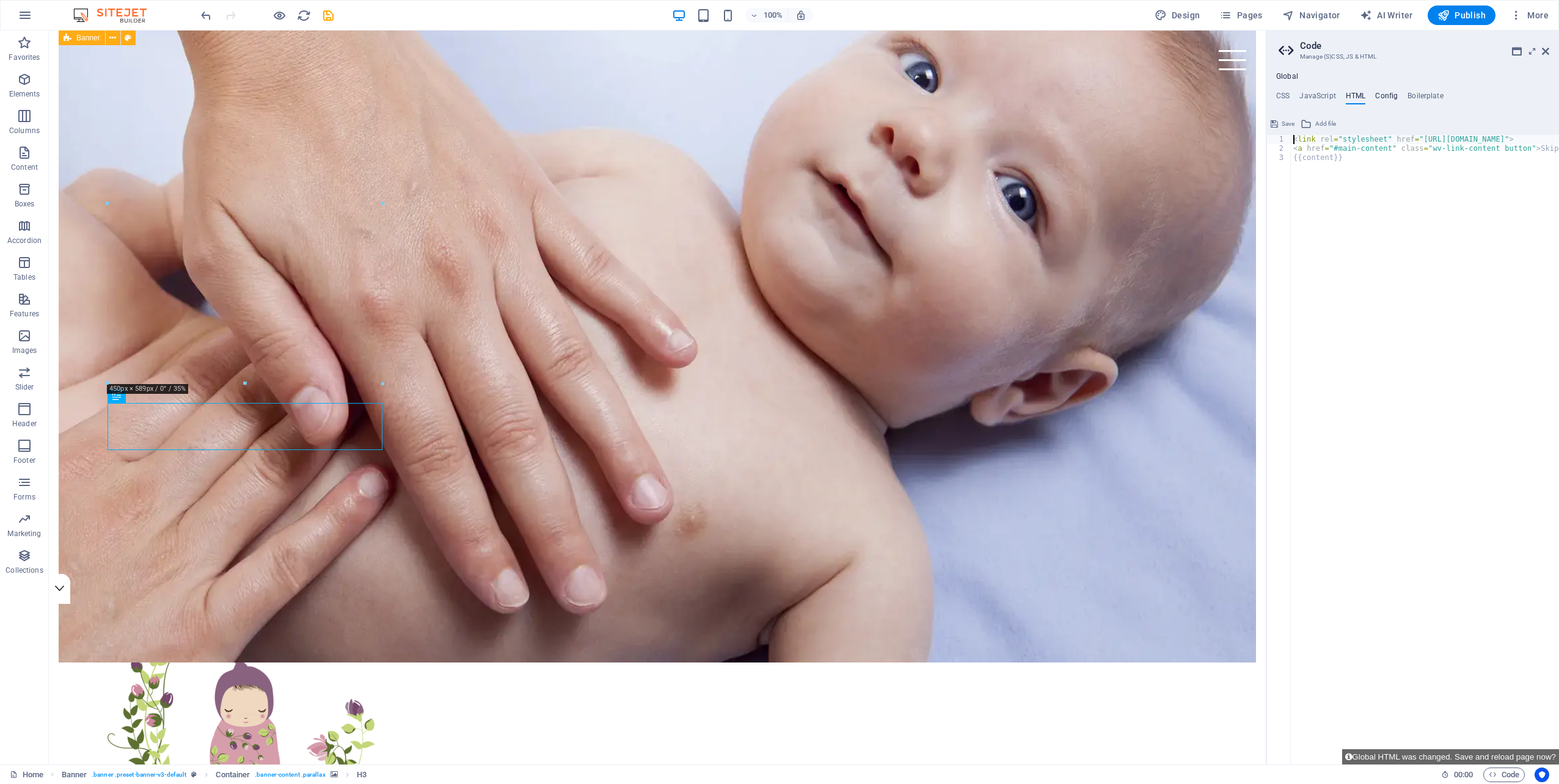
click at [1383, 96] on h4 "Config" at bounding box center [1386, 98] width 23 height 13
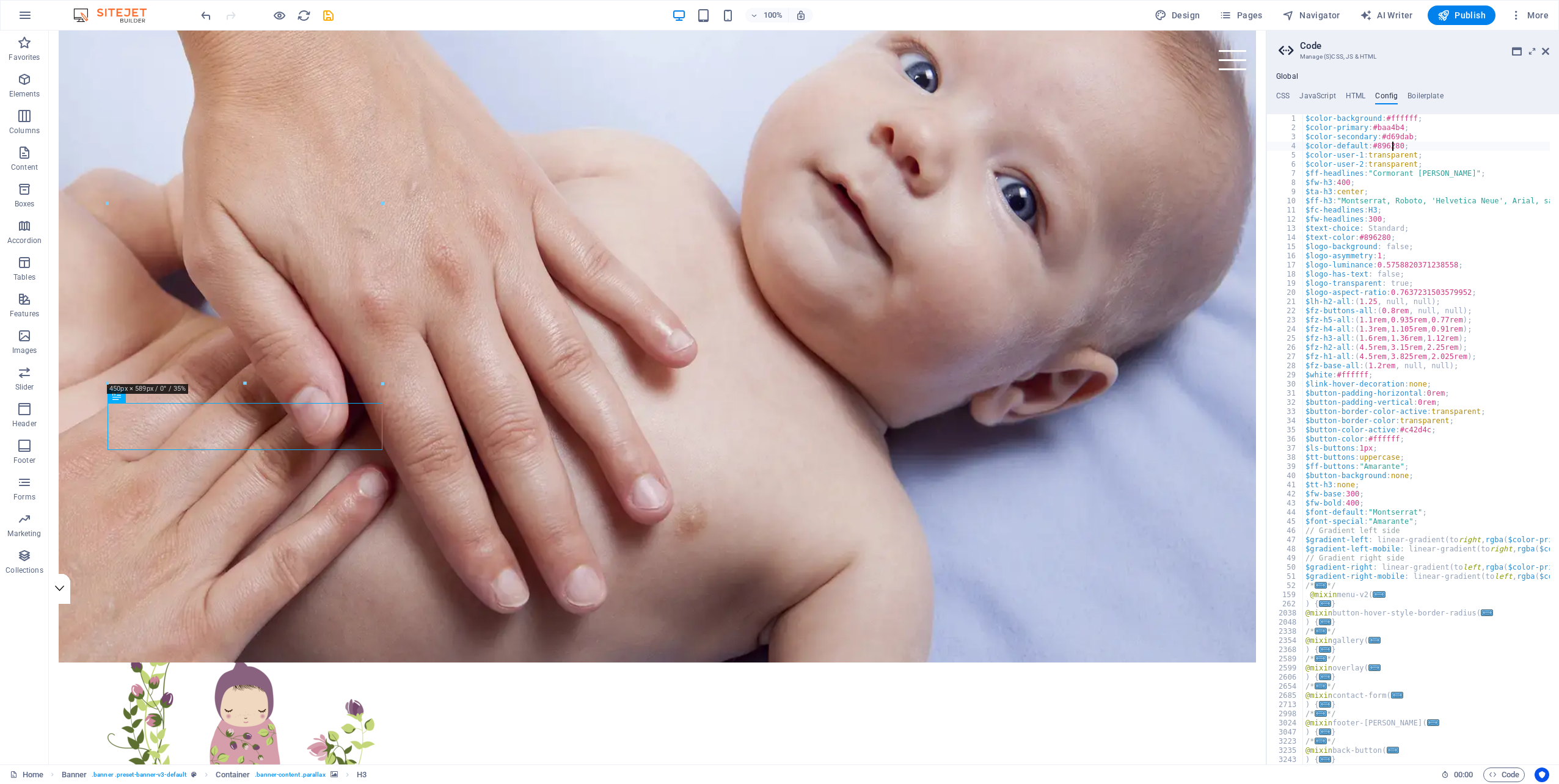
drag, startPoint x: 1399, startPoint y: 146, endPoint x: 1374, endPoint y: 148, distance: 25.1
drag, startPoint x: 1399, startPoint y: 127, endPoint x: 1376, endPoint y: 129, distance: 23.1
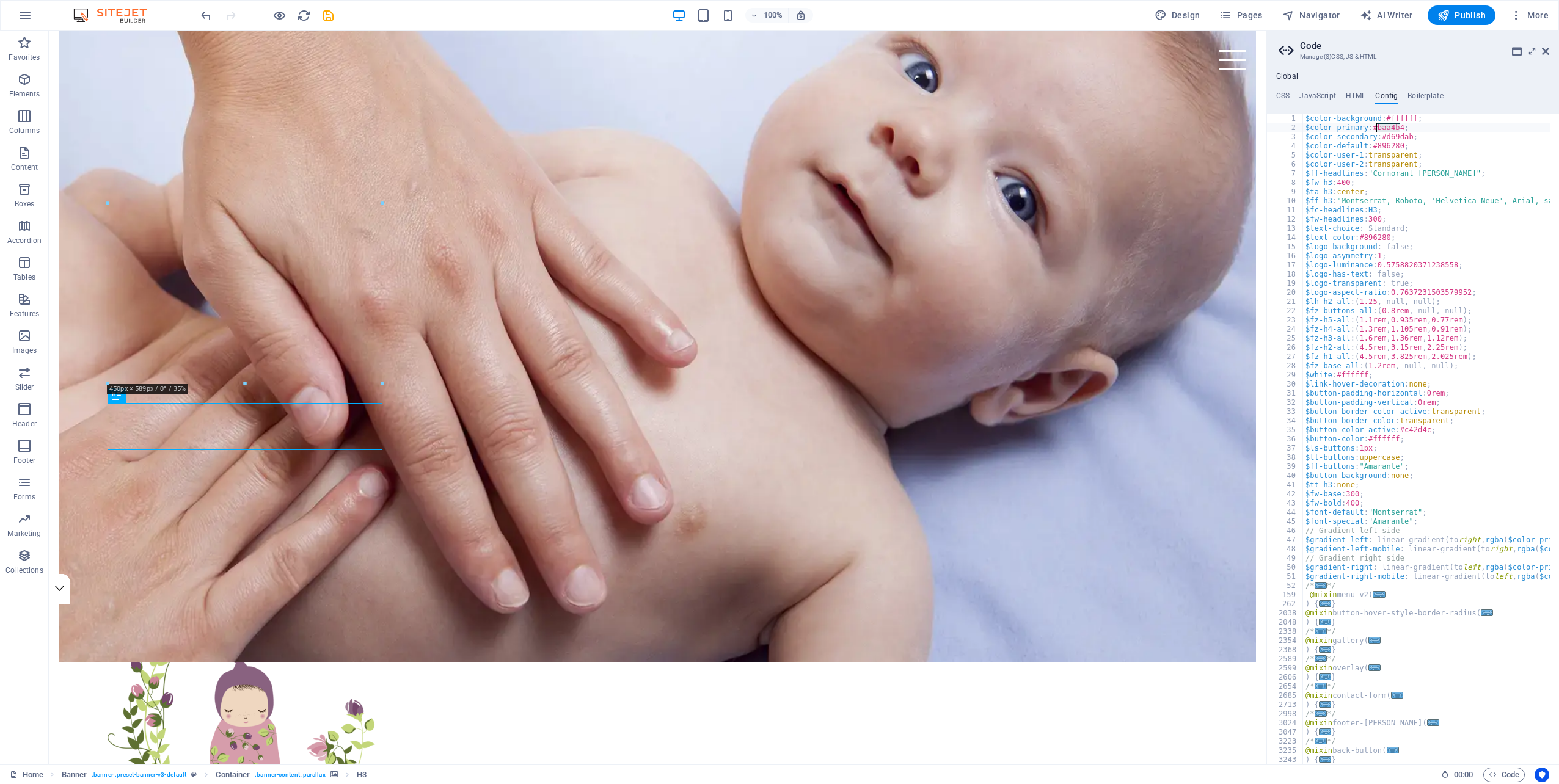
paste textarea "896280"
type textarea "$color-secondary: #d69dab;"
click at [1350, 97] on h4 "HTML" at bounding box center [1356, 98] width 20 height 13
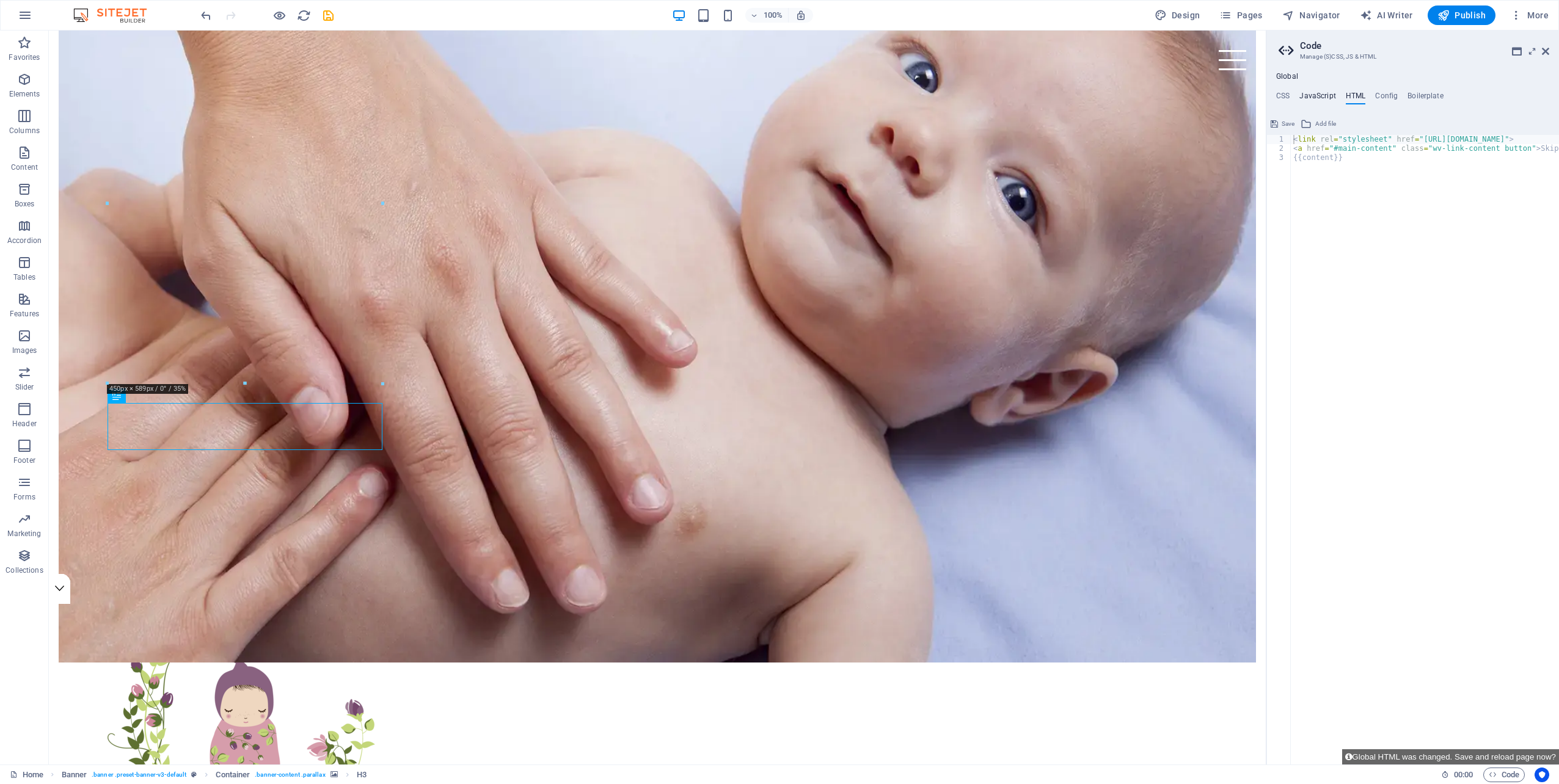
click at [1321, 97] on h4 "JavaScript" at bounding box center [1317, 98] width 36 height 13
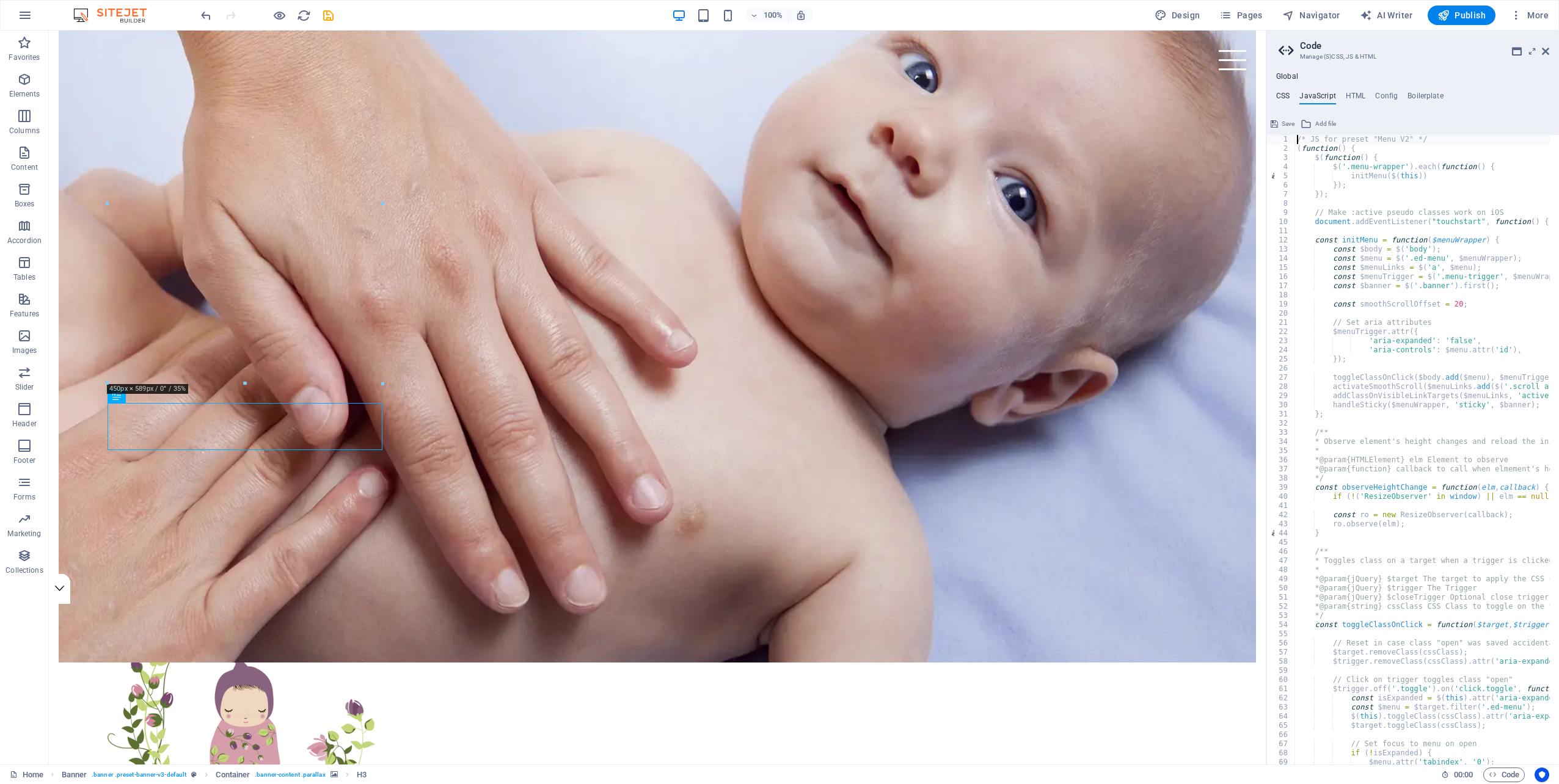
click at [1277, 91] on h4 "CSS" at bounding box center [1282, 98] width 13 height 13
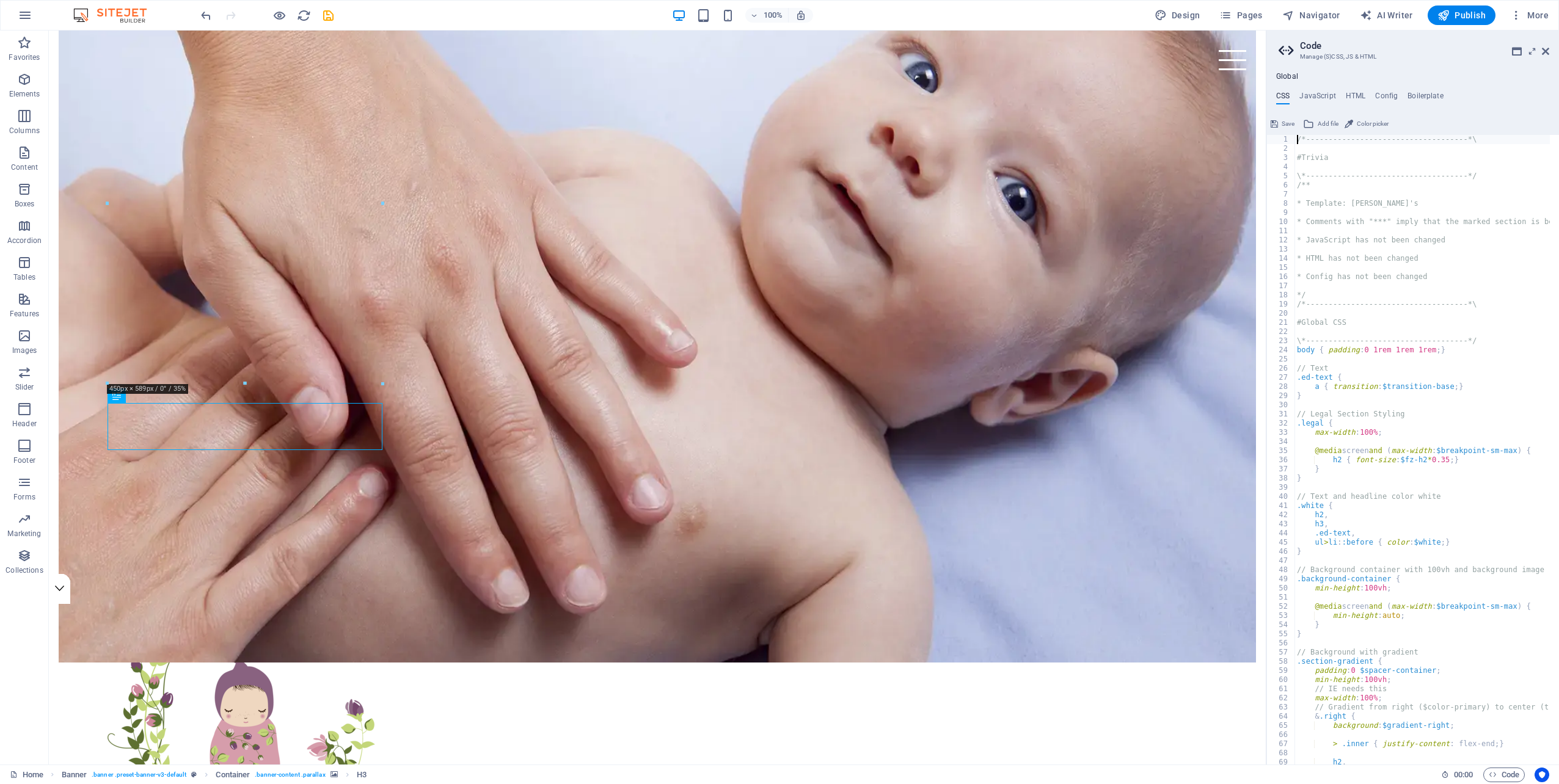
click at [1285, 124] on span "Save" at bounding box center [1288, 124] width 13 height 15
checkbox input "false"
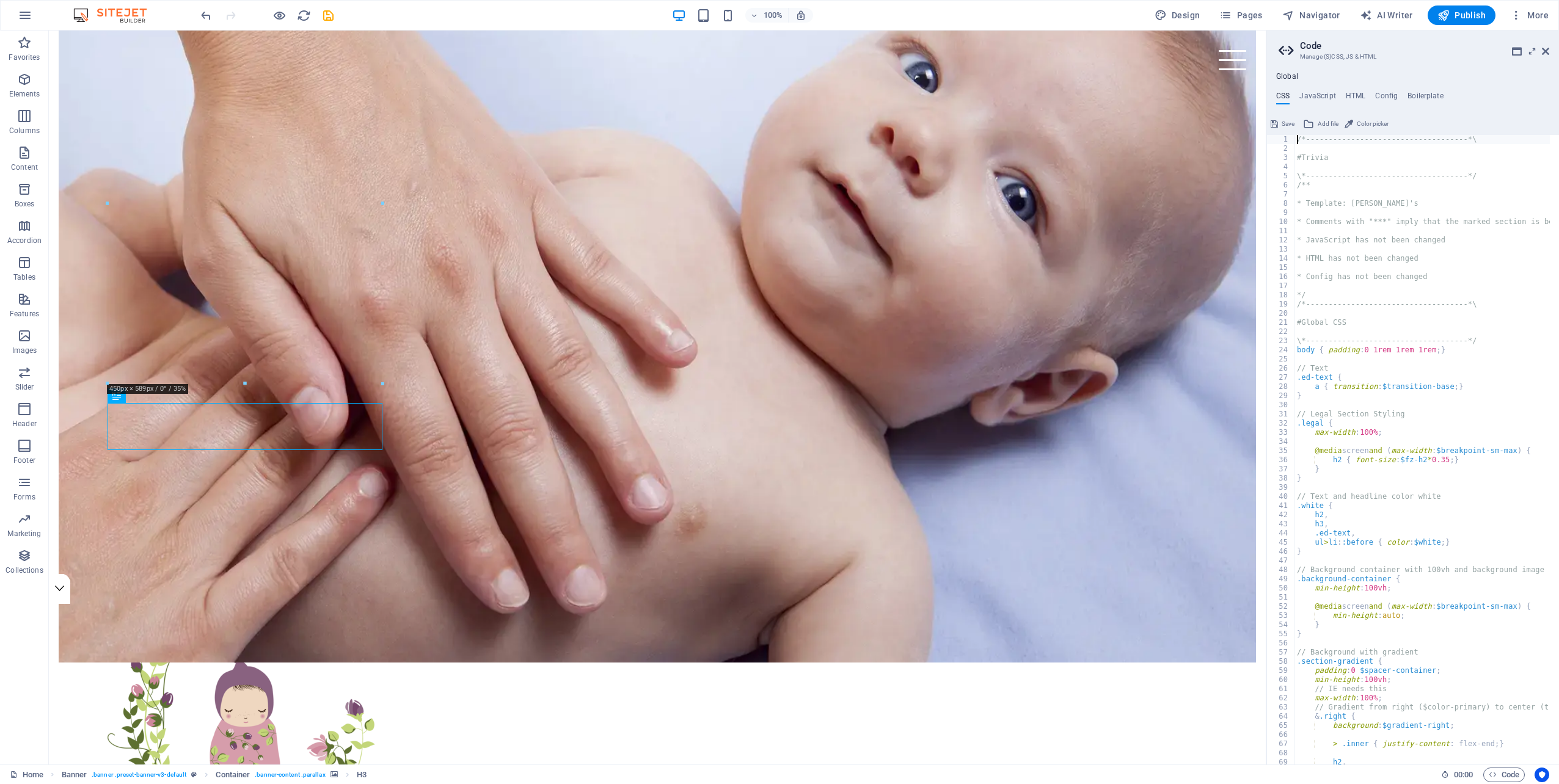
checkbox input "false"
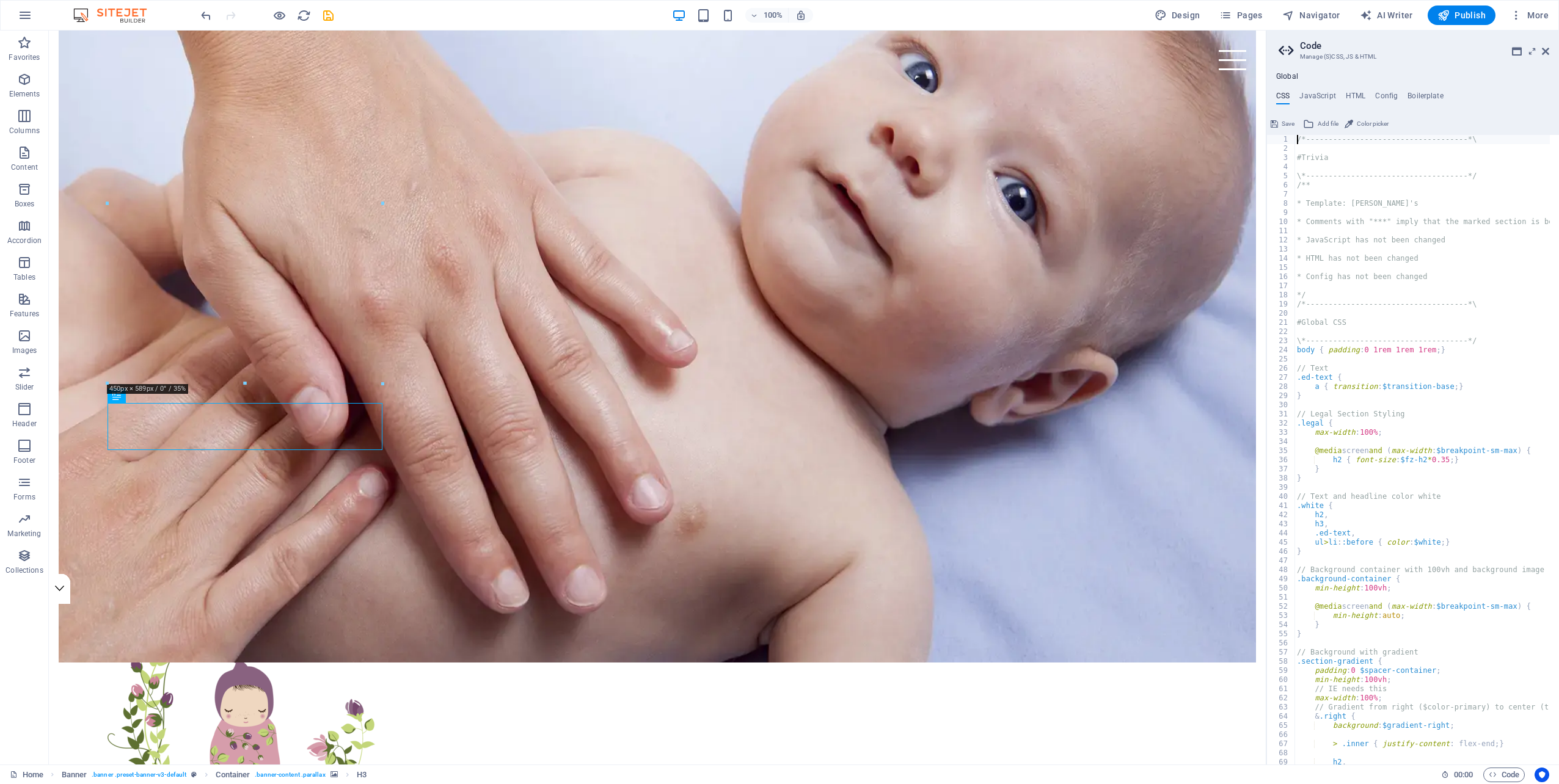
checkbox input "false"
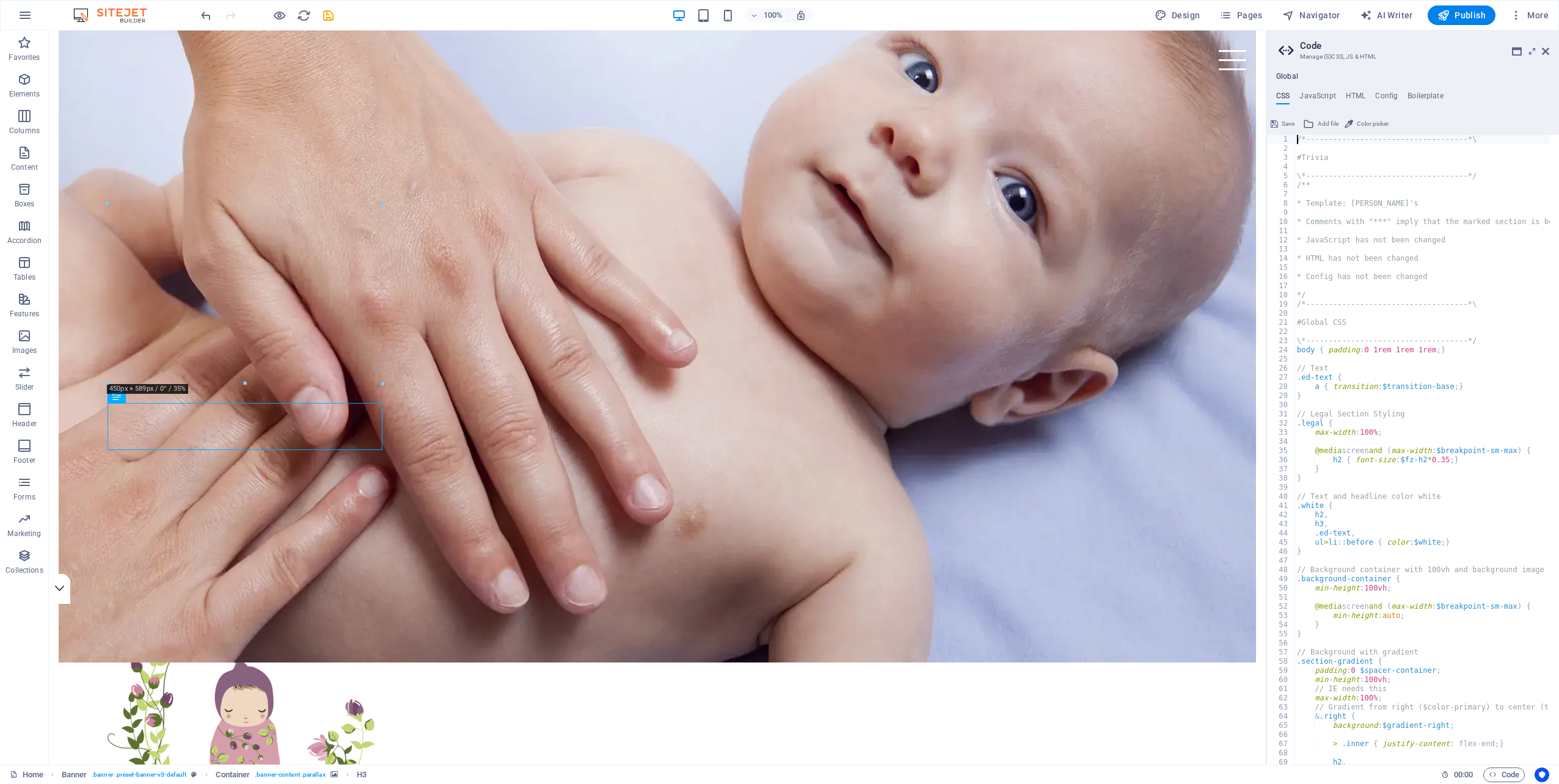
checkbox input "false"
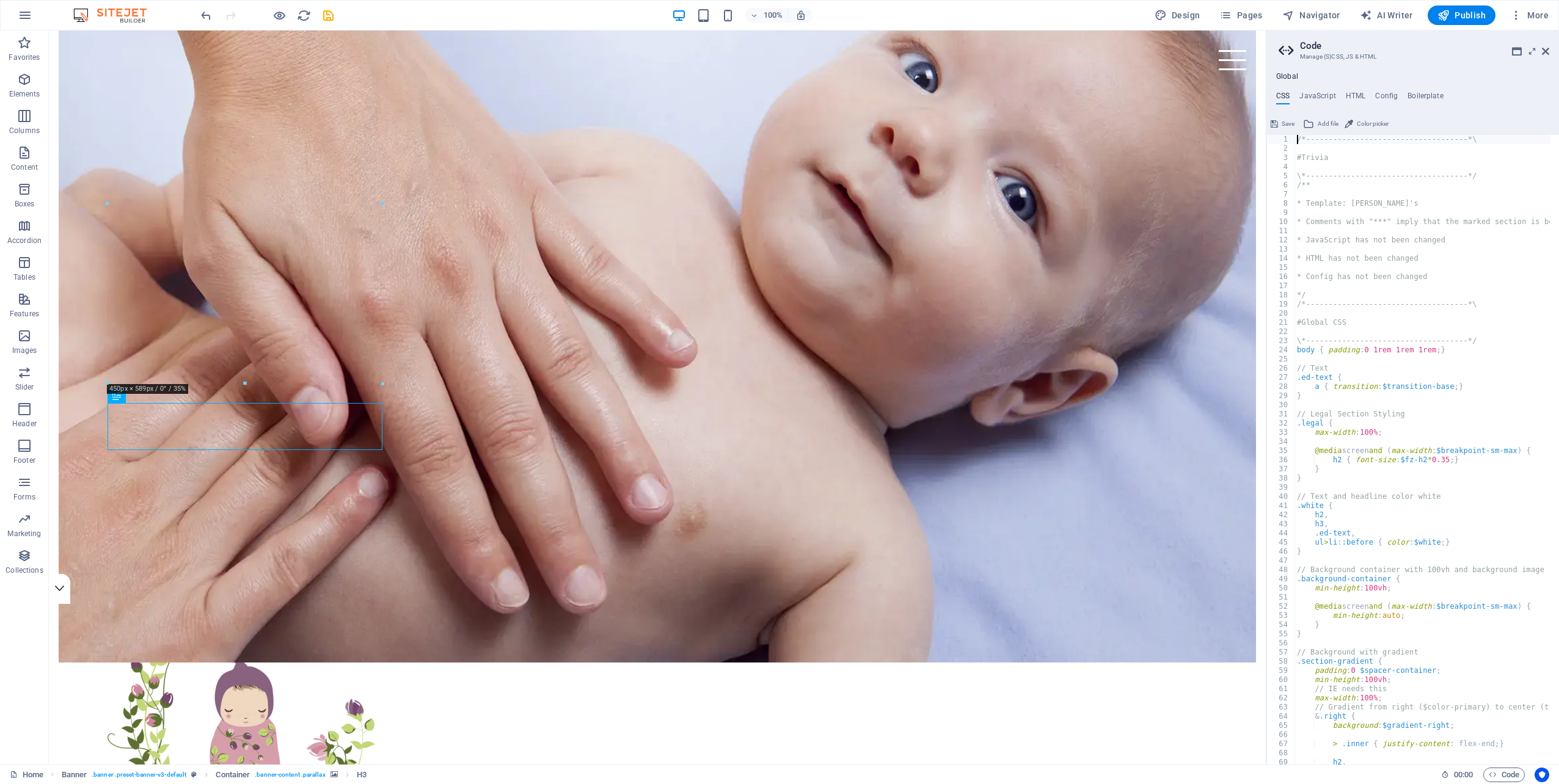
checkbox input "false"
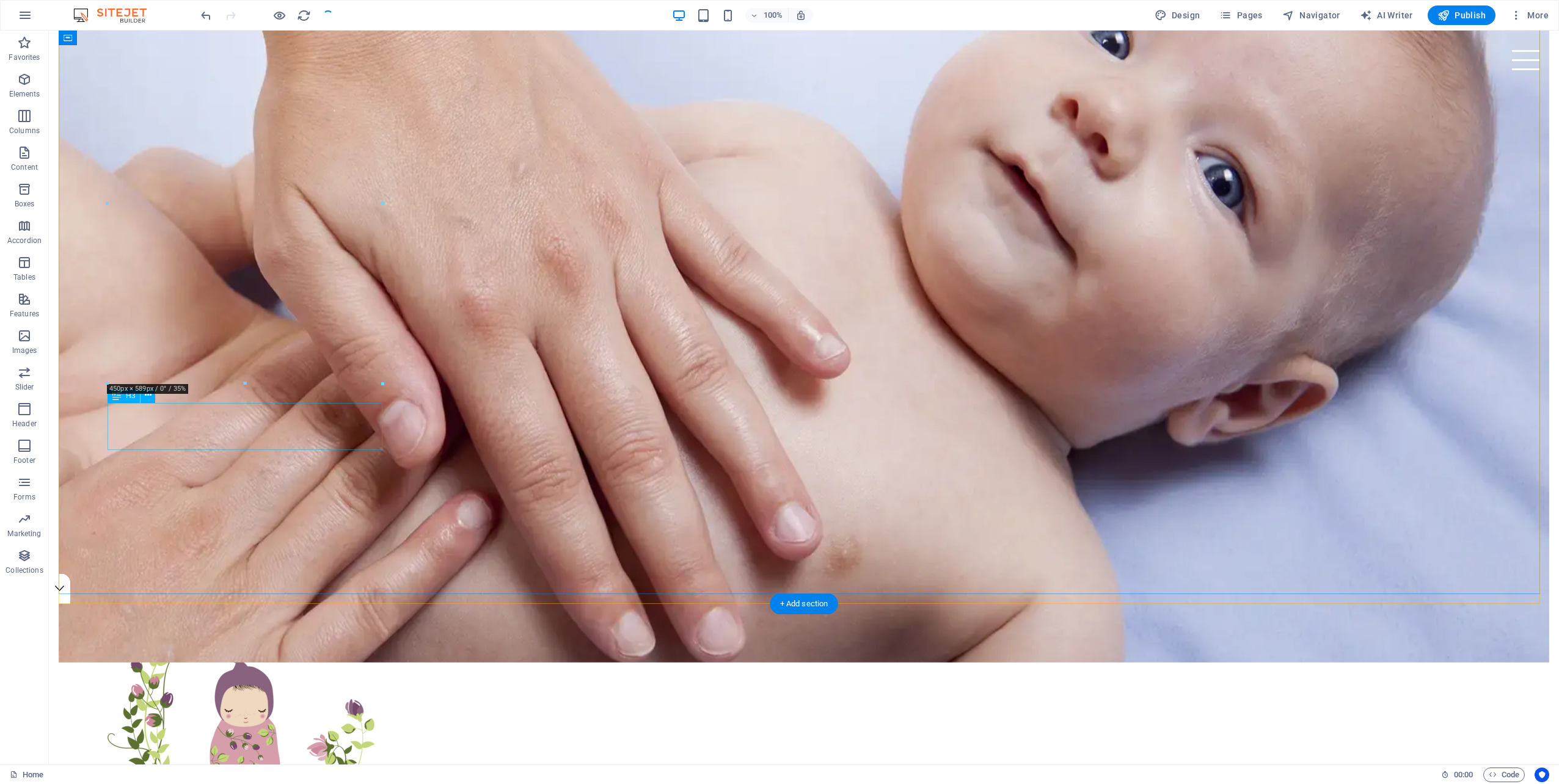
click at [148, 398] on icon at bounding box center [148, 396] width 7 height 13
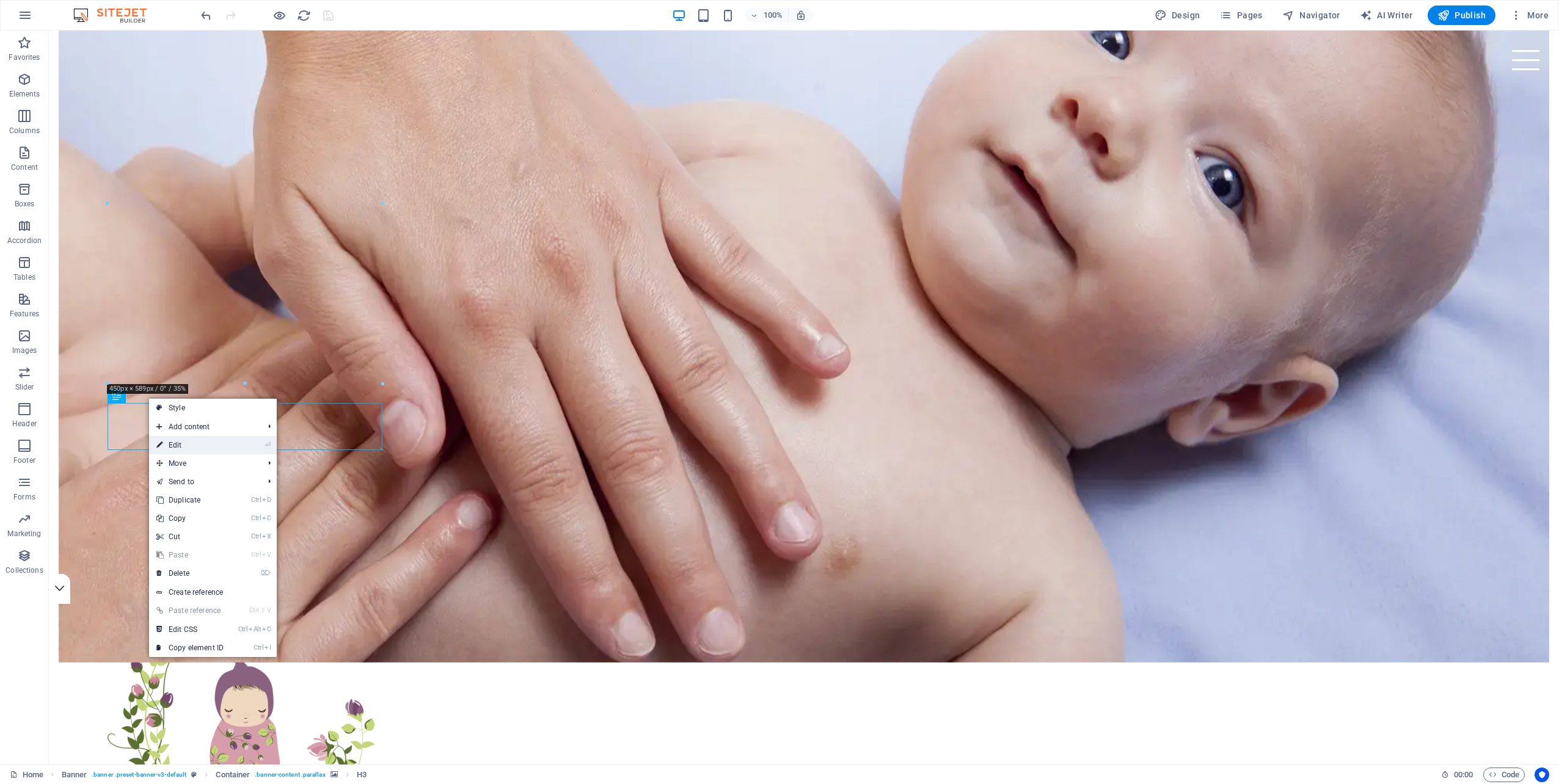
click at [172, 442] on link "⏎ Edit" at bounding box center [190, 445] width 82 height 18
select select "px"
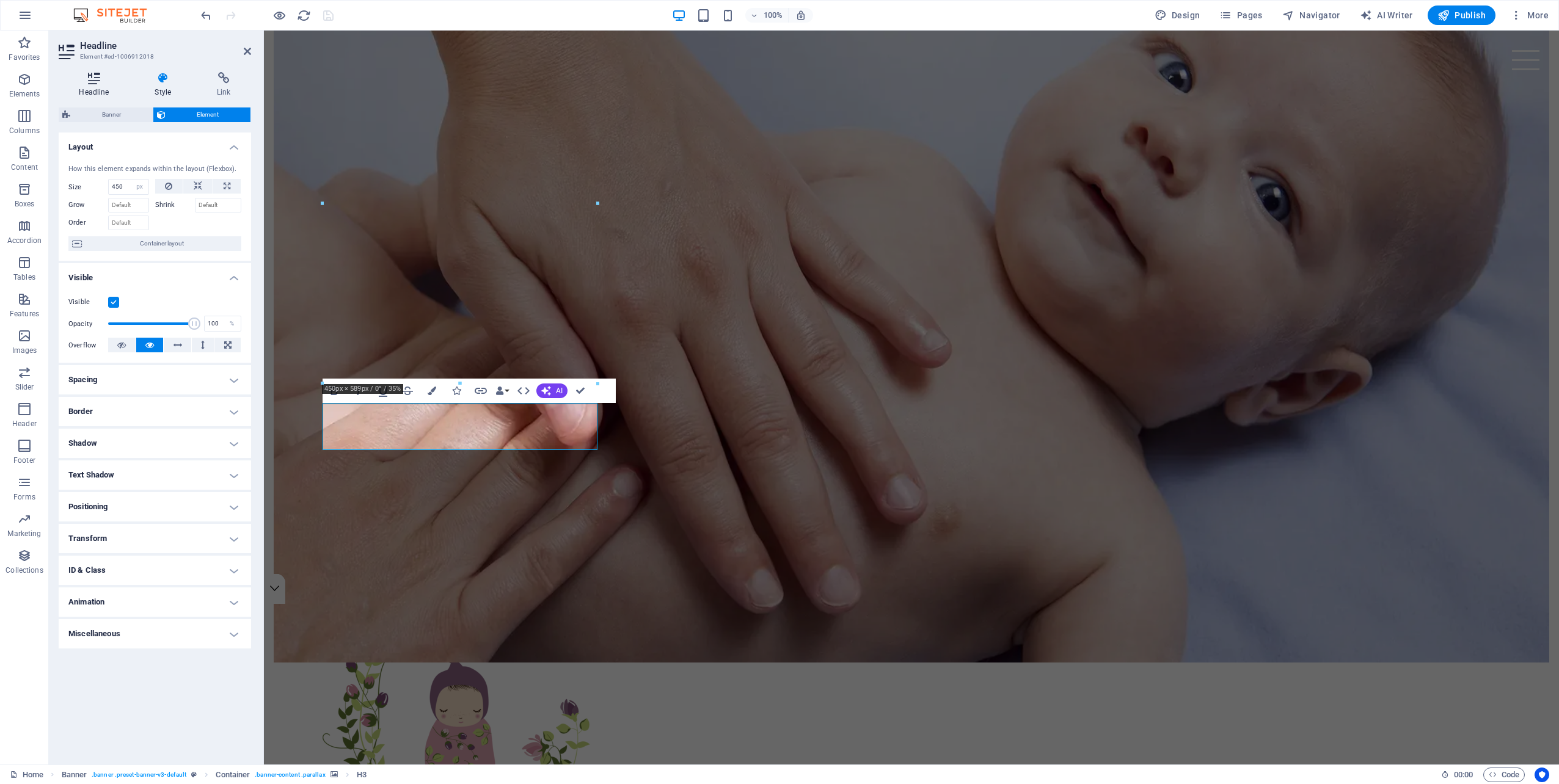
click at [93, 92] on h4 "Headline" at bounding box center [97, 85] width 76 height 26
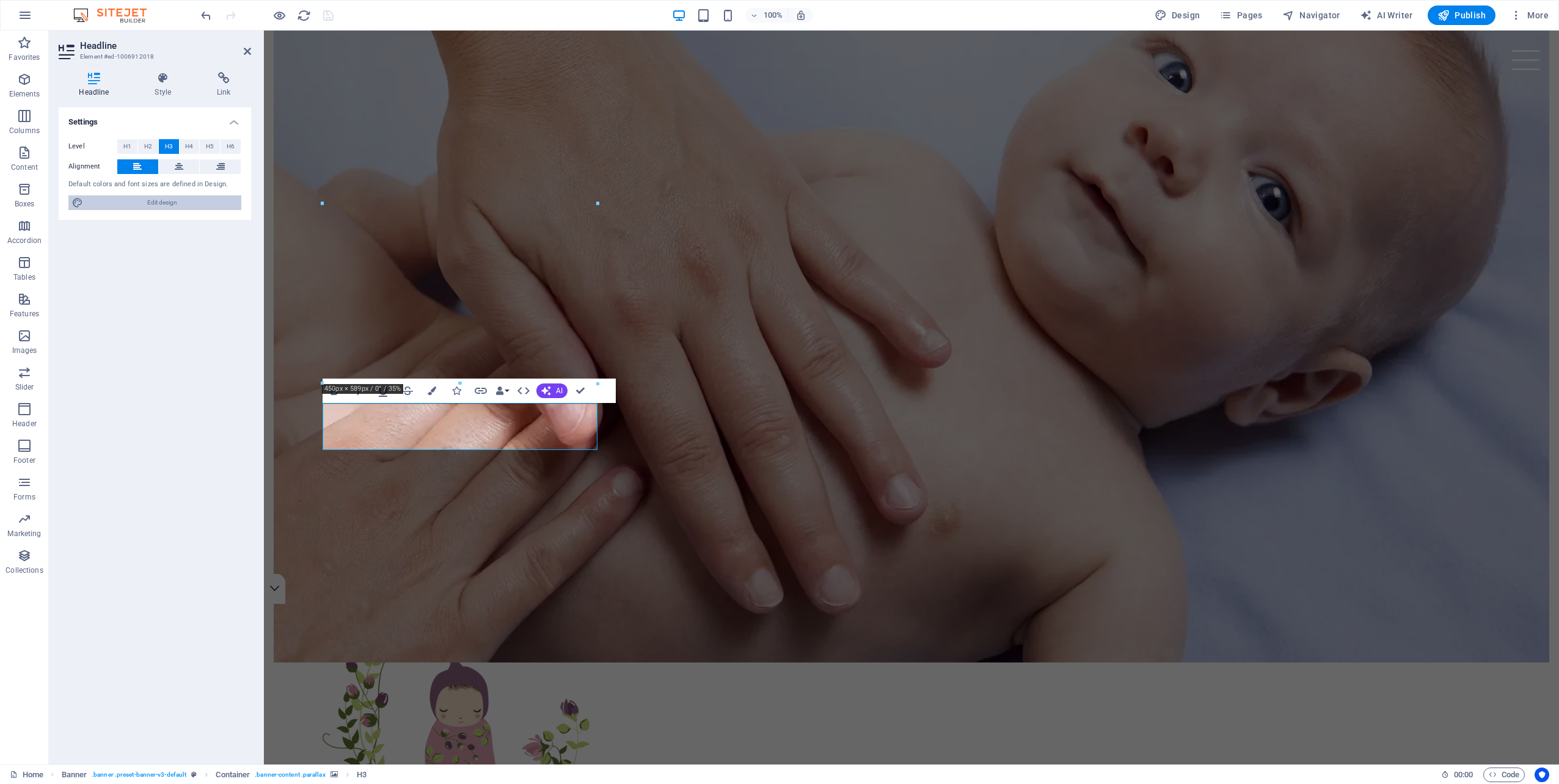
click at [151, 198] on span "Edit design" at bounding box center [162, 203] width 151 height 15
select select "rem"
select select "300"
select select "px"
select select "rem"
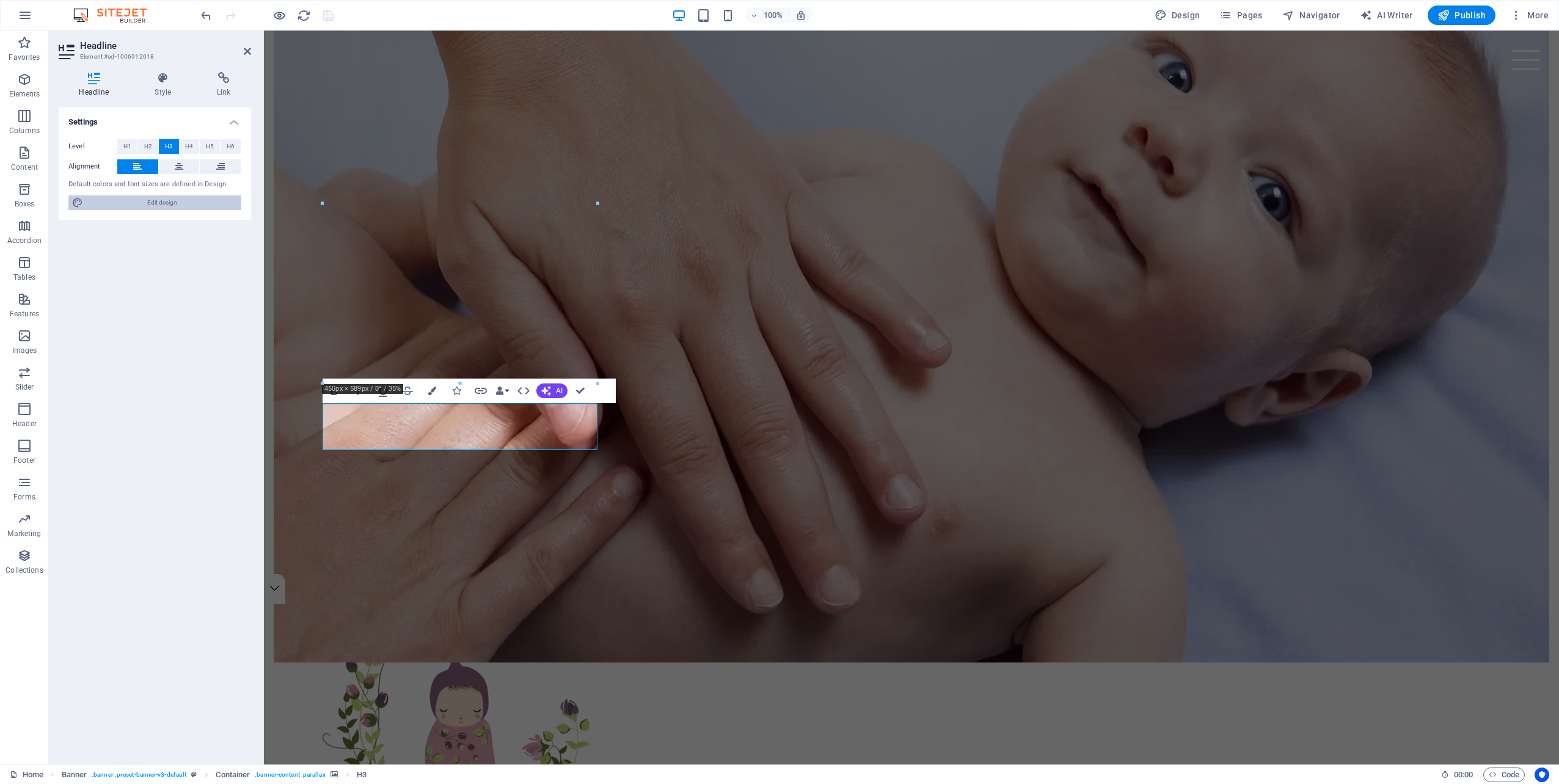
select select "400"
select select "px"
select select "rem"
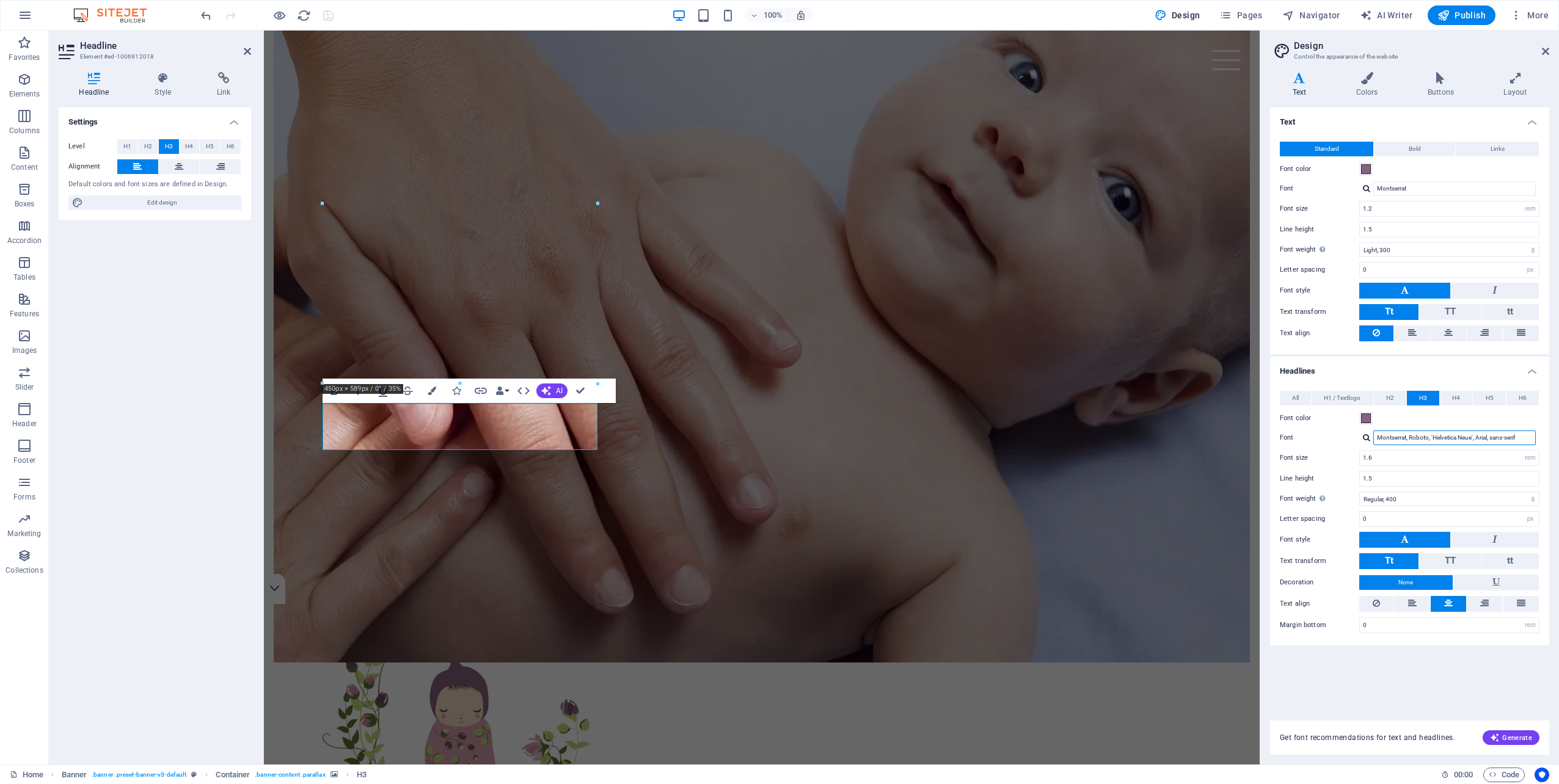
click at [1397, 434] on input "Montserrat, Roboto, 'Helvetica Neue', Arial, sans-serif" at bounding box center [1454, 438] width 162 height 15
click at [1350, 396] on span "H1 / Textlogo" at bounding box center [1342, 398] width 37 height 15
drag, startPoint x: 1389, startPoint y: 393, endPoint x: 1410, endPoint y: 393, distance: 21.0
click at [1389, 393] on span "H2" at bounding box center [1389, 398] width 8 height 15
click at [1424, 393] on span "H3" at bounding box center [1422, 398] width 8 height 15
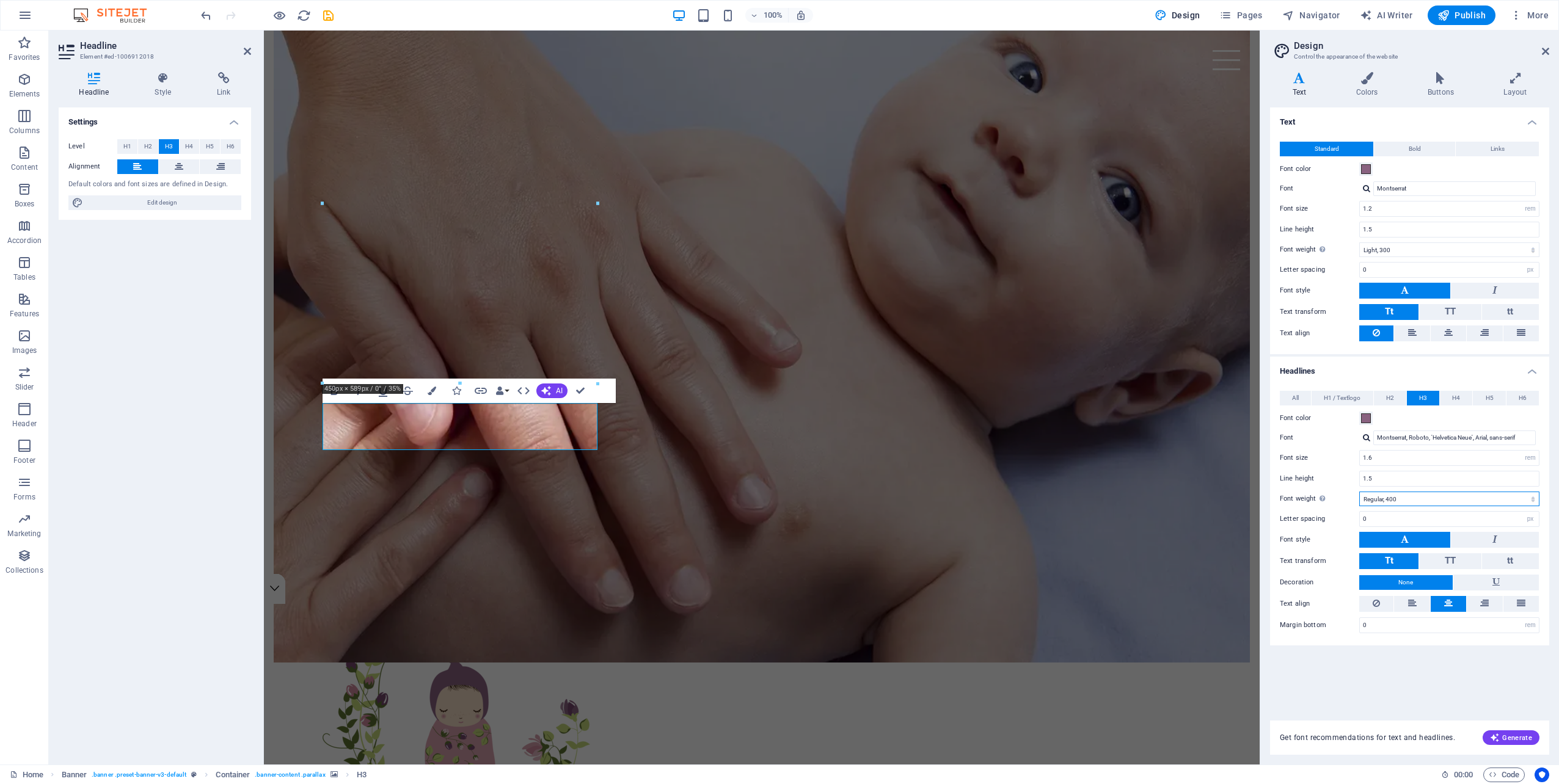
click at [1419, 494] on select "Thin, 100 Extra-light, 200 Light, 300 Regular, 400 Medium, 500 Semi-bold, 600 B…" at bounding box center [1449, 499] width 180 height 15
click at [168, 146] on span "H3" at bounding box center [168, 146] width 8 height 15
drag, startPoint x: 166, startPoint y: 146, endPoint x: 133, endPoint y: 171, distance: 41.4
click at [133, 171] on icon at bounding box center [138, 167] width 9 height 15
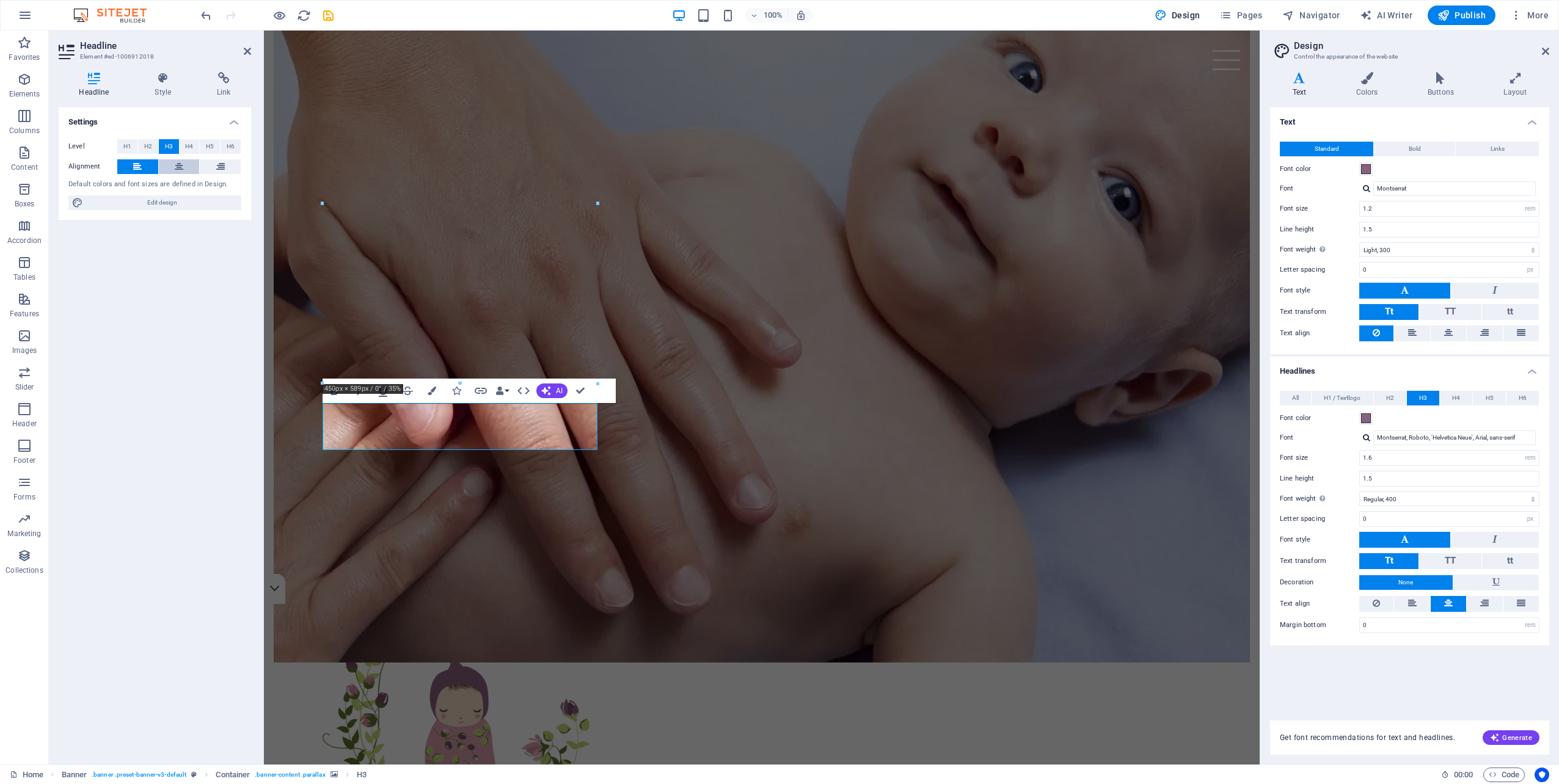
click at [176, 167] on icon at bounding box center [179, 167] width 9 height 15
click at [1366, 418] on span at bounding box center [1365, 418] width 10 height 10
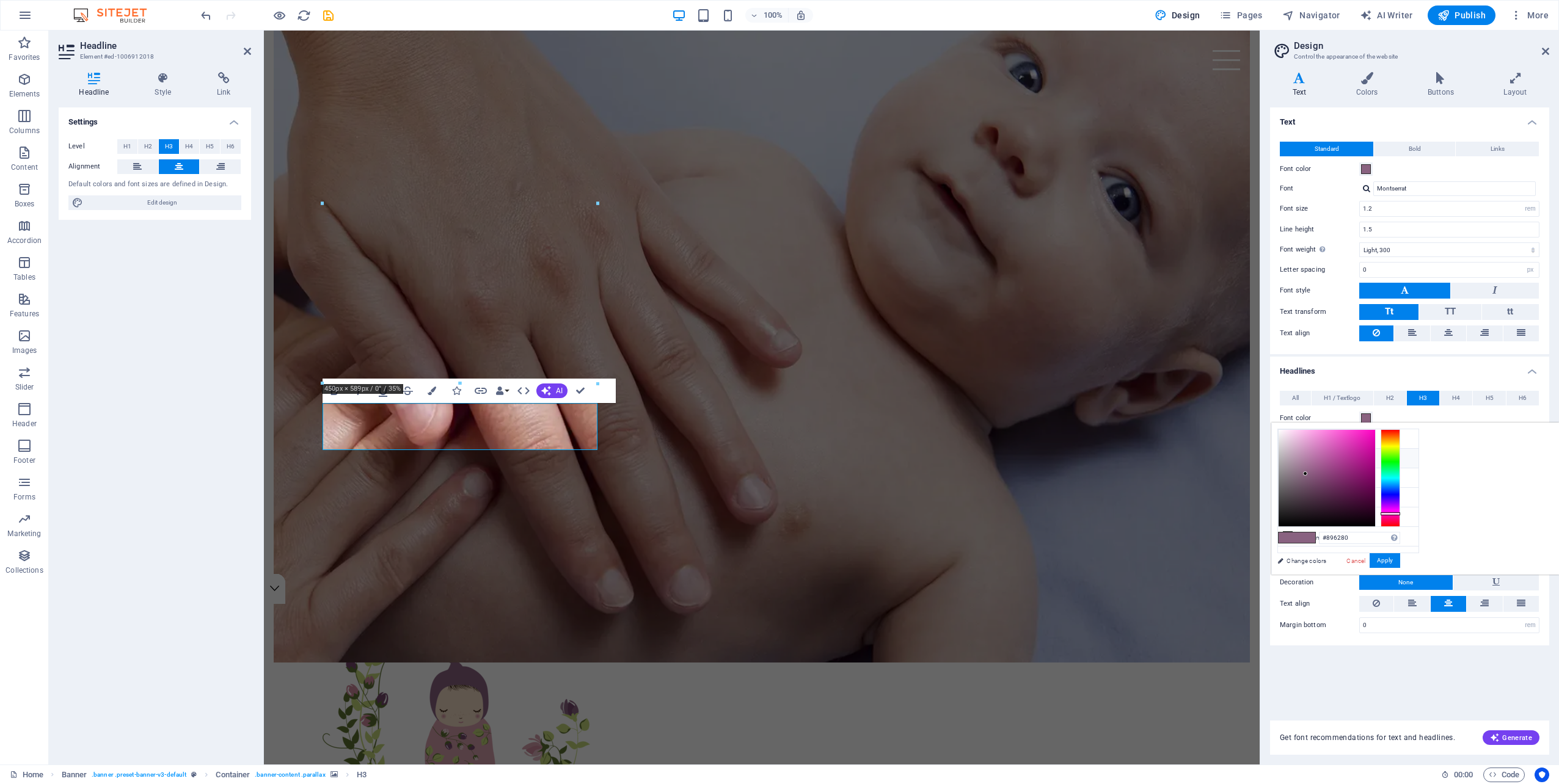
click at [1331, 461] on li "Primary color #896280" at bounding box center [1348, 459] width 140 height 20
click at [1400, 556] on button "Apply" at bounding box center [1385, 560] width 31 height 15
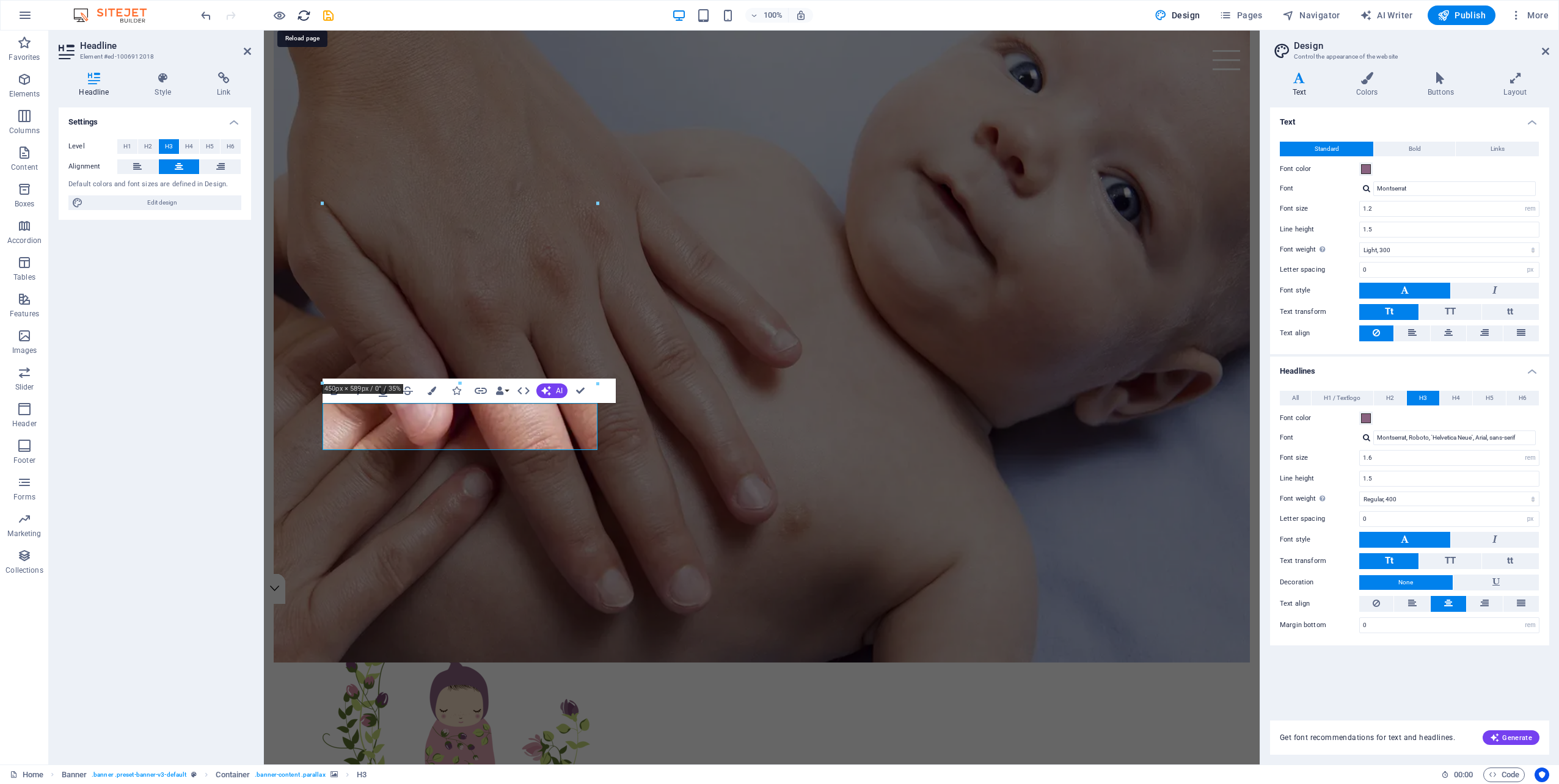
click at [299, 15] on icon "reload" at bounding box center [304, 15] width 14 height 14
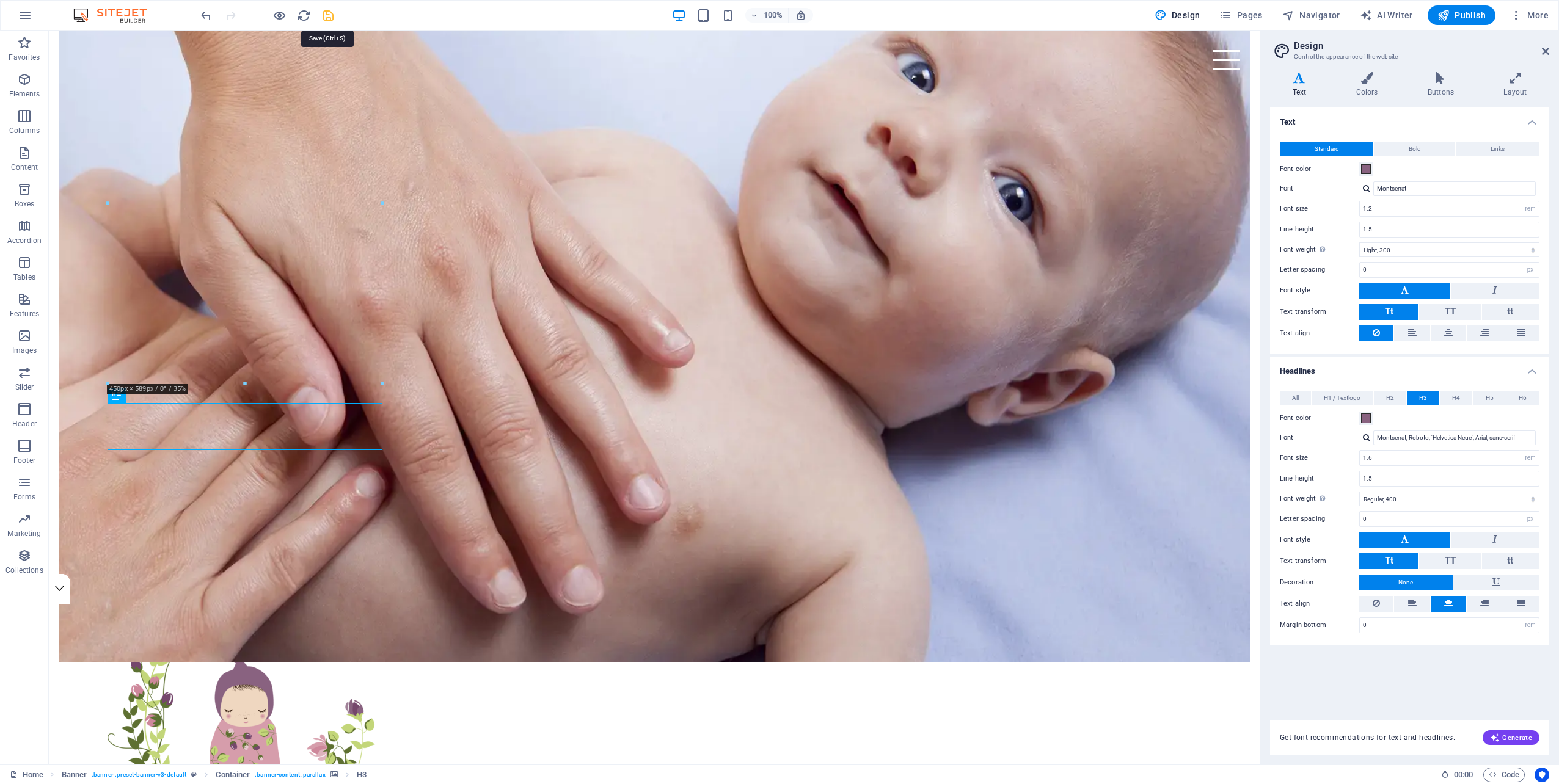
click at [325, 14] on icon "save" at bounding box center [328, 15] width 14 height 14
checkbox input "false"
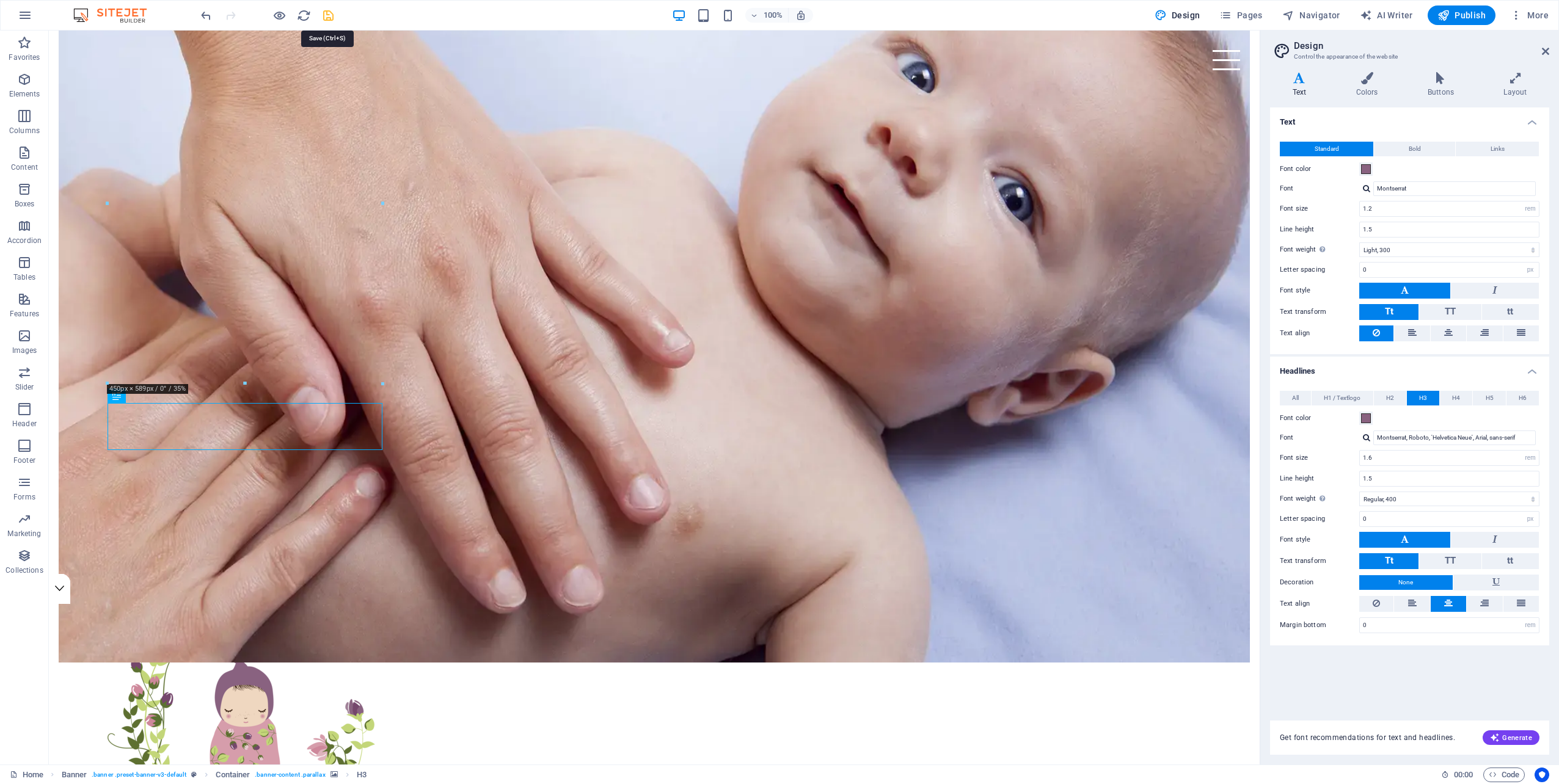
checkbox input "false"
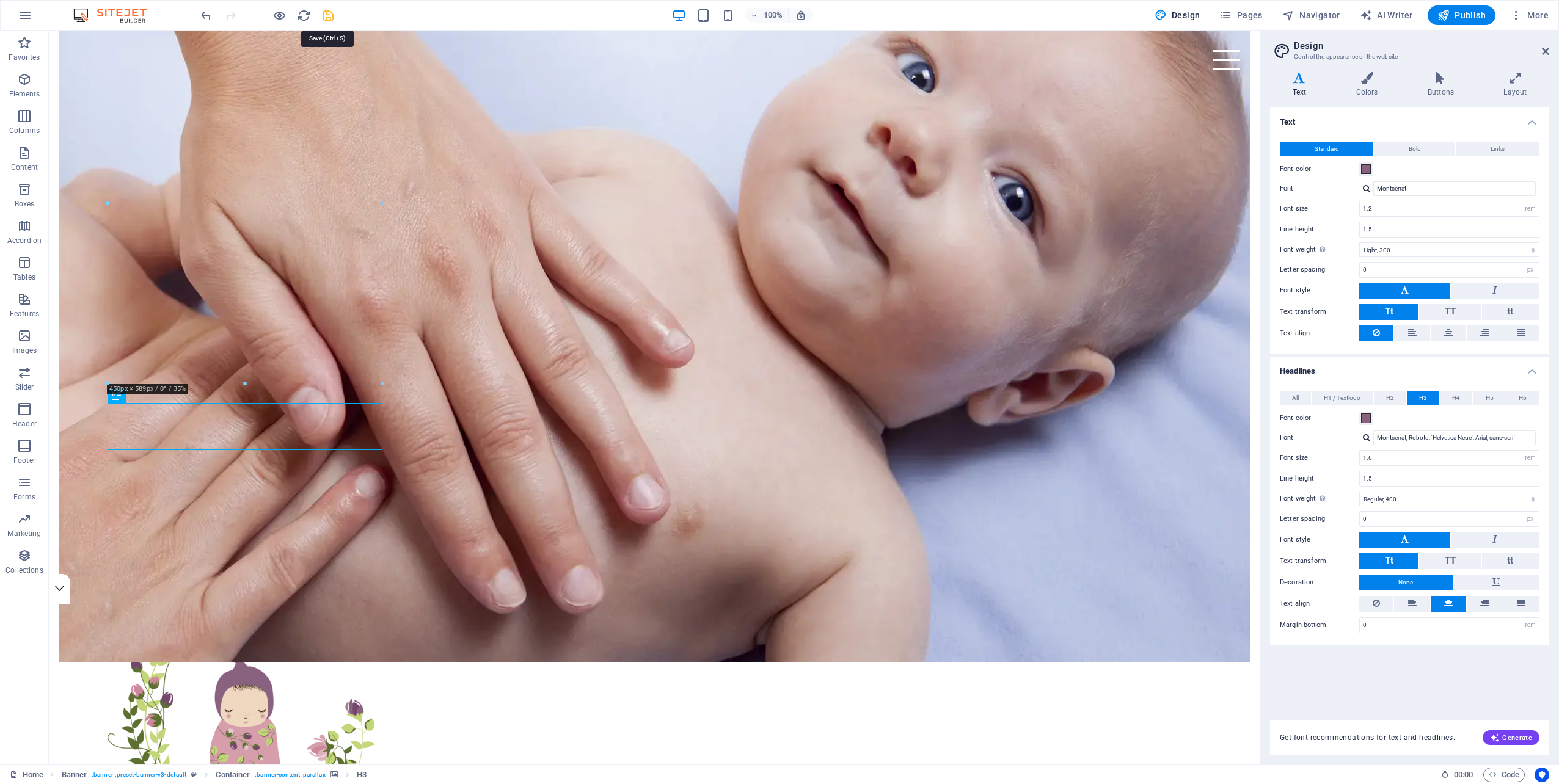
checkbox input "false"
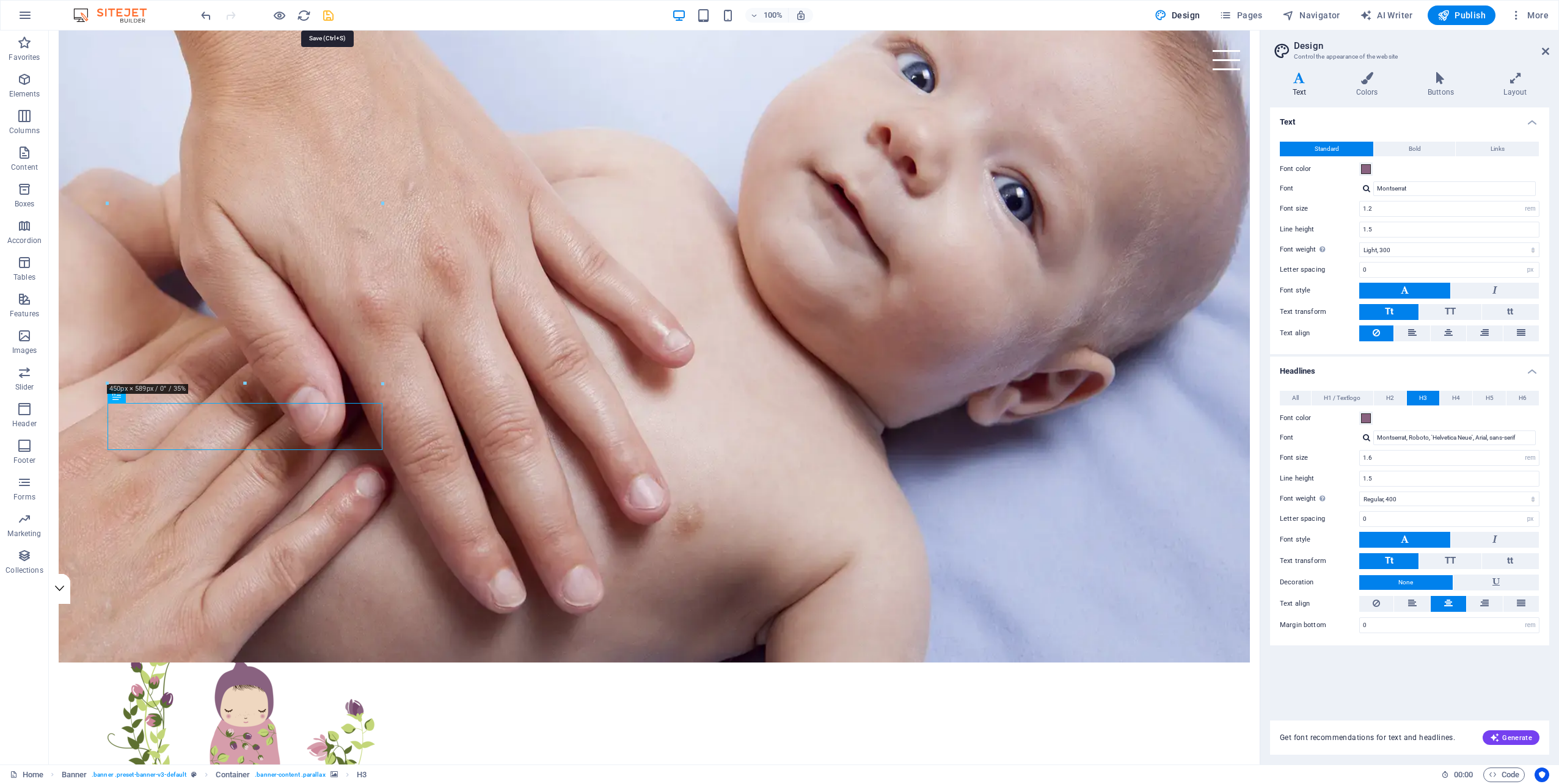
checkbox input "false"
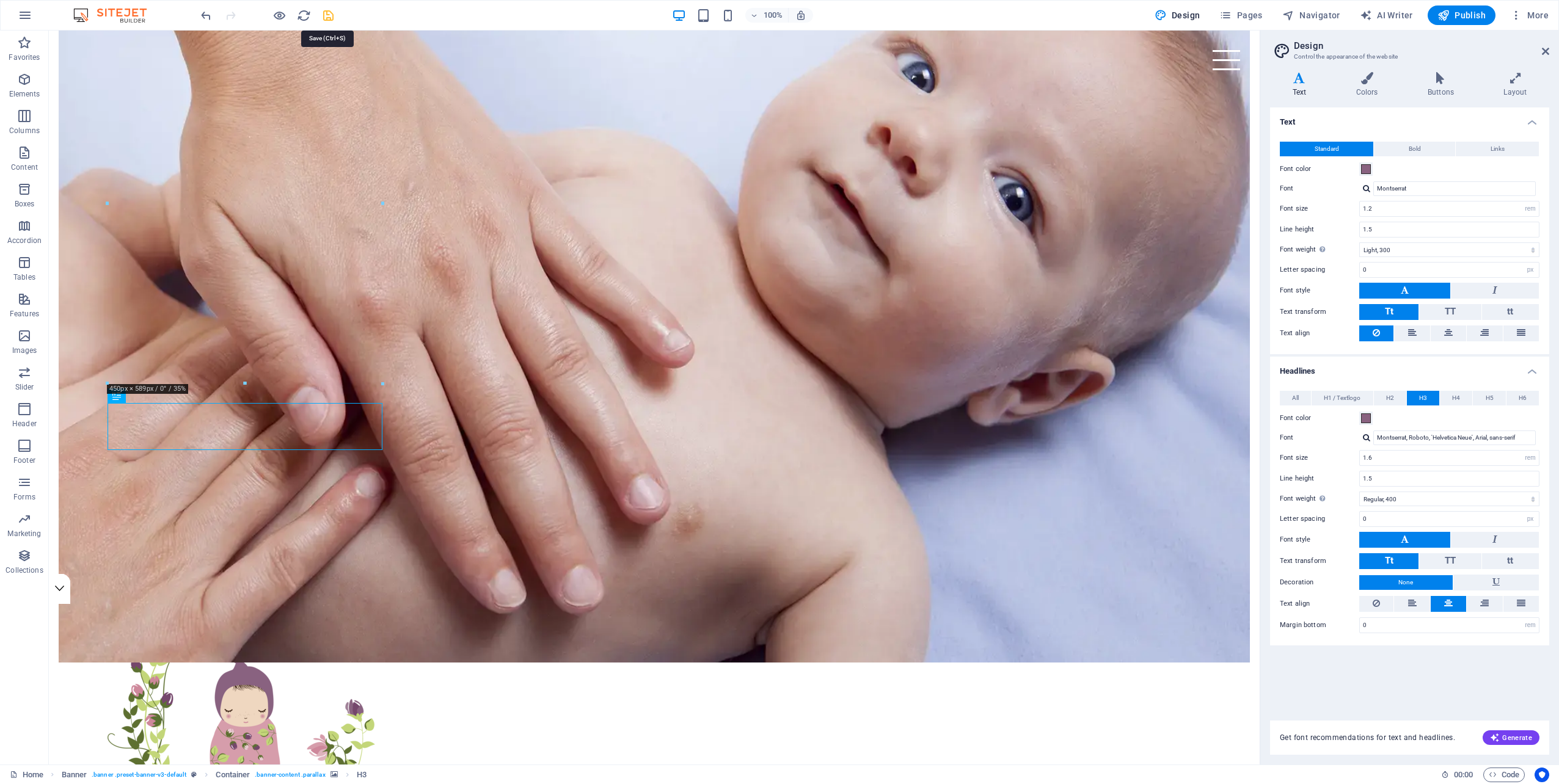
checkbox input "false"
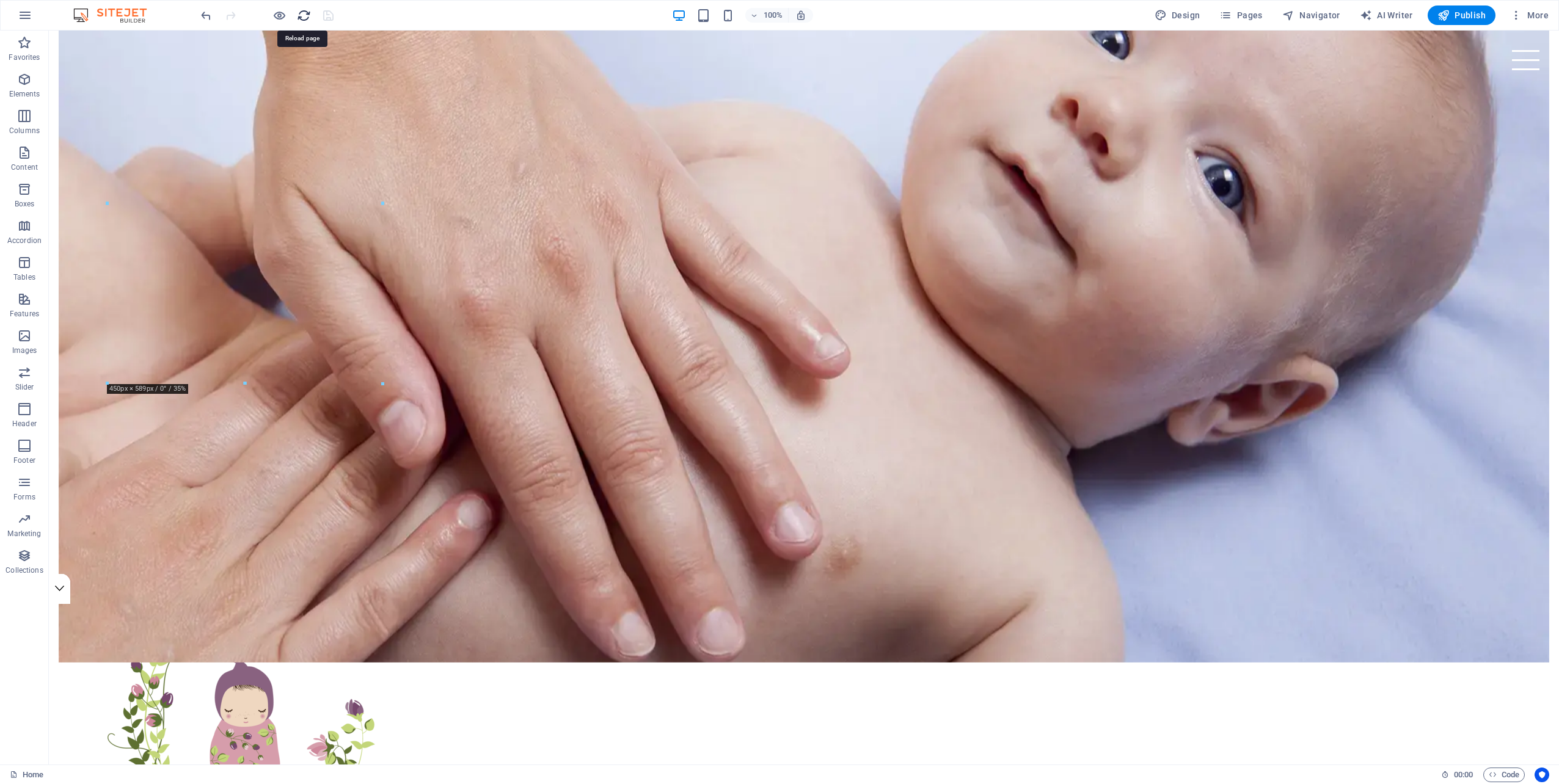
click at [302, 14] on icon "reload" at bounding box center [304, 15] width 14 height 14
click at [301, 15] on icon "reload" at bounding box center [304, 15] width 14 height 14
